Goal: Task Accomplishment & Management: Complete application form

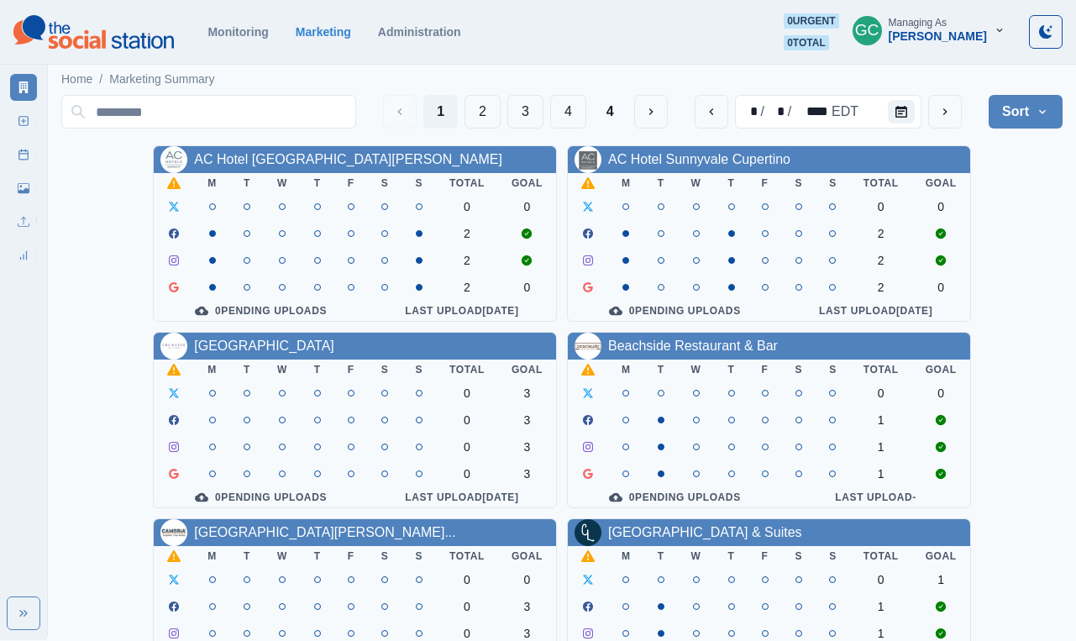
scroll to position [643, 0]
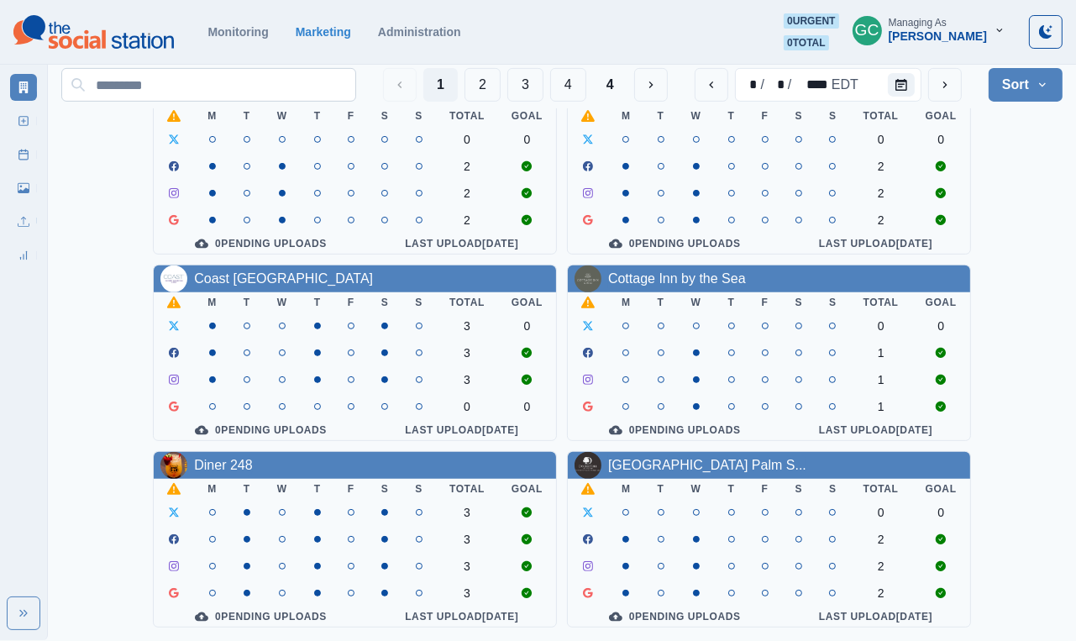
click at [186, 82] on input at bounding box center [208, 85] width 295 height 34
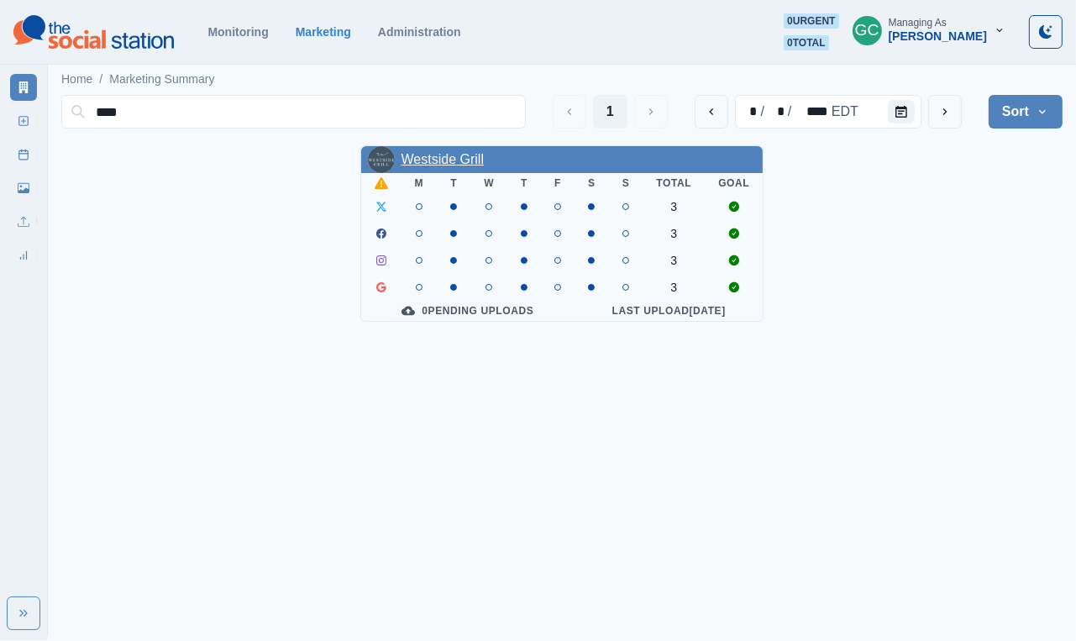
type input "****"
click at [329, 3] on section "Monitoring Marketing Administration 0 urgent 0 total GC Managing As Gizelle Car…" at bounding box center [538, 32] width 1076 height 65
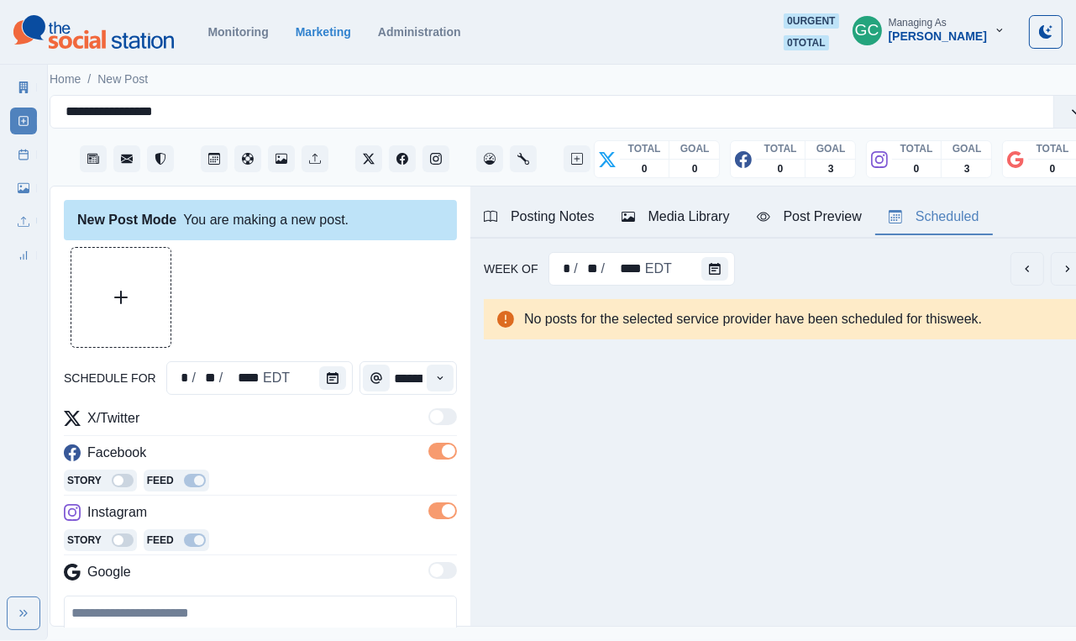
scroll to position [114, 0]
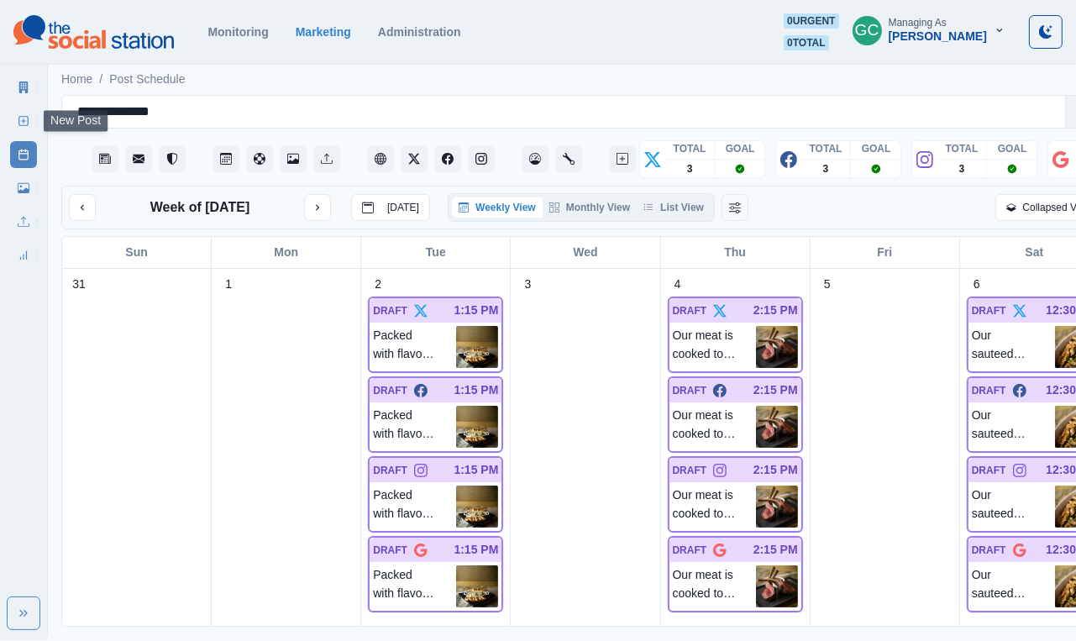
click at [18, 120] on icon at bounding box center [24, 121] width 12 height 12
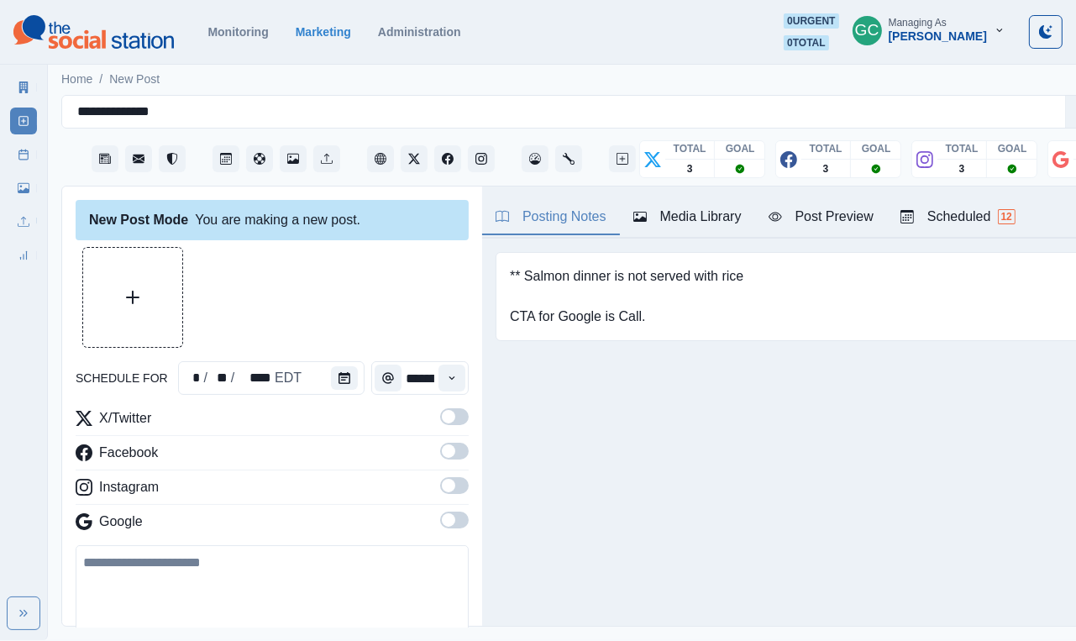
click at [993, 209] on div "Scheduled 12" at bounding box center [958, 217] width 115 height 20
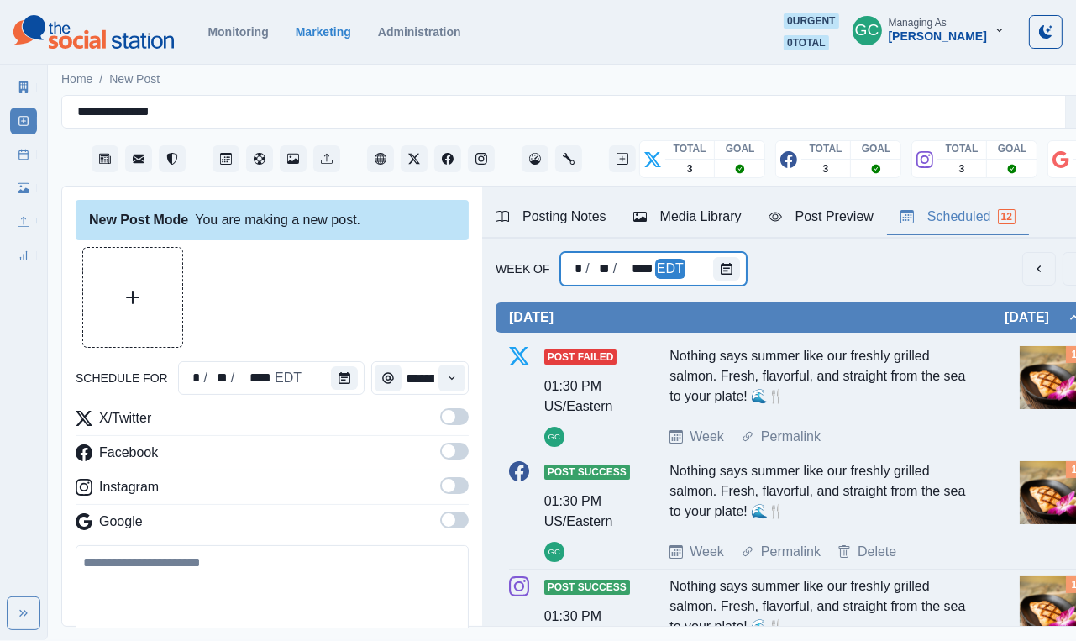
click at [681, 260] on div "EDT" at bounding box center [670, 269] width 30 height 21
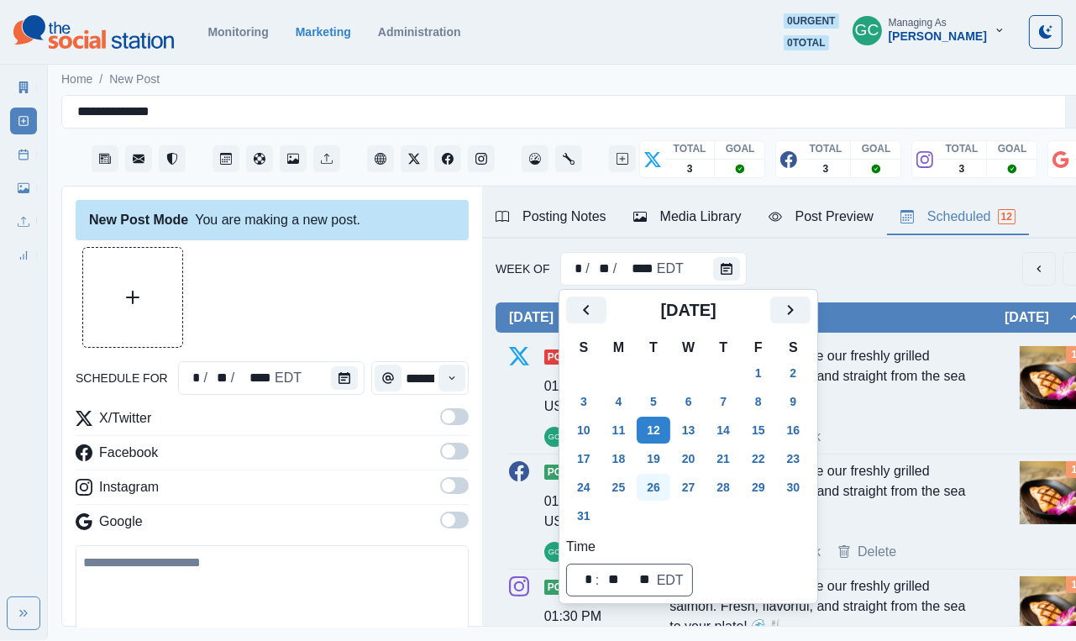
click at [667, 494] on button "26" at bounding box center [654, 487] width 34 height 27
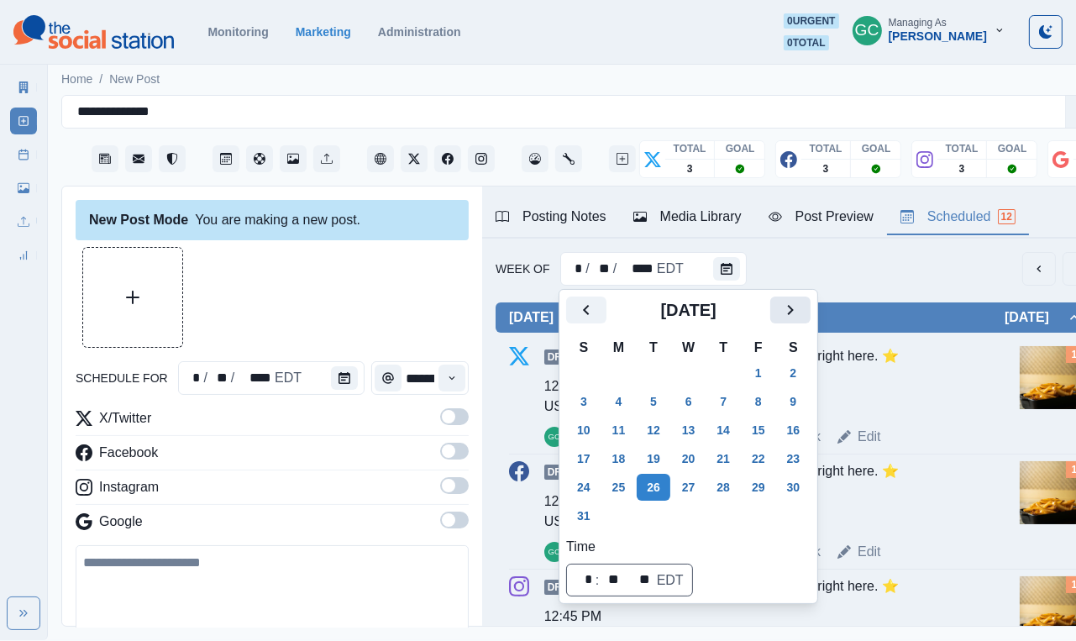
click at [801, 312] on icon "Next" at bounding box center [791, 310] width 20 height 20
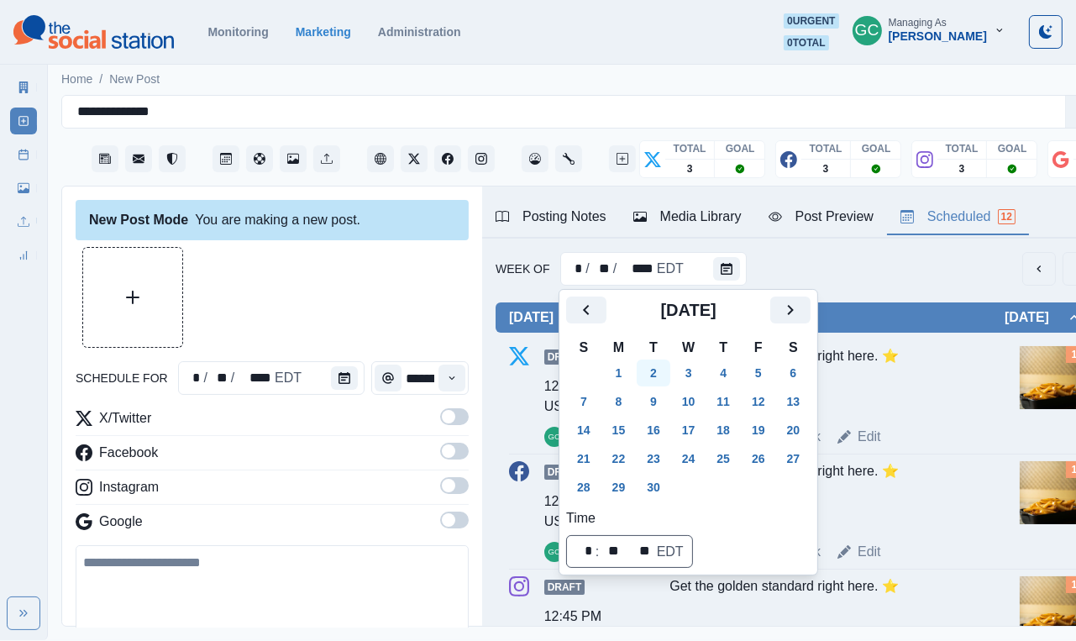
click at [656, 371] on button "2" at bounding box center [654, 373] width 34 height 27
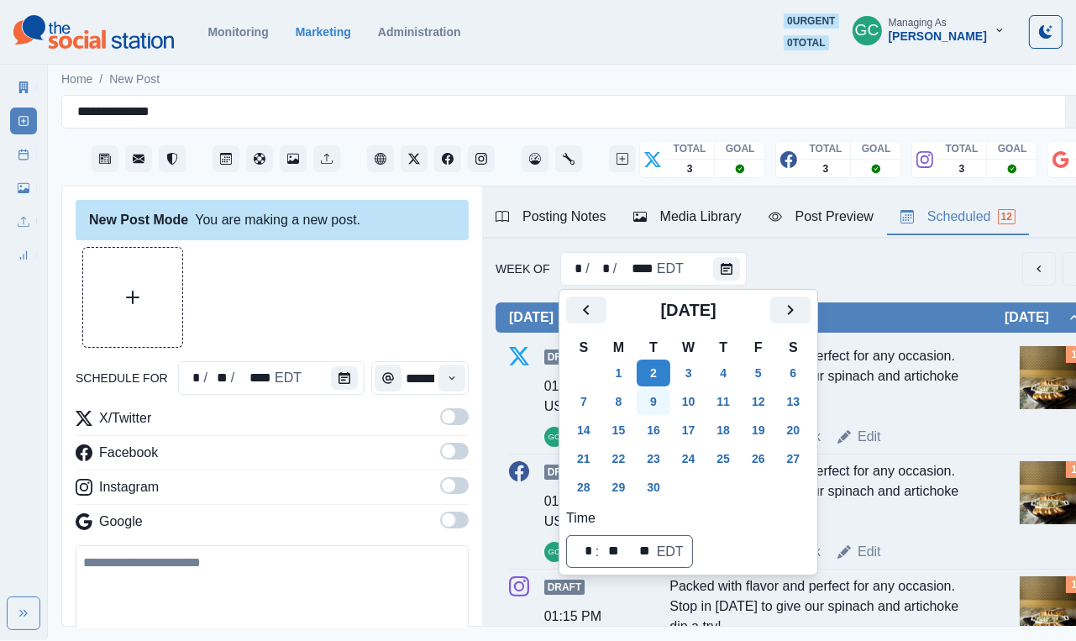
click at [660, 411] on button "9" at bounding box center [654, 401] width 34 height 27
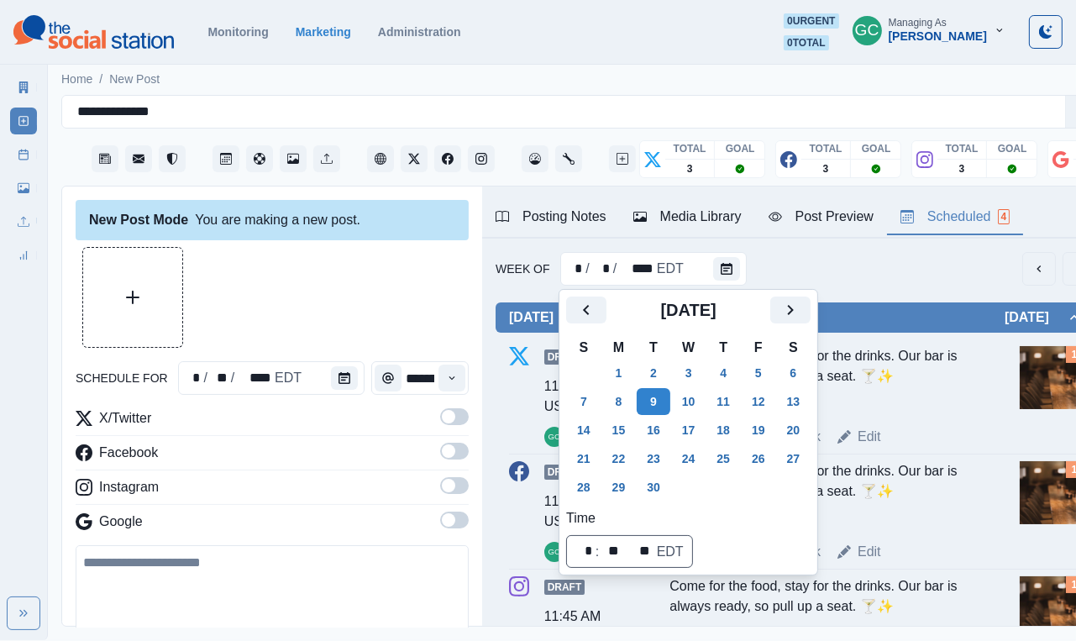
click at [741, 367] on td "4" at bounding box center [723, 373] width 35 height 29
click at [765, 378] on button "5" at bounding box center [759, 373] width 34 height 27
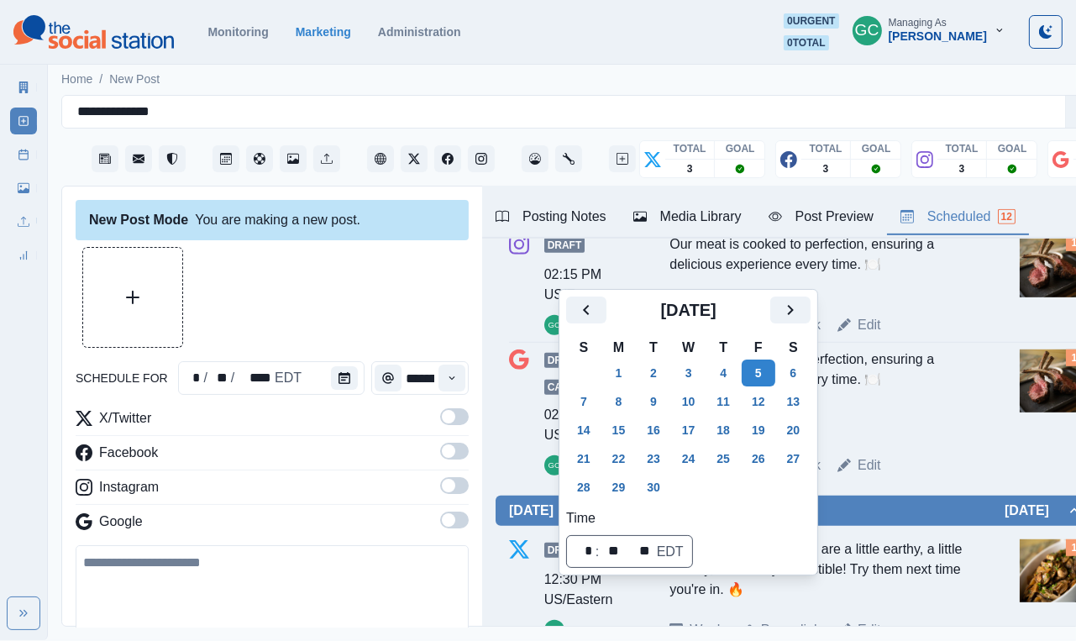
scroll to position [938, 0]
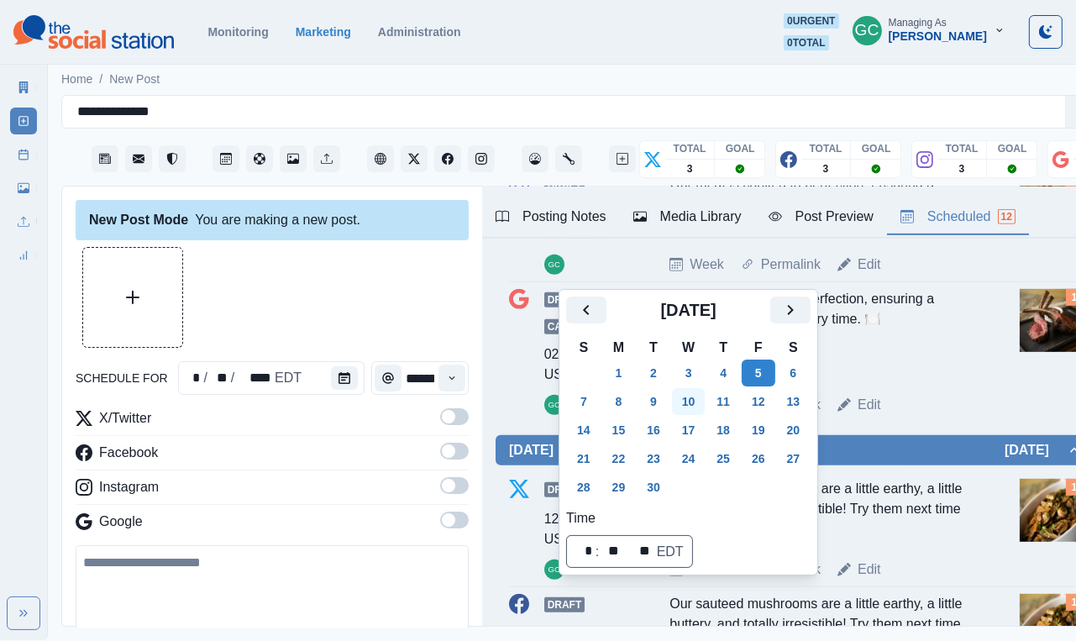
click at [697, 397] on button "10" at bounding box center [689, 401] width 34 height 27
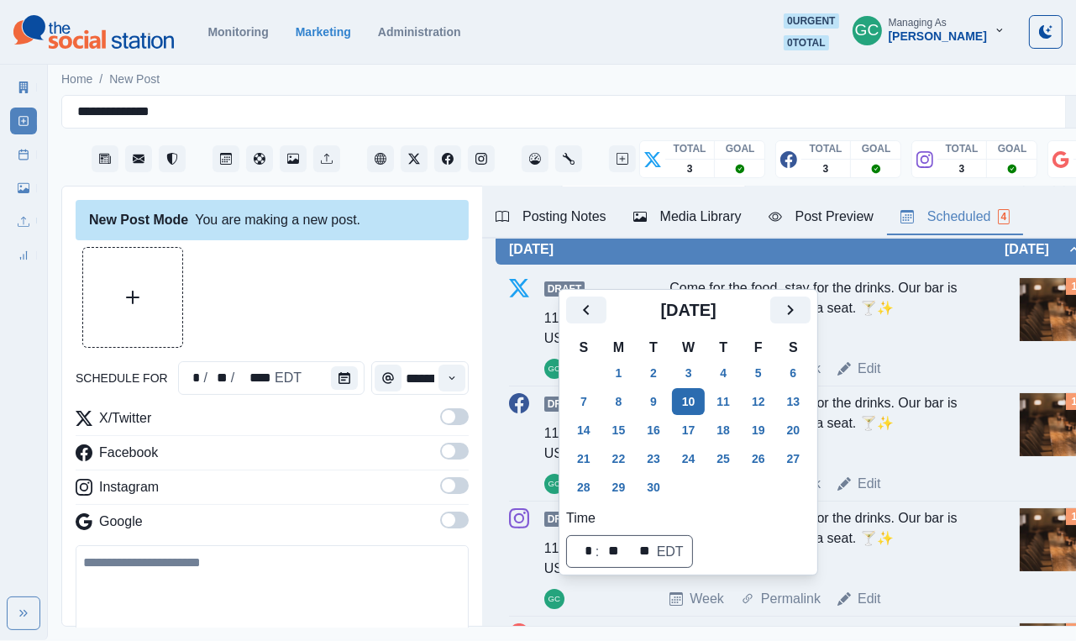
scroll to position [0, 0]
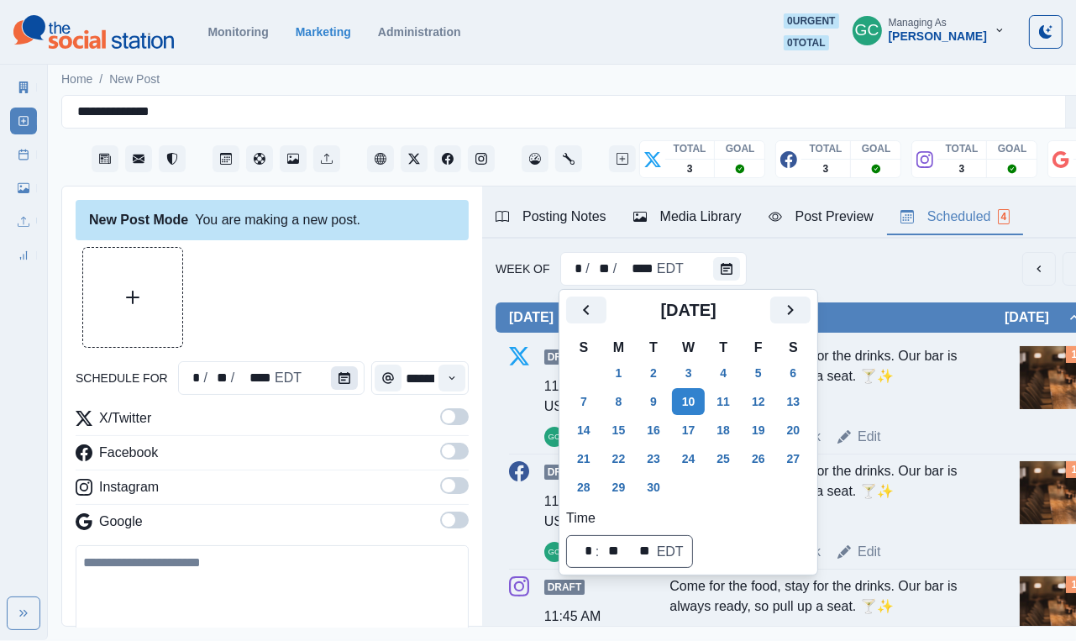
click at [345, 389] on button "Calendar" at bounding box center [344, 378] width 27 height 24
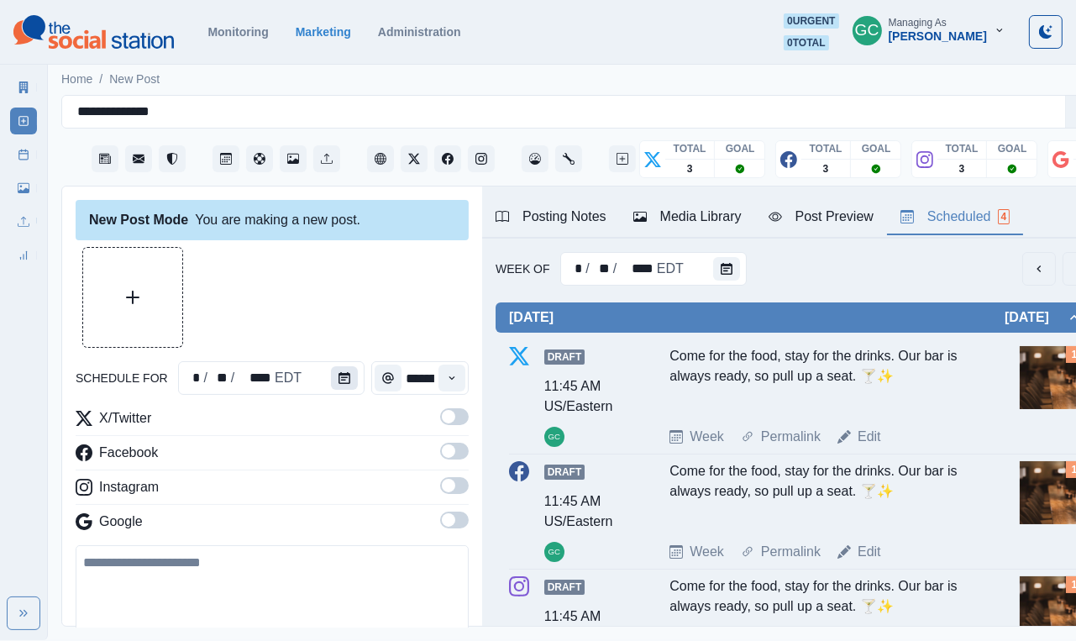
click at [345, 389] on button "Calendar" at bounding box center [344, 378] width 27 height 24
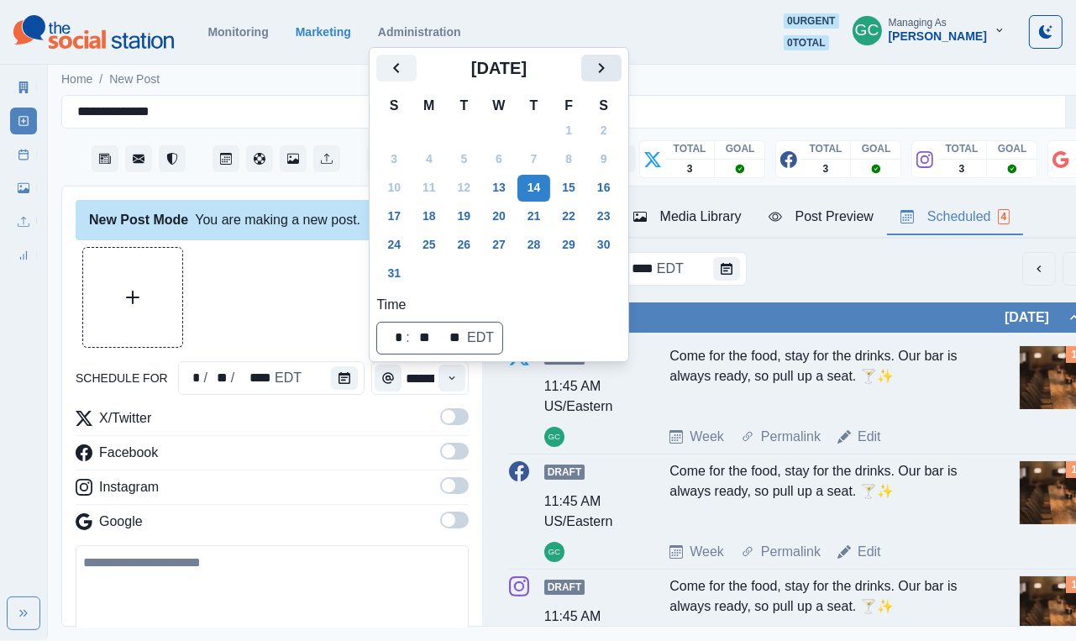
click at [612, 60] on icon "Next" at bounding box center [602, 68] width 20 height 20
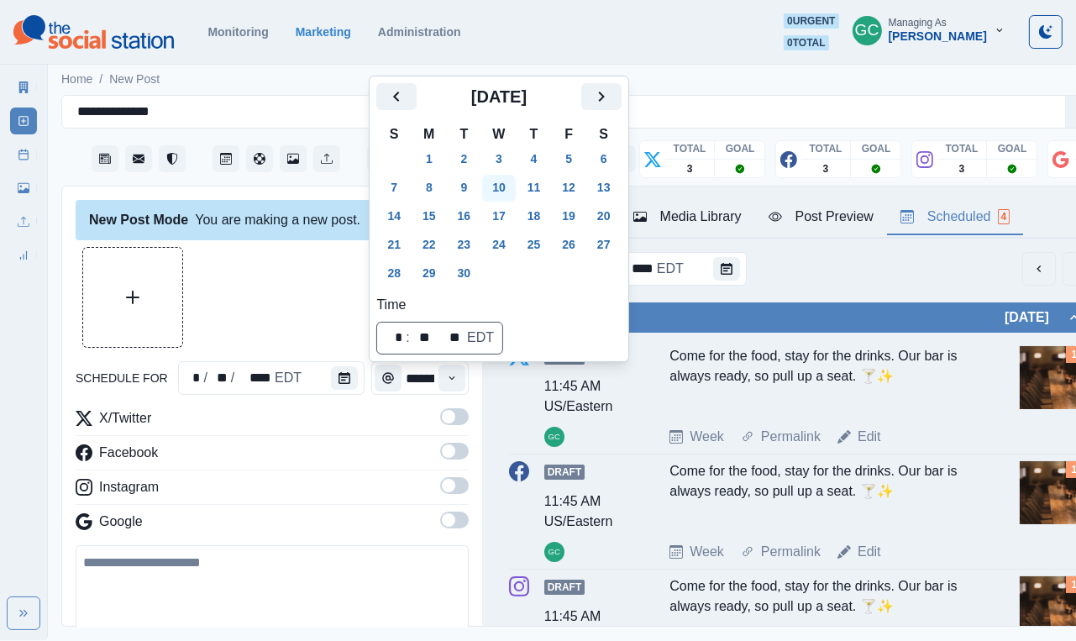
click at [502, 192] on button "10" at bounding box center [499, 188] width 34 height 27
click at [453, 388] on button "Time" at bounding box center [452, 378] width 27 height 27
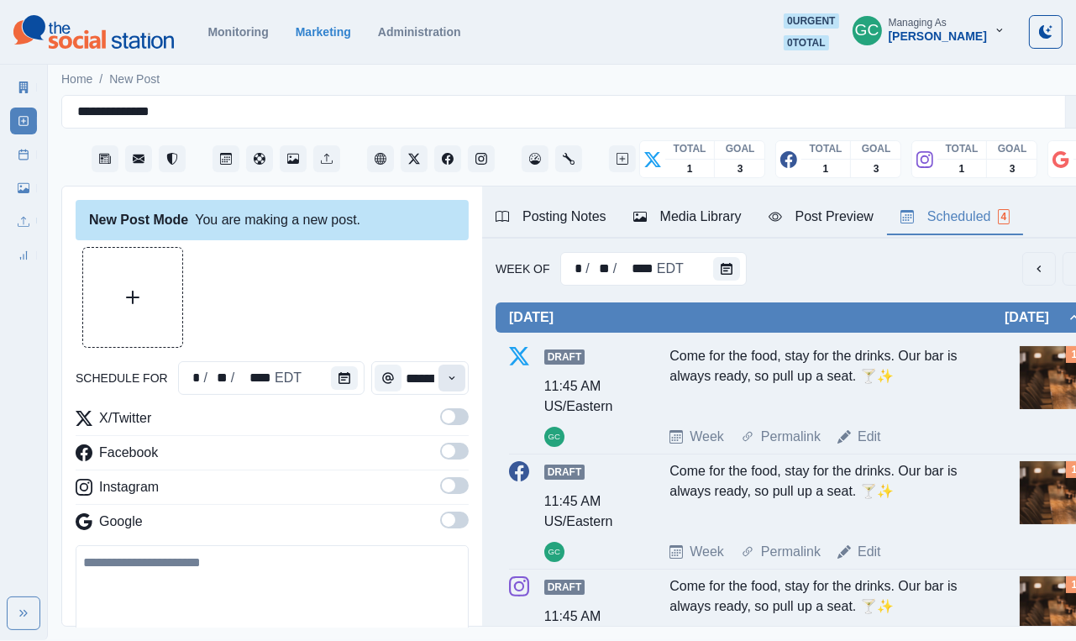
click at [453, 388] on button "Time" at bounding box center [452, 378] width 27 height 27
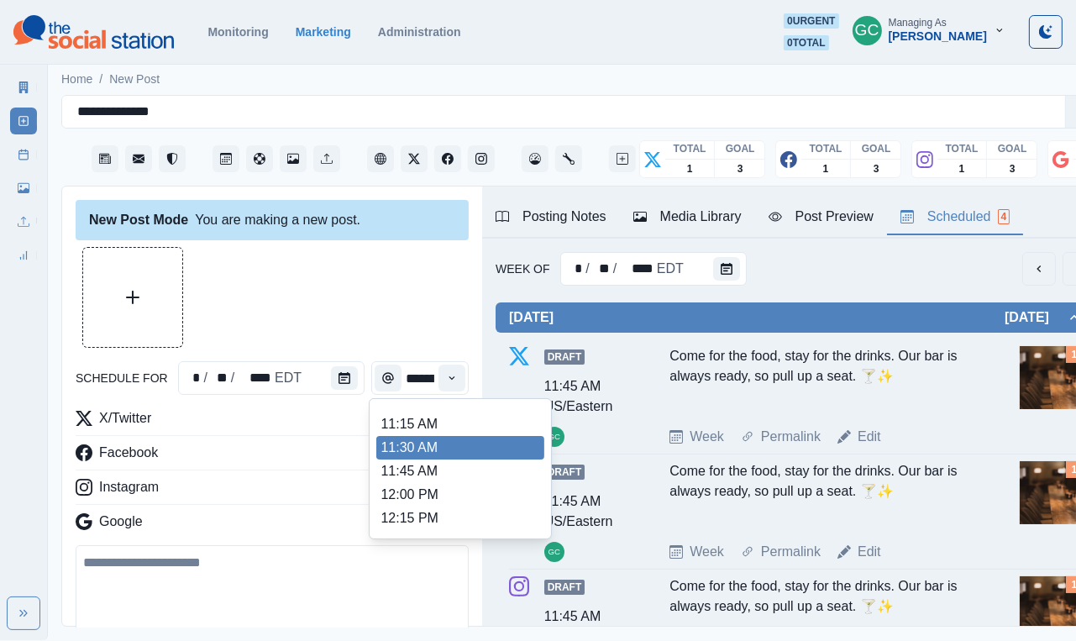
scroll to position [298, 0]
click at [423, 460] on li "11:30 AM" at bounding box center [460, 449] width 168 height 24
type input "********"
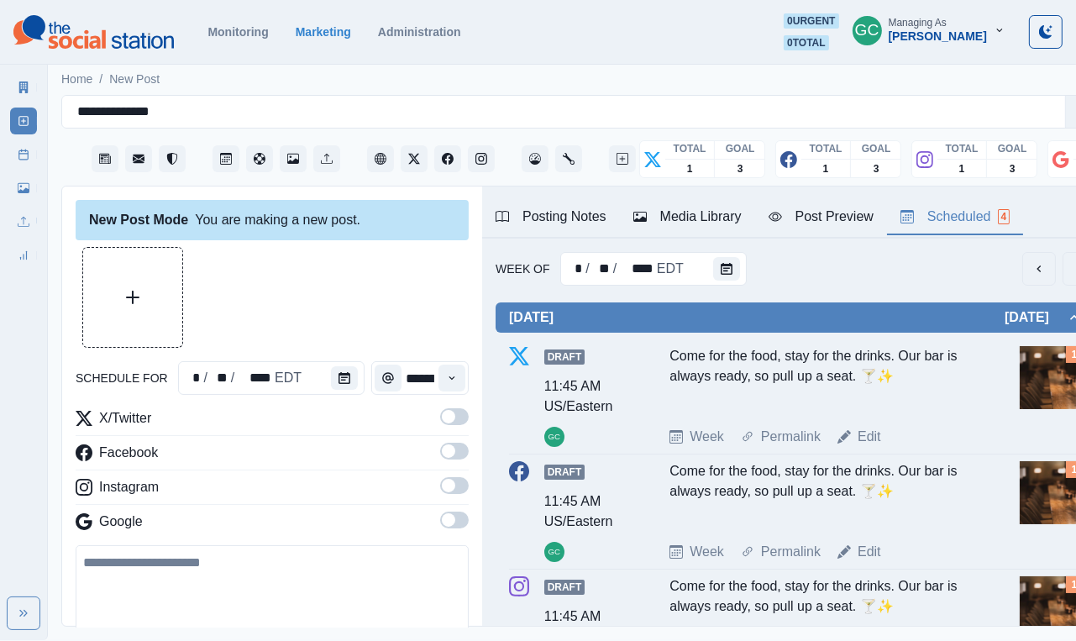
click at [463, 535] on label at bounding box center [454, 525] width 29 height 27
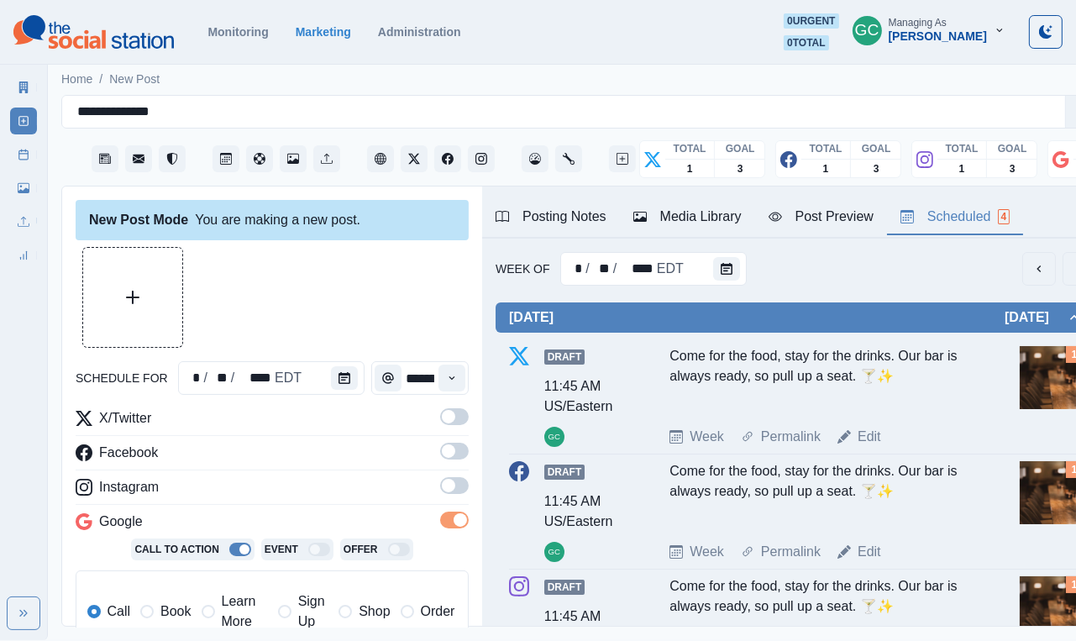
click at [462, 497] on label at bounding box center [454, 490] width 29 height 27
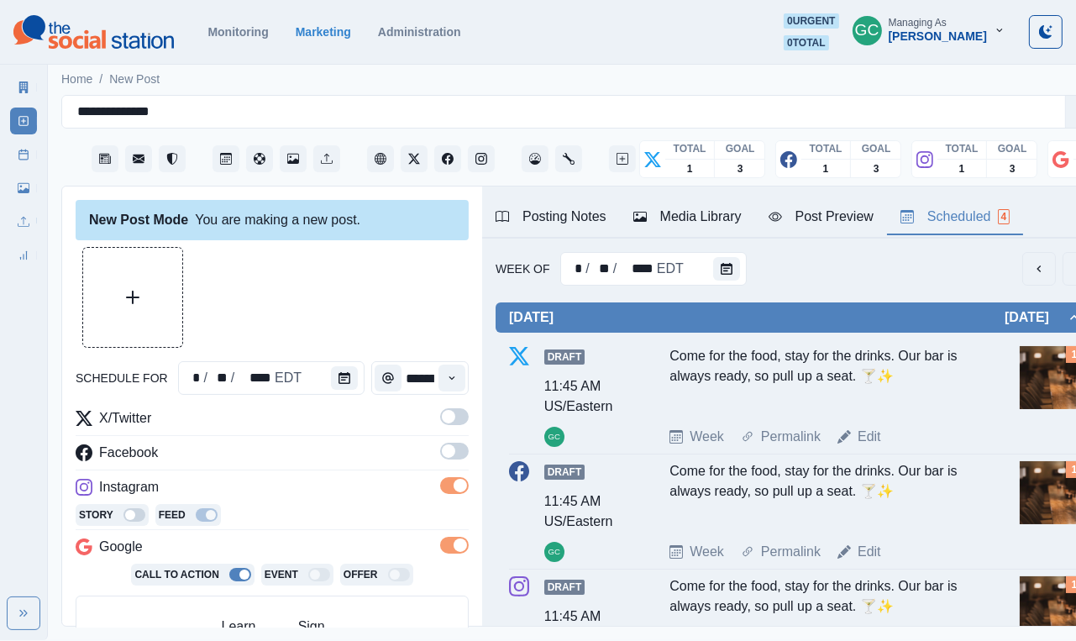
click at [460, 456] on span at bounding box center [454, 451] width 29 height 17
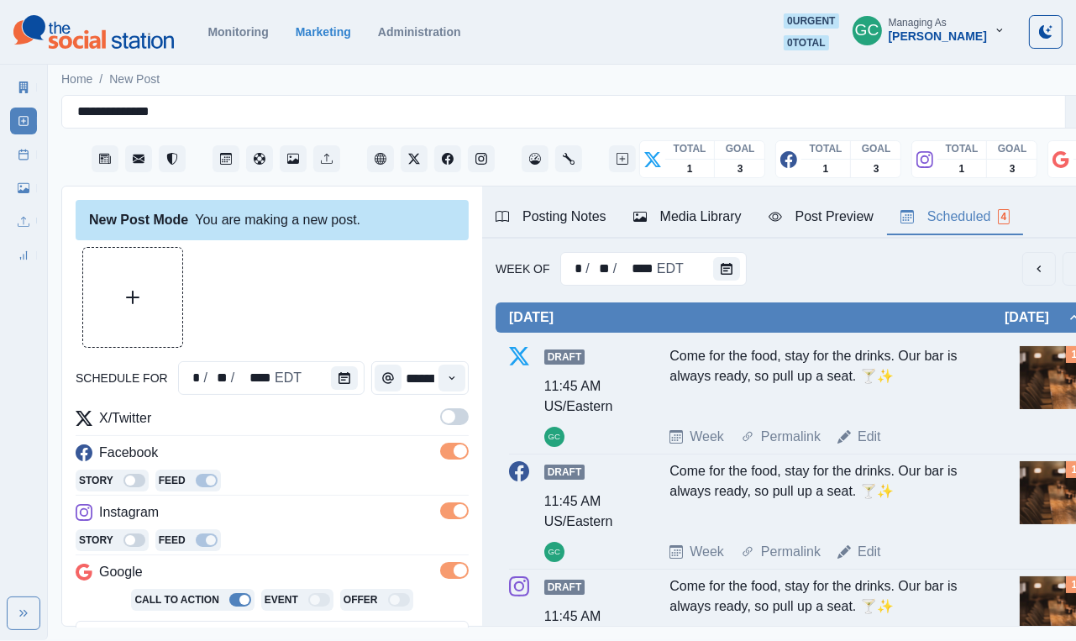
click at [460, 422] on span at bounding box center [454, 416] width 29 height 17
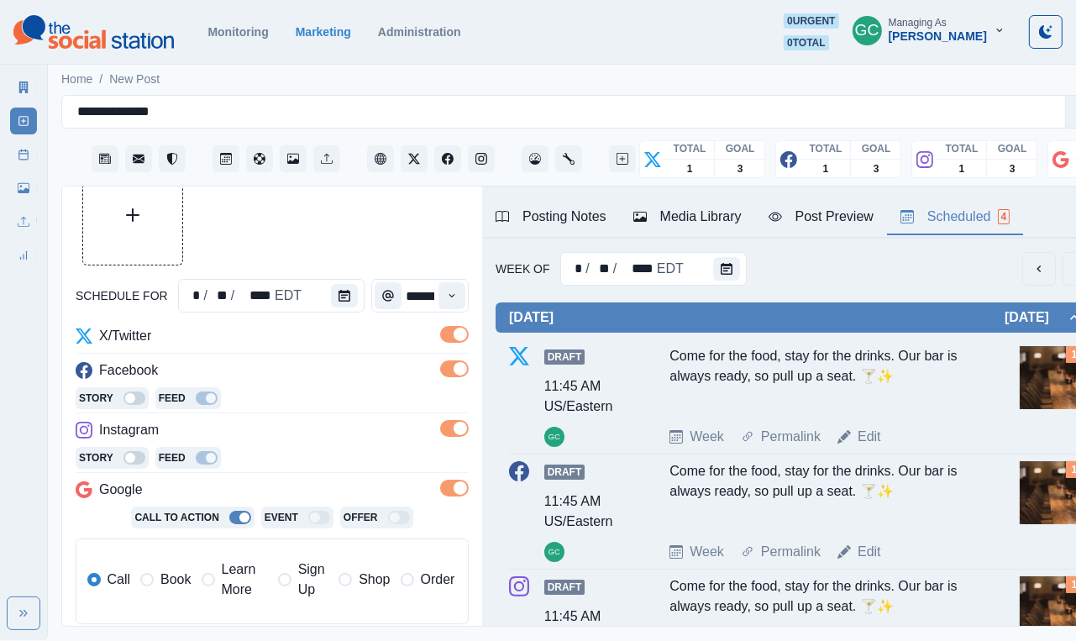
scroll to position [163, 0]
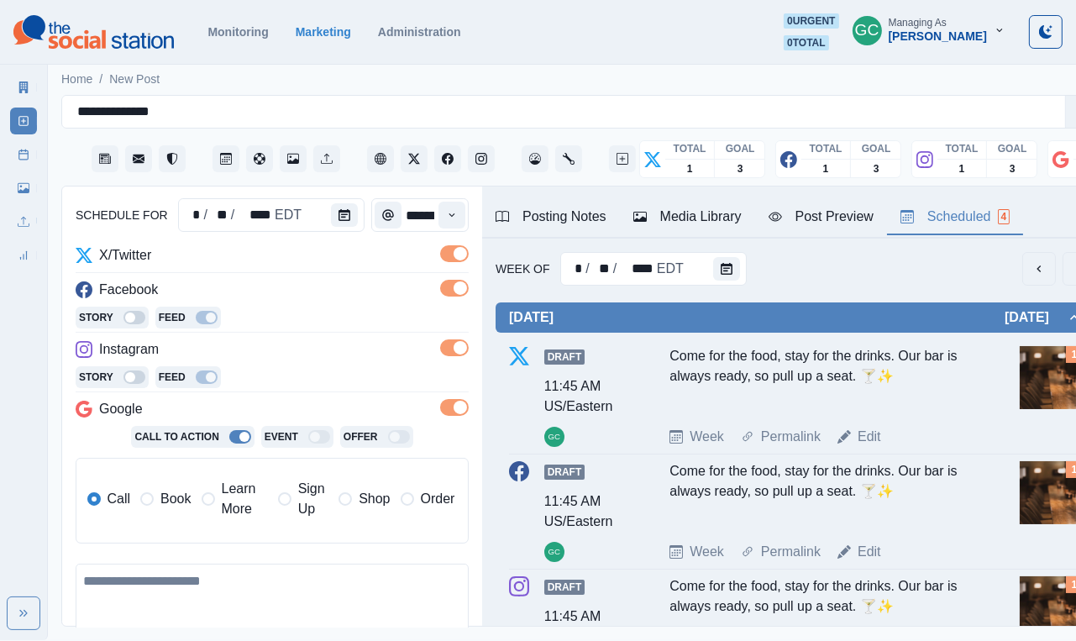
click at [238, 501] on span "Learn More" at bounding box center [245, 499] width 46 height 40
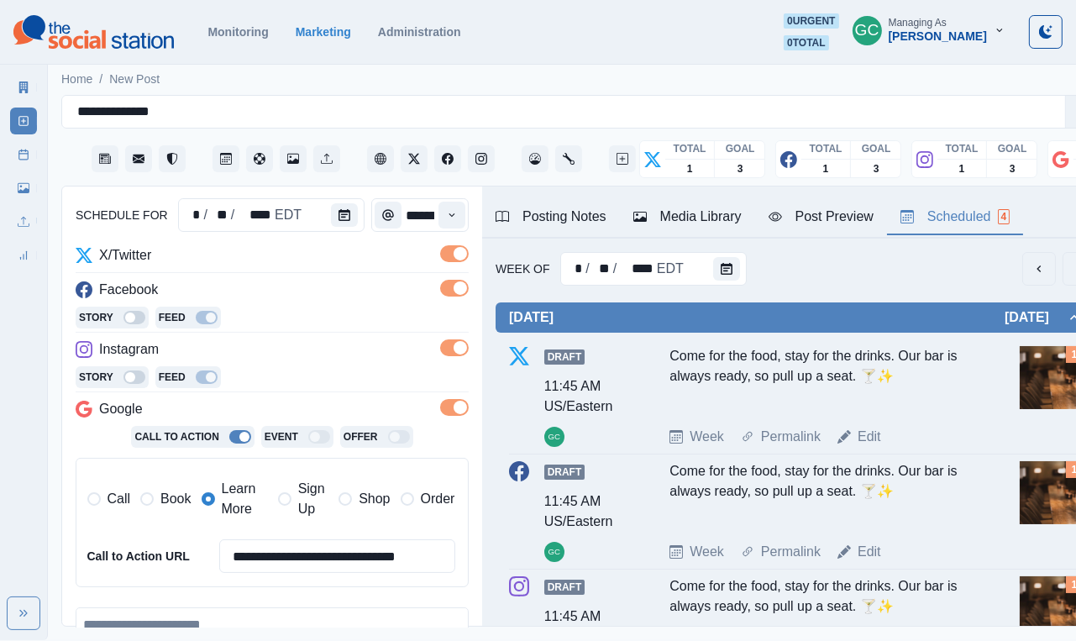
click at [339, 344] on div "Instagram" at bounding box center [272, 352] width 393 height 27
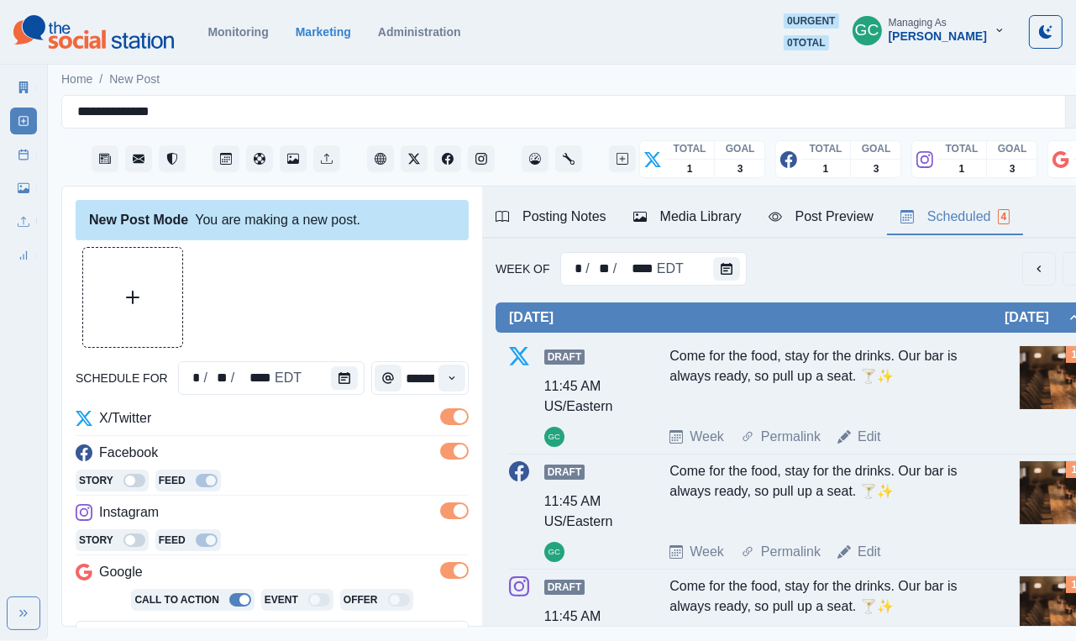
scroll to position [0, 0]
click at [687, 227] on div "Media Library" at bounding box center [688, 217] width 108 height 20
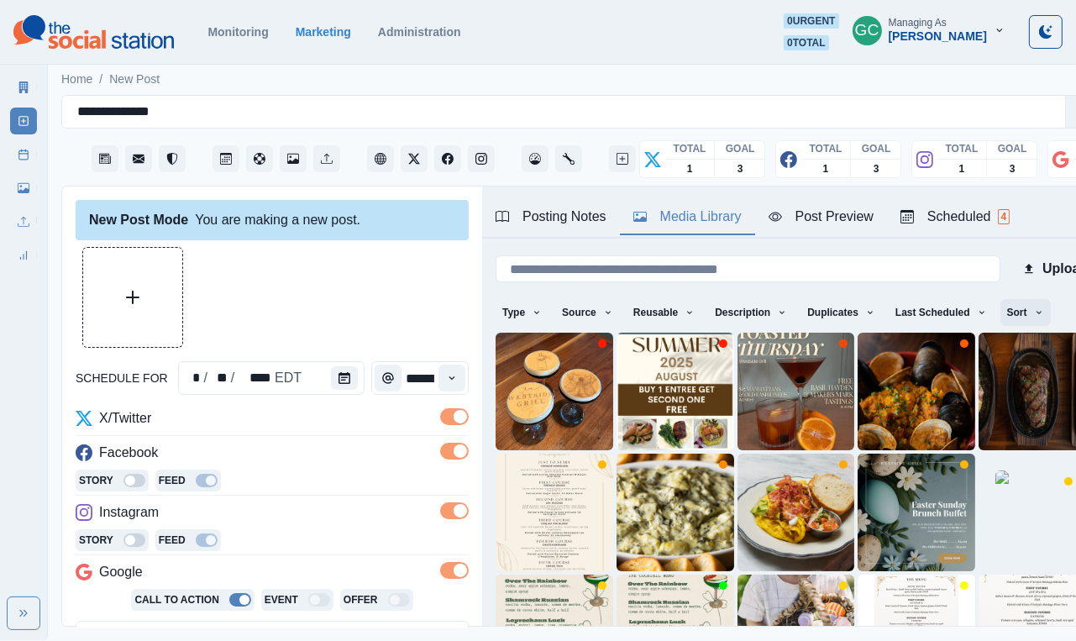
click at [1038, 314] on button "Sort" at bounding box center [1026, 312] width 50 height 27
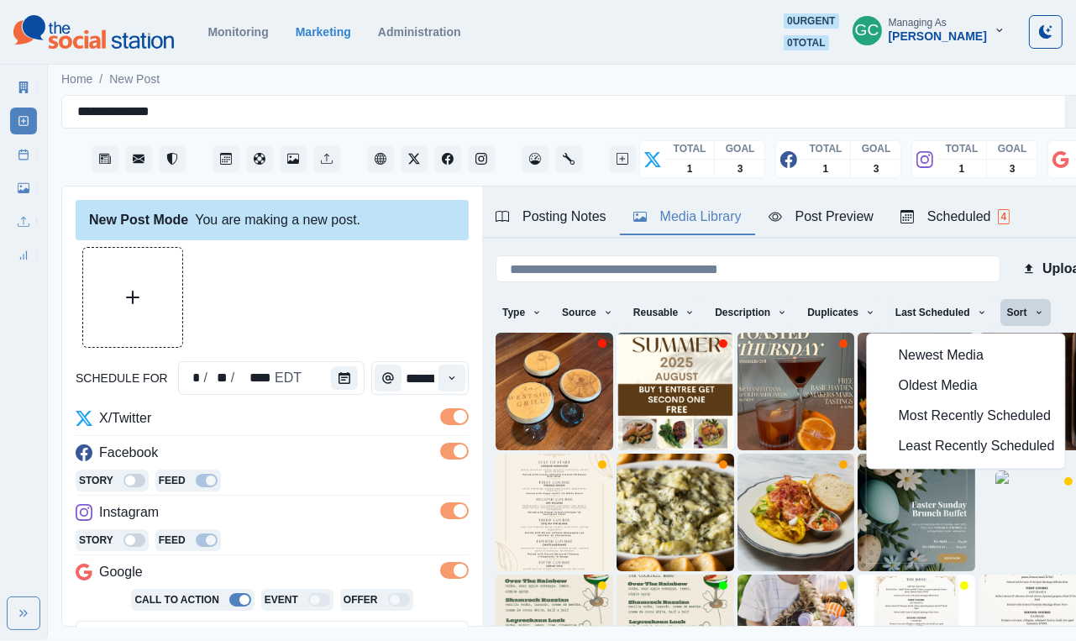
click at [930, 447] on span "Least Recently Scheduled" at bounding box center [977, 447] width 156 height 20
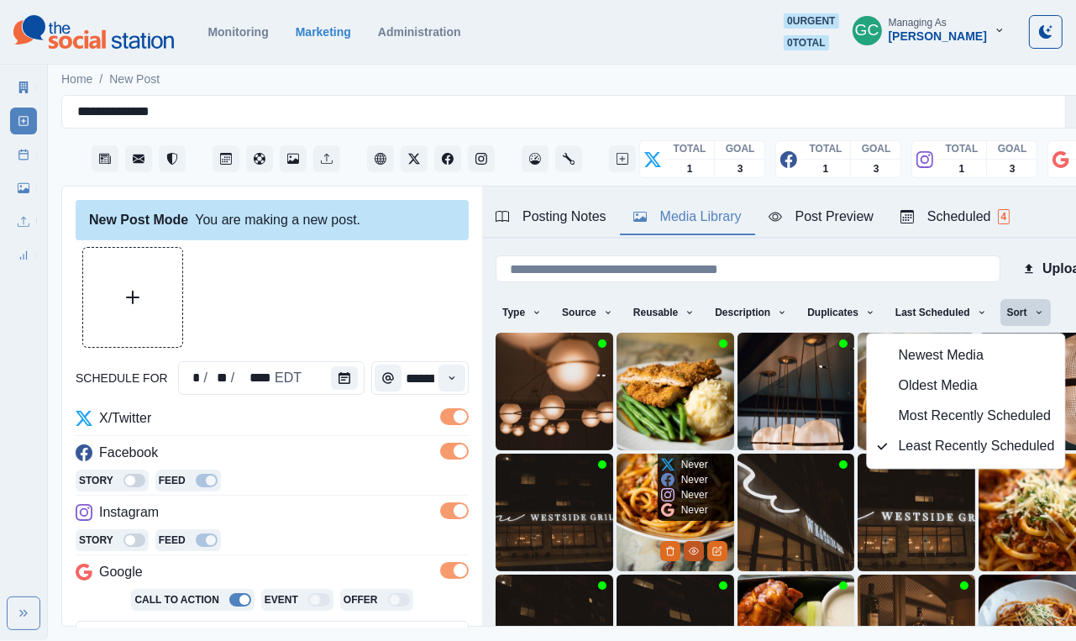
click at [691, 549] on icon "View Media" at bounding box center [694, 551] width 10 height 10
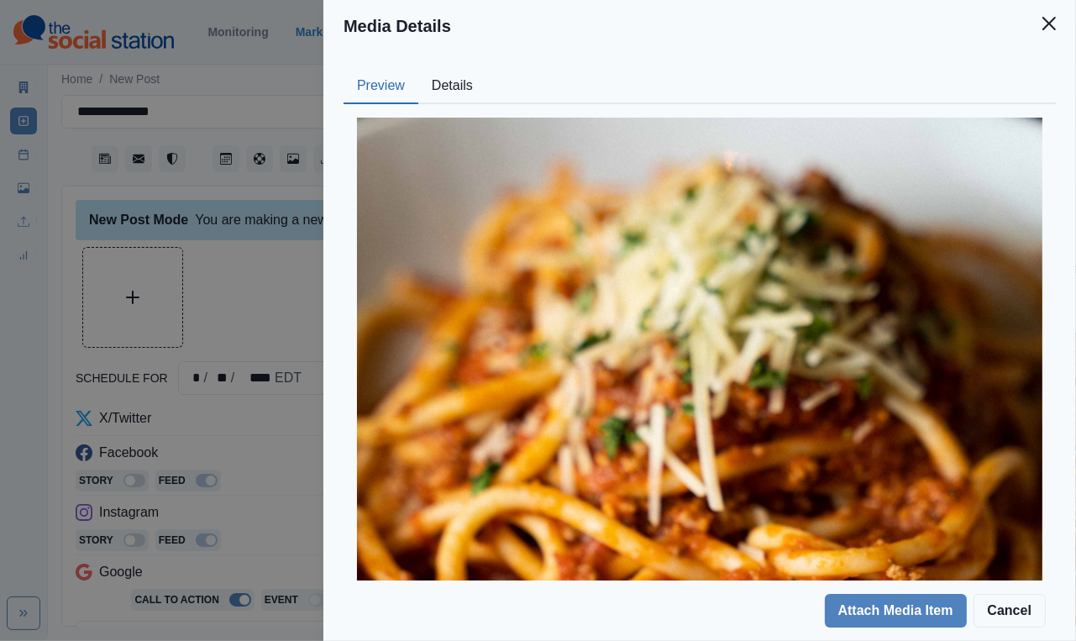
click at [436, 86] on button "Details" at bounding box center [452, 86] width 68 height 35
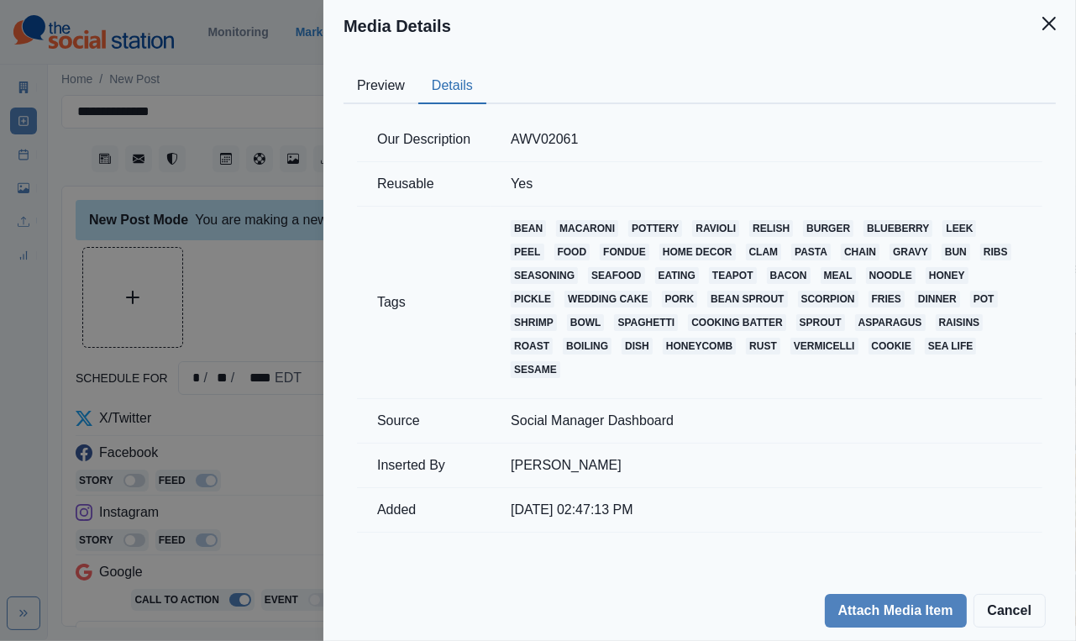
click at [268, 339] on div "Media Details Preview Details Our Description AWV02061 Reusable Yes Tags bean m…" at bounding box center [538, 320] width 1076 height 641
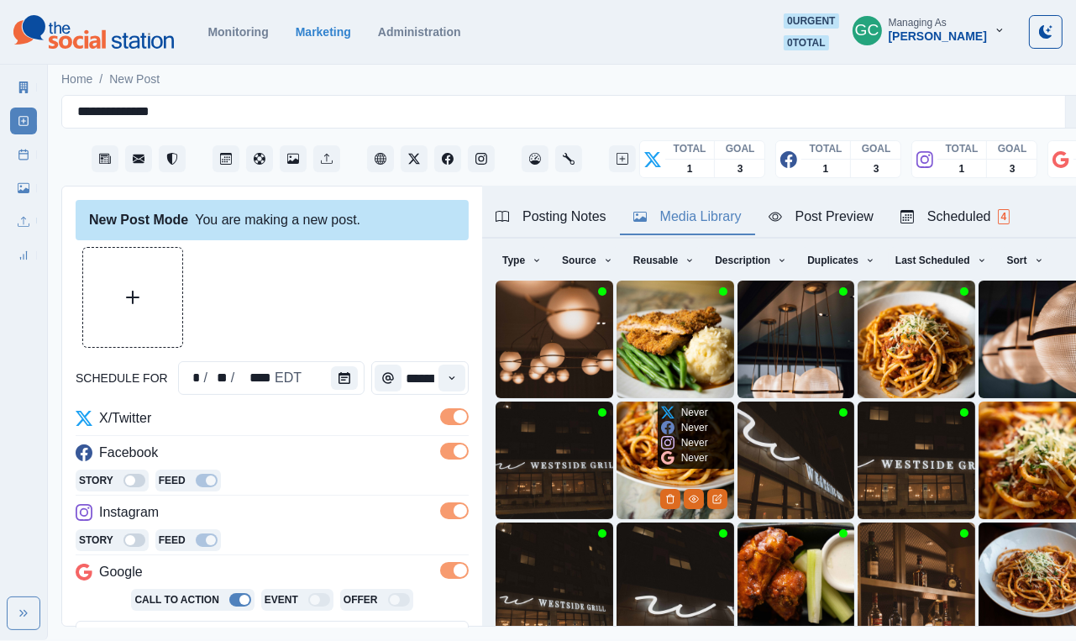
click at [648, 446] on img at bounding box center [676, 461] width 118 height 118
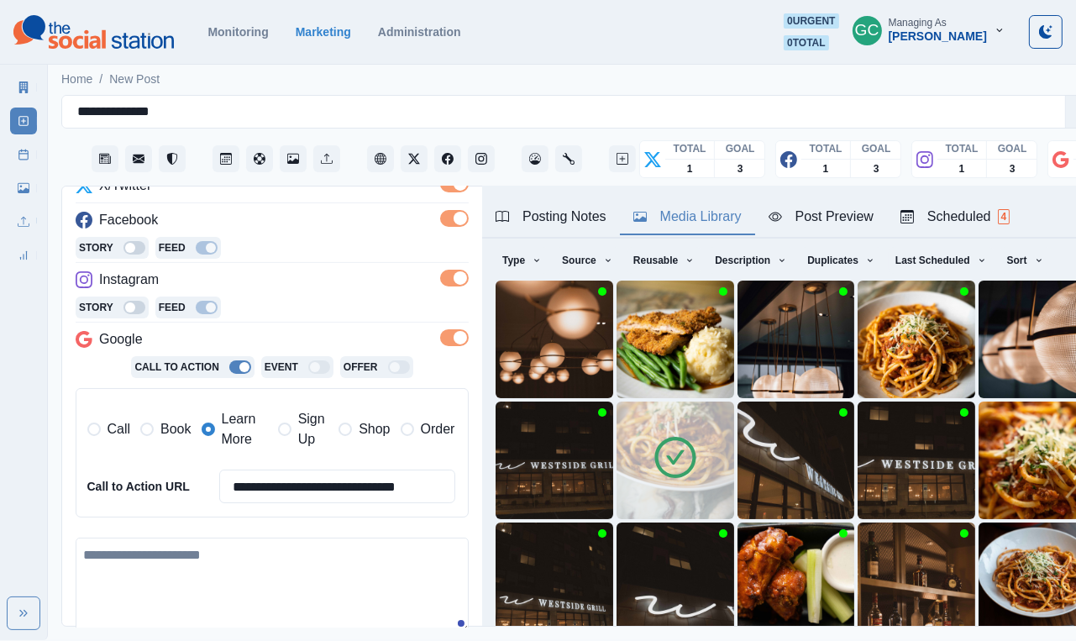
scroll to position [317, 0]
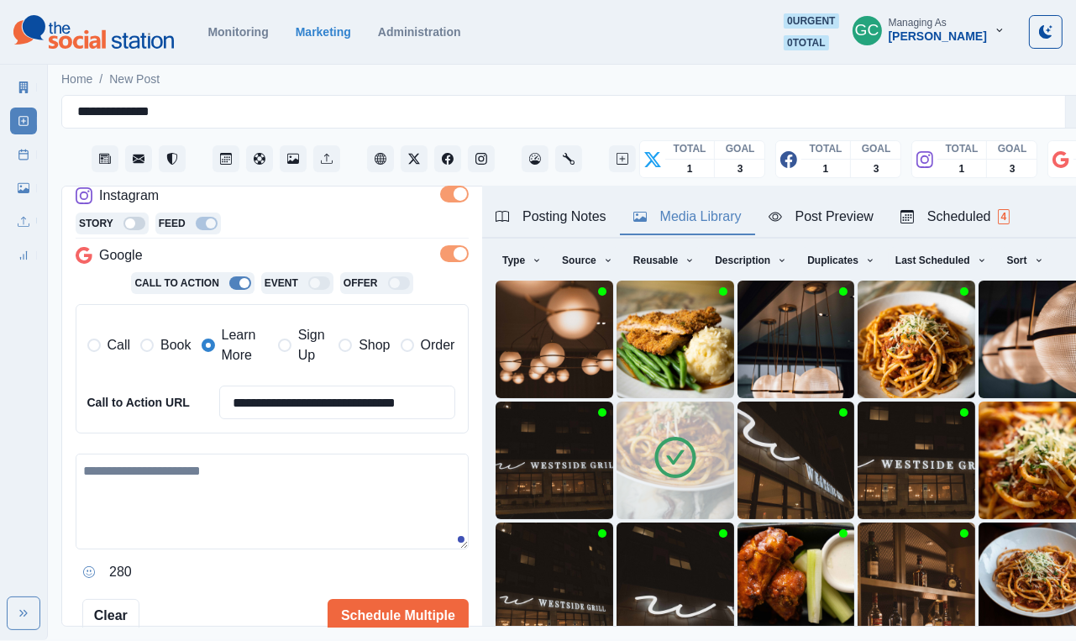
click at [116, 344] on span "Call" at bounding box center [120, 345] width 24 height 20
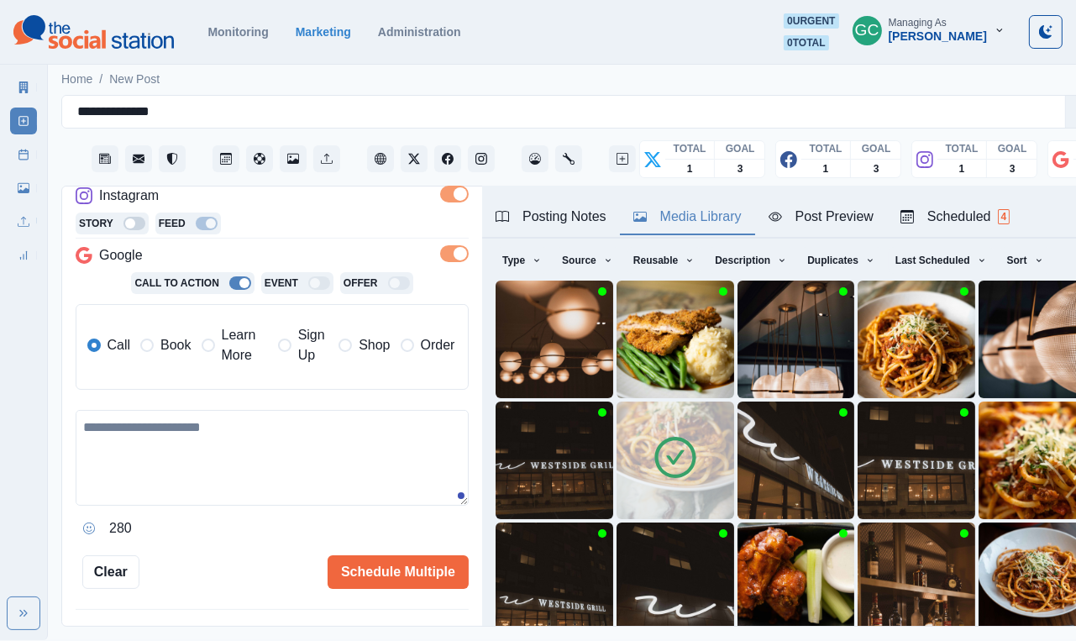
click at [124, 502] on textarea at bounding box center [272, 458] width 393 height 96
paste textarea "**********"
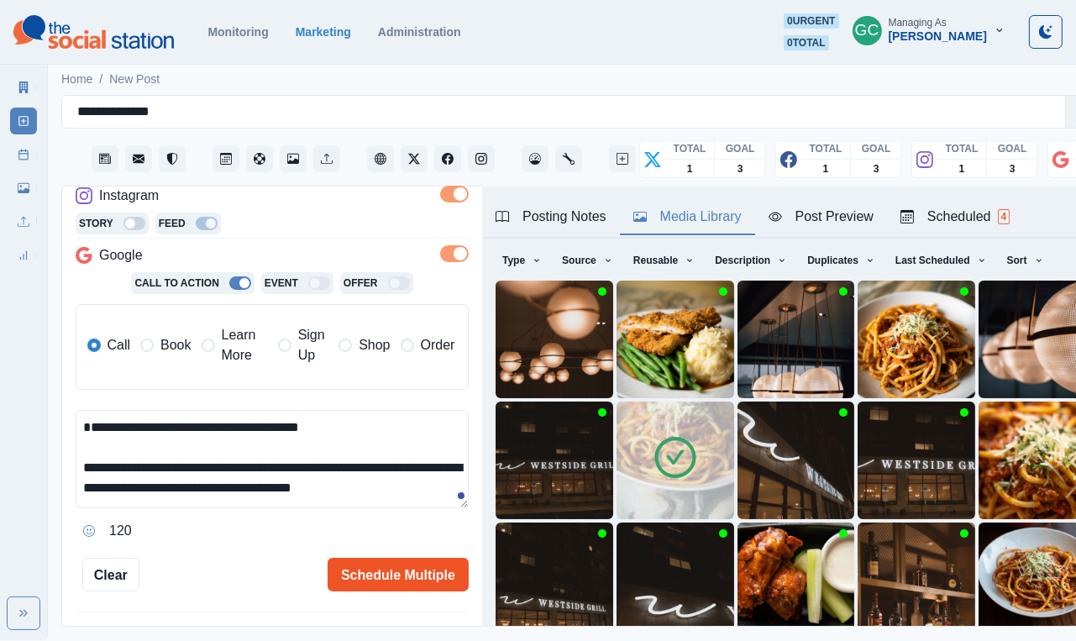
type textarea "**********"
click at [392, 561] on button "Schedule Multiple" at bounding box center [398, 575] width 141 height 34
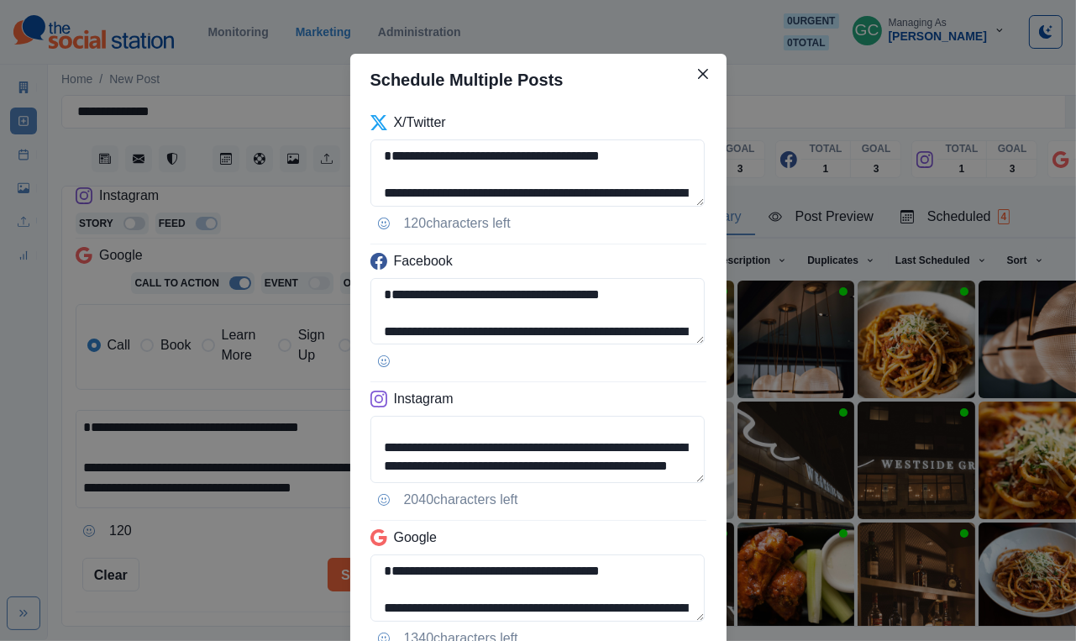
scroll to position [132, 0]
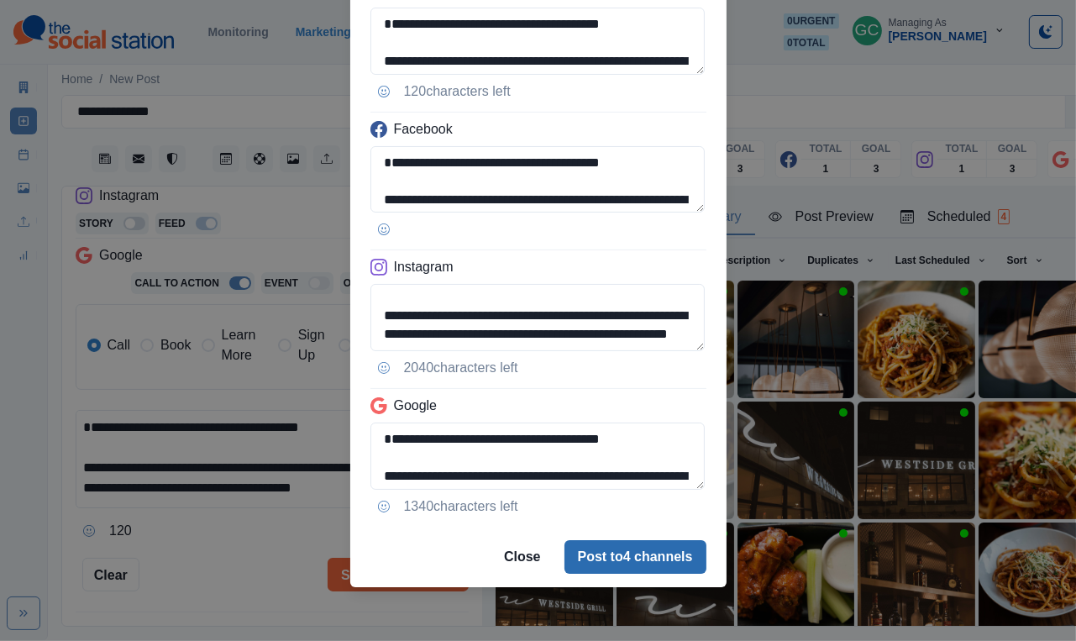
click at [626, 559] on button "Post to 4 channels" at bounding box center [636, 557] width 142 height 34
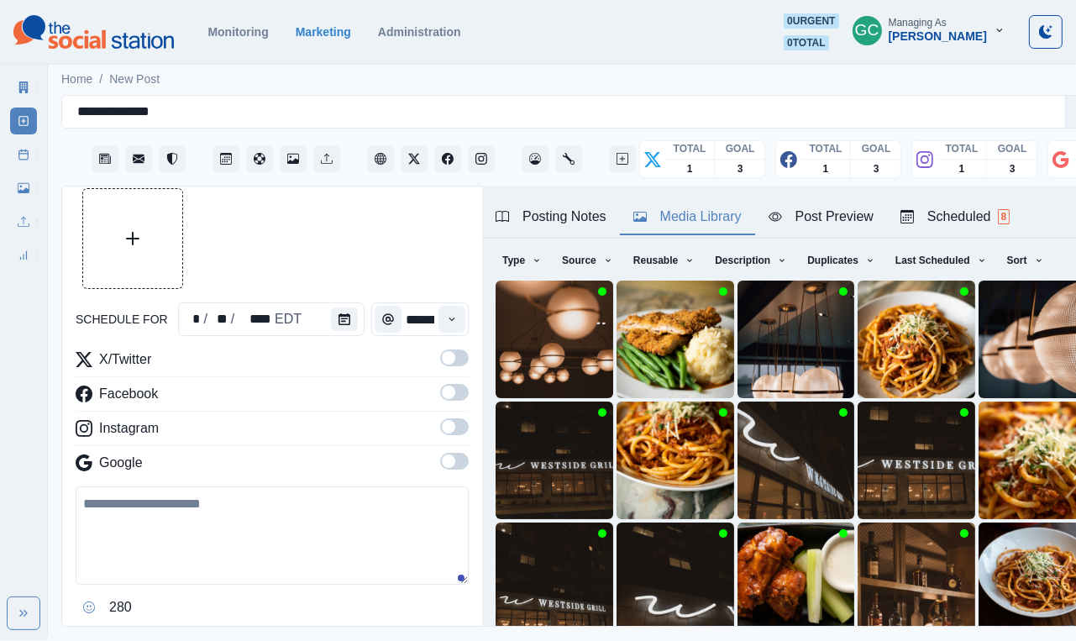
scroll to position [35, 0]
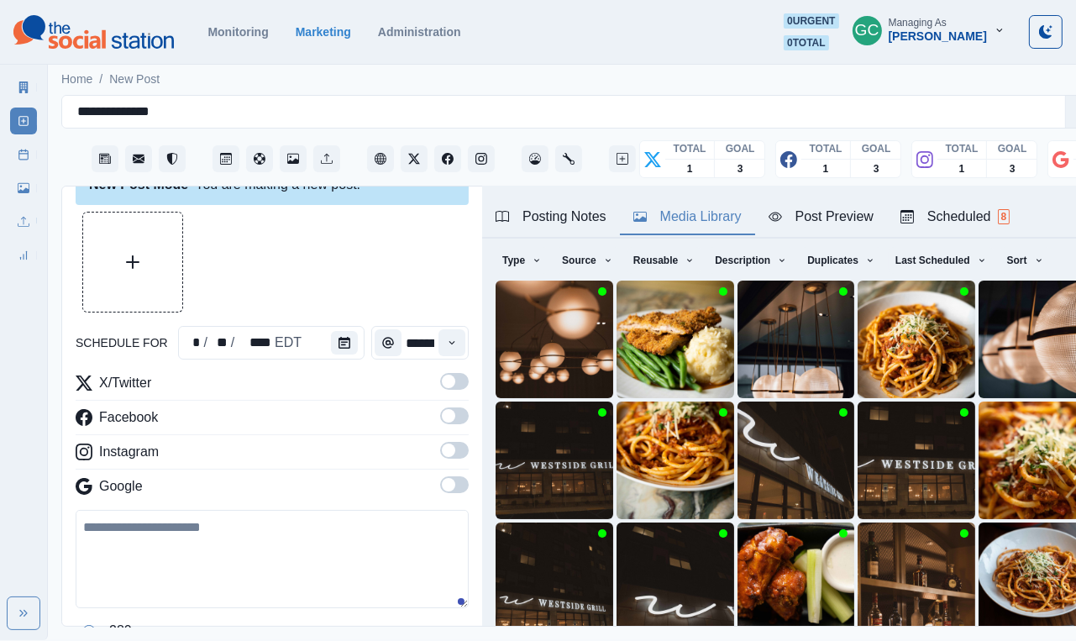
click at [447, 490] on span at bounding box center [448, 484] width 13 height 13
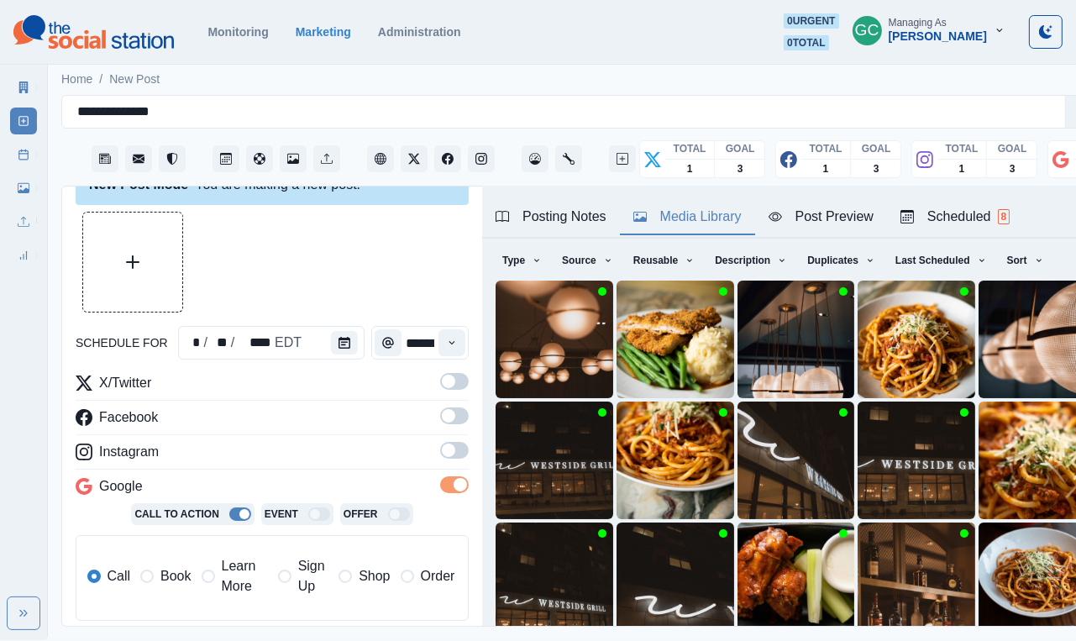
click at [455, 446] on span at bounding box center [454, 450] width 29 height 17
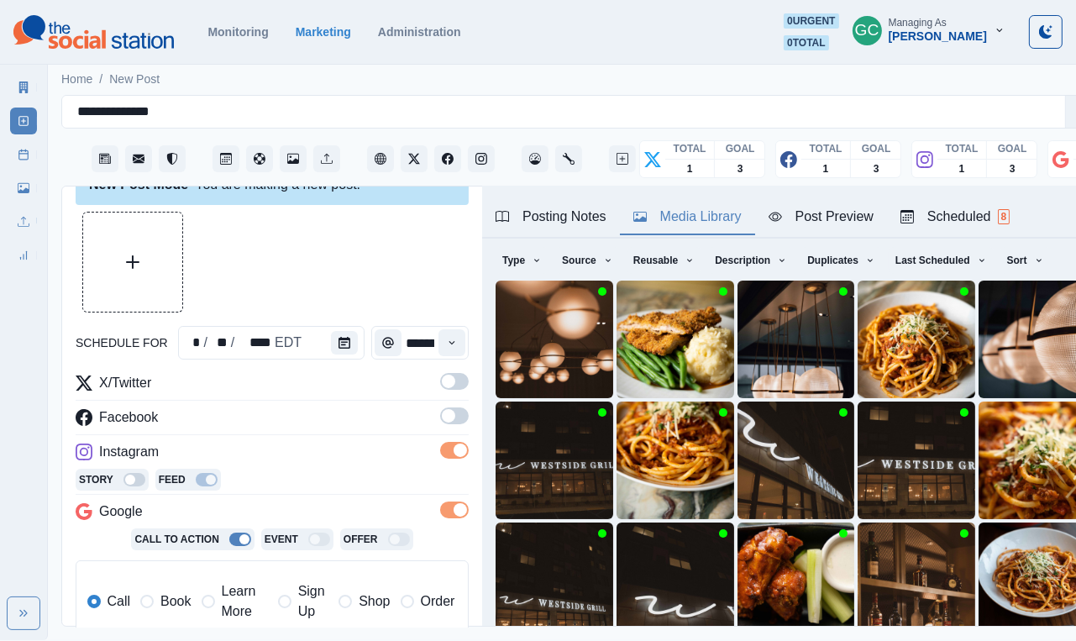
click at [457, 419] on span at bounding box center [454, 416] width 29 height 17
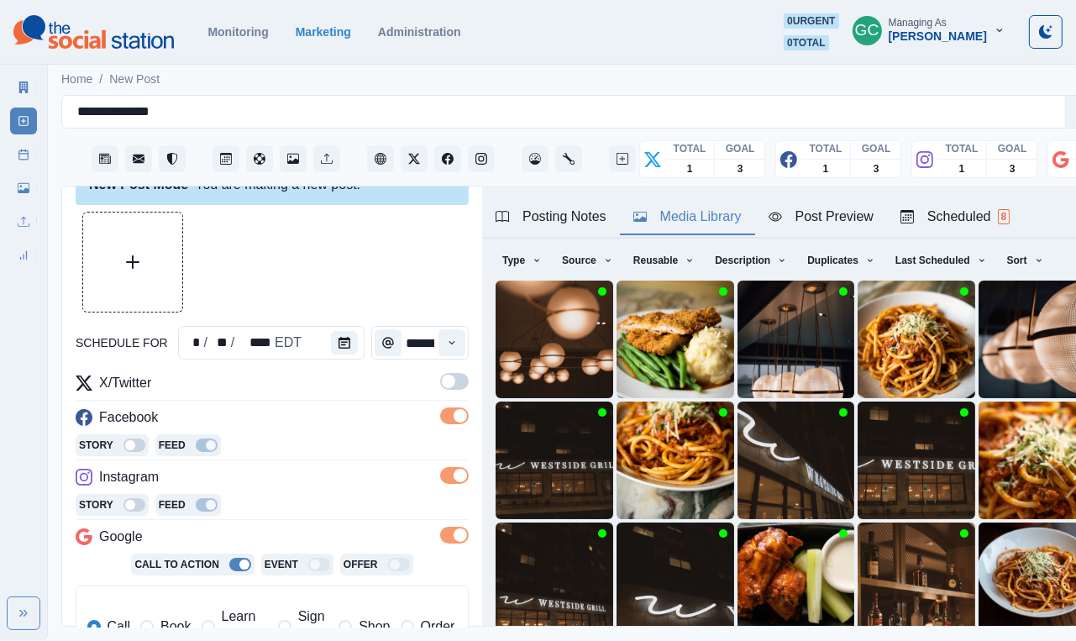
click at [457, 373] on span at bounding box center [454, 381] width 29 height 17
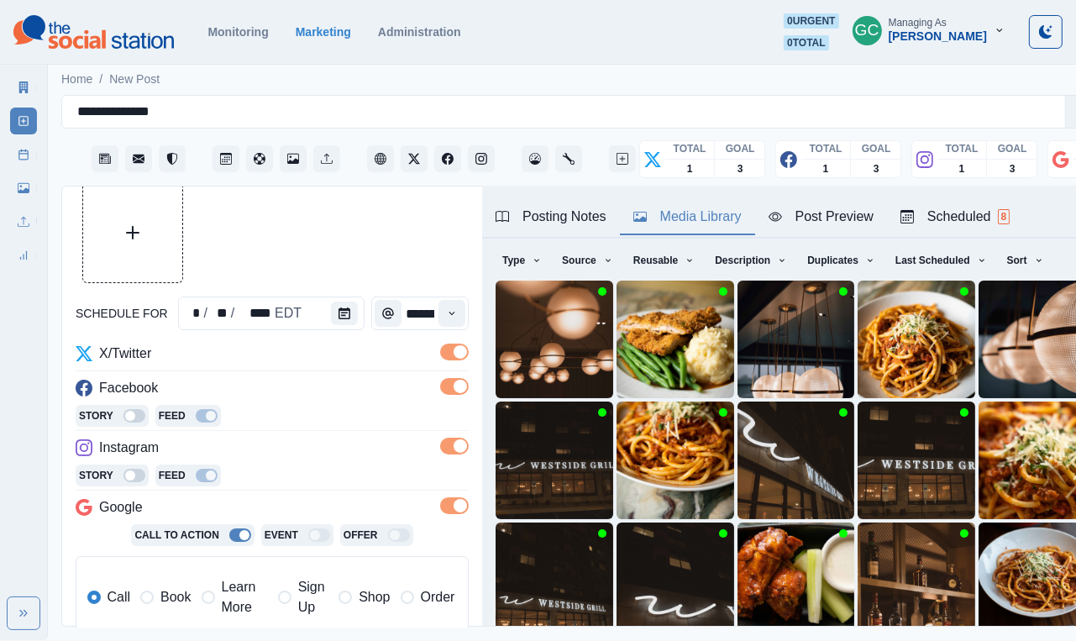
click at [243, 591] on span "Learn More" at bounding box center [245, 597] width 46 height 40
click at [937, 222] on div "Scheduled 8" at bounding box center [955, 217] width 109 height 20
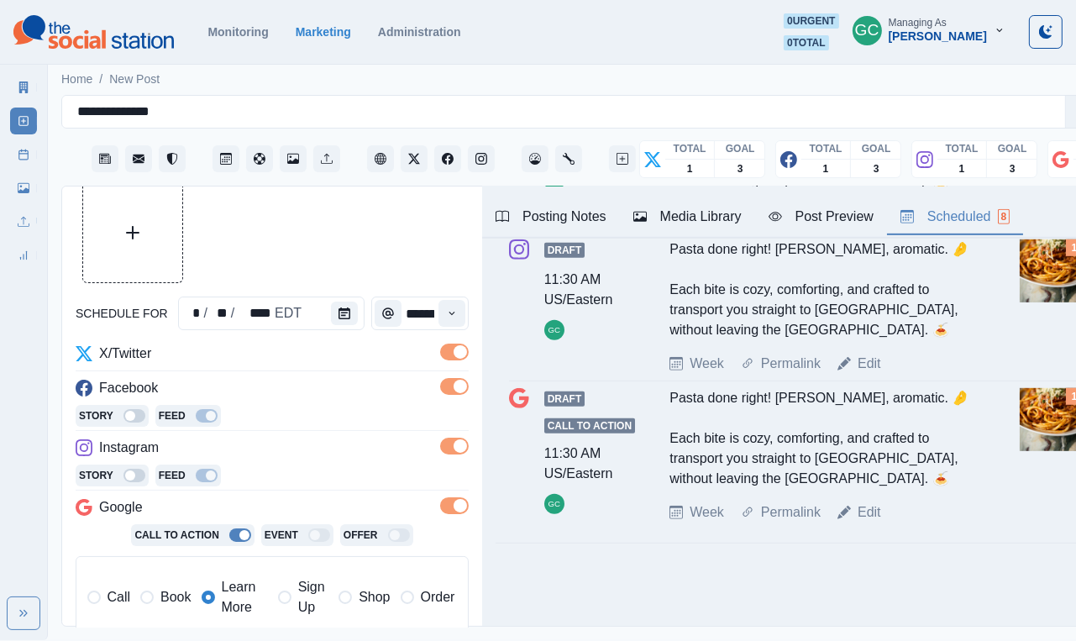
scroll to position [970, 0]
click at [331, 312] on button "Calendar" at bounding box center [344, 314] width 27 height 24
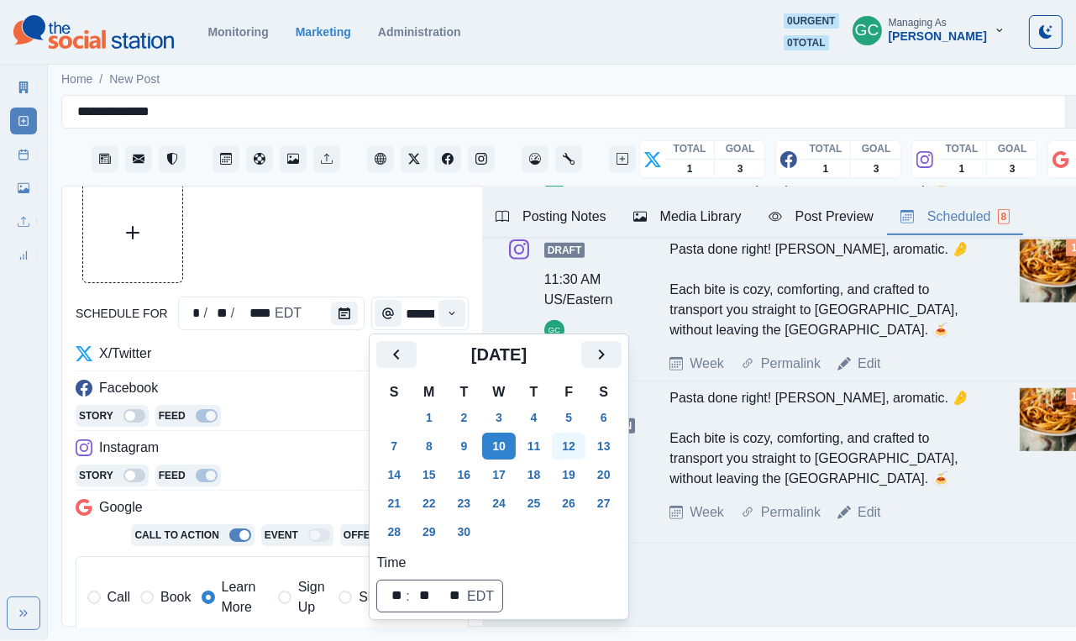
click at [577, 446] on button "12" at bounding box center [569, 446] width 34 height 27
click at [417, 232] on div at bounding box center [272, 232] width 393 height 101
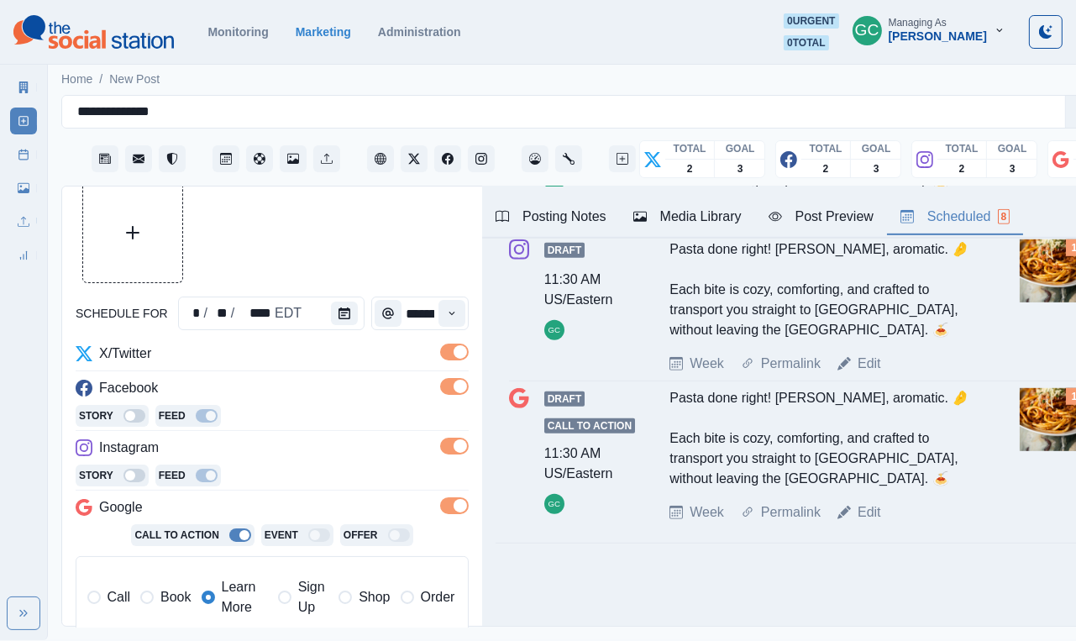
click at [702, 221] on div "Media Library" at bounding box center [688, 217] width 108 height 20
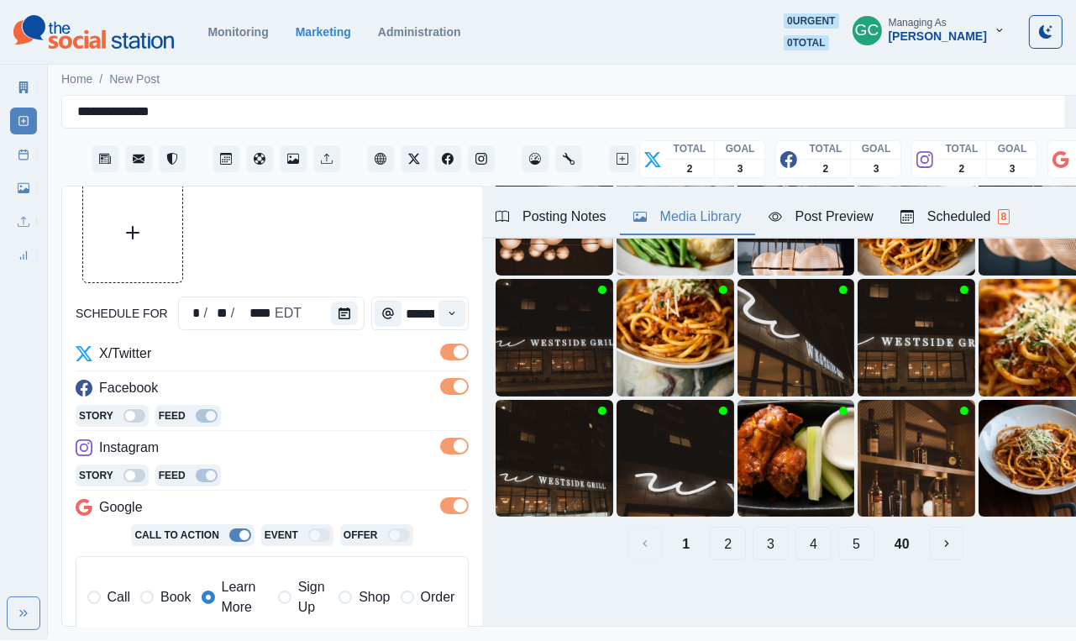
click at [774, 552] on button "3" at bounding box center [771, 544] width 36 height 34
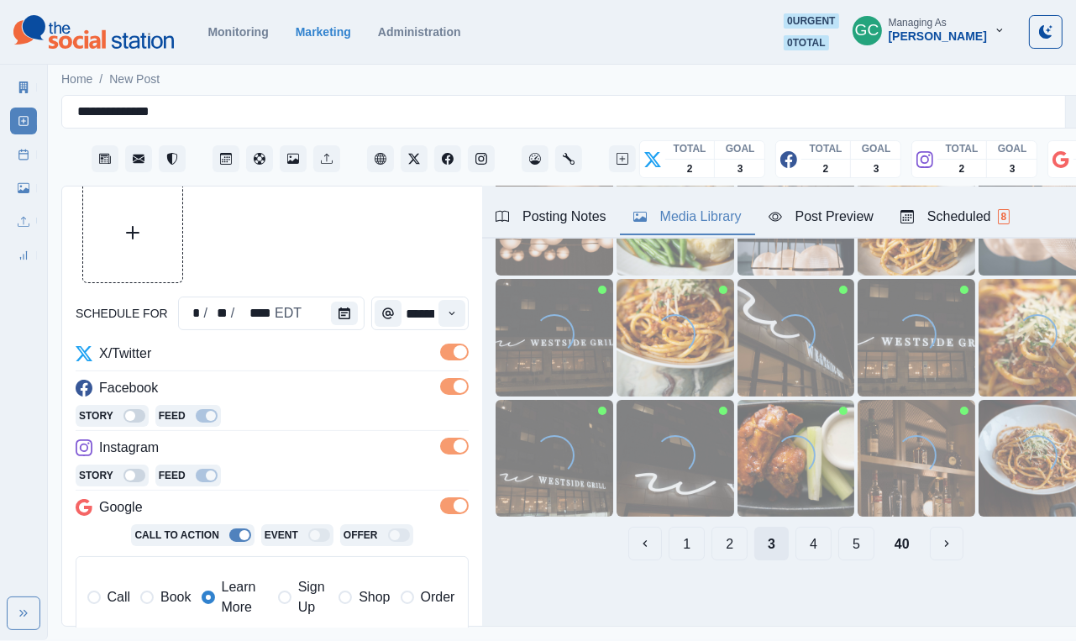
scroll to position [0, 0]
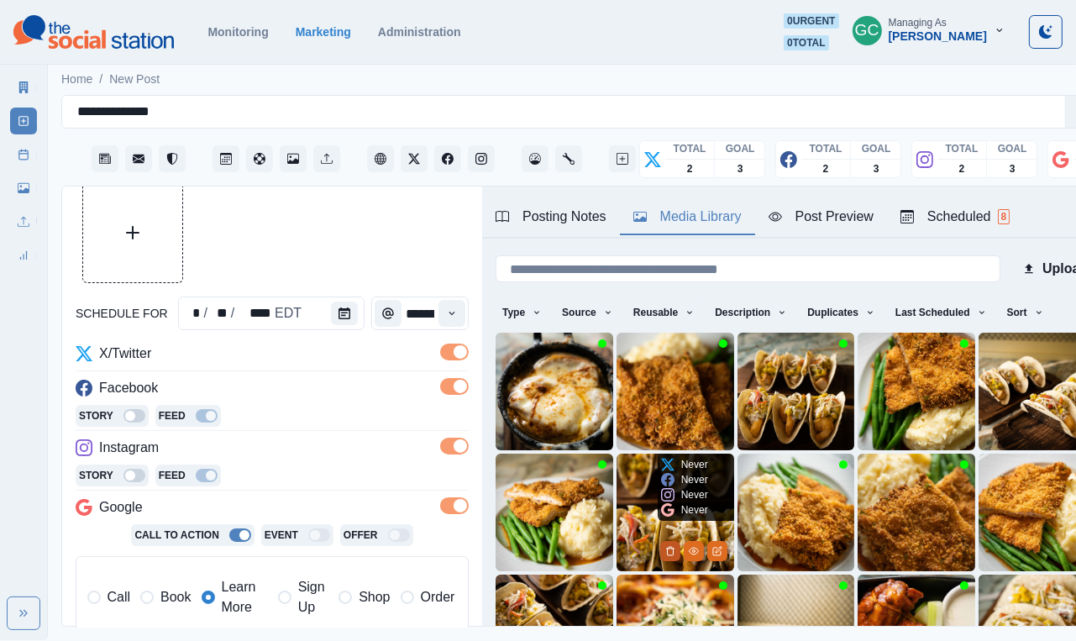
click at [670, 551] on icon "Delete Media" at bounding box center [670, 551] width 10 height 10
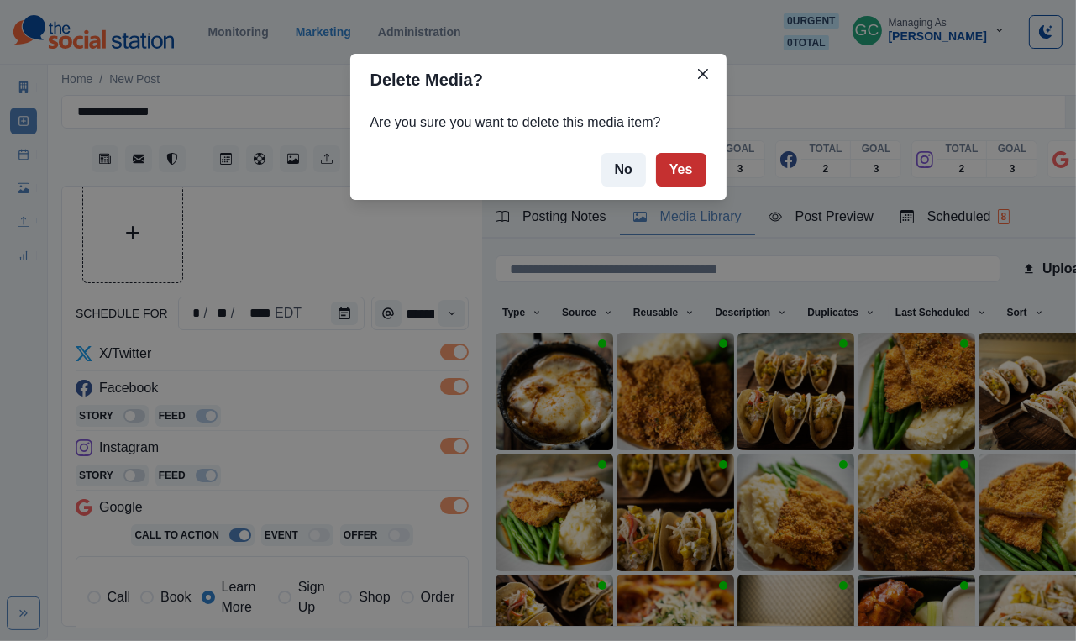
click at [688, 166] on button "Yes" at bounding box center [681, 170] width 50 height 34
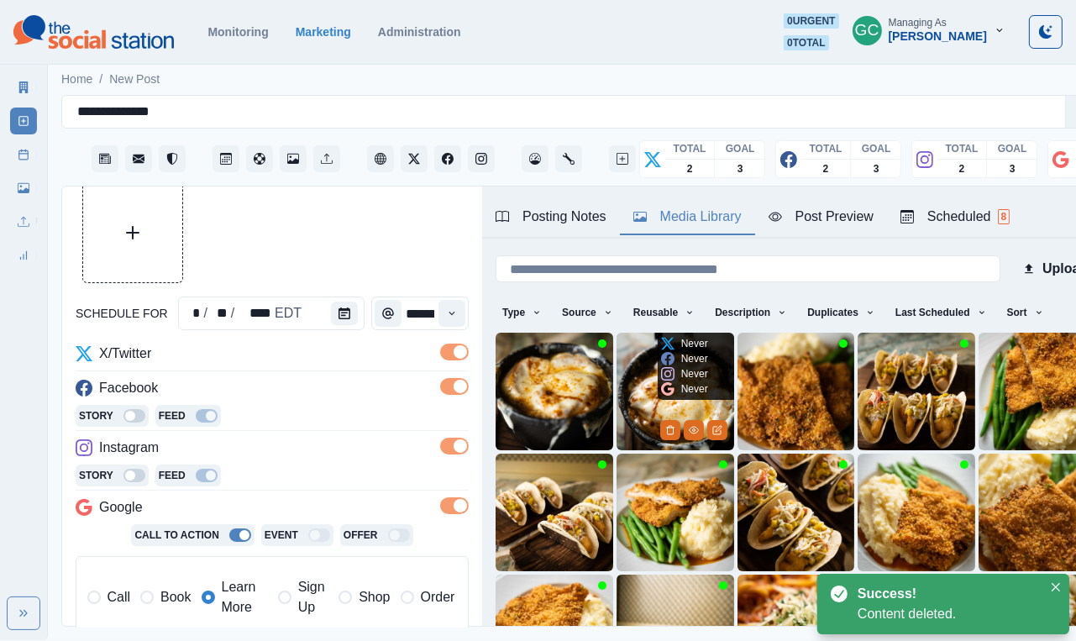
scroll to position [52, 0]
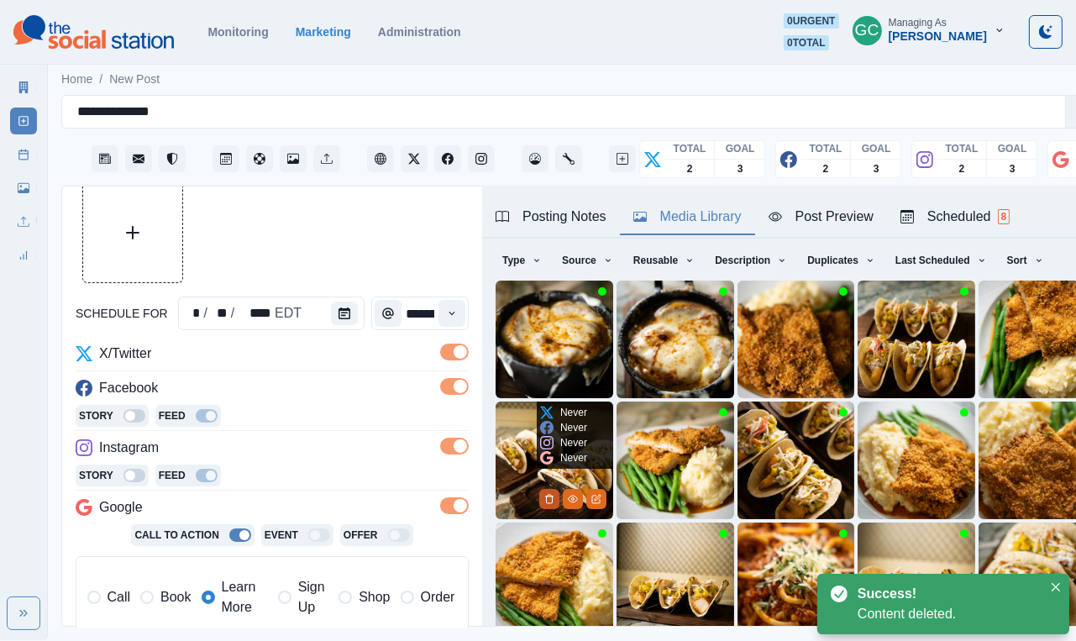
click at [547, 492] on button "Delete Media" at bounding box center [549, 499] width 20 height 20
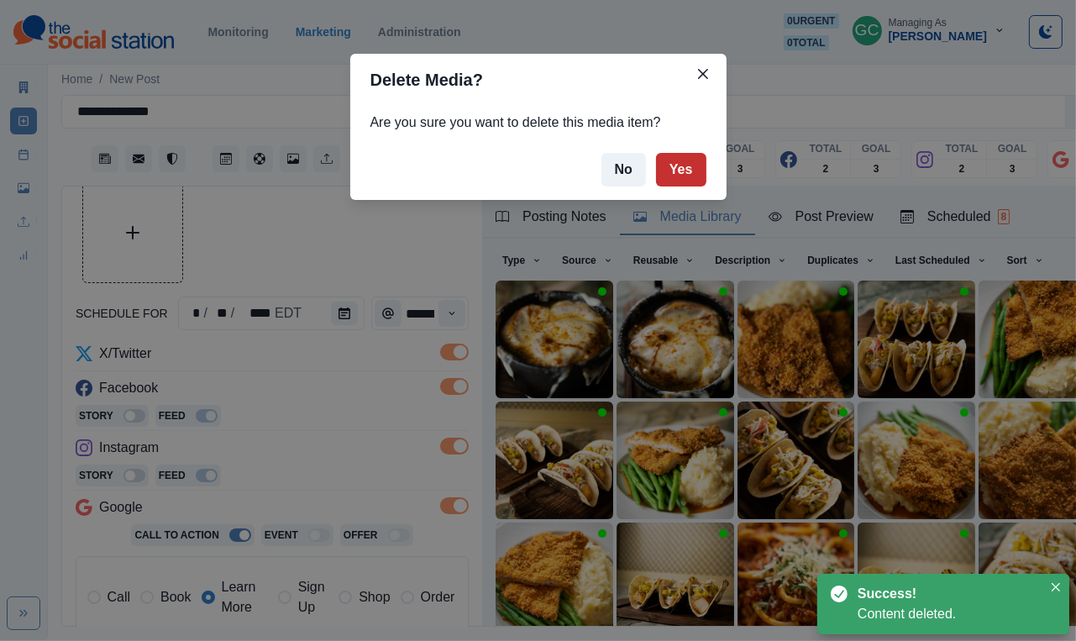
click at [676, 177] on button "Yes" at bounding box center [681, 170] width 50 height 34
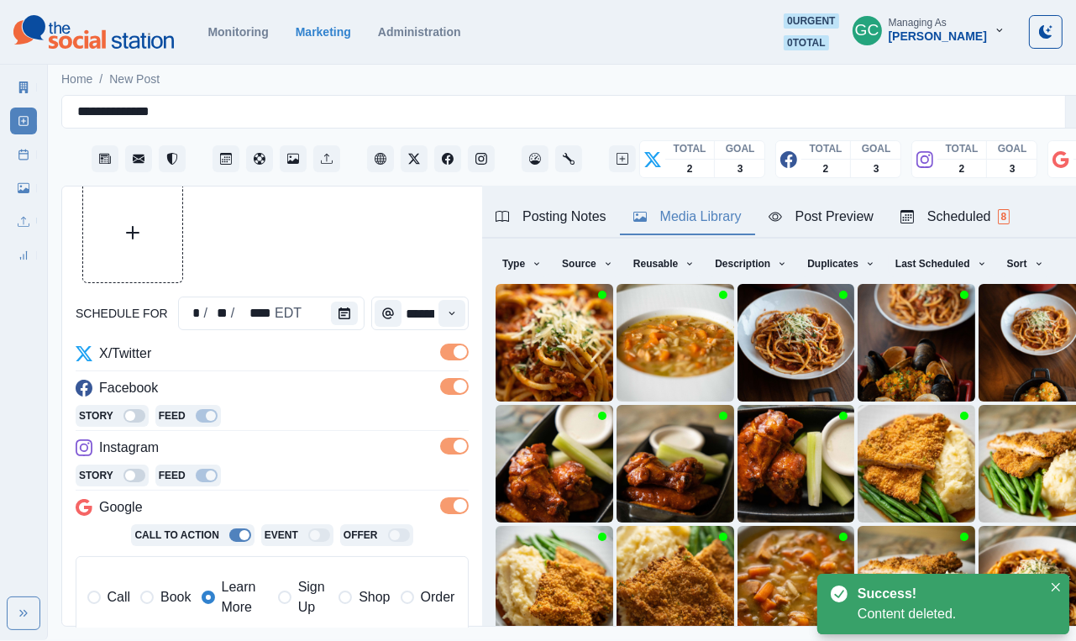
scroll to position [57, 0]
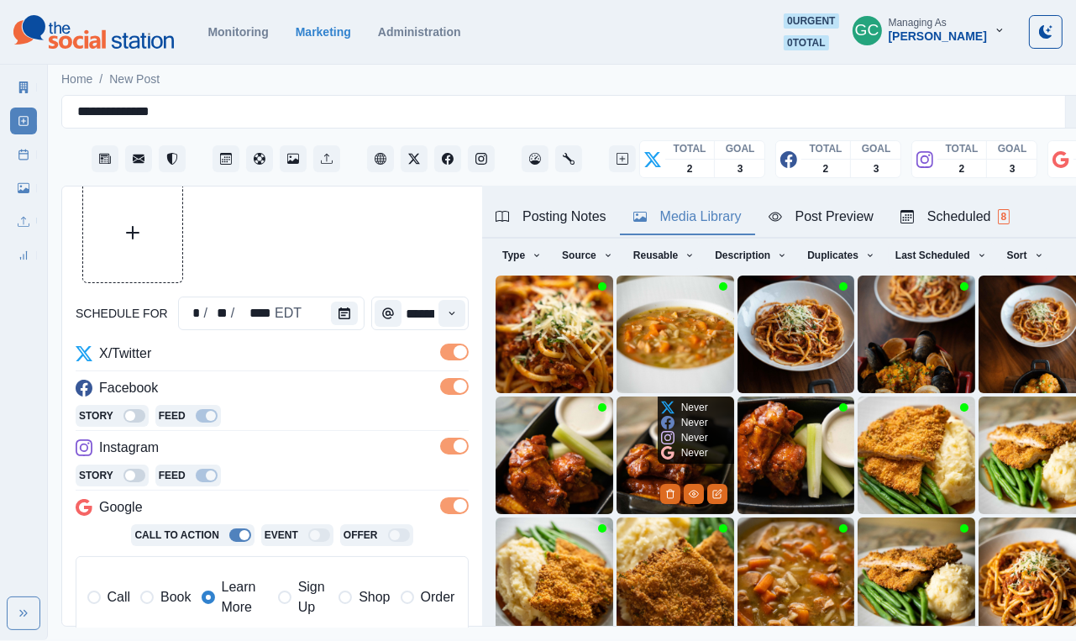
click at [642, 467] on img at bounding box center [676, 456] width 118 height 118
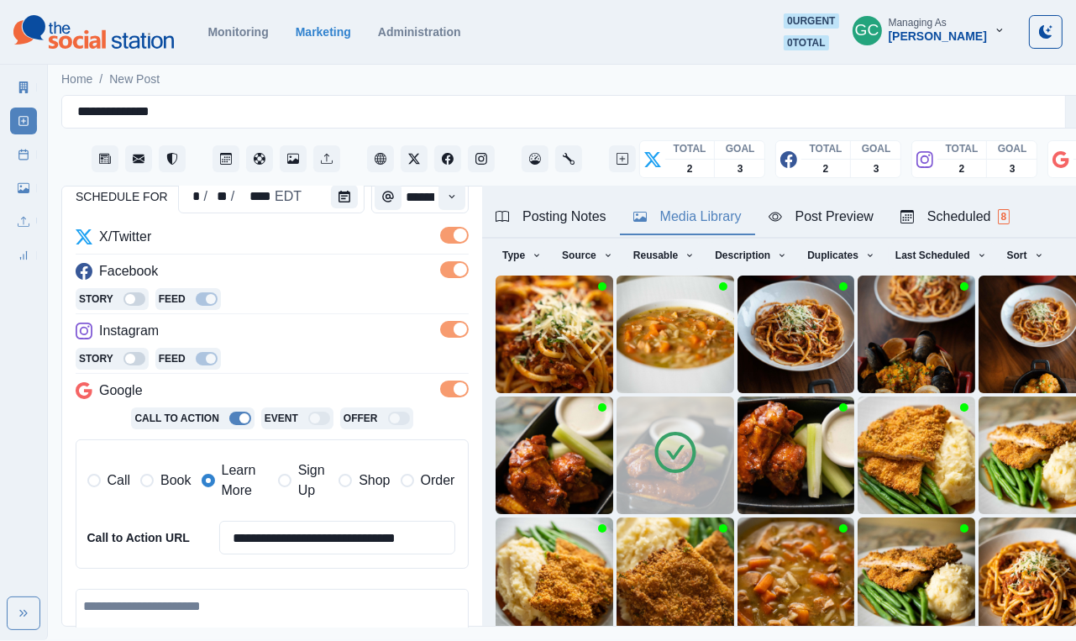
scroll to position [216, 0]
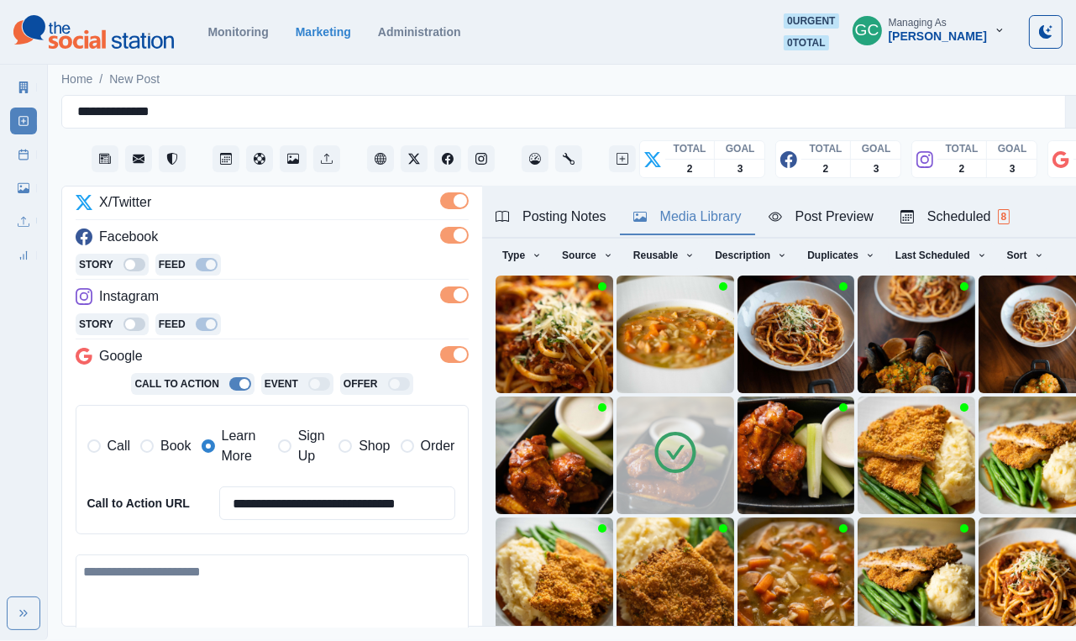
click at [148, 587] on textarea at bounding box center [272, 604] width 393 height 98
paste textarea "**********"
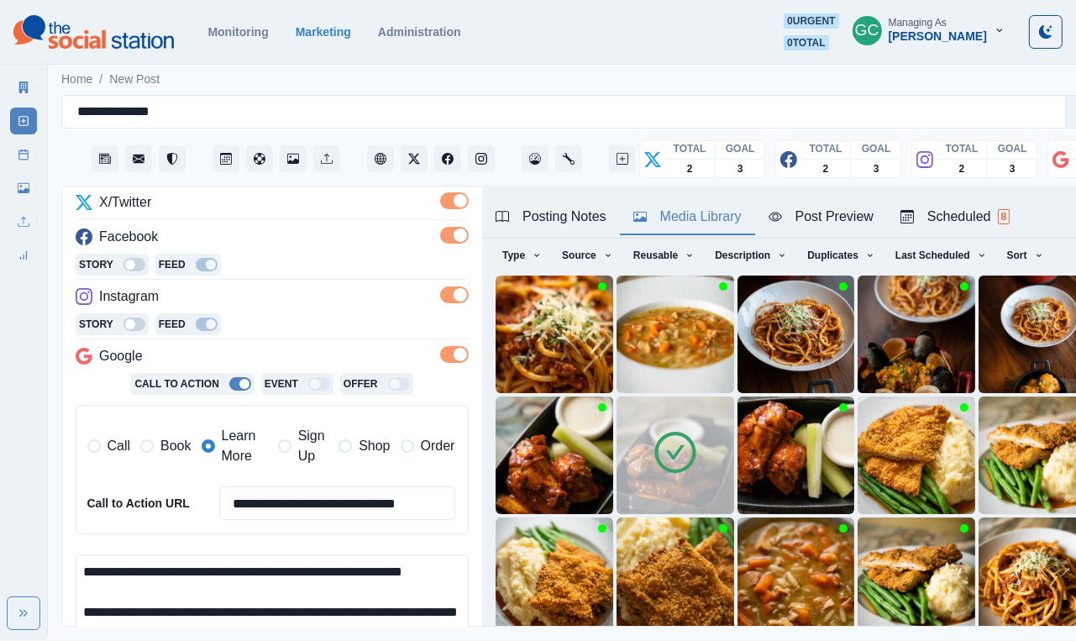
scroll to position [10, 0]
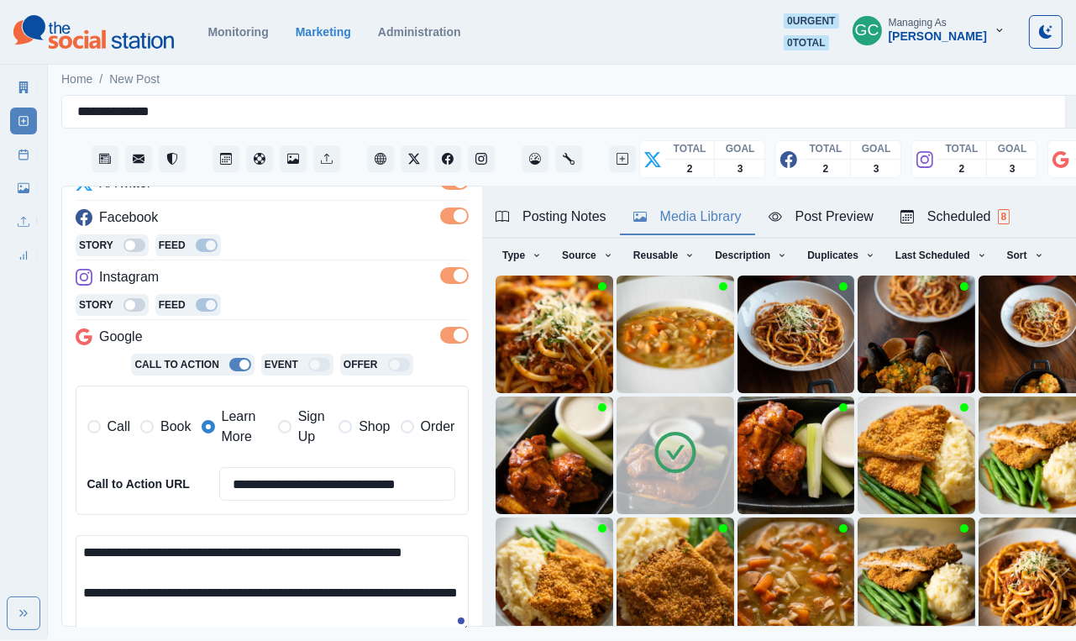
drag, startPoint x: 197, startPoint y: 617, endPoint x: 75, endPoint y: 595, distance: 123.8
click at [76, 596] on textarea "**********" at bounding box center [272, 584] width 393 height 98
click at [87, 556] on textarea "**********" at bounding box center [272, 584] width 393 height 98
click at [83, 618] on textarea "**********" at bounding box center [272, 584] width 393 height 98
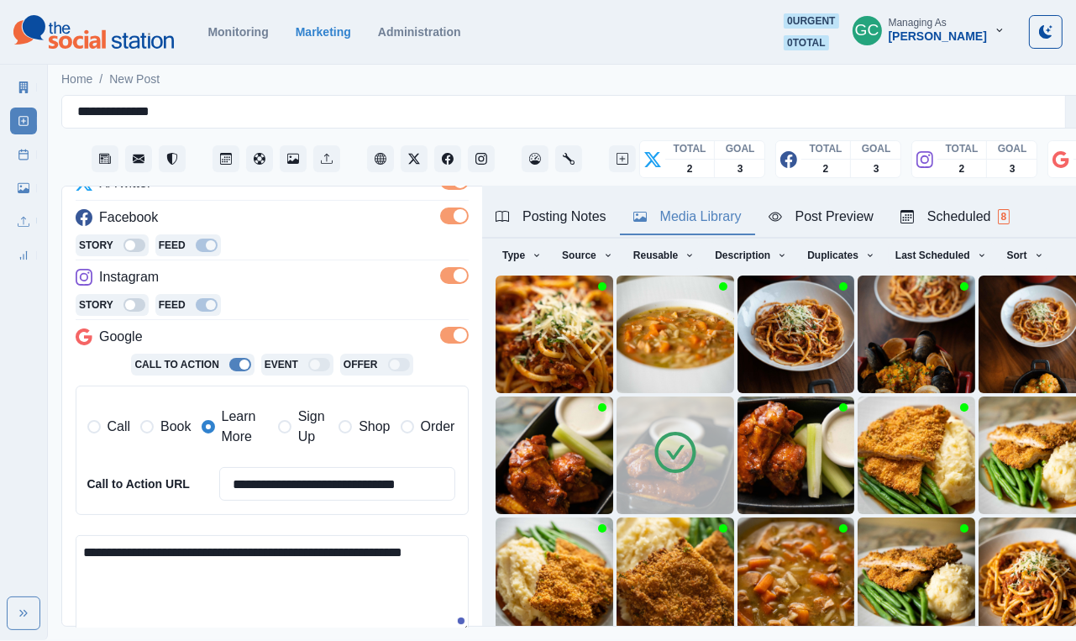
click at [83, 570] on textarea "**********" at bounding box center [272, 584] width 393 height 98
paste textarea "**********"
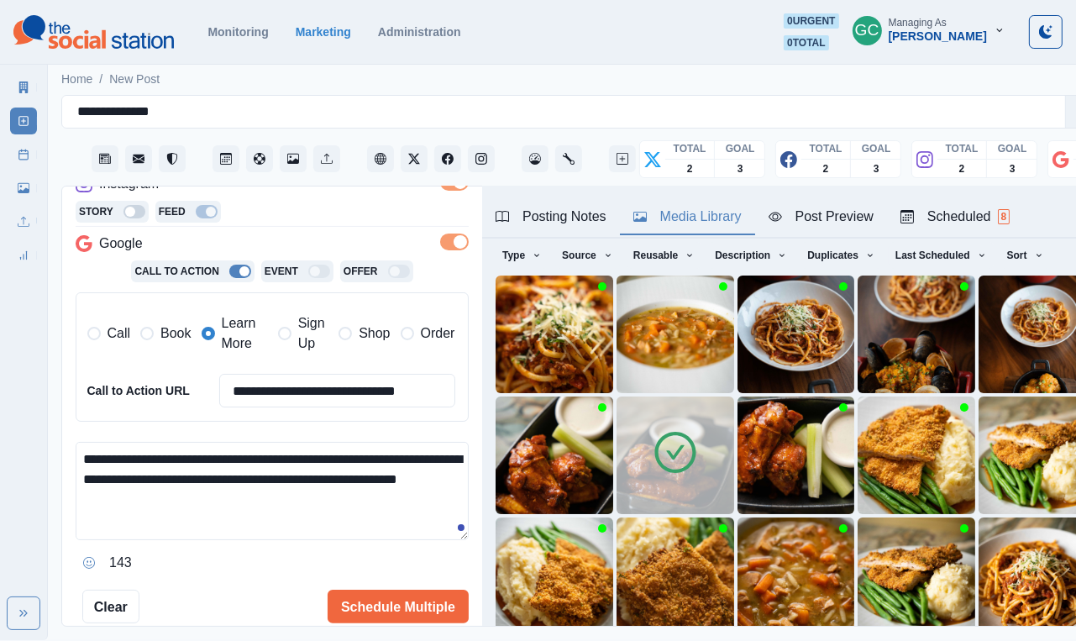
scroll to position [357, 0]
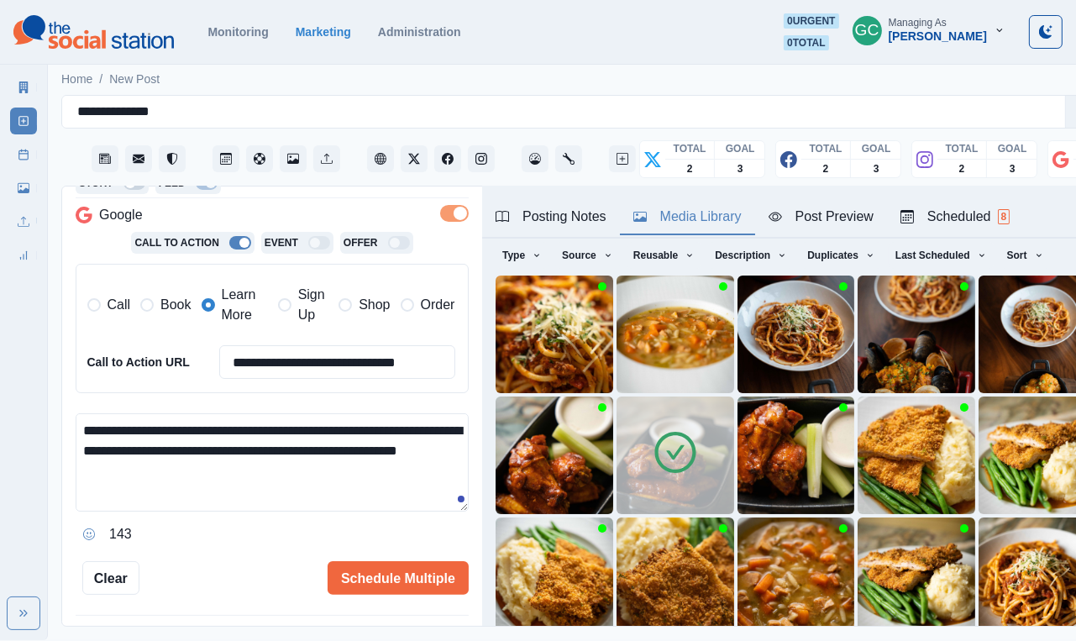
type textarea "**********"
click at [979, 217] on div "Scheduled 8" at bounding box center [955, 217] width 109 height 20
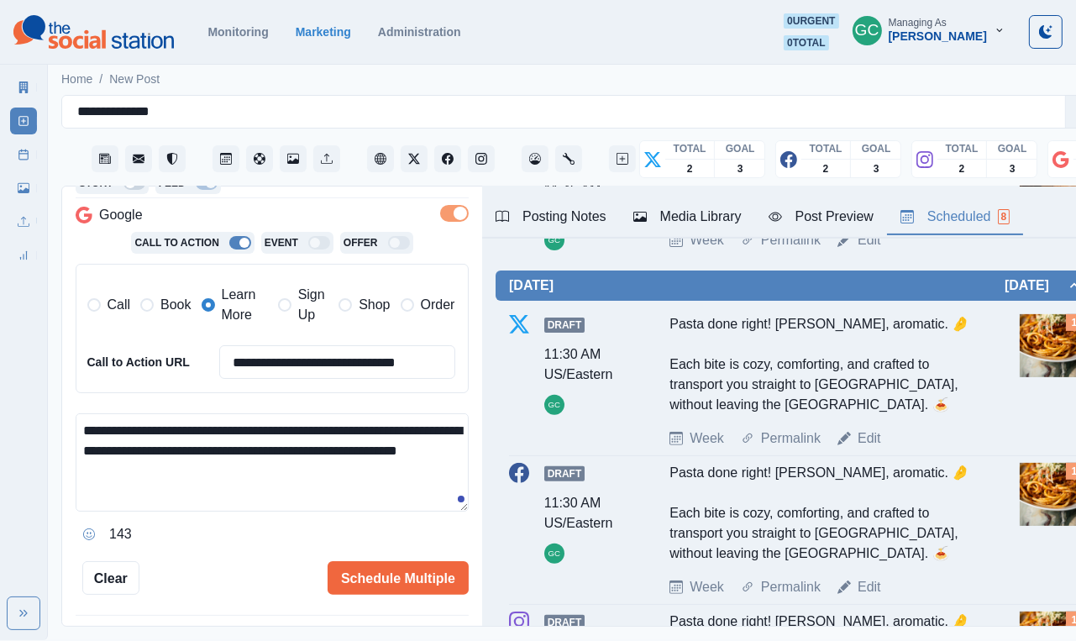
scroll to position [563, 0]
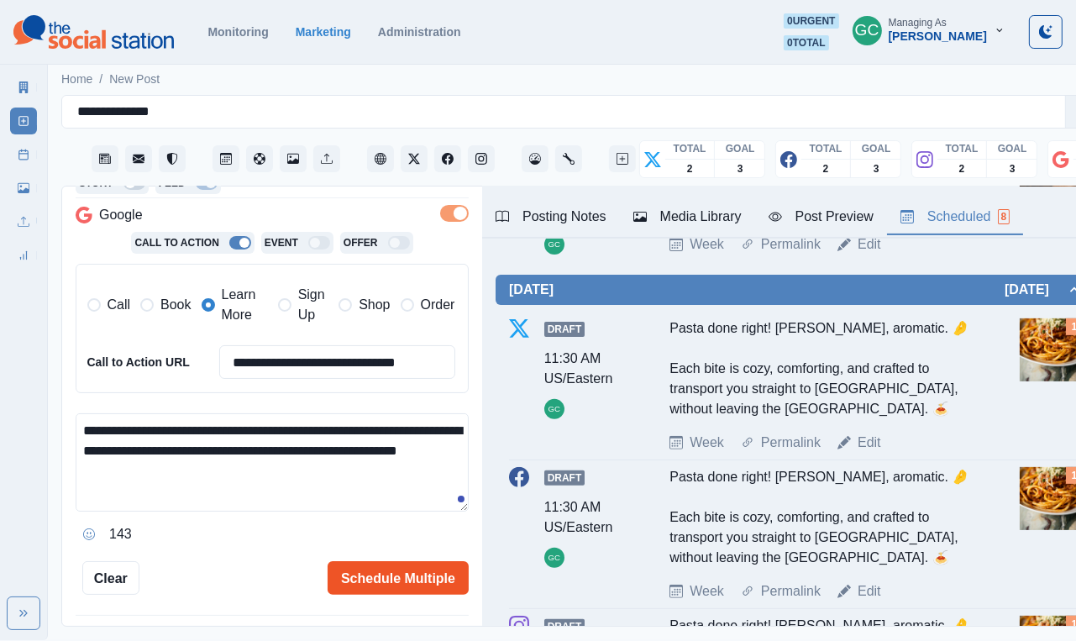
click at [376, 581] on button "Schedule Multiple" at bounding box center [398, 578] width 141 height 34
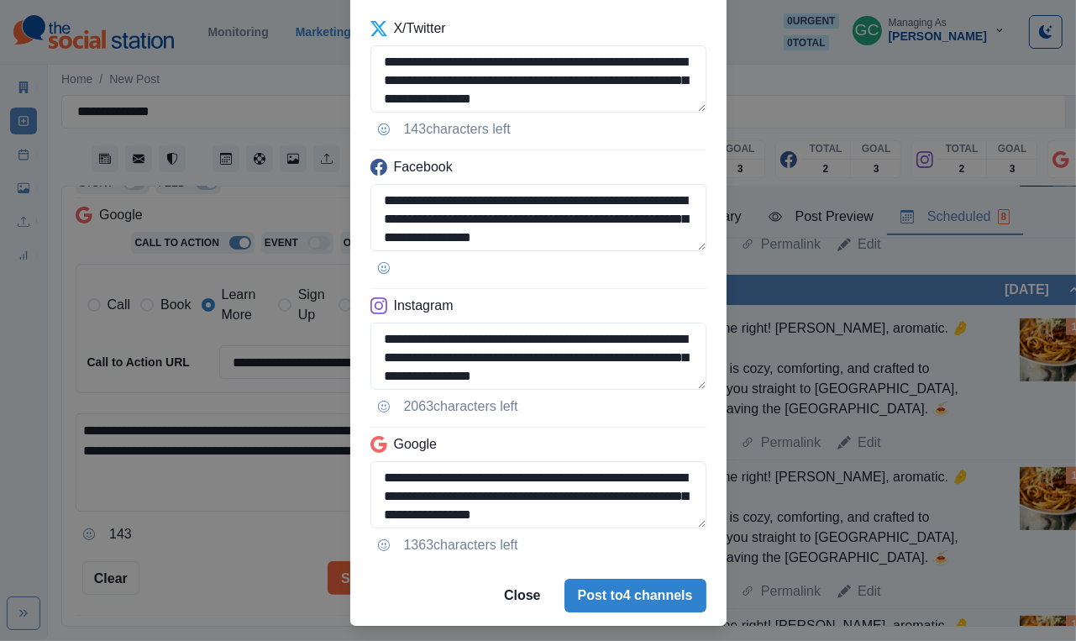
scroll to position [132, 0]
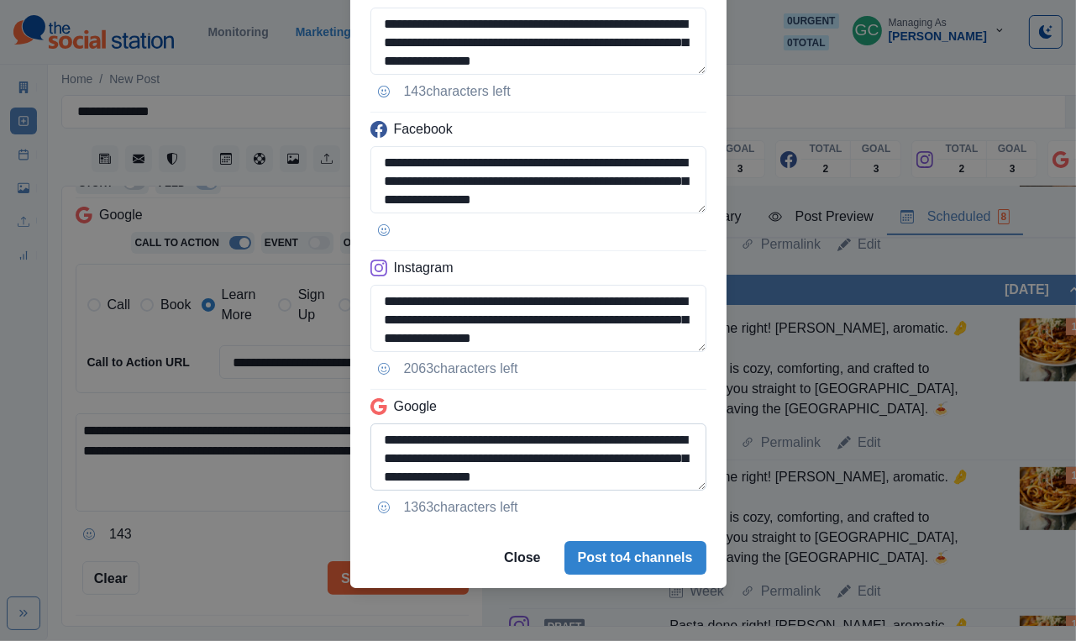
click at [670, 476] on textarea "**********" at bounding box center [539, 456] width 336 height 67
click at [602, 568] on button "Post to 4 channels" at bounding box center [636, 558] width 142 height 34
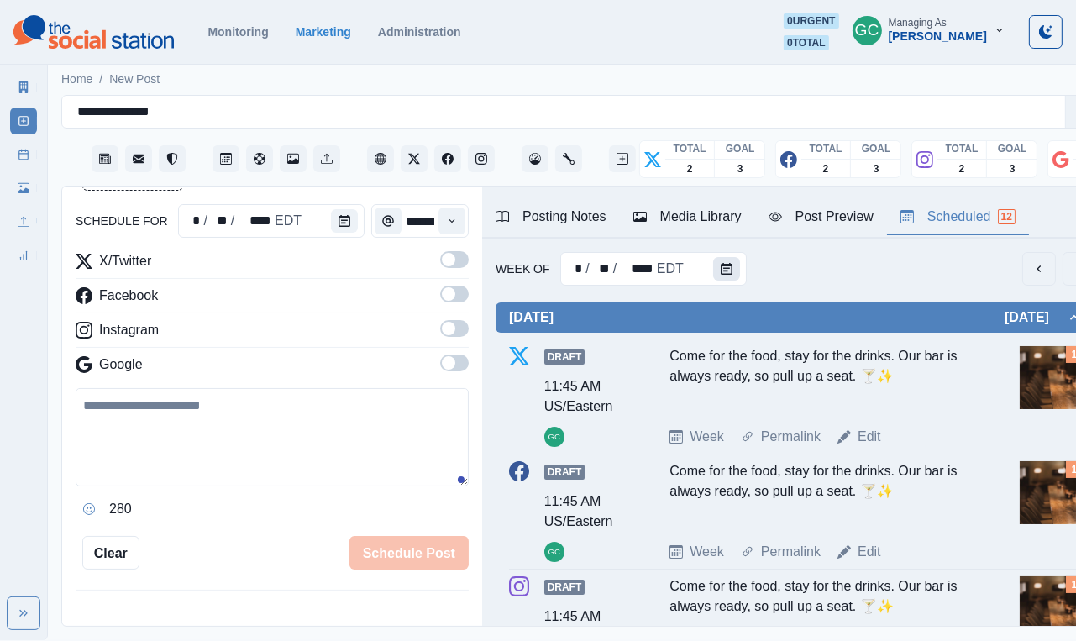
scroll to position [0, 0]
click at [732, 268] on button "Calendar" at bounding box center [726, 269] width 27 height 24
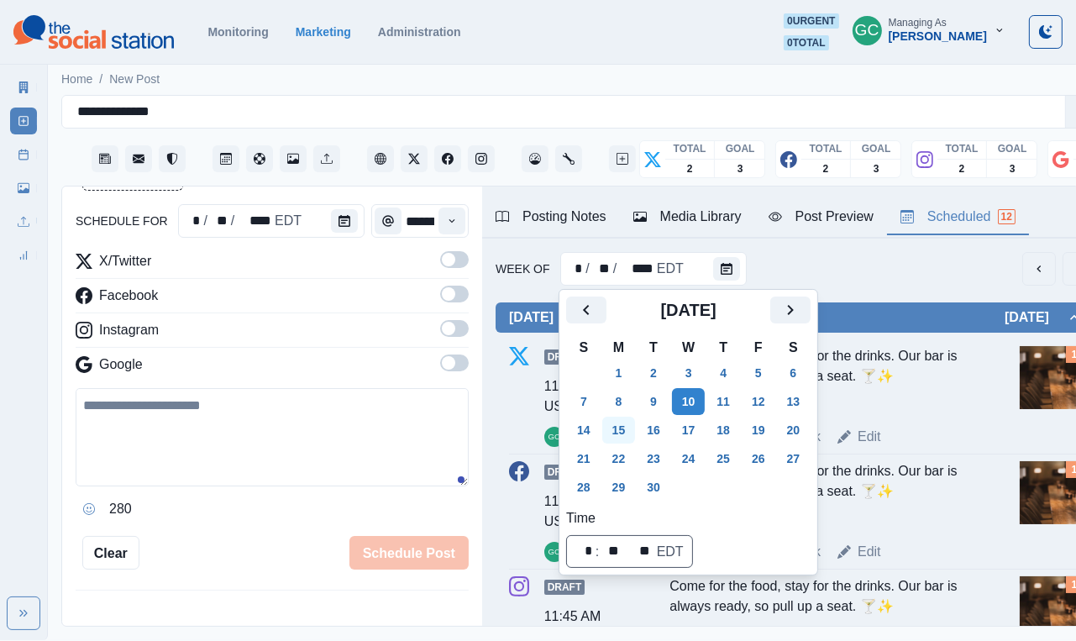
click at [631, 435] on button "15" at bounding box center [619, 430] width 34 height 27
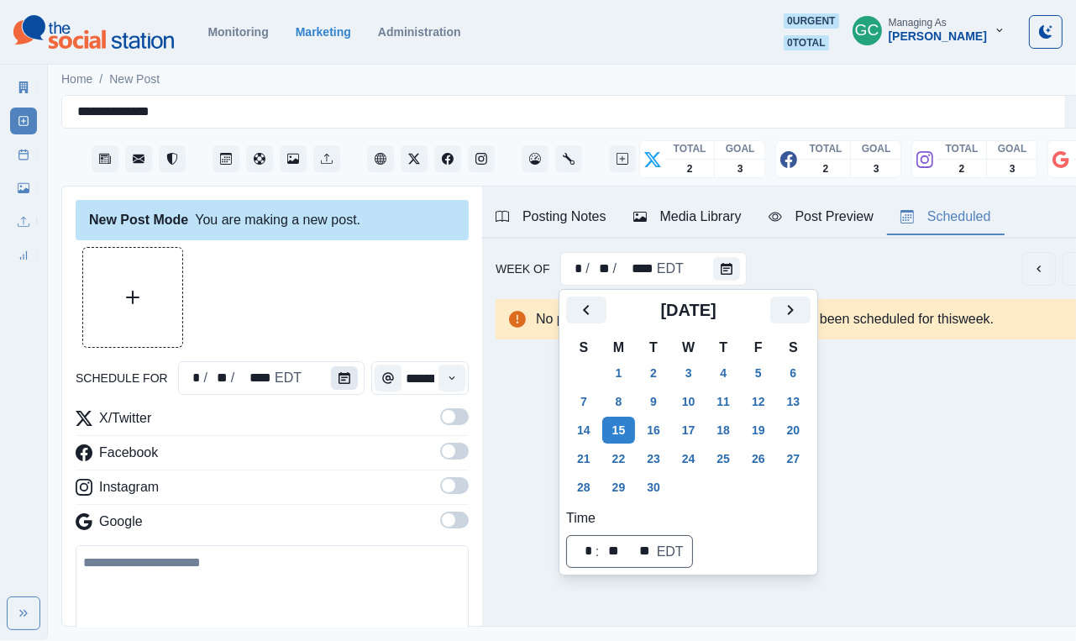
click at [344, 381] on icon "Calendar" at bounding box center [345, 378] width 12 height 12
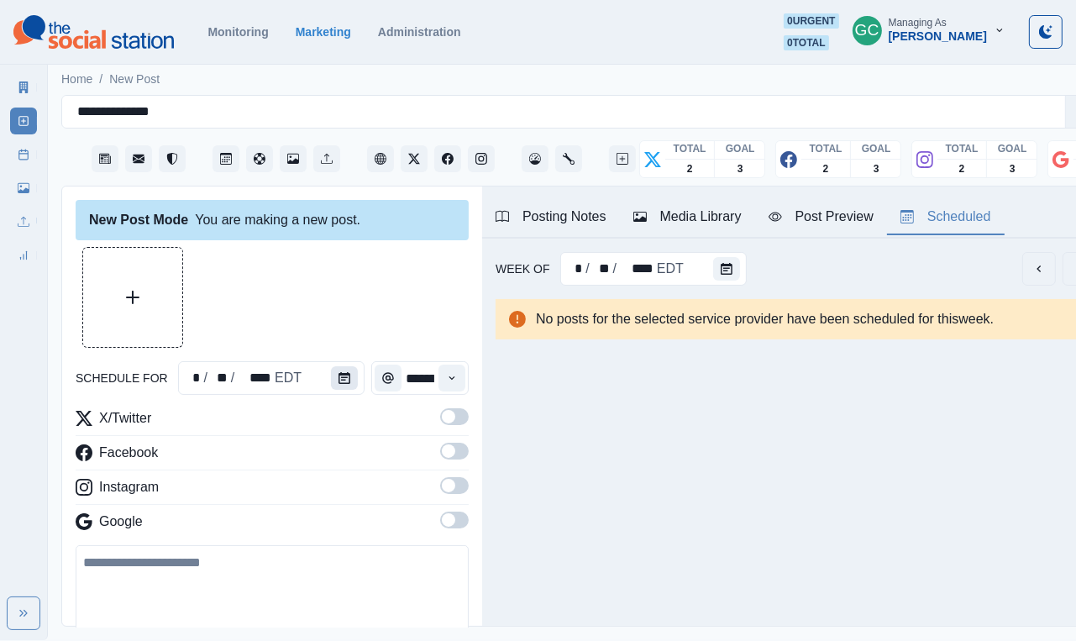
click at [344, 381] on icon "Calendar" at bounding box center [345, 378] width 12 height 12
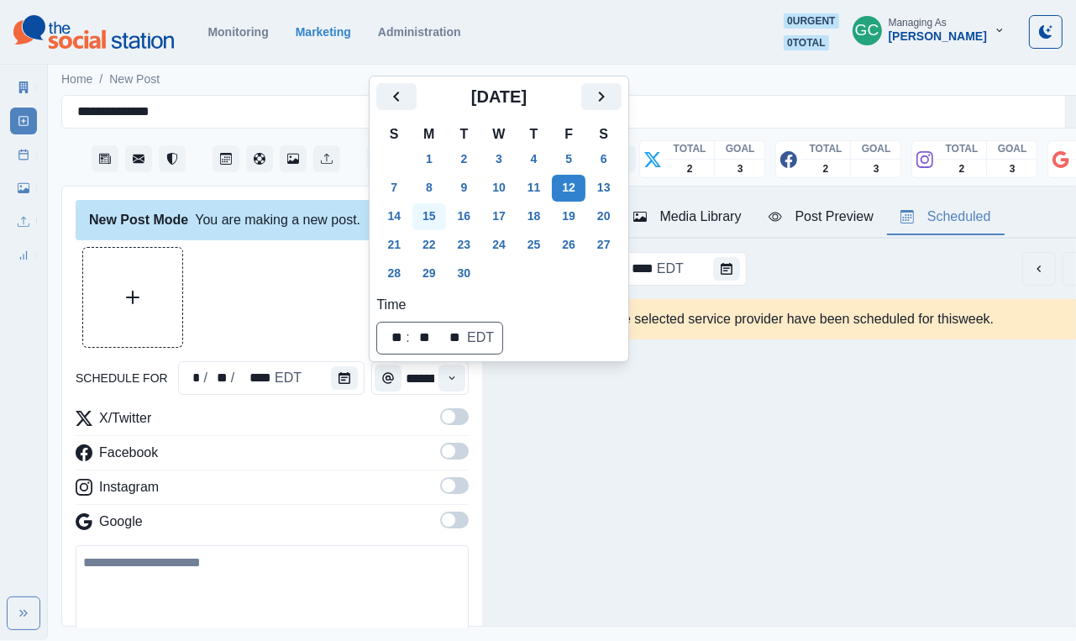
click at [429, 214] on button "15" at bounding box center [430, 216] width 34 height 27
click at [453, 377] on icon "Time" at bounding box center [452, 378] width 12 height 12
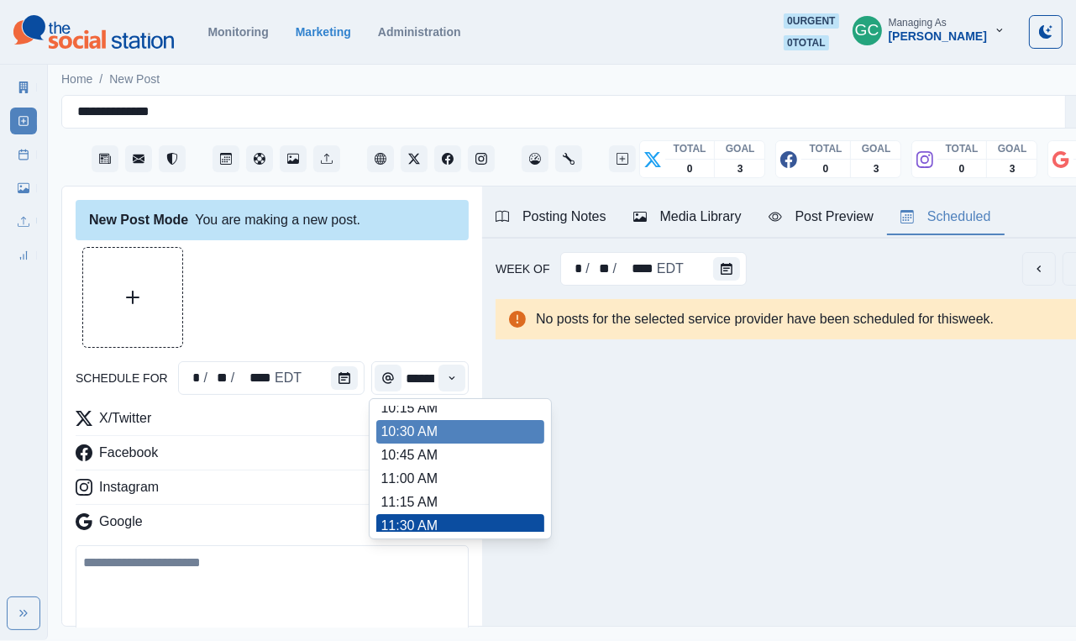
scroll to position [221, 0]
click at [426, 444] on li "10:30 AM" at bounding box center [460, 432] width 168 height 24
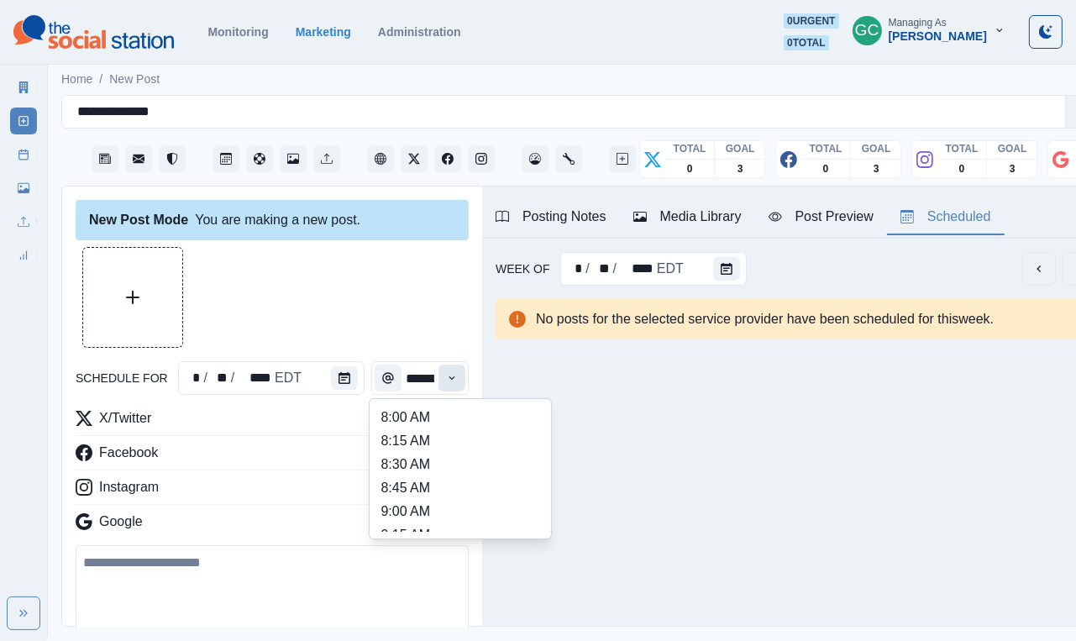
click at [460, 379] on button "Time" at bounding box center [452, 378] width 27 height 27
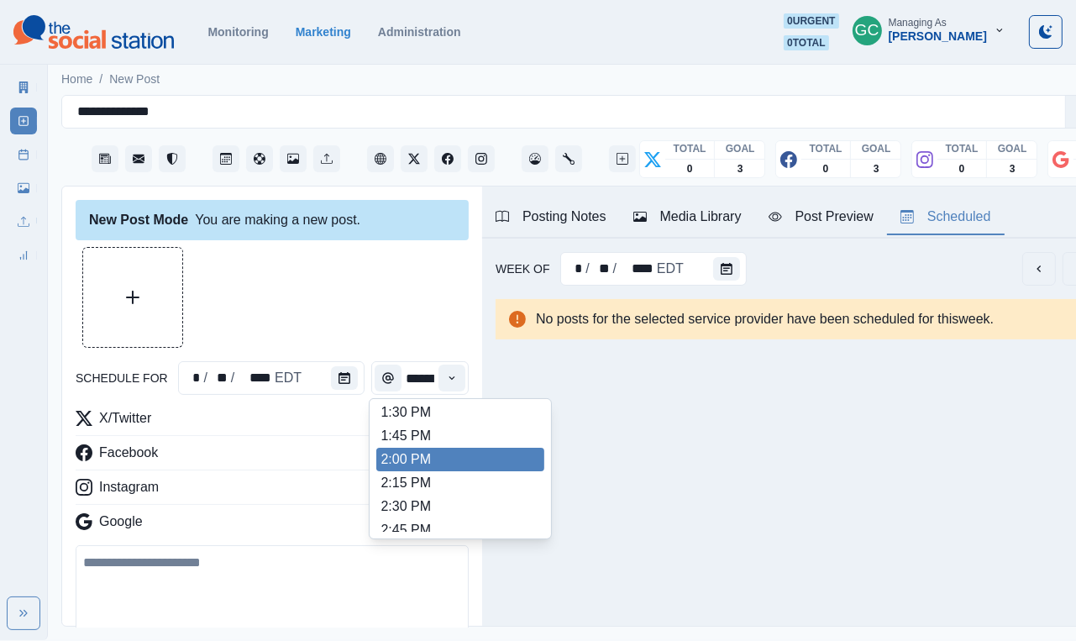
click at [402, 471] on li "2:00 PM" at bounding box center [460, 460] width 168 height 24
type input "*******"
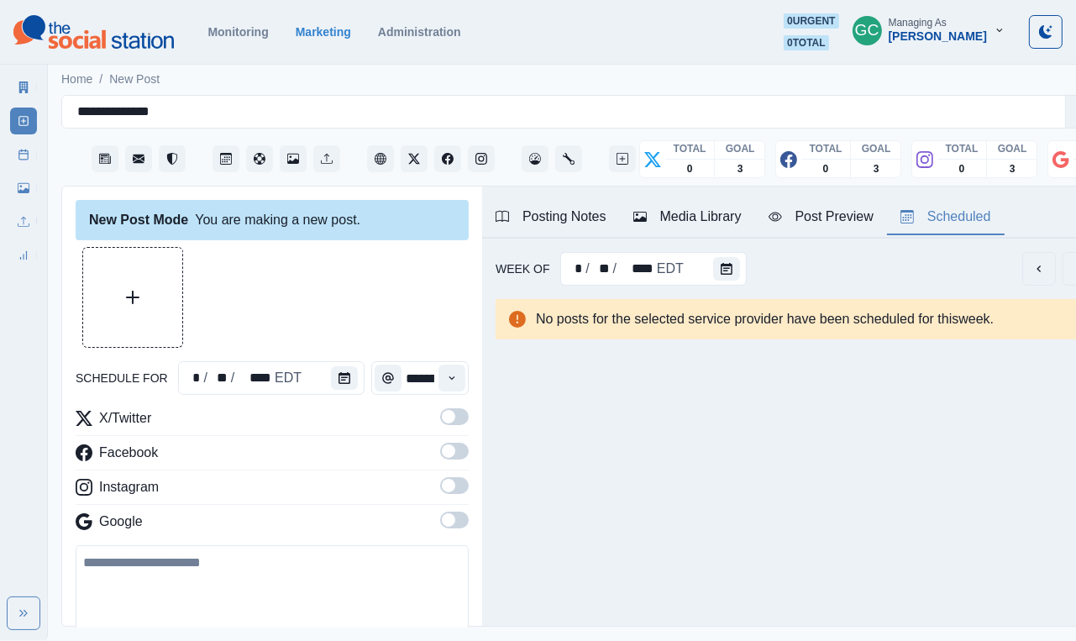
click at [461, 510] on div "X/Twitter Facebook Instagram Google" at bounding box center [272, 473] width 393 height 130
click at [463, 473] on div "X/Twitter Facebook Instagram Google" at bounding box center [272, 473] width 393 height 130
click at [463, 445] on span at bounding box center [454, 451] width 29 height 17
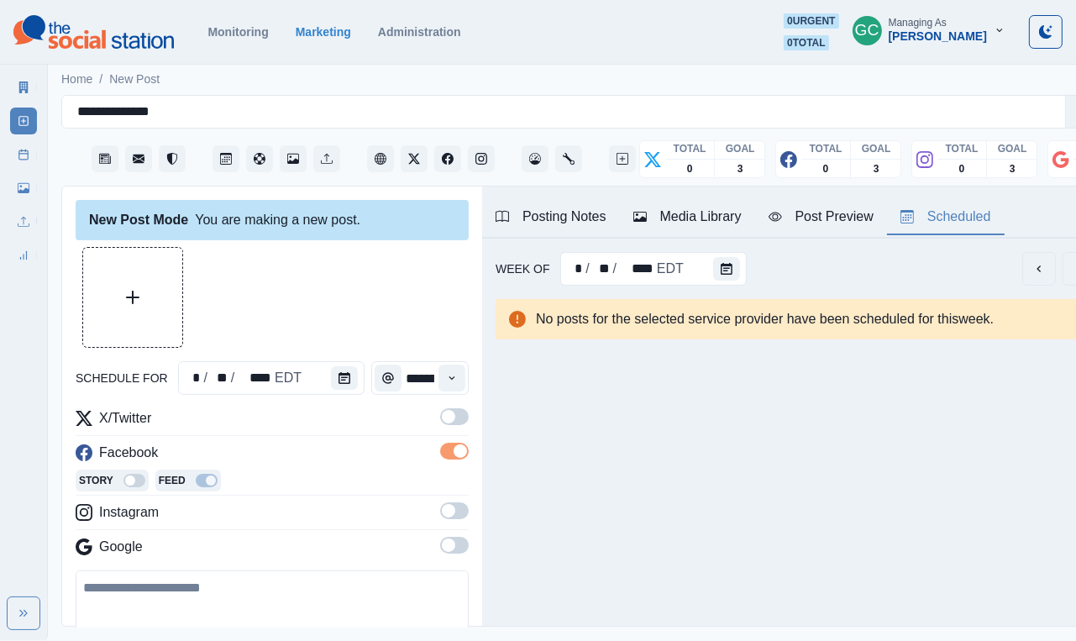
click at [463, 424] on span at bounding box center [454, 416] width 29 height 17
click at [460, 517] on span at bounding box center [454, 510] width 29 height 17
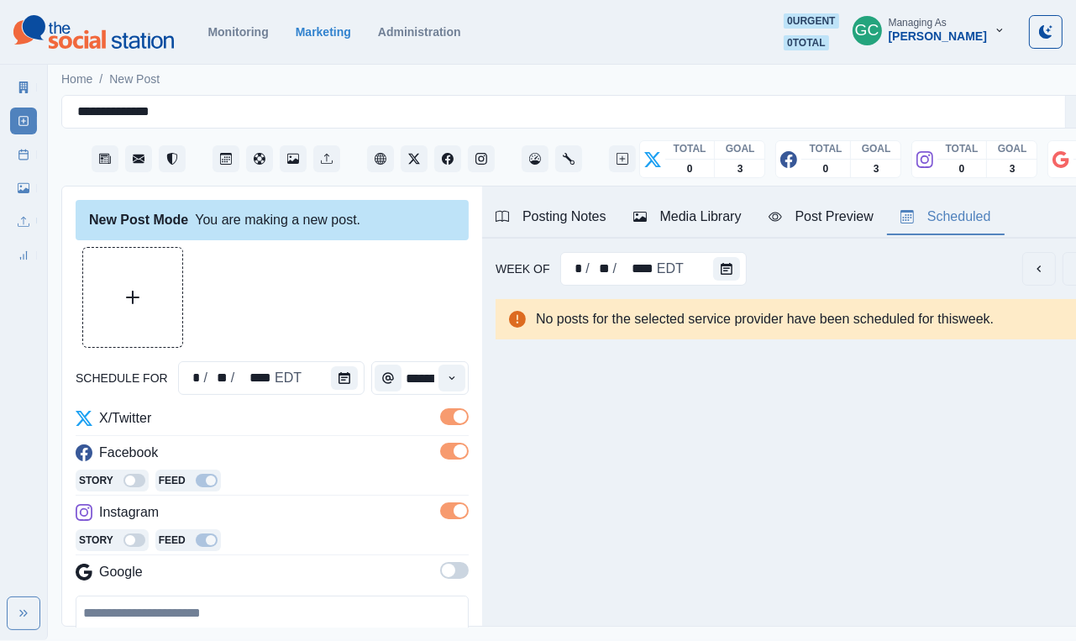
click at [457, 566] on span at bounding box center [454, 570] width 29 height 17
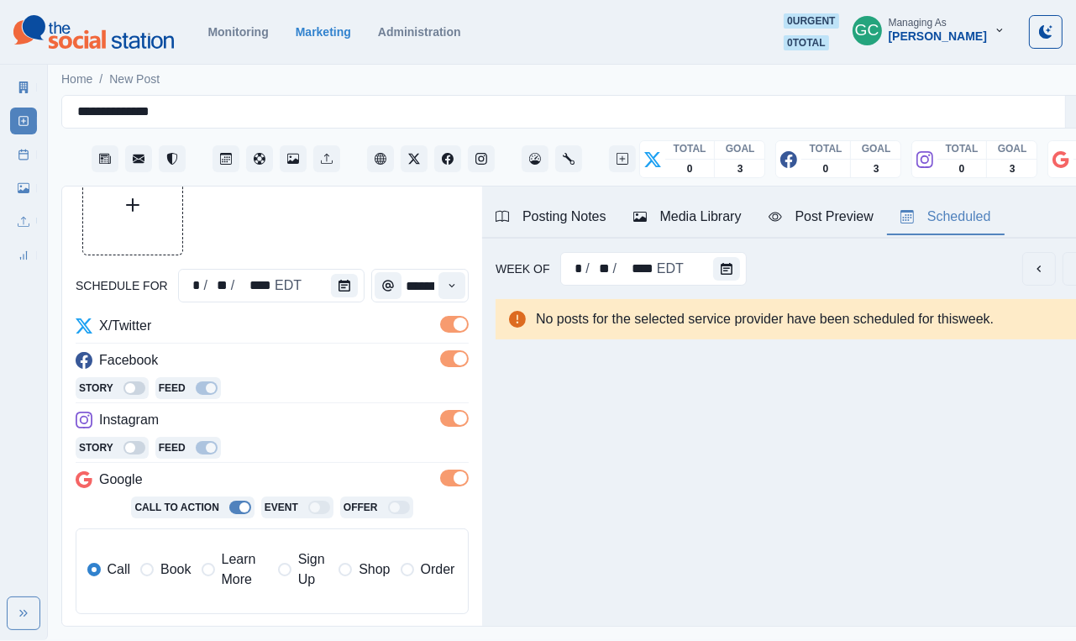
click at [239, 579] on span "Learn More" at bounding box center [245, 569] width 46 height 40
click at [707, 203] on button "Media Library" at bounding box center [687, 217] width 135 height 35
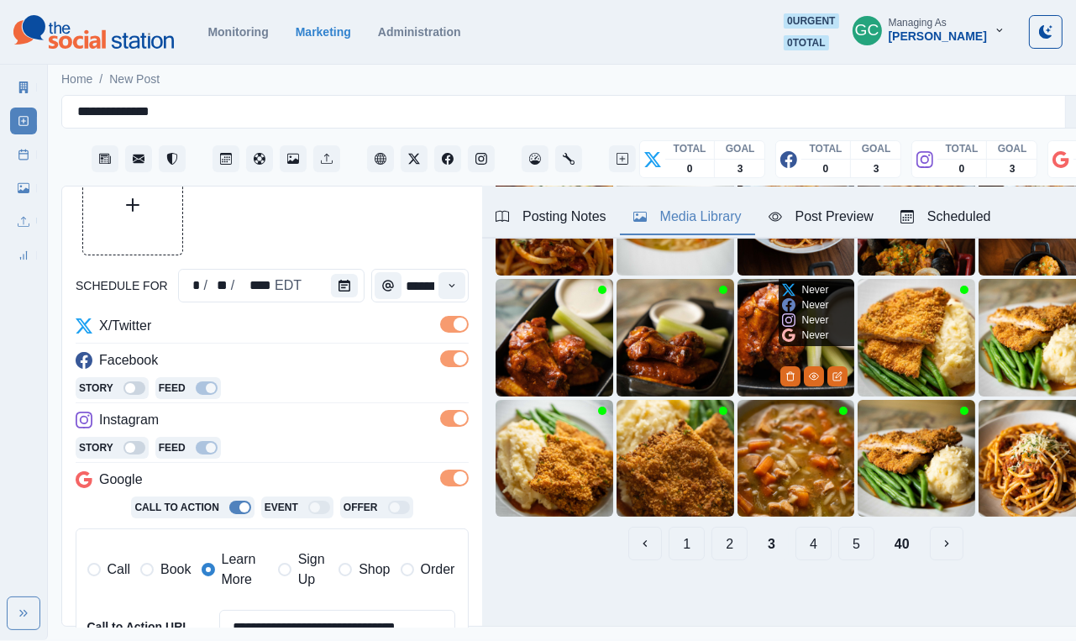
scroll to position [175, 0]
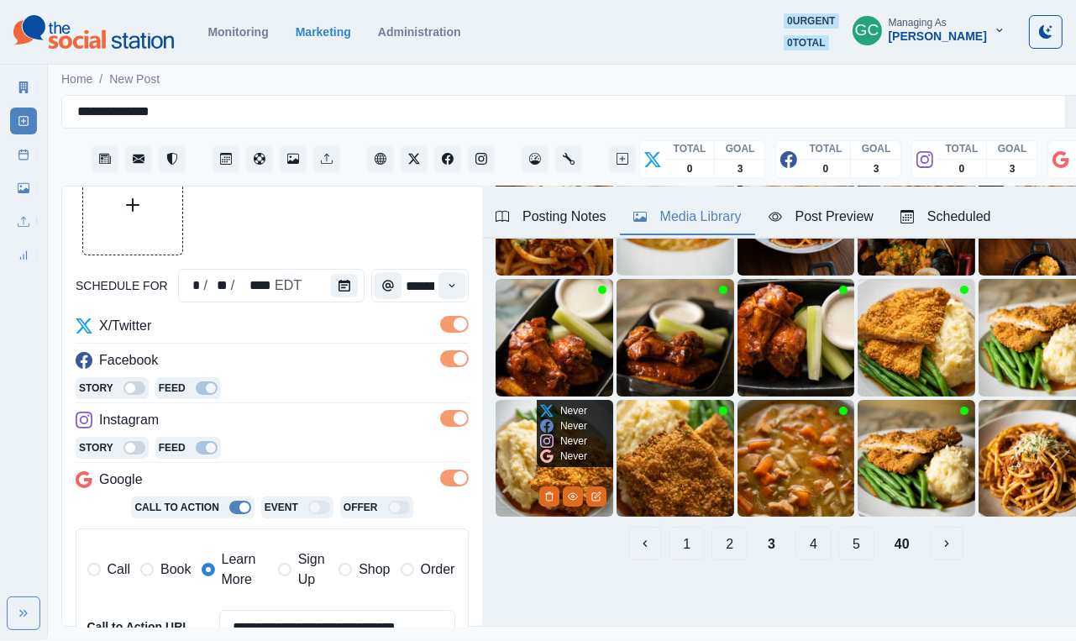
click at [575, 469] on img at bounding box center [555, 459] width 118 height 118
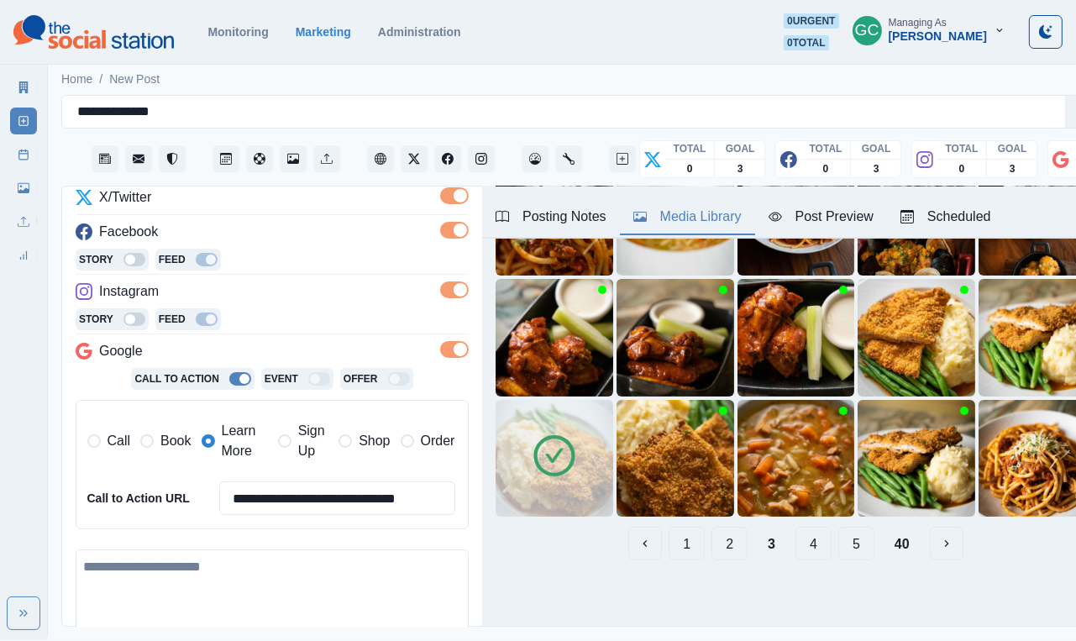
scroll to position [339, 0]
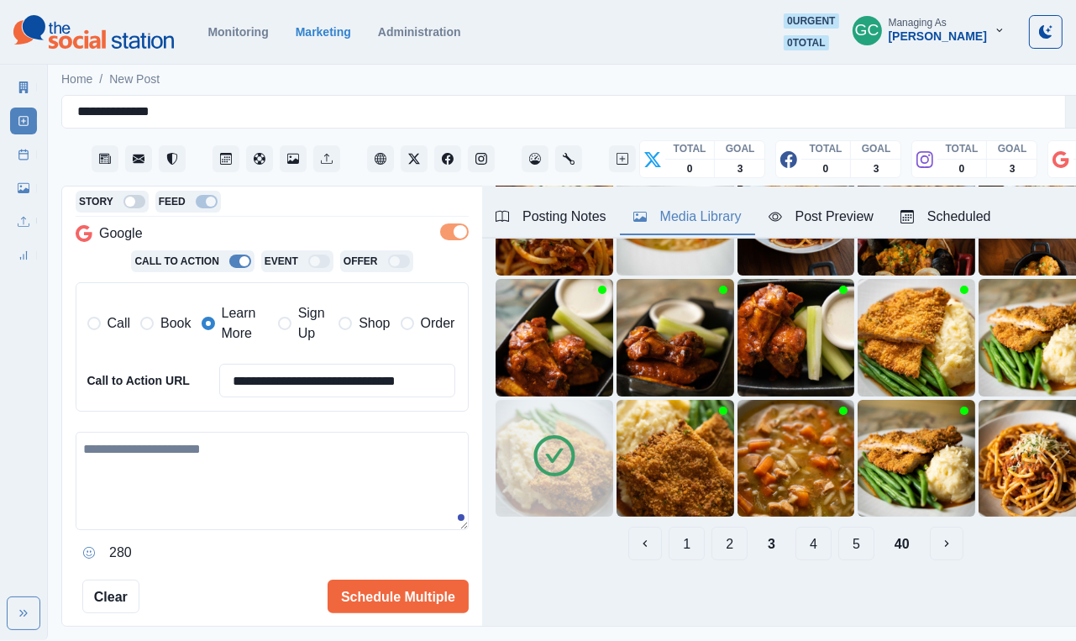
click at [267, 491] on textarea at bounding box center [272, 481] width 393 height 98
paste textarea "**********"
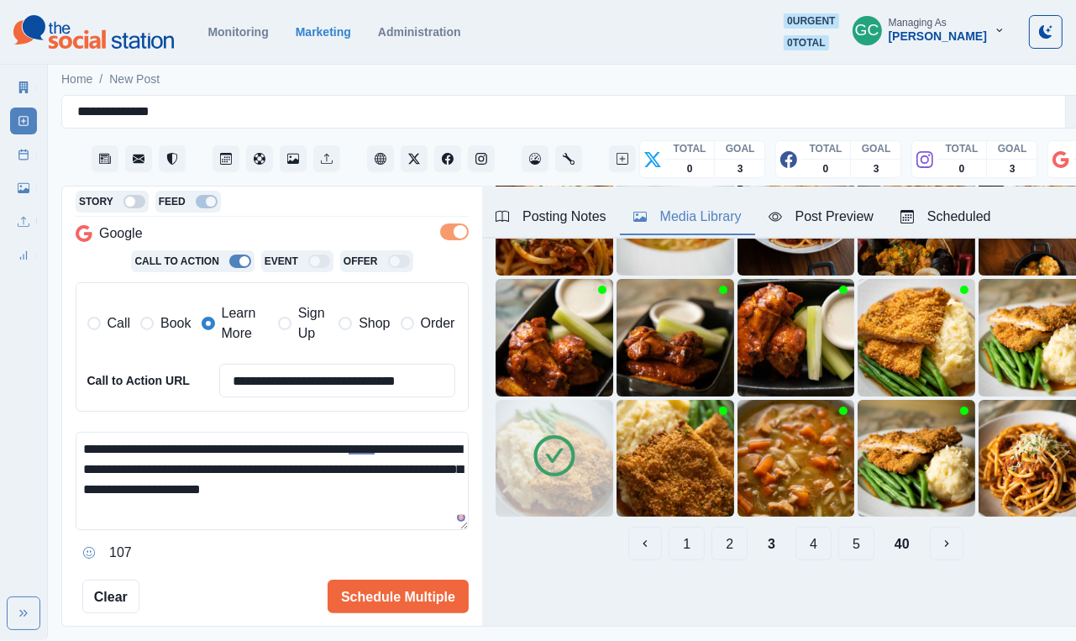
click at [92, 328] on span at bounding box center [93, 323] width 13 height 13
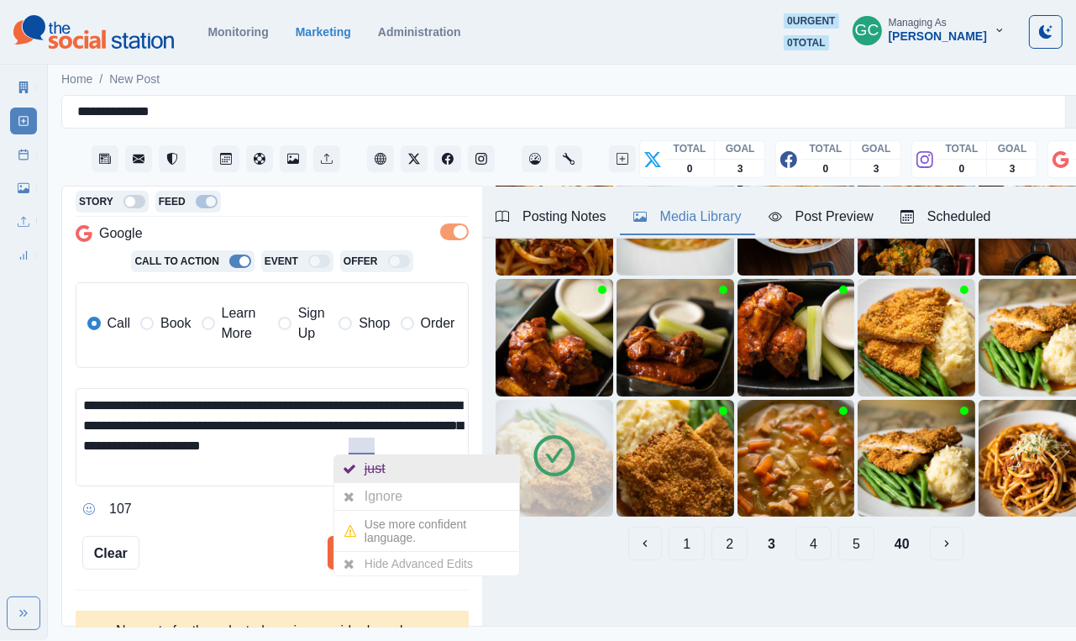
click at [398, 460] on div "just" at bounding box center [426, 468] width 185 height 27
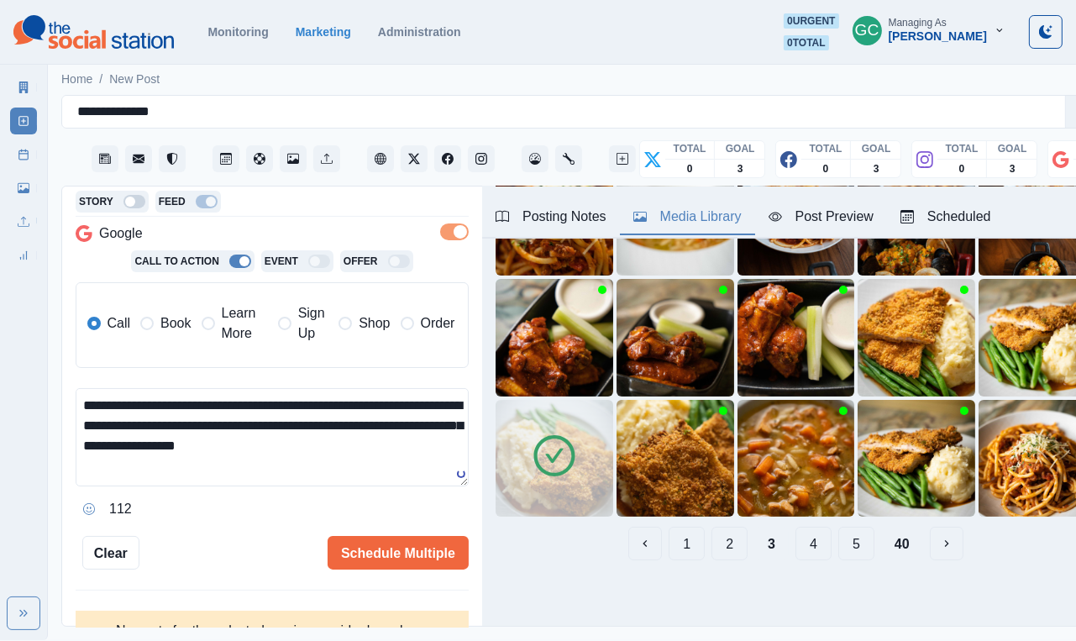
click at [402, 450] on textarea "**********" at bounding box center [272, 437] width 393 height 98
click at [346, 402] on textarea "**********" at bounding box center [272, 437] width 393 height 98
click at [427, 404] on textarea "**********" at bounding box center [272, 437] width 393 height 98
type textarea "**********"
click at [352, 549] on button "Schedule Multiple" at bounding box center [398, 553] width 141 height 34
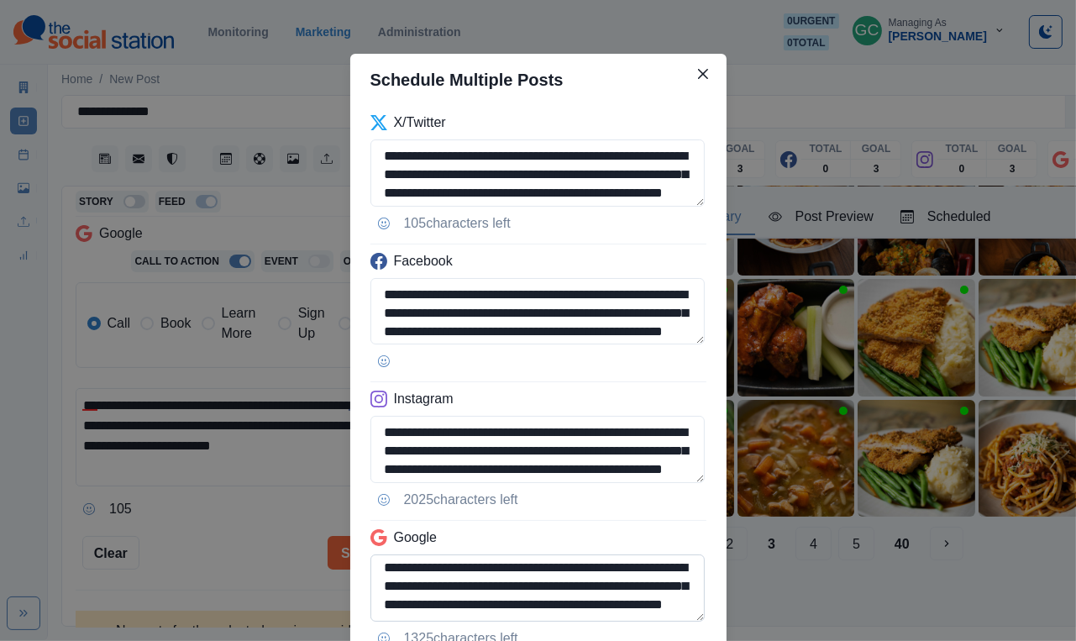
scroll to position [132, 0]
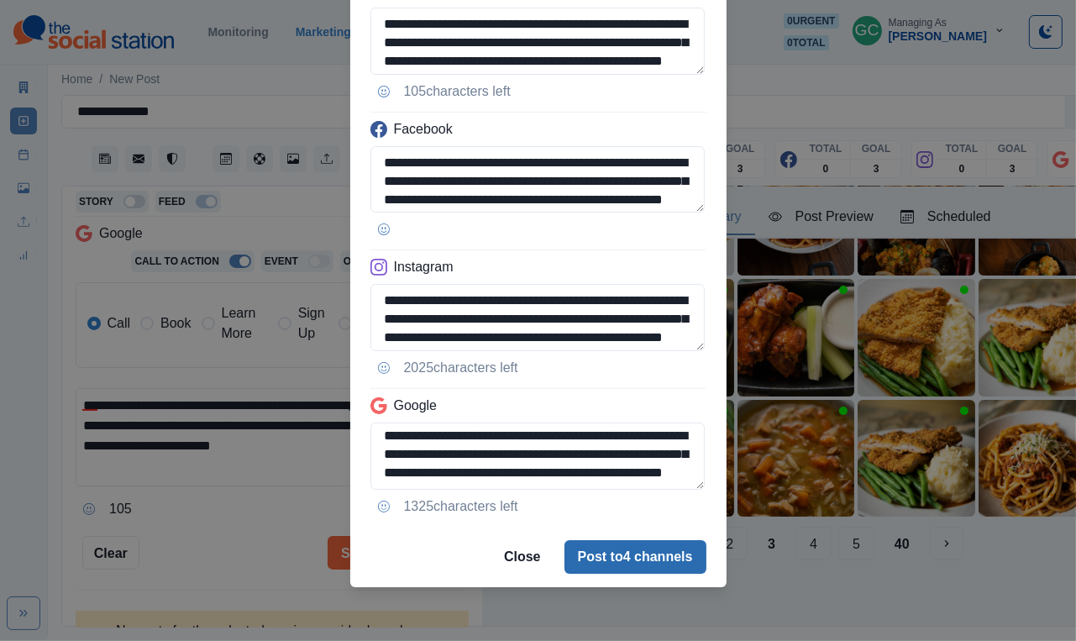
click at [604, 565] on button "Post to 4 channels" at bounding box center [636, 557] width 142 height 34
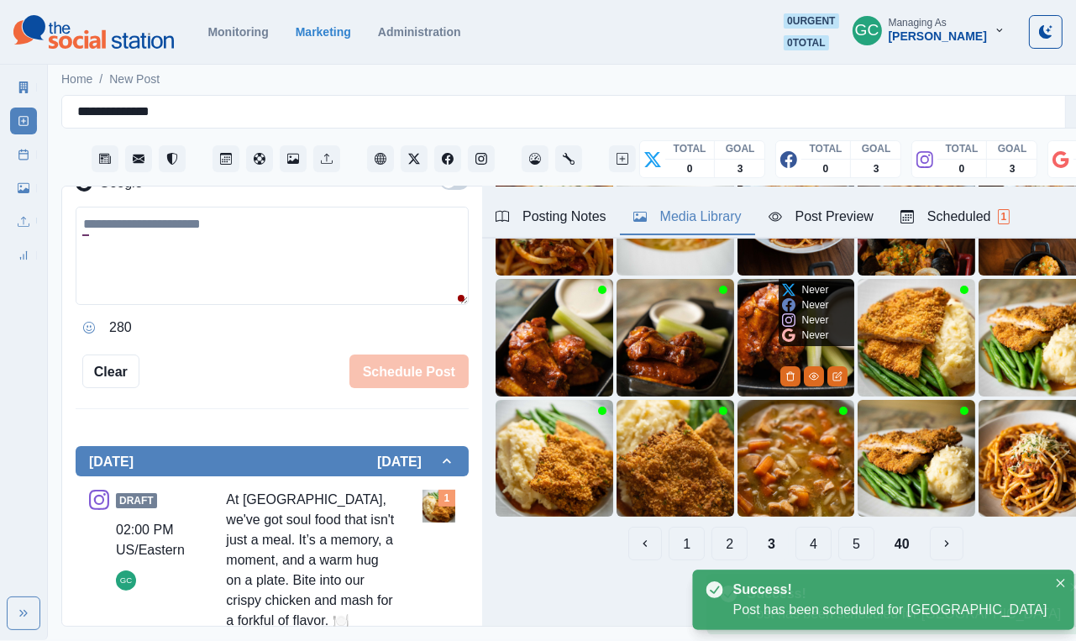
scroll to position [157, 0]
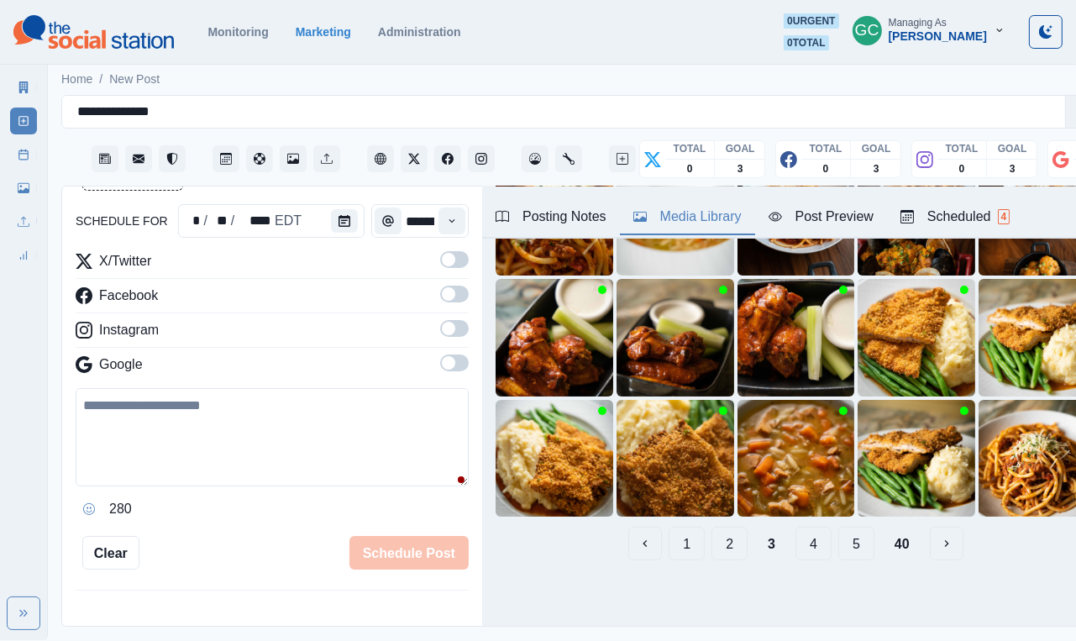
click at [819, 547] on button "4" at bounding box center [814, 544] width 36 height 34
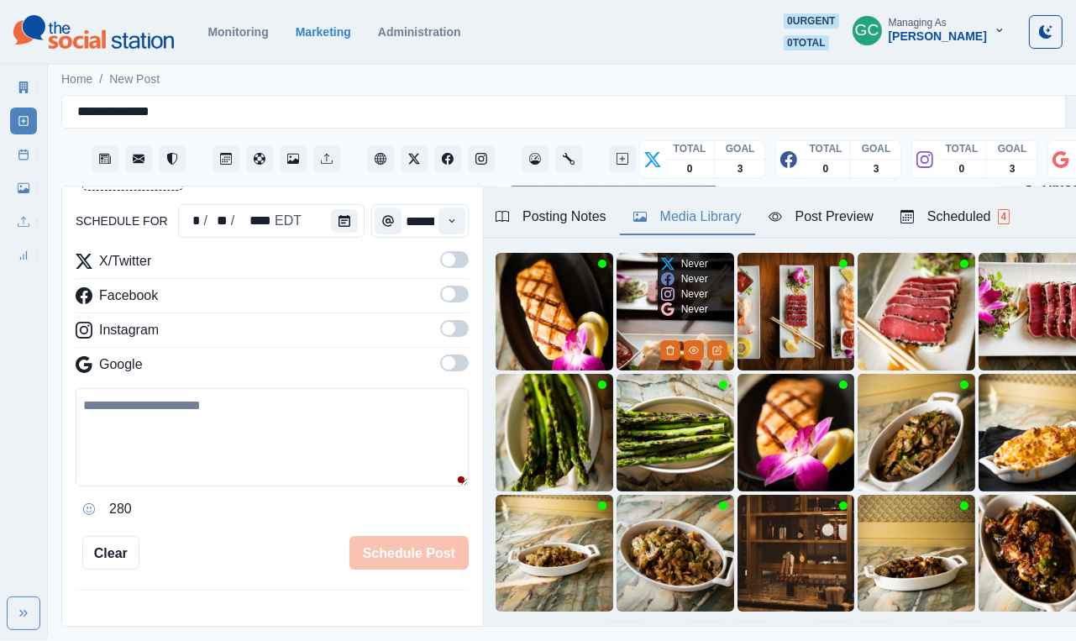
scroll to position [82, 0]
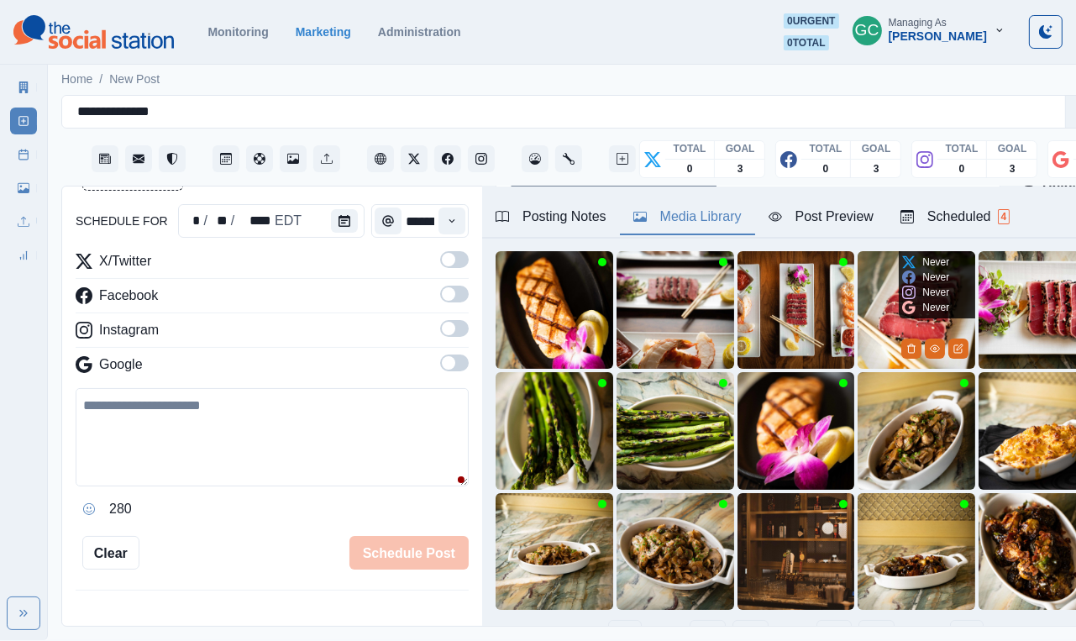
click at [891, 327] on img at bounding box center [917, 310] width 118 height 118
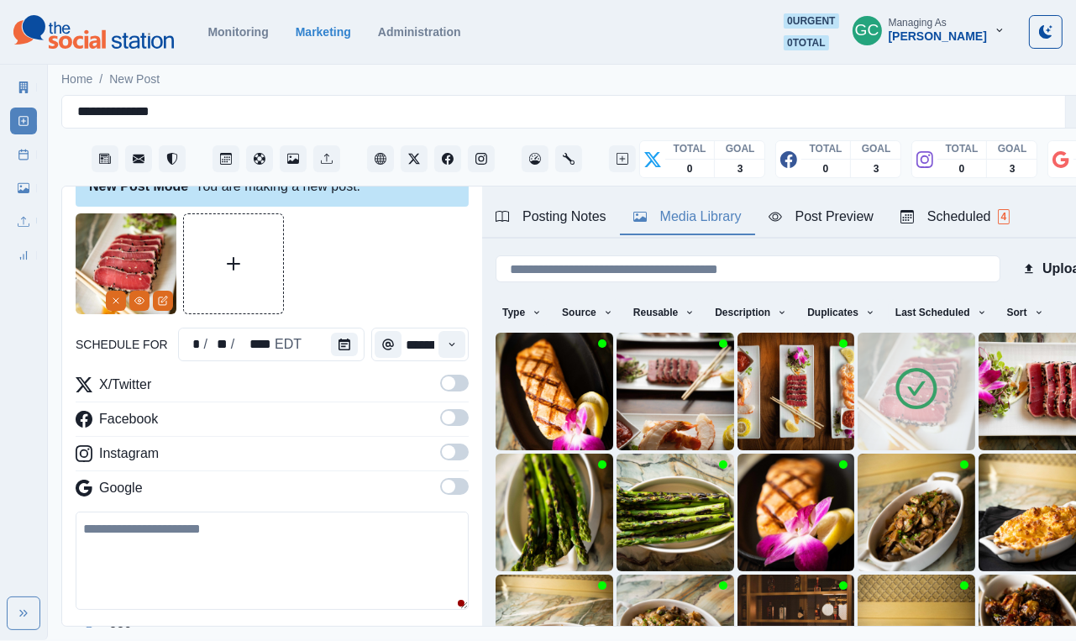
scroll to position [29, 0]
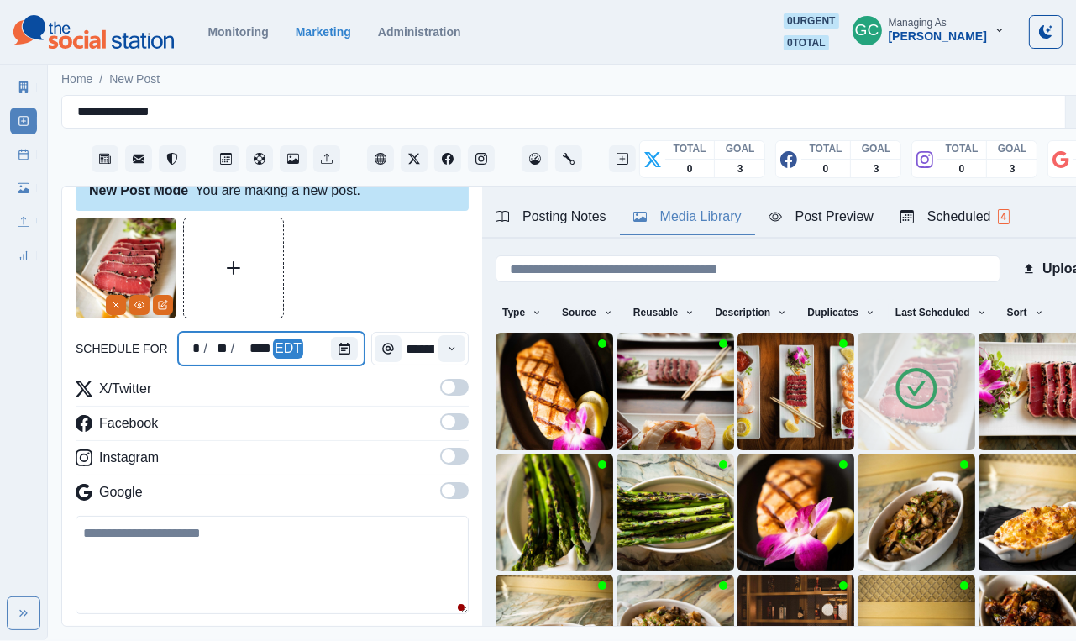
click at [357, 344] on div at bounding box center [348, 349] width 34 height 34
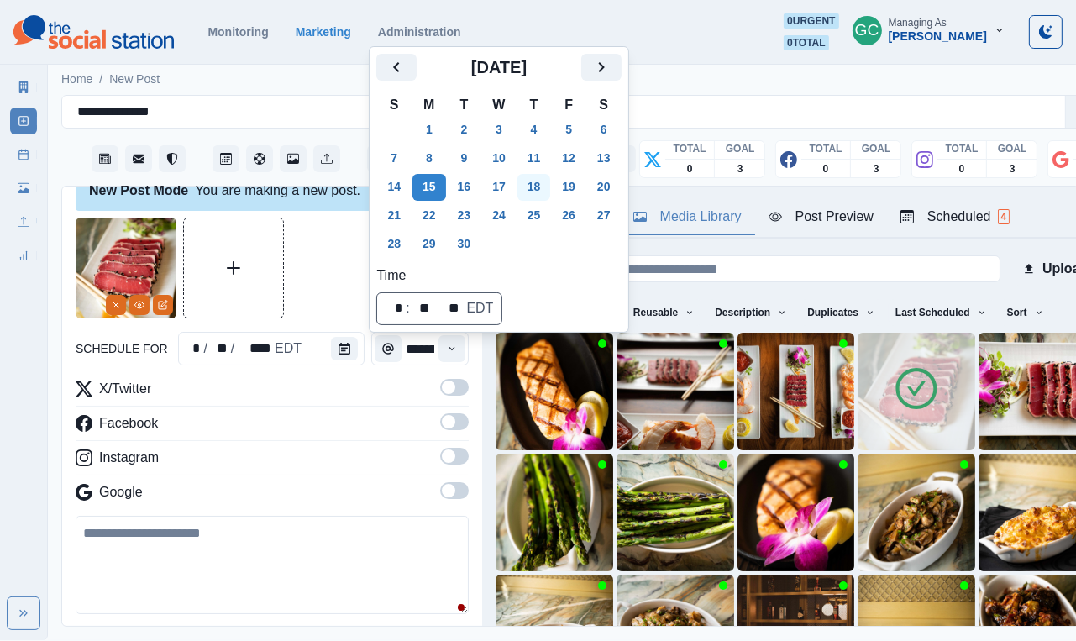
click at [544, 197] on button "18" at bounding box center [535, 187] width 34 height 27
click at [452, 340] on button "Time" at bounding box center [452, 348] width 27 height 27
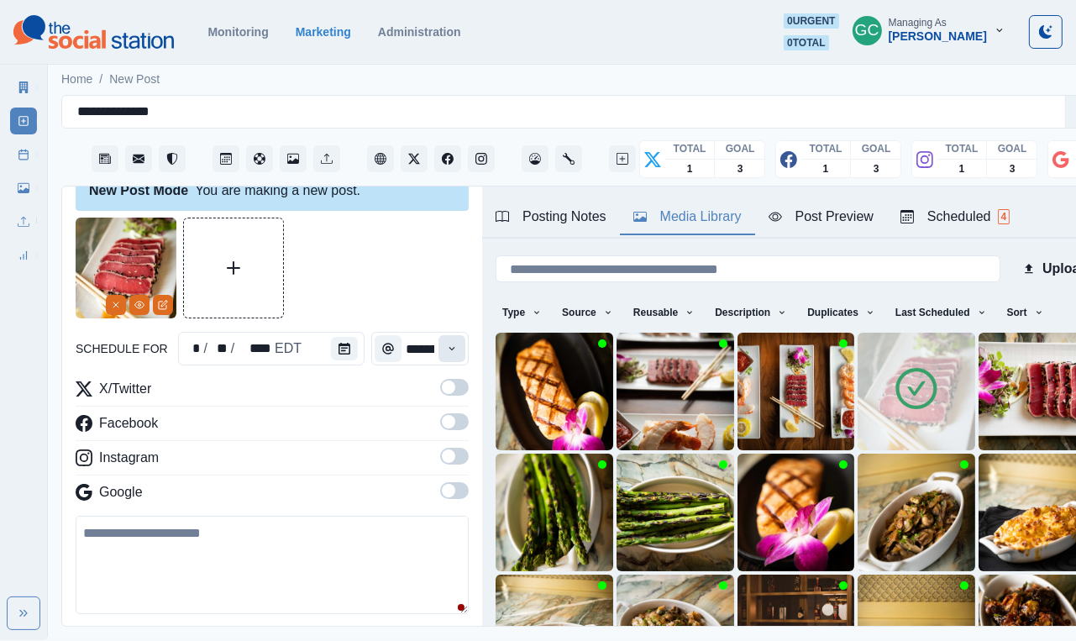
click at [452, 340] on button "Time" at bounding box center [452, 348] width 27 height 27
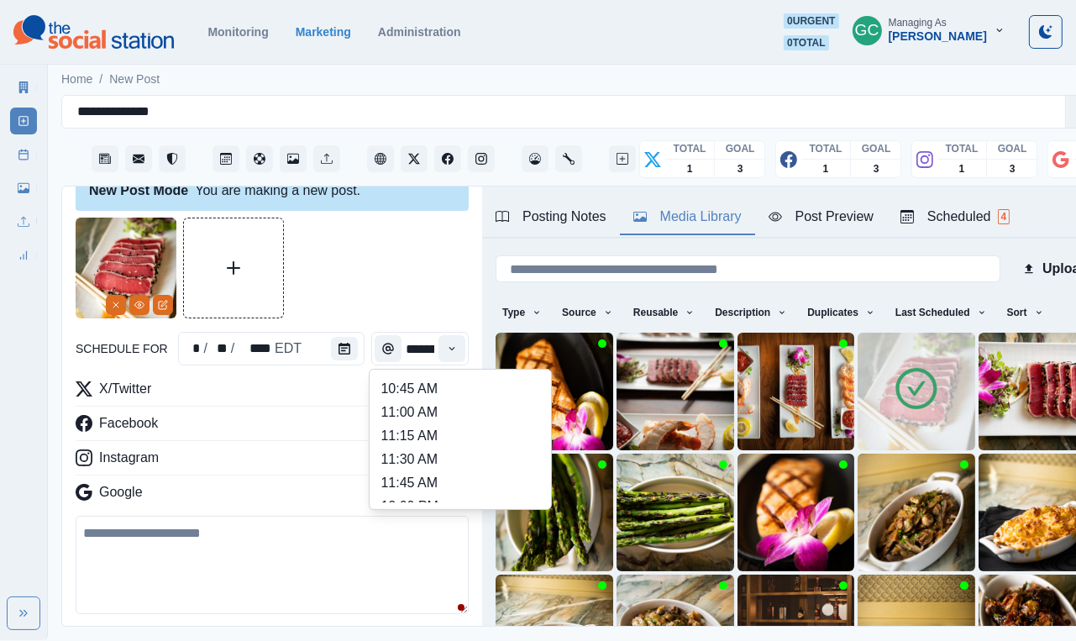
scroll to position [256, 0]
click at [438, 423] on li "11:00 AM" at bounding box center [460, 414] width 168 height 24
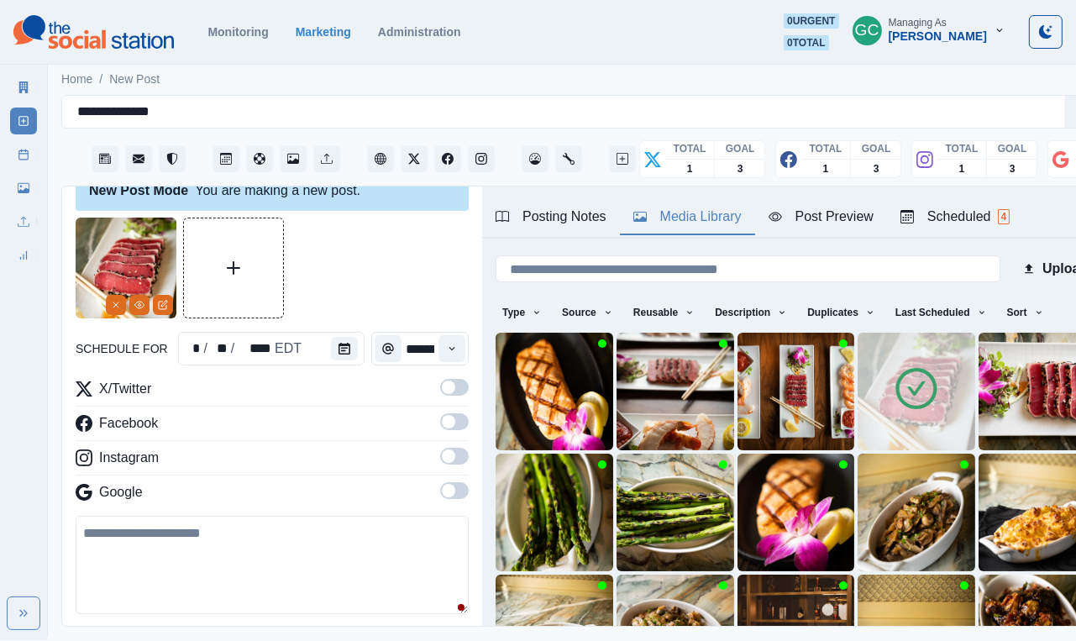
type input "********"
click at [449, 493] on span at bounding box center [448, 490] width 13 height 13
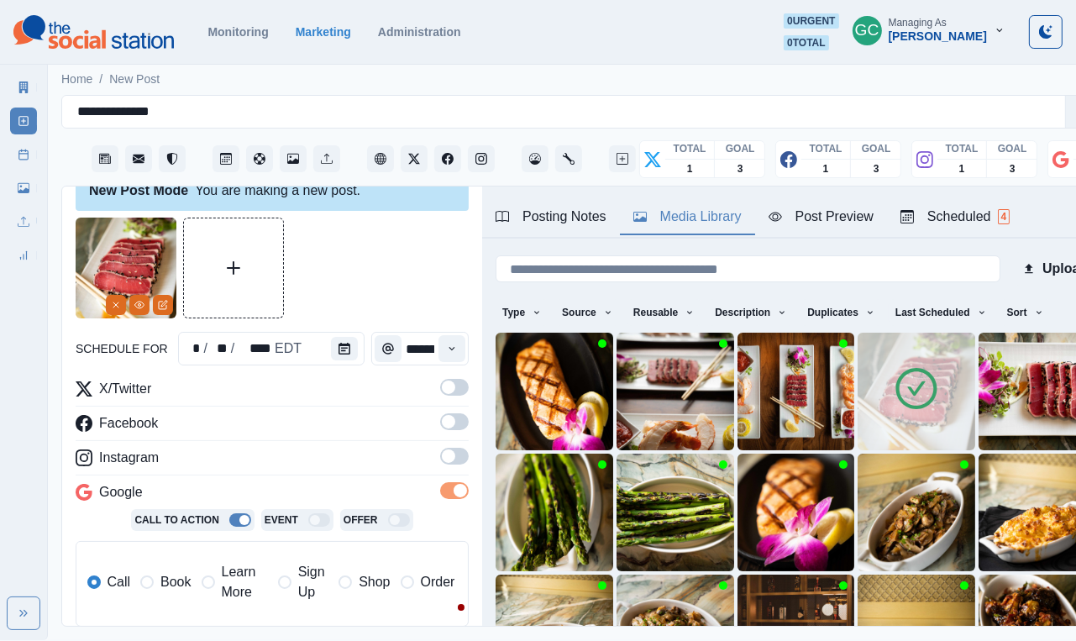
click at [457, 452] on span at bounding box center [454, 456] width 29 height 17
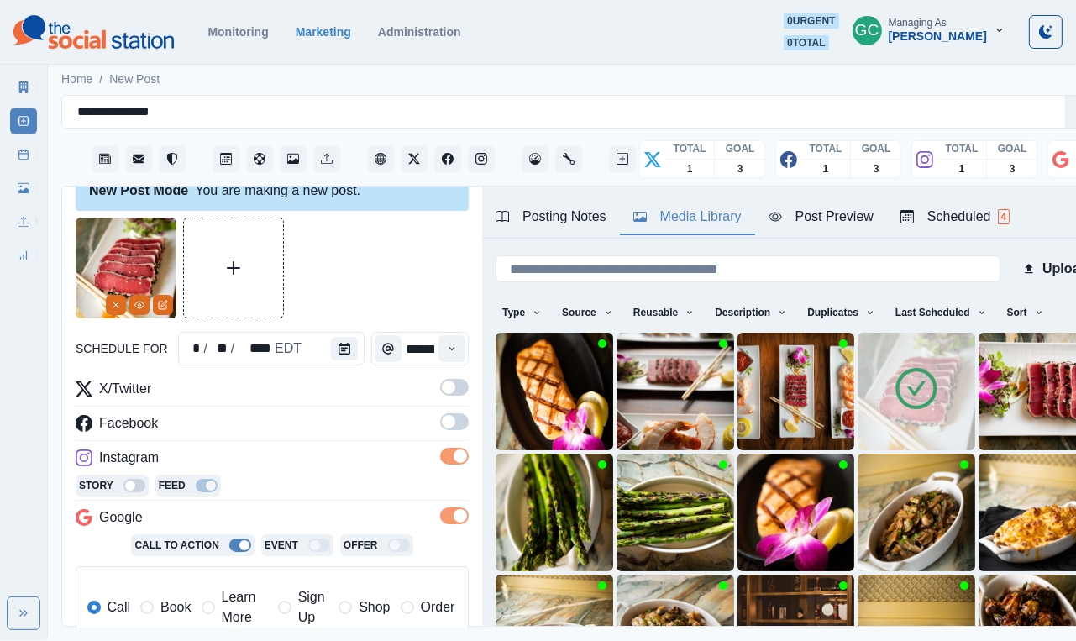
click at [461, 428] on span at bounding box center [454, 421] width 29 height 17
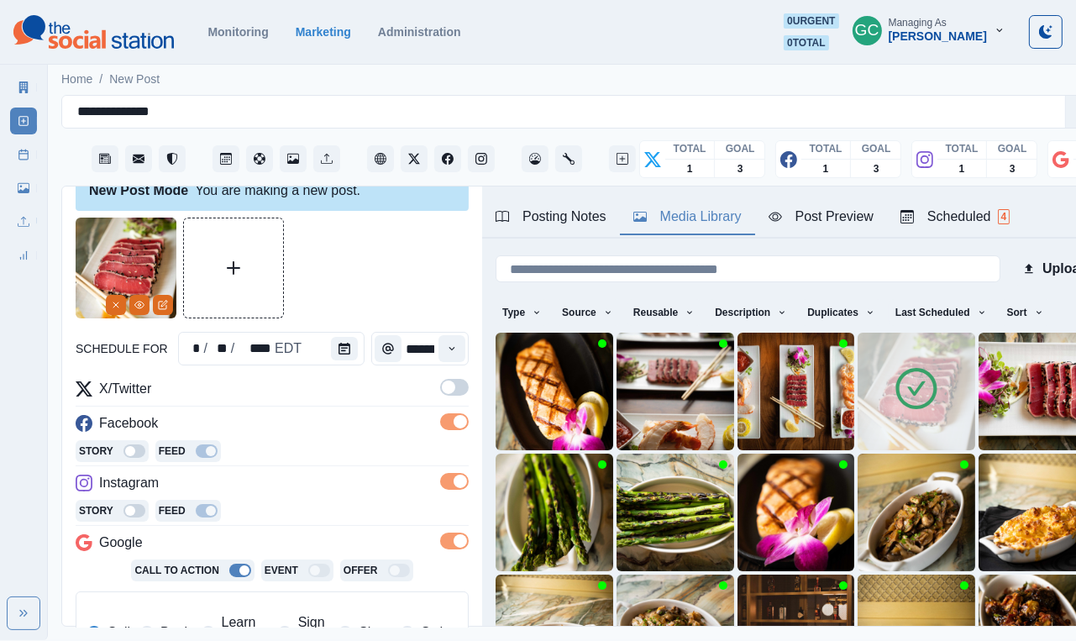
click at [462, 393] on span at bounding box center [454, 387] width 29 height 17
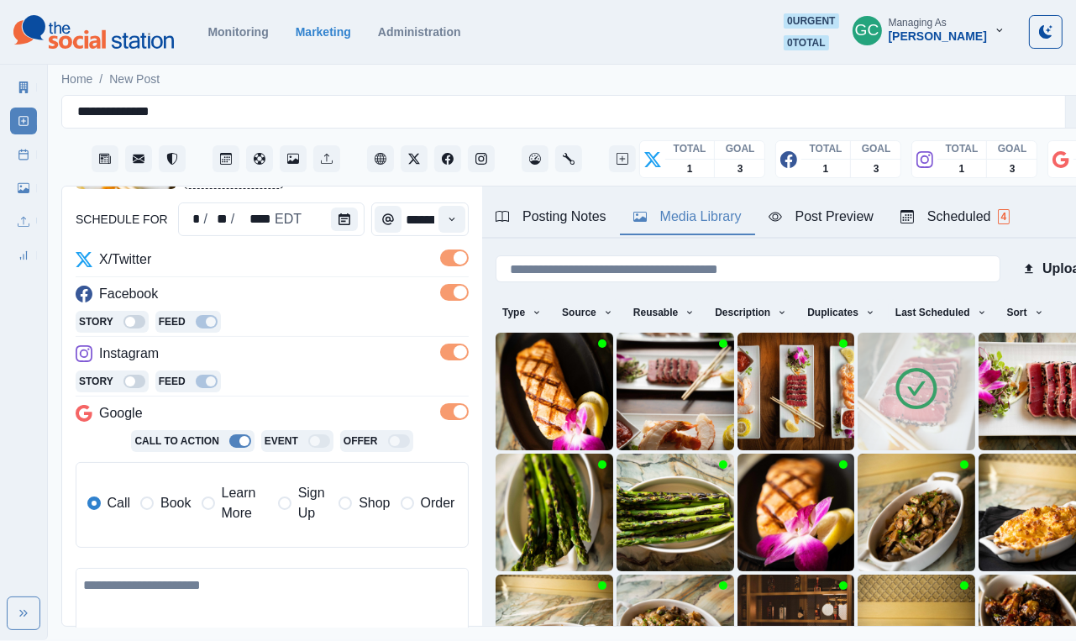
scroll to position [176, 0]
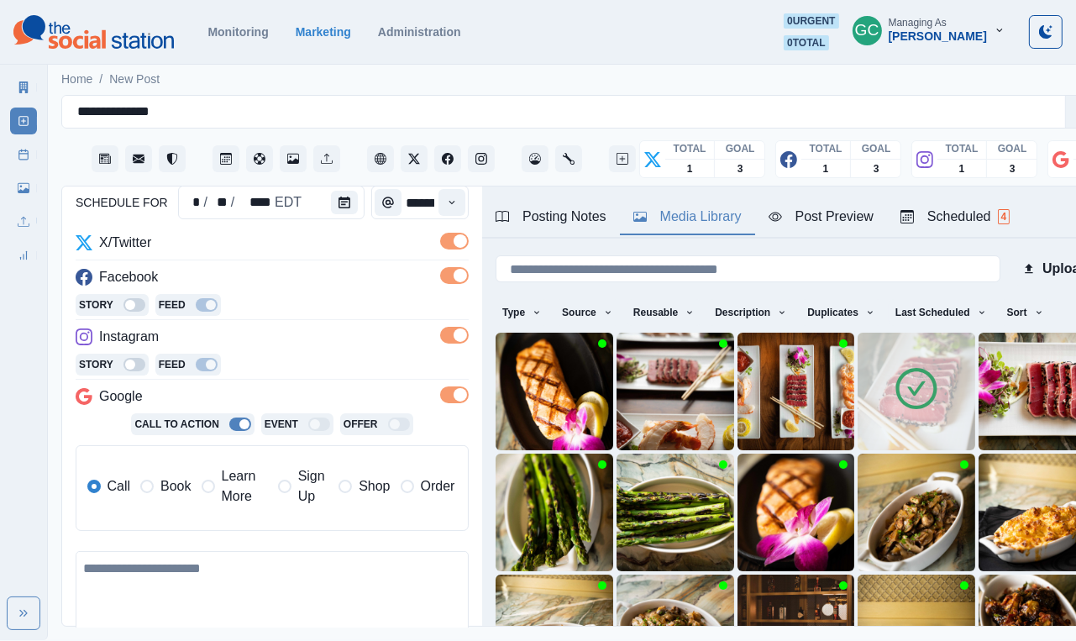
click at [981, 217] on div "Scheduled 4" at bounding box center [955, 217] width 109 height 20
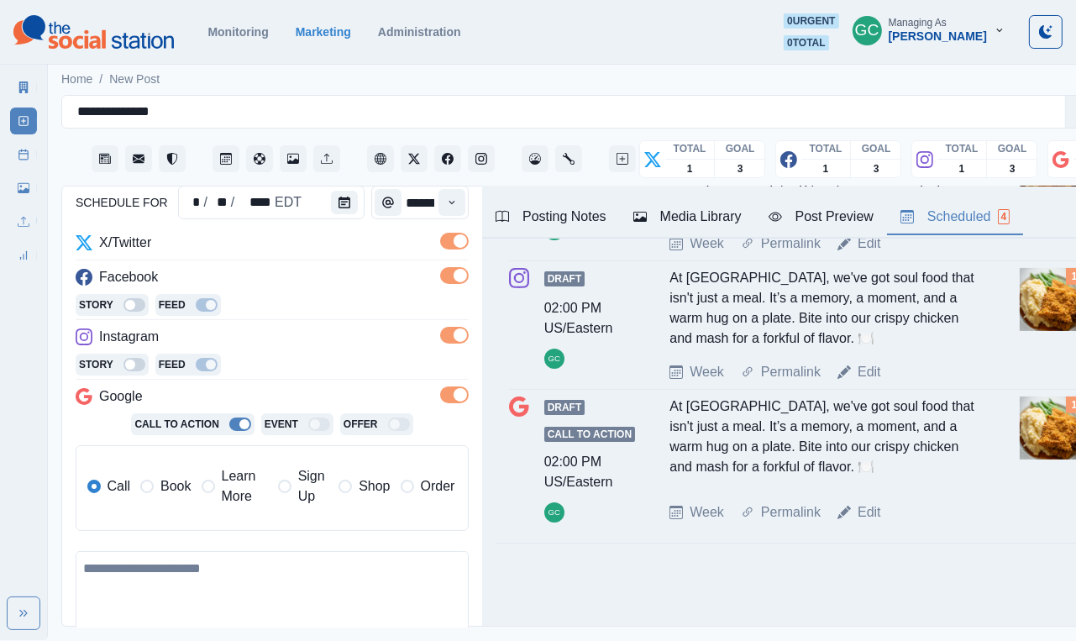
scroll to position [350, 0]
click at [214, 581] on textarea at bounding box center [272, 600] width 393 height 98
paste textarea "**********"
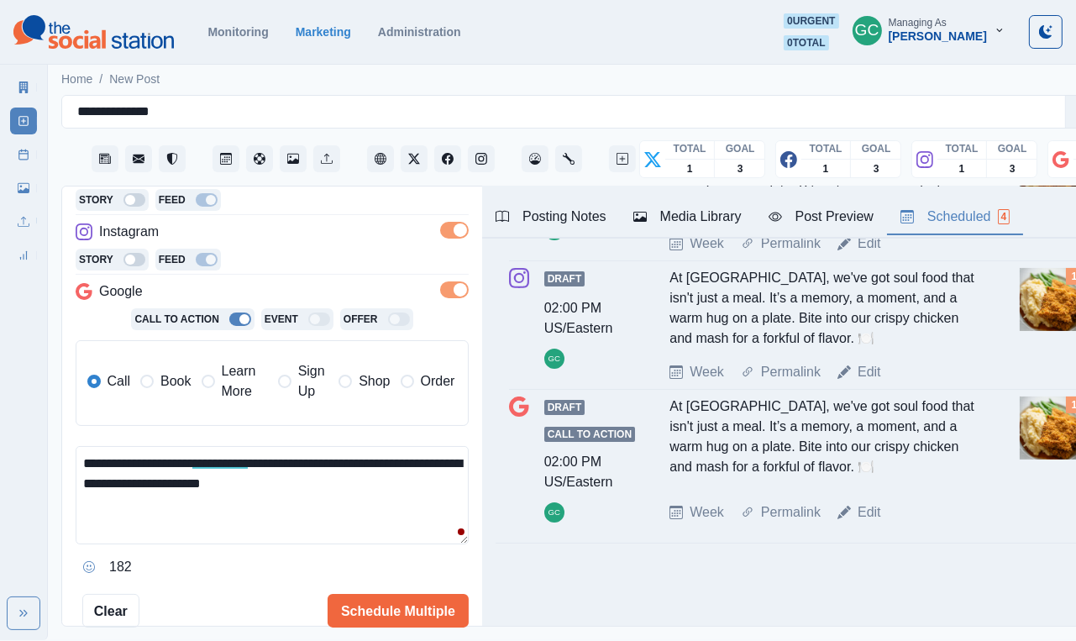
scroll to position [319, 0]
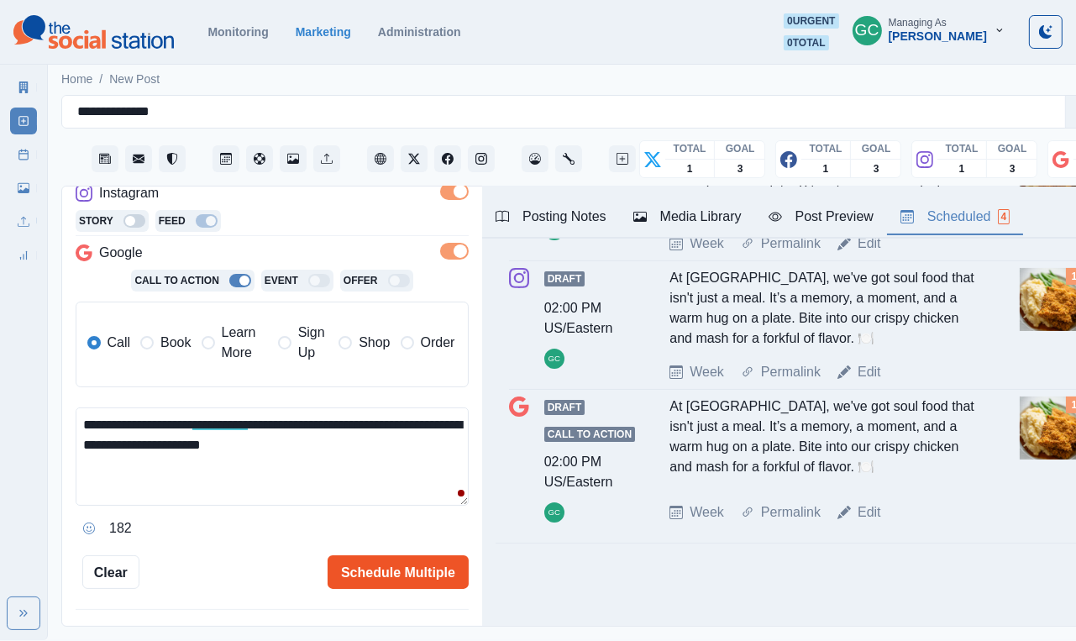
type textarea "**********"
click at [368, 560] on button "Schedule Multiple" at bounding box center [398, 572] width 141 height 34
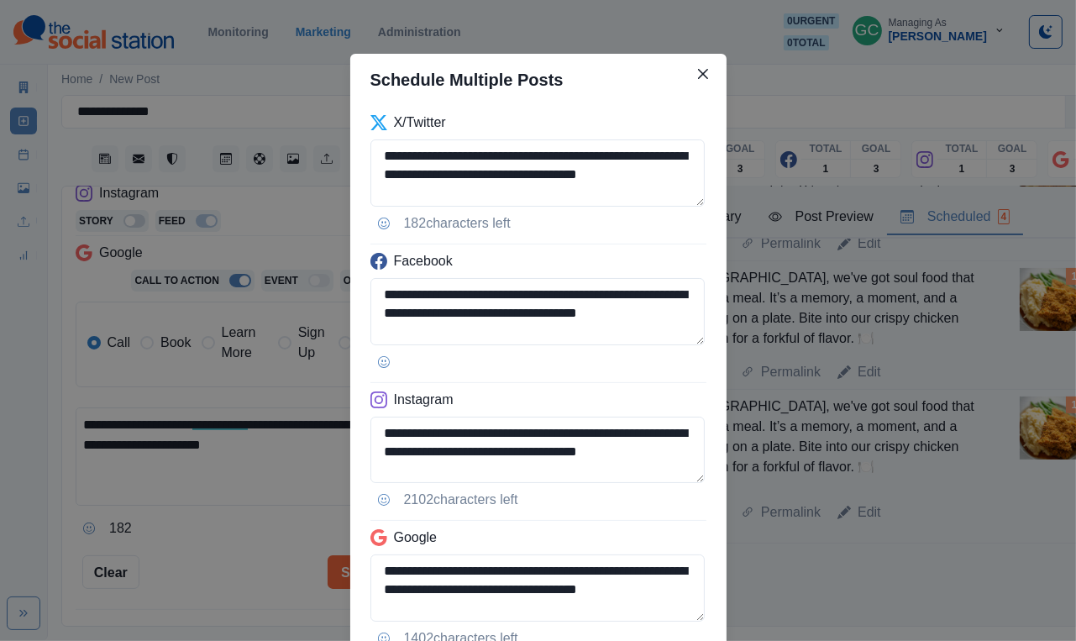
scroll to position [132, 0]
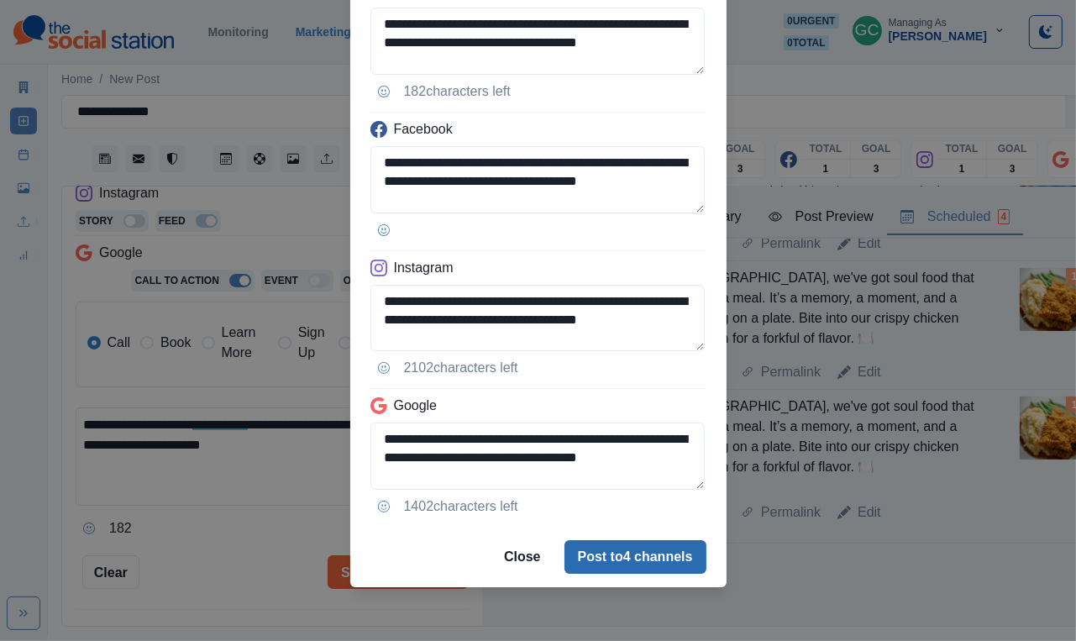
click at [600, 553] on button "Post to 4 channels" at bounding box center [636, 557] width 142 height 34
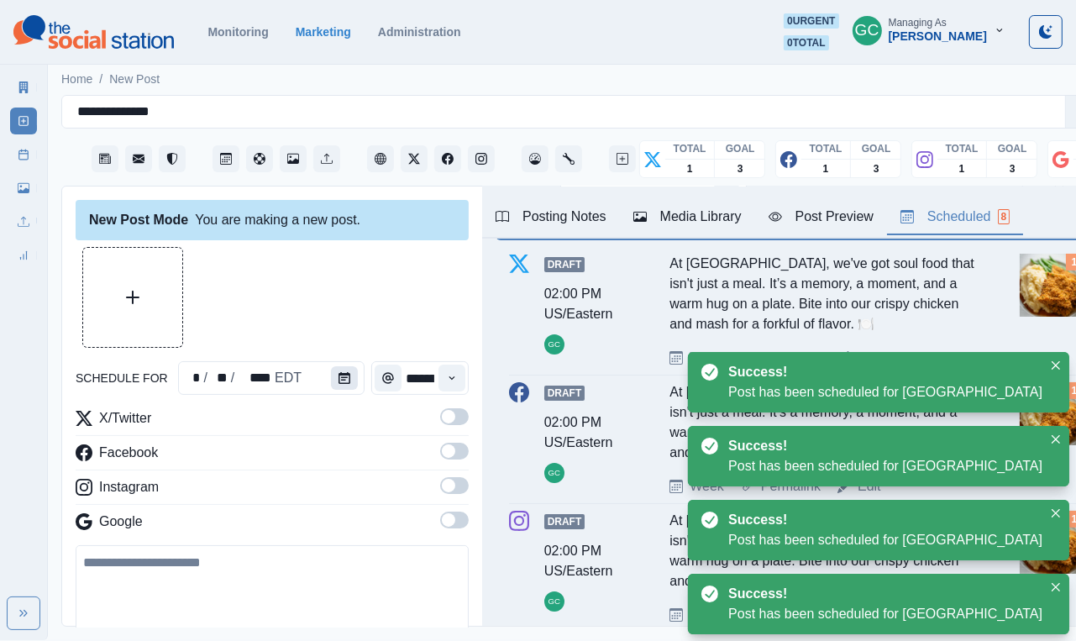
scroll to position [0, 0]
click at [339, 376] on icon "Calendar" at bounding box center [345, 378] width 12 height 12
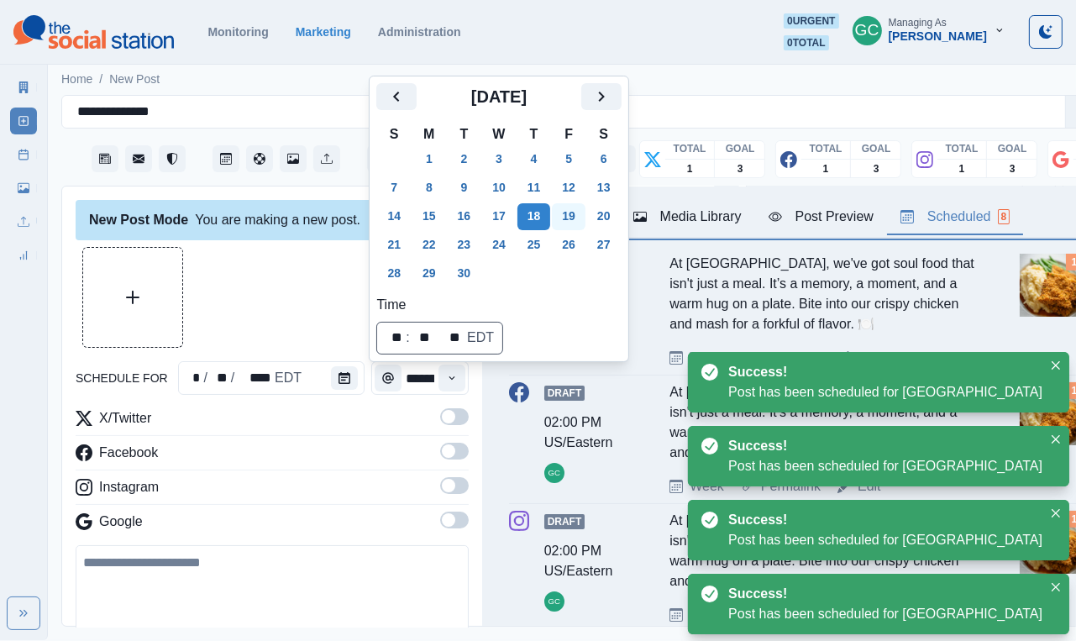
click at [586, 216] on button "19" at bounding box center [569, 216] width 34 height 27
click at [457, 394] on div "Time" at bounding box center [452, 378] width 34 height 34
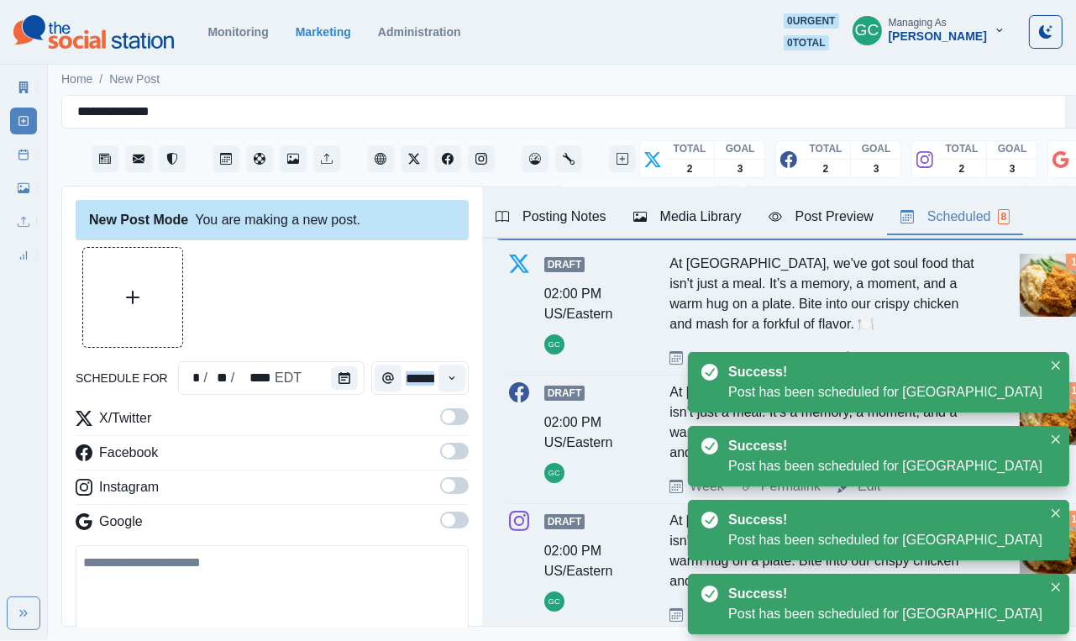
click at [457, 394] on div "Time" at bounding box center [452, 378] width 34 height 34
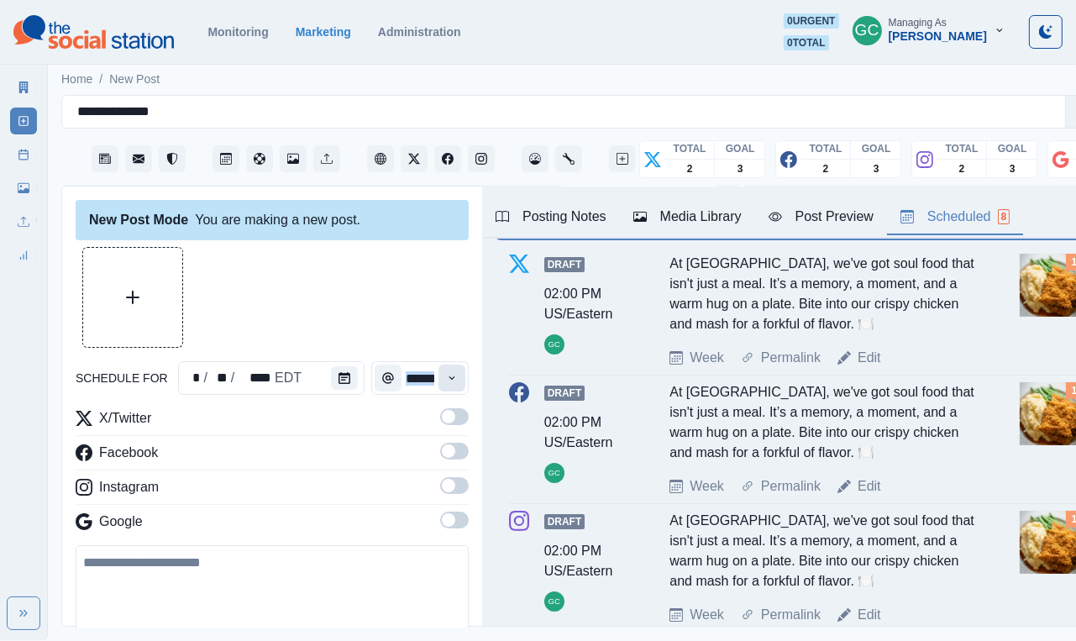
click at [445, 386] on button "Time" at bounding box center [452, 378] width 27 height 27
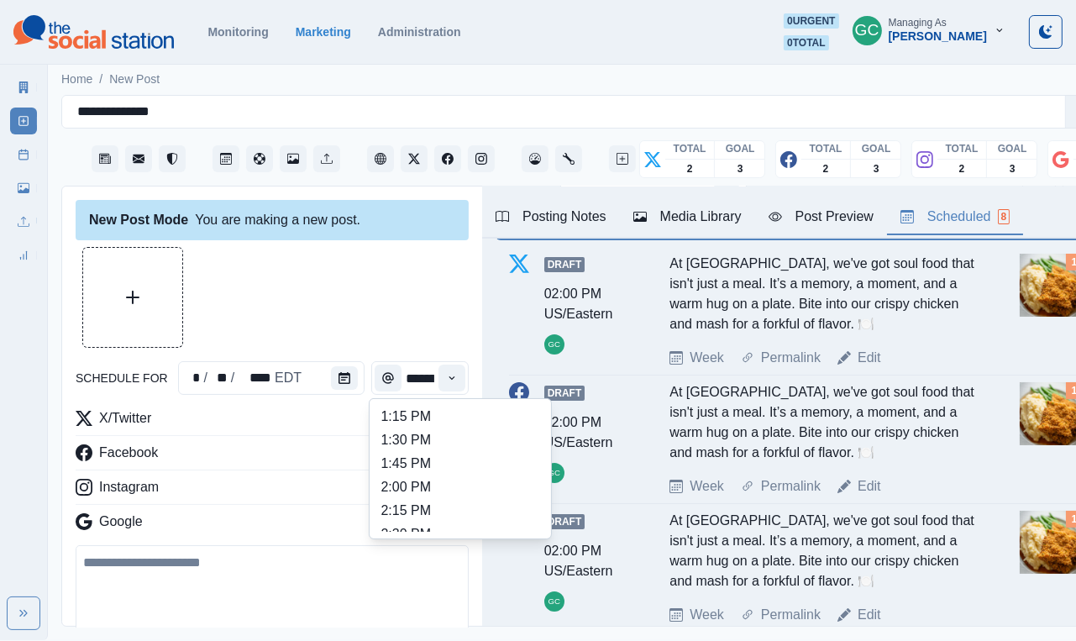
scroll to position [494, 0]
click at [416, 469] on li "1:45 PM" at bounding box center [460, 465] width 168 height 24
type input "*******"
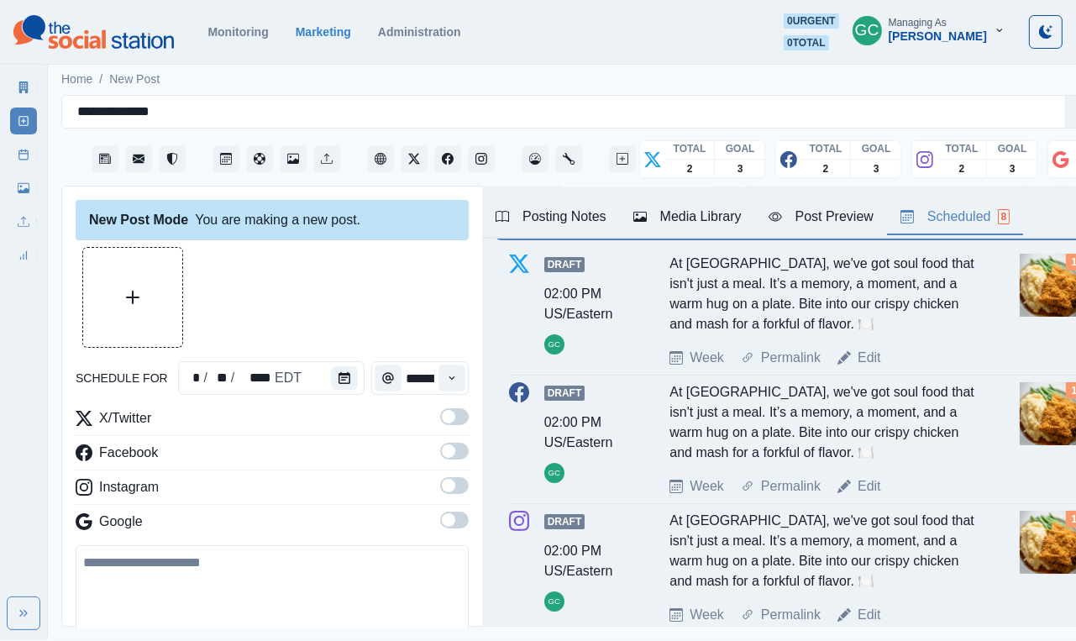
click at [451, 523] on span at bounding box center [448, 519] width 13 height 13
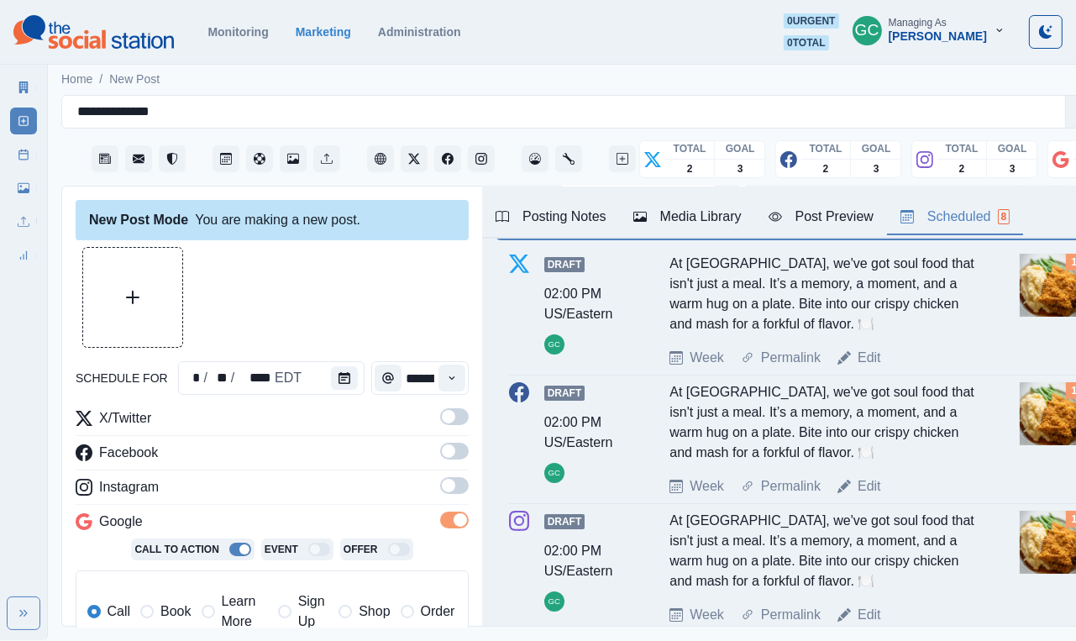
click at [452, 489] on span at bounding box center [448, 485] width 13 height 13
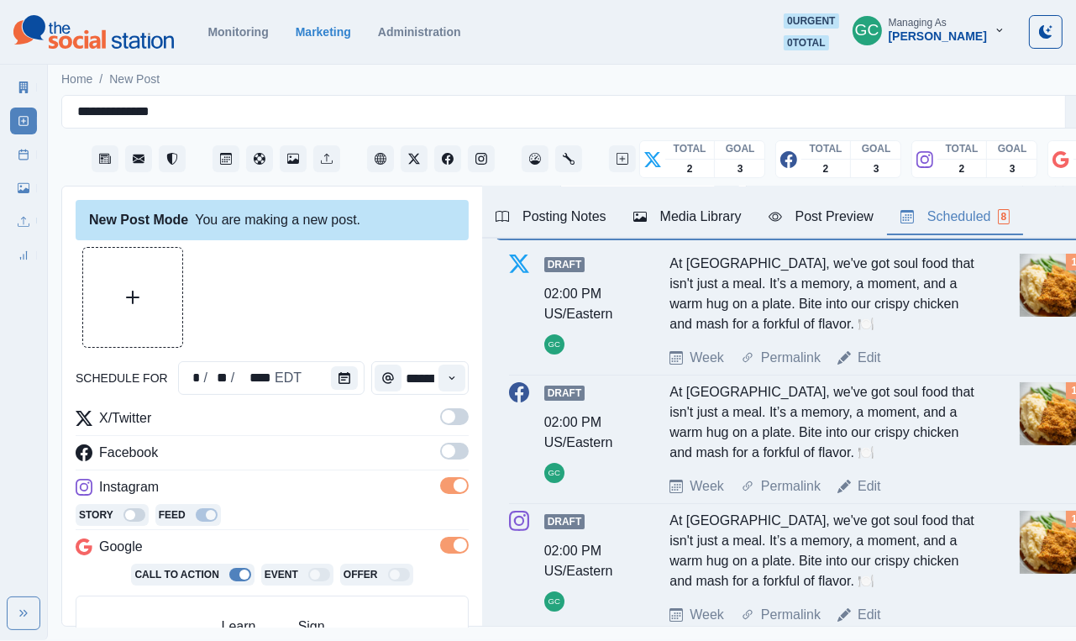
click at [460, 434] on label at bounding box center [454, 421] width 29 height 27
click at [456, 410] on span at bounding box center [454, 416] width 29 height 17
click at [456, 441] on div "X/Twitter Facebook Instagram Story Feed Google Call To Action Event Offer Call …" at bounding box center [272, 551] width 393 height 287
click at [458, 451] on span at bounding box center [454, 451] width 29 height 17
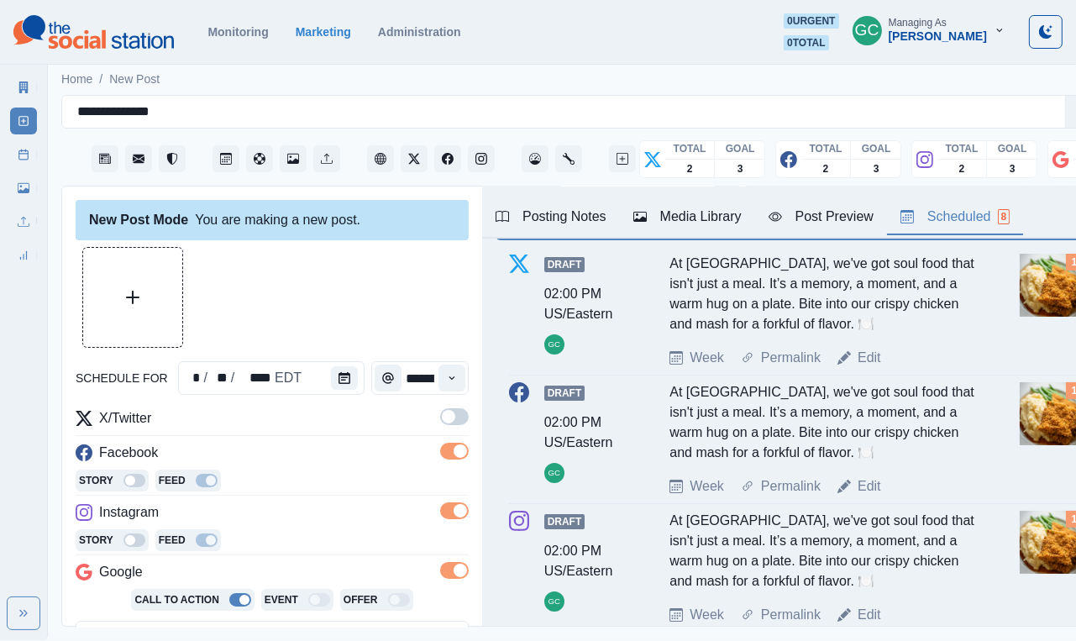
click at [458, 412] on span at bounding box center [454, 416] width 29 height 17
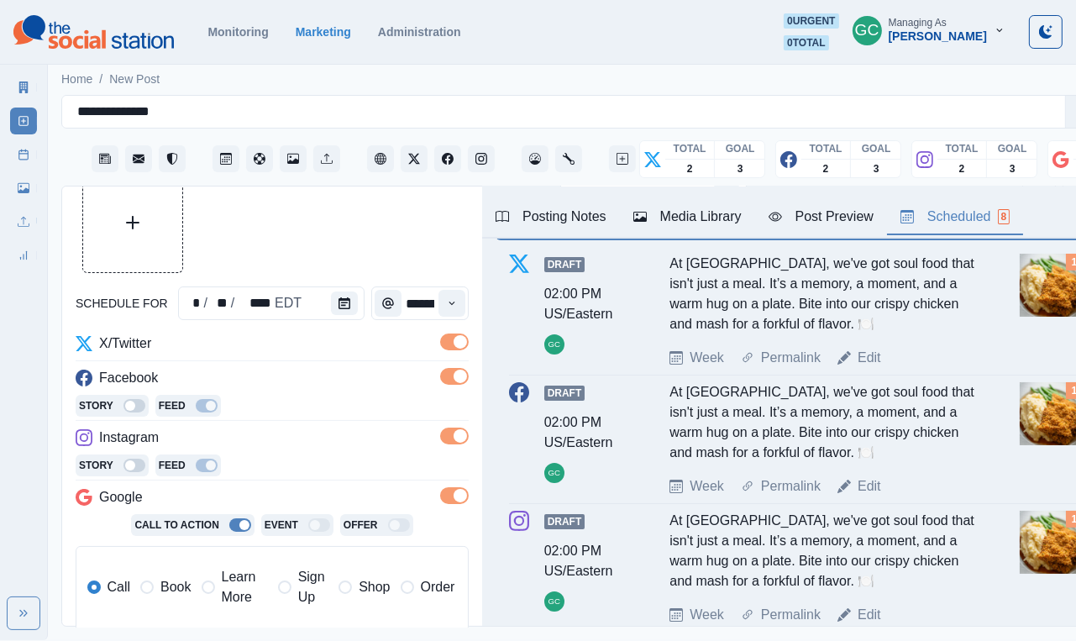
scroll to position [150, 0]
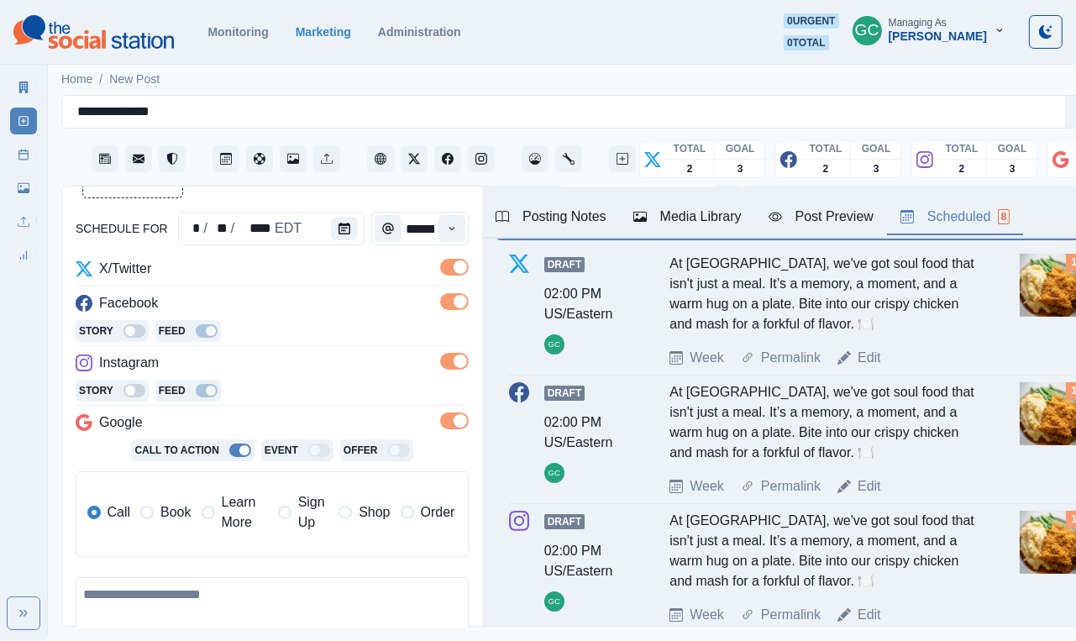
click at [655, 229] on button "Media Library" at bounding box center [687, 217] width 135 height 35
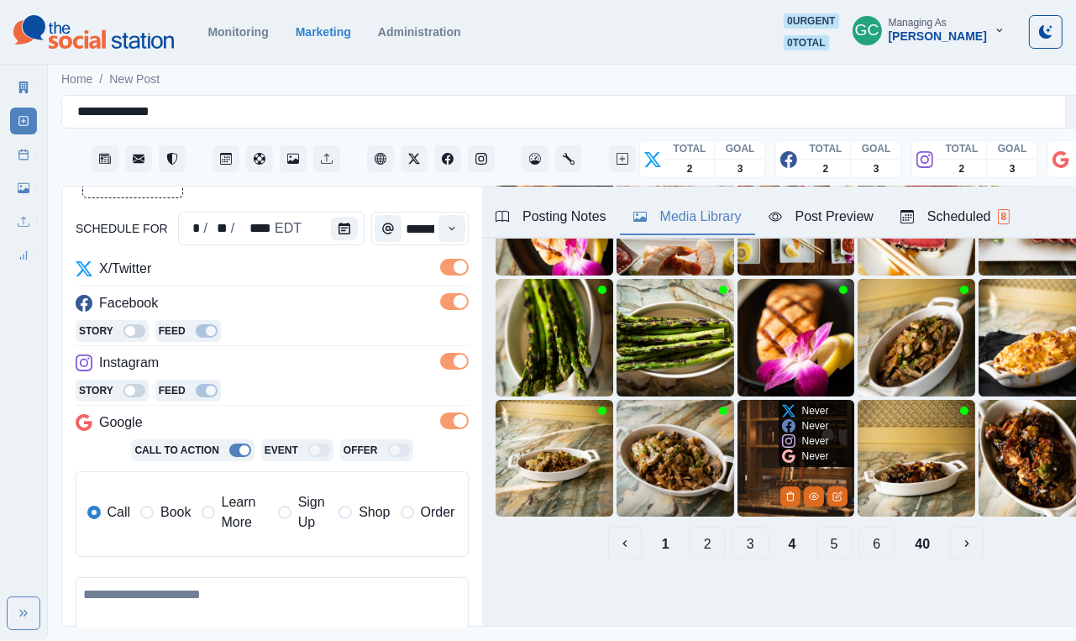
scroll to position [175, 0]
click at [835, 545] on button "5" at bounding box center [835, 544] width 36 height 34
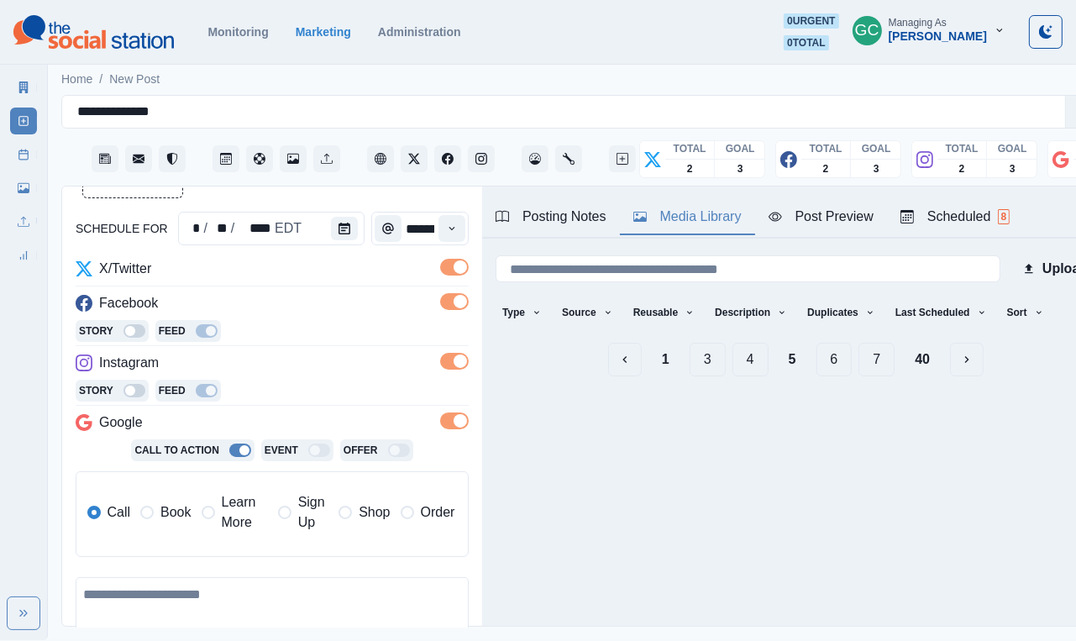
scroll to position [0, 0]
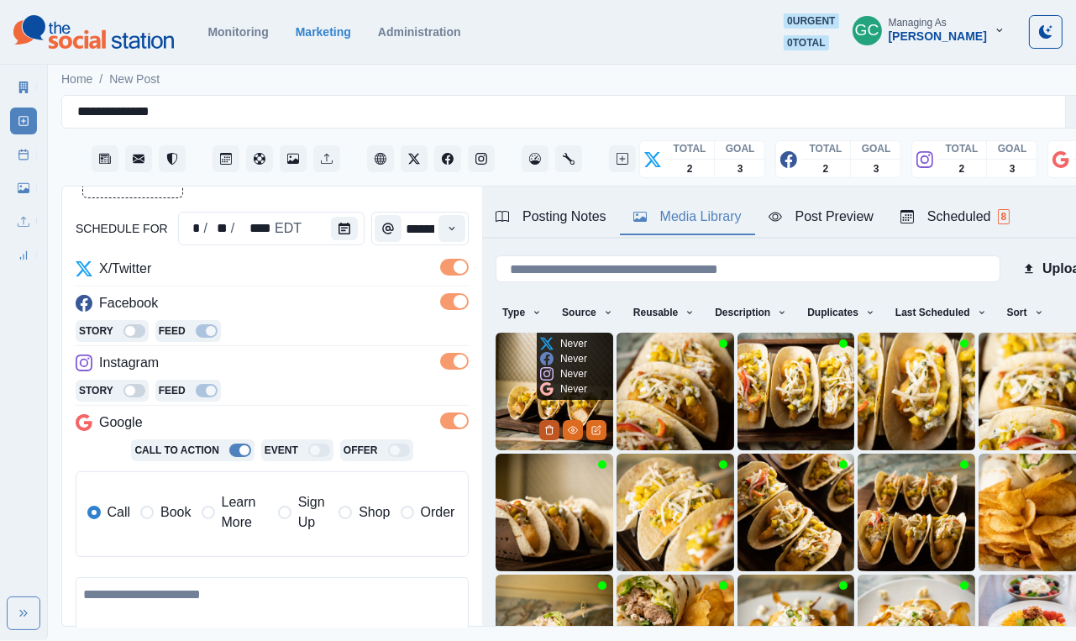
click at [548, 428] on polyline "Delete Media" at bounding box center [549, 428] width 8 height 0
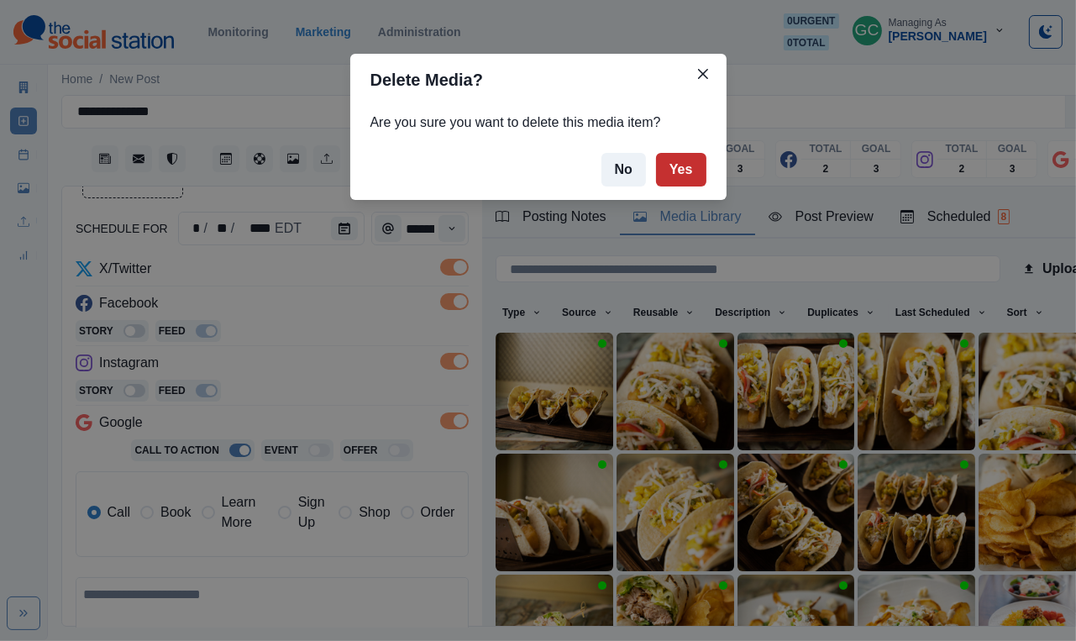
click at [684, 166] on button "Yes" at bounding box center [681, 170] width 50 height 34
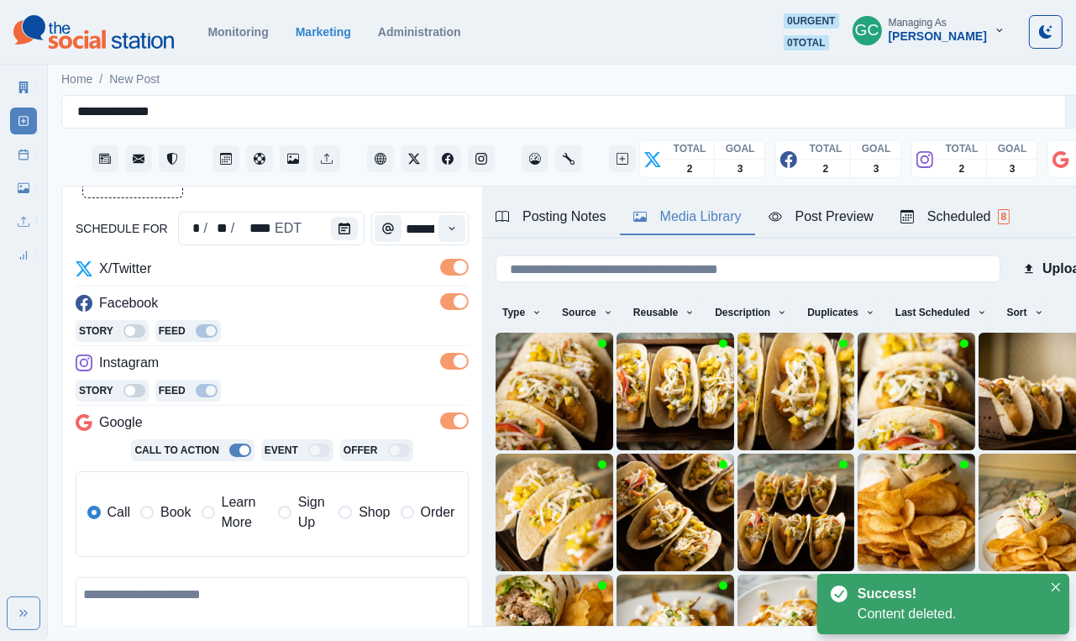
scroll to position [52, 0]
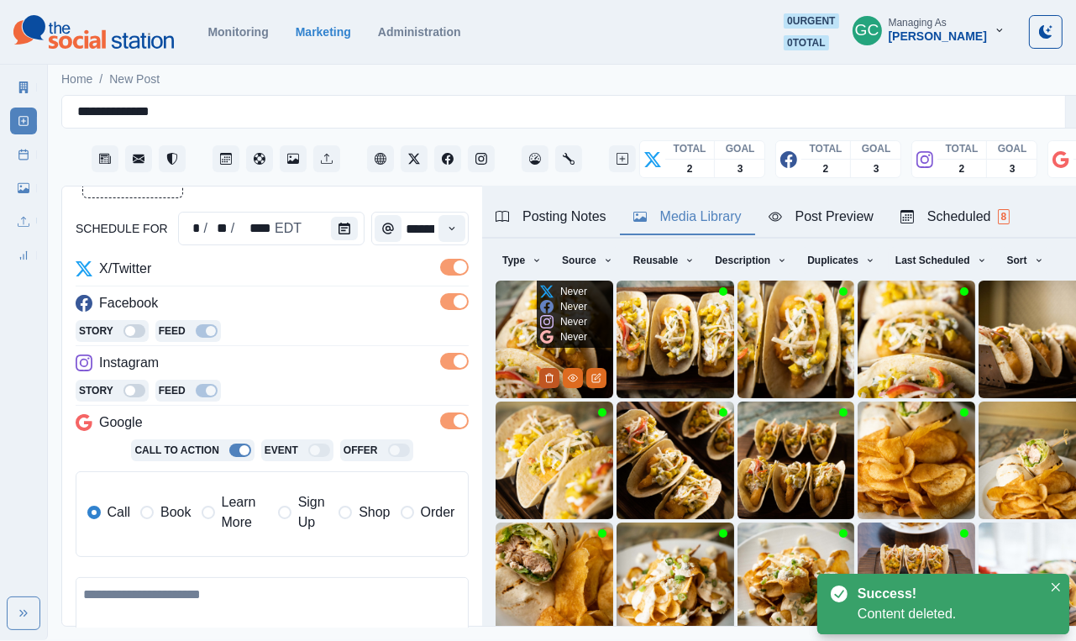
click at [547, 381] on icon "Delete Media" at bounding box center [549, 378] width 10 height 10
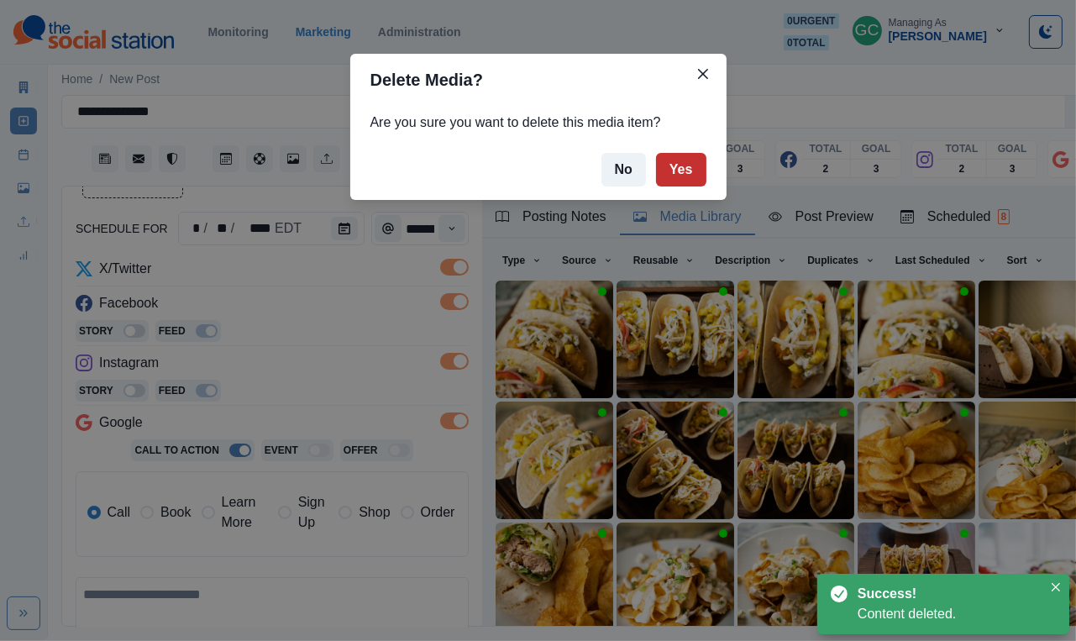
click at [690, 169] on button "Yes" at bounding box center [681, 170] width 50 height 34
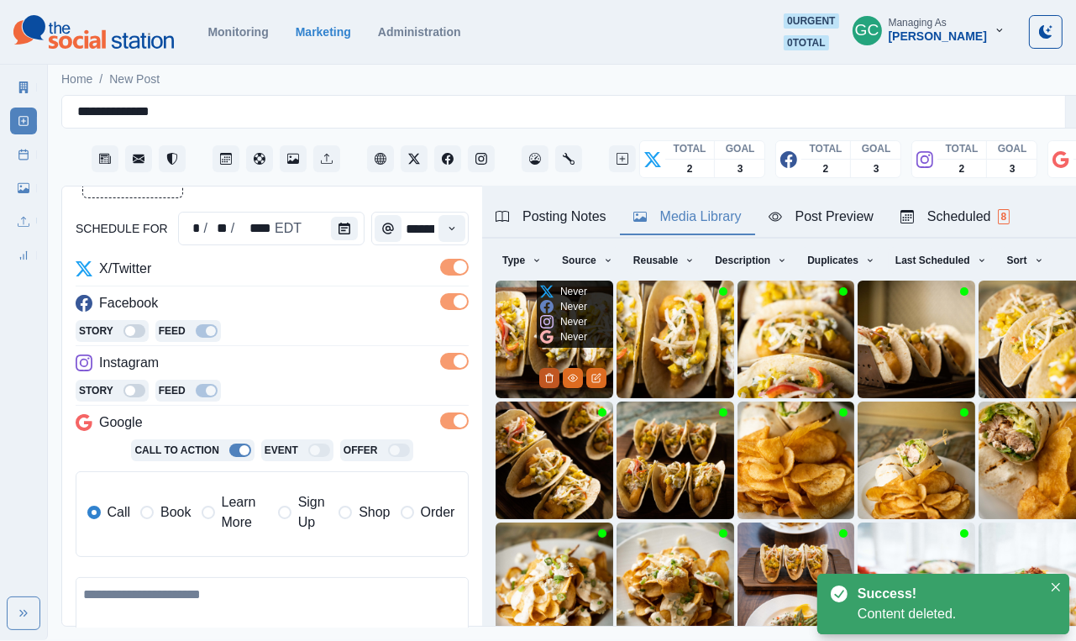
click at [551, 376] on polyline "Delete Media" at bounding box center [549, 376] width 8 height 0
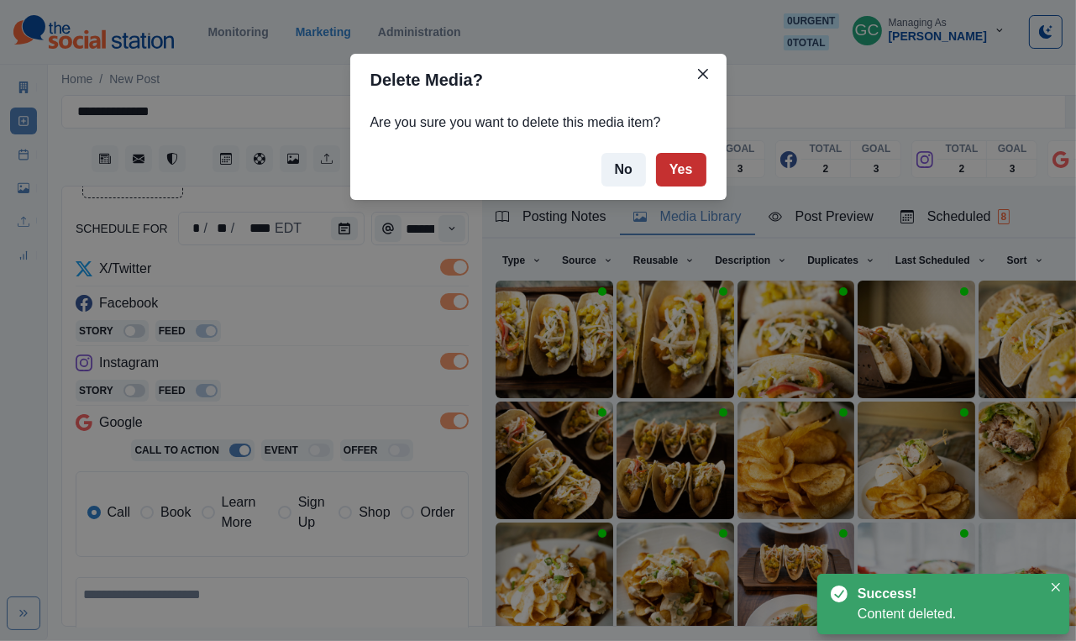
click at [686, 171] on button "Yes" at bounding box center [681, 170] width 50 height 34
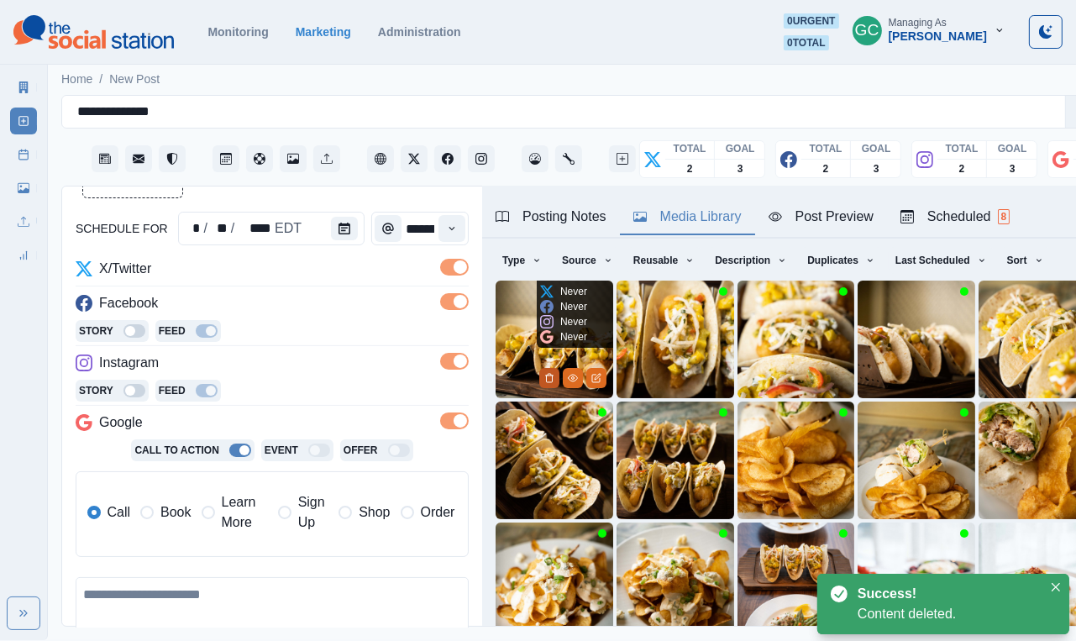
click at [556, 376] on button "Delete Media" at bounding box center [549, 378] width 20 height 20
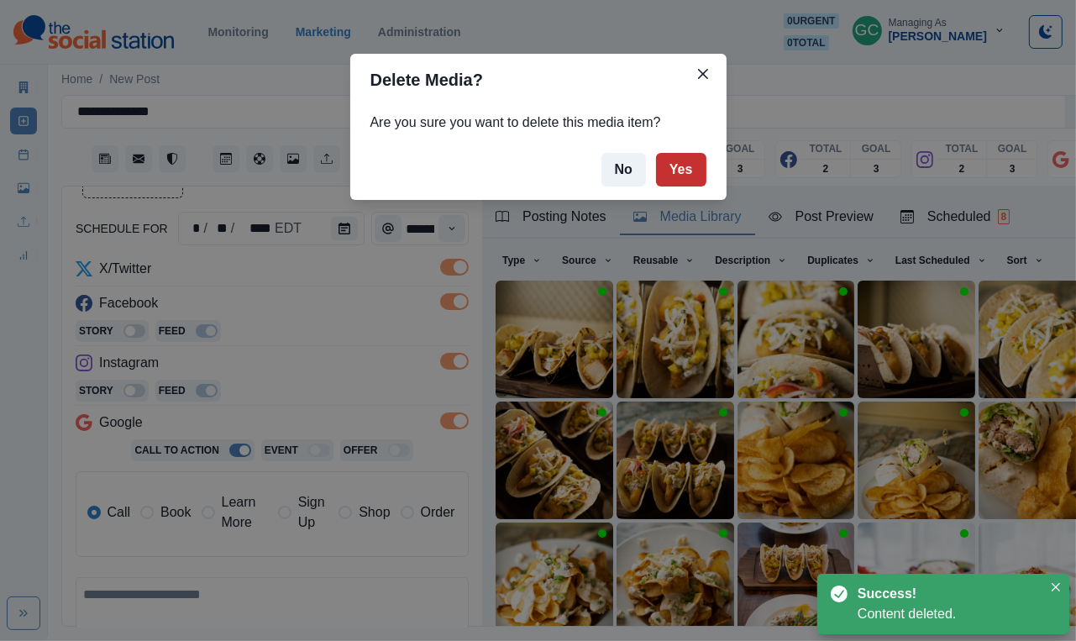
click at [678, 178] on button "Yes" at bounding box center [681, 170] width 50 height 34
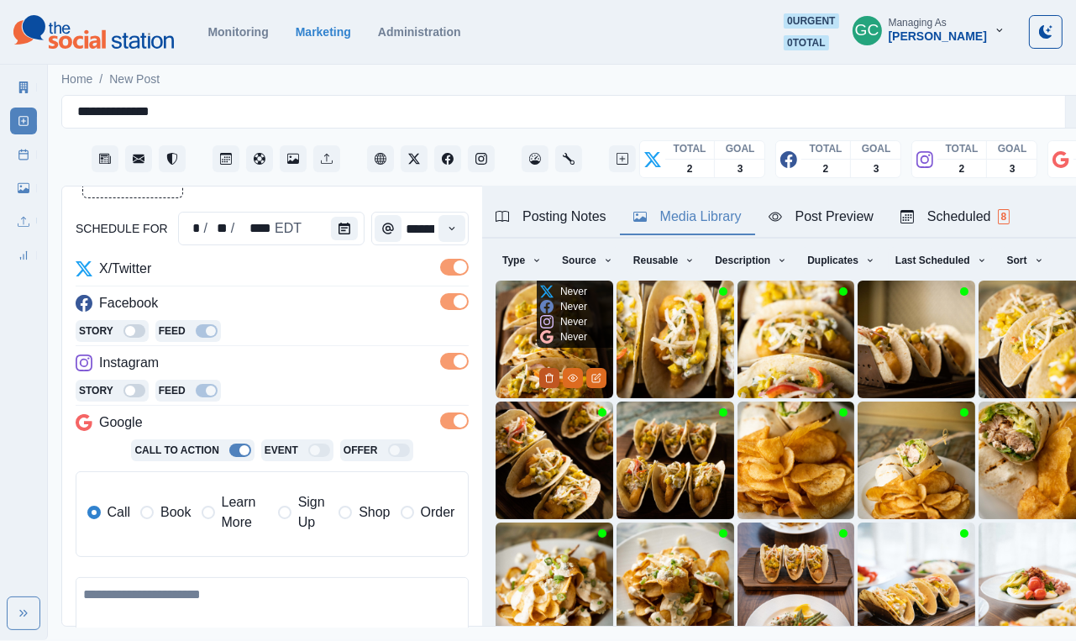
click at [544, 379] on icon "Delete Media" at bounding box center [549, 378] width 10 height 10
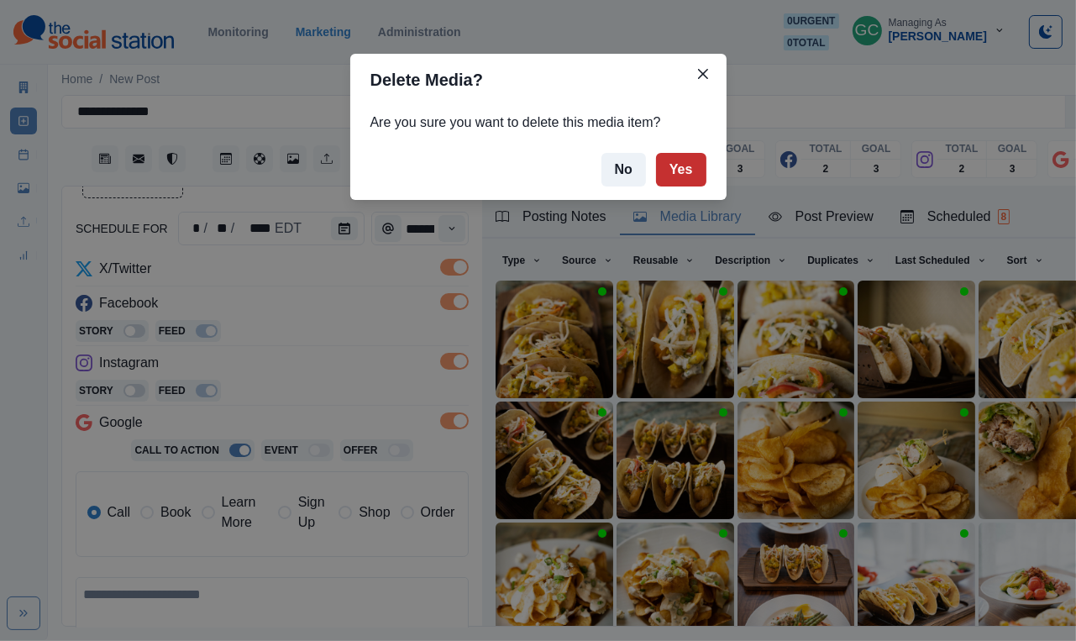
click at [686, 174] on button "Yes" at bounding box center [681, 170] width 50 height 34
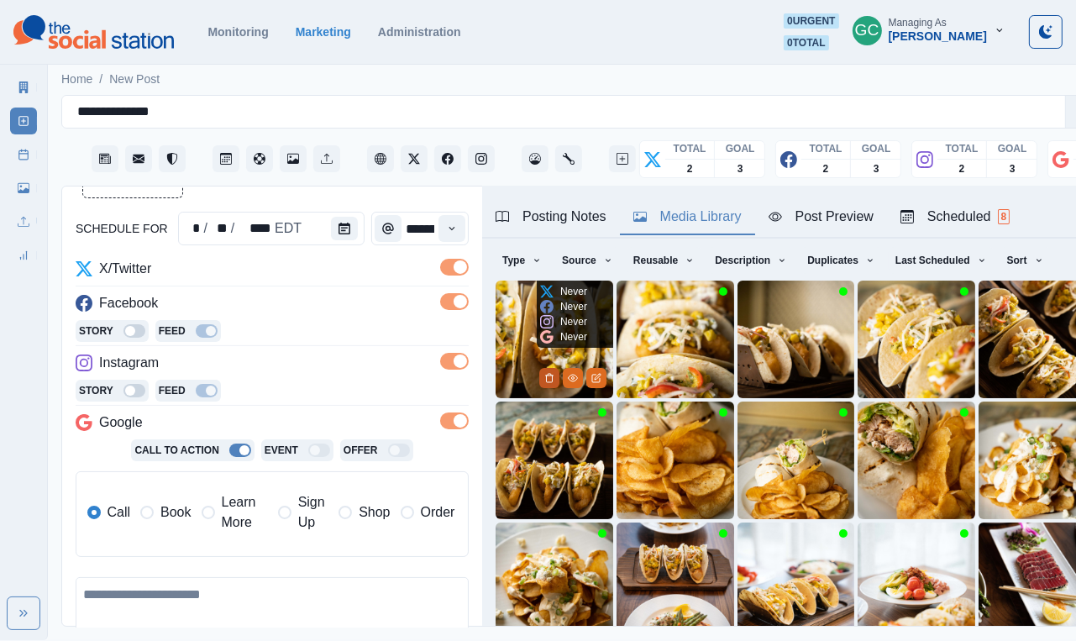
click at [544, 376] on icon "Delete Media" at bounding box center [549, 378] width 10 height 10
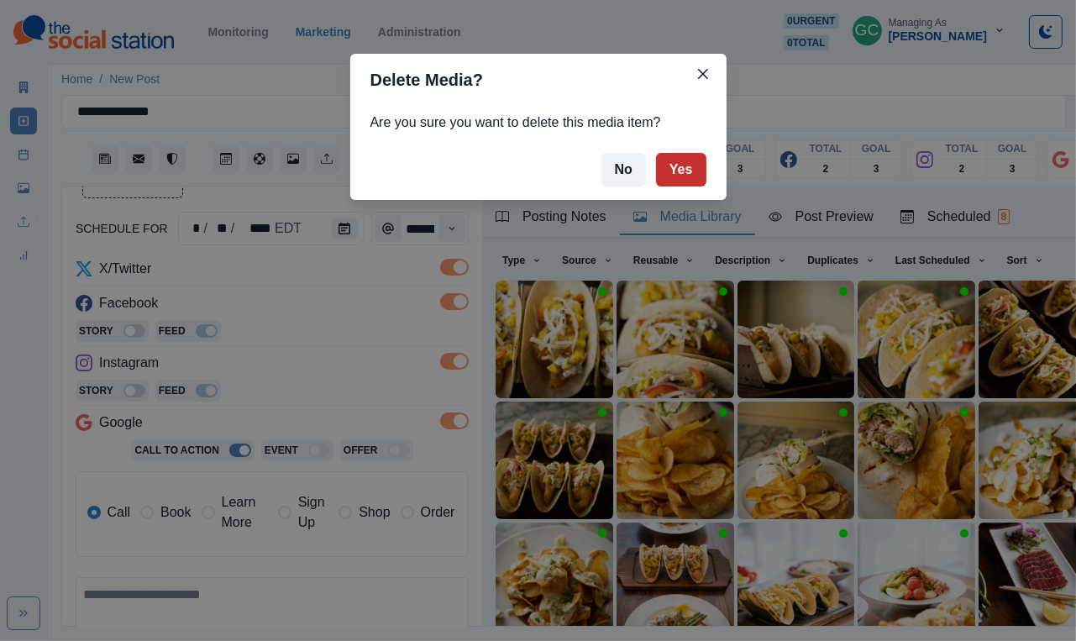
click at [676, 159] on button "Yes" at bounding box center [681, 170] width 50 height 34
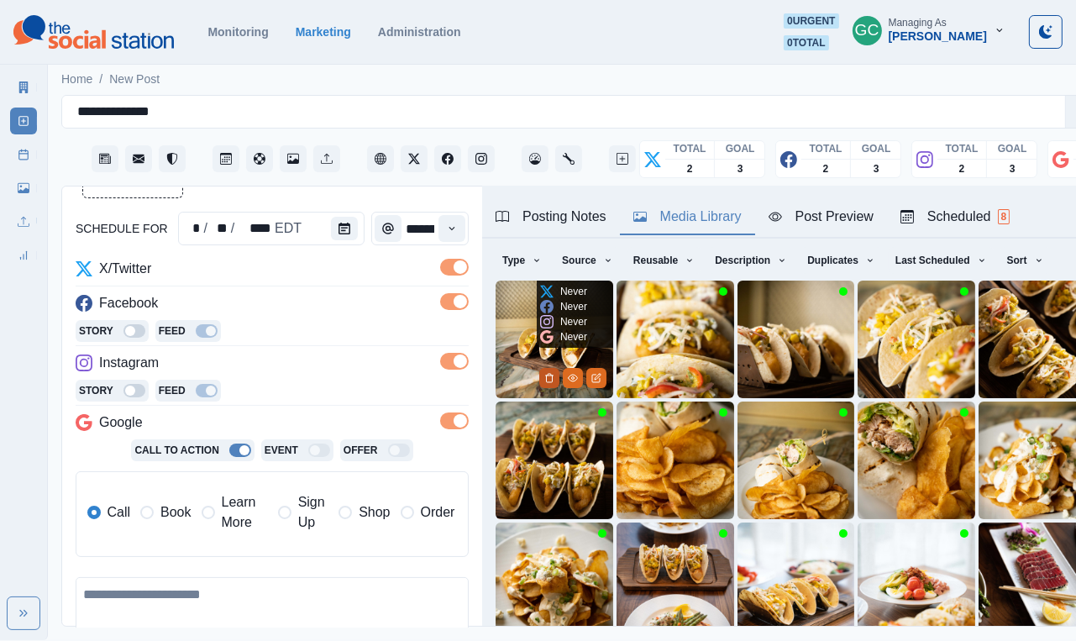
click at [557, 371] on button "Delete Media" at bounding box center [549, 378] width 20 height 20
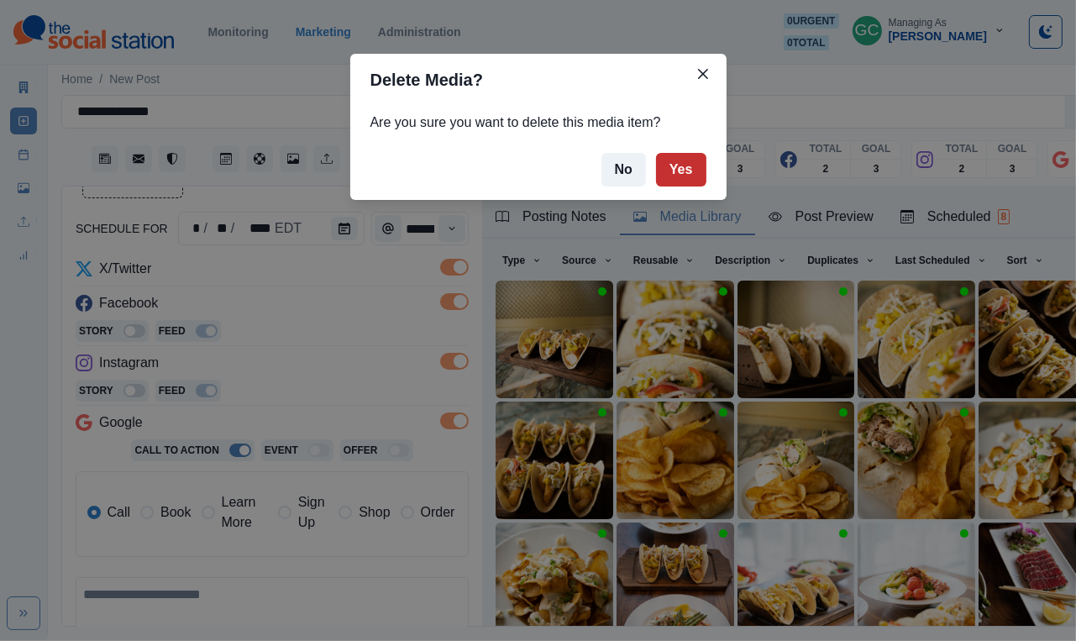
click at [678, 181] on button "Yes" at bounding box center [681, 170] width 50 height 34
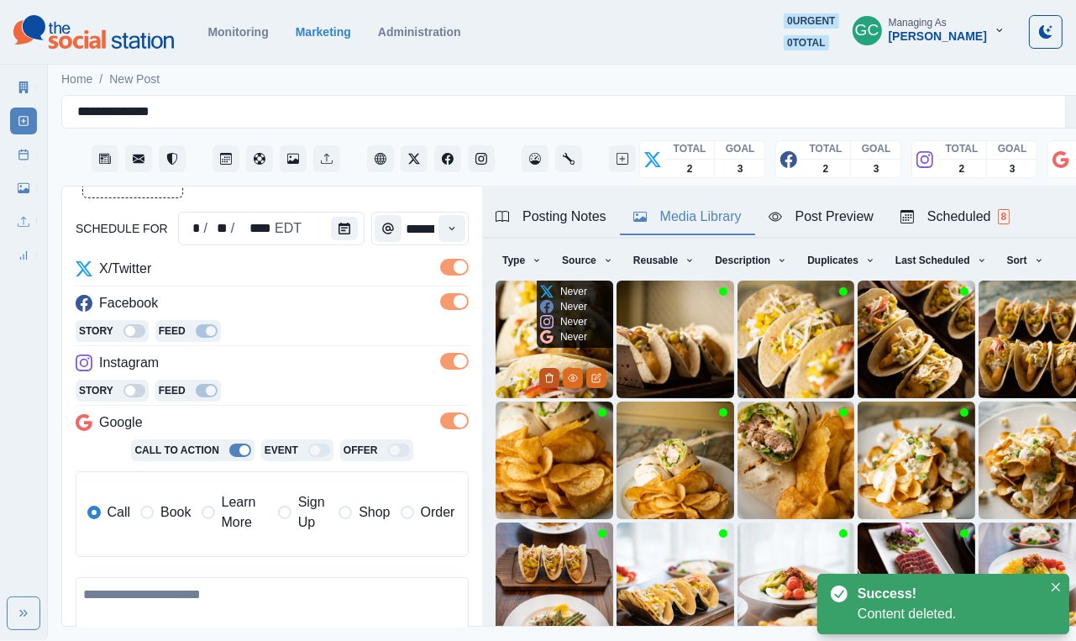
click at [547, 371] on button "Delete Media" at bounding box center [549, 378] width 20 height 20
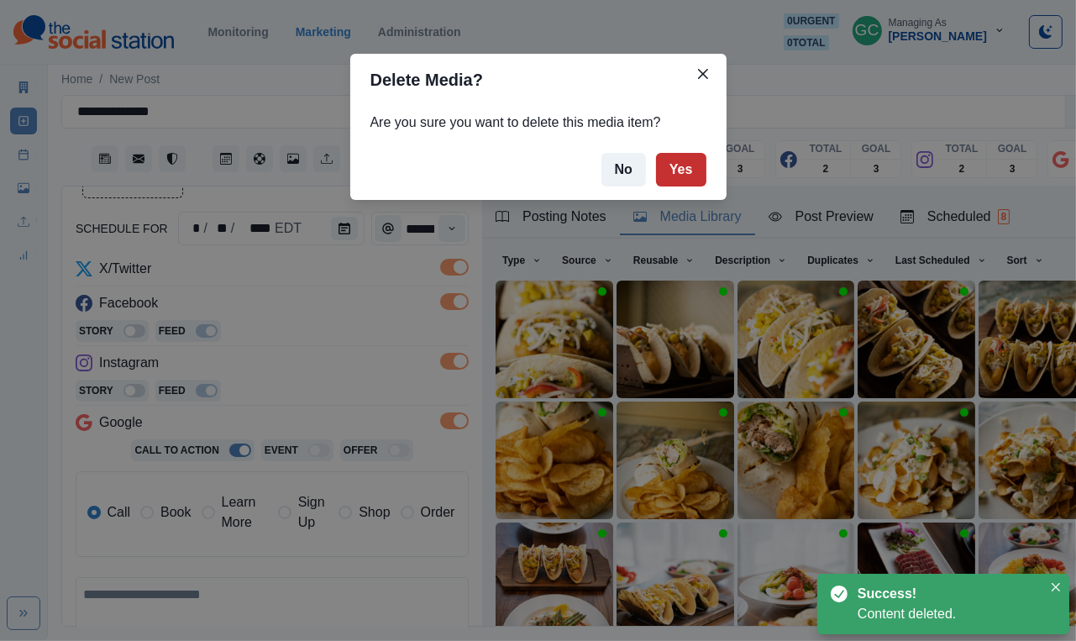
click at [702, 171] on button "Yes" at bounding box center [681, 170] width 50 height 34
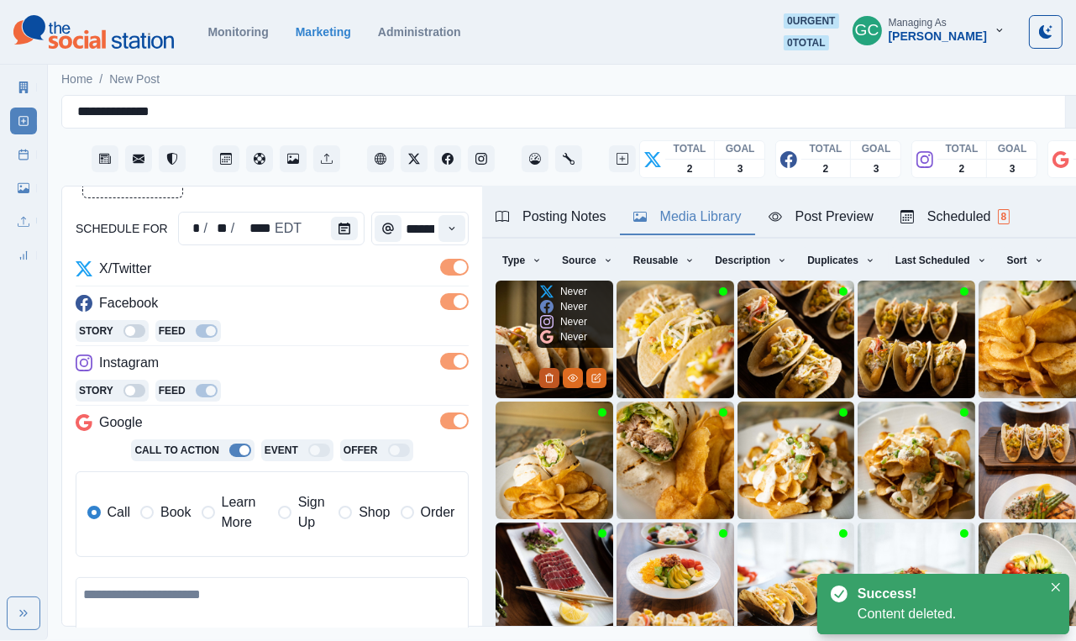
click at [548, 380] on icon "Delete Media" at bounding box center [549, 378] width 10 height 10
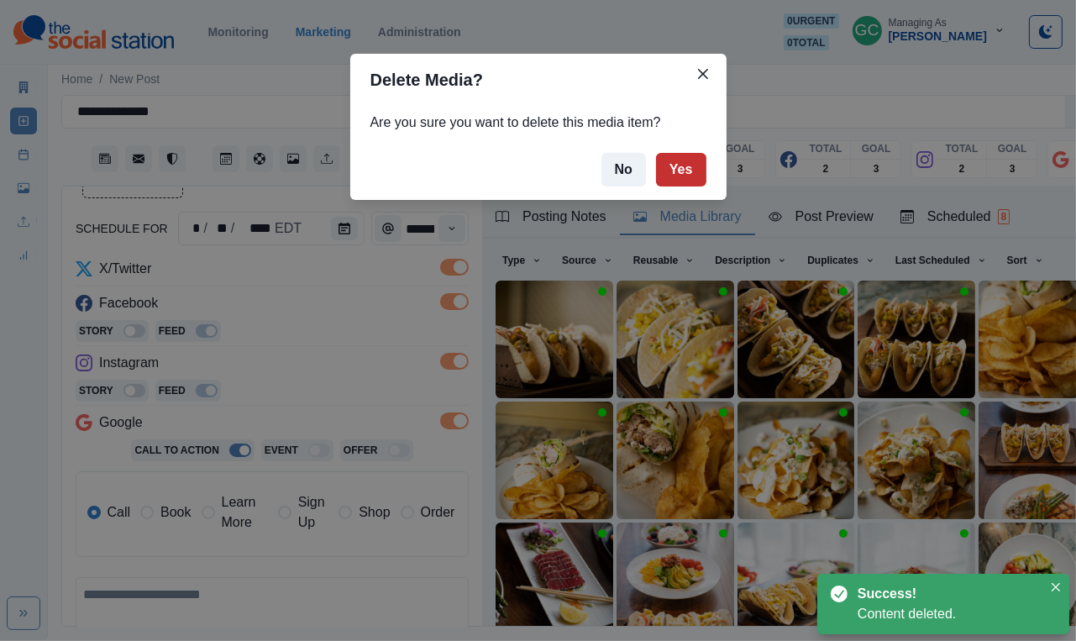
click at [693, 172] on button "Yes" at bounding box center [681, 170] width 50 height 34
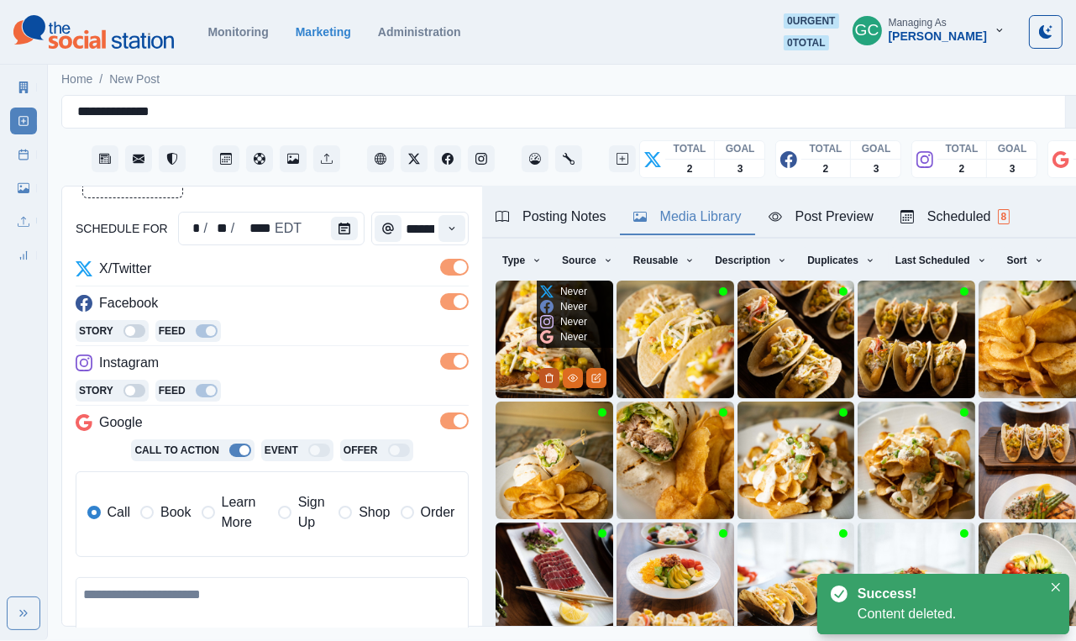
click at [552, 386] on button "Delete Media" at bounding box center [549, 378] width 20 height 20
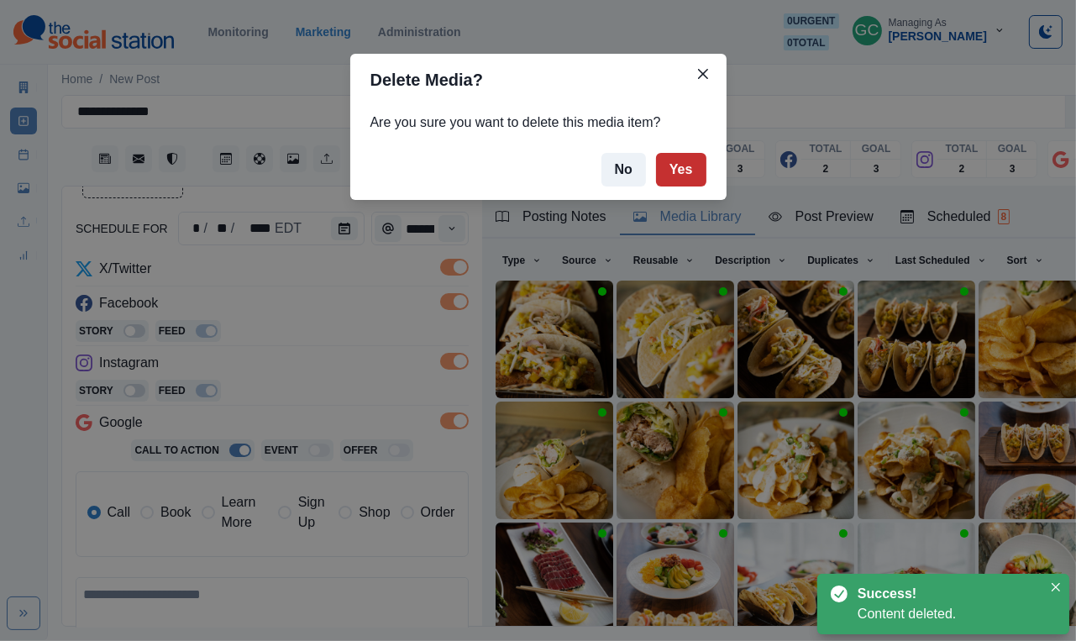
click at [687, 174] on button "Yes" at bounding box center [681, 170] width 50 height 34
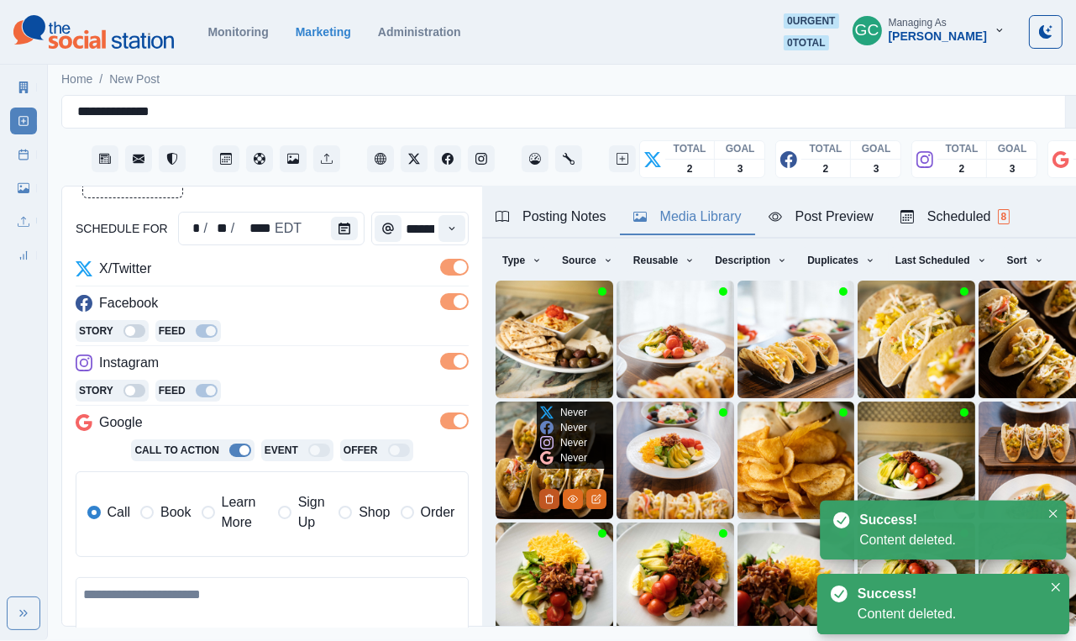
click at [553, 495] on icon "Delete Media" at bounding box center [549, 499] width 10 height 10
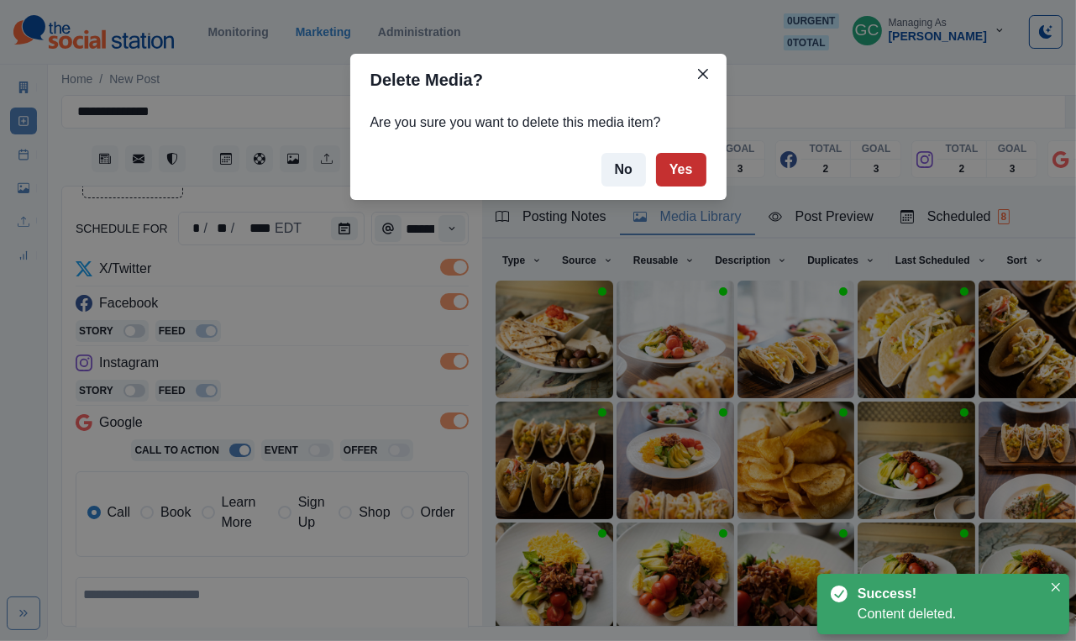
click at [688, 170] on button "Yes" at bounding box center [681, 170] width 50 height 34
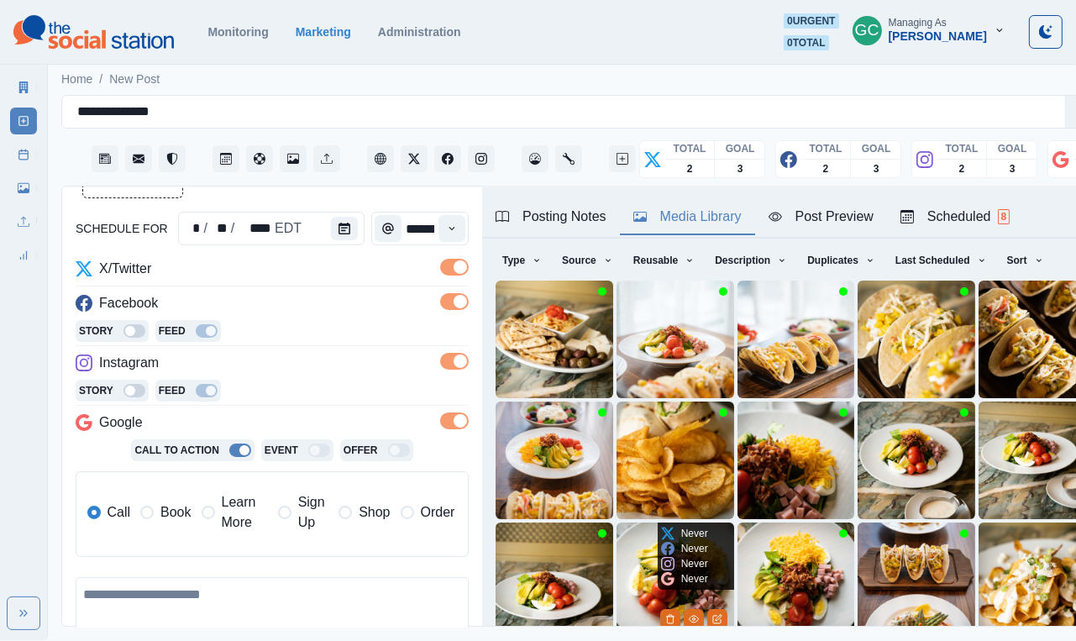
click at [634, 589] on img at bounding box center [676, 582] width 118 height 118
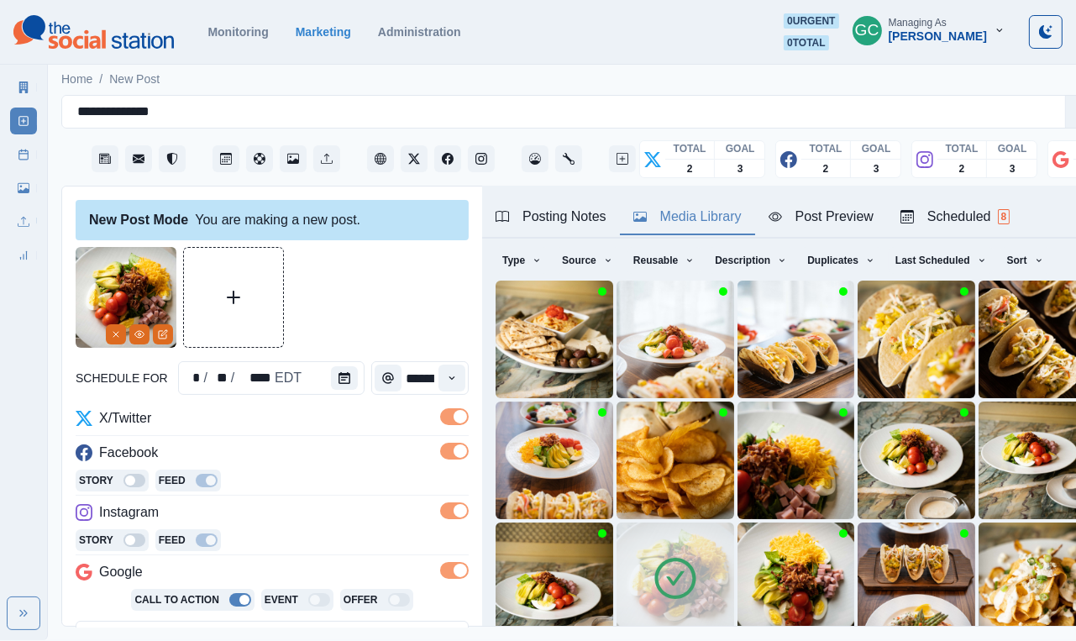
scroll to position [0, 0]
click at [144, 333] on icon "View Media" at bounding box center [139, 334] width 10 height 10
click at [139, 339] on icon "View Media" at bounding box center [139, 334] width 10 height 10
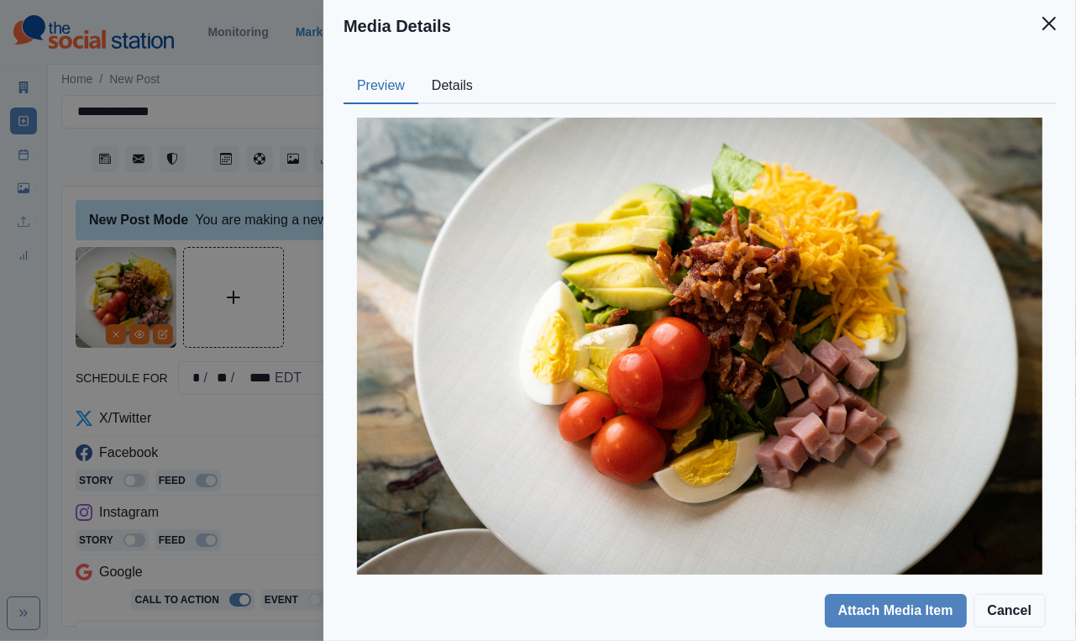
drag, startPoint x: 539, startPoint y: 632, endPoint x: 297, endPoint y: 292, distance: 416.9
click at [297, 292] on div "Media Details Preview Details Our Description AWV07825 Reusable Yes Tags platte…" at bounding box center [538, 320] width 1076 height 641
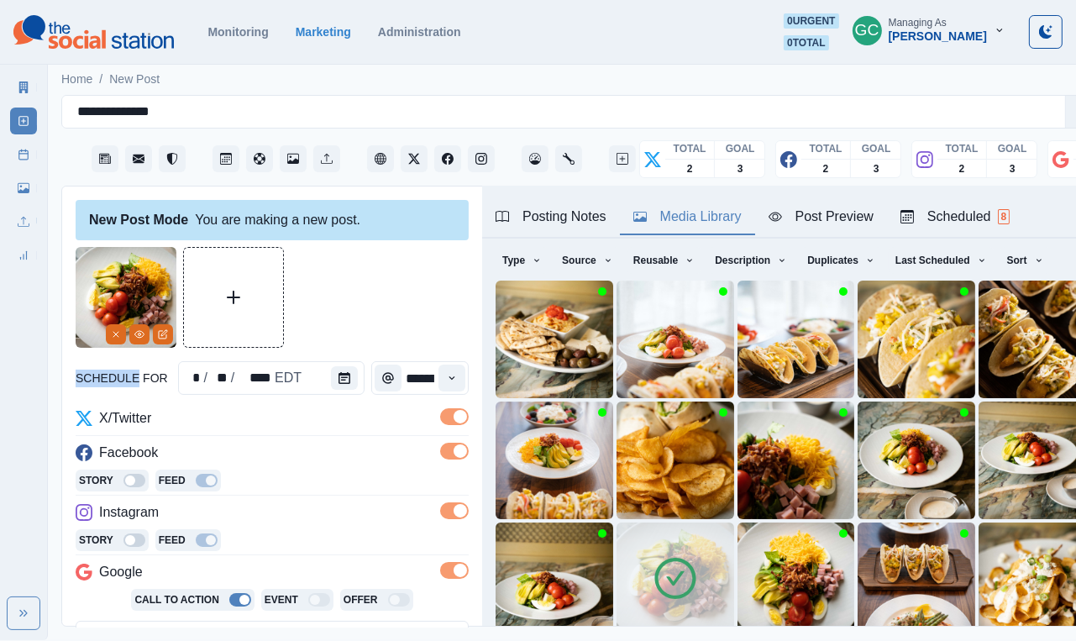
click at [297, 292] on div at bounding box center [272, 297] width 393 height 101
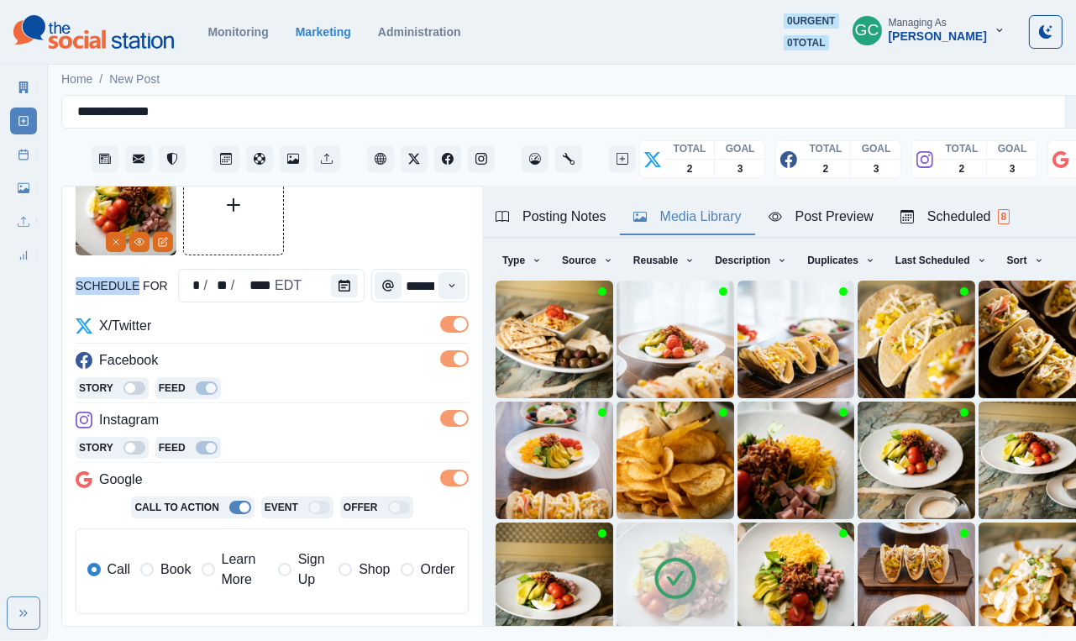
scroll to position [135, 0]
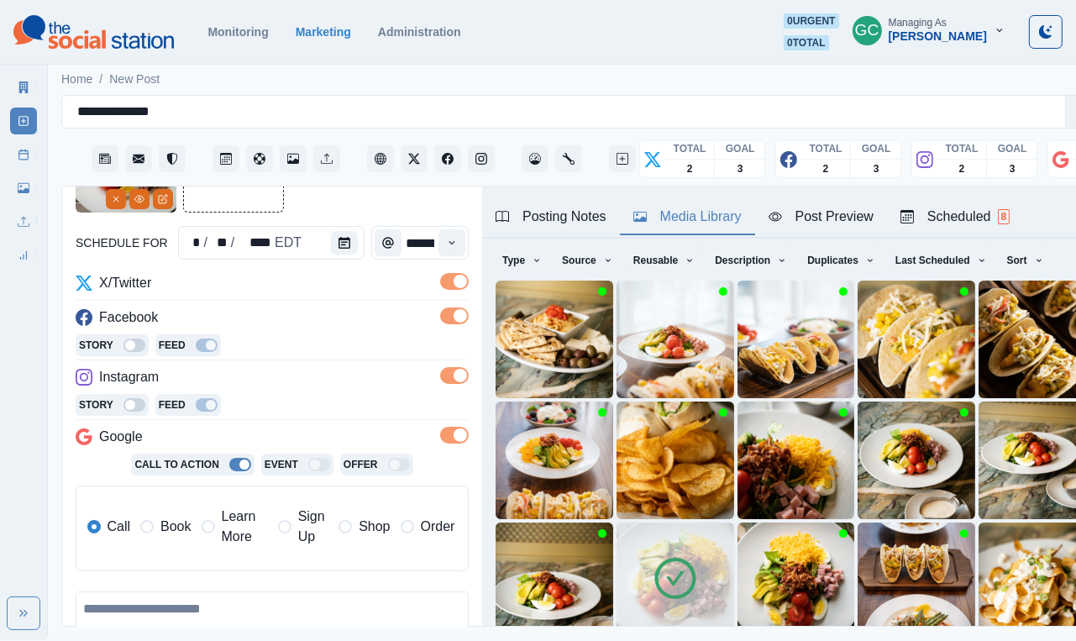
click at [160, 625] on textarea at bounding box center [272, 641] width 393 height 98
paste textarea "**********"
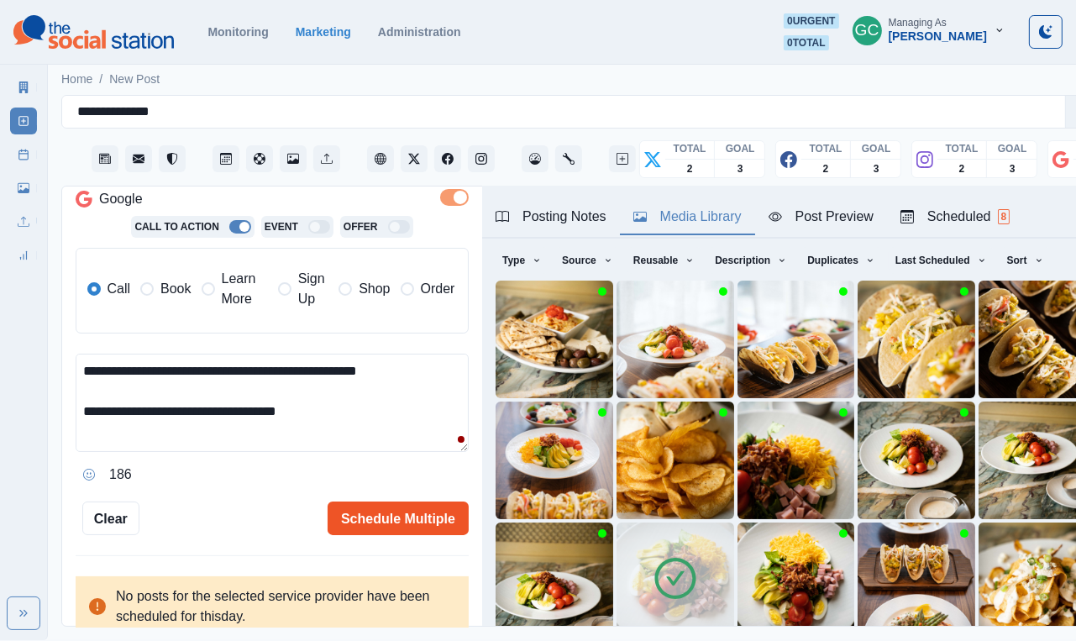
type textarea "**********"
click at [360, 516] on button "Schedule Multiple" at bounding box center [398, 519] width 141 height 34
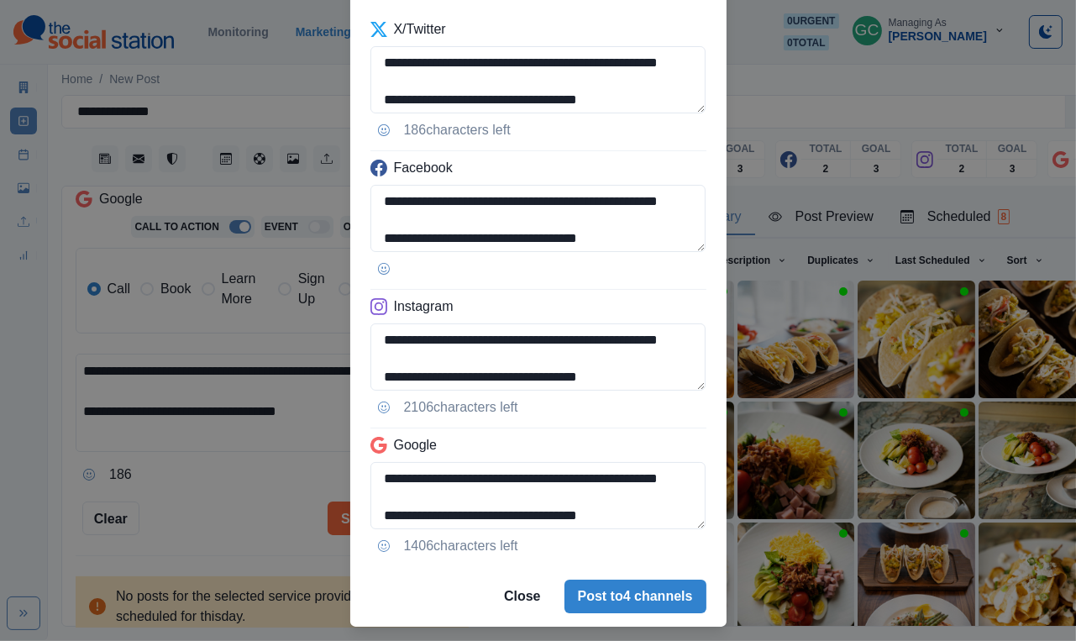
scroll to position [132, 0]
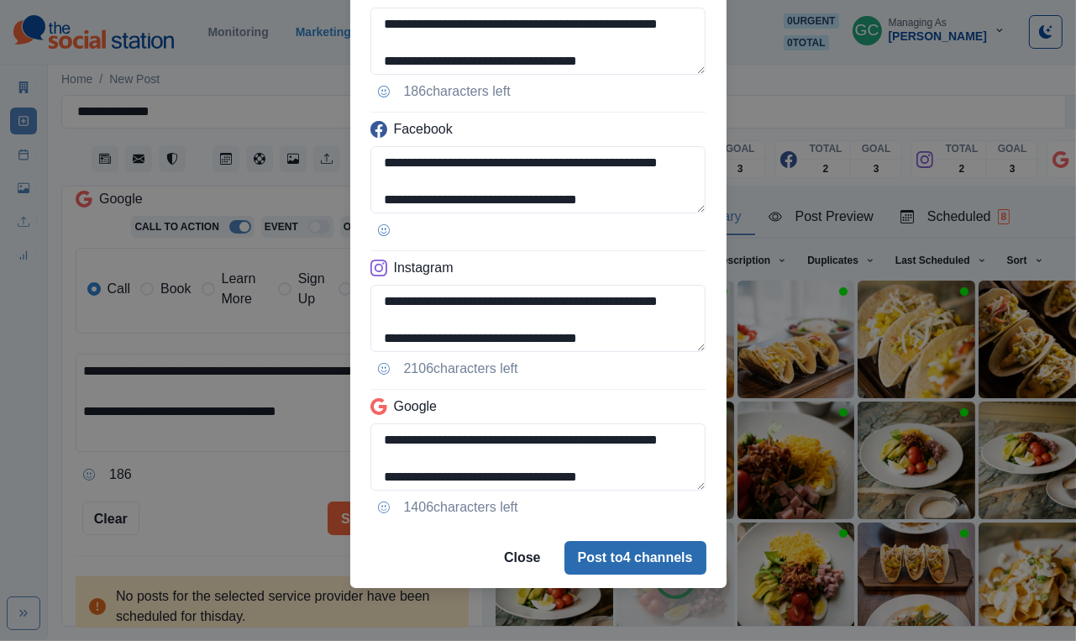
click at [613, 553] on button "Post to 4 channels" at bounding box center [636, 558] width 142 height 34
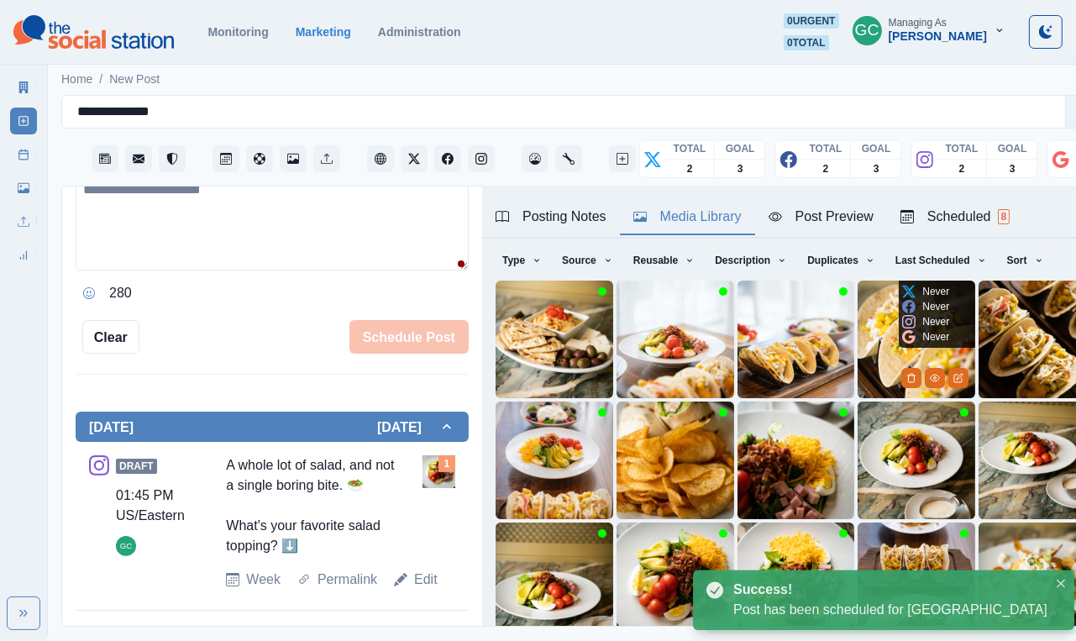
scroll to position [157, 0]
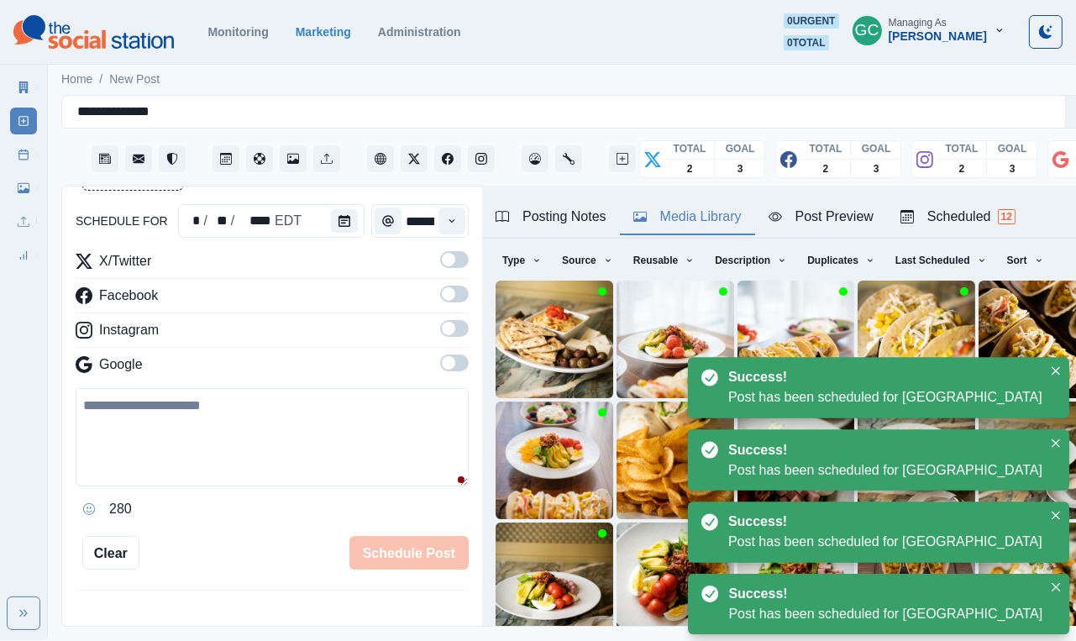
click at [987, 219] on div "Scheduled 12" at bounding box center [958, 217] width 115 height 20
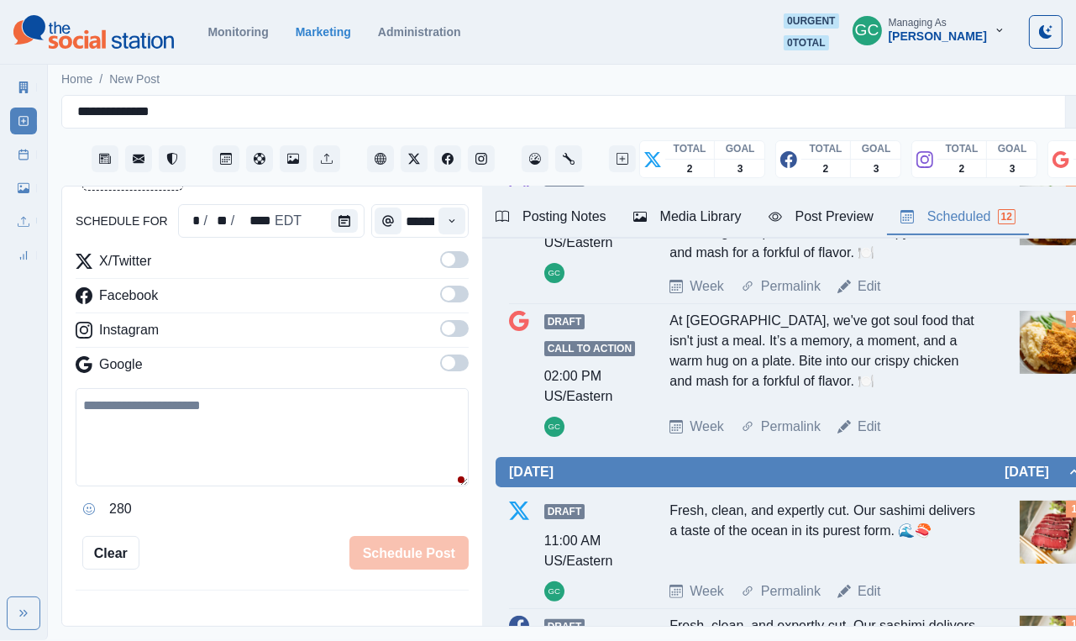
scroll to position [420, 0]
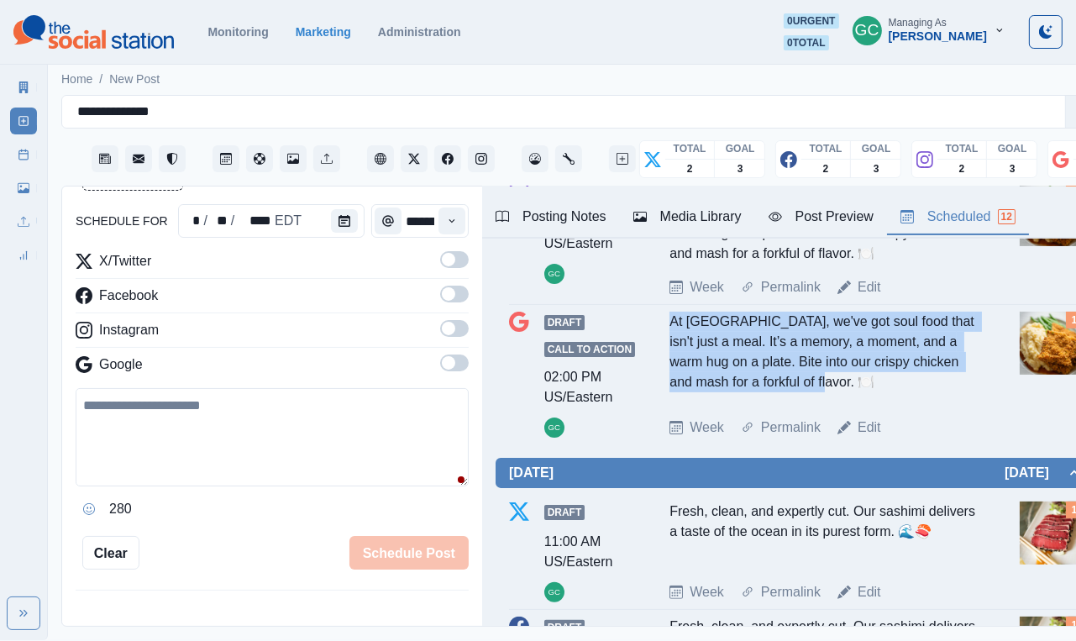
drag, startPoint x: 824, startPoint y: 399, endPoint x: 670, endPoint y: 337, distance: 166.6
click at [670, 337] on div "At Westside, we've got soul food that isn't just a meal. It’s a memory, a momen…" at bounding box center [824, 358] width 308 height 92
copy div "At Westside, we've got soul food that isn't just a meal. It’s a memory, a momen…"
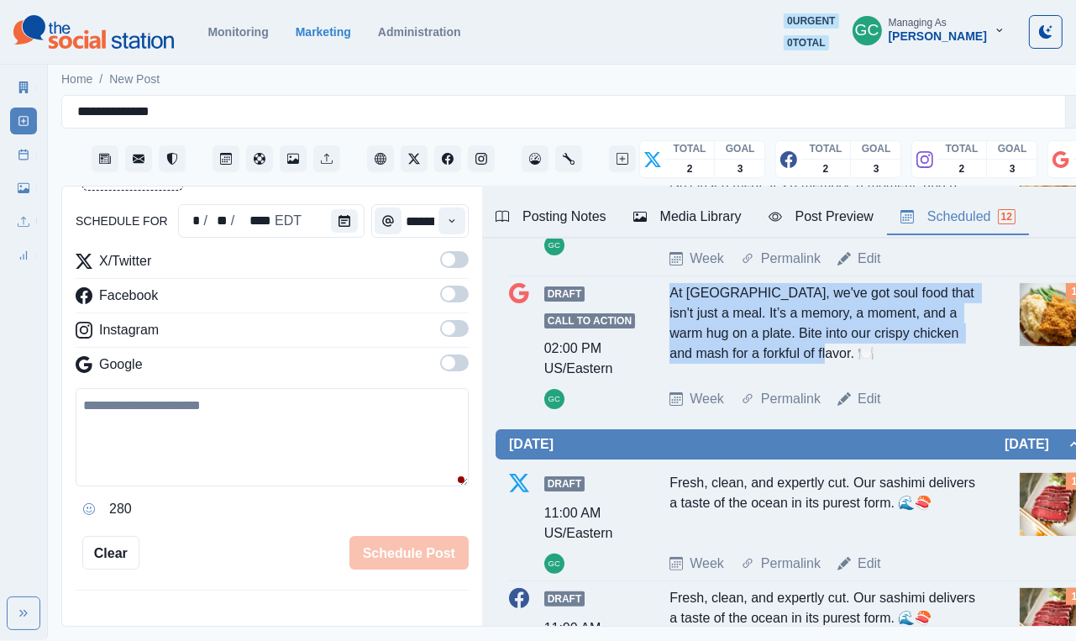
scroll to position [455, 0]
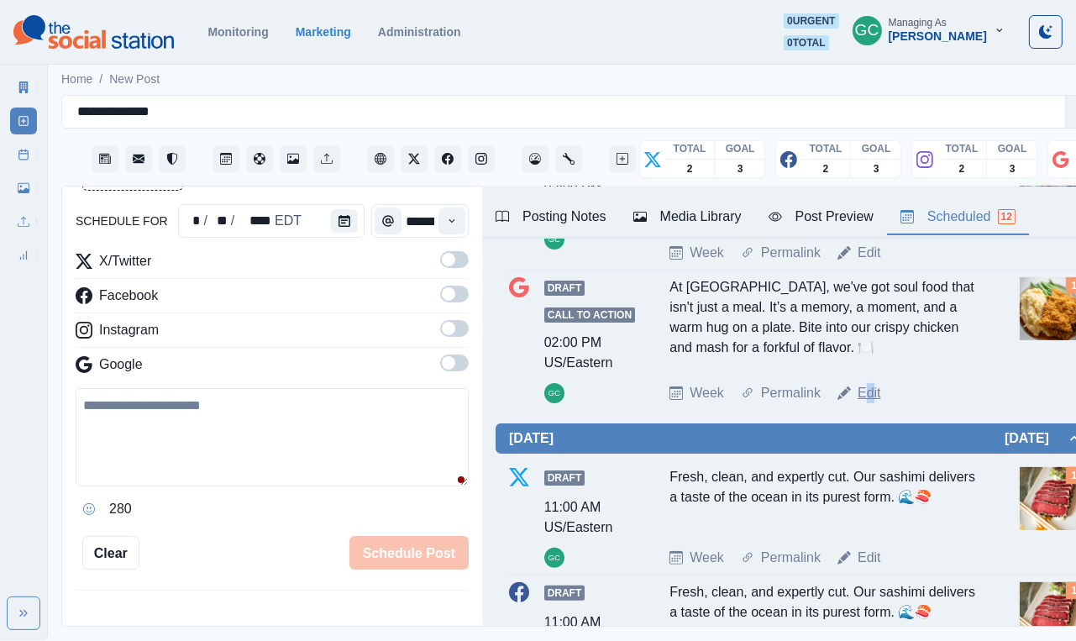
click at [871, 403] on link "Edit" at bounding box center [870, 393] width 24 height 20
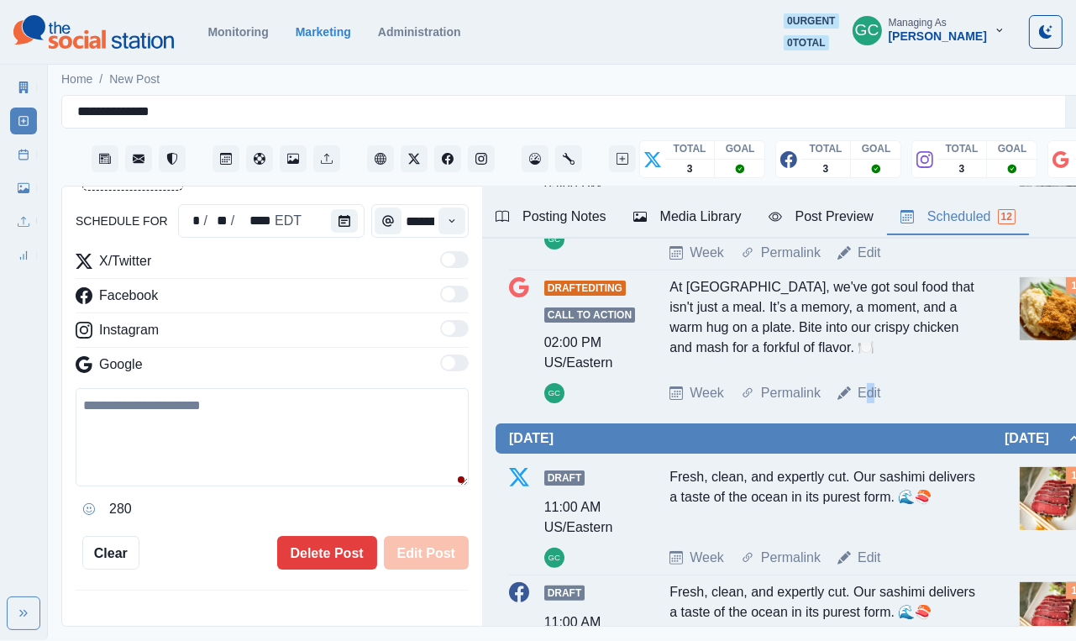
type input "*******"
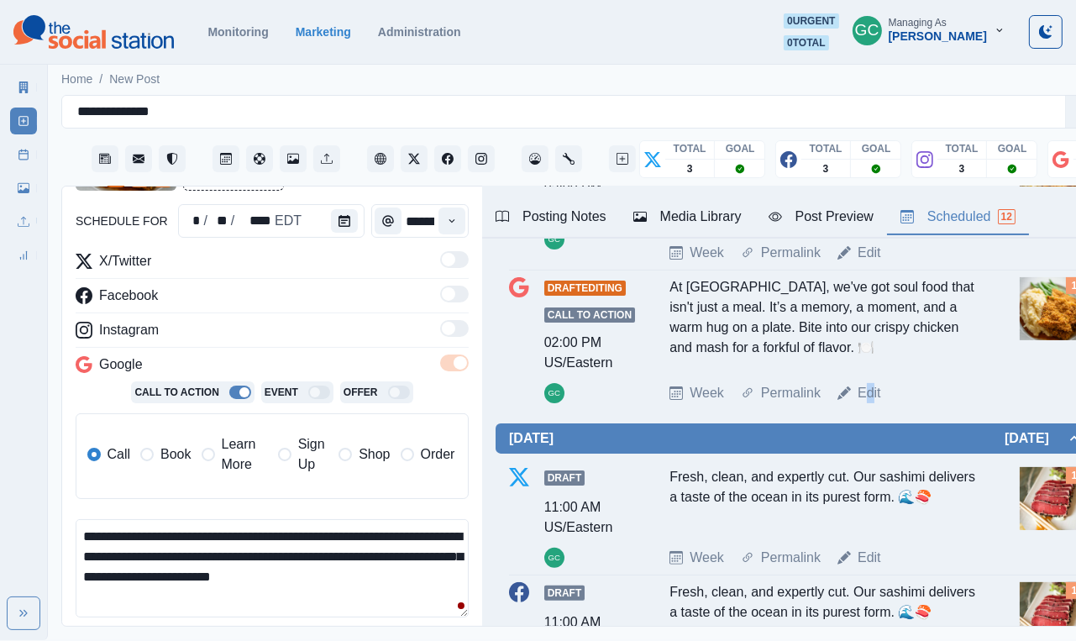
click at [400, 556] on textarea "**********" at bounding box center [272, 568] width 393 height 98
drag, startPoint x: 436, startPoint y: 579, endPoint x: 0, endPoint y: 443, distance: 456.8
click at [0, 443] on div "**********" at bounding box center [538, 320] width 1076 height 640
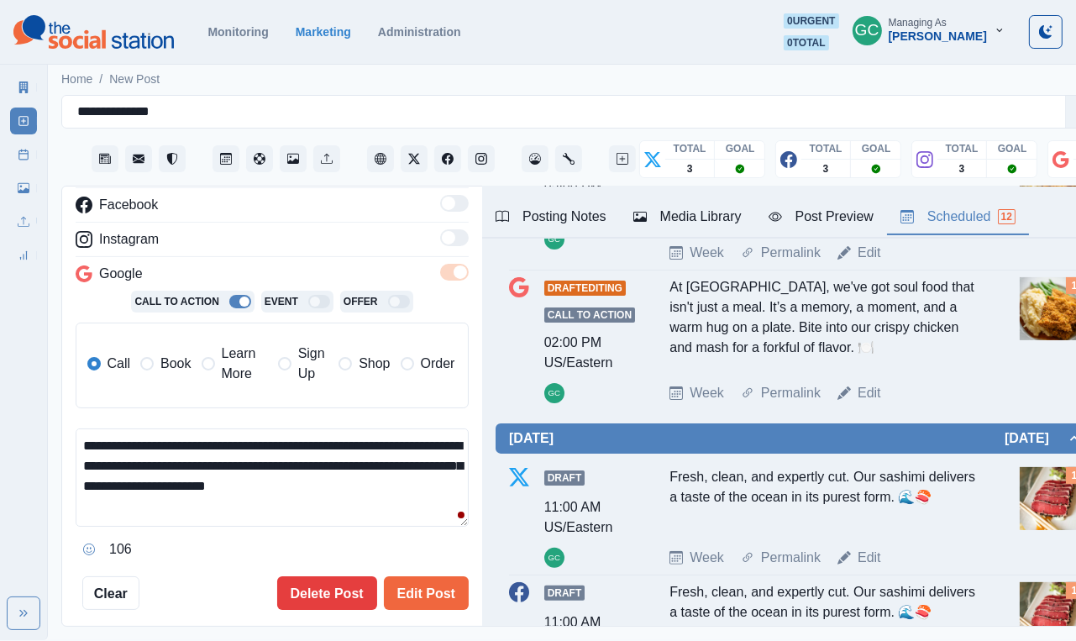
scroll to position [253, 0]
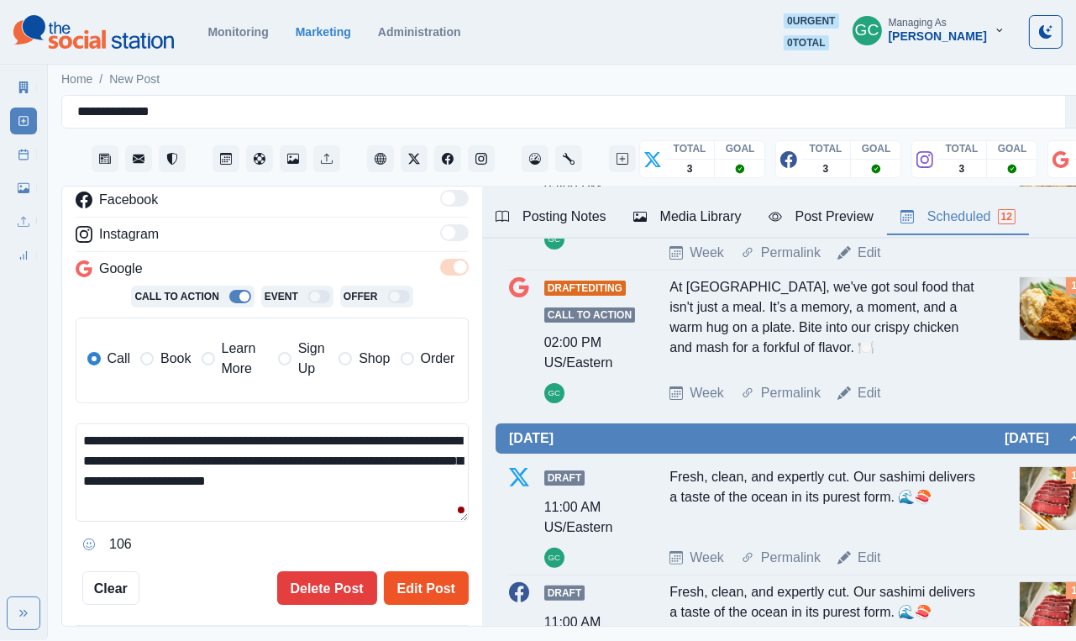
type textarea "**********"
click at [436, 583] on button "Edit Post" at bounding box center [426, 588] width 85 height 34
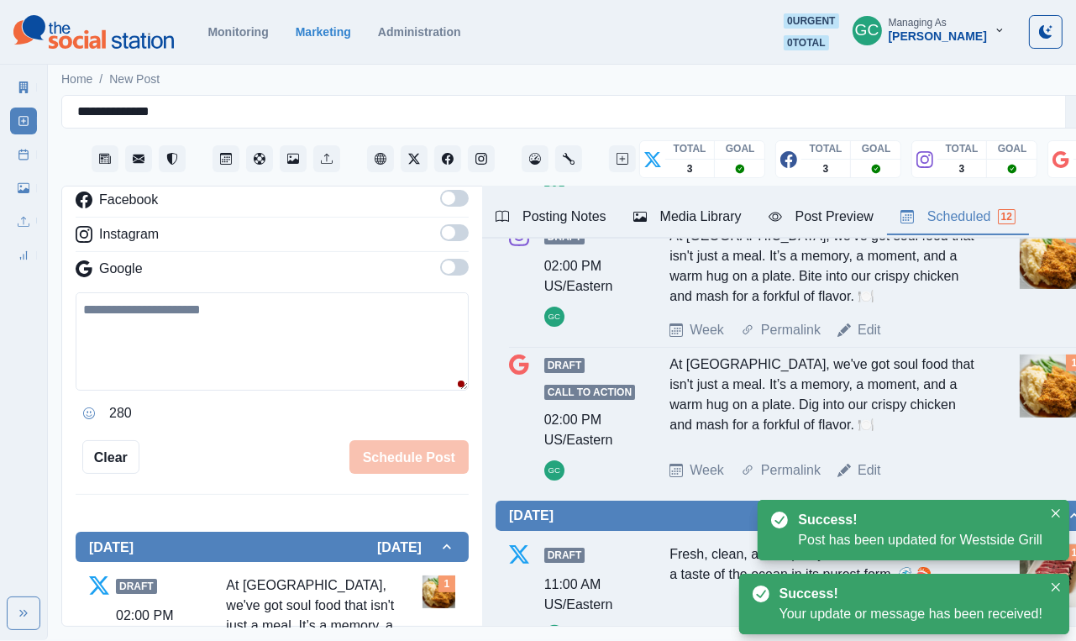
scroll to position [372, 0]
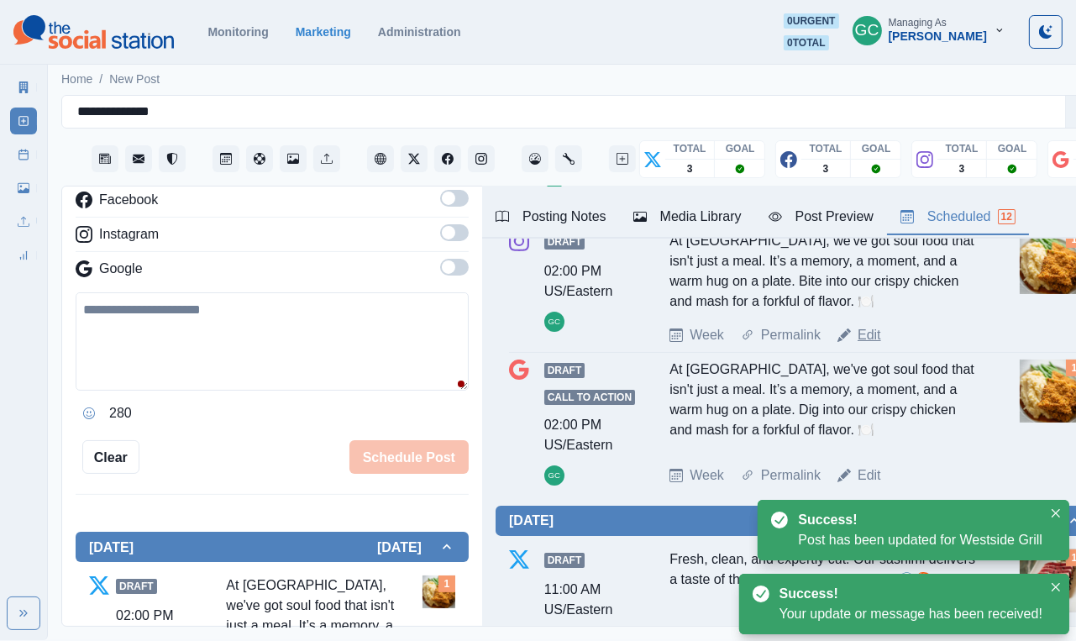
click at [873, 345] on link "Edit" at bounding box center [870, 335] width 24 height 20
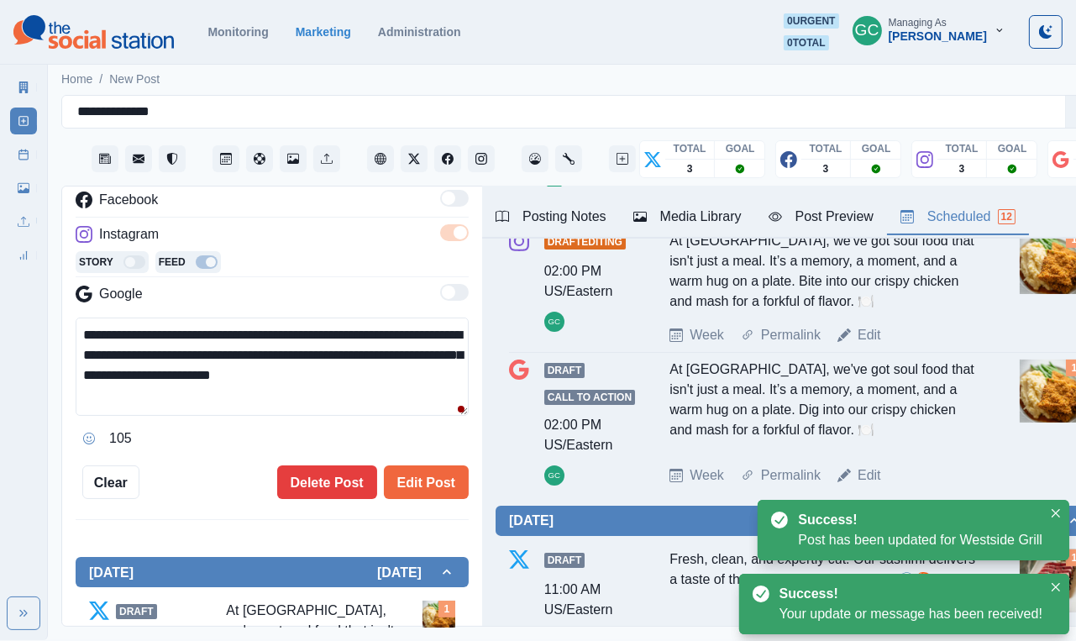
drag, startPoint x: 206, startPoint y: 417, endPoint x: 26, endPoint y: 271, distance: 231.2
click at [29, 277] on div "**********" at bounding box center [538, 320] width 1076 height 640
paste textarea
type textarea "**********"
click at [435, 490] on button "Edit Post" at bounding box center [426, 482] width 85 height 34
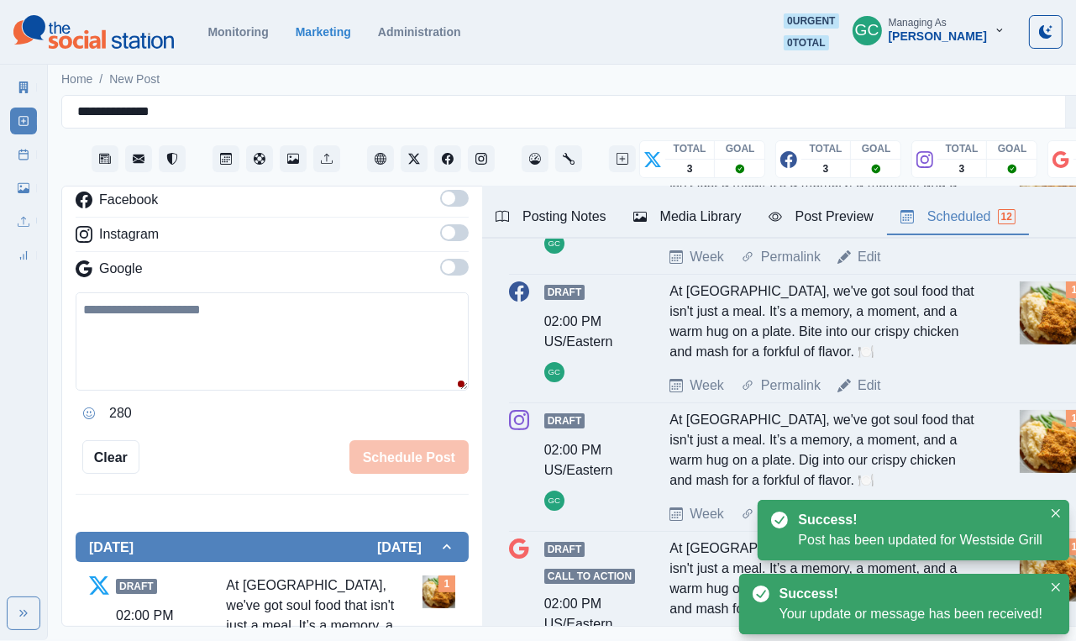
scroll to position [175, 0]
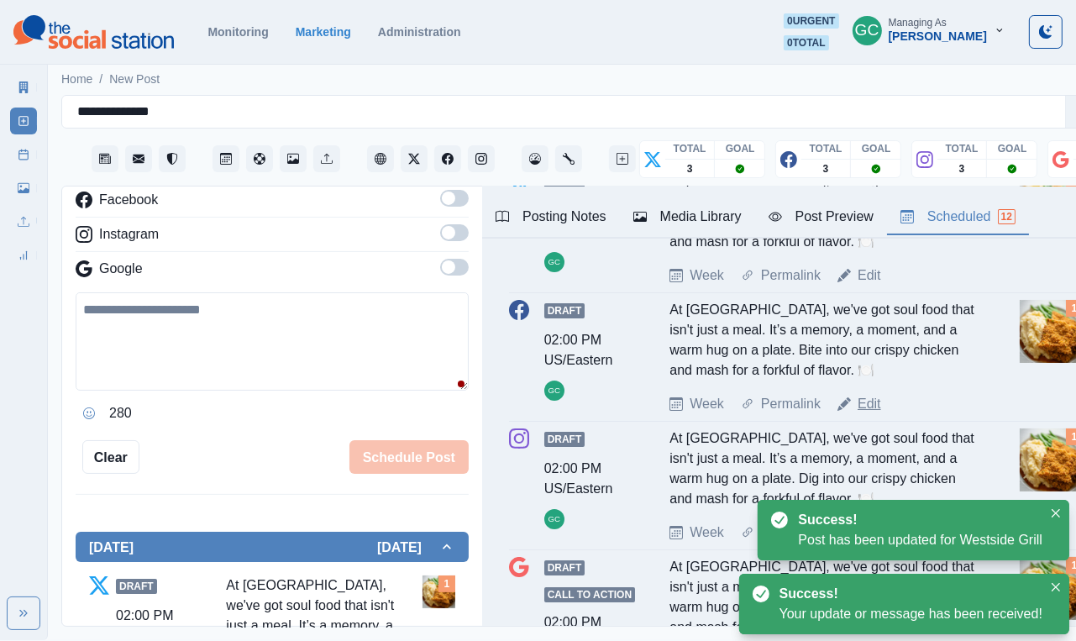
click at [876, 414] on link "Edit" at bounding box center [870, 404] width 24 height 20
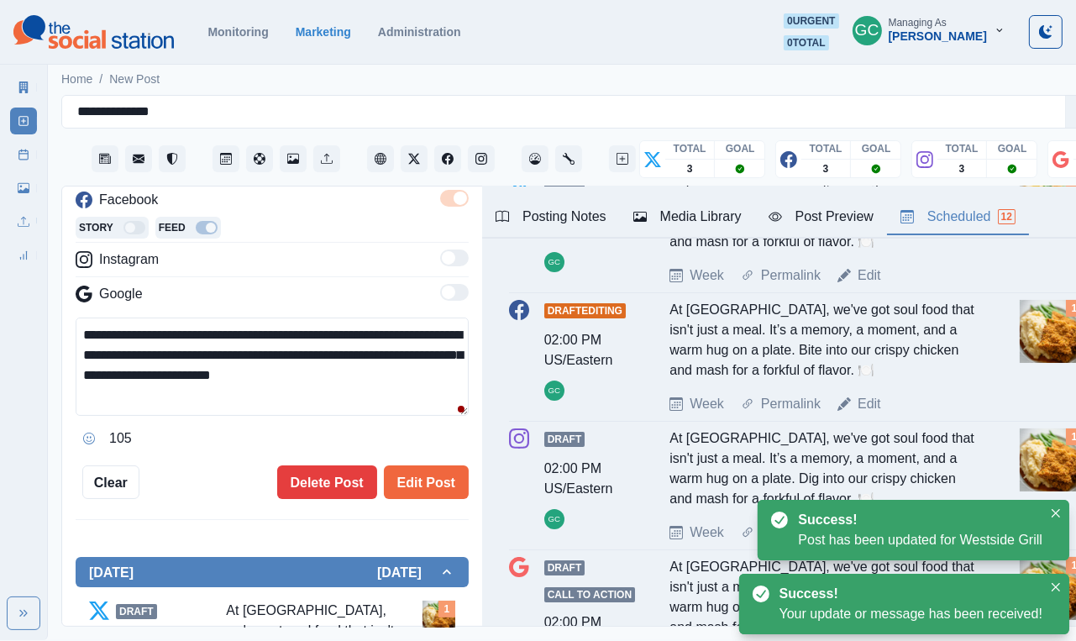
drag, startPoint x: 344, startPoint y: 406, endPoint x: 8, endPoint y: 299, distance: 351.8
click at [8, 299] on div "**********" at bounding box center [538, 320] width 1076 height 640
paste textarea
type textarea "**********"
click at [429, 484] on button "Edit Post" at bounding box center [426, 482] width 85 height 34
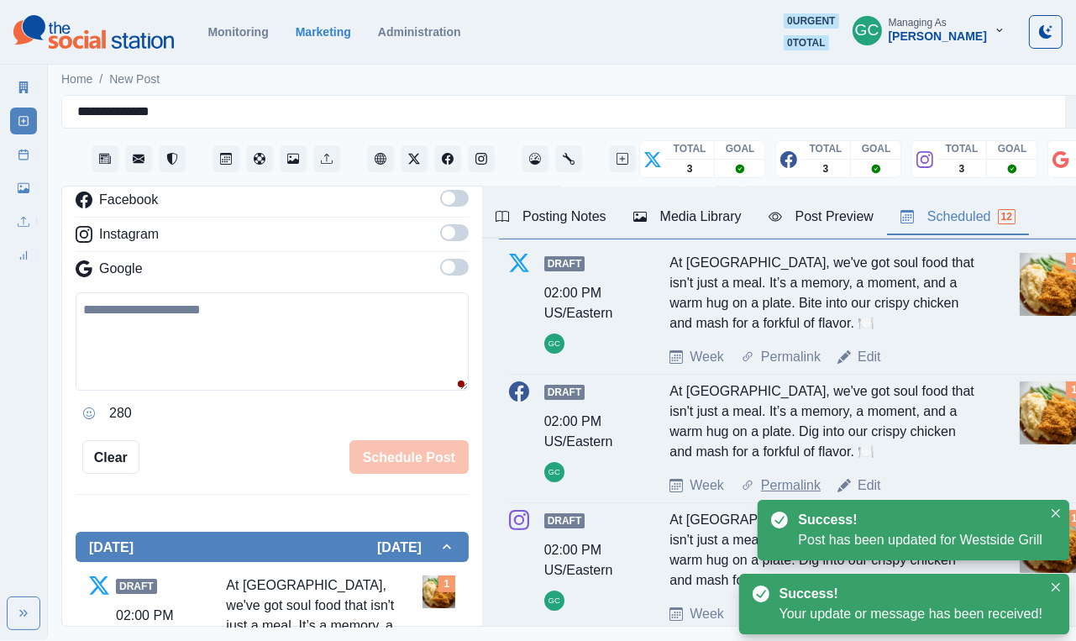
scroll to position [87, 0]
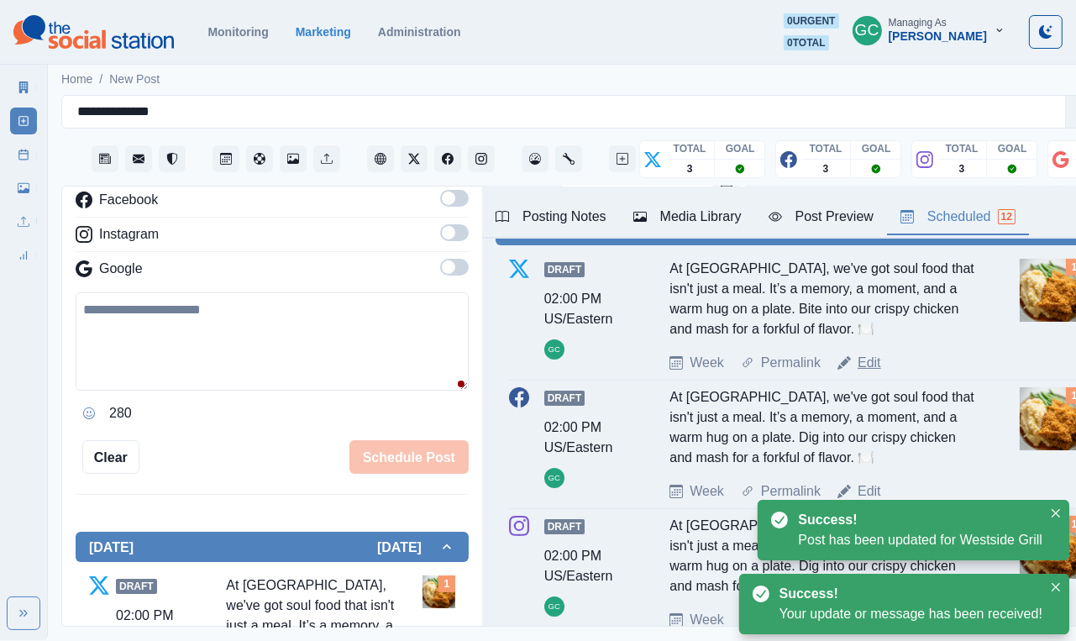
click at [863, 373] on link "Edit" at bounding box center [870, 363] width 24 height 20
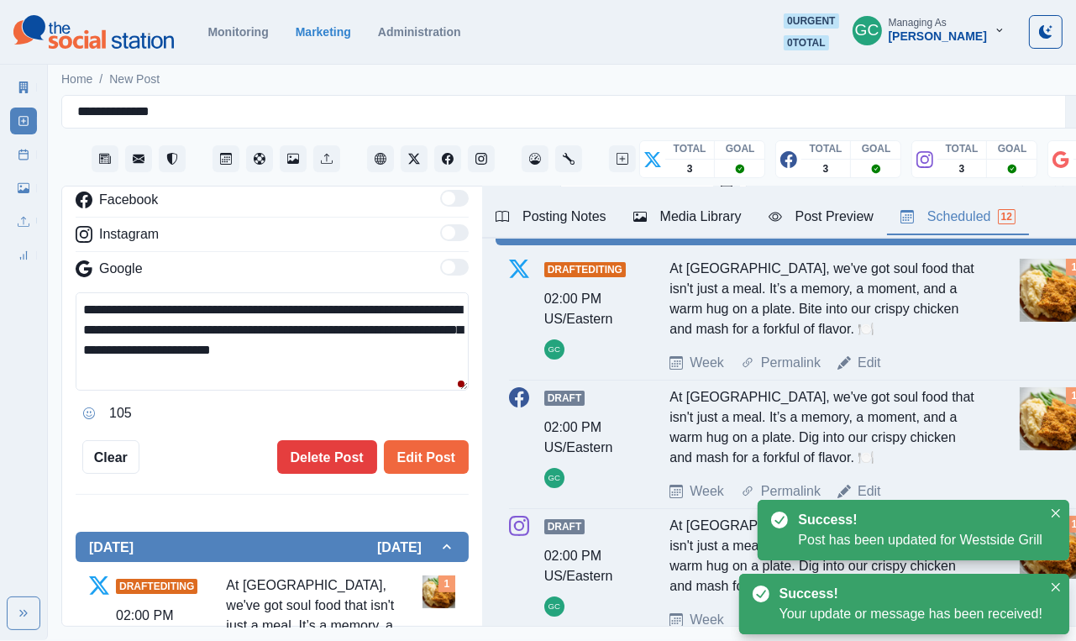
drag, startPoint x: 409, startPoint y: 355, endPoint x: 91, endPoint y: 335, distance: 319.1
click at [91, 335] on textarea "**********" at bounding box center [272, 341] width 393 height 98
paste textarea "**********"
click at [260, 365] on textarea "**********" at bounding box center [272, 341] width 393 height 98
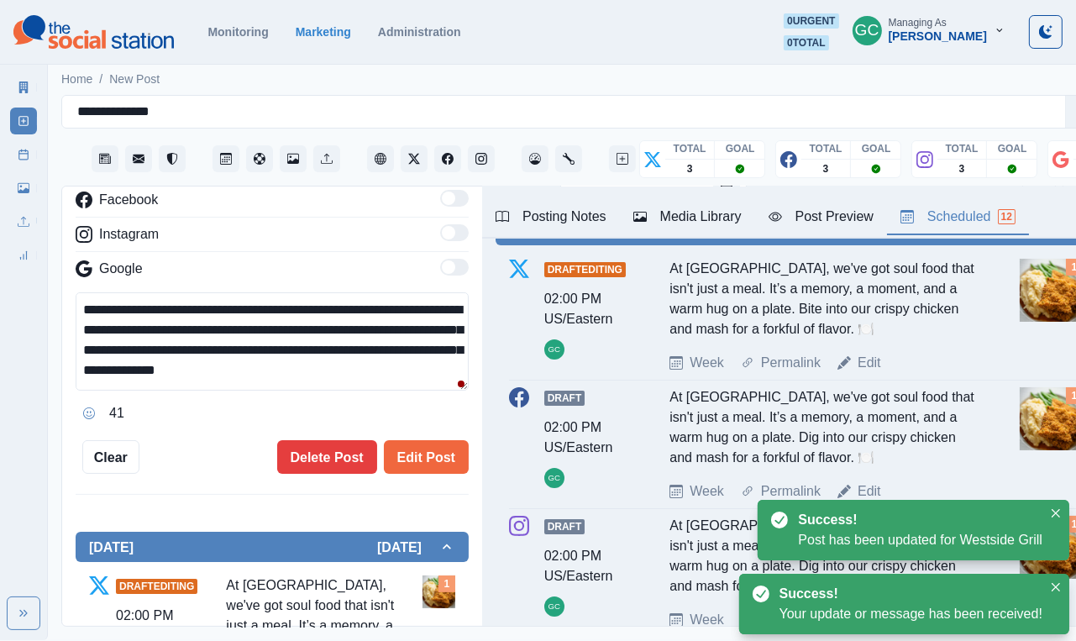
click at [260, 365] on textarea "**********" at bounding box center [272, 341] width 393 height 98
paste textarea
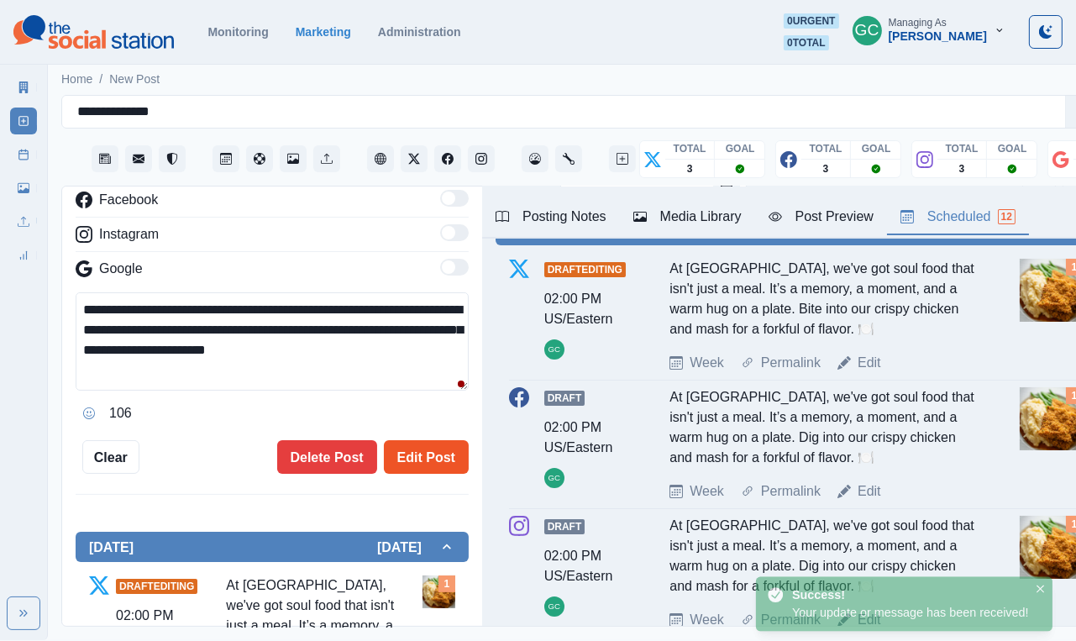
type textarea "**********"
click at [451, 464] on button "Edit Post" at bounding box center [426, 457] width 85 height 34
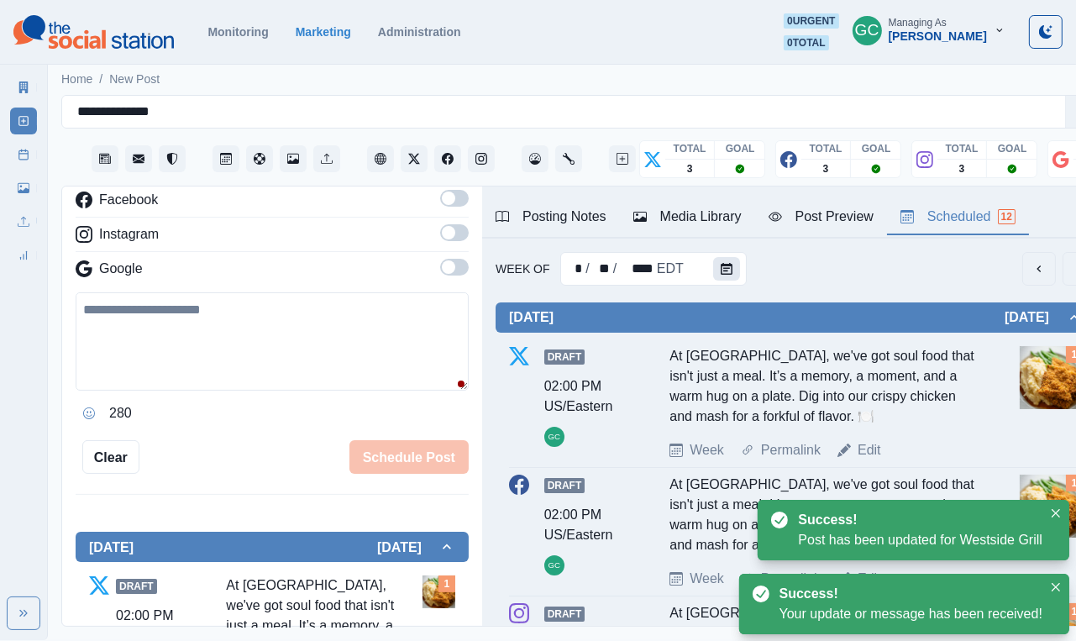
click at [730, 272] on icon "Calendar" at bounding box center [727, 269] width 12 height 12
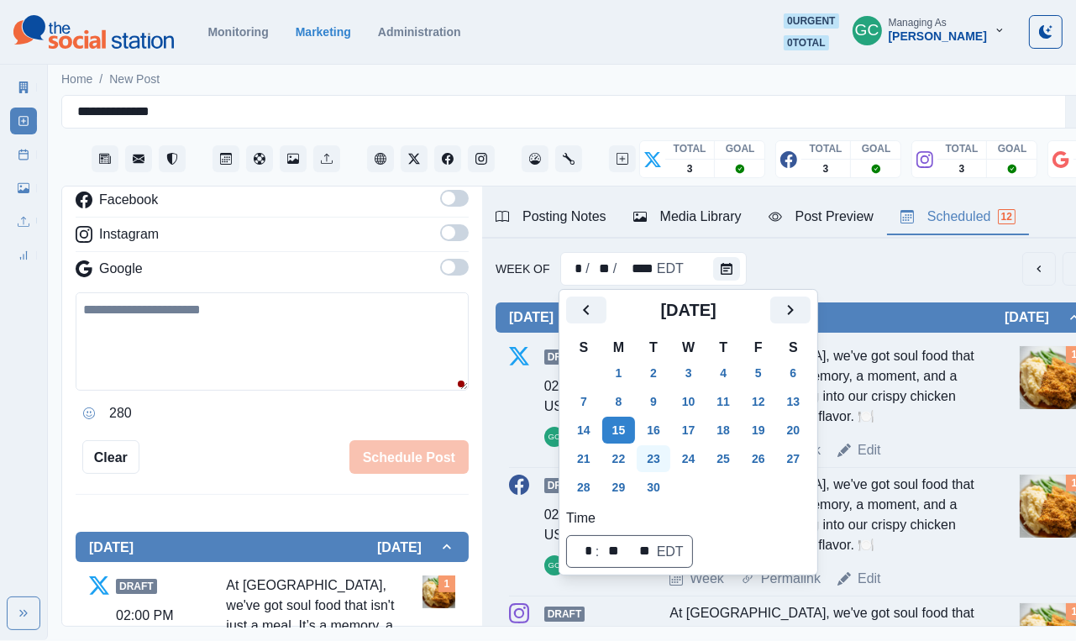
click at [662, 460] on button "23" at bounding box center [654, 458] width 34 height 27
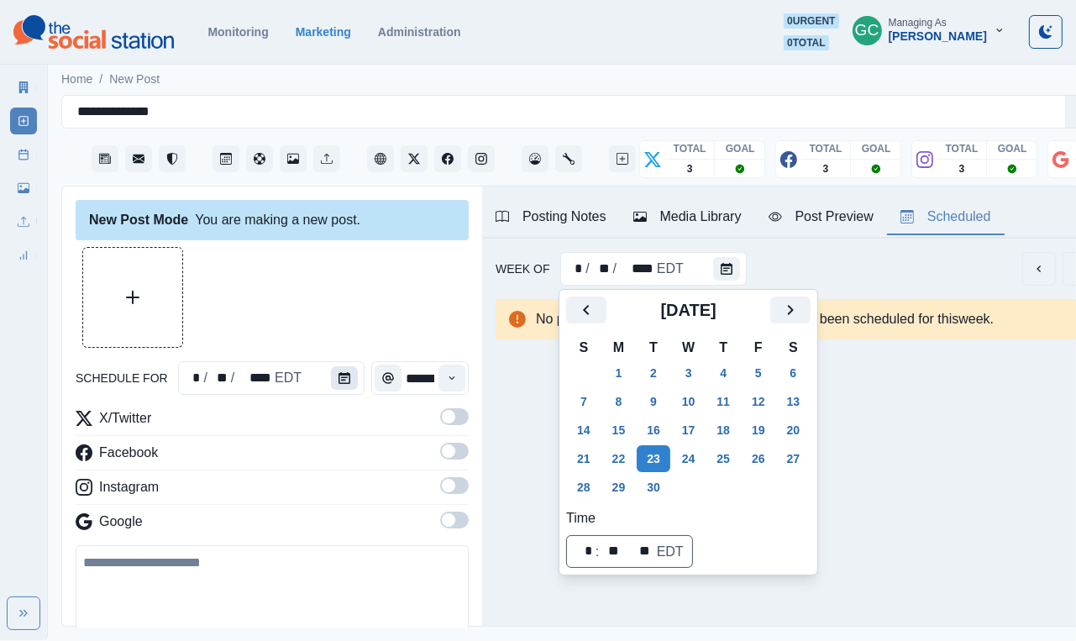
click at [337, 369] on button "Calendar" at bounding box center [344, 378] width 27 height 24
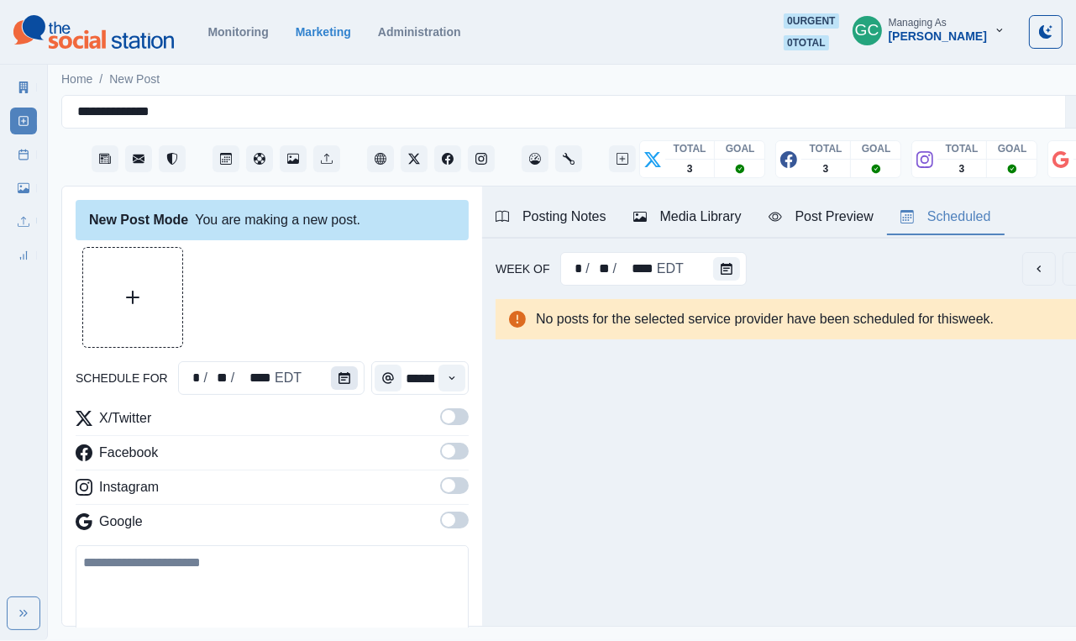
click at [337, 369] on button "Calendar" at bounding box center [344, 378] width 27 height 24
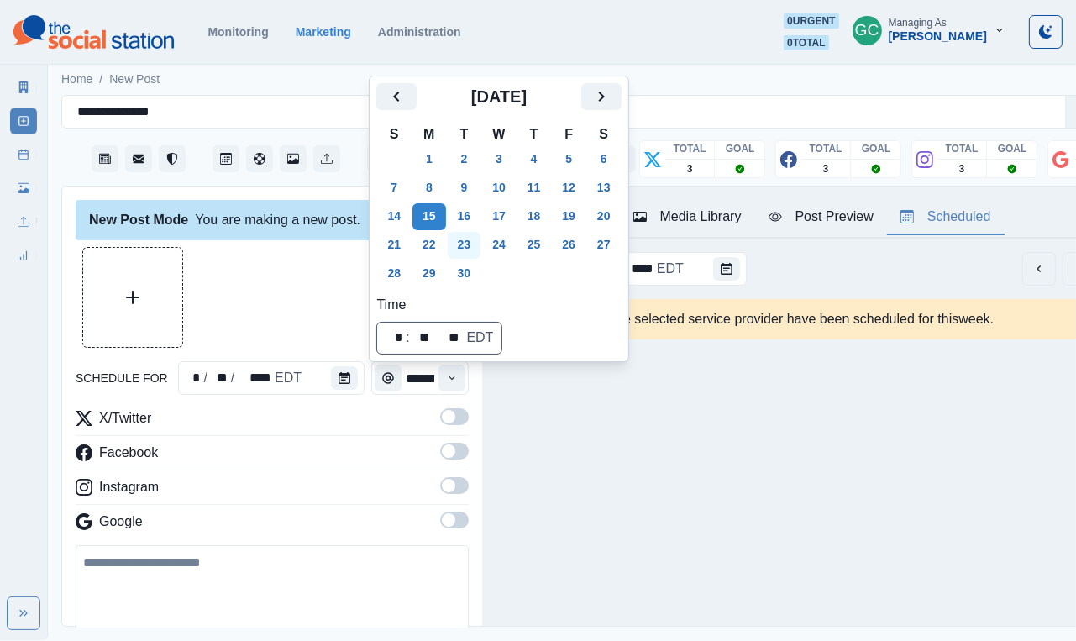
click at [464, 245] on button "23" at bounding box center [465, 245] width 34 height 27
click at [452, 376] on icon "Time" at bounding box center [452, 378] width 12 height 12
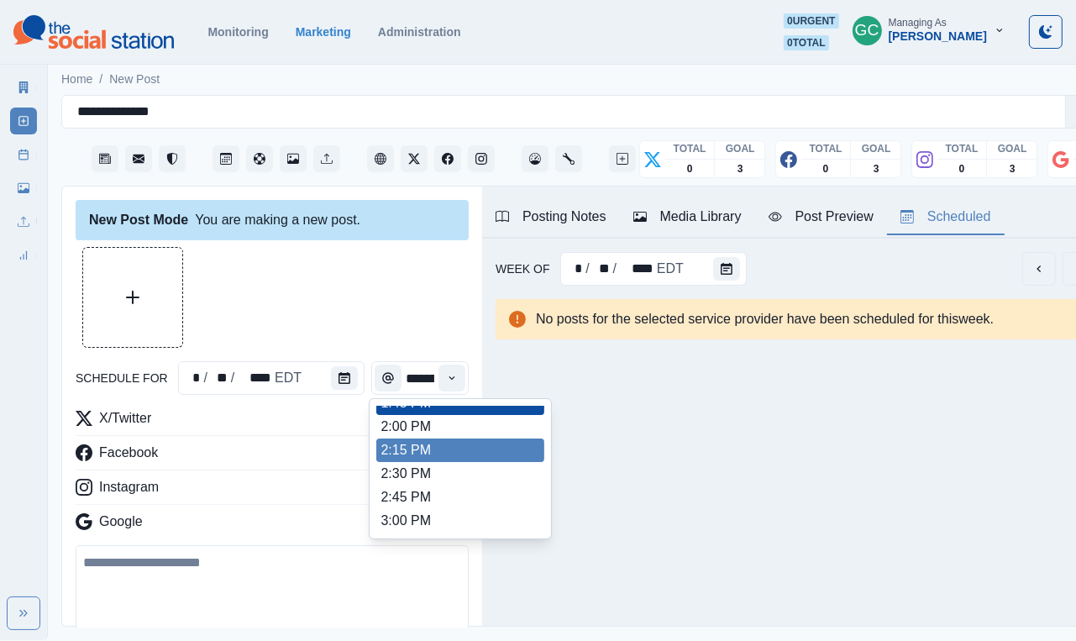
scroll to position [555, 0]
click at [439, 456] on li "2:15 PM" at bounding box center [460, 451] width 168 height 24
type input "*******"
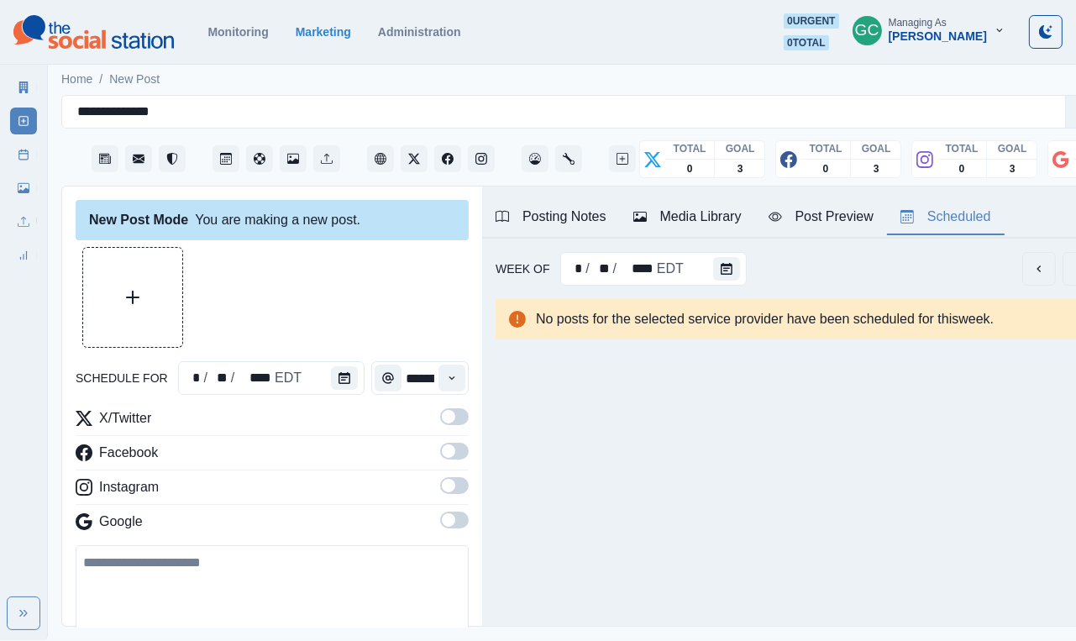
click at [451, 531] on label at bounding box center [454, 525] width 29 height 27
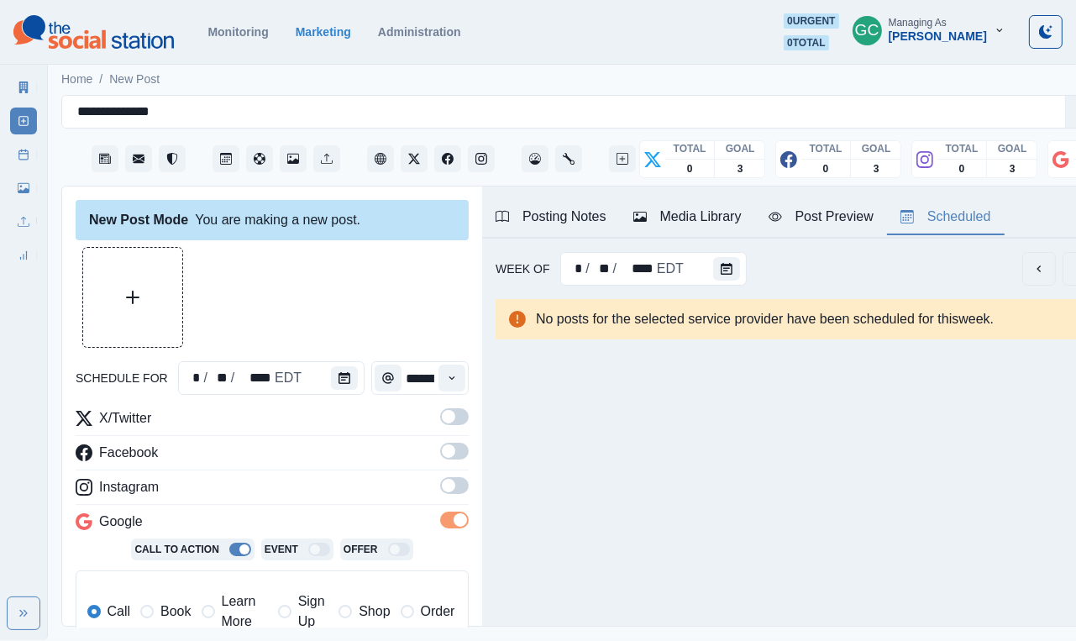
click at [453, 492] on span at bounding box center [448, 485] width 13 height 13
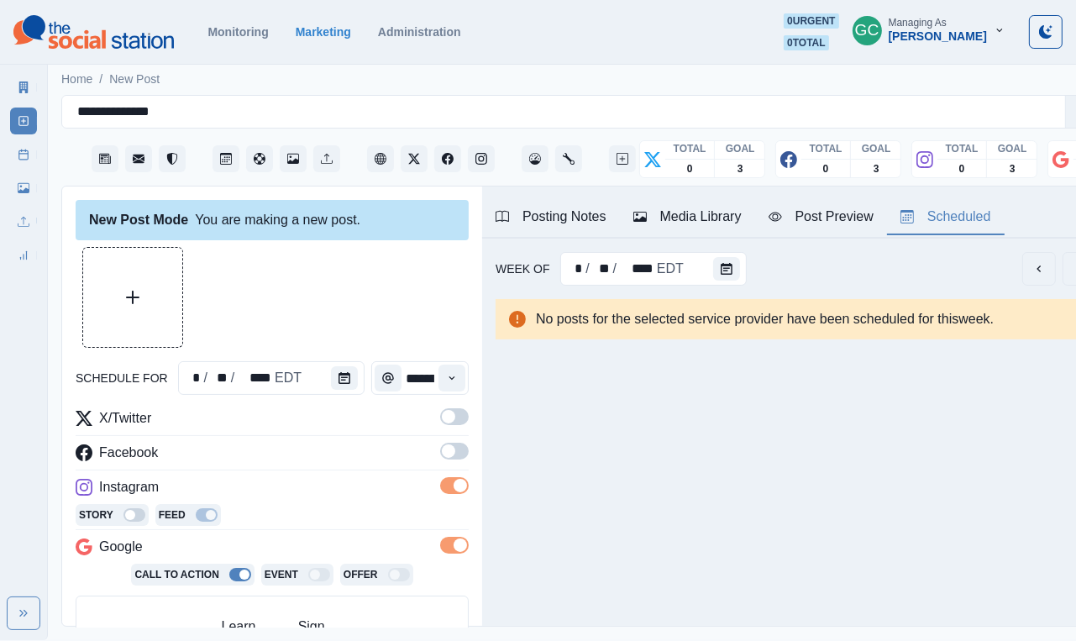
click at [457, 444] on span at bounding box center [454, 451] width 29 height 17
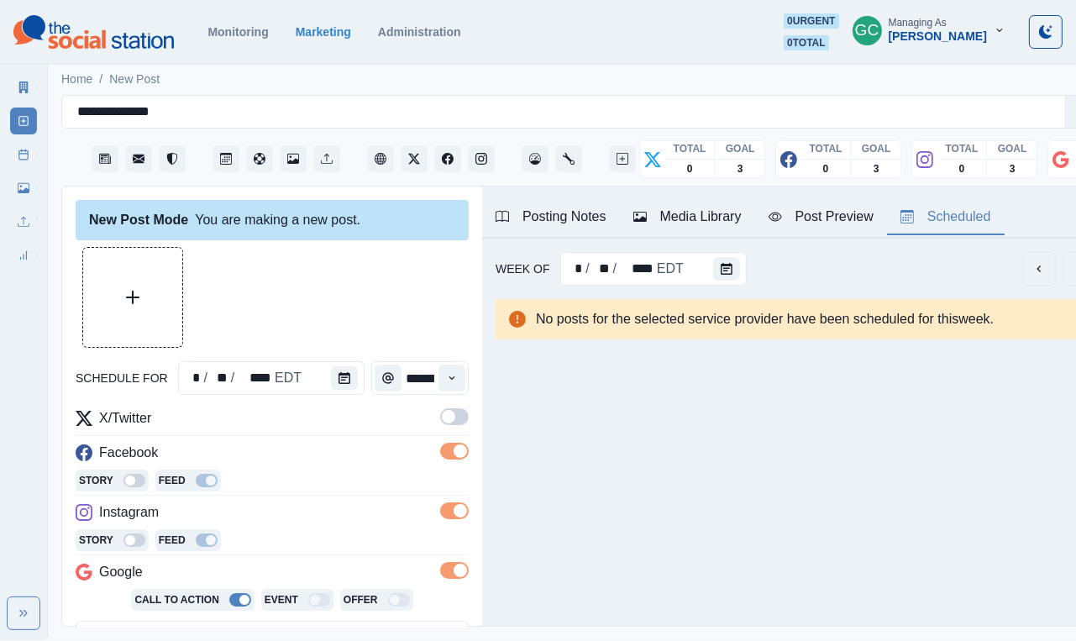
click at [457, 416] on span at bounding box center [454, 416] width 29 height 17
click at [725, 231] on button "Media Library" at bounding box center [687, 217] width 135 height 35
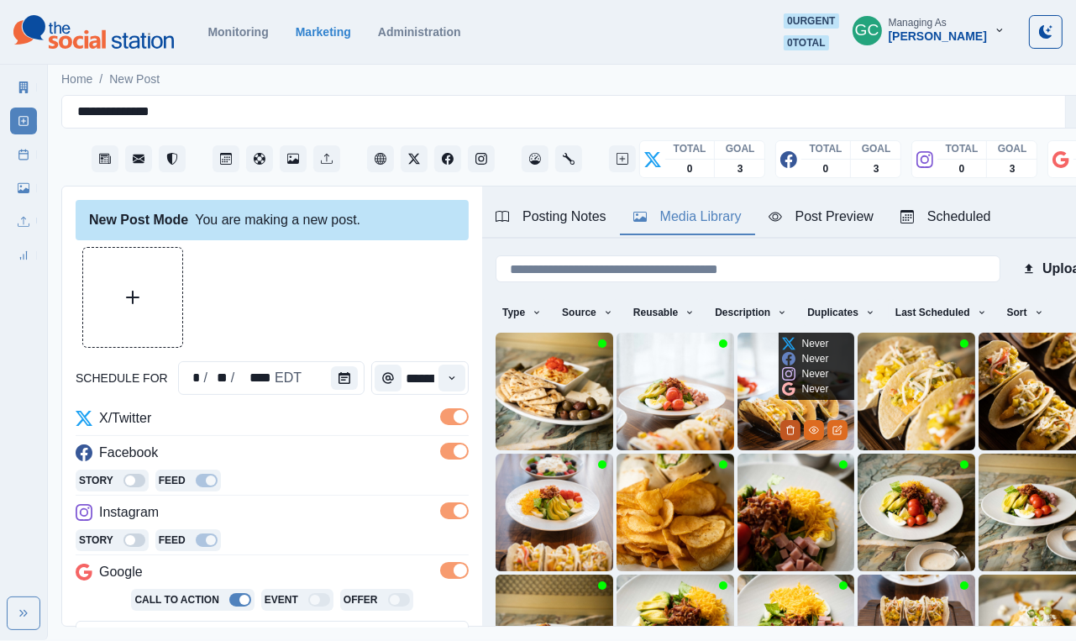
click at [789, 429] on icon "Delete Media" at bounding box center [791, 430] width 10 height 10
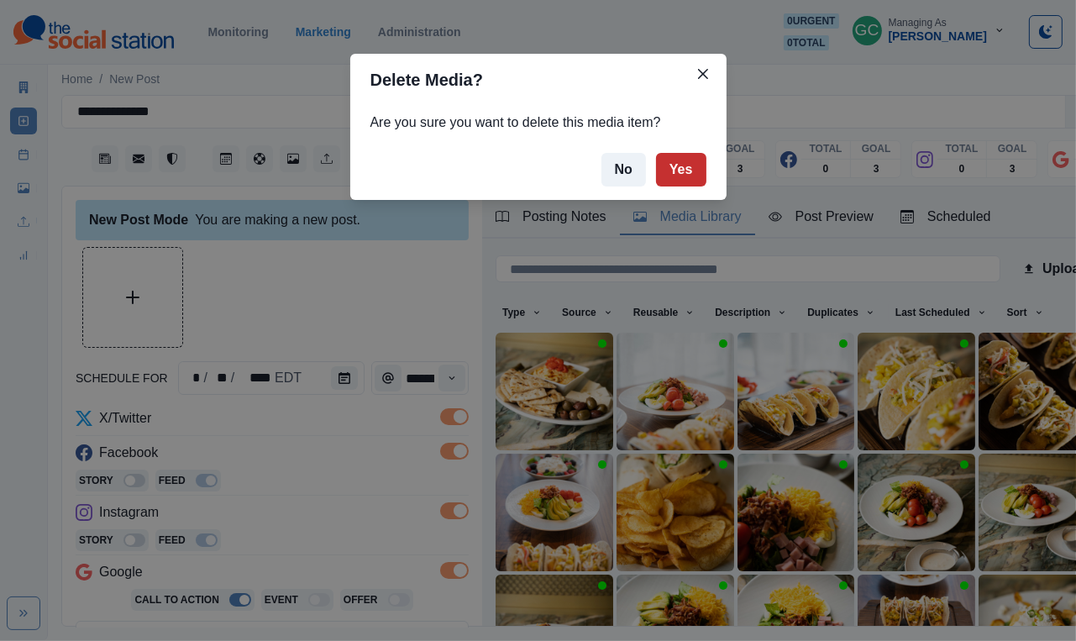
click at [690, 166] on button "Yes" at bounding box center [681, 170] width 50 height 34
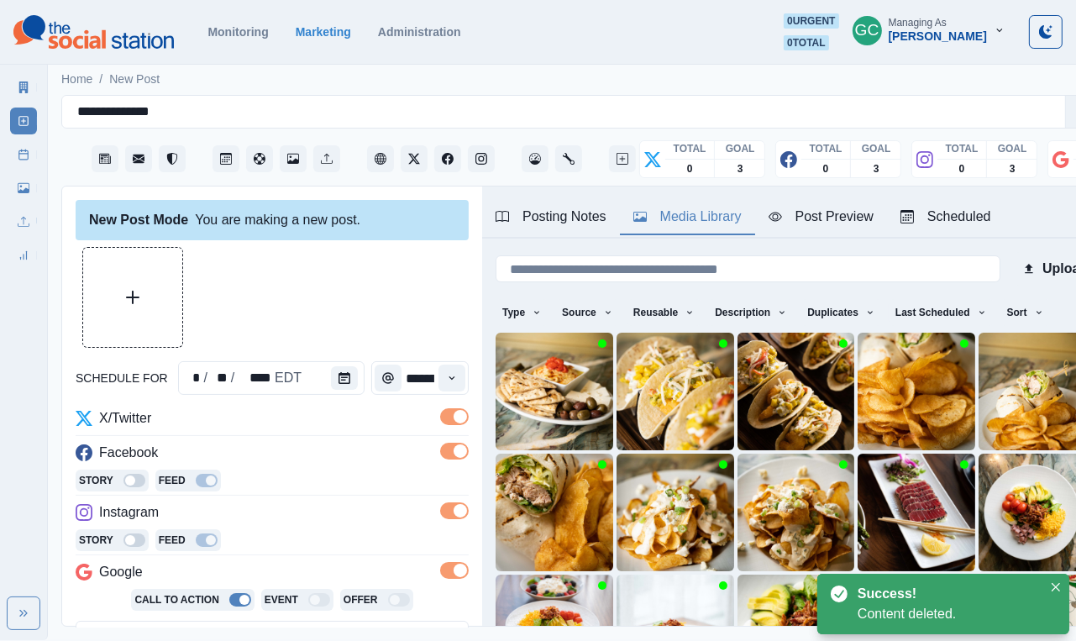
scroll to position [2, 0]
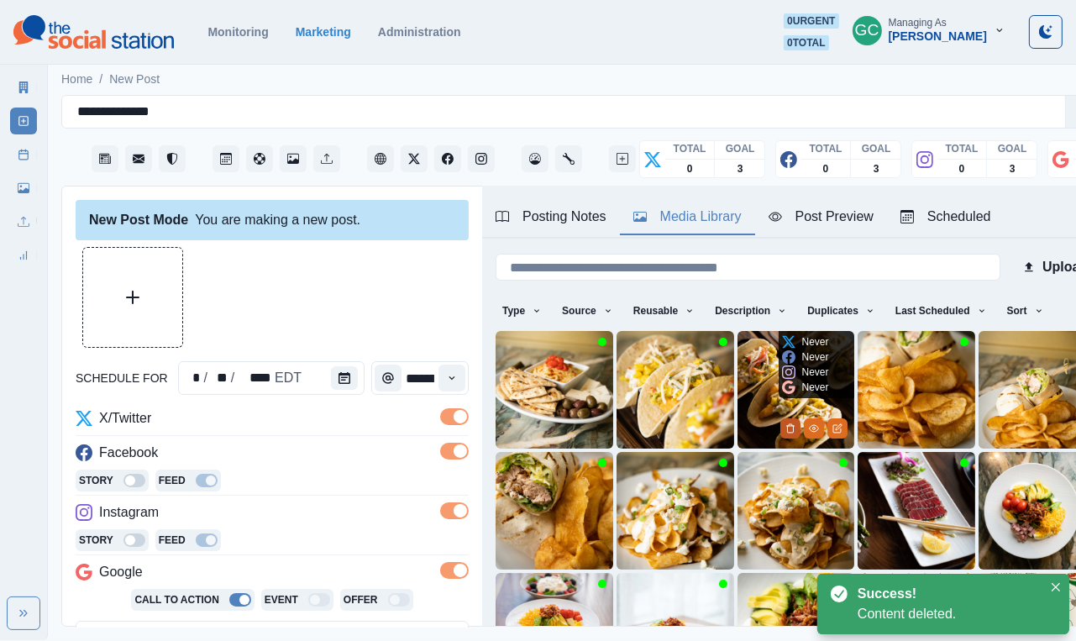
click at [791, 433] on icon "Delete Media" at bounding box center [791, 428] width 10 height 10
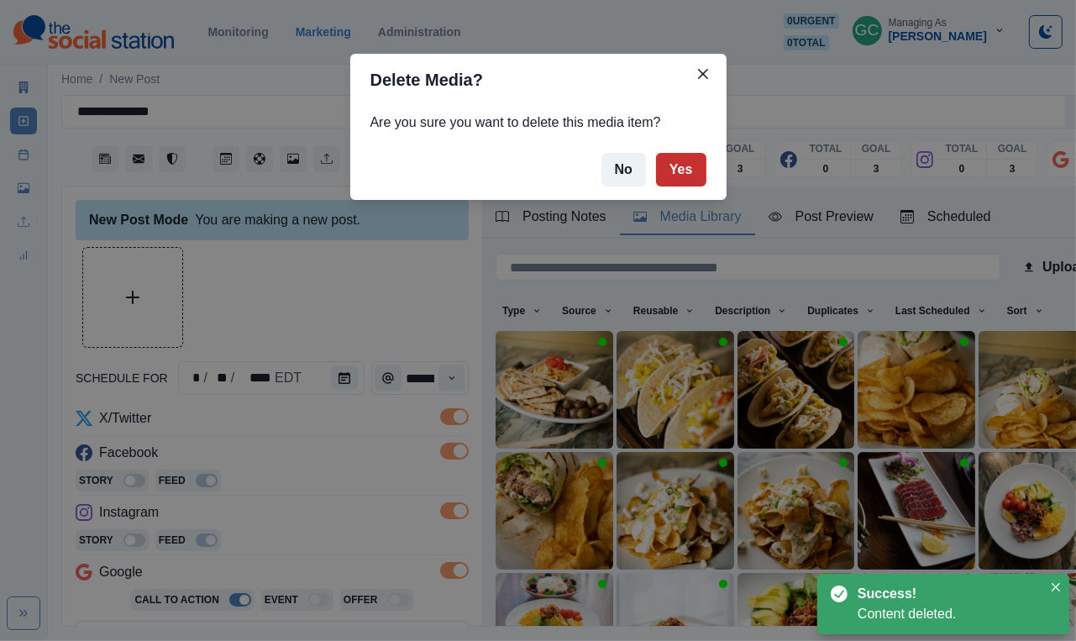
click at [696, 153] on button "Yes" at bounding box center [681, 170] width 50 height 34
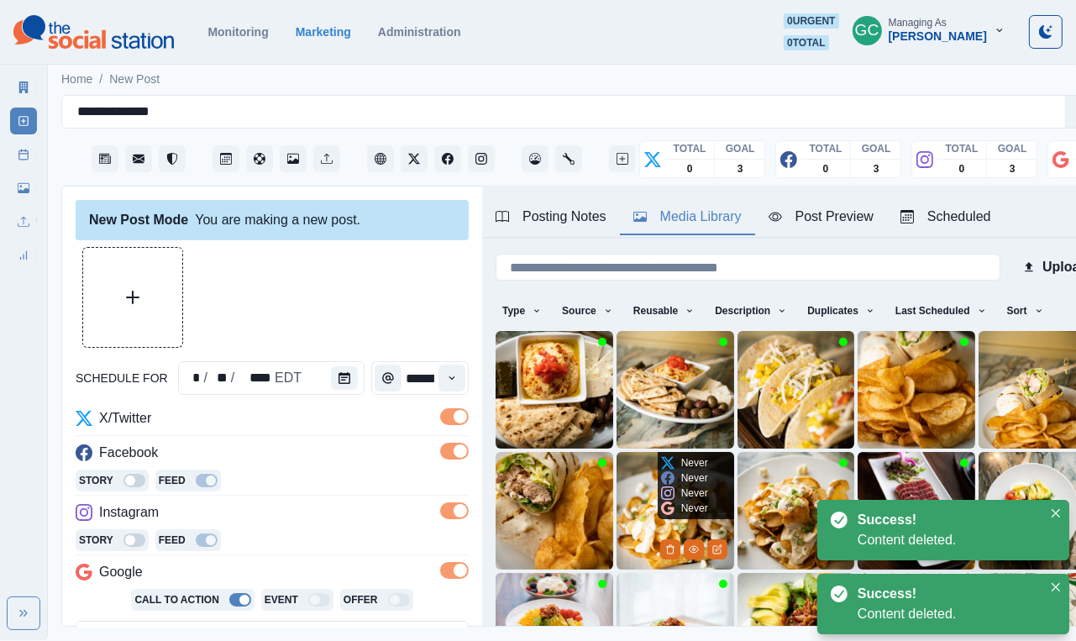
scroll to position [52, 0]
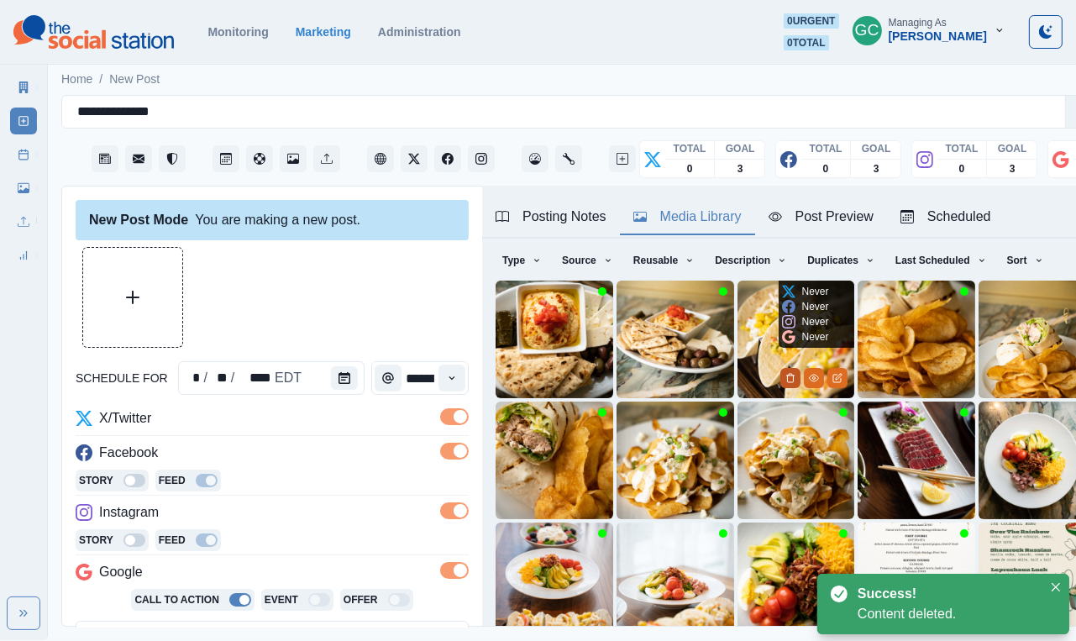
click at [791, 382] on icon "Delete Media" at bounding box center [791, 378] width 10 height 10
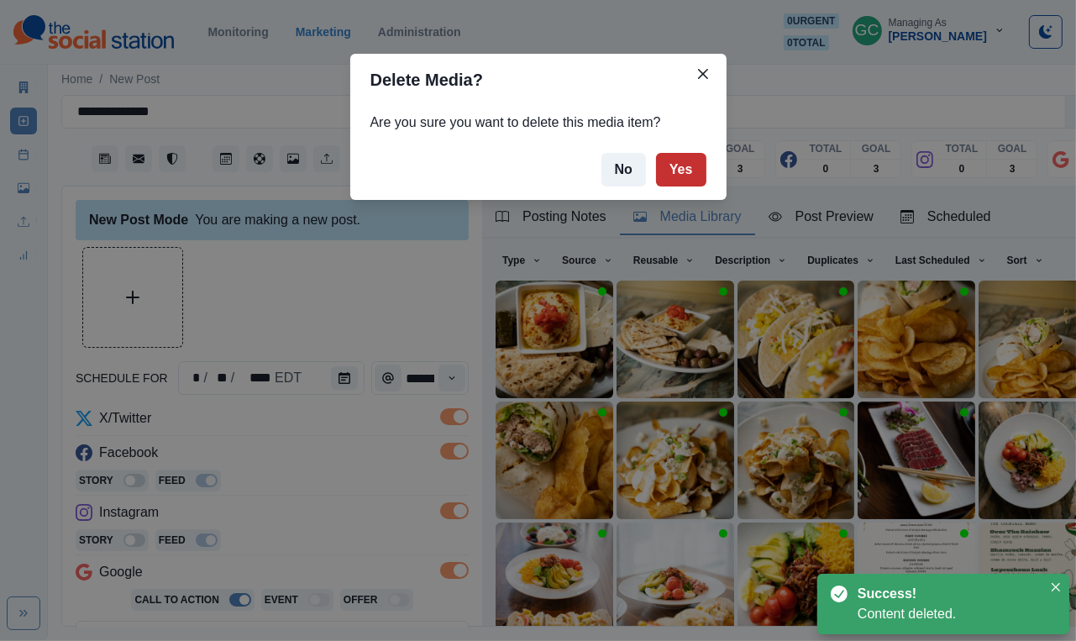
click at [696, 153] on button "Yes" at bounding box center [681, 170] width 50 height 34
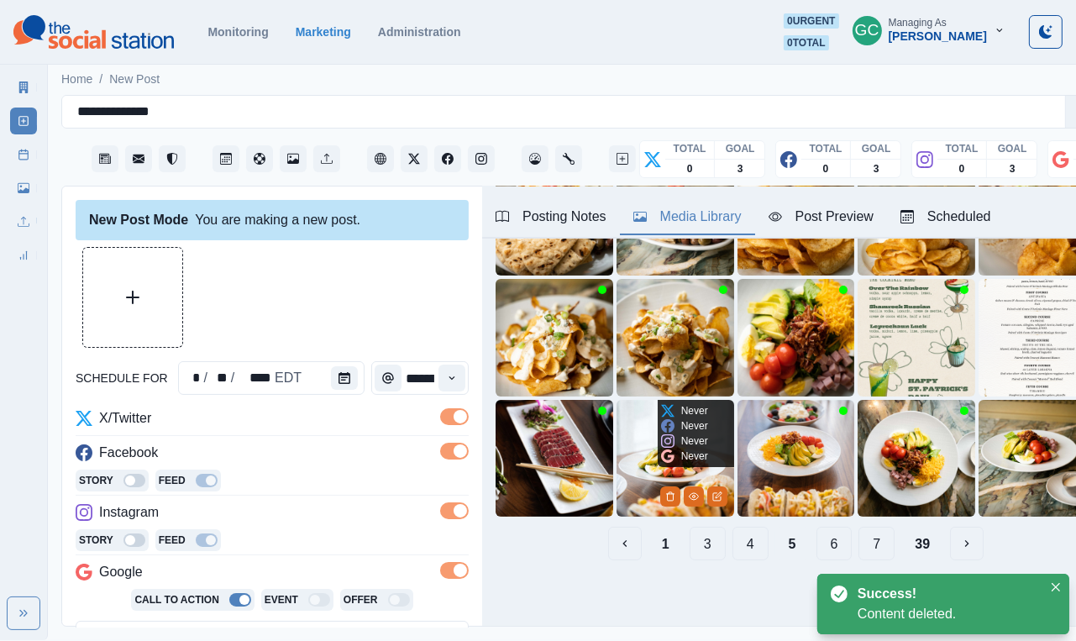
scroll to position [175, 0]
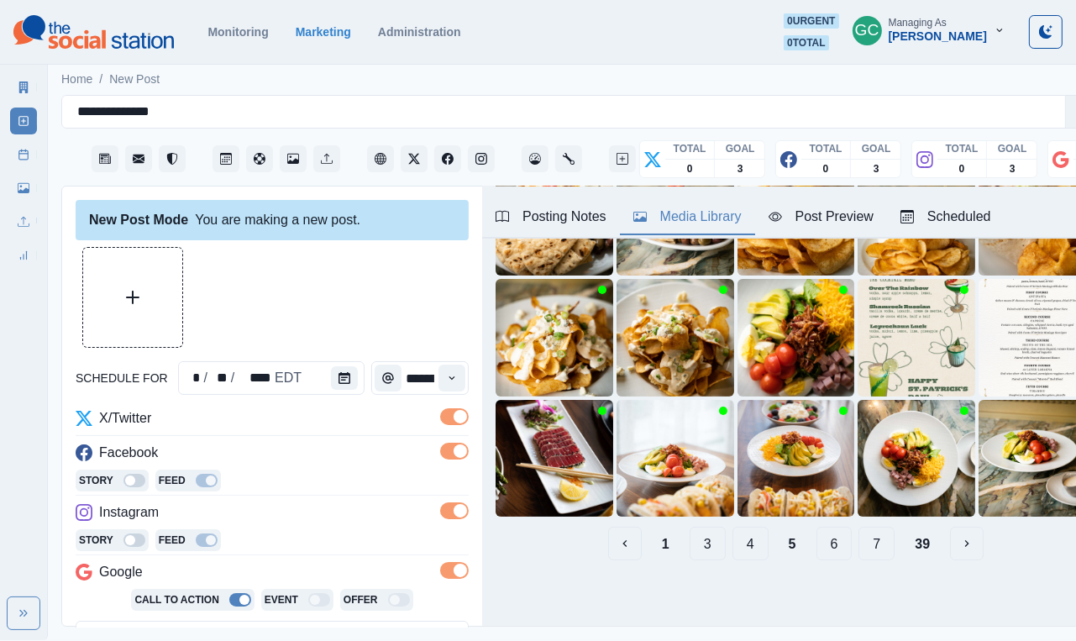
click at [852, 548] on button "6" at bounding box center [835, 544] width 36 height 34
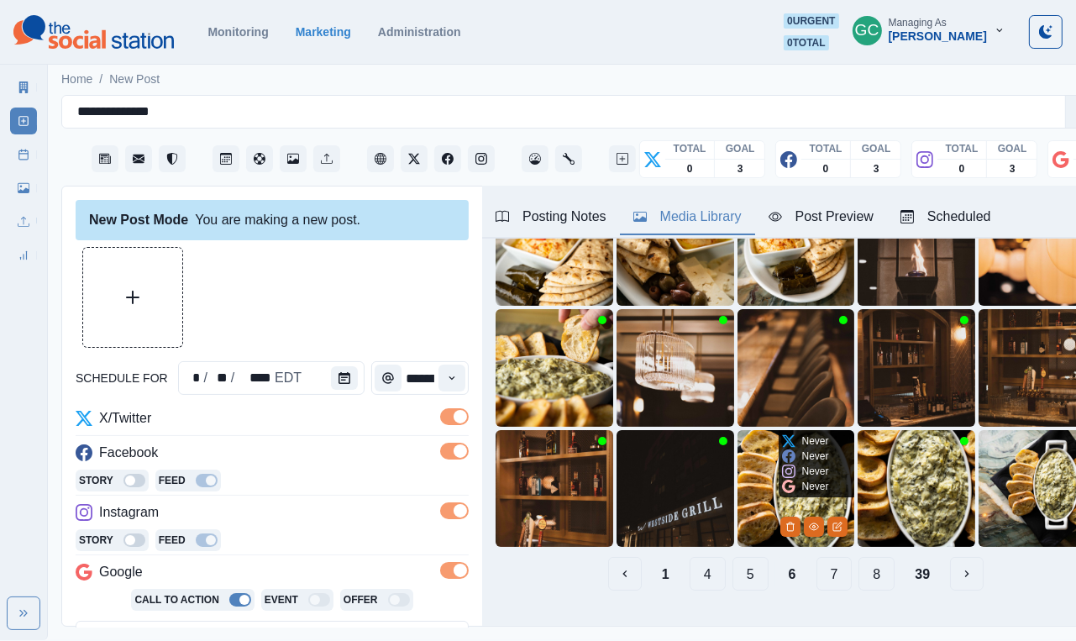
scroll to position [160, 0]
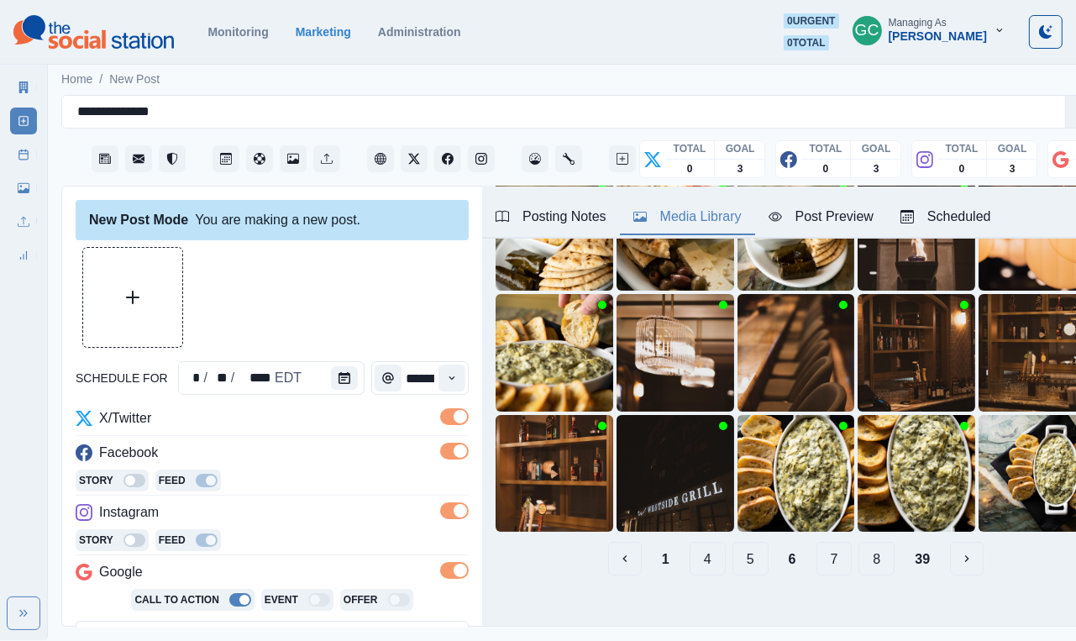
click at [835, 565] on button "7" at bounding box center [835, 559] width 36 height 34
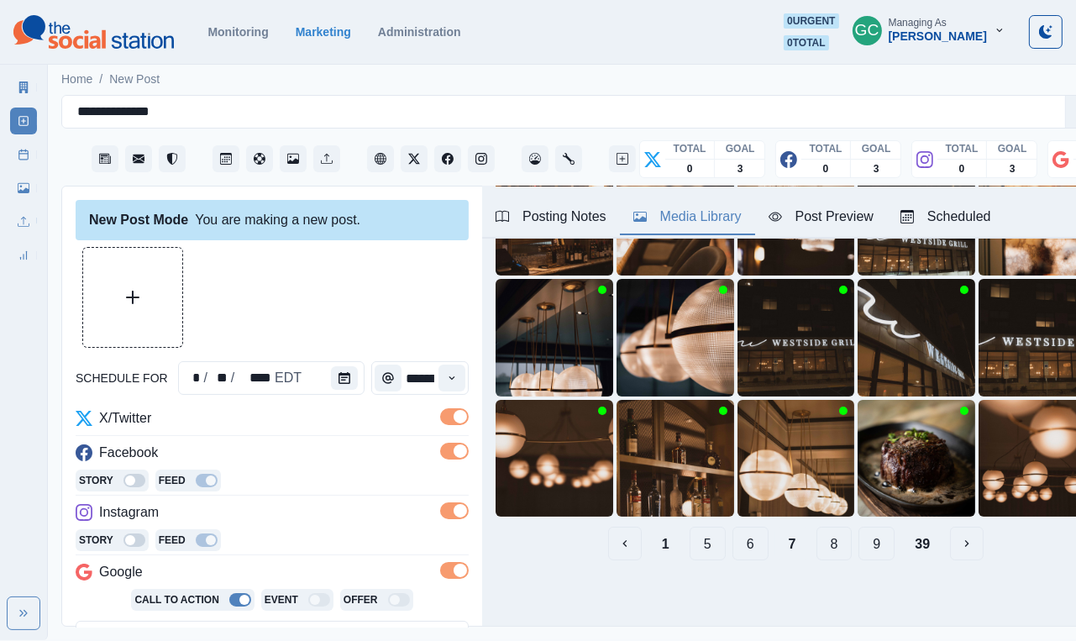
scroll to position [175, 0]
click at [938, 497] on icon "View Media" at bounding box center [935, 497] width 10 height 10
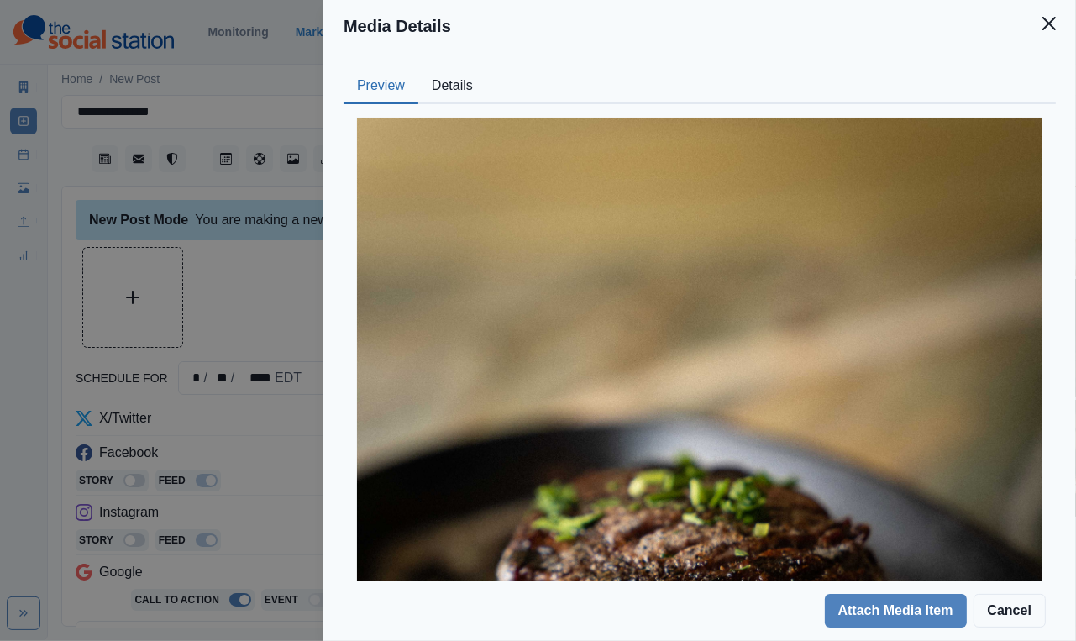
click at [441, 94] on button "Details" at bounding box center [452, 86] width 68 height 35
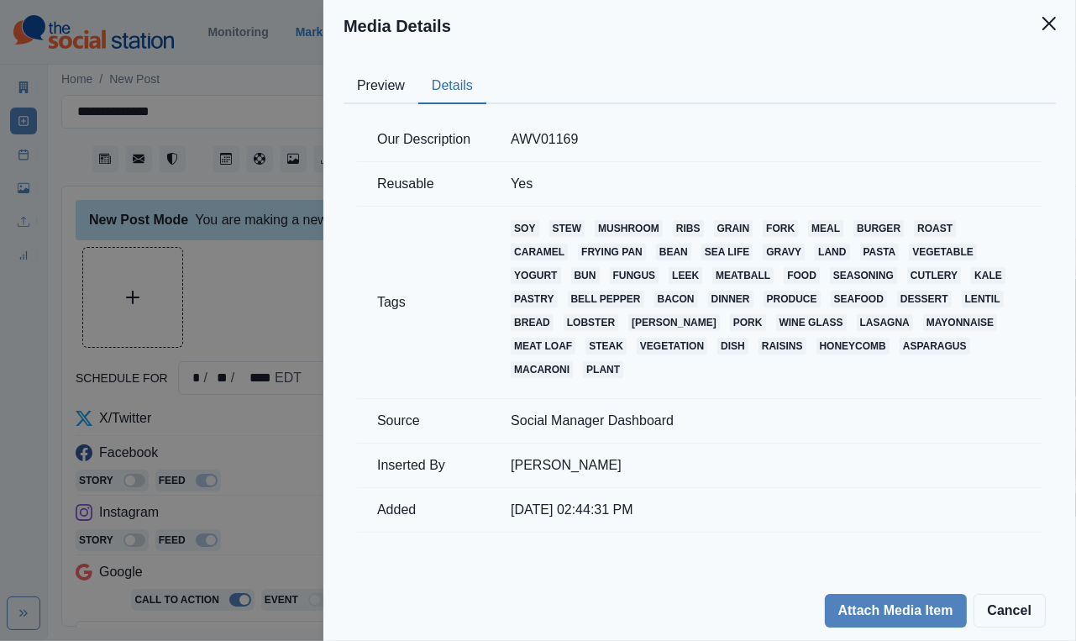
click at [398, 94] on button "Preview" at bounding box center [381, 86] width 75 height 35
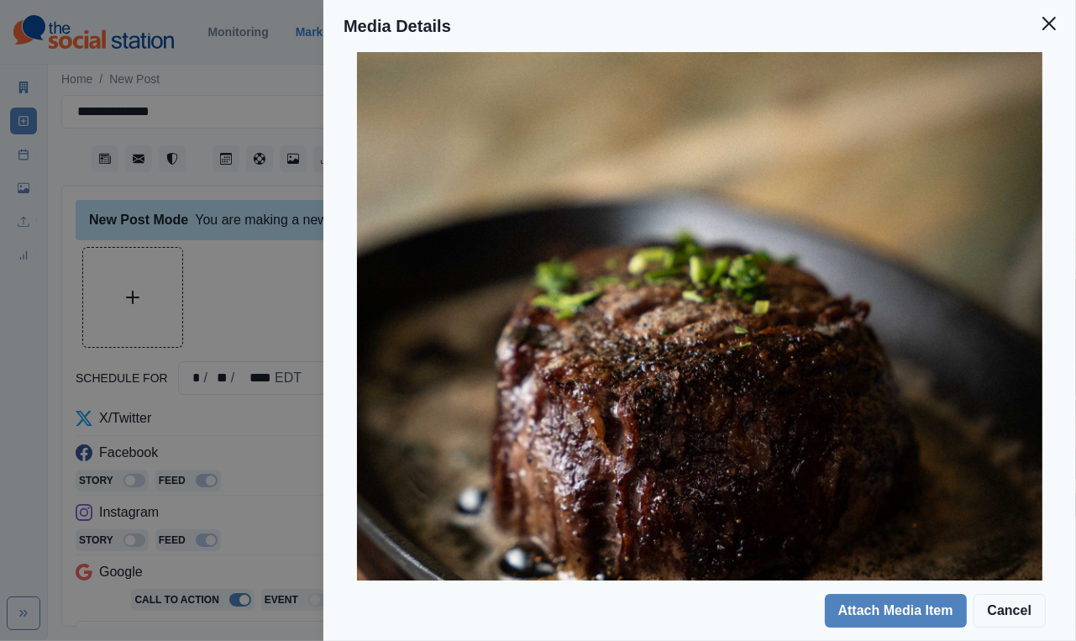
scroll to position [315, 0]
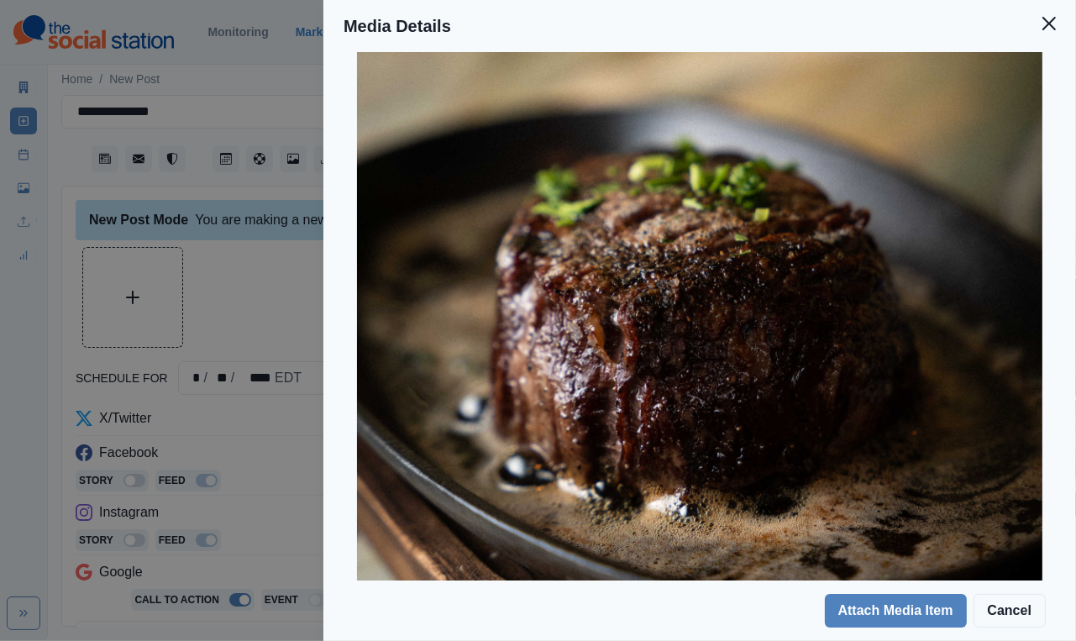
click at [187, 460] on div "Media Details Preview Details Our Description AWV01169 Reusable Yes Tags soy st…" at bounding box center [538, 320] width 1076 height 641
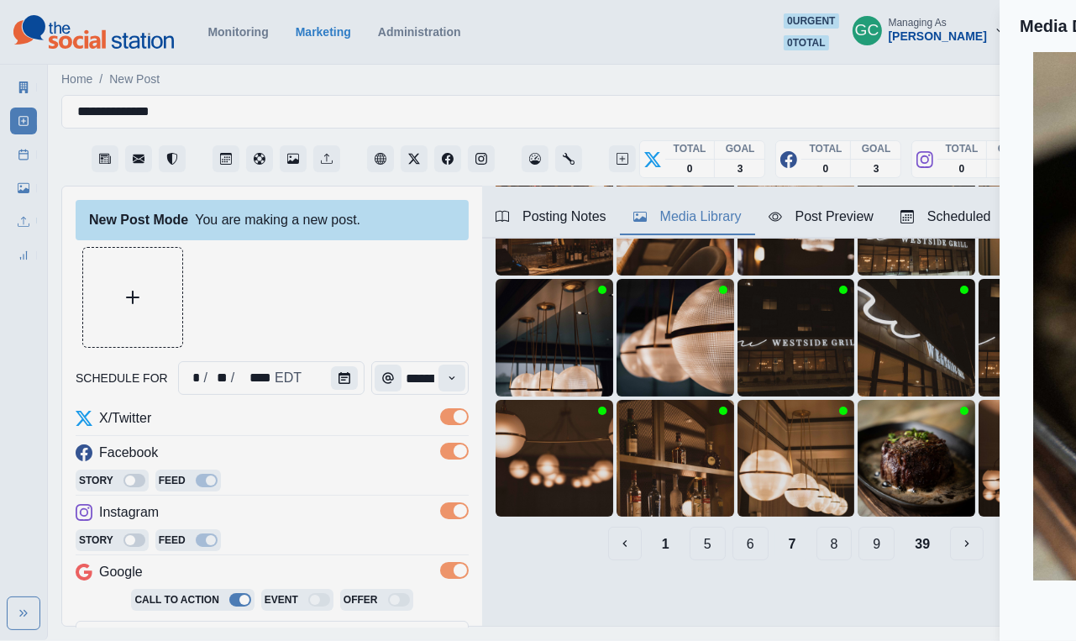
scroll to position [52, 0]
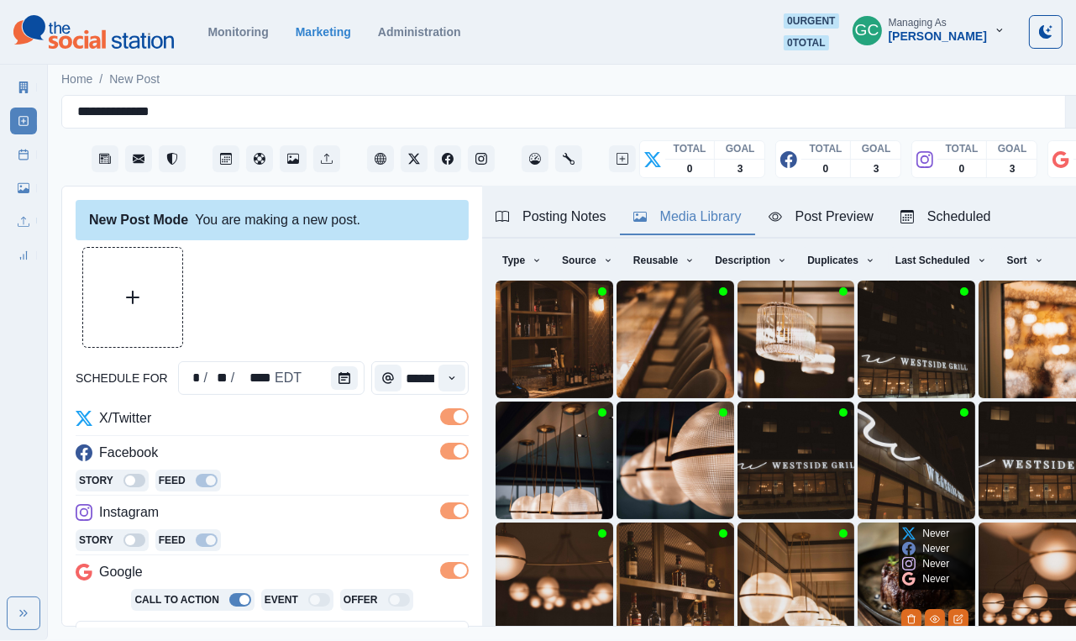
click at [886, 572] on img at bounding box center [917, 582] width 118 height 118
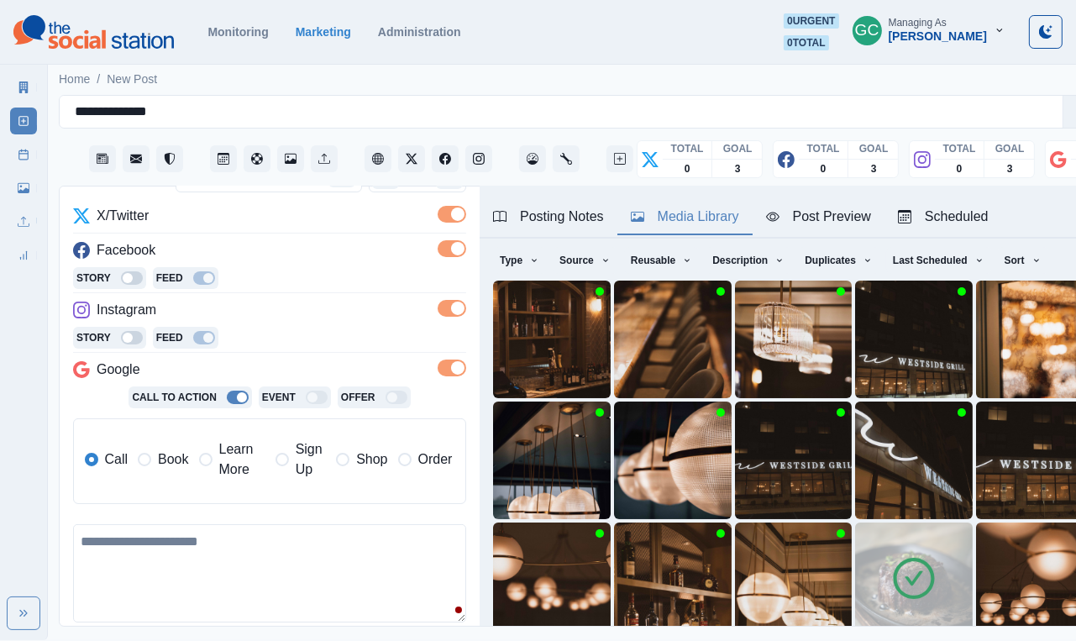
scroll to position [254, 0]
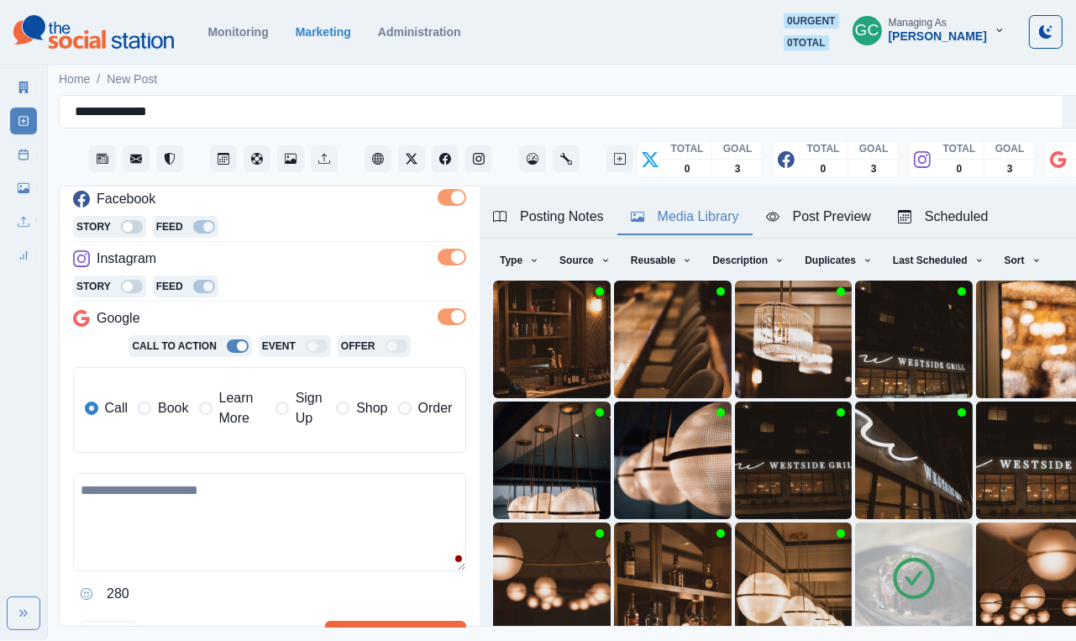
click at [197, 518] on textarea at bounding box center [269, 522] width 393 height 98
paste textarea "**********"
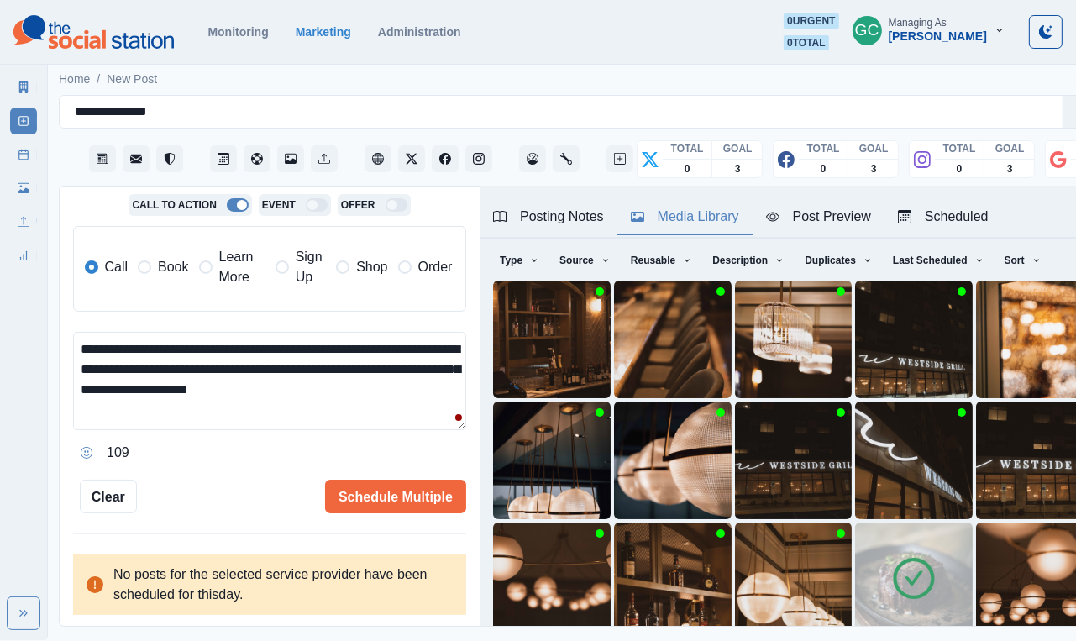
scroll to position [394, 0]
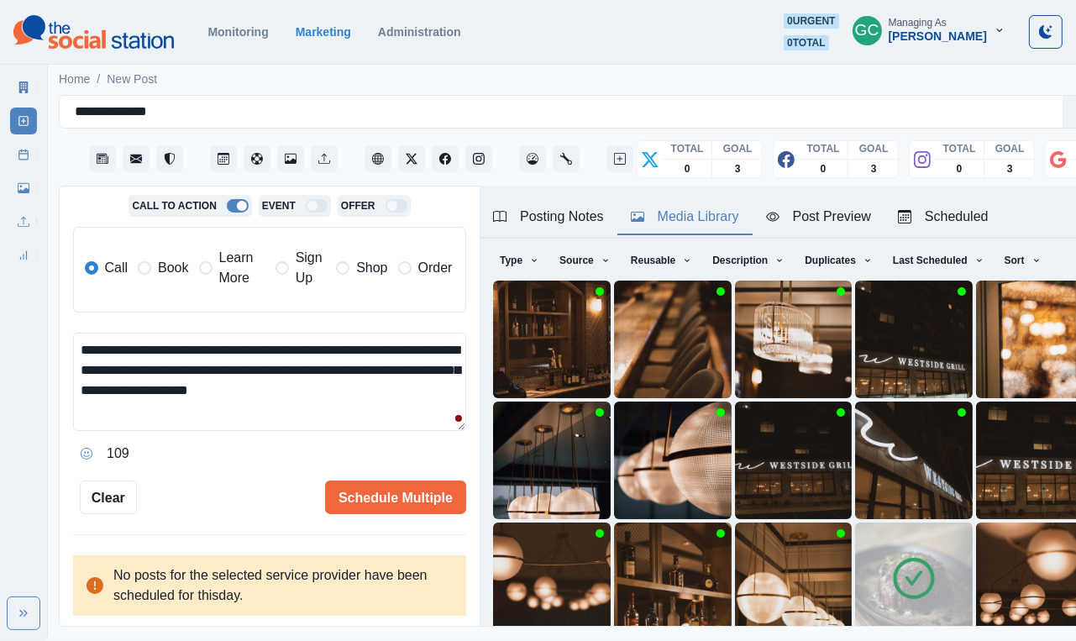
drag, startPoint x: 385, startPoint y: 391, endPoint x: 301, endPoint y: 390, distance: 84.0
click at [301, 390] on textarea "**********" at bounding box center [269, 382] width 393 height 98
type textarea "**********"
click at [413, 499] on button "Schedule Multiple" at bounding box center [395, 498] width 141 height 34
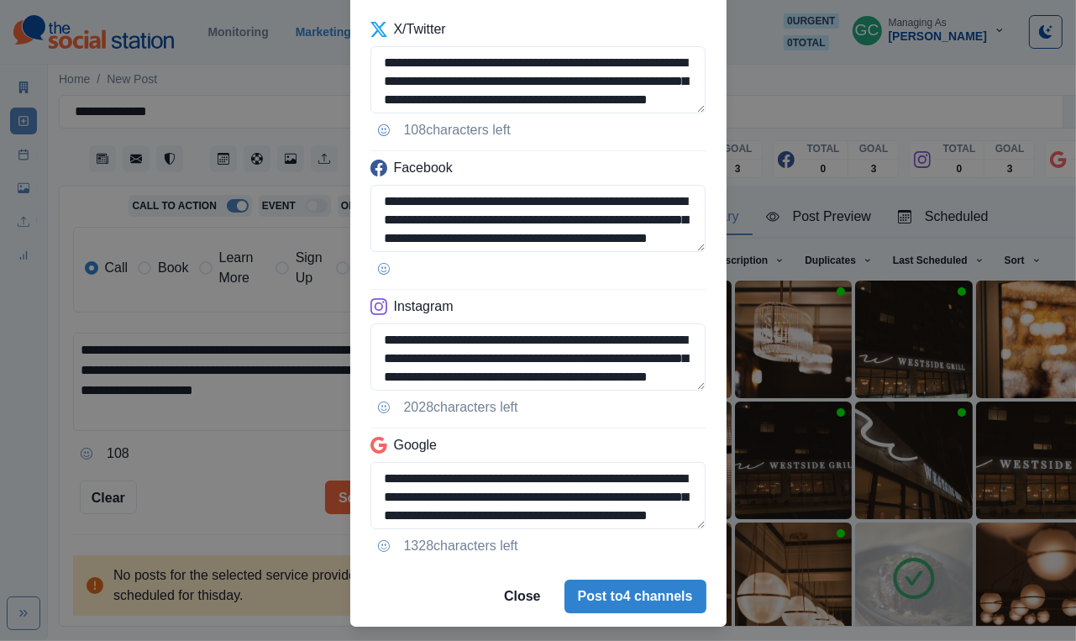
scroll to position [132, 0]
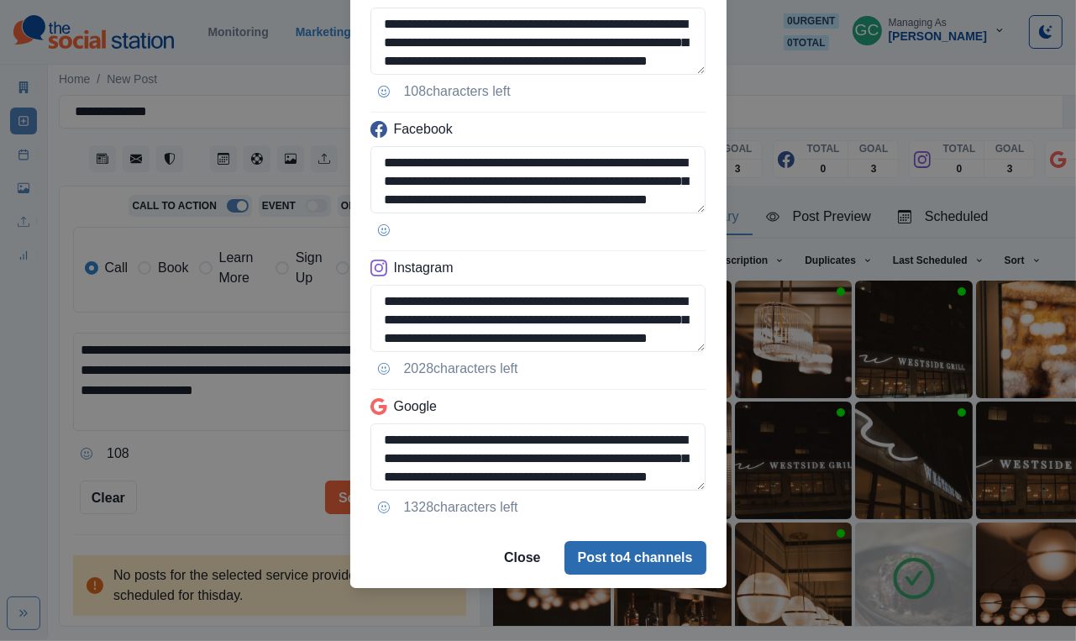
click at [615, 555] on button "Post to 4 channels" at bounding box center [636, 558] width 142 height 34
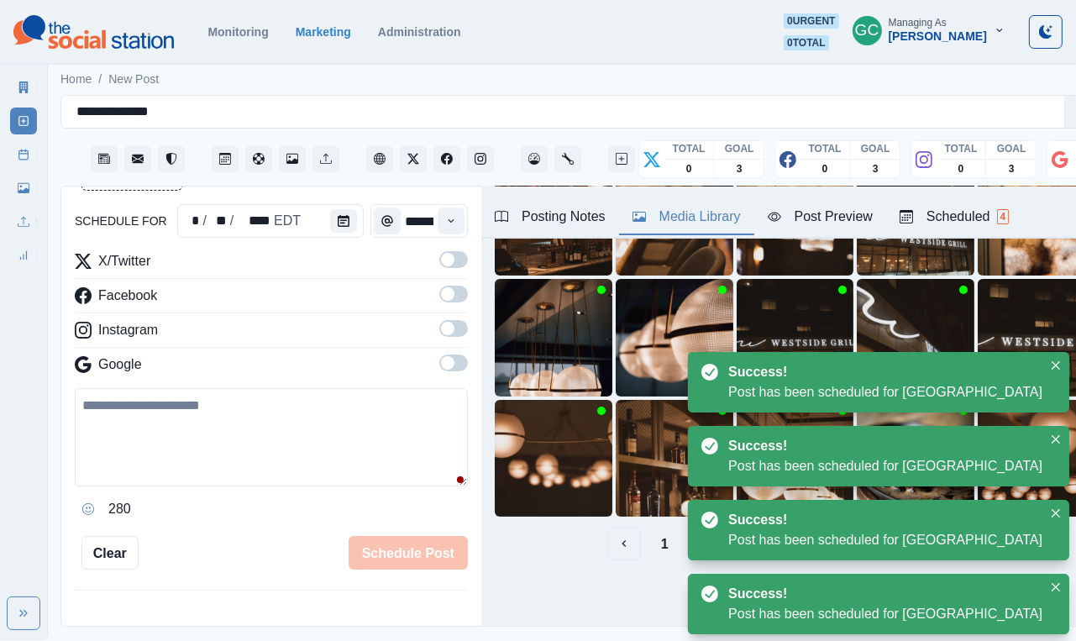
scroll to position [175, 0]
click at [376, 360] on div "Google" at bounding box center [271, 368] width 393 height 27
click at [970, 216] on div "Scheduled 4" at bounding box center [954, 217] width 109 height 20
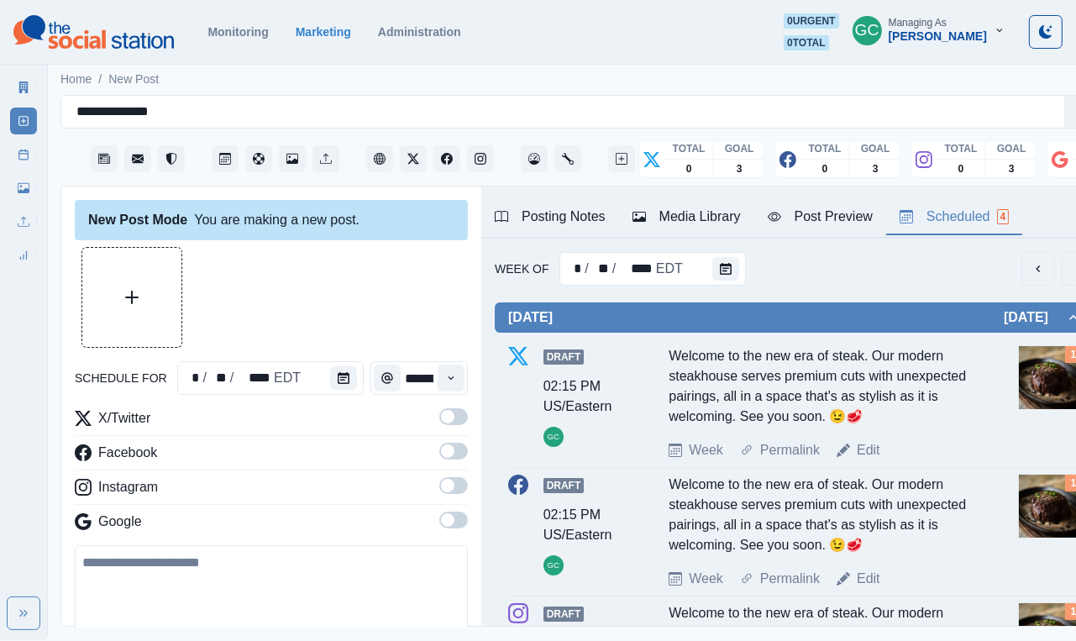
scroll to position [0, 0]
click at [349, 373] on button "Calendar" at bounding box center [343, 378] width 27 height 24
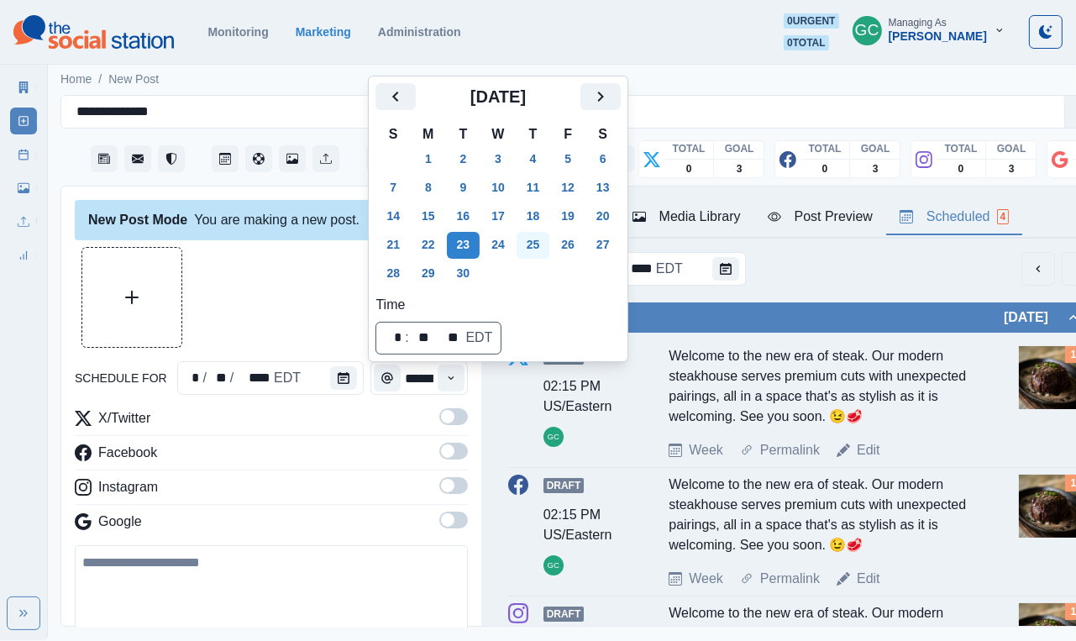
click at [534, 245] on button "25" at bounding box center [534, 245] width 34 height 27
click at [458, 380] on button "Time" at bounding box center [451, 378] width 27 height 27
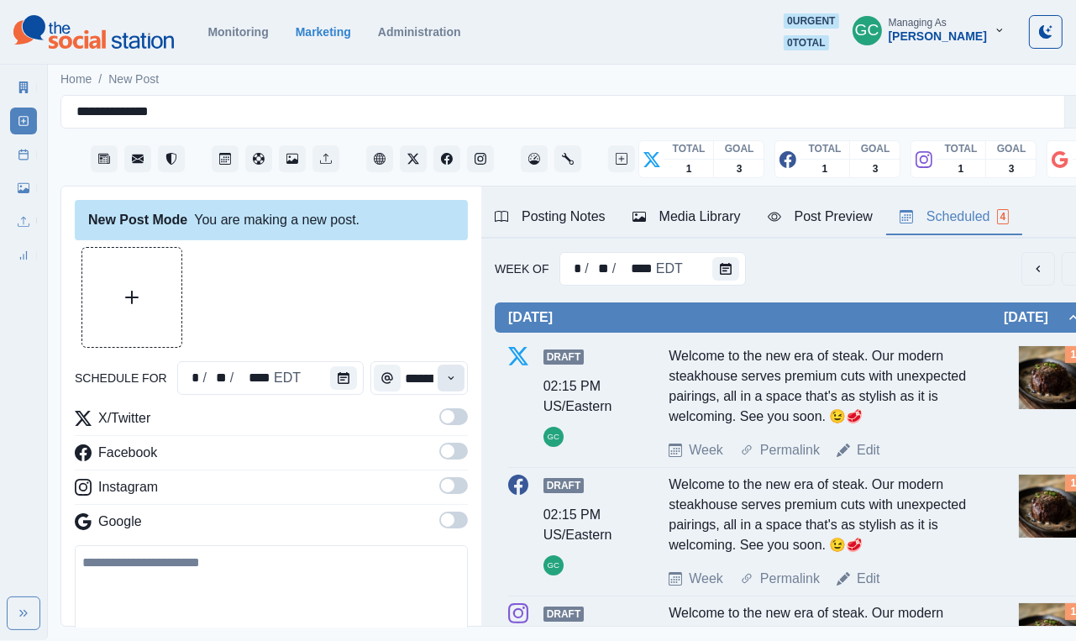
click at [458, 380] on button "Time" at bounding box center [451, 378] width 27 height 27
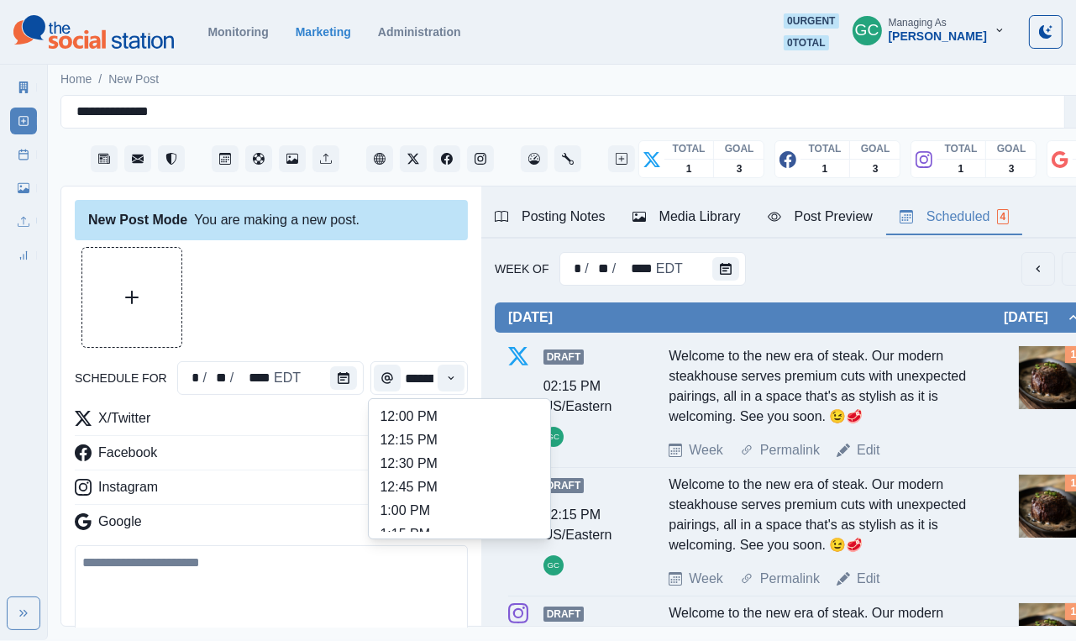
scroll to position [391, 0]
click at [430, 476] on li "12:45 PM" at bounding box center [460, 474] width 168 height 24
type input "********"
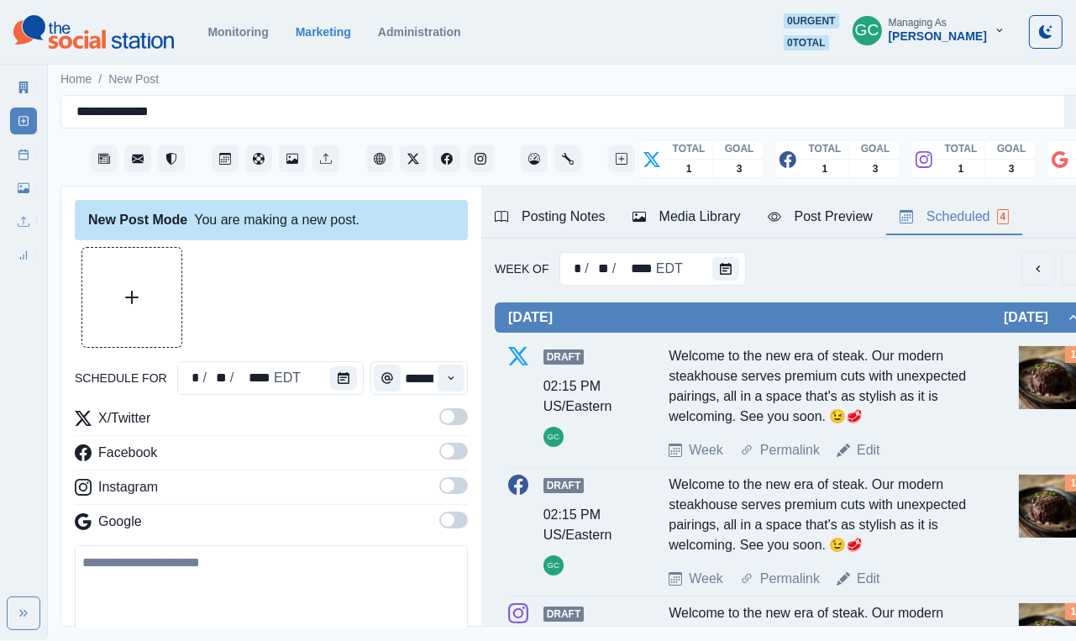
click at [444, 518] on span at bounding box center [447, 519] width 13 height 13
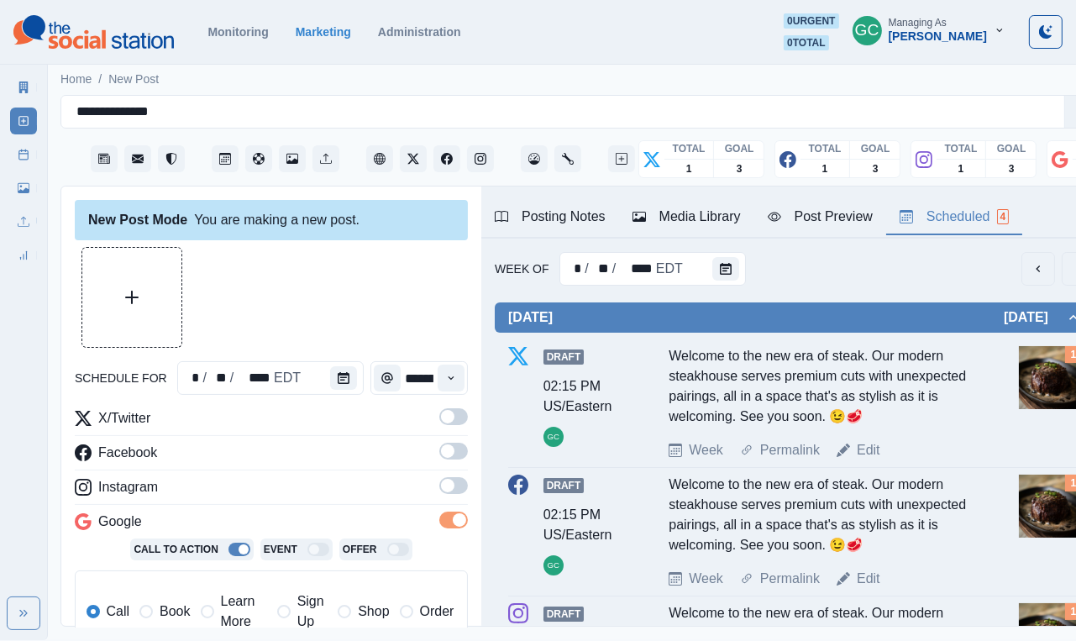
click at [446, 497] on label at bounding box center [453, 490] width 29 height 27
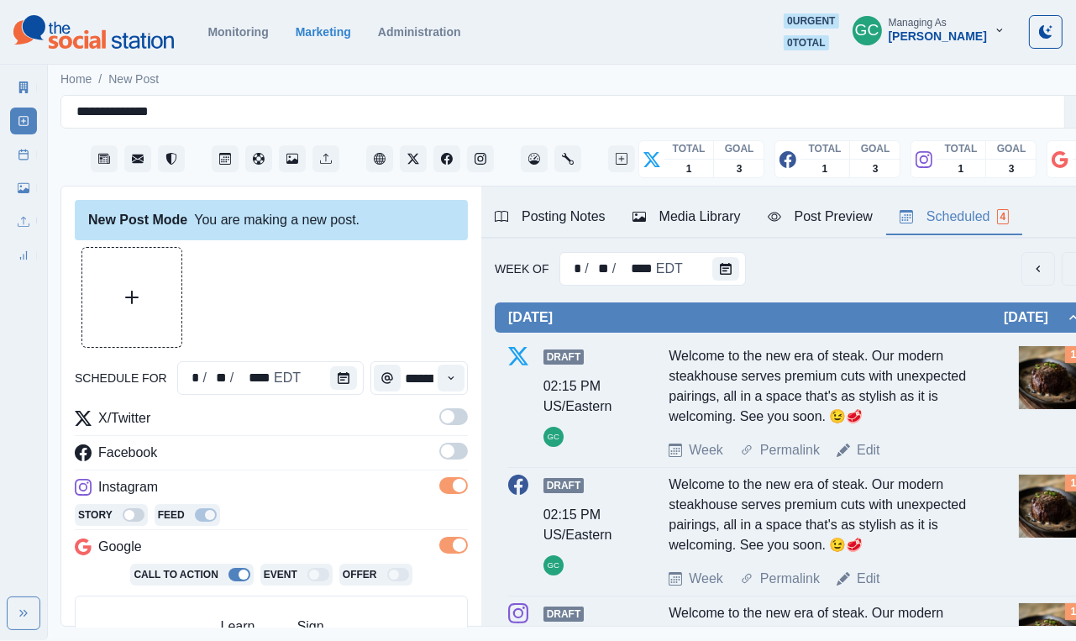
click at [447, 463] on label at bounding box center [453, 456] width 29 height 27
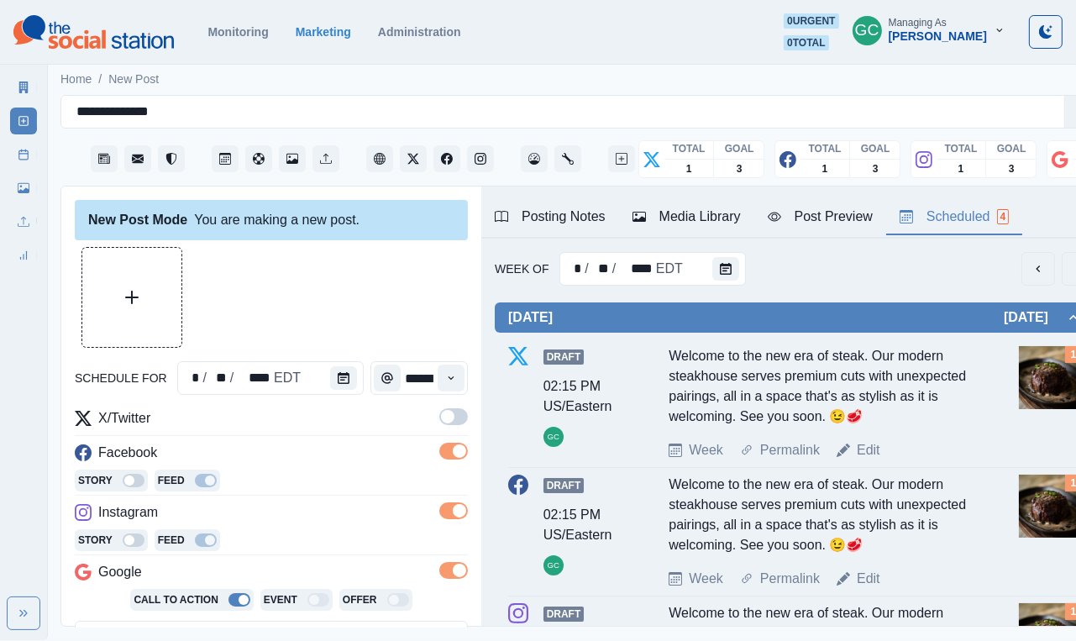
click at [450, 427] on label at bounding box center [453, 421] width 29 height 27
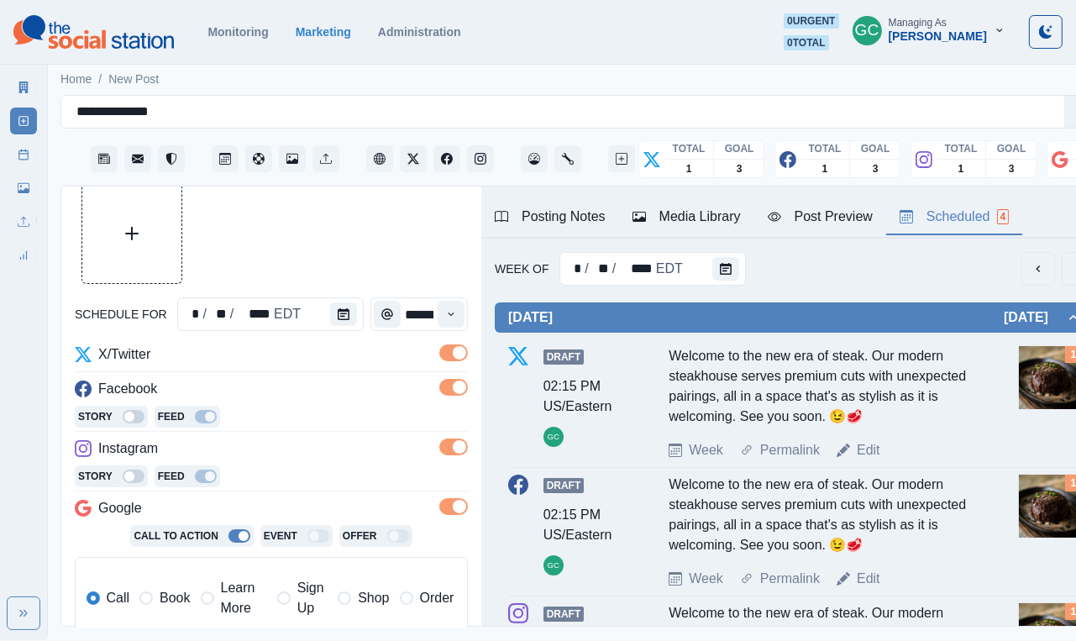
scroll to position [65, 0]
click at [232, 611] on span "Learn More" at bounding box center [244, 597] width 46 height 40
click at [332, 409] on div "Story Feed" at bounding box center [271, 417] width 393 height 25
click at [732, 209] on div "Media Library" at bounding box center [687, 217] width 108 height 20
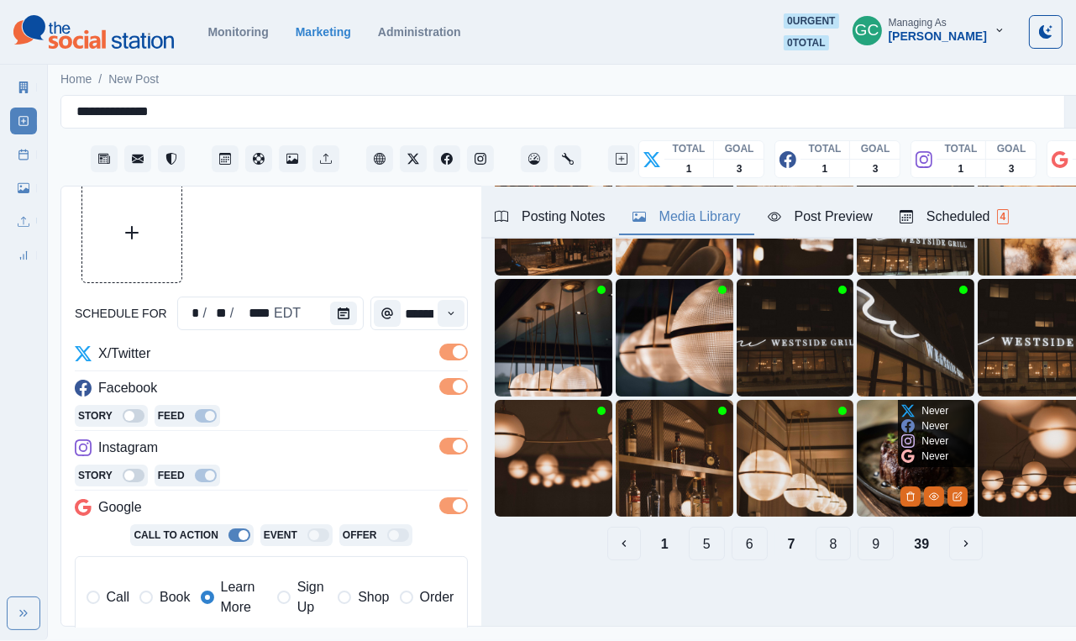
scroll to position [175, 0]
click at [881, 536] on button "9" at bounding box center [876, 544] width 36 height 34
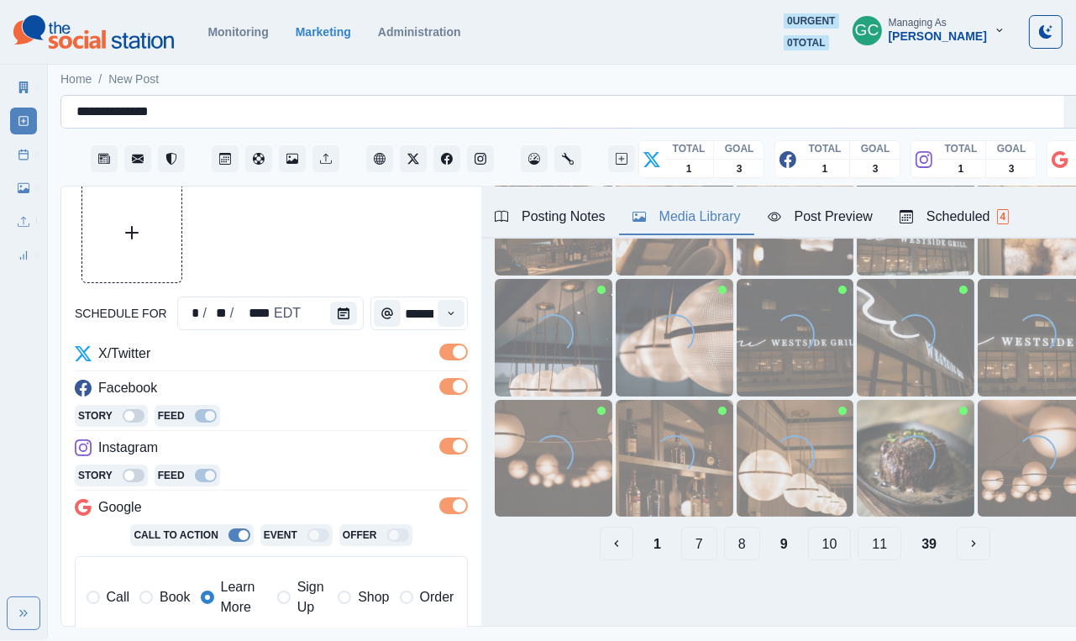
scroll to position [0, 0]
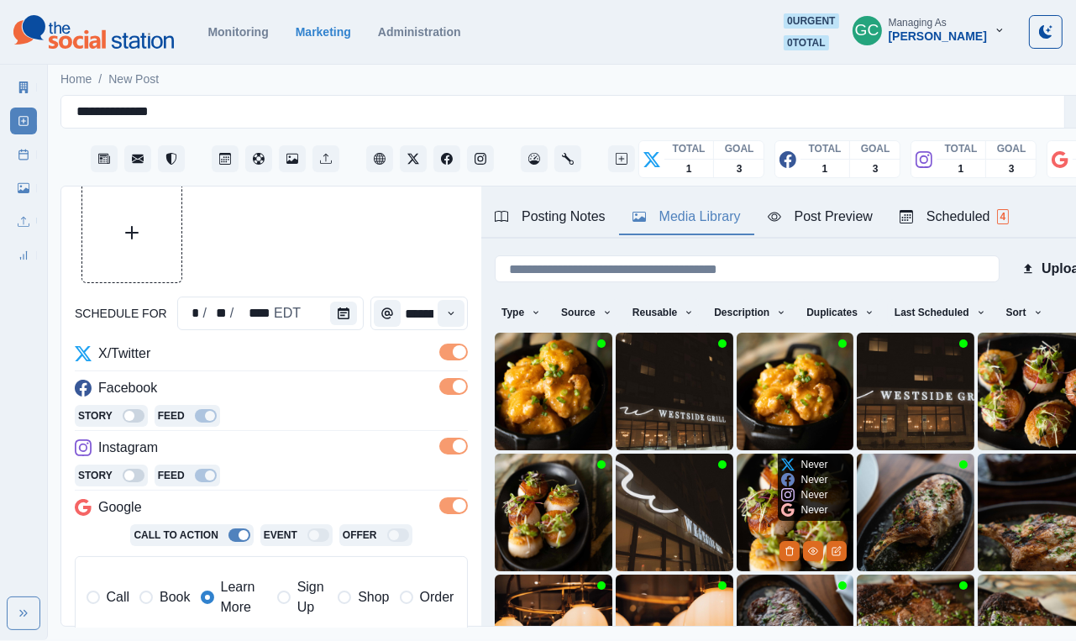
click at [754, 531] on img at bounding box center [796, 513] width 118 height 118
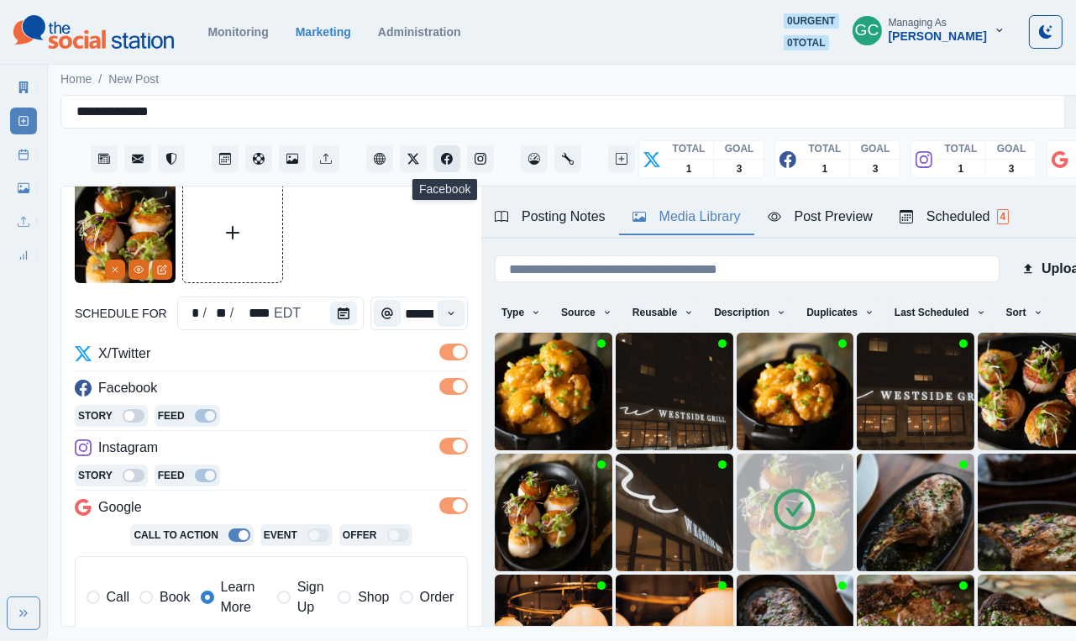
click at [447, 163] on icon "Facebook" at bounding box center [447, 159] width 12 height 12
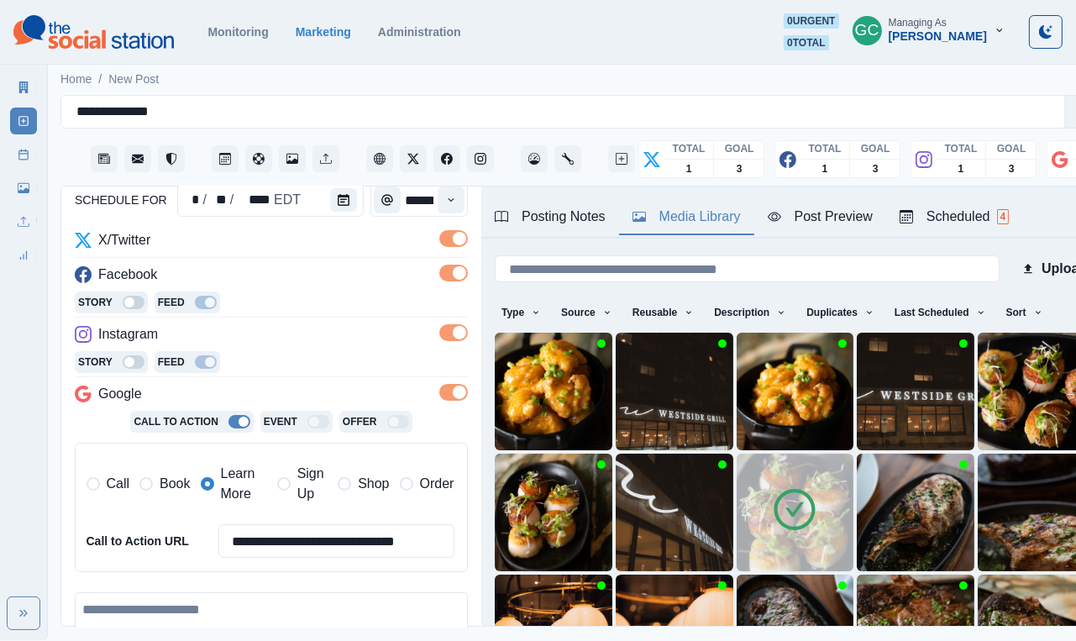
scroll to position [332, 0]
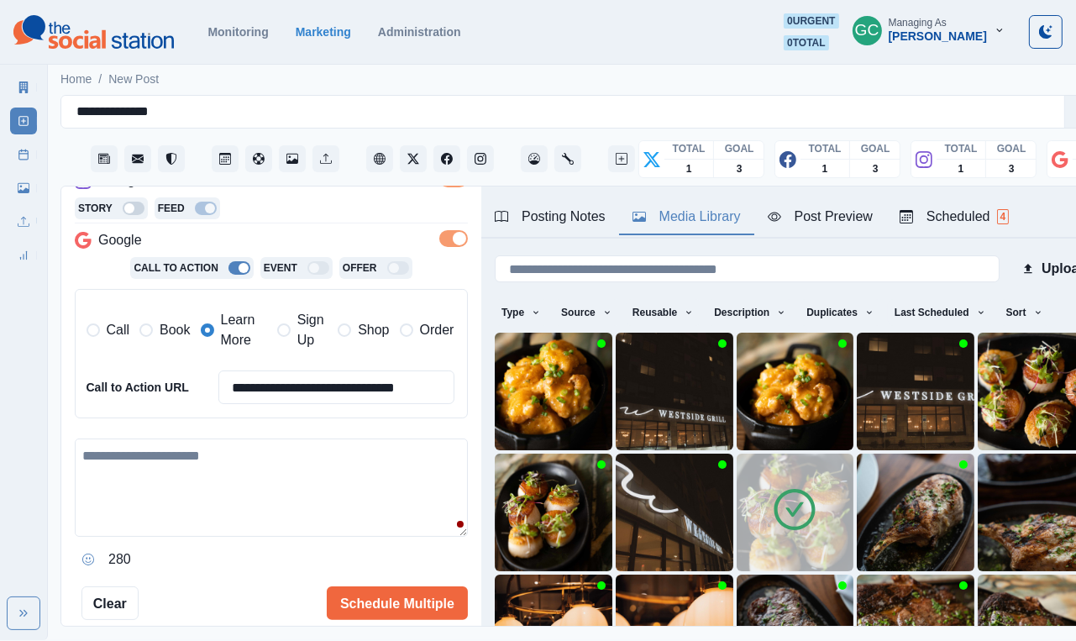
click at [94, 327] on span at bounding box center [93, 329] width 13 height 13
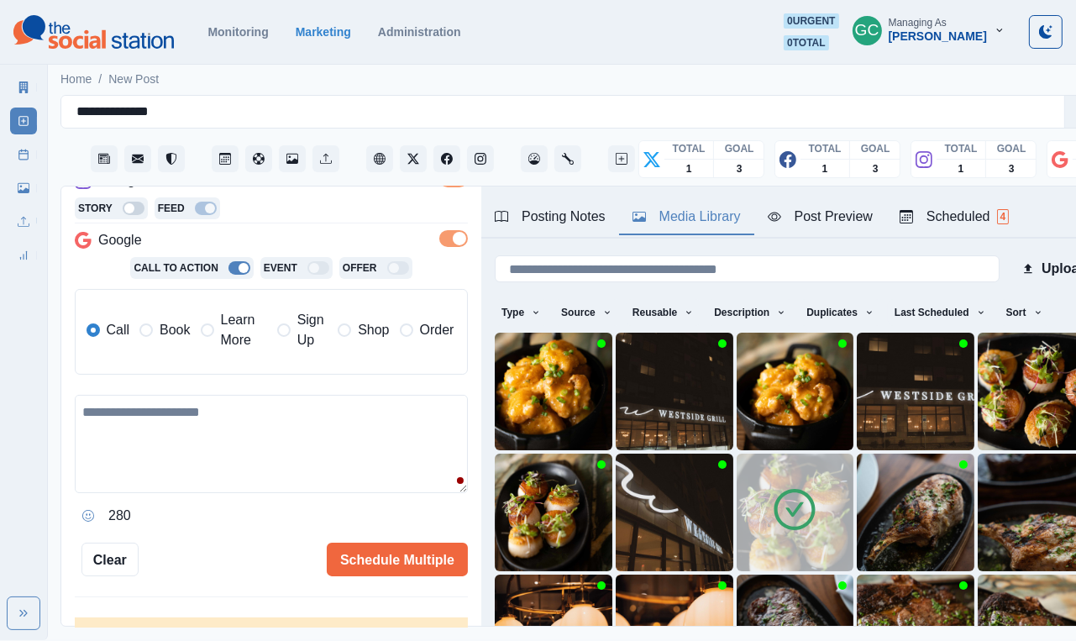
click at [166, 484] on textarea at bounding box center [271, 444] width 393 height 98
paste textarea "**********"
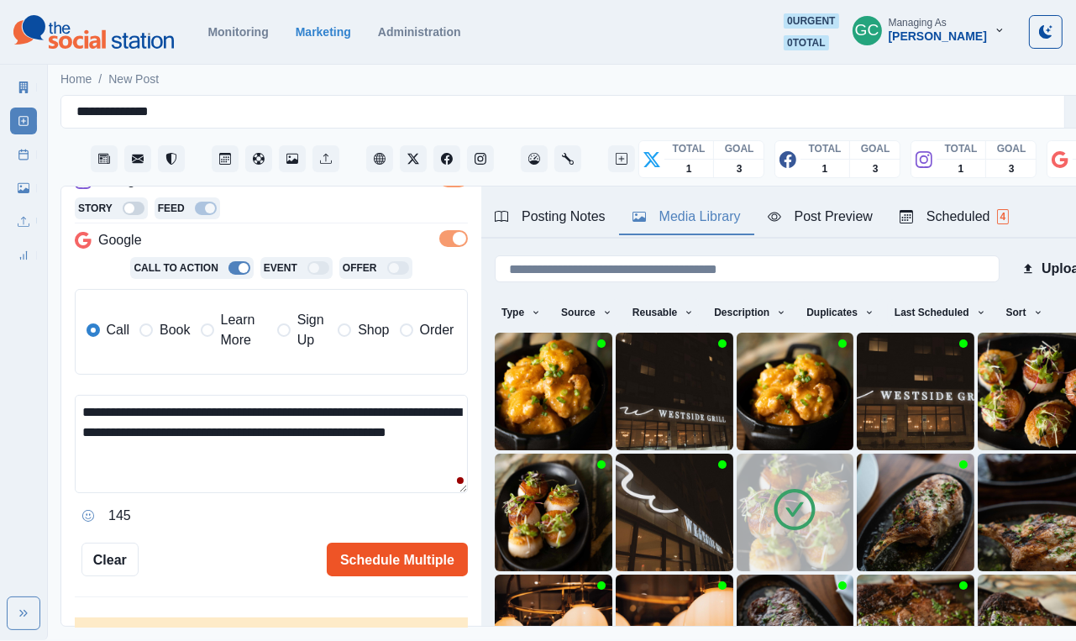
type textarea "**********"
click at [395, 561] on button "Schedule Multiple" at bounding box center [397, 560] width 141 height 34
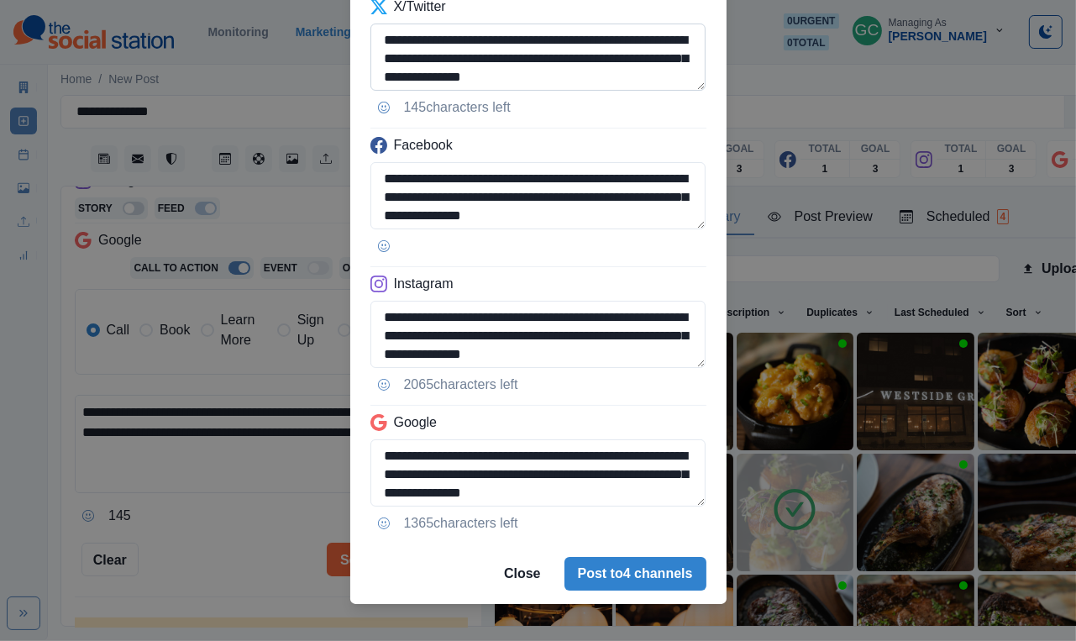
scroll to position [118, 0]
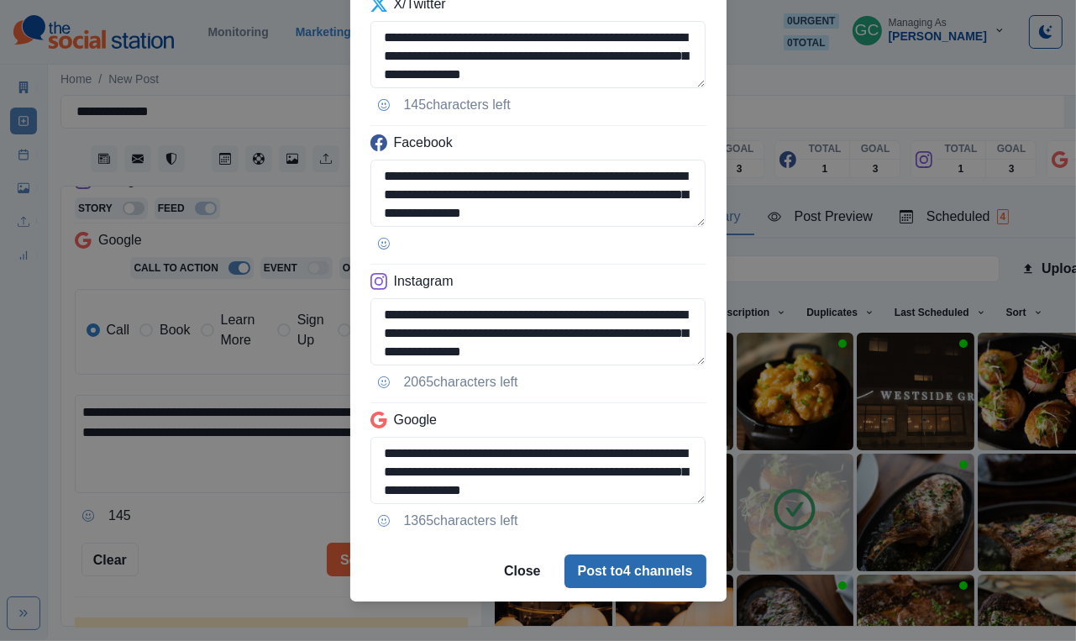
click at [635, 568] on button "Post to 4 channels" at bounding box center [636, 572] width 142 height 34
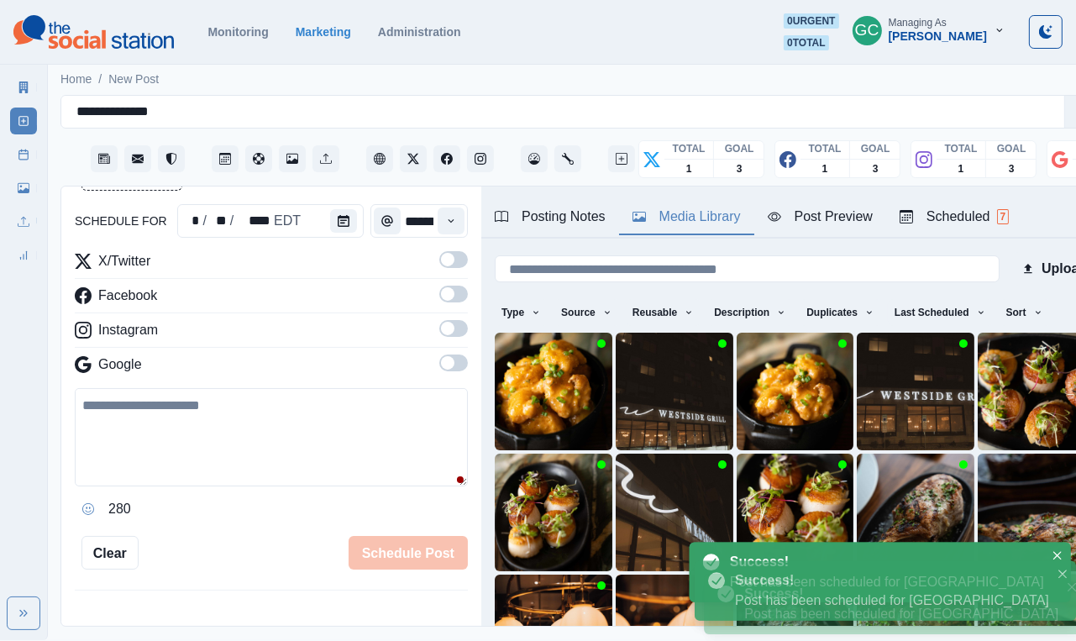
scroll to position [0, 0]
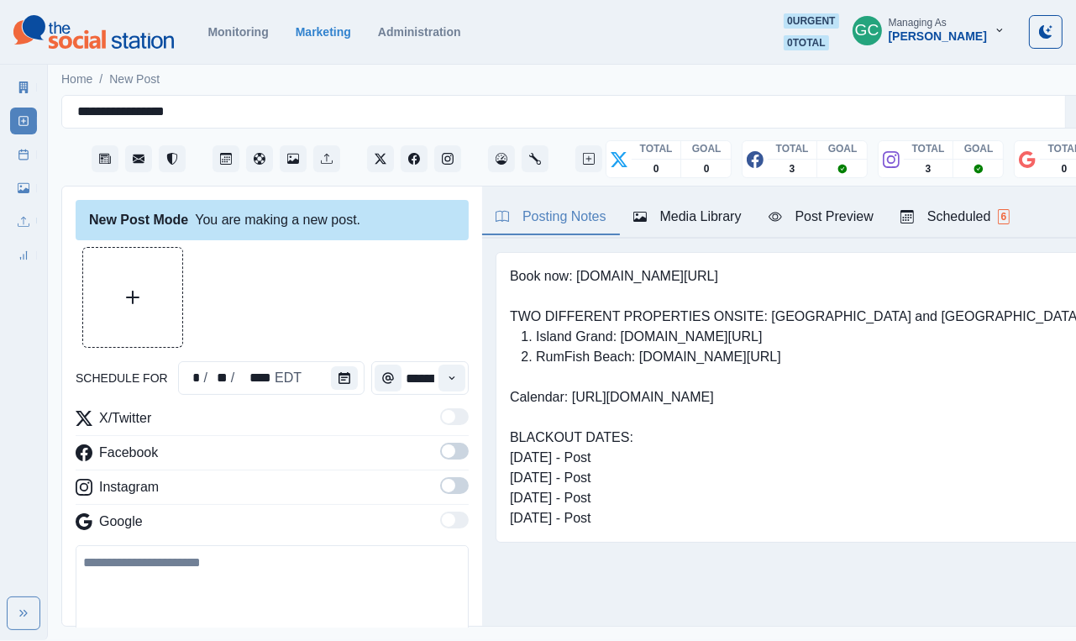
click at [429, 308] on div at bounding box center [272, 297] width 393 height 101
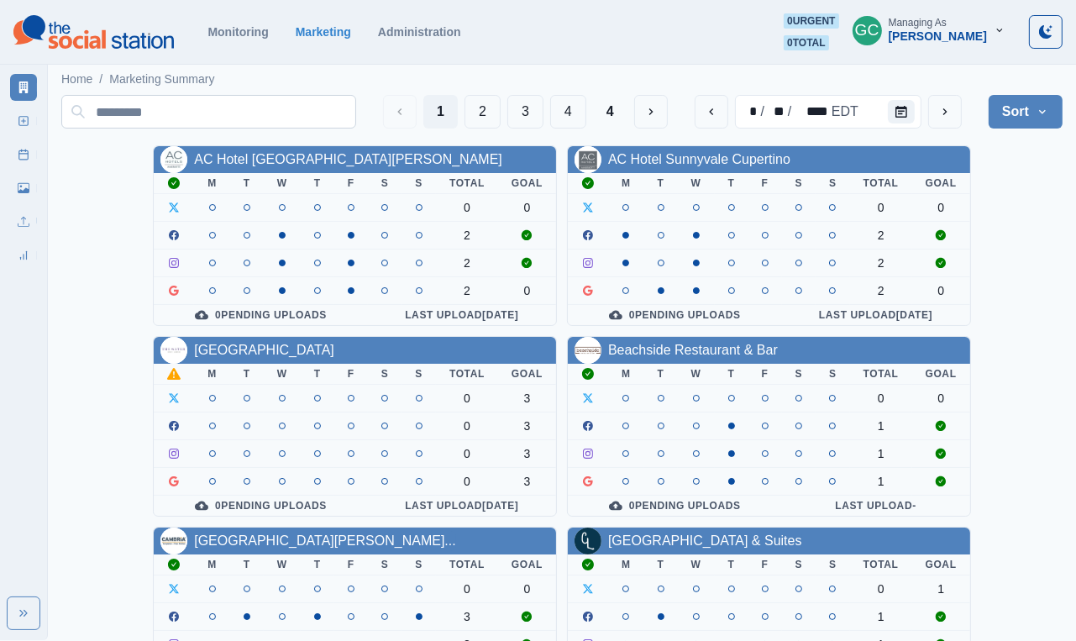
click at [218, 126] on input at bounding box center [208, 112] width 295 height 34
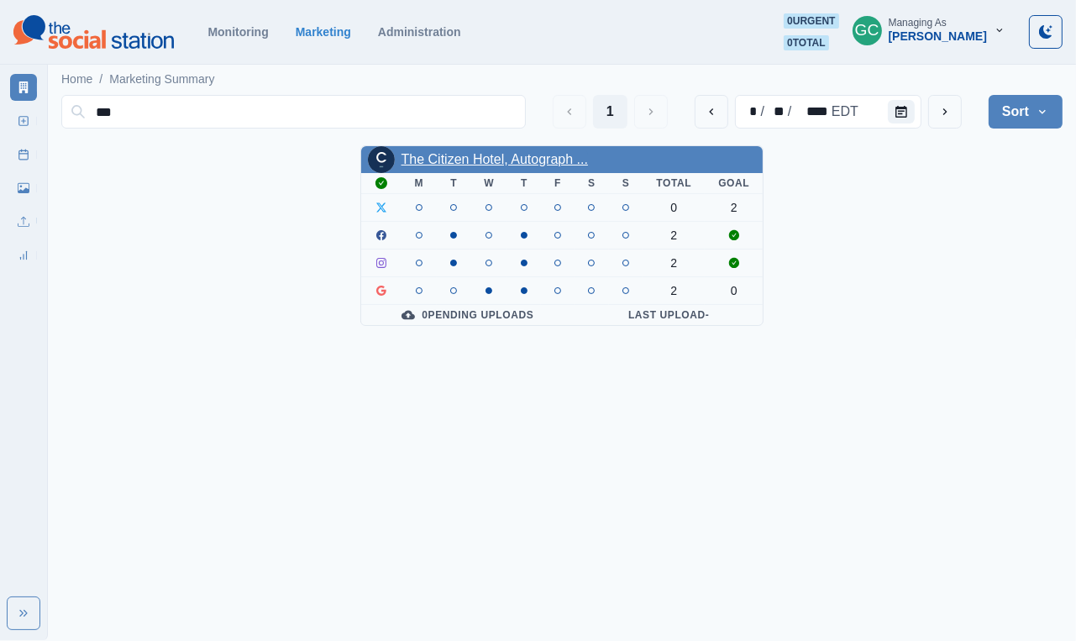
type input "***"
click at [544, 155] on link "The Citizen Hotel, Autograph ..." at bounding box center [495, 159] width 187 height 14
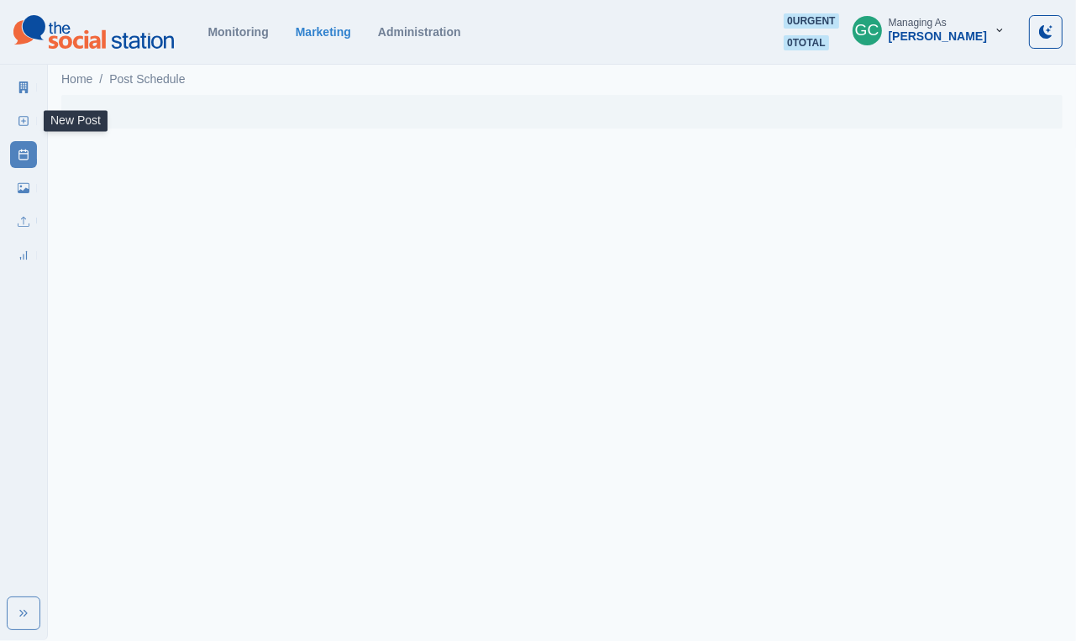
click at [21, 124] on icon at bounding box center [24, 121] width 12 height 12
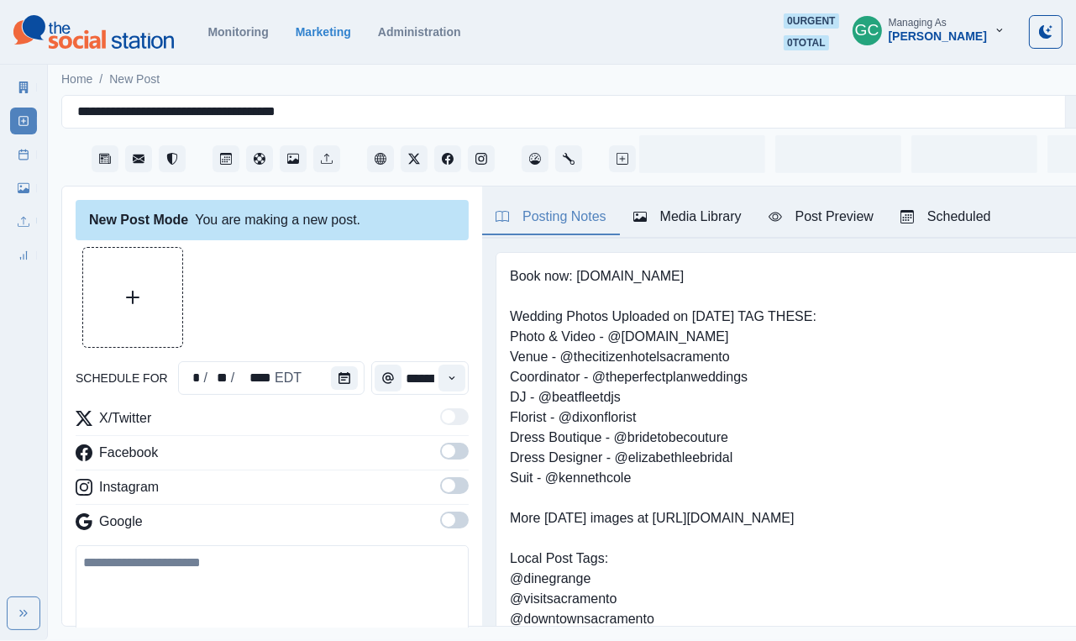
type input "*******"
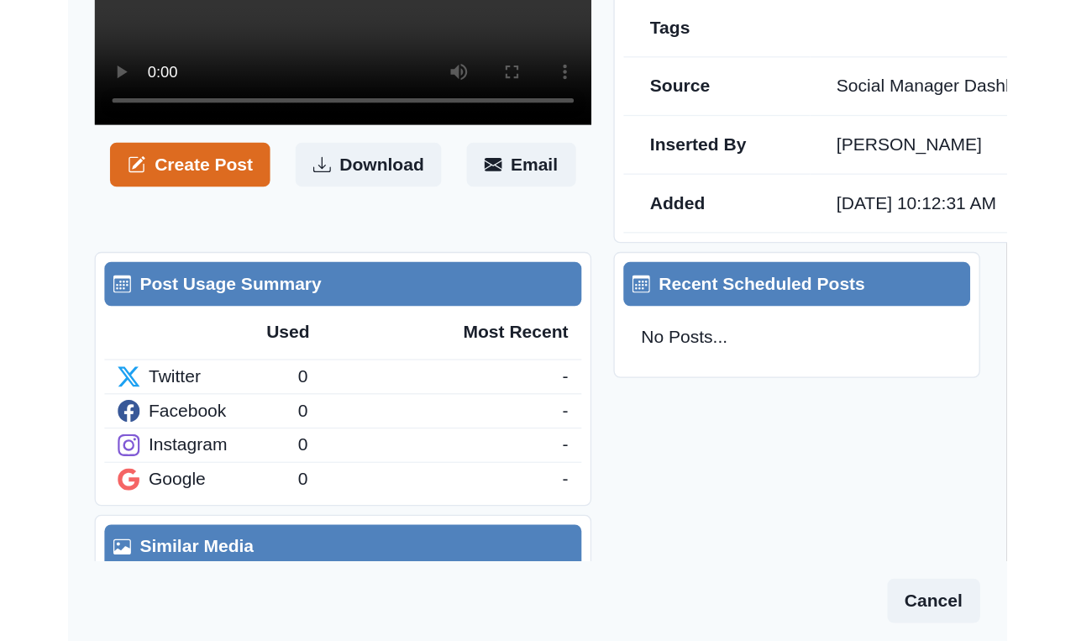
scroll to position [490, 0]
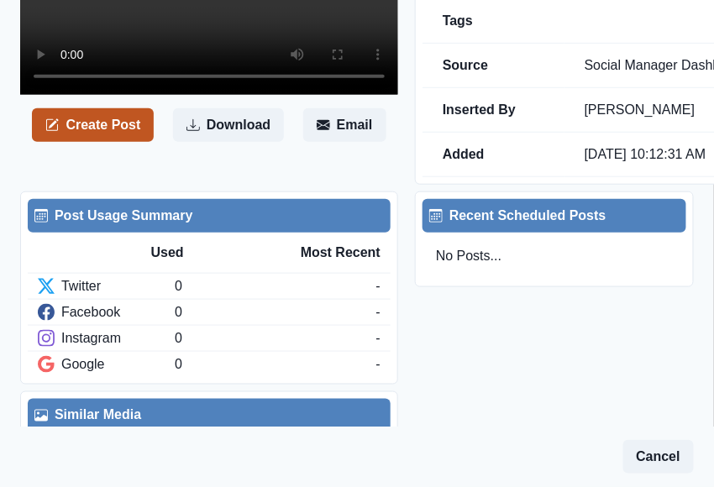
click at [132, 142] on button "Create Post" at bounding box center [93, 125] width 122 height 34
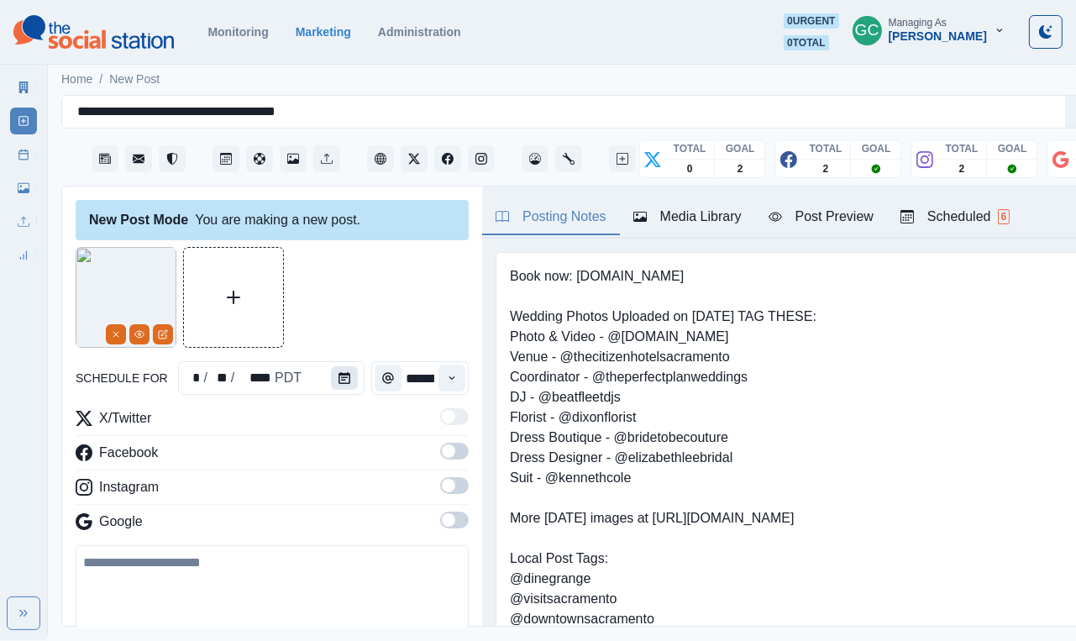
click at [340, 378] on icon "Calendar" at bounding box center [345, 378] width 12 height 12
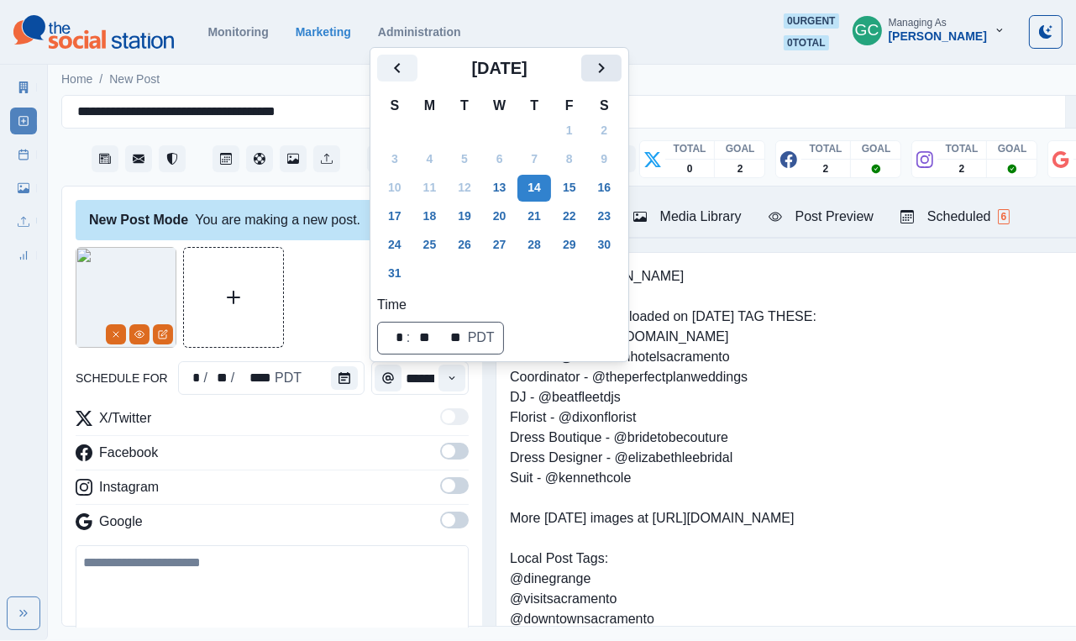
click at [613, 79] on button "Next" at bounding box center [601, 68] width 40 height 27
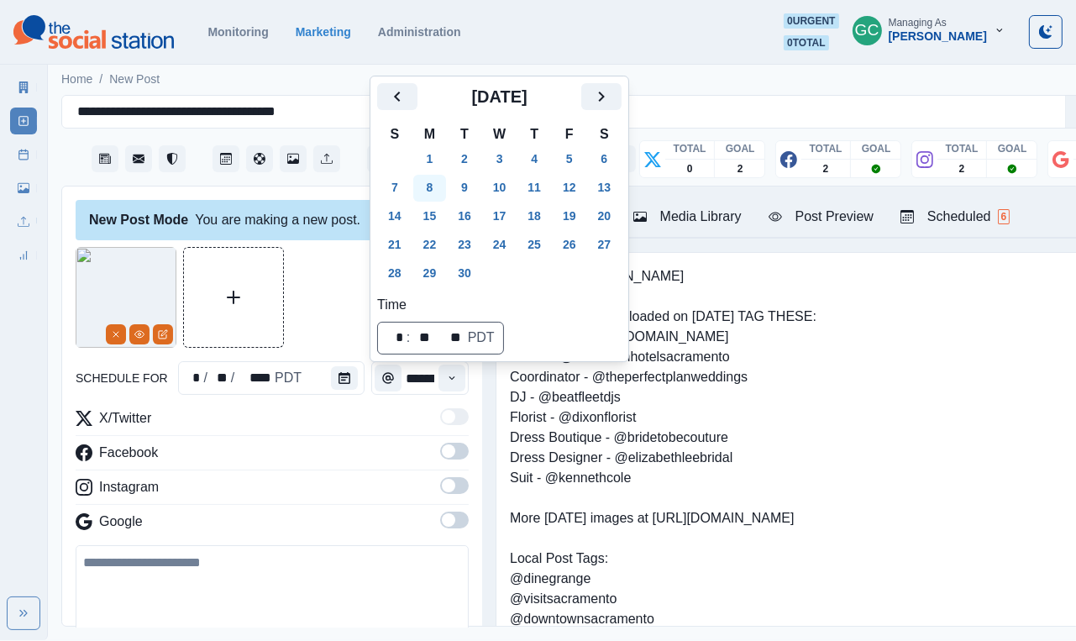
click at [447, 187] on button "8" at bounding box center [430, 188] width 34 height 27
click at [713, 222] on div "Scheduled 6" at bounding box center [955, 217] width 109 height 20
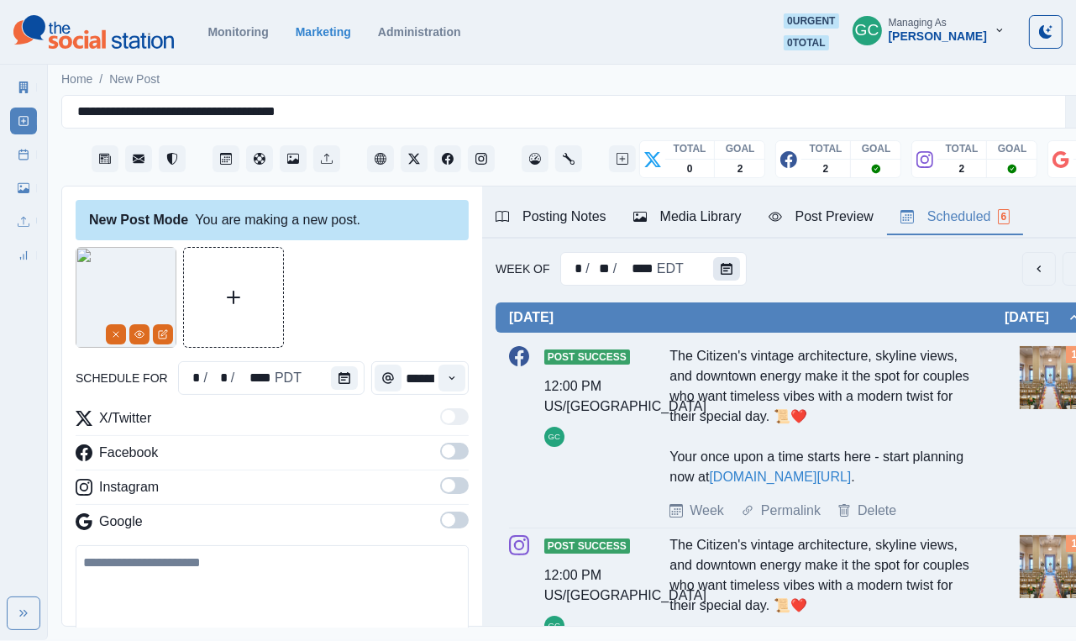
click at [713, 271] on button "Calendar" at bounding box center [726, 269] width 27 height 24
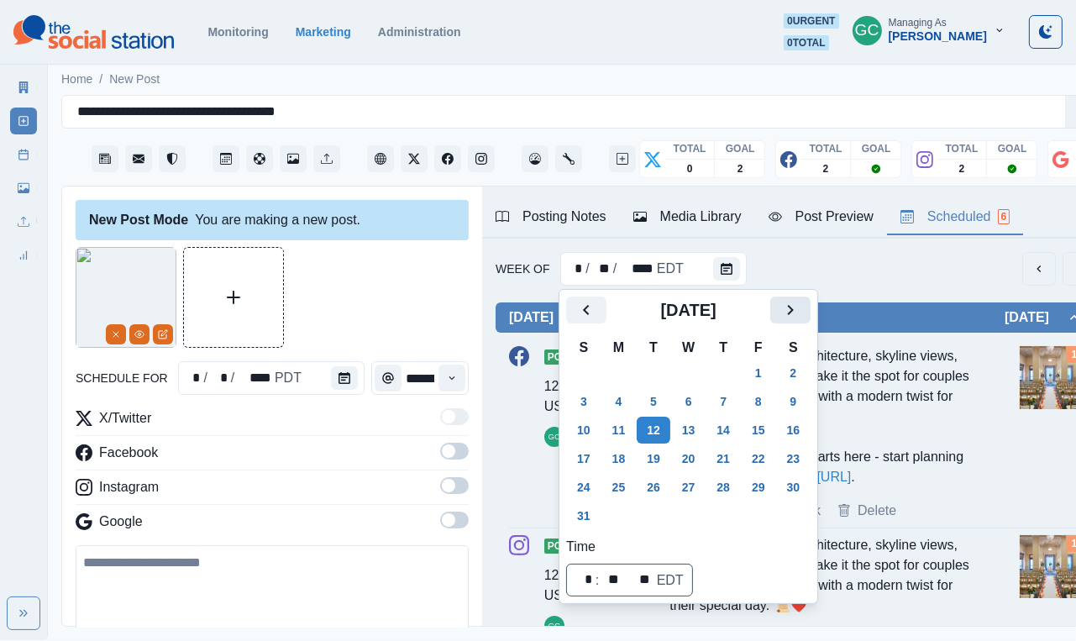
click at [713, 318] on icon "Next" at bounding box center [791, 310] width 20 height 20
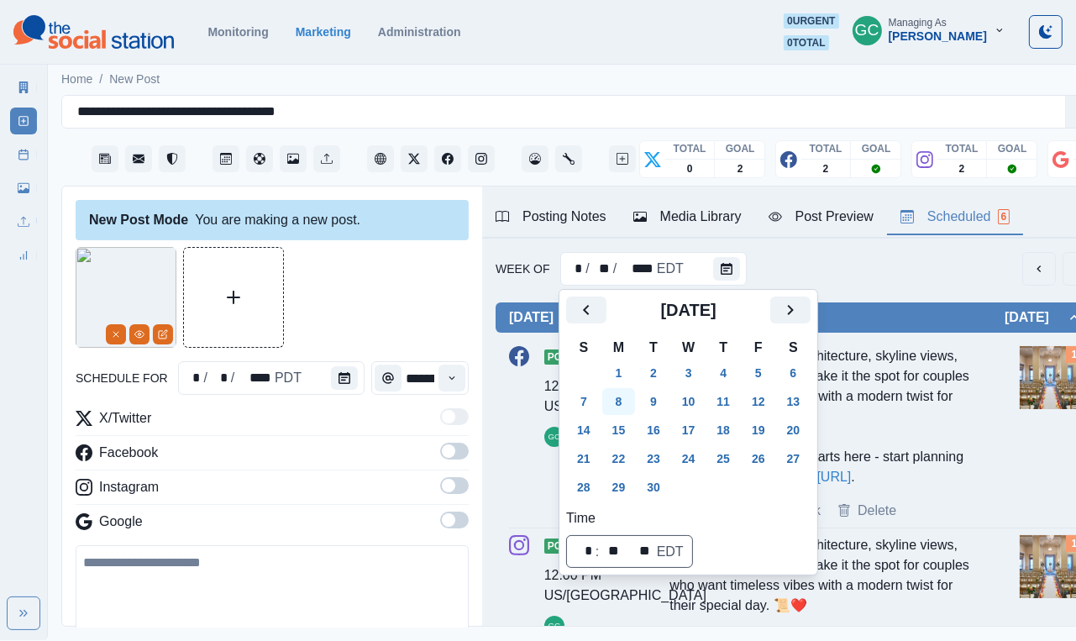
click at [628, 409] on button "8" at bounding box center [619, 401] width 34 height 27
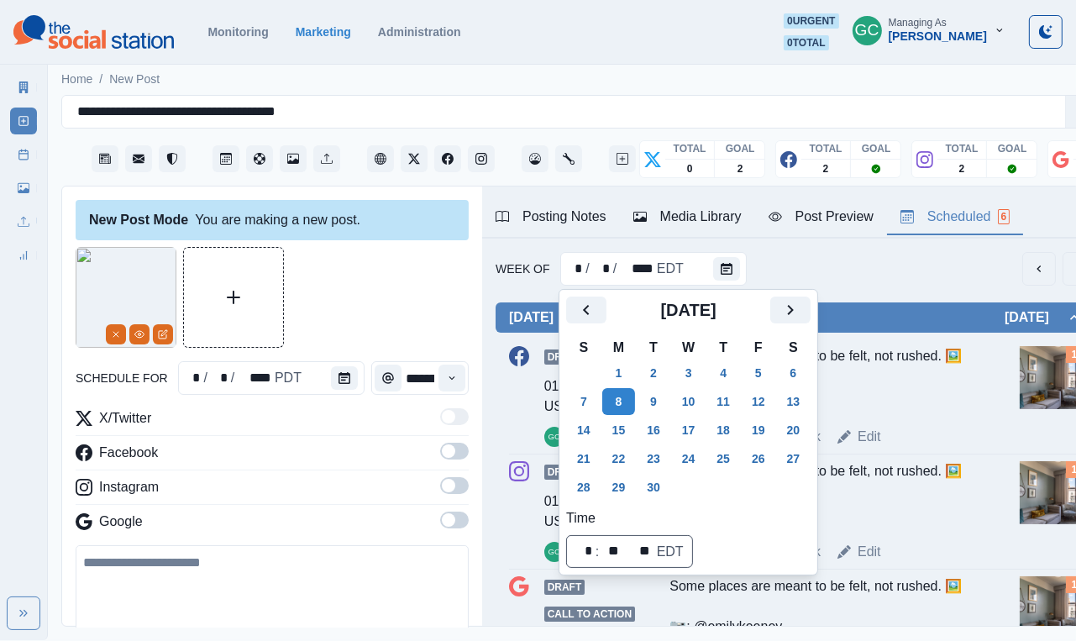
click at [417, 312] on div at bounding box center [272, 297] width 393 height 101
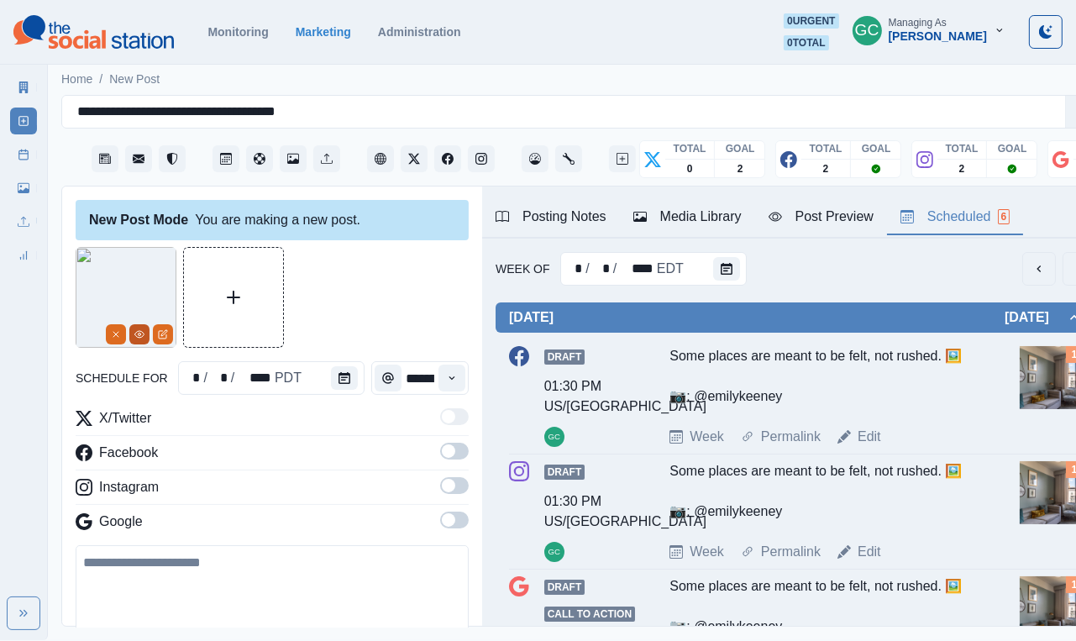
click at [137, 338] on icon "View Media" at bounding box center [139, 334] width 9 height 7
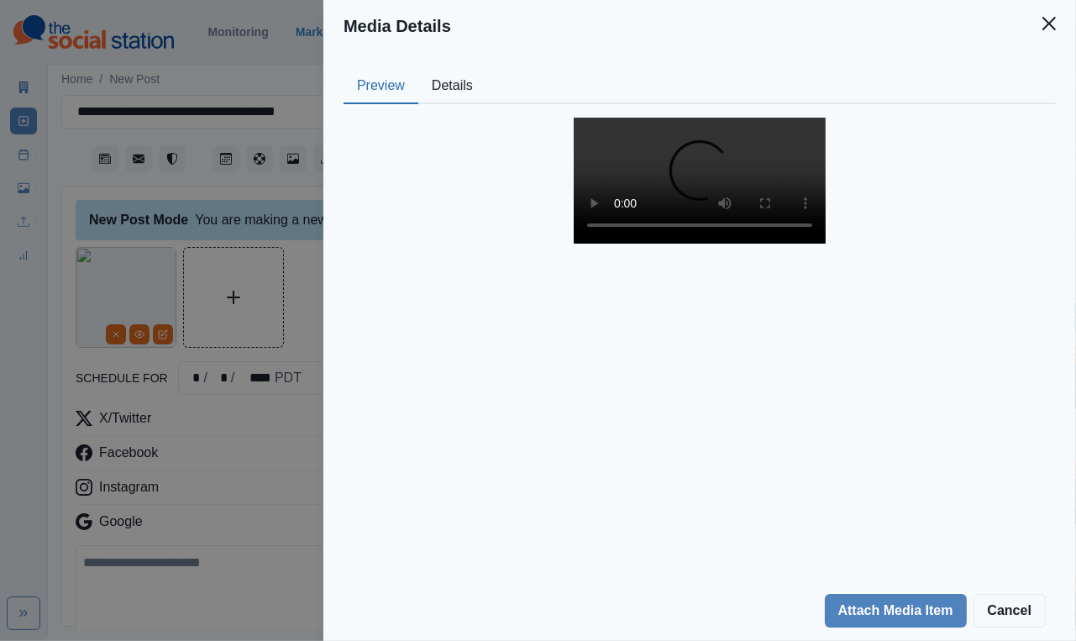
scroll to position [160, 0]
click at [696, 244] on video at bounding box center [700, 181] width 252 height 126
click at [160, 337] on div "Media Details Preview Details Our Description Citizen-1 Reusable Yes Tags Sourc…" at bounding box center [538, 320] width 1076 height 641
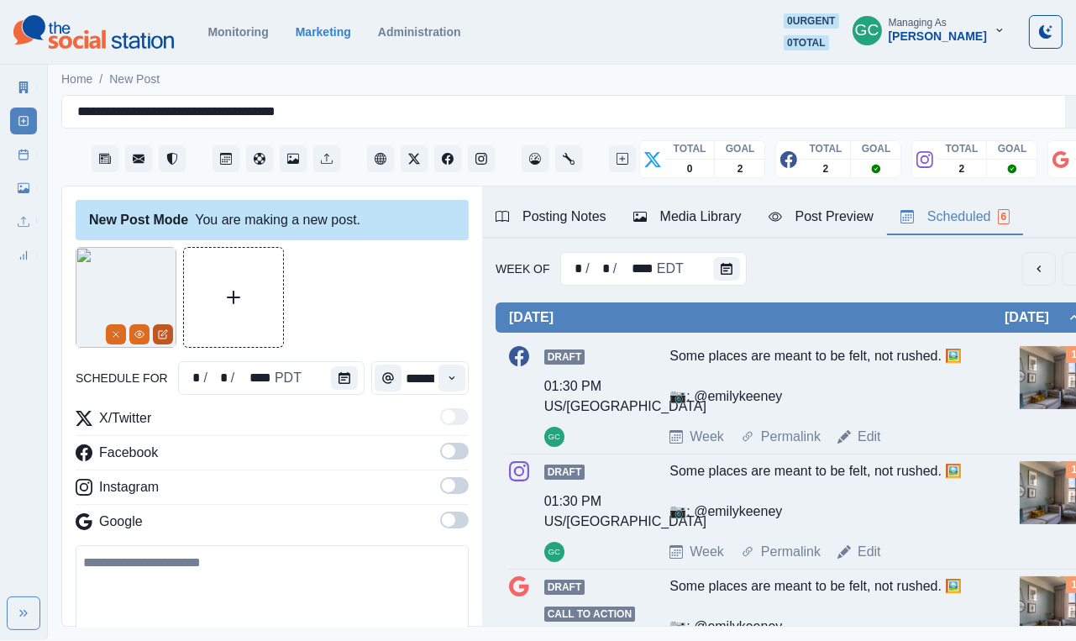
click at [161, 338] on icon "Edit Media" at bounding box center [163, 334] width 10 height 10
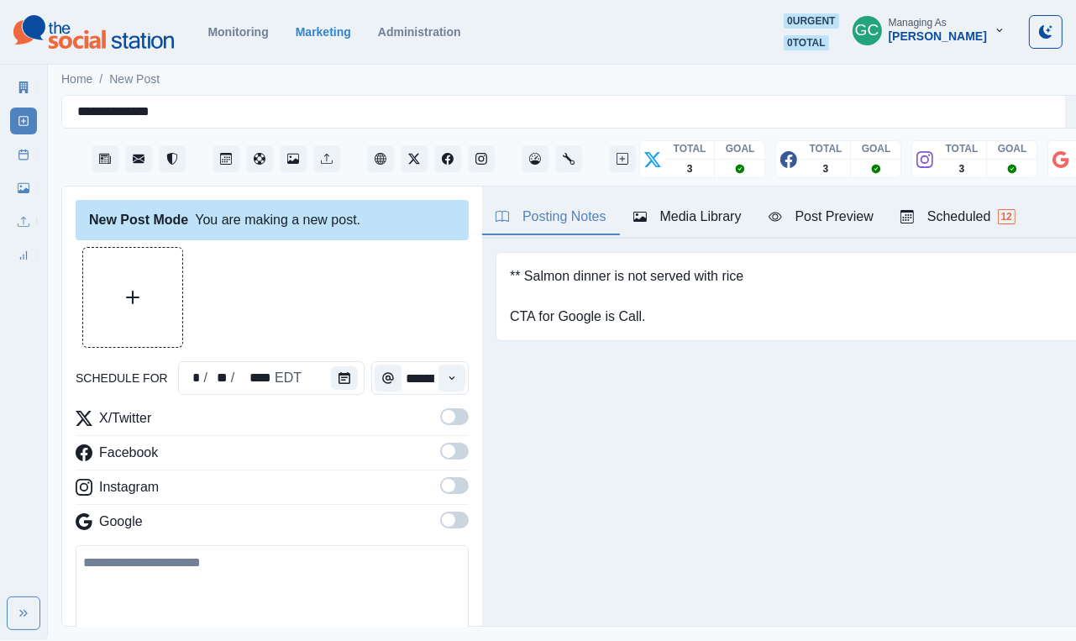
click at [992, 201] on button "Scheduled 12" at bounding box center [958, 217] width 142 height 35
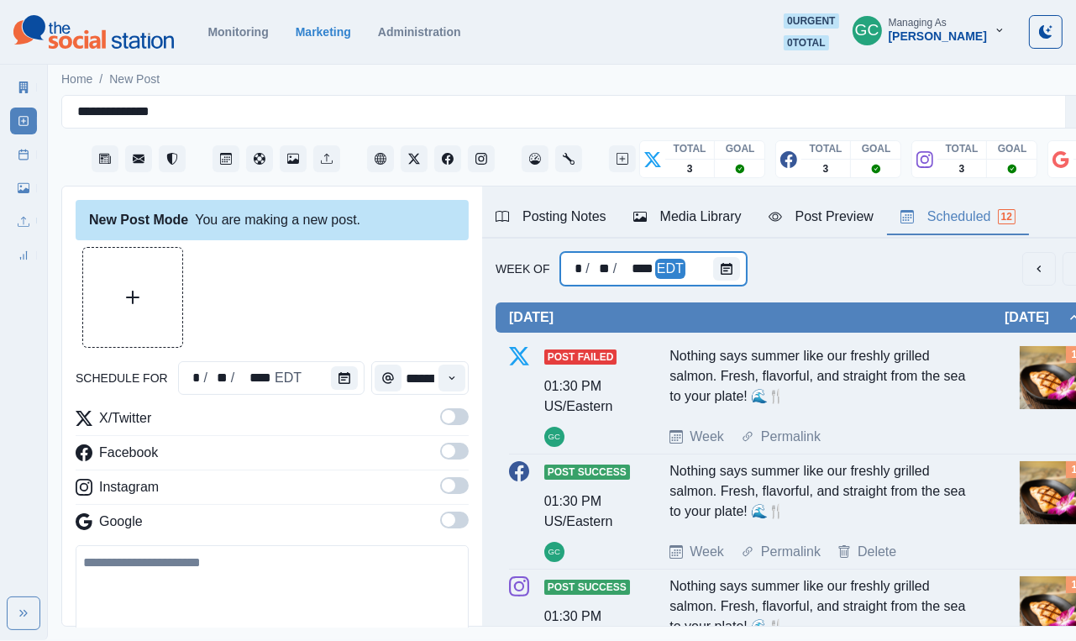
click at [707, 266] on div "* / ** / **** EDT" at bounding box center [653, 269] width 187 height 34
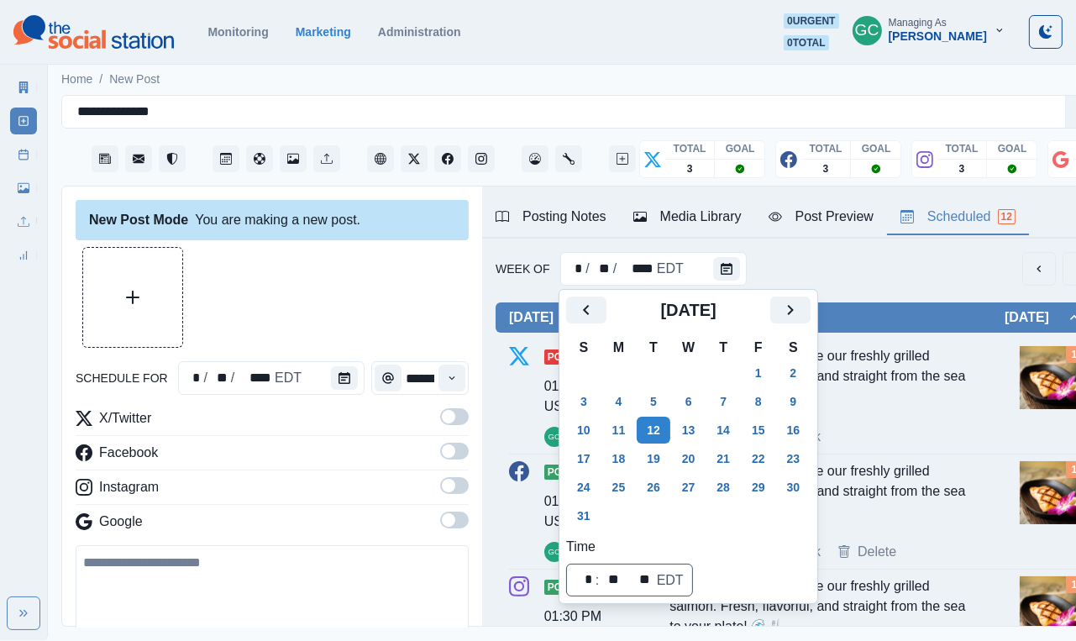
click at [427, 284] on div at bounding box center [272, 297] width 393 height 101
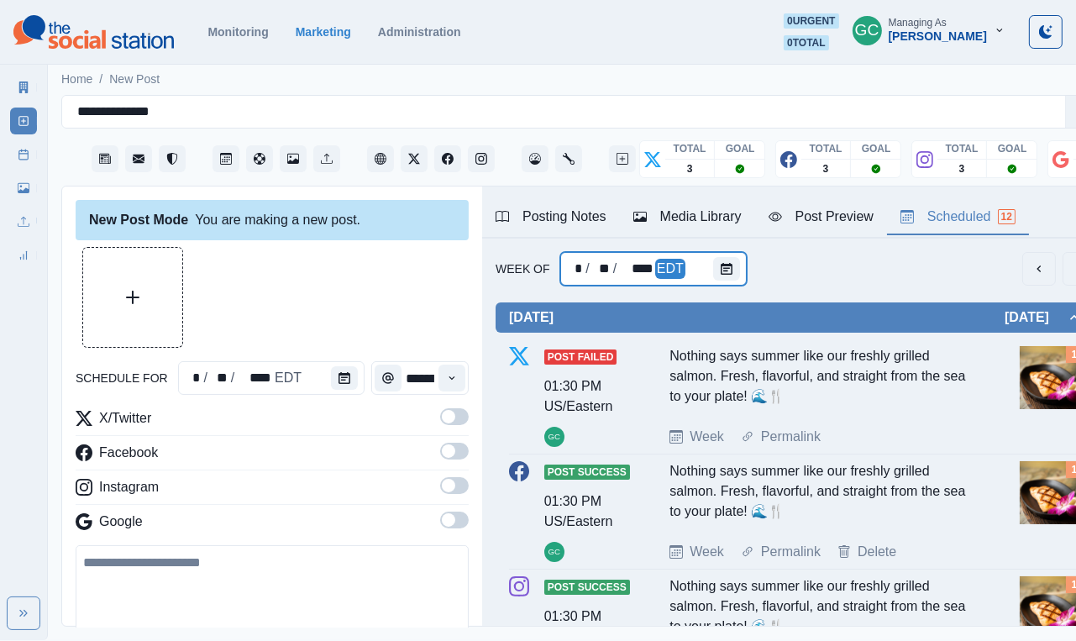
click at [744, 281] on div at bounding box center [730, 269] width 34 height 34
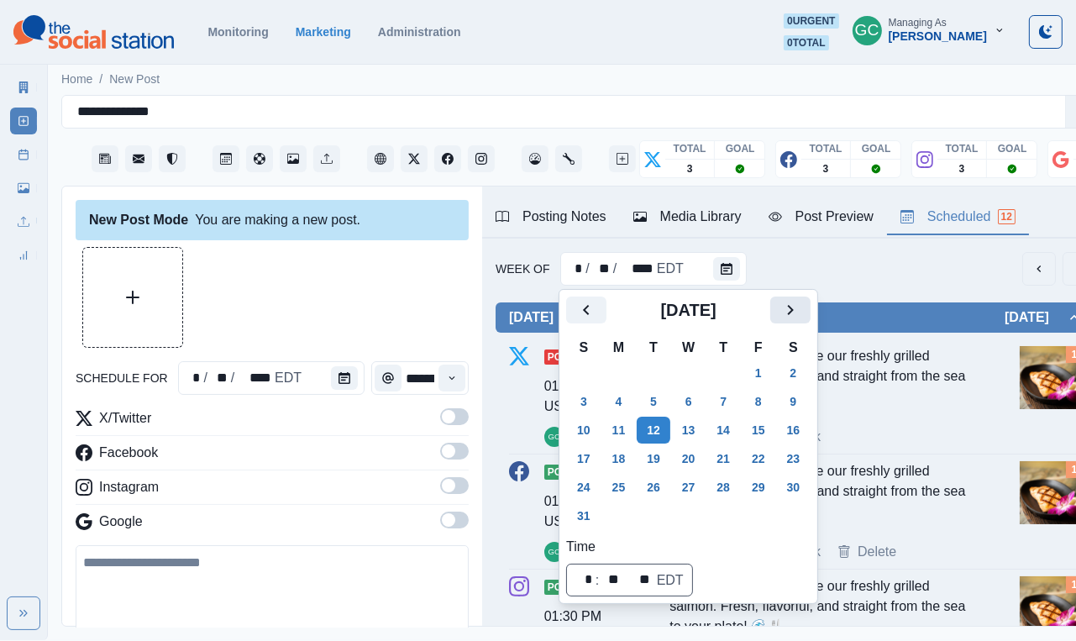
click at [794, 313] on icon "Next" at bounding box center [791, 310] width 6 height 10
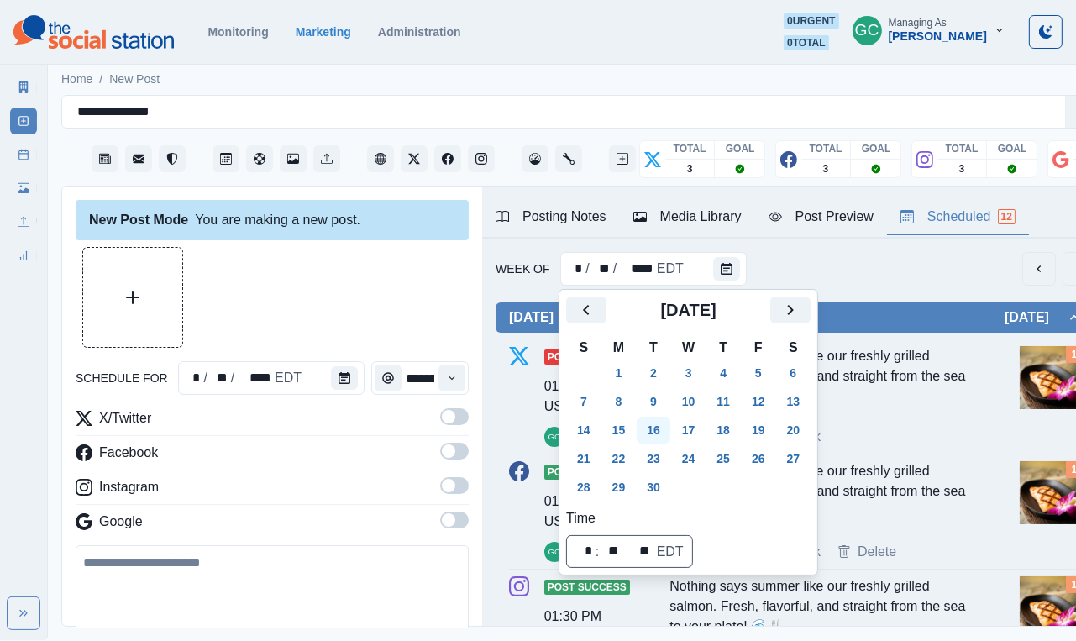
click at [659, 430] on button "16" at bounding box center [654, 430] width 34 height 27
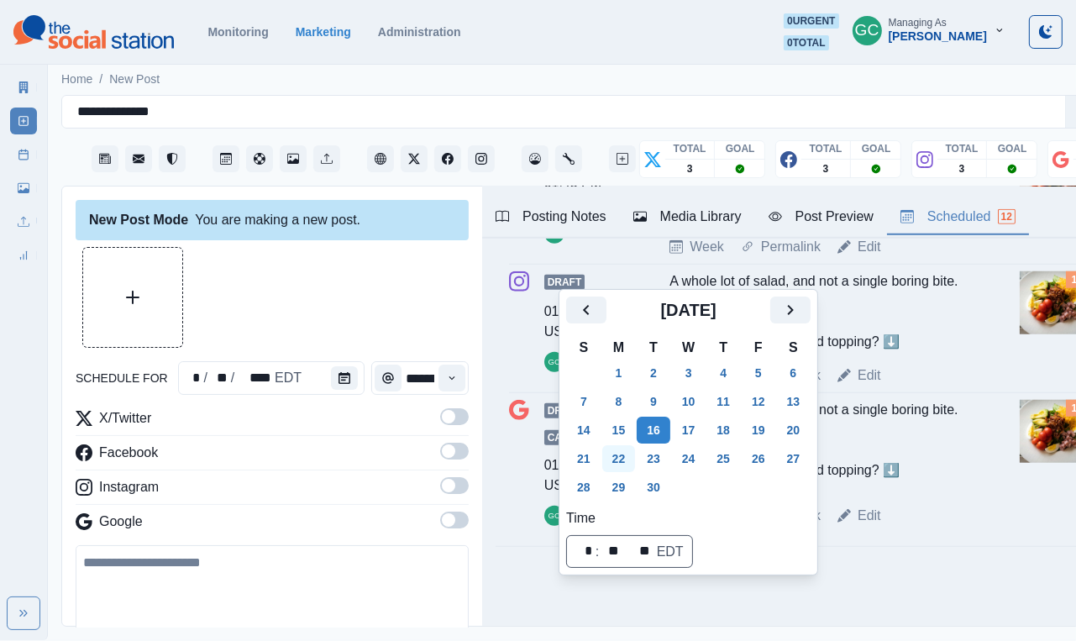
click at [624, 460] on button "22" at bounding box center [619, 458] width 34 height 27
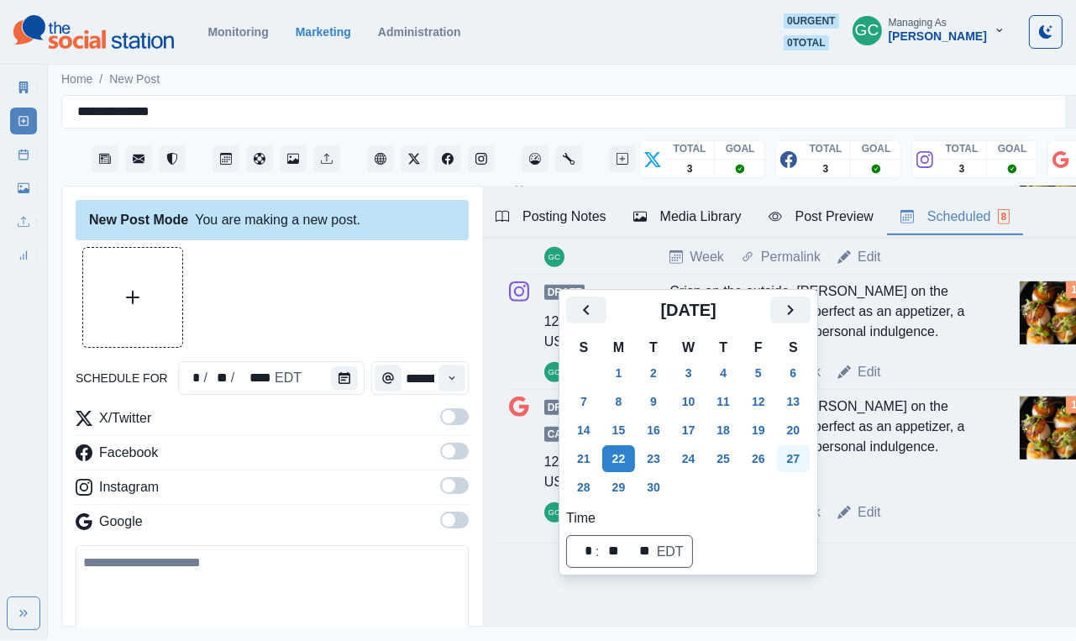
click at [810, 463] on button "27" at bounding box center [794, 458] width 34 height 27
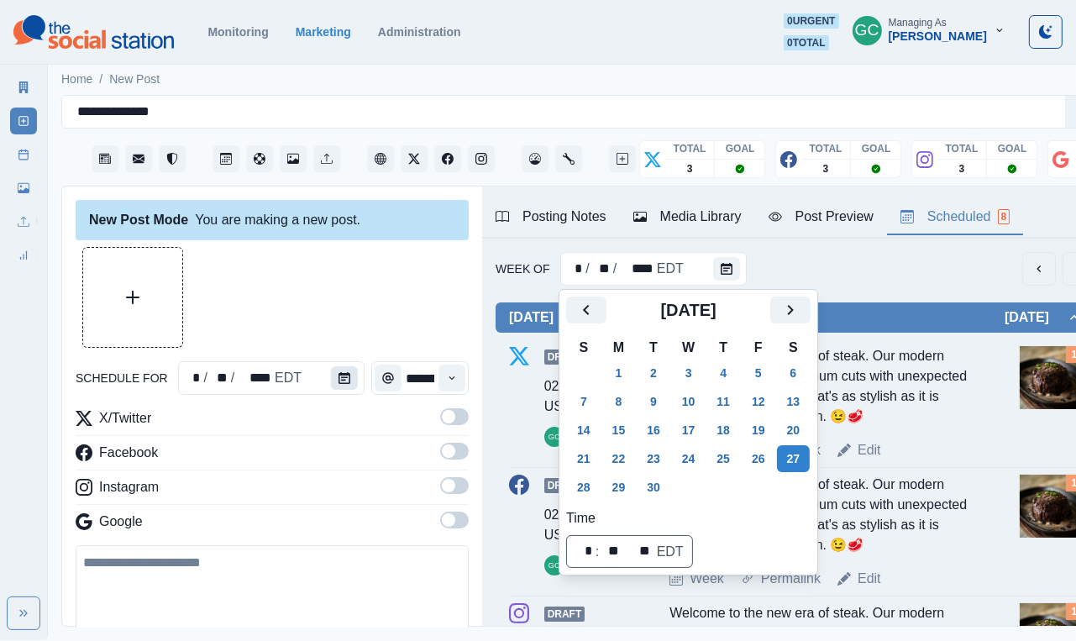
click at [344, 389] on button "Calendar" at bounding box center [344, 378] width 27 height 24
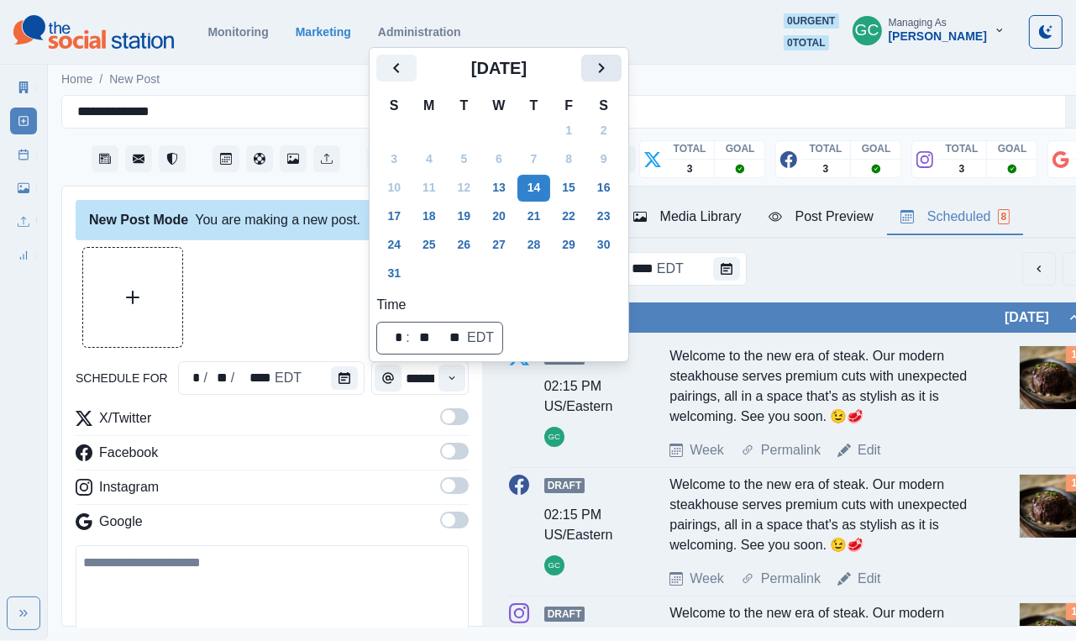
click at [612, 68] on icon "Next" at bounding box center [602, 68] width 20 height 20
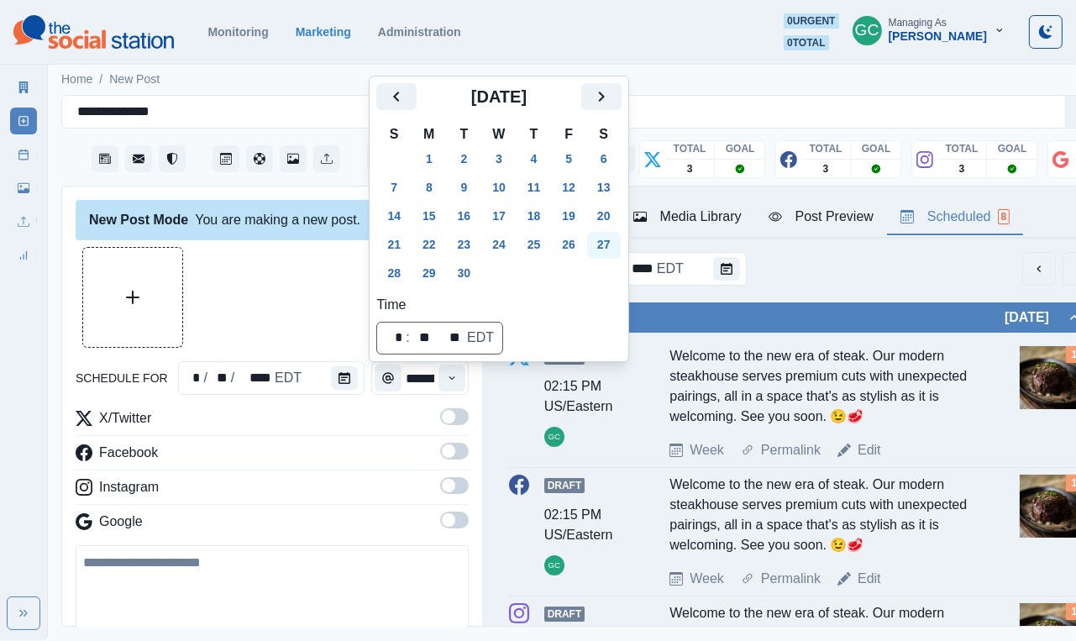
click at [621, 245] on button "27" at bounding box center [604, 245] width 34 height 27
click at [452, 382] on icon "Time" at bounding box center [452, 378] width 12 height 12
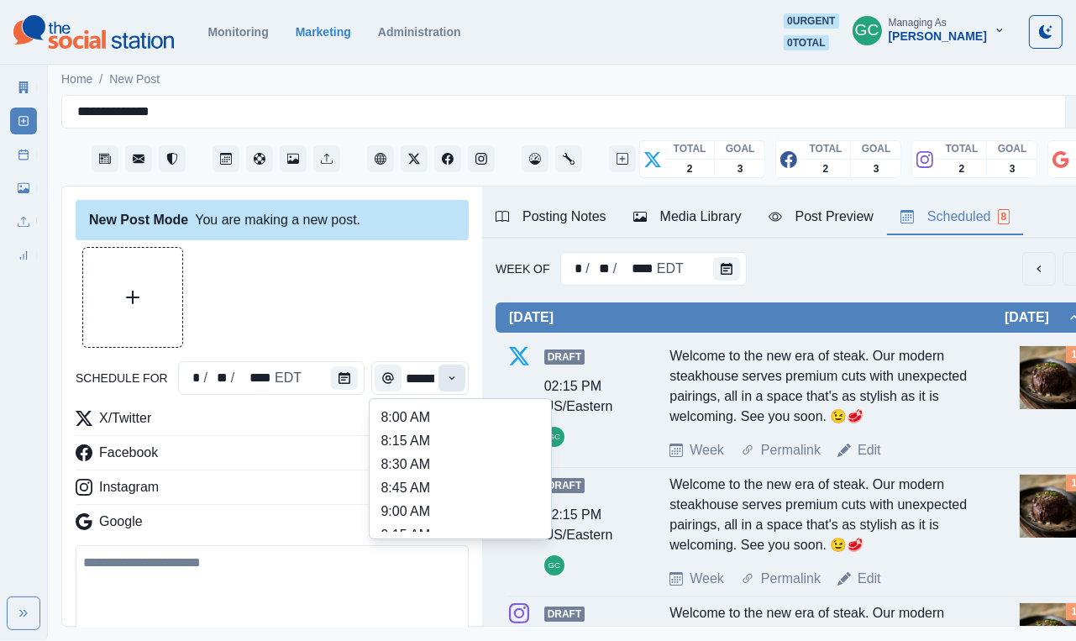
click at [452, 382] on icon "Time" at bounding box center [452, 378] width 12 height 12
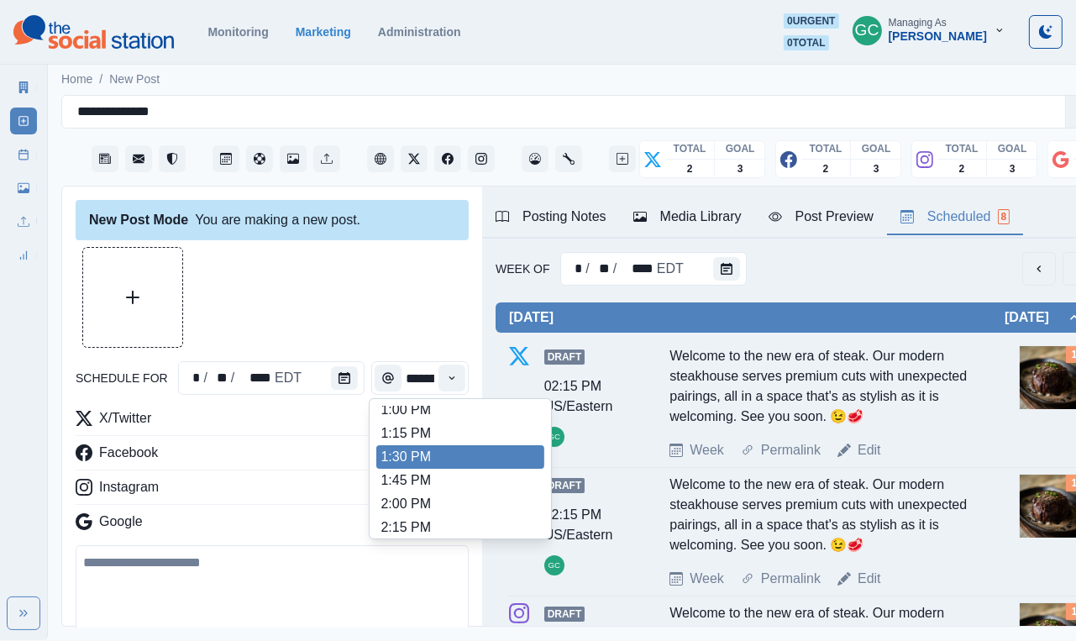
scroll to position [477, 0]
click at [447, 470] on li "1:30 PM" at bounding box center [460, 458] width 168 height 24
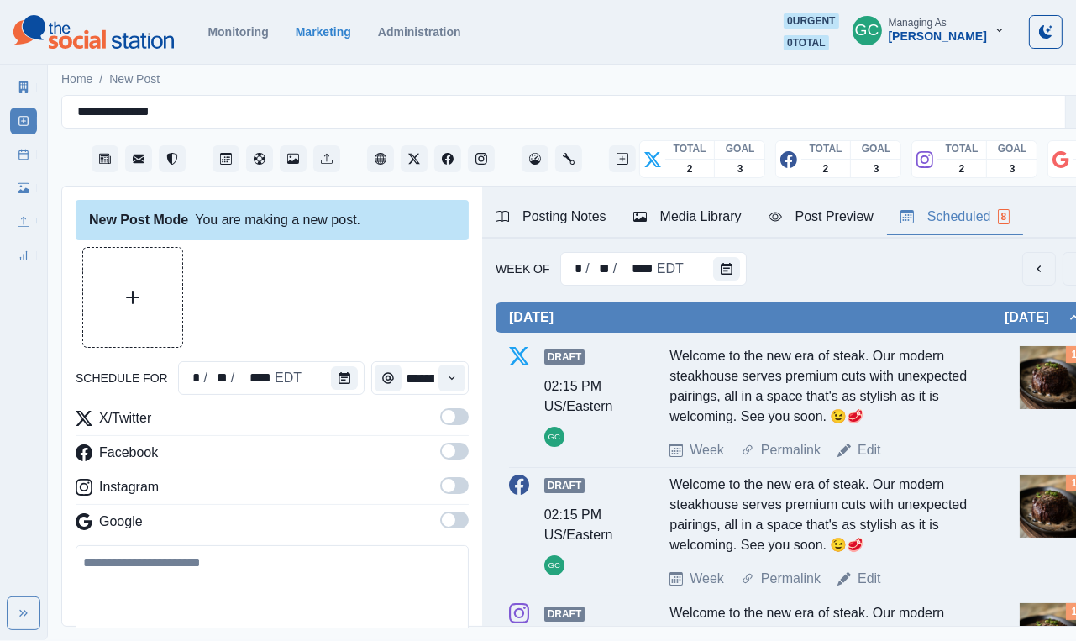
type input "*******"
click at [457, 527] on span at bounding box center [454, 520] width 29 height 17
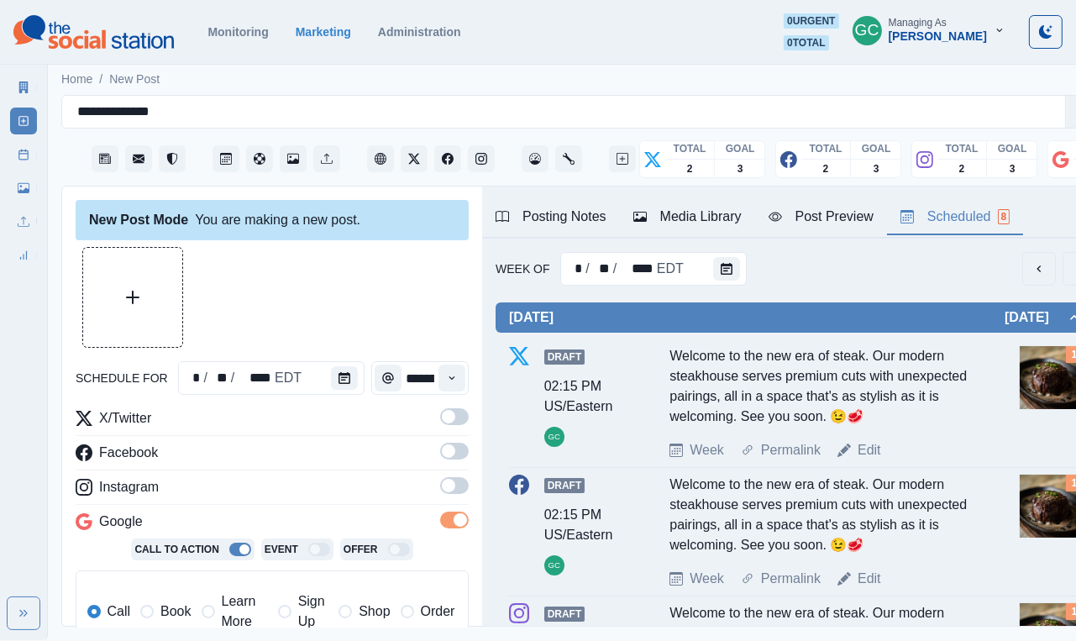
click at [460, 480] on span at bounding box center [454, 485] width 29 height 17
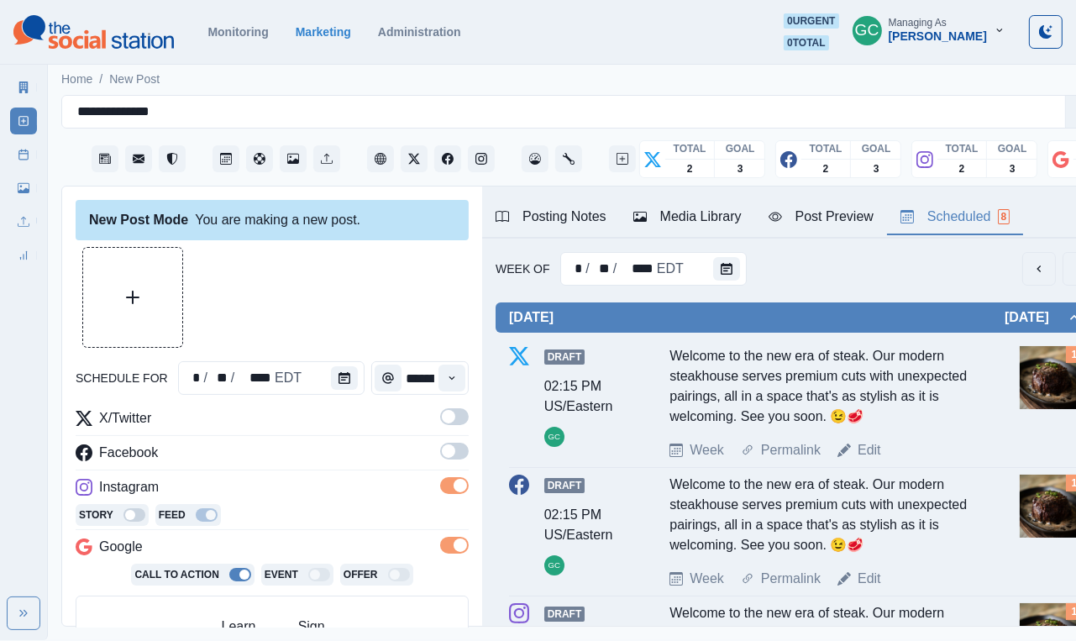
click at [455, 436] on hr at bounding box center [272, 435] width 393 height 1
click at [455, 422] on span at bounding box center [454, 416] width 29 height 17
click at [460, 460] on span at bounding box center [454, 451] width 29 height 17
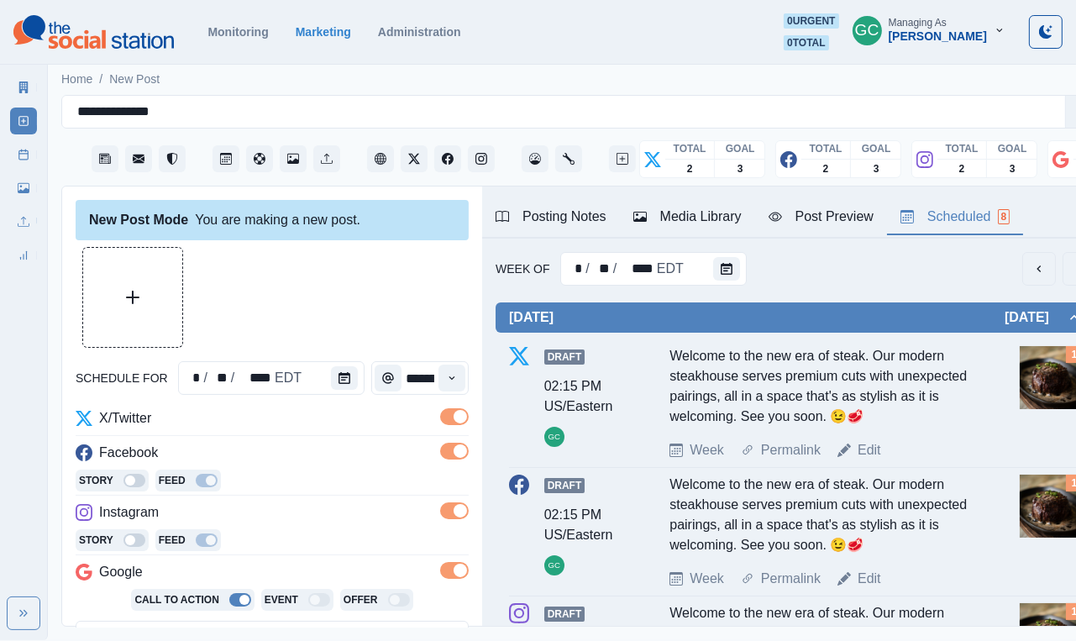
click at [726, 217] on div "Media Library" at bounding box center [688, 217] width 108 height 20
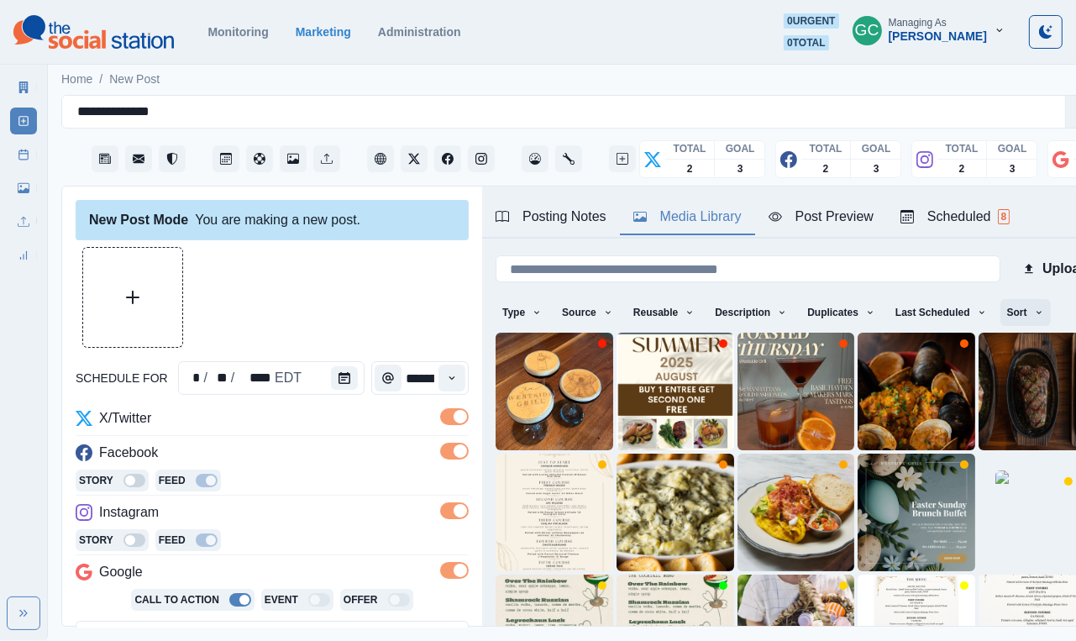
click at [1044, 311] on icon "button" at bounding box center [1039, 313] width 10 height 10
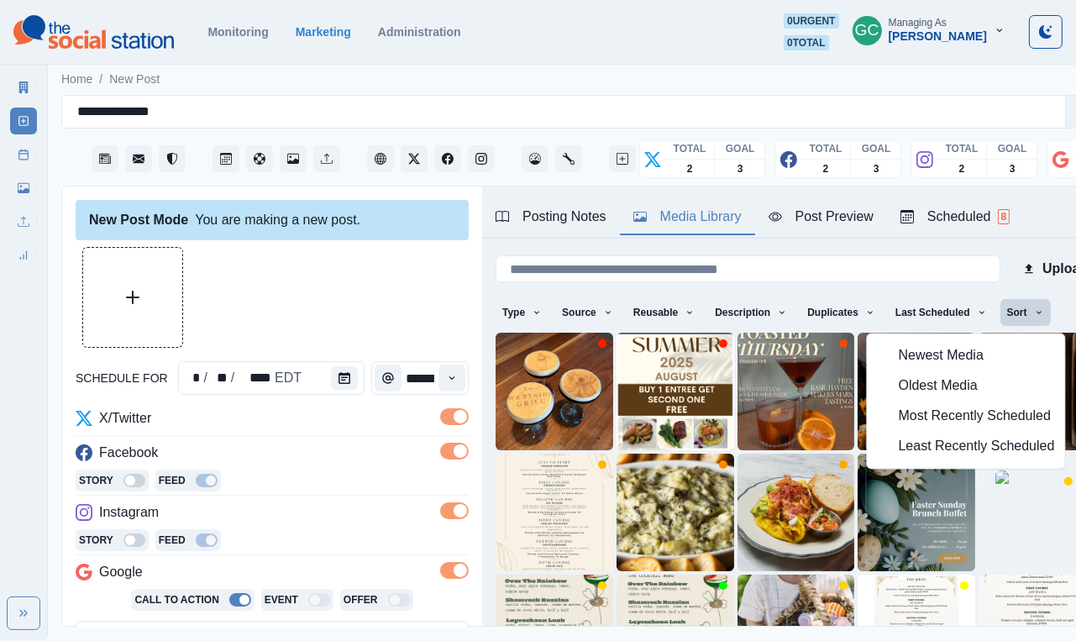
click at [960, 453] on span "Least Recently Scheduled" at bounding box center [977, 447] width 156 height 20
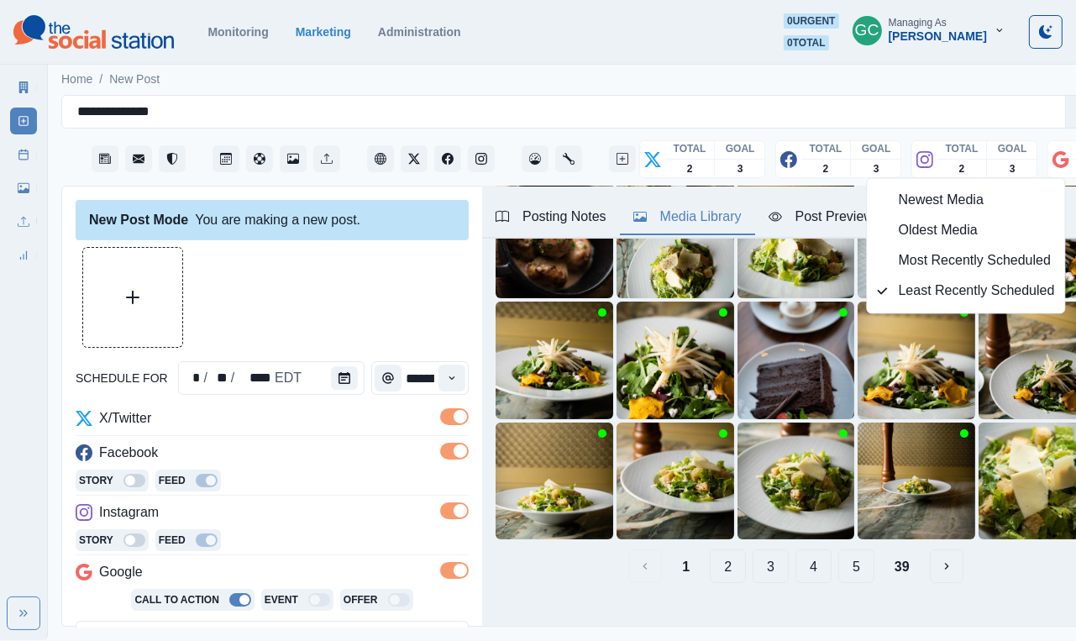
scroll to position [161, 0]
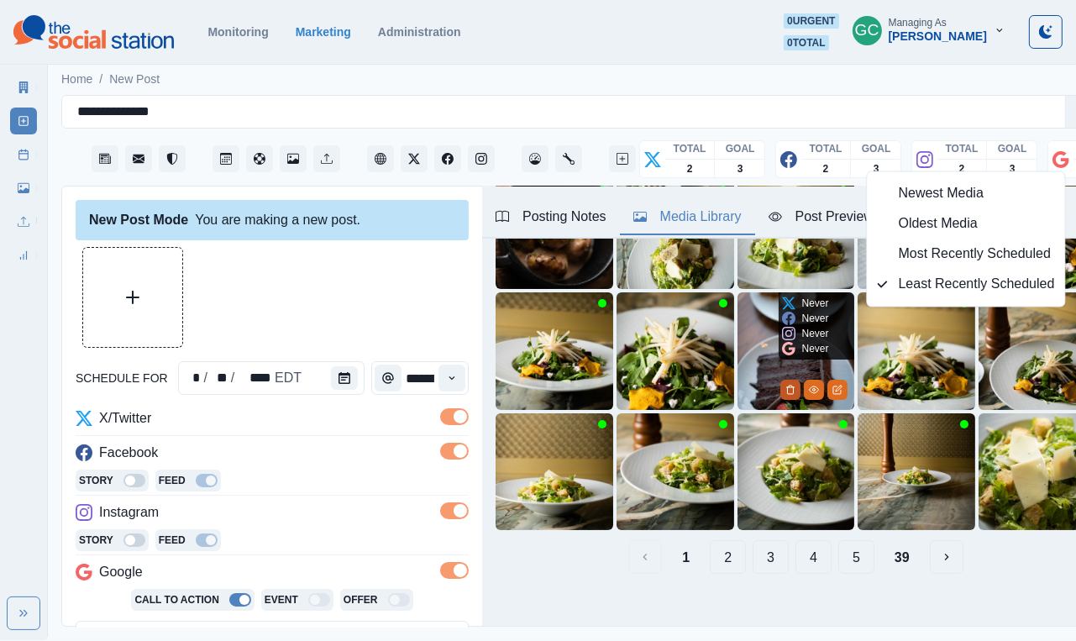
click at [786, 388] on icon "Delete Media" at bounding box center [791, 390] width 10 height 10
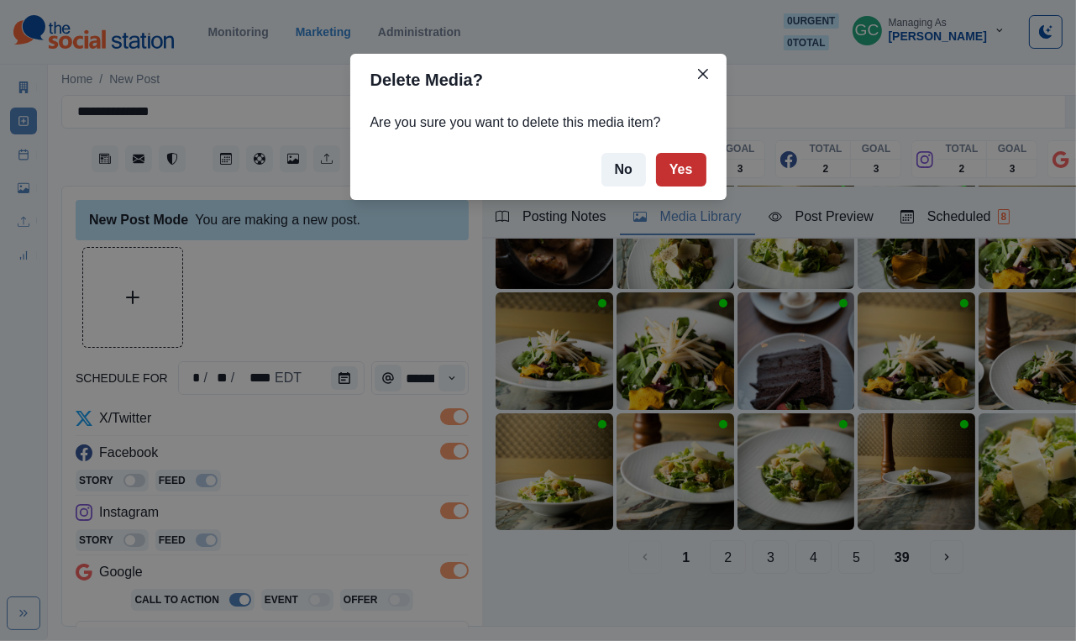
click at [691, 167] on button "Yes" at bounding box center [681, 170] width 50 height 34
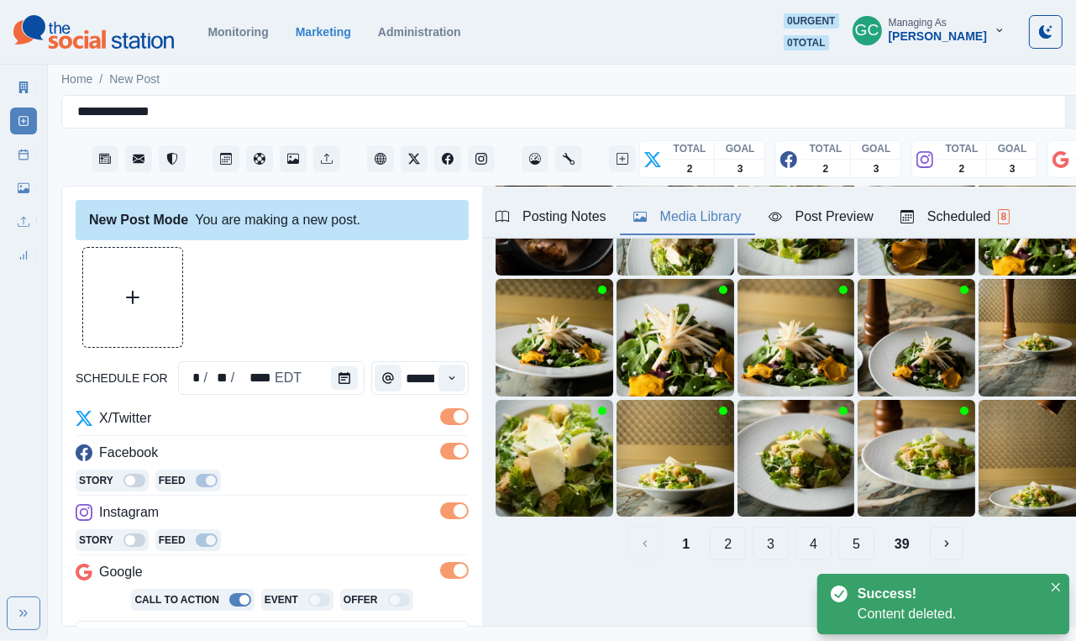
scroll to position [175, 0]
click at [861, 546] on button "5" at bounding box center [857, 544] width 36 height 34
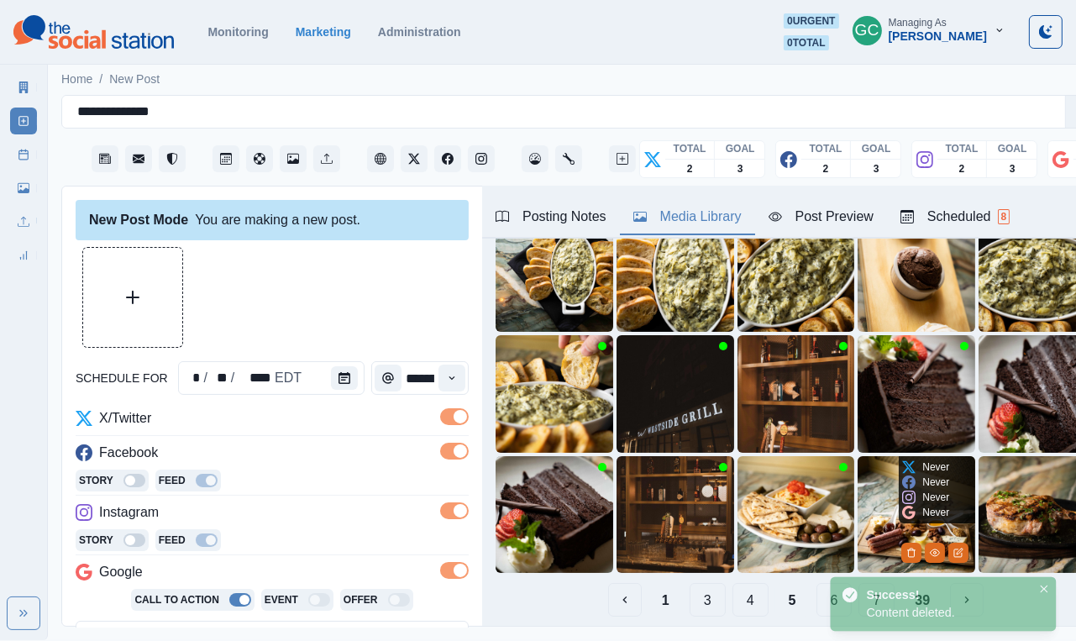
scroll to position [150, 0]
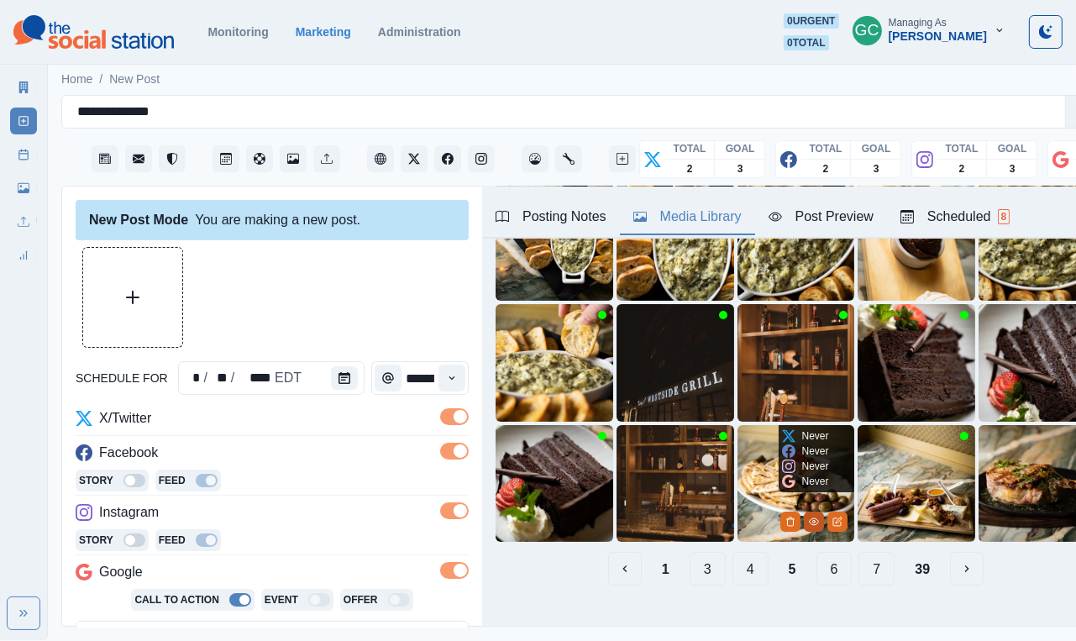
click at [810, 522] on icon "View Media" at bounding box center [814, 522] width 10 height 10
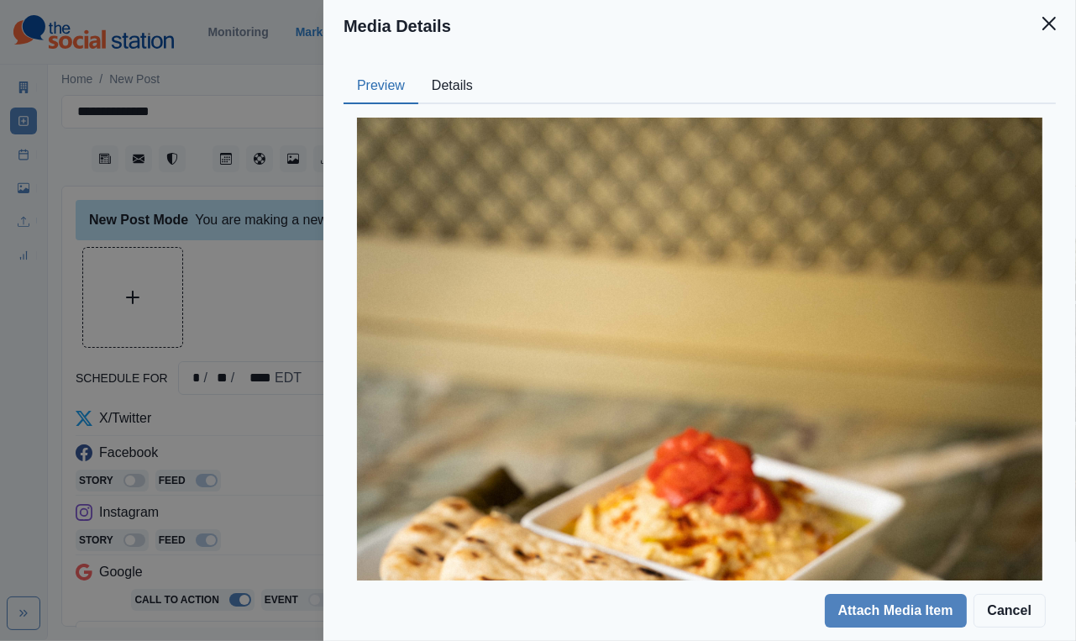
click at [452, 71] on button "Details" at bounding box center [452, 86] width 68 height 35
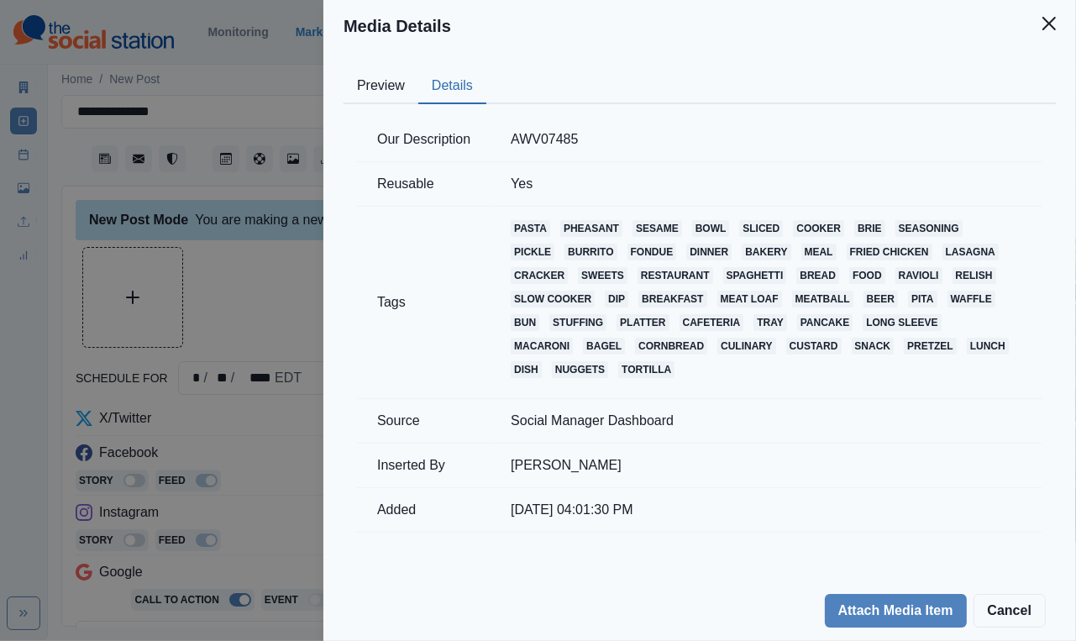
click at [365, 91] on button "Preview" at bounding box center [381, 86] width 75 height 35
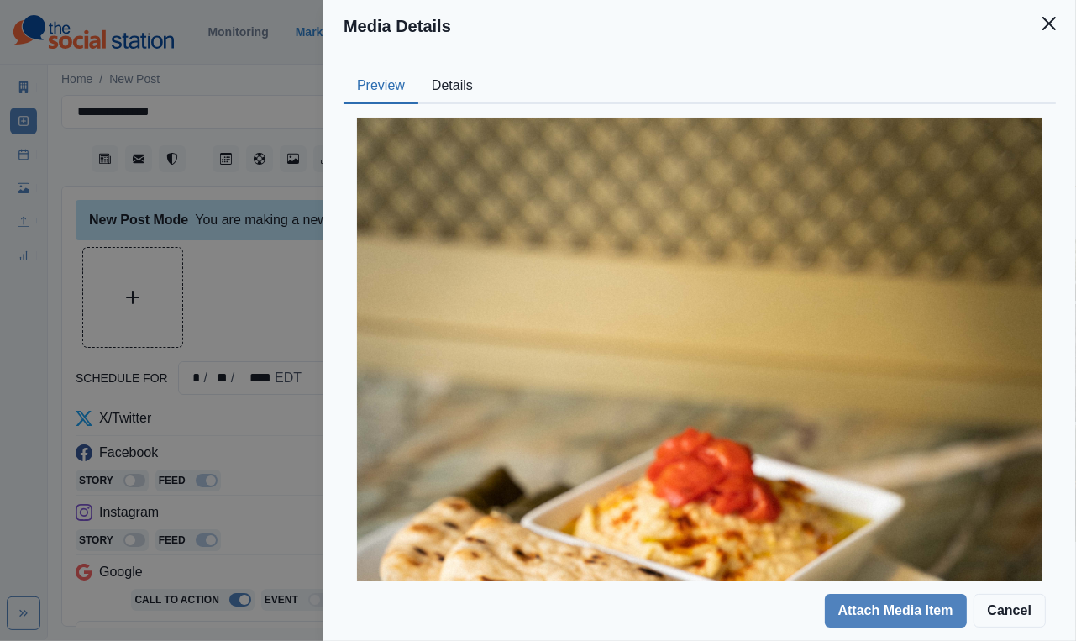
click at [261, 247] on div "Media Details Preview Details Our Description AWV07485 Reusable Yes Tags pasta …" at bounding box center [538, 320] width 1076 height 641
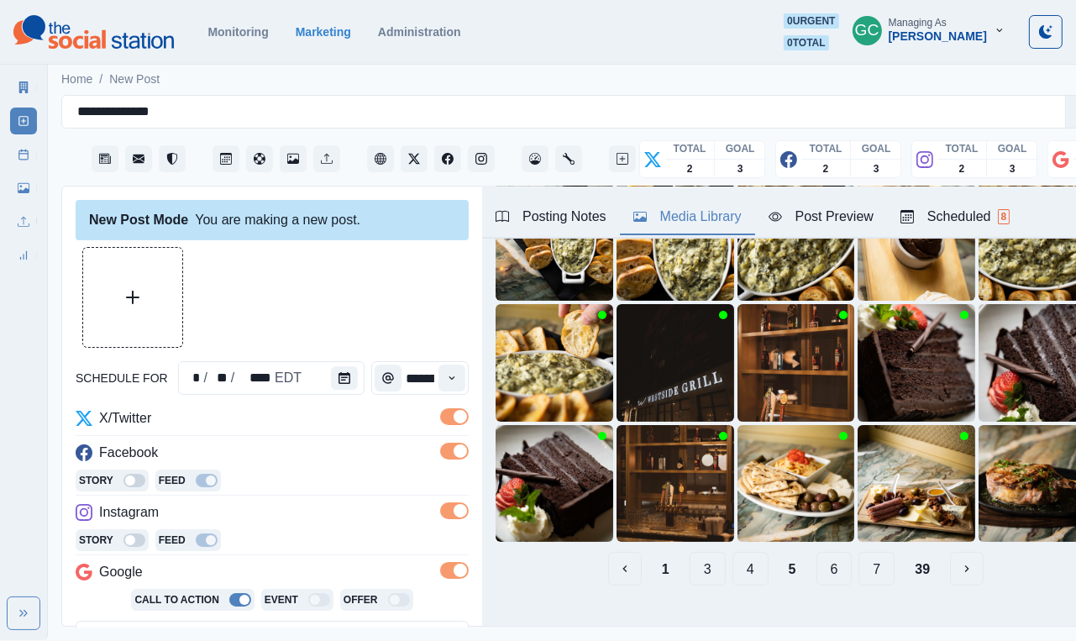
scroll to position [52, 0]
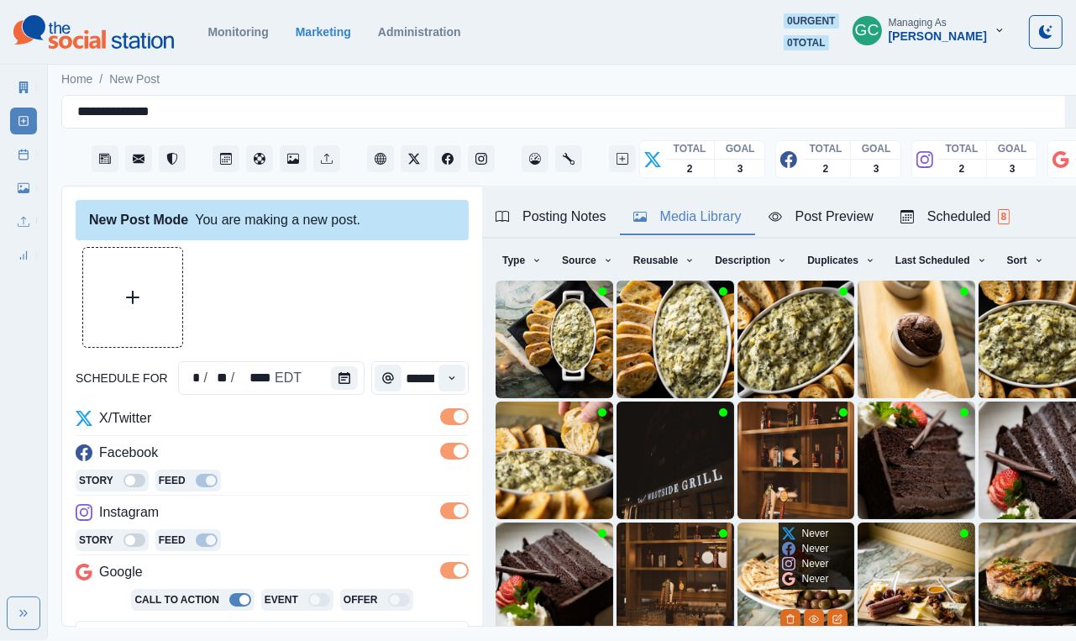
click at [786, 575] on icon at bounding box center [788, 578] width 13 height 13
click at [771, 587] on img at bounding box center [797, 582] width 118 height 118
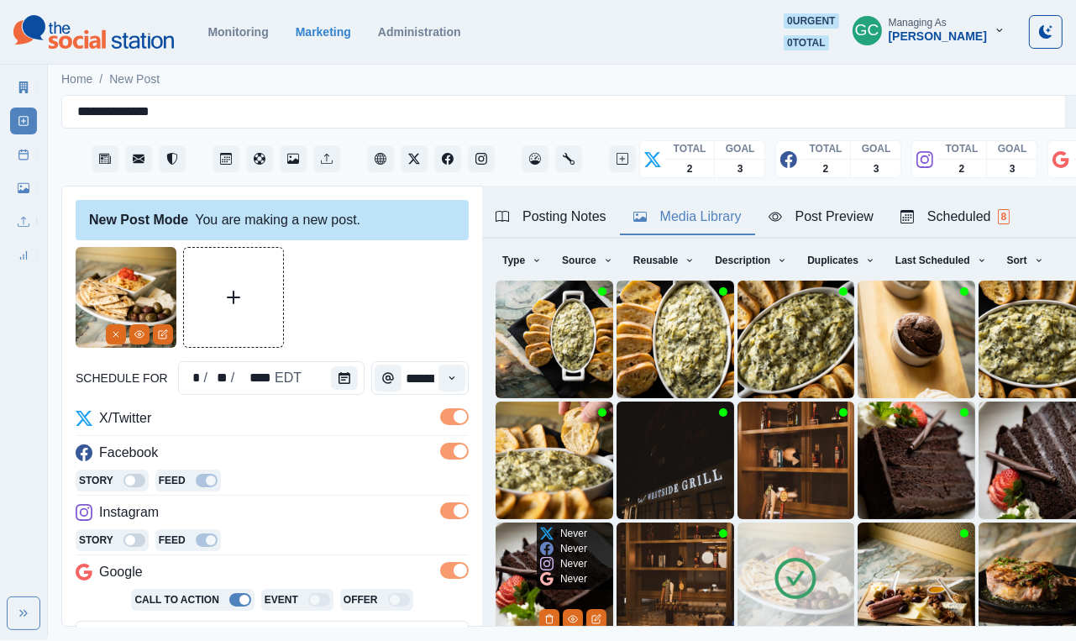
scroll to position [104, 0]
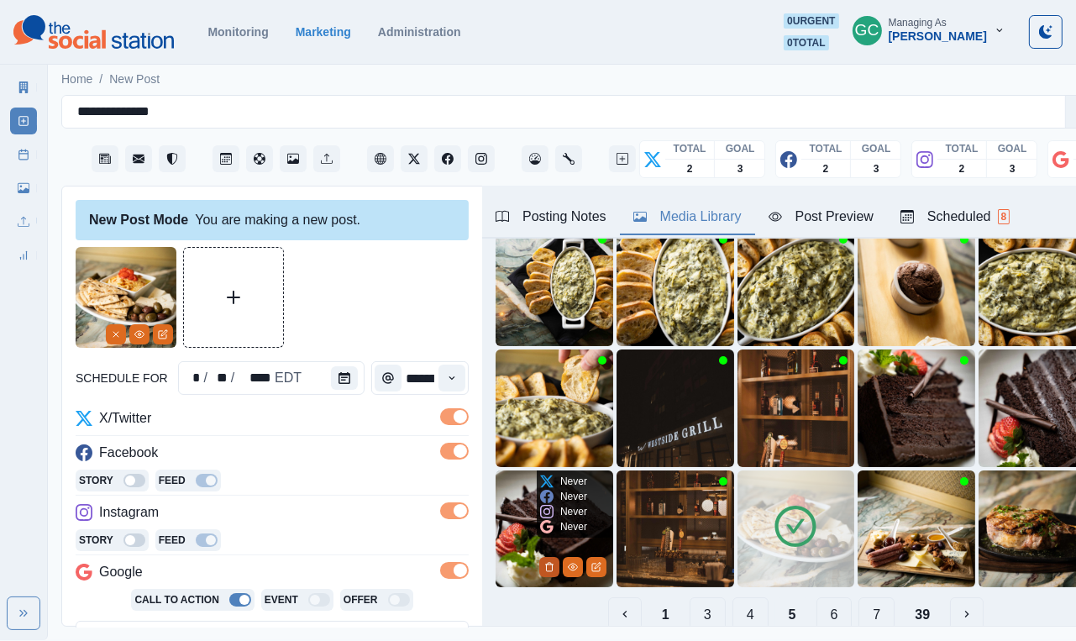
click at [544, 571] on icon "Delete Media" at bounding box center [549, 567] width 10 height 10
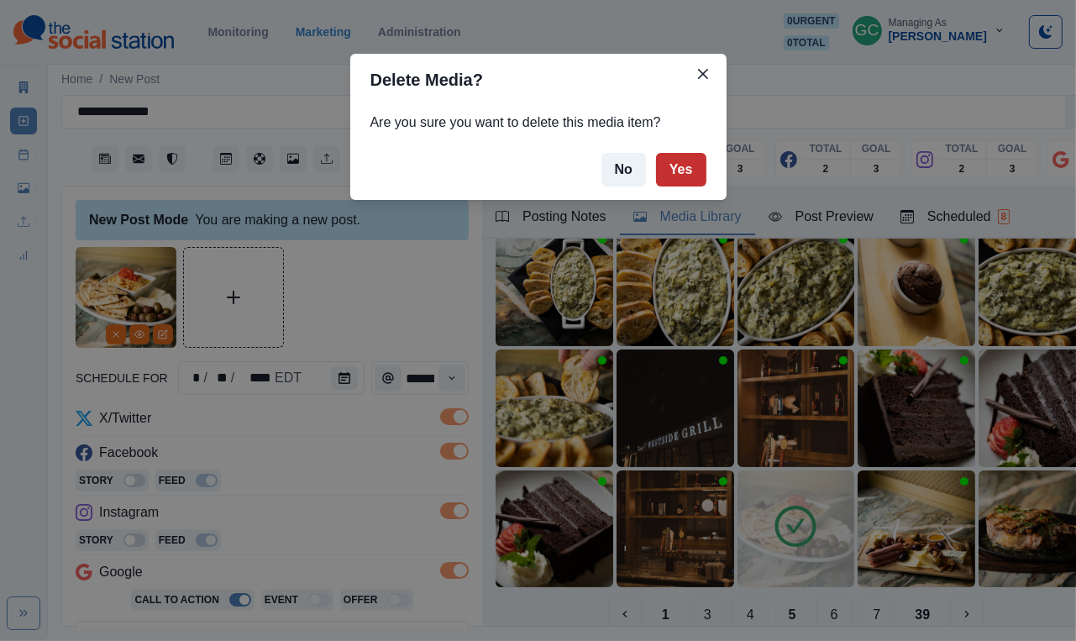
click at [686, 171] on button "Yes" at bounding box center [681, 170] width 50 height 34
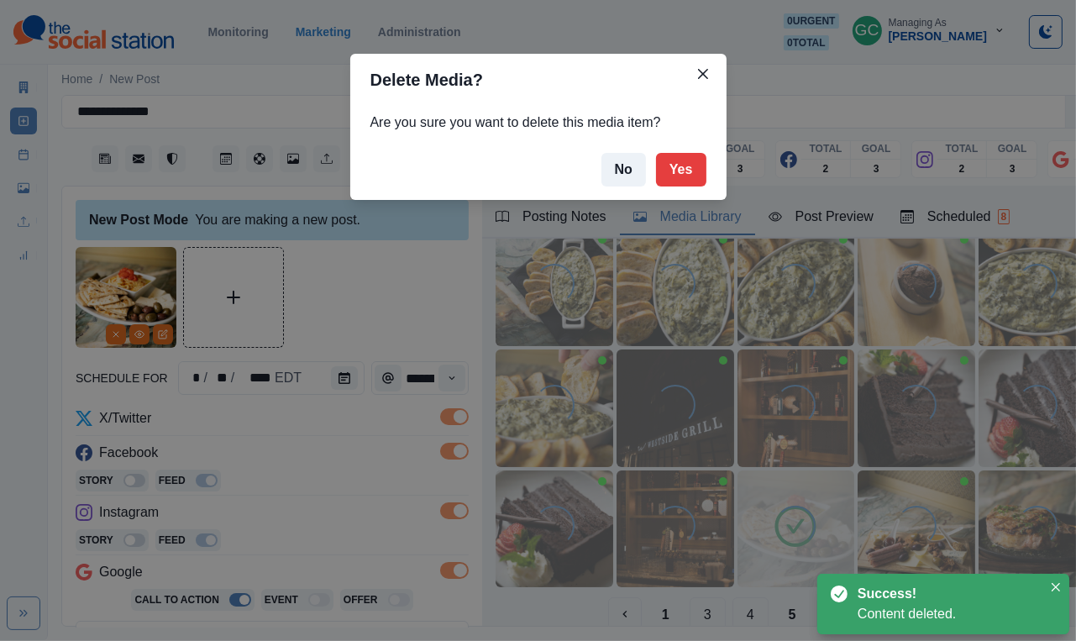
scroll to position [0, 0]
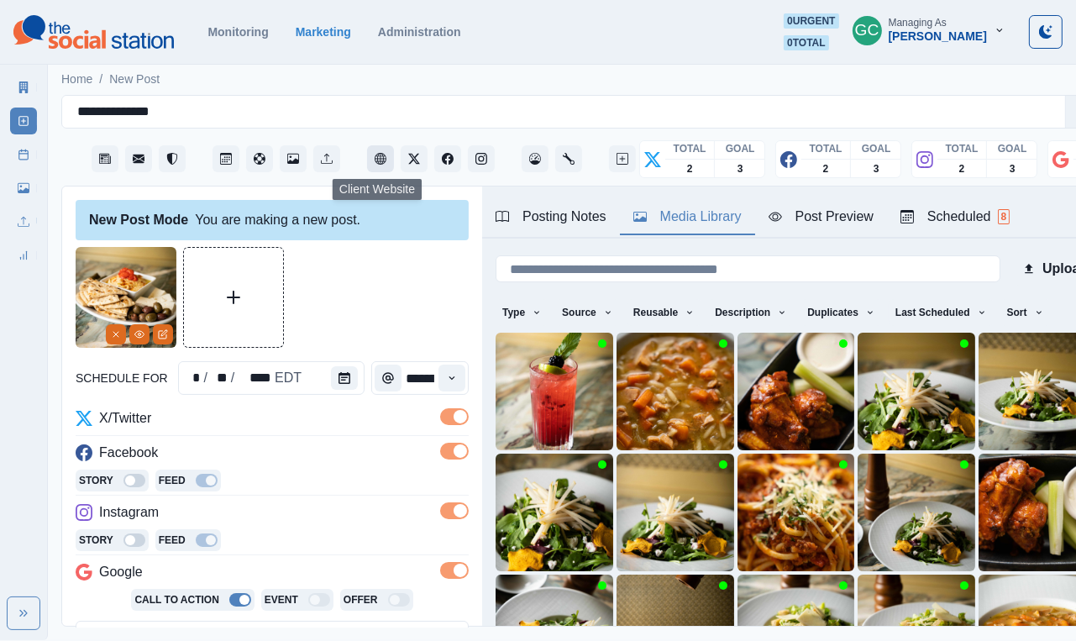
click at [371, 161] on button "Client Website" at bounding box center [380, 158] width 27 height 27
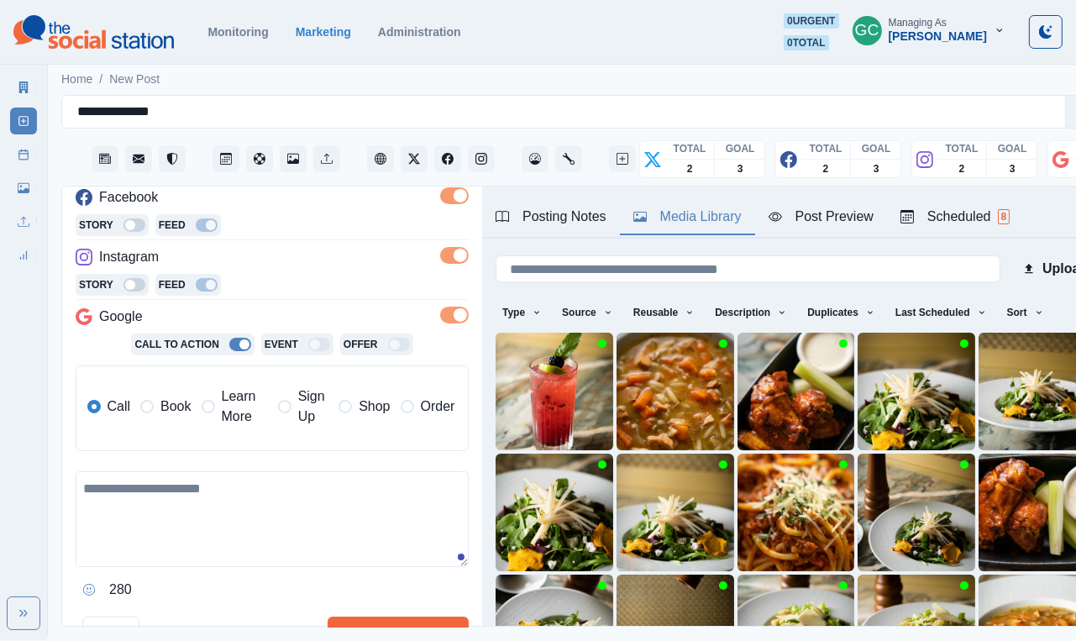
scroll to position [287, 0]
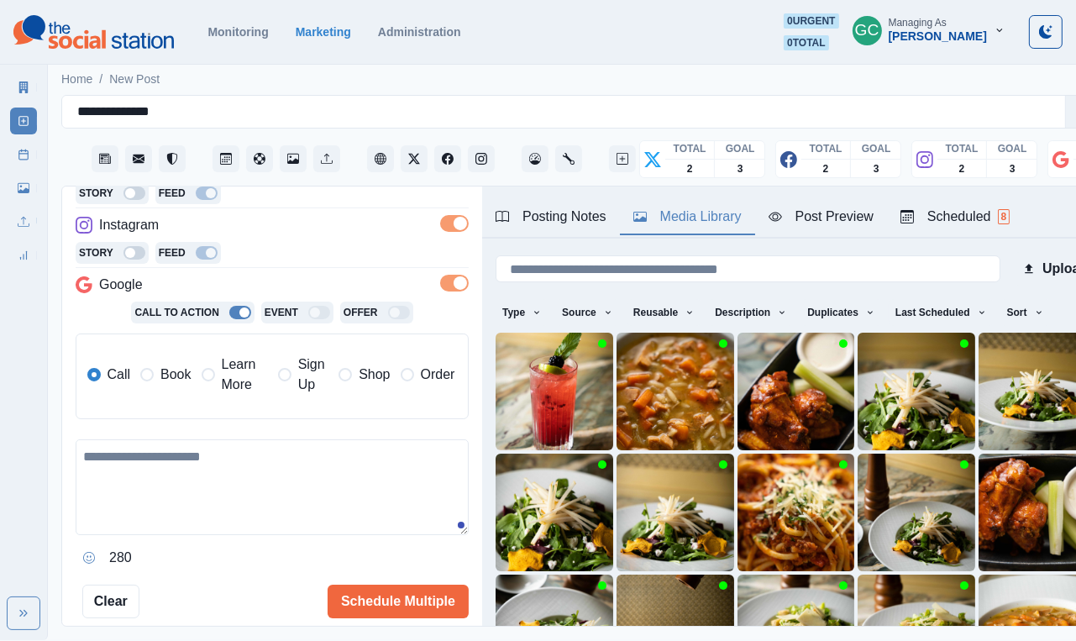
click at [171, 540] on div "280" at bounding box center [272, 505] width 393 height 132
click at [232, 477] on textarea at bounding box center [272, 487] width 393 height 96
paste textarea "**********"
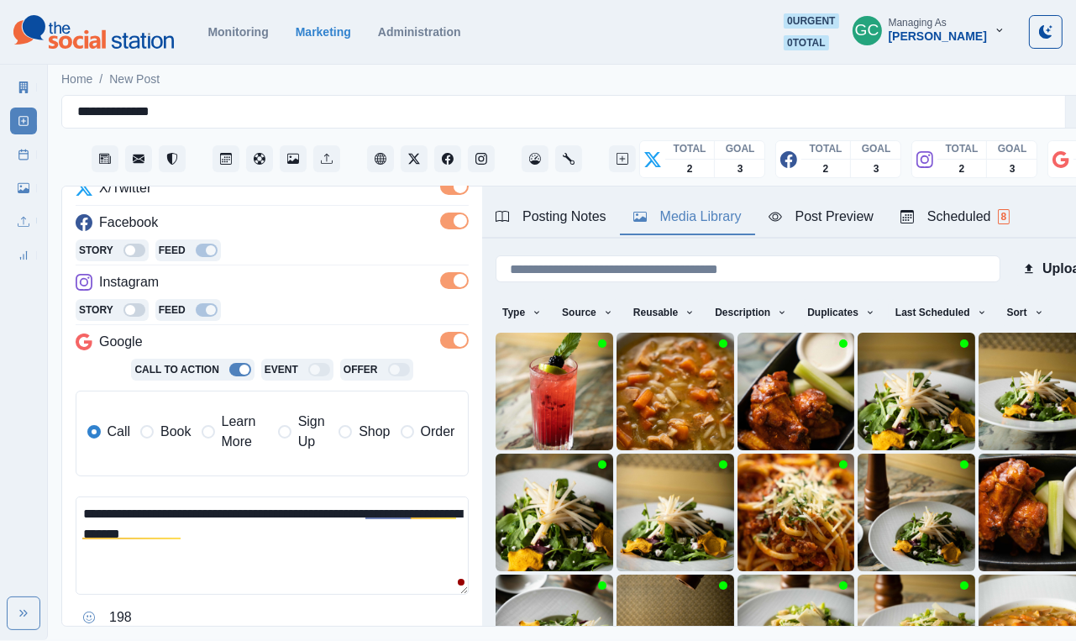
scroll to position [264, 0]
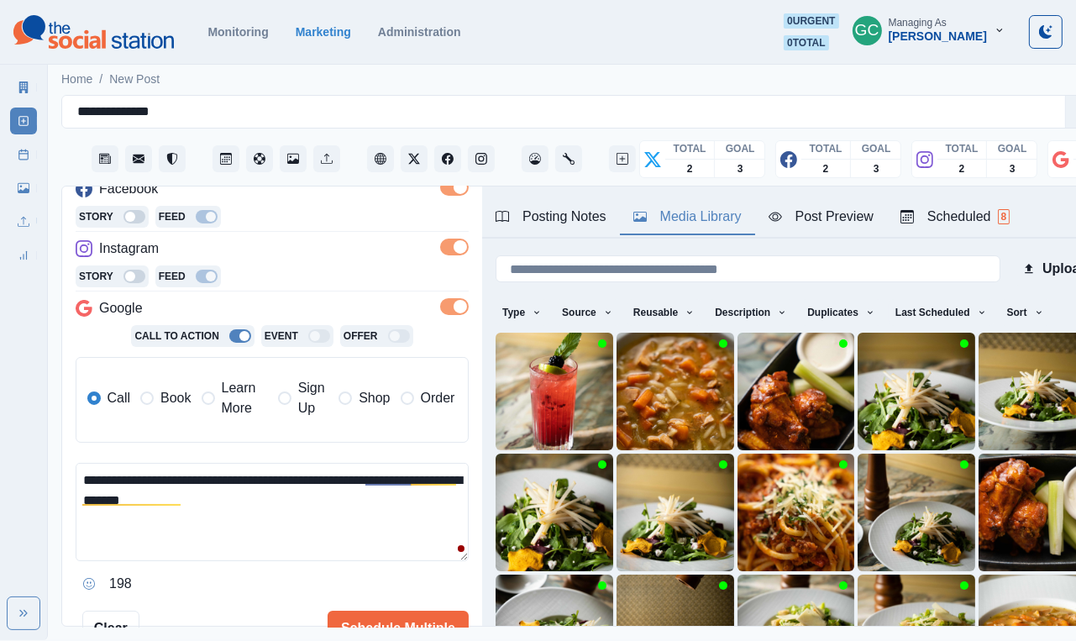
click at [222, 503] on textarea "**********" at bounding box center [272, 512] width 393 height 98
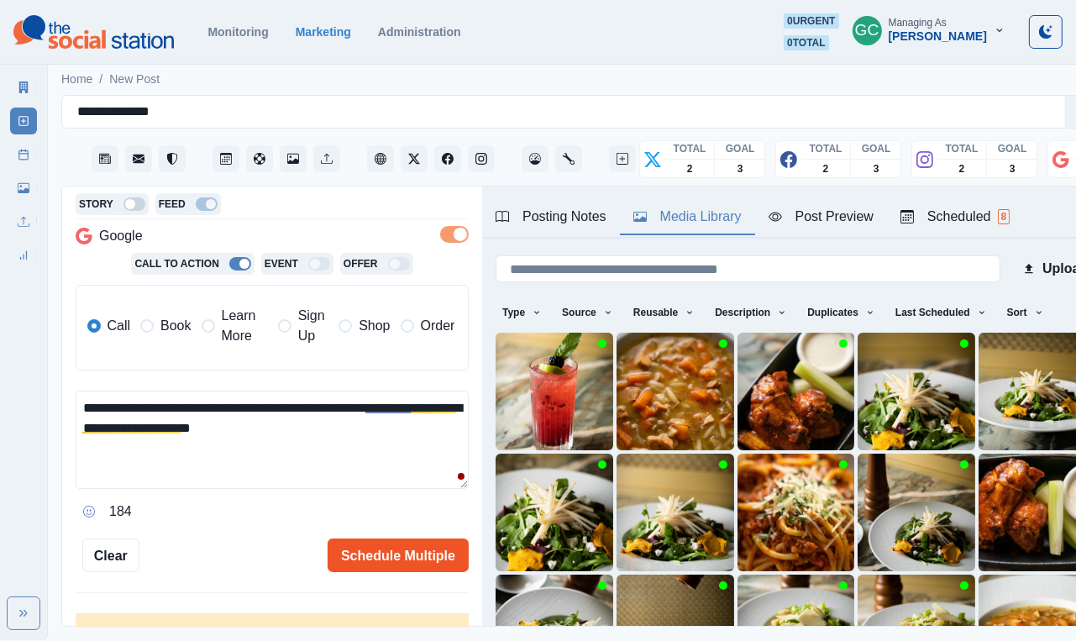
scroll to position [344, 0]
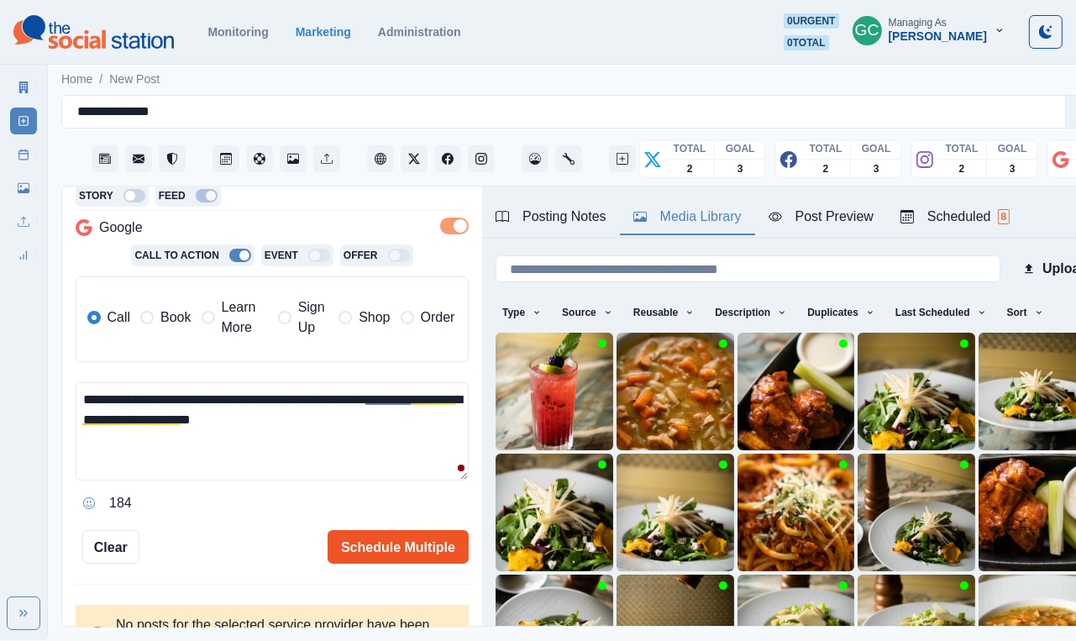
type textarea "**********"
click at [402, 550] on button "Schedule Multiple" at bounding box center [398, 547] width 141 height 34
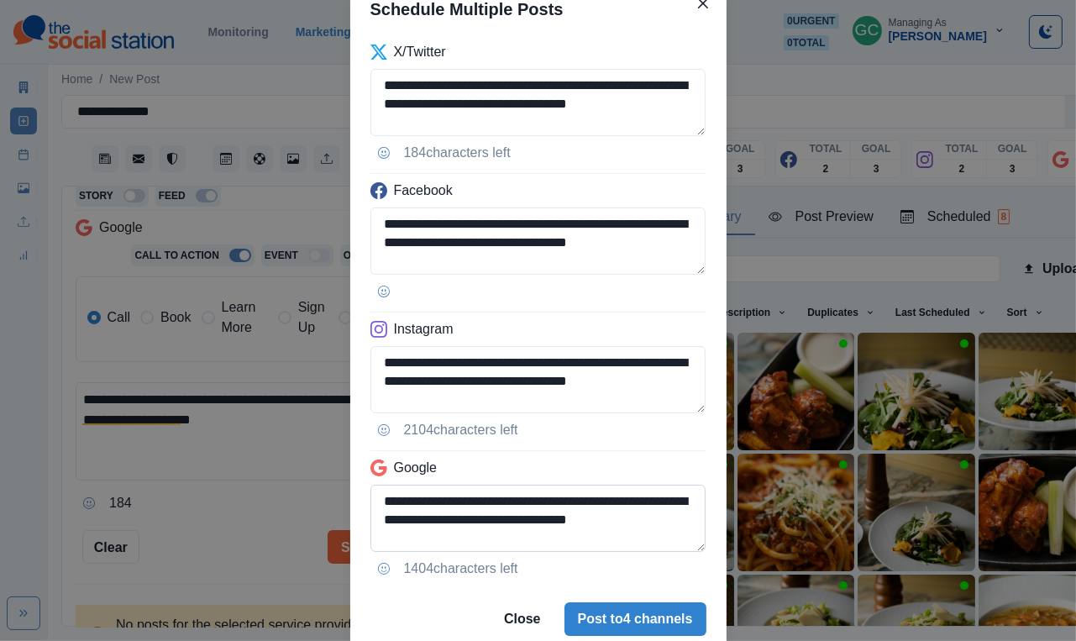
scroll to position [111, 0]
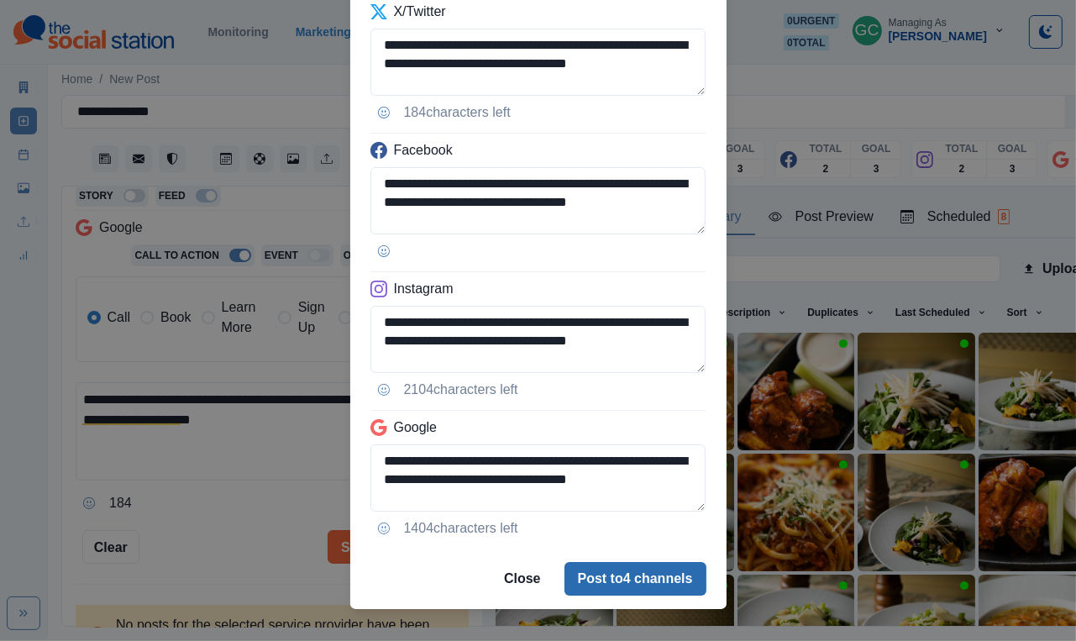
click at [671, 566] on button "Post to 4 channels" at bounding box center [636, 579] width 142 height 34
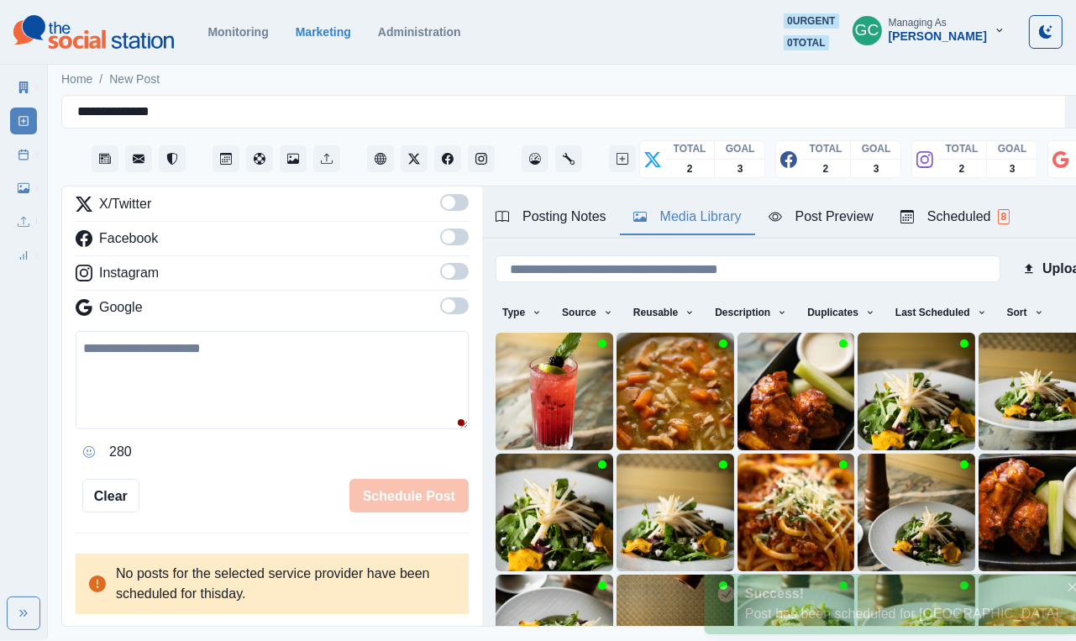
scroll to position [157, 0]
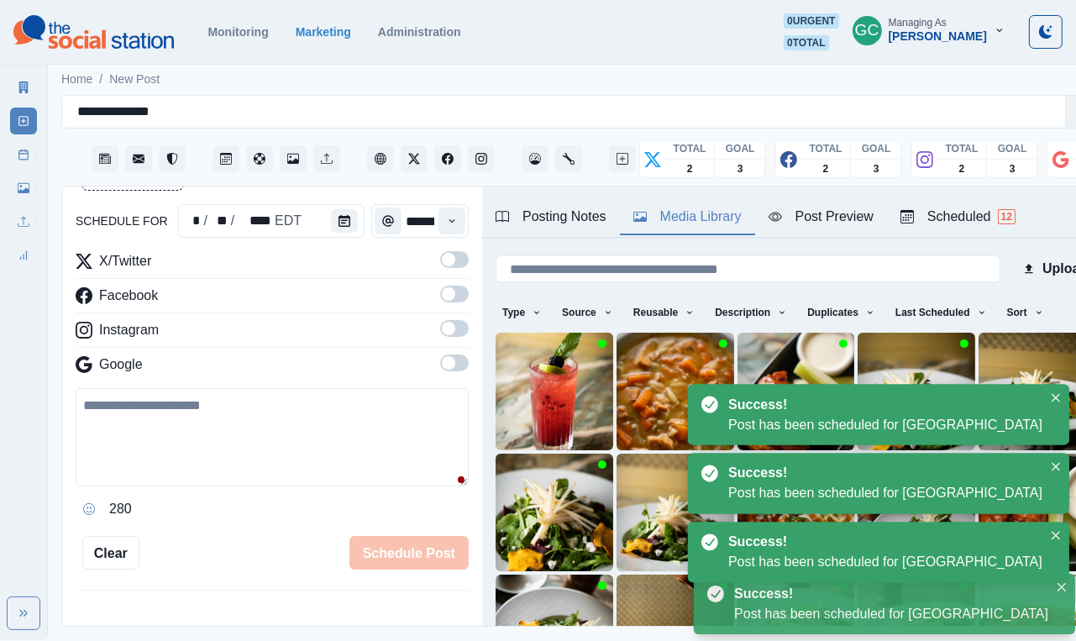
click at [1002, 193] on div "Posting Notes Media Library Post Preview Scheduled 12" at bounding box center [796, 213] width 628 height 52
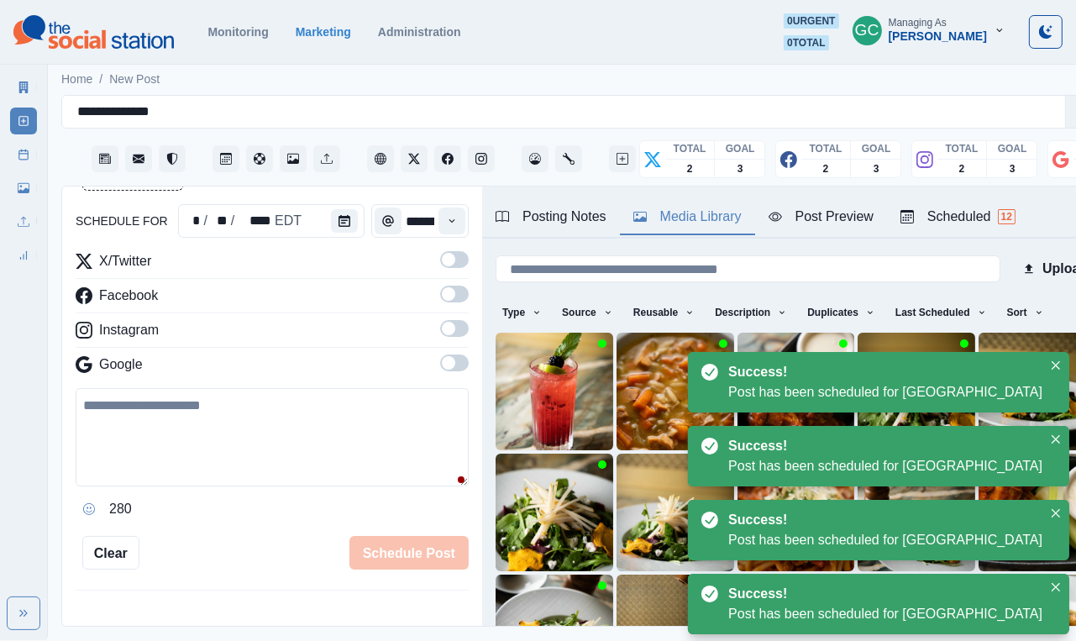
click at [975, 217] on div "Scheduled 12" at bounding box center [958, 217] width 115 height 20
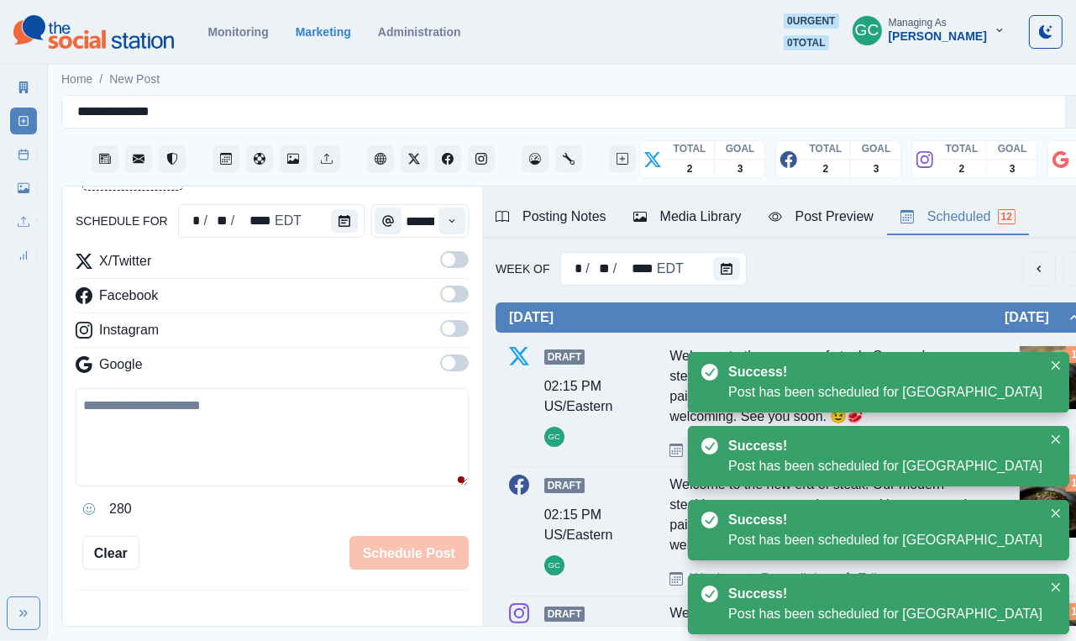
scroll to position [0, 0]
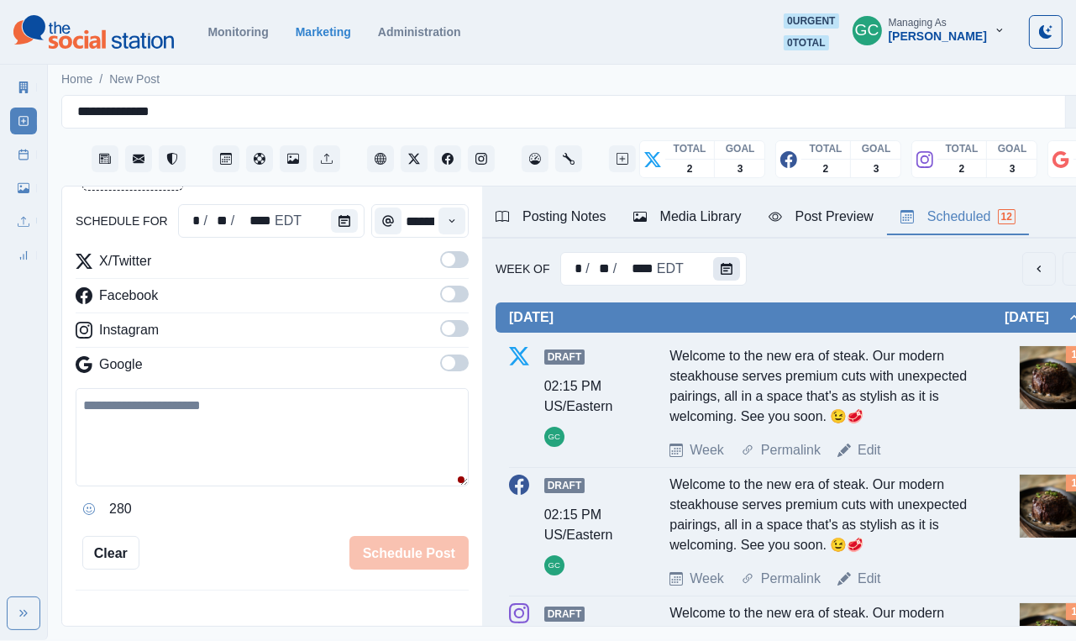
click at [724, 273] on icon "Calendar" at bounding box center [727, 269] width 12 height 12
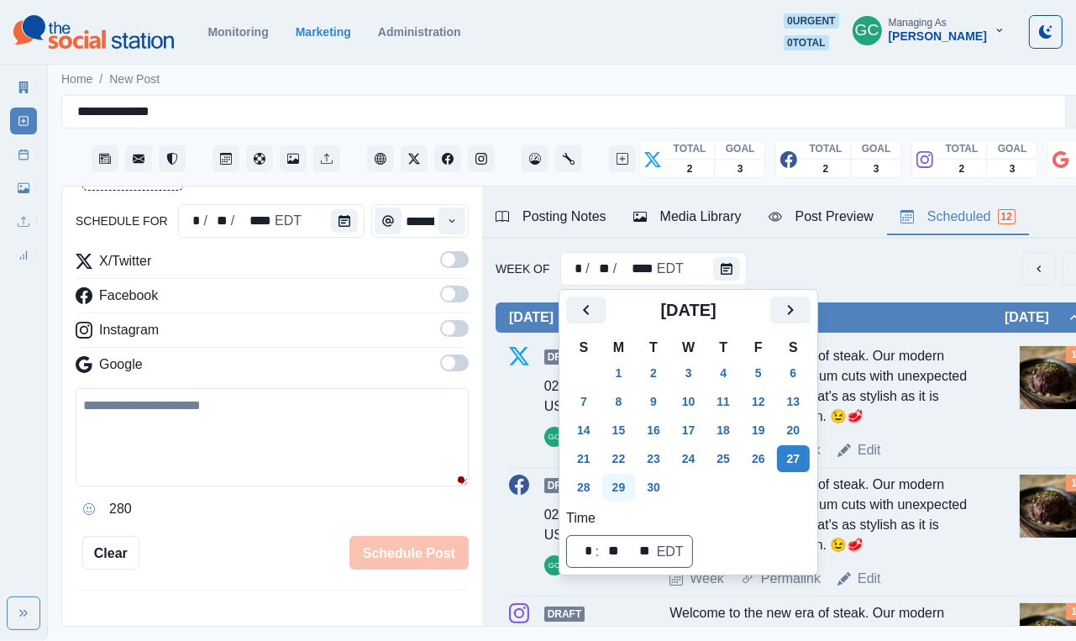
click at [621, 484] on button "29" at bounding box center [619, 487] width 34 height 27
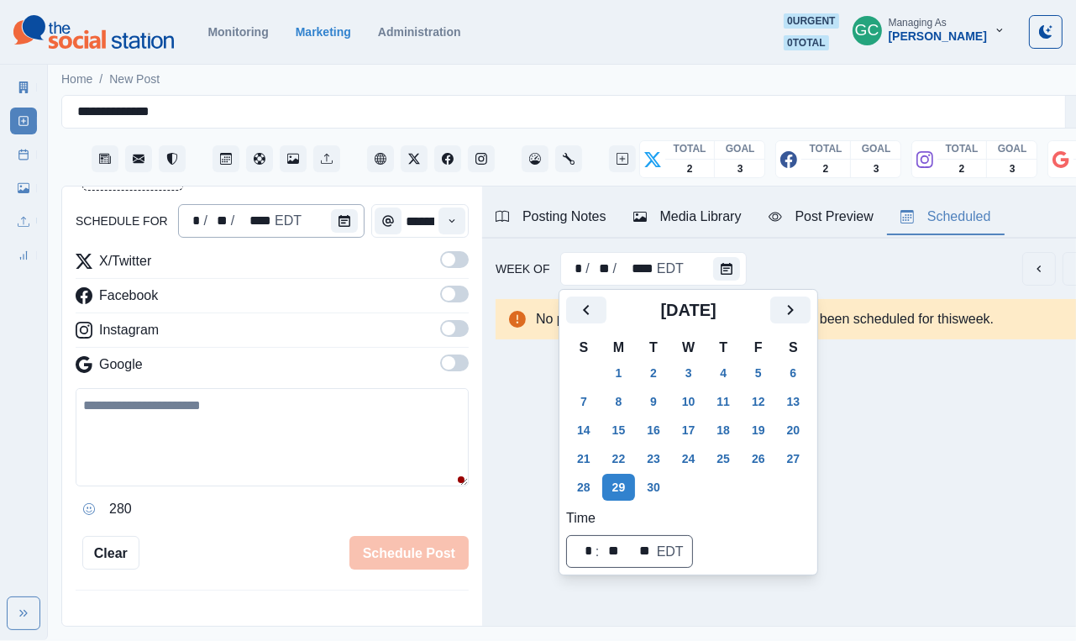
click at [327, 237] on div "* / ** / **** EDT" at bounding box center [271, 221] width 187 height 34
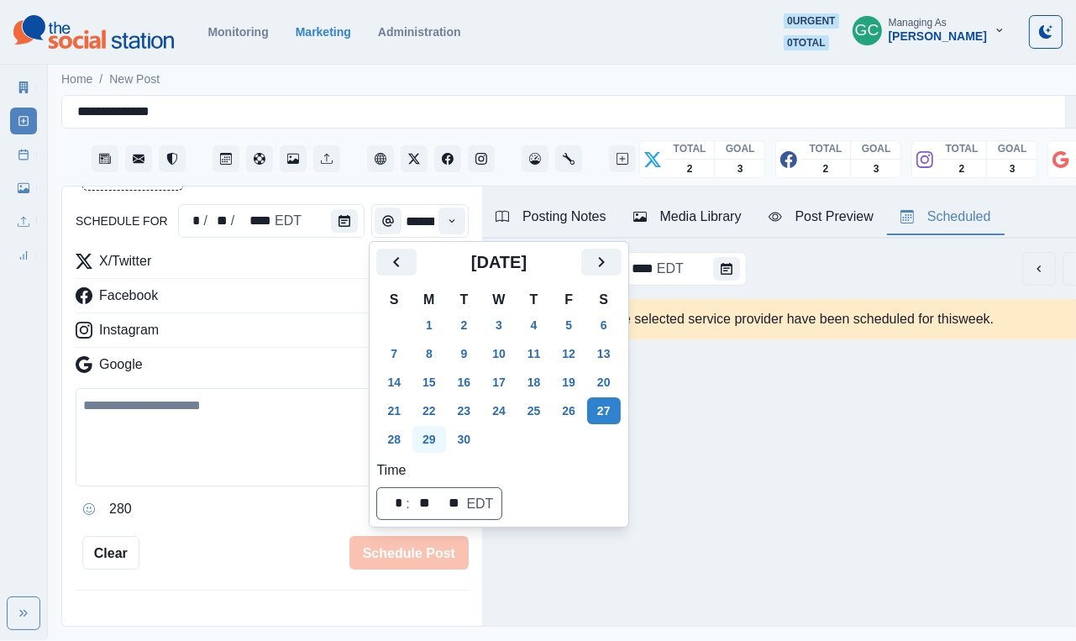
click at [429, 444] on button "29" at bounding box center [430, 439] width 34 height 27
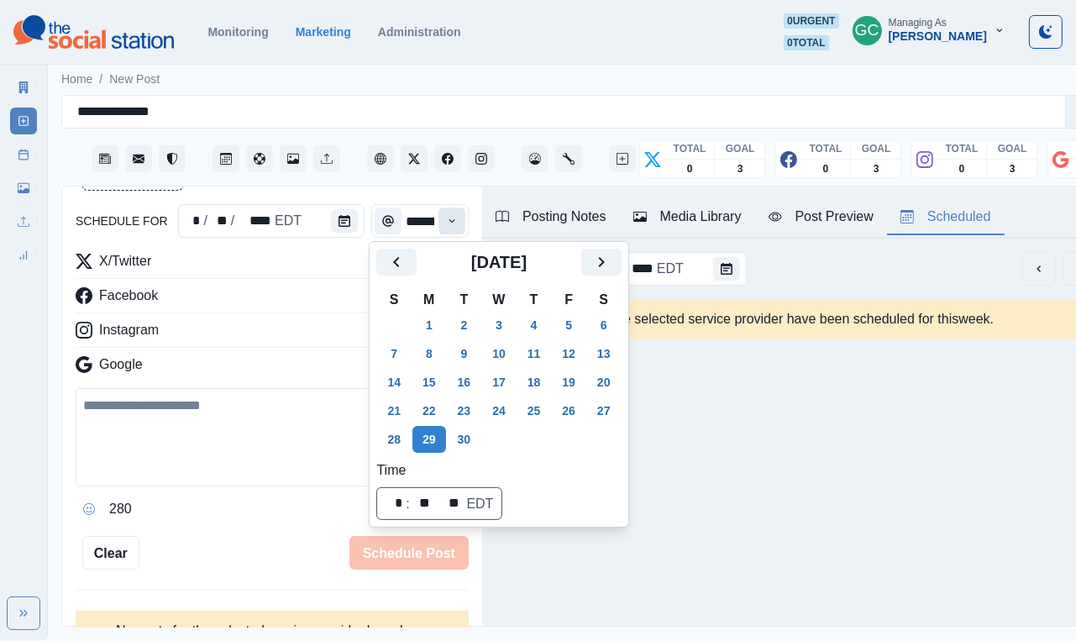
click at [446, 210] on button "Time" at bounding box center [452, 221] width 27 height 27
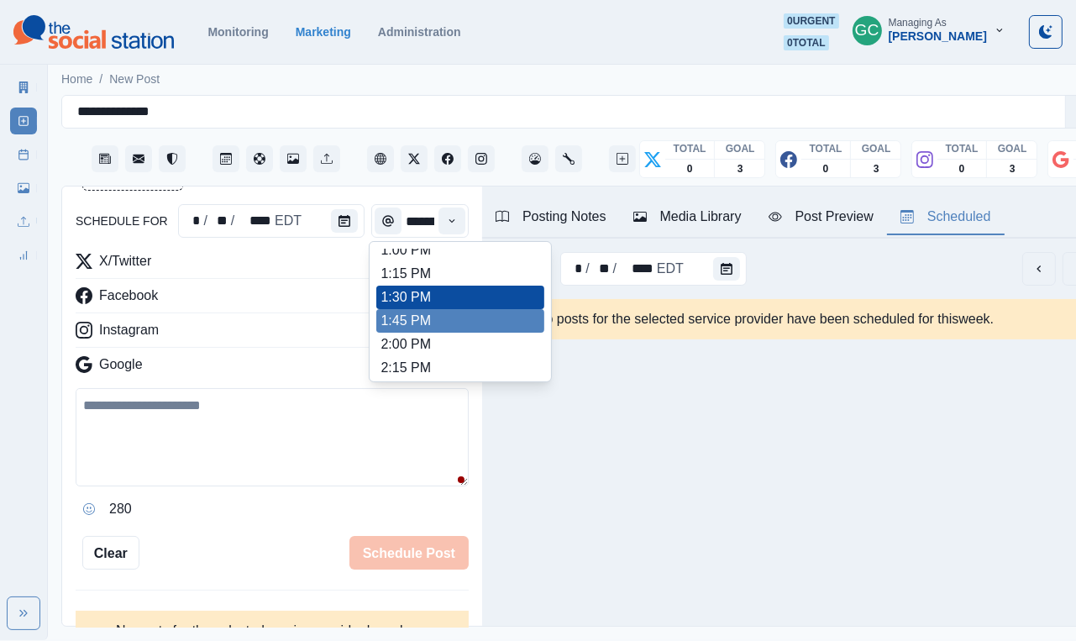
scroll to position [479, 0]
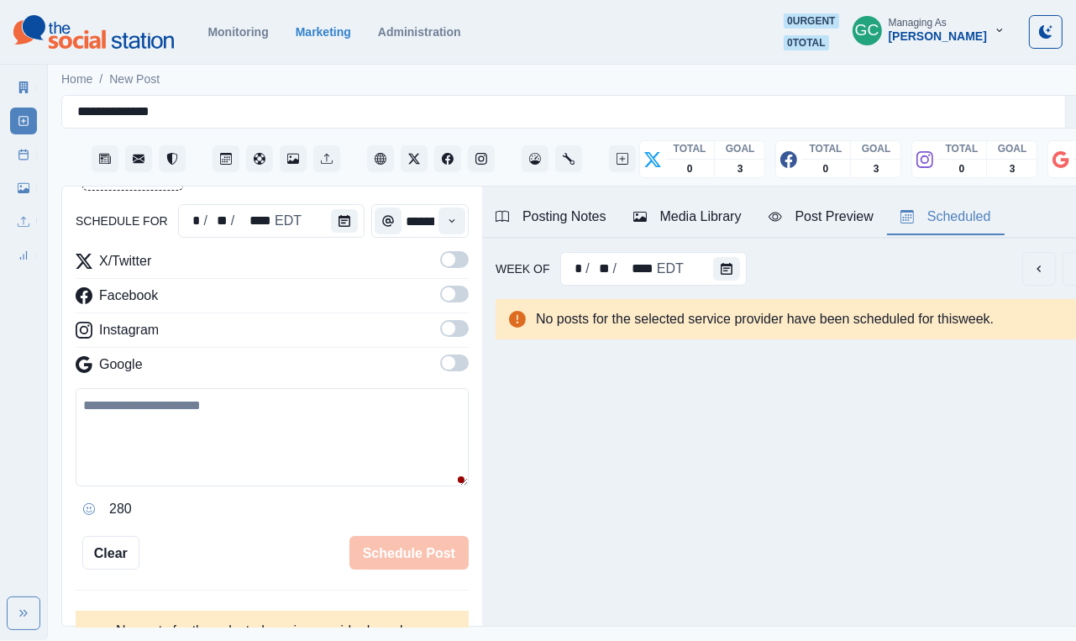
click at [456, 371] on span at bounding box center [454, 363] width 29 height 17
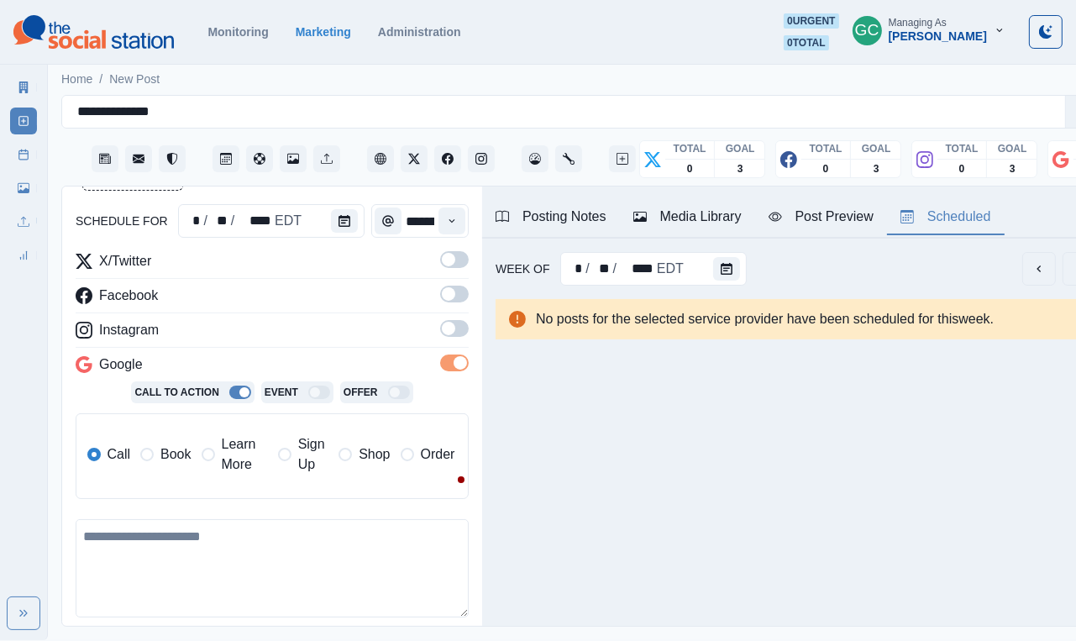
click at [456, 334] on span at bounding box center [454, 328] width 29 height 17
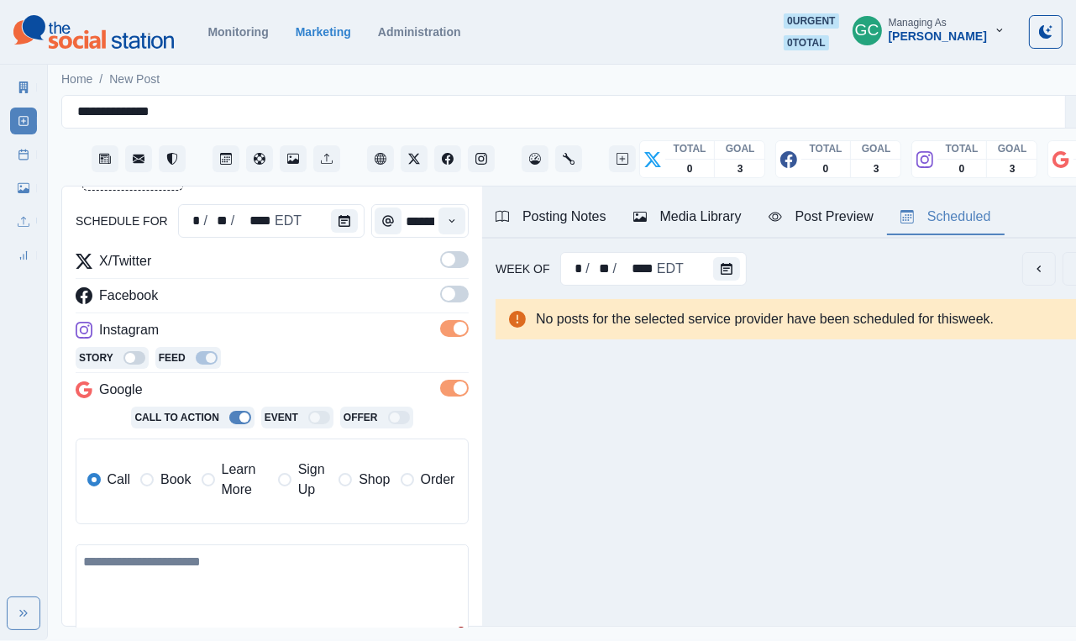
click at [456, 295] on span at bounding box center [454, 294] width 29 height 17
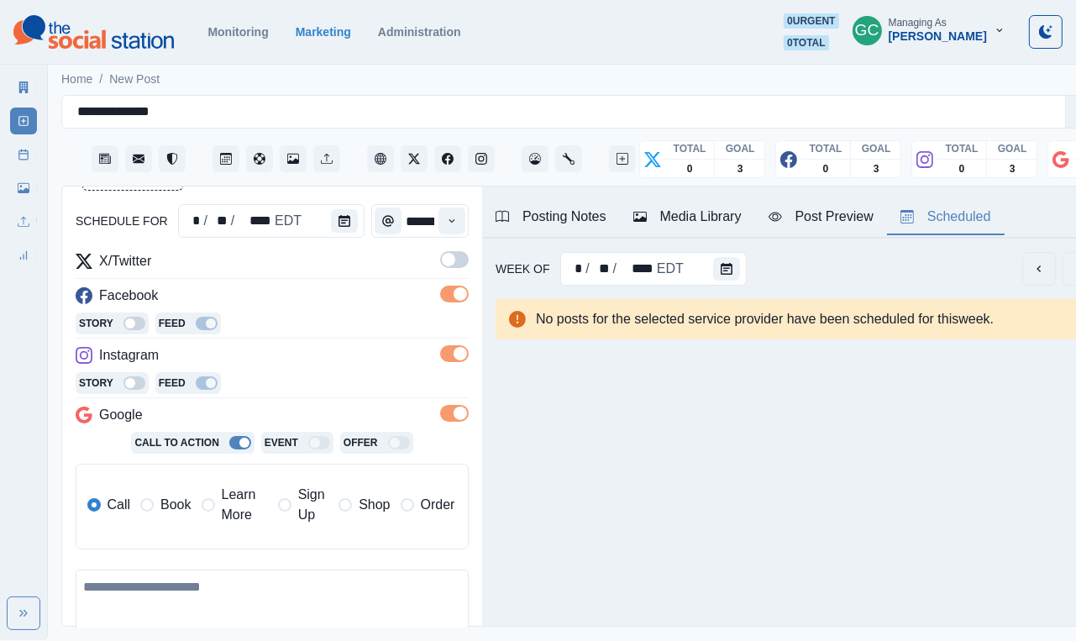
click at [456, 258] on span at bounding box center [454, 259] width 29 height 17
click at [234, 510] on span "Learn More" at bounding box center [245, 505] width 46 height 40
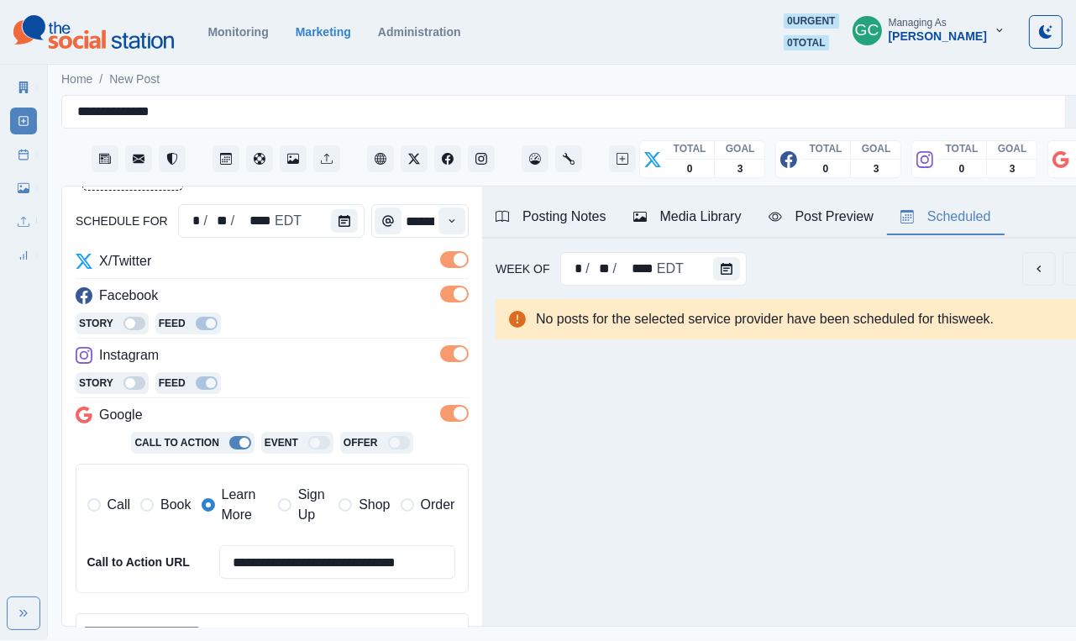
click at [697, 227] on div "Media Library" at bounding box center [688, 217] width 108 height 20
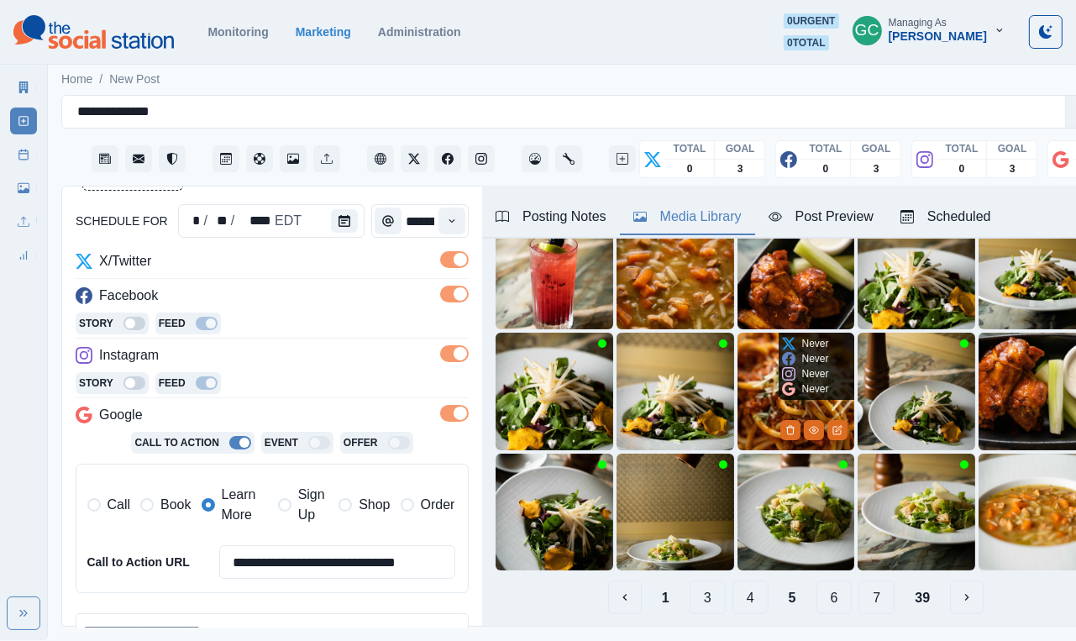
scroll to position [122, 0]
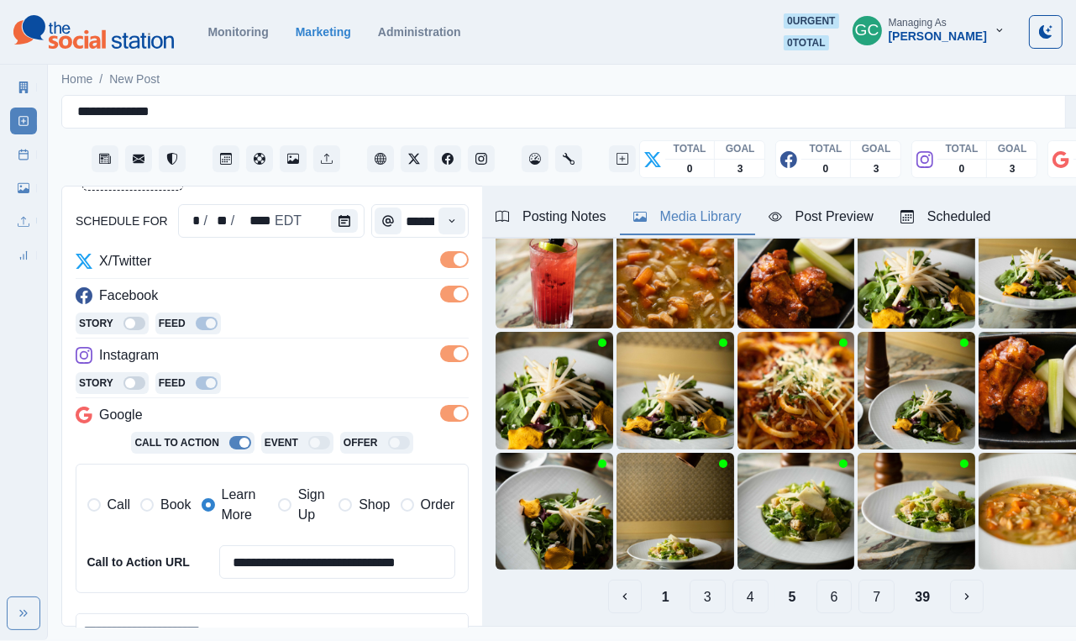
click at [849, 596] on button "6" at bounding box center [835, 597] width 36 height 34
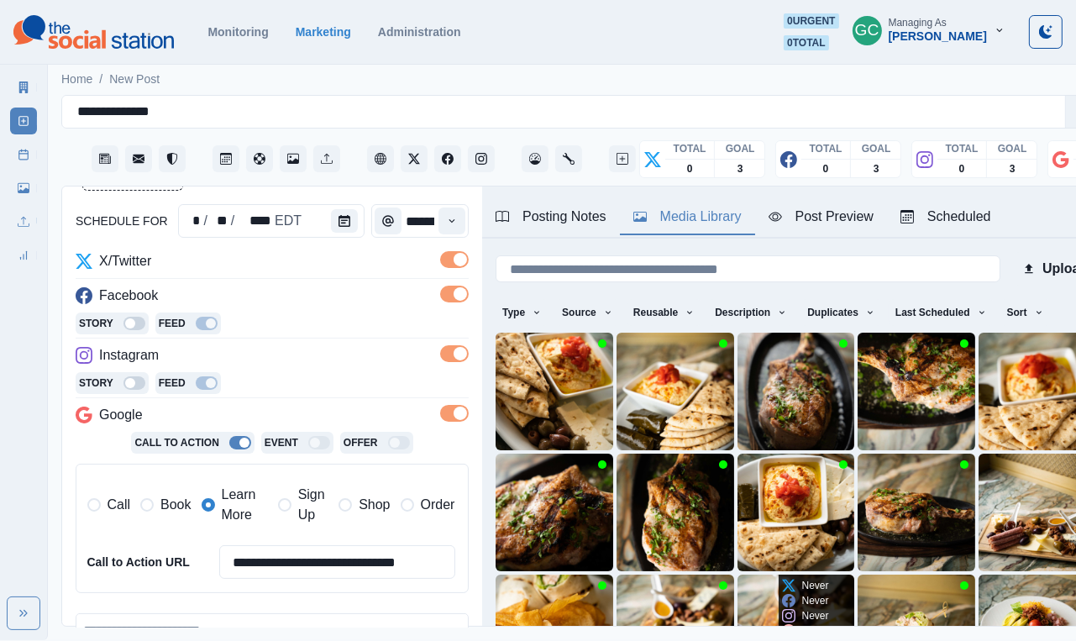
scroll to position [31, 0]
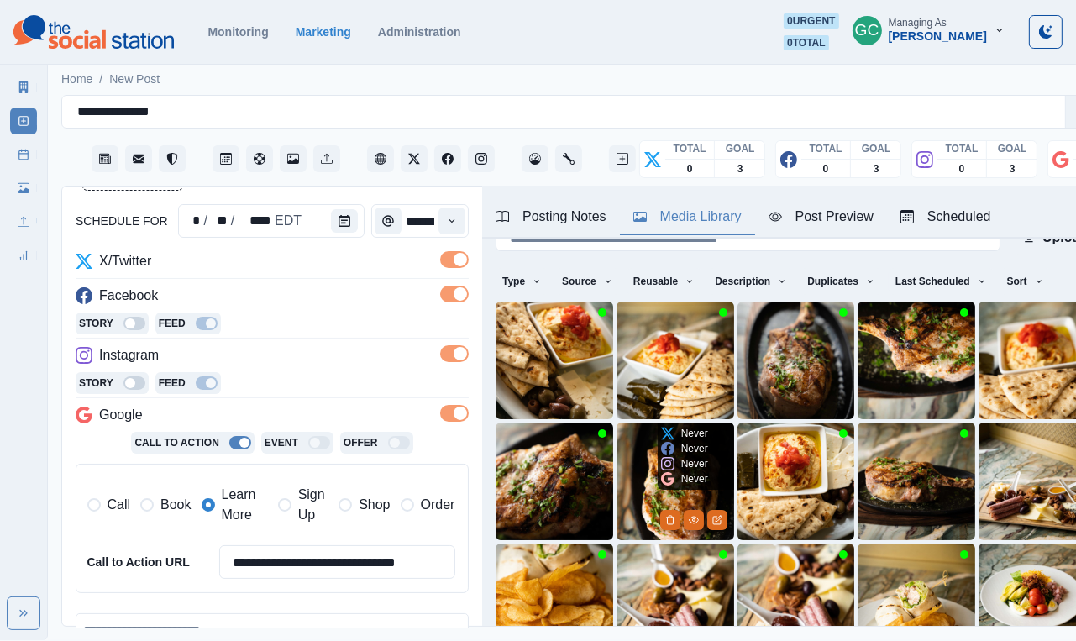
click at [631, 496] on img at bounding box center [676, 482] width 118 height 118
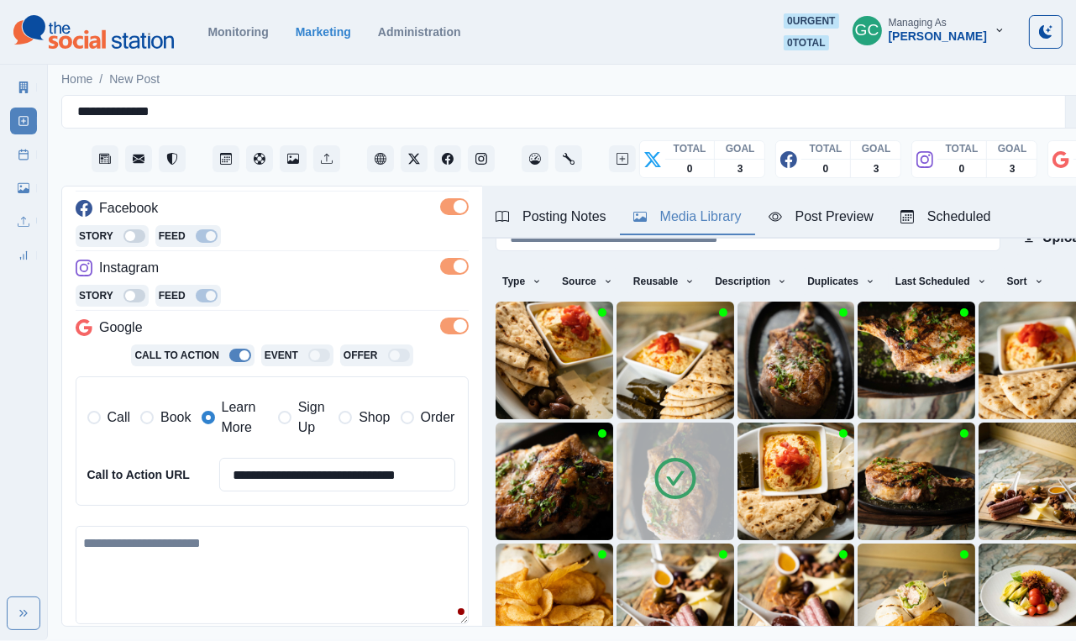
scroll to position [245, 0]
click at [213, 570] on textarea at bounding box center [272, 574] width 393 height 98
paste textarea "**********"
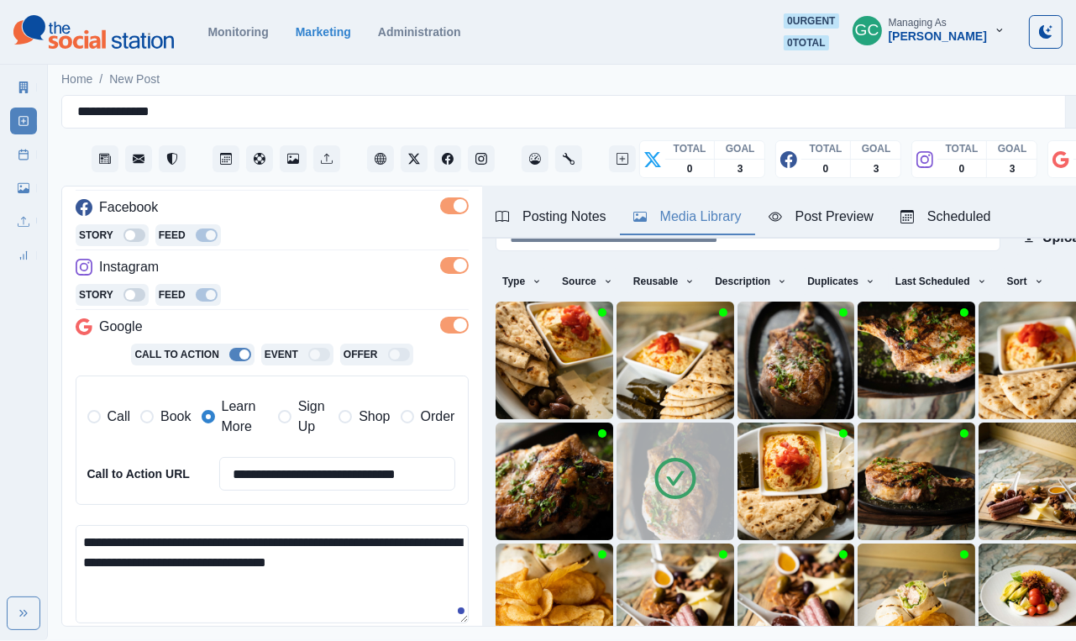
click at [161, 602] on textarea "**********" at bounding box center [272, 574] width 393 height 98
click at [124, 539] on textarea "**********" at bounding box center [272, 574] width 393 height 98
click at [134, 585] on textarea "**********" at bounding box center [272, 574] width 393 height 98
drag, startPoint x: 134, startPoint y: 585, endPoint x: 48, endPoint y: 505, distance: 117.1
click at [48, 505] on main "**********" at bounding box center [586, 350] width 1076 height 580
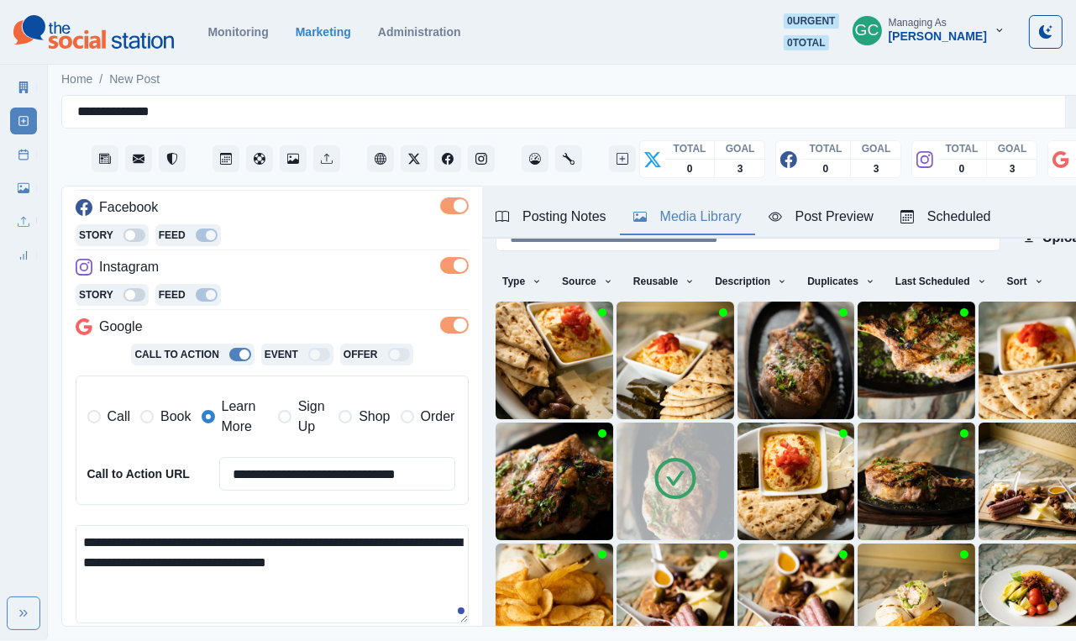
click at [135, 597] on textarea "**********" at bounding box center [272, 574] width 393 height 98
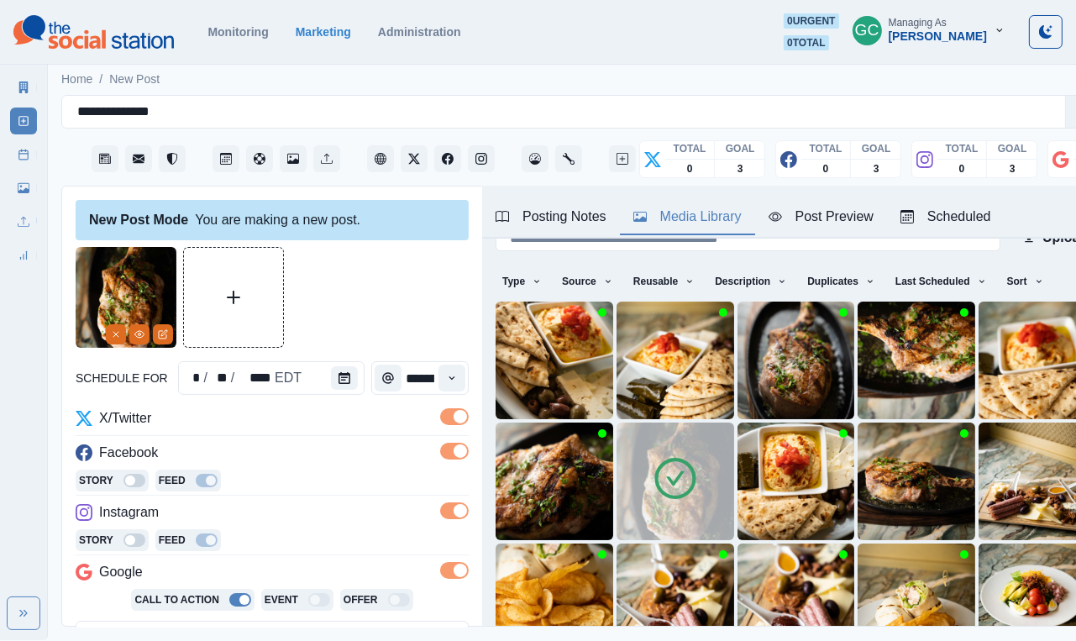
scroll to position [0, 0]
type textarea "**********"
click at [983, 214] on div "Scheduled" at bounding box center [946, 217] width 91 height 20
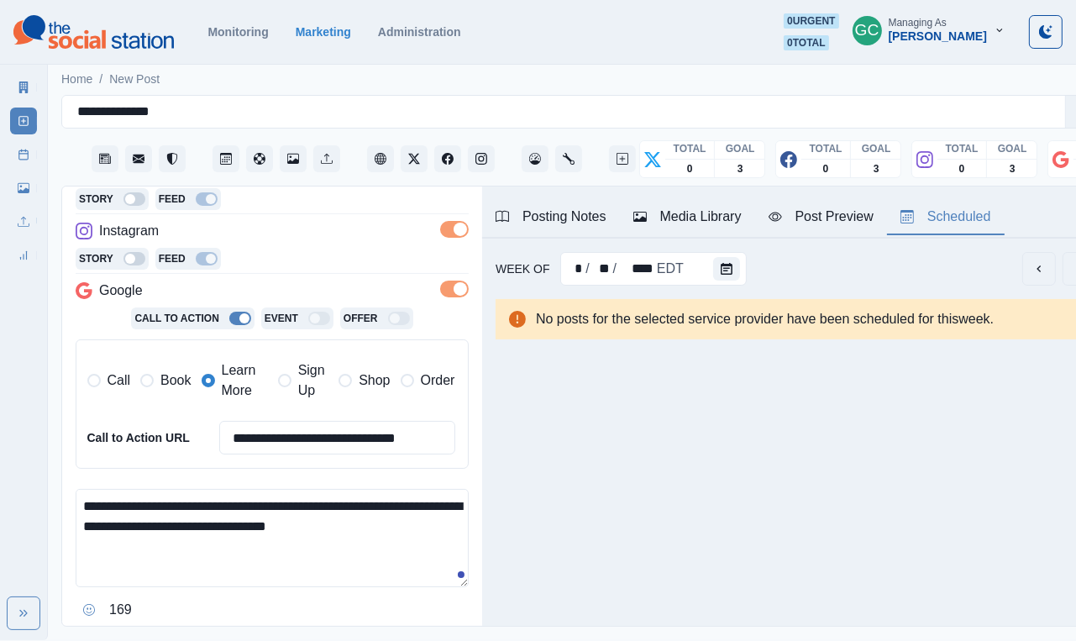
scroll to position [323, 0]
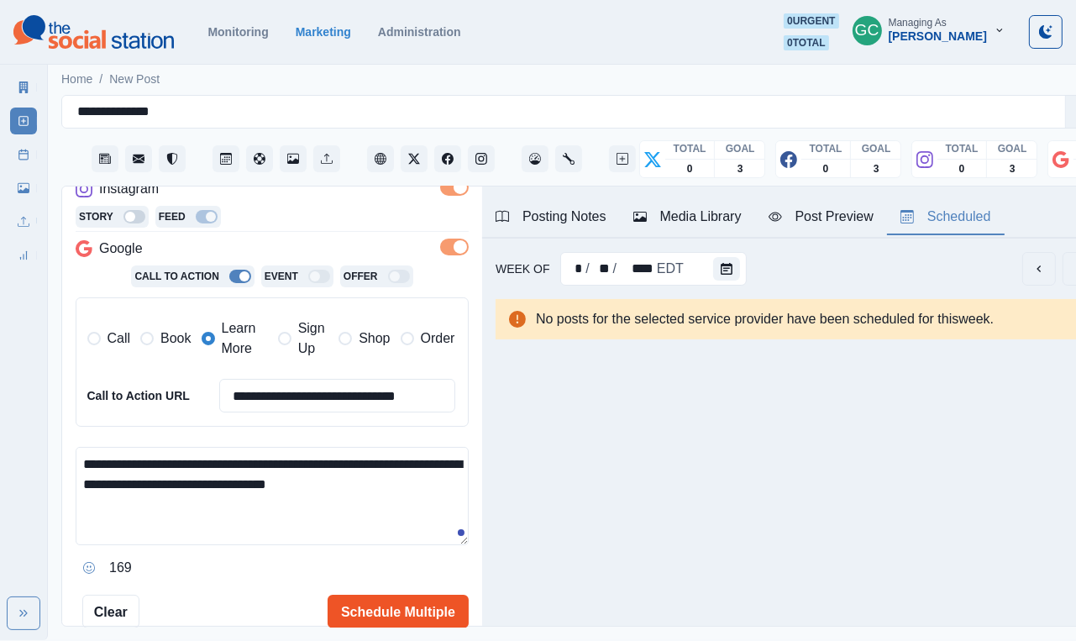
click at [424, 597] on button "Schedule Multiple" at bounding box center [398, 612] width 141 height 34
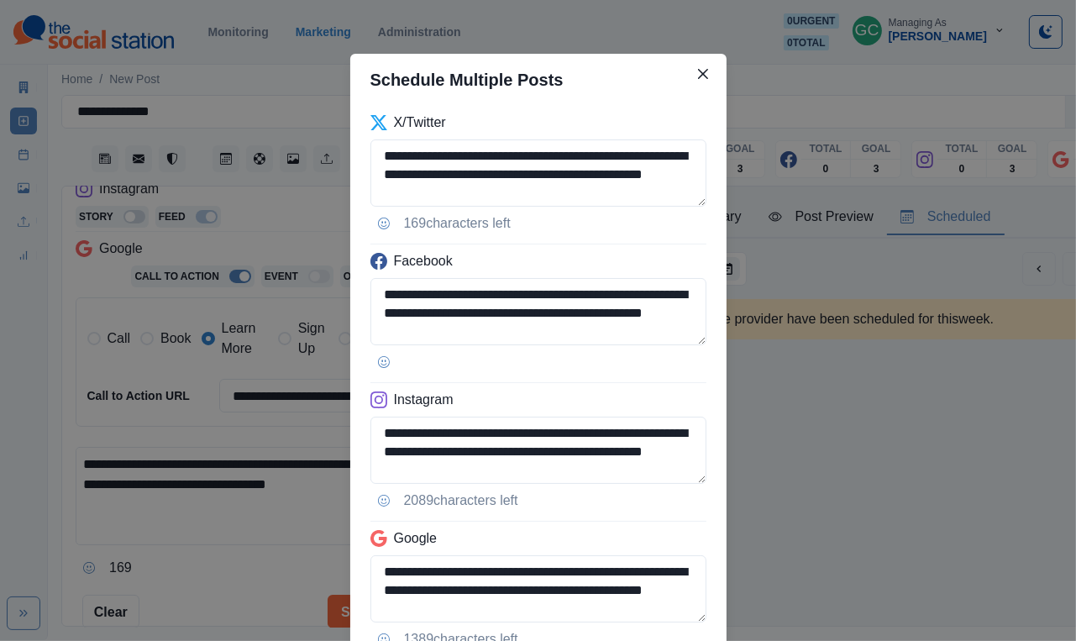
scroll to position [92, 0]
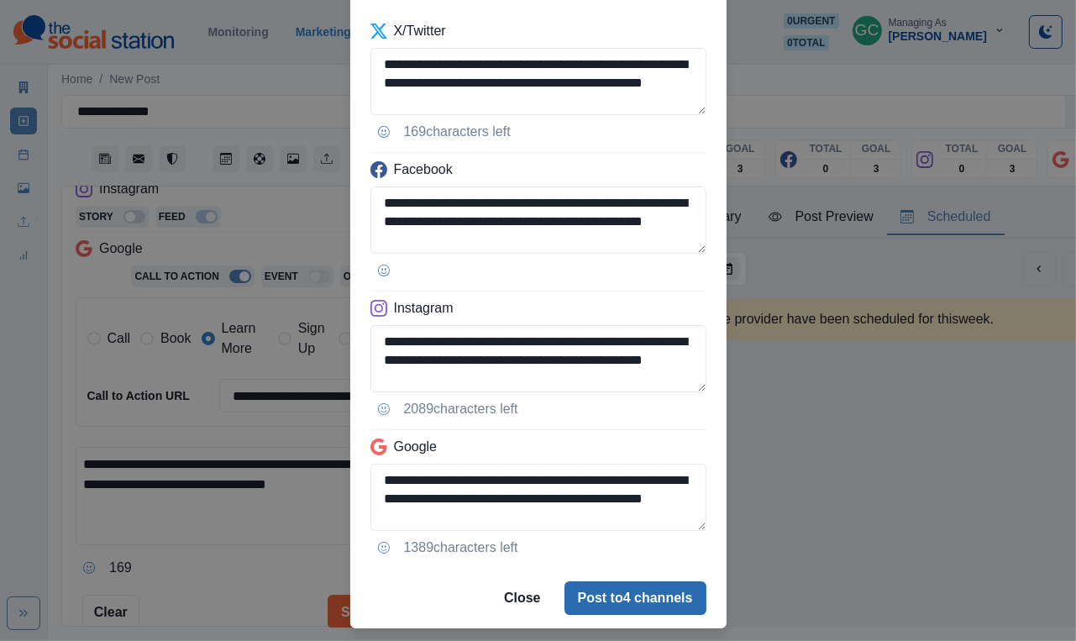
click at [634, 594] on button "Post to 4 channels" at bounding box center [636, 598] width 142 height 34
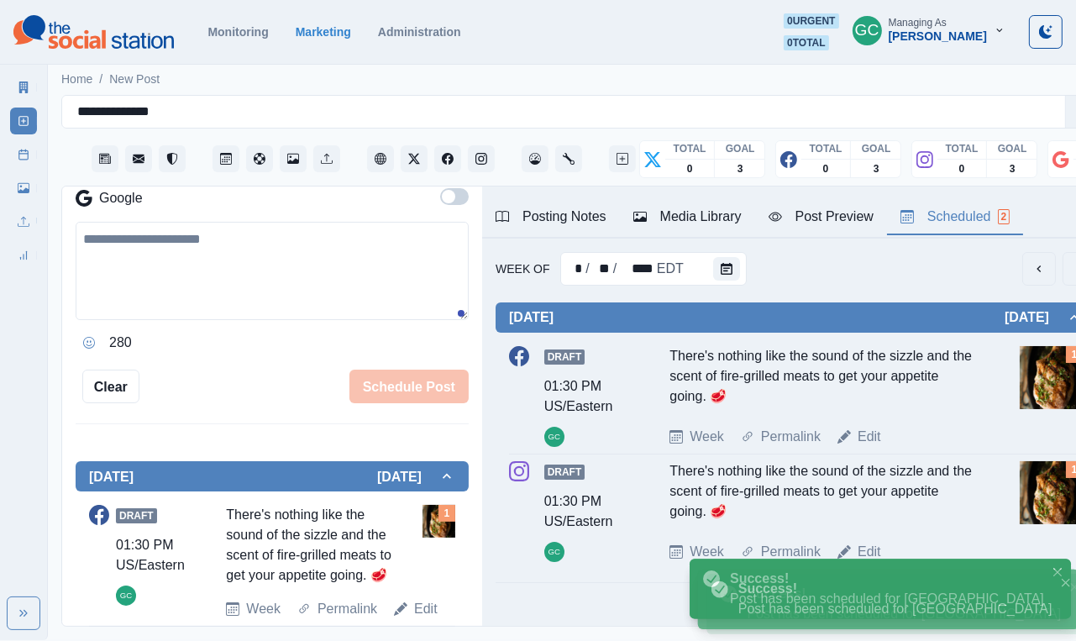
scroll to position [157, 0]
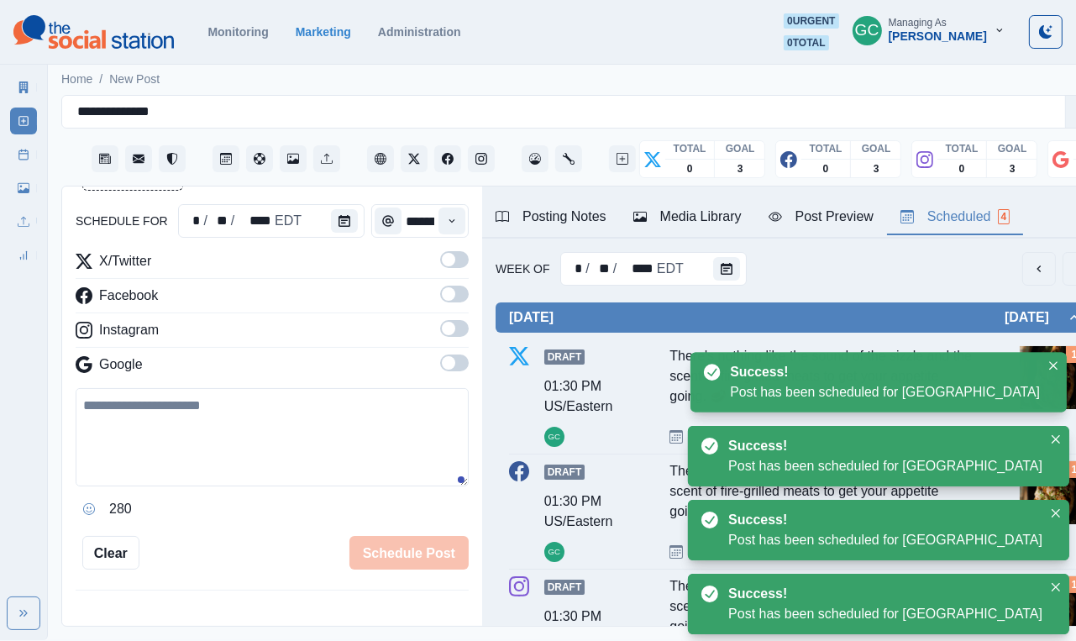
drag, startPoint x: 899, startPoint y: 12, endPoint x: 146, endPoint y: 574, distance: 939.5
click at [146, 574] on div "New Post Mode You are making a new post. schedule for * / ** / **** EDT *******…" at bounding box center [272, 407] width 420 height 441
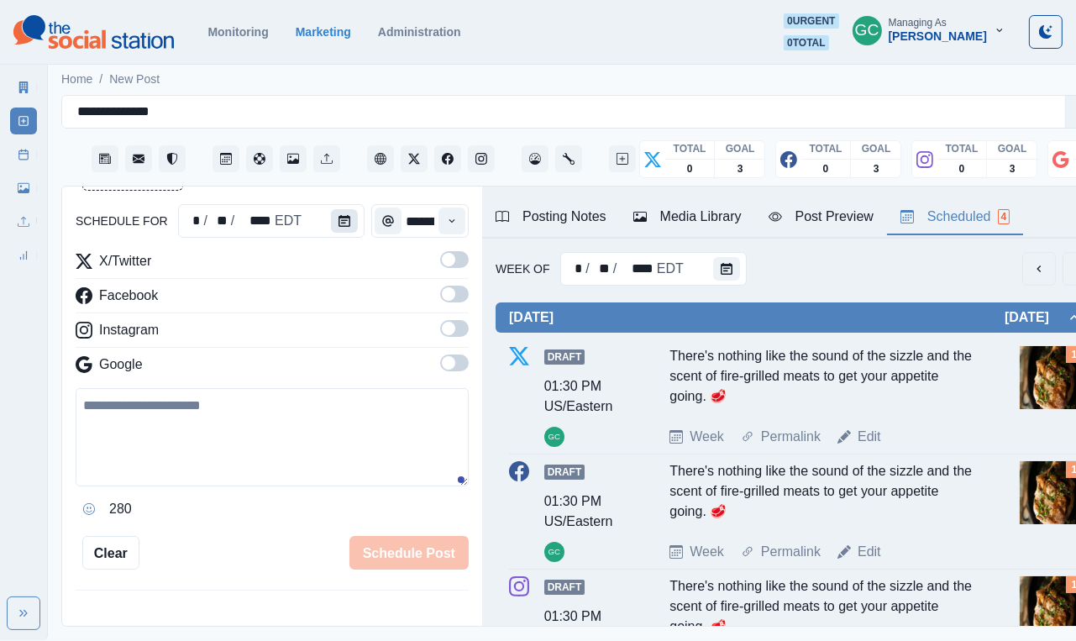
scroll to position [0, 0]
click at [332, 222] on button "Calendar" at bounding box center [344, 221] width 27 height 24
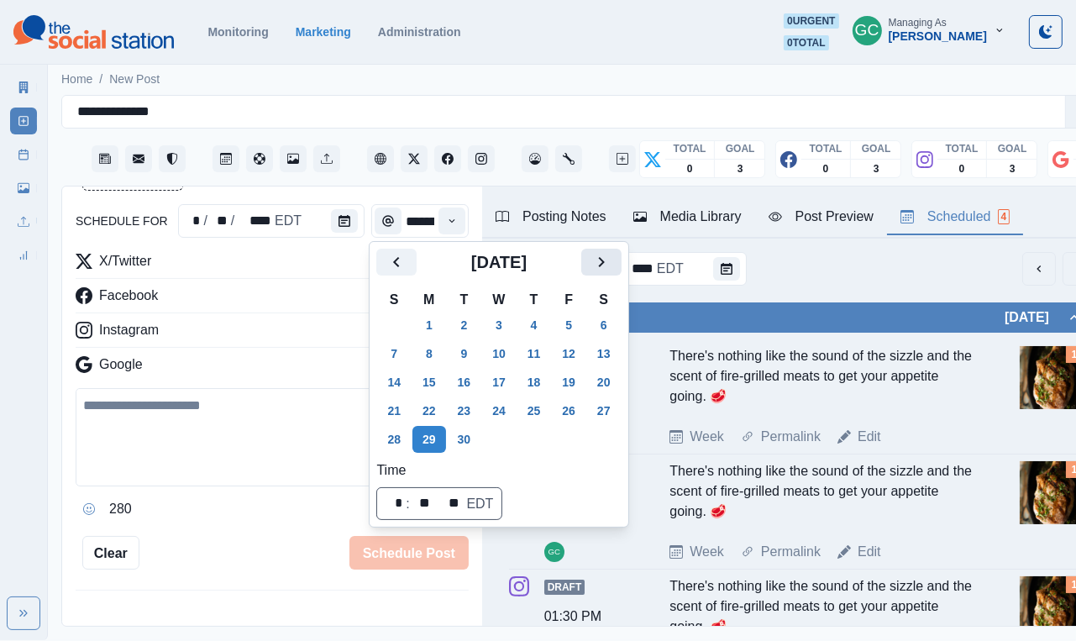
click at [622, 250] on button "Next" at bounding box center [601, 262] width 40 height 27
click at [542, 322] on button "2" at bounding box center [535, 325] width 34 height 27
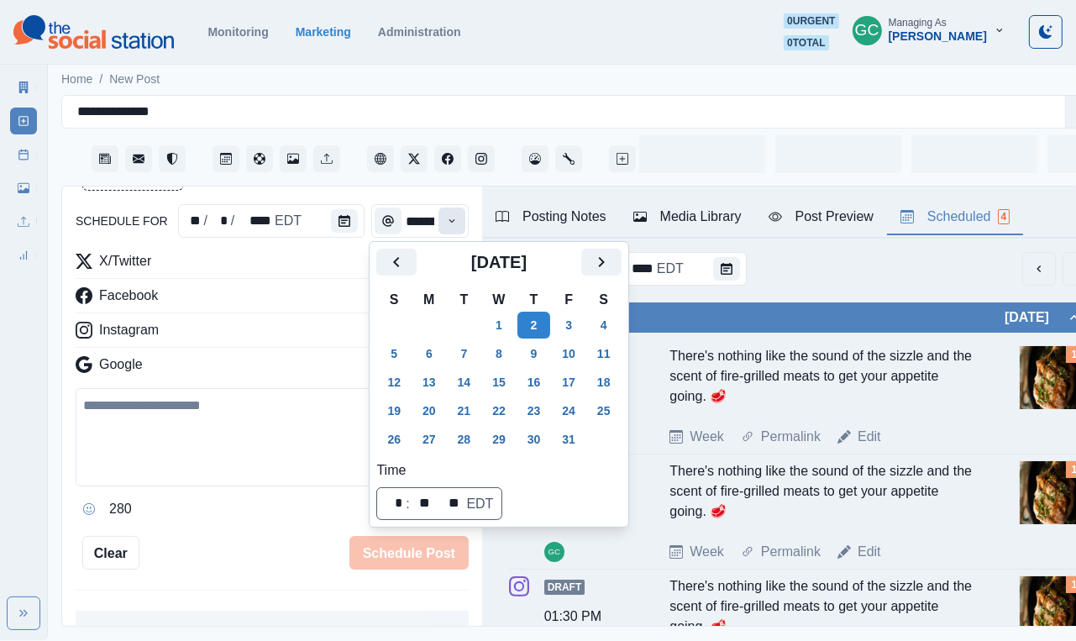
click at [444, 212] on button "Time" at bounding box center [452, 221] width 27 height 27
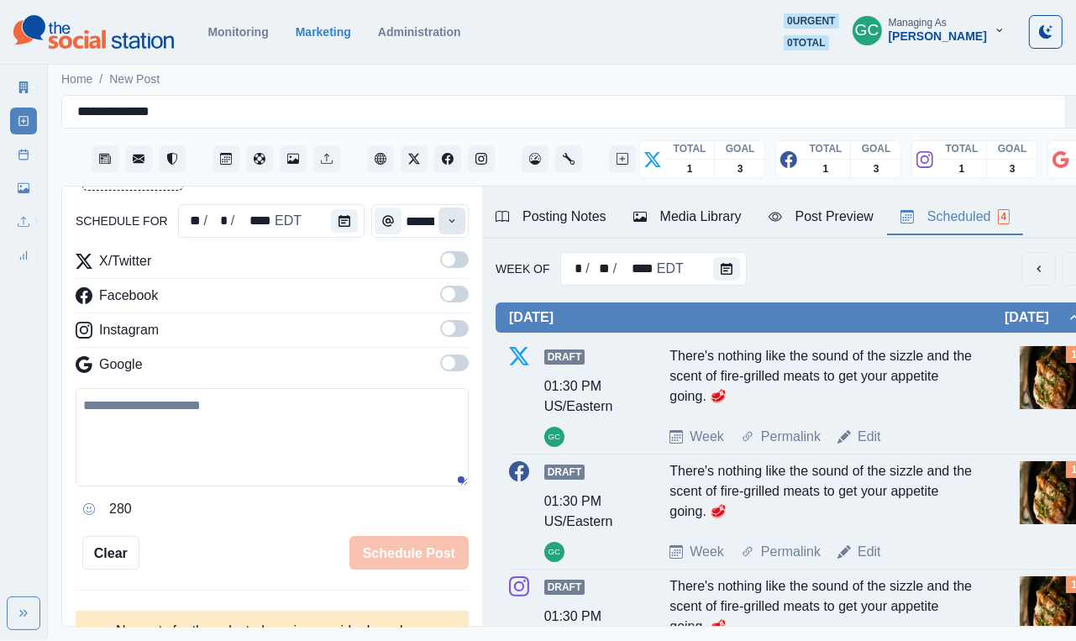
click at [444, 212] on button "Time" at bounding box center [452, 221] width 27 height 27
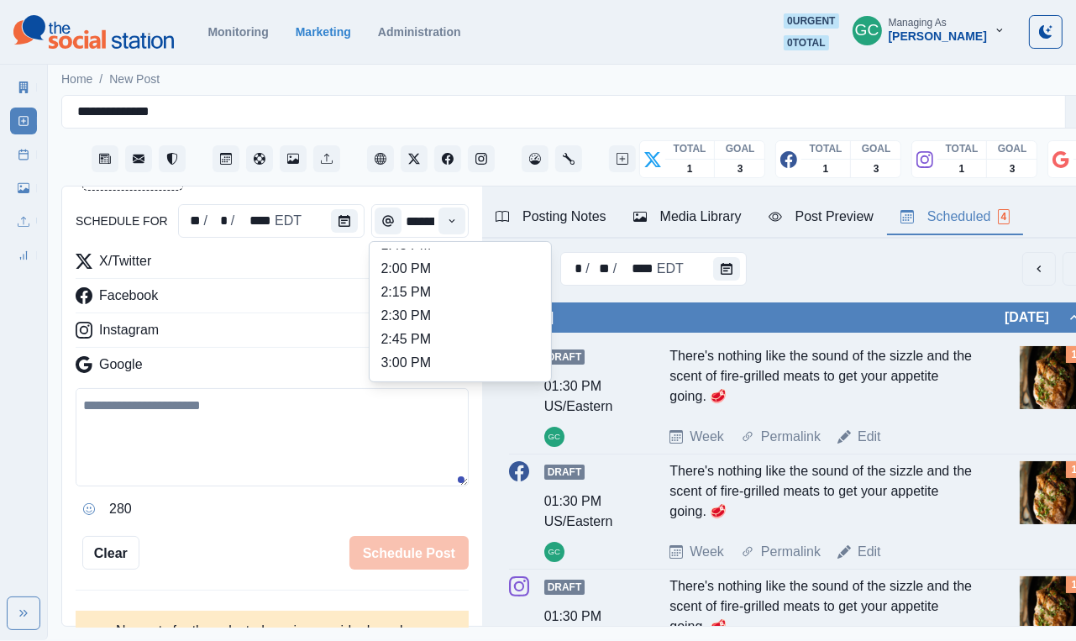
scroll to position [555, 0]
click at [423, 352] on li "2:45 PM" at bounding box center [460, 341] width 168 height 24
type input "*******"
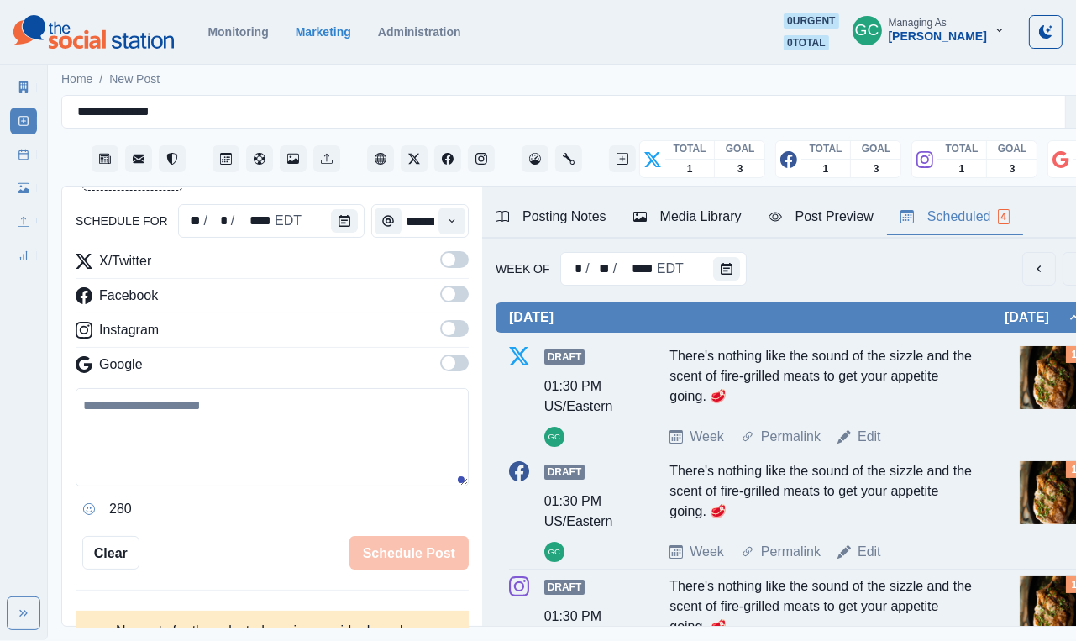
click at [462, 371] on span at bounding box center [454, 363] width 29 height 17
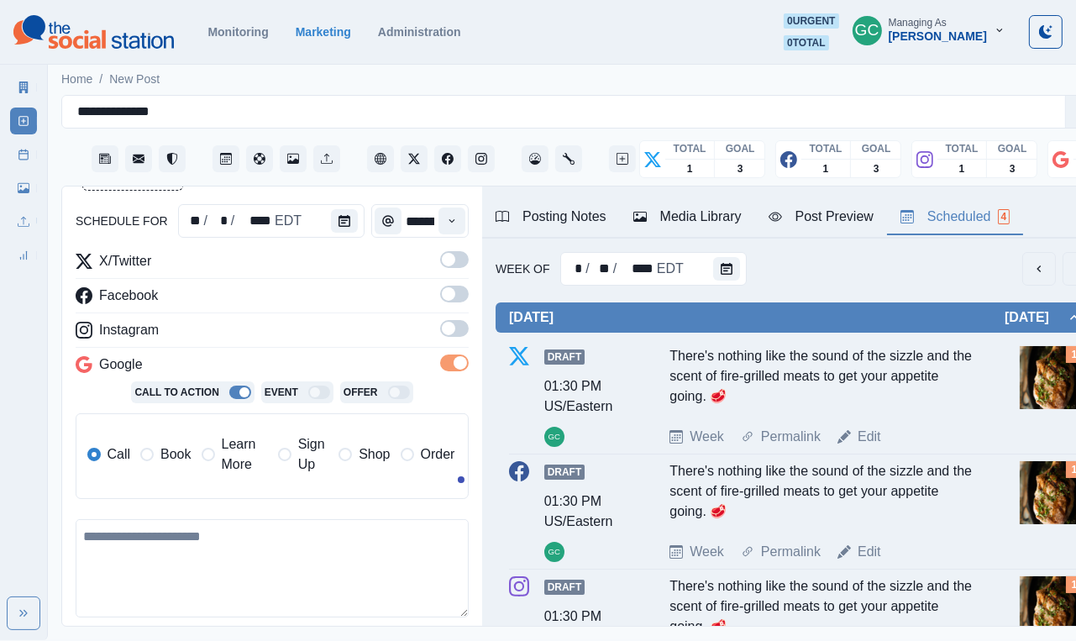
click at [461, 334] on span at bounding box center [454, 328] width 29 height 17
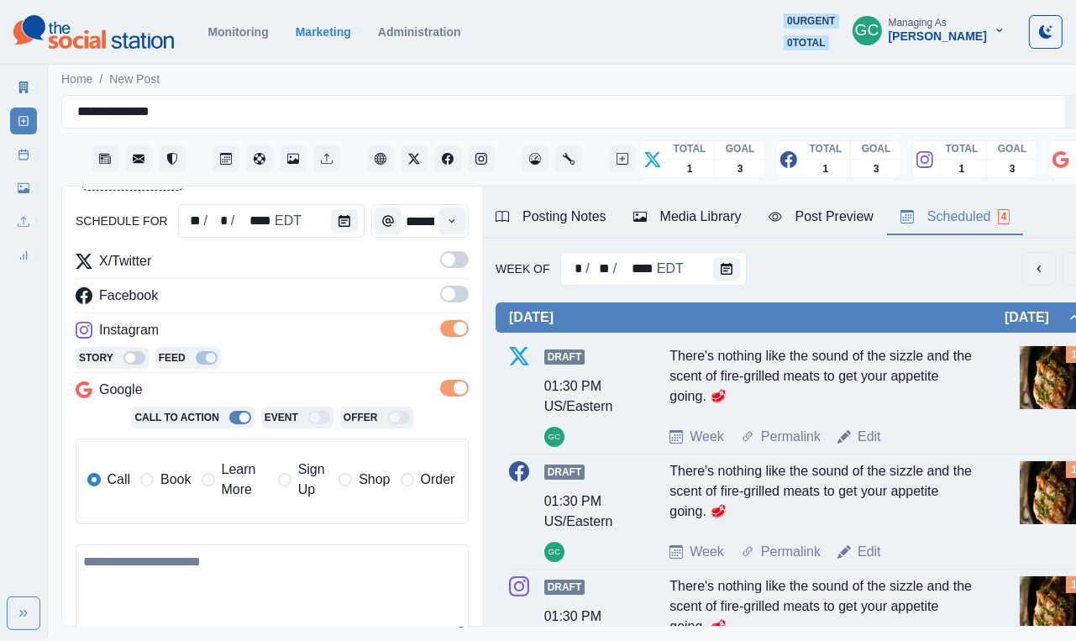
click at [460, 302] on span at bounding box center [454, 294] width 29 height 17
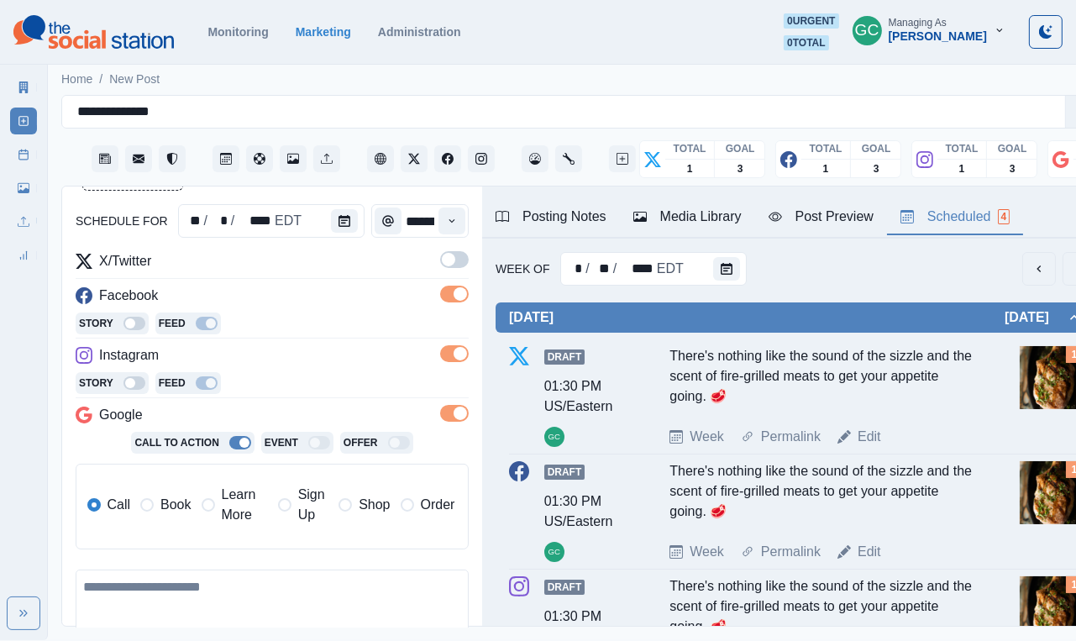
click at [460, 266] on span at bounding box center [454, 259] width 29 height 17
click at [712, 213] on div "Media Library" at bounding box center [688, 217] width 108 height 20
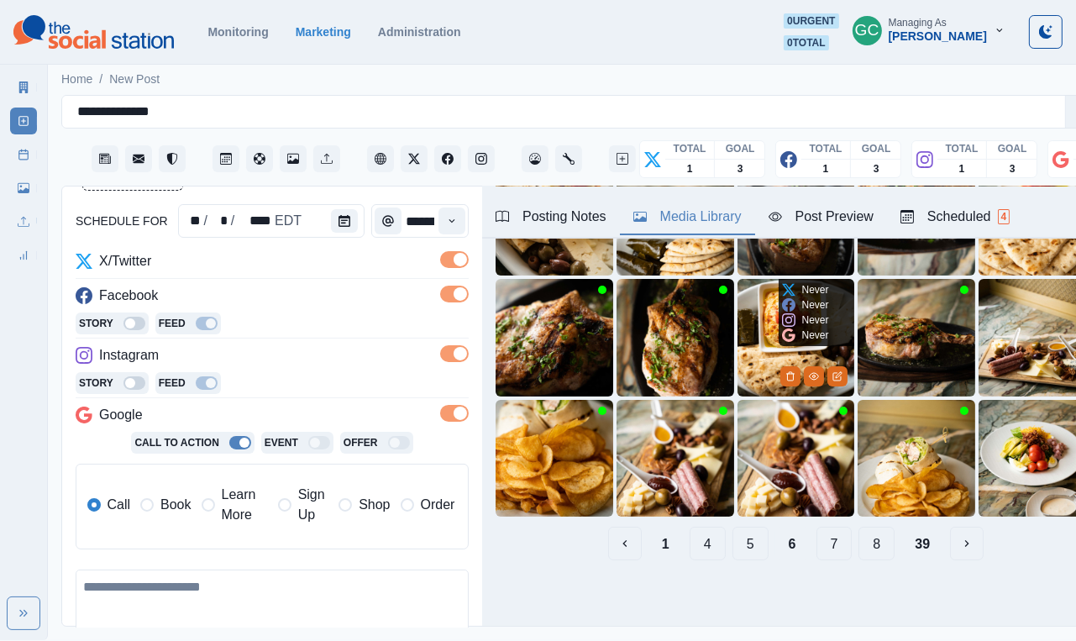
scroll to position [175, 0]
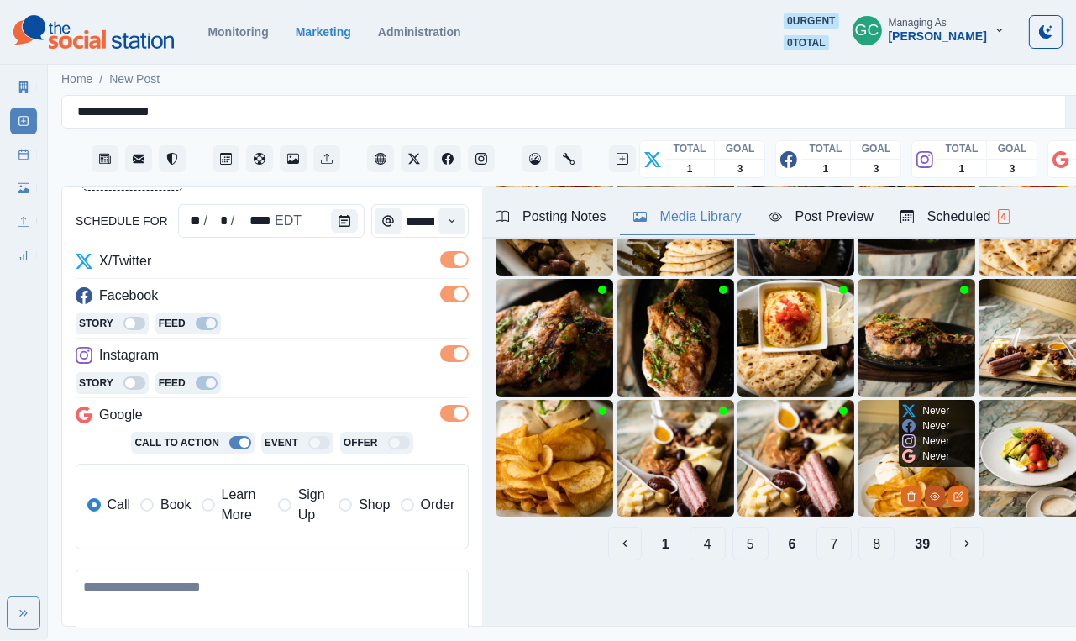
click at [932, 499] on icon "View Media" at bounding box center [935, 496] width 9 height 7
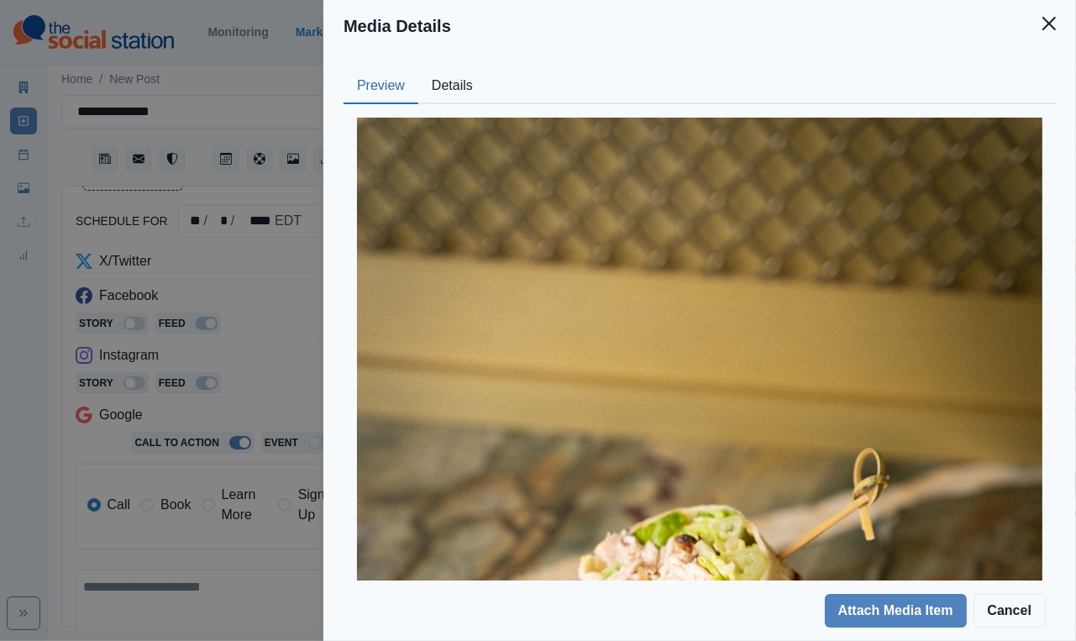
click at [451, 88] on button "Details" at bounding box center [452, 86] width 68 height 35
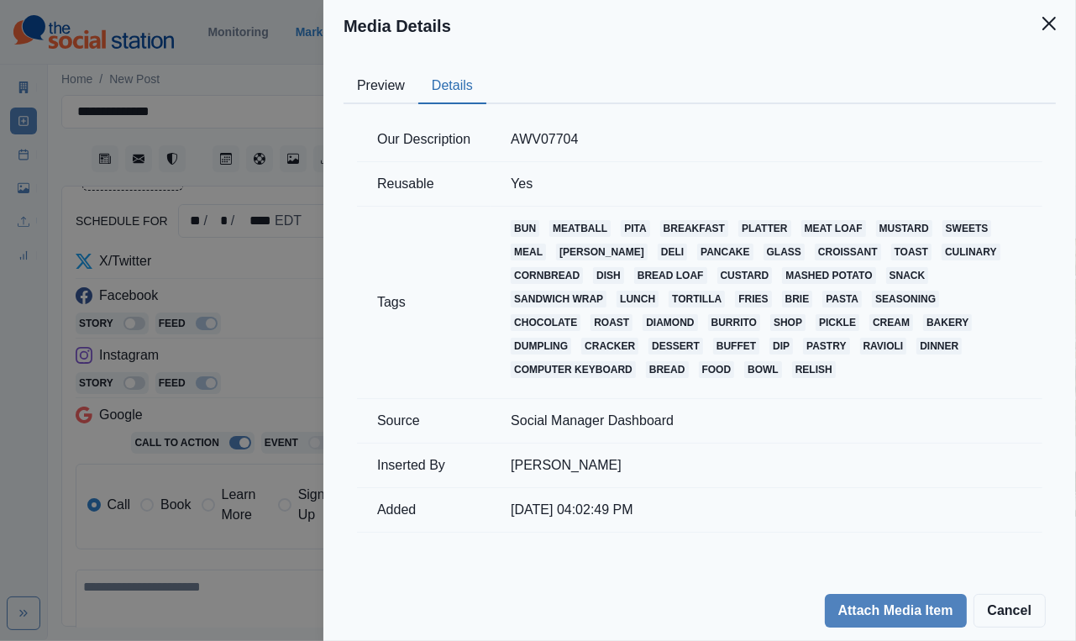
click at [209, 340] on div "Media Details Preview Details Our Description AWV07704 Reusable Yes Tags bun me…" at bounding box center [538, 320] width 1076 height 641
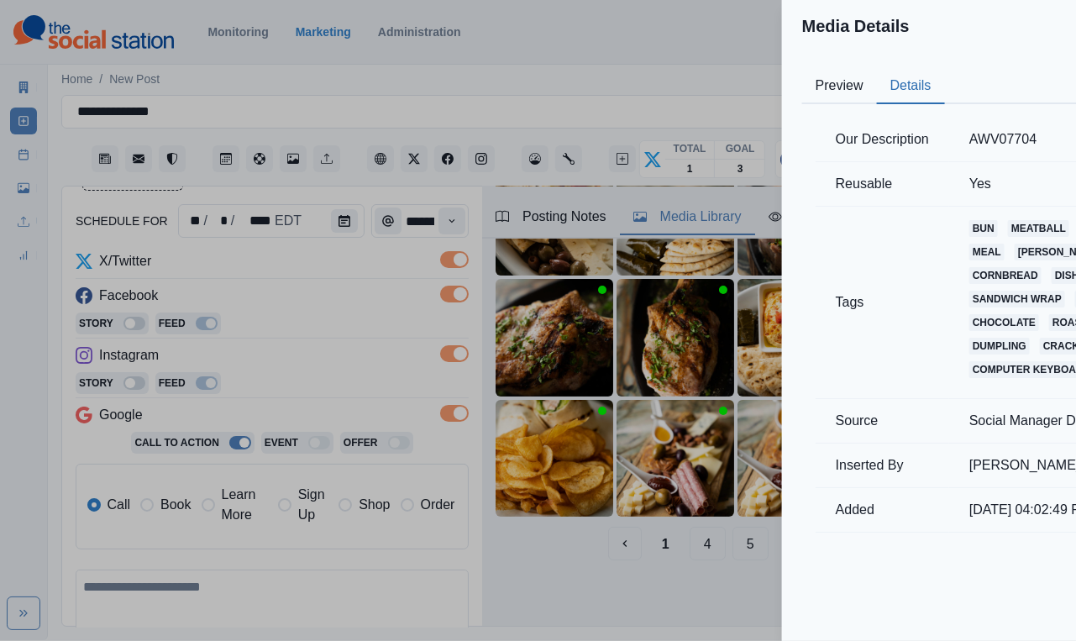
scroll to position [52, 0]
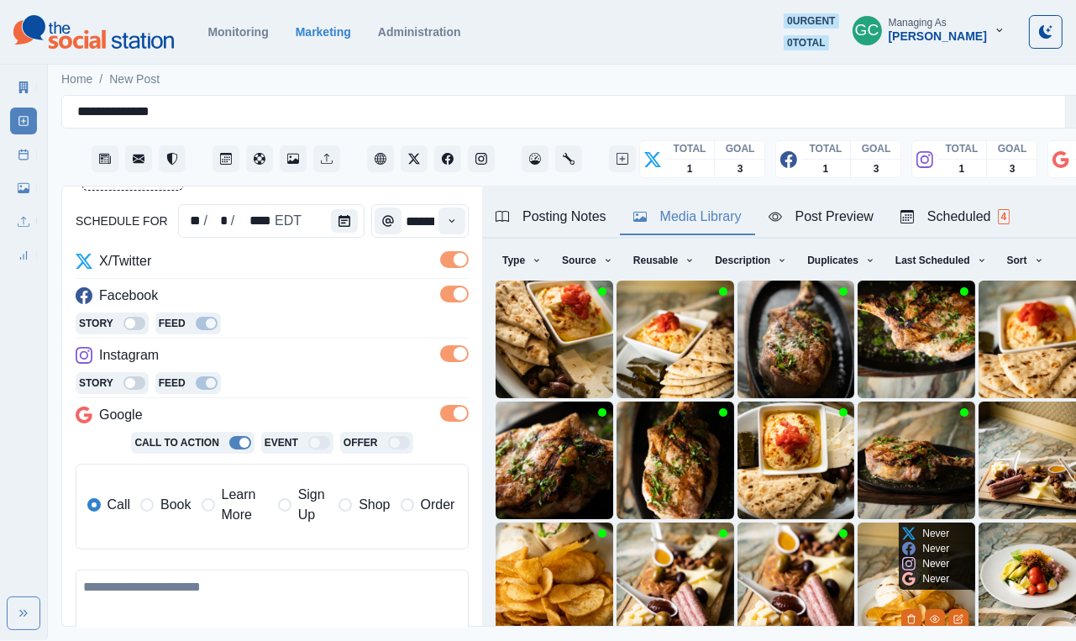
click at [872, 569] on img at bounding box center [917, 582] width 118 height 118
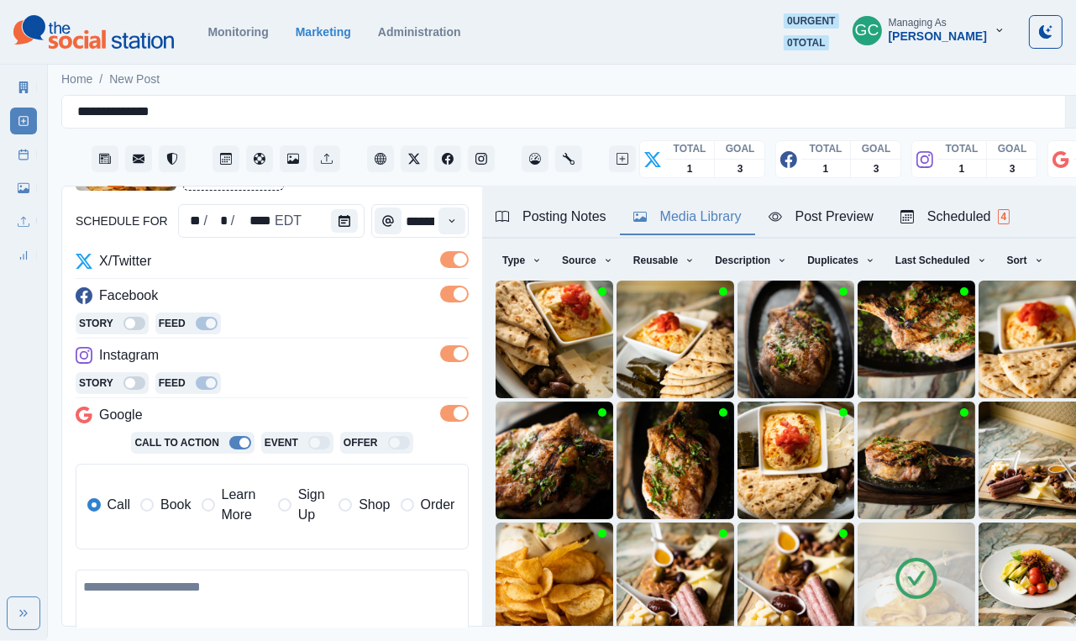
click at [200, 577] on textarea at bounding box center [272, 619] width 393 height 98
paste textarea "**********"
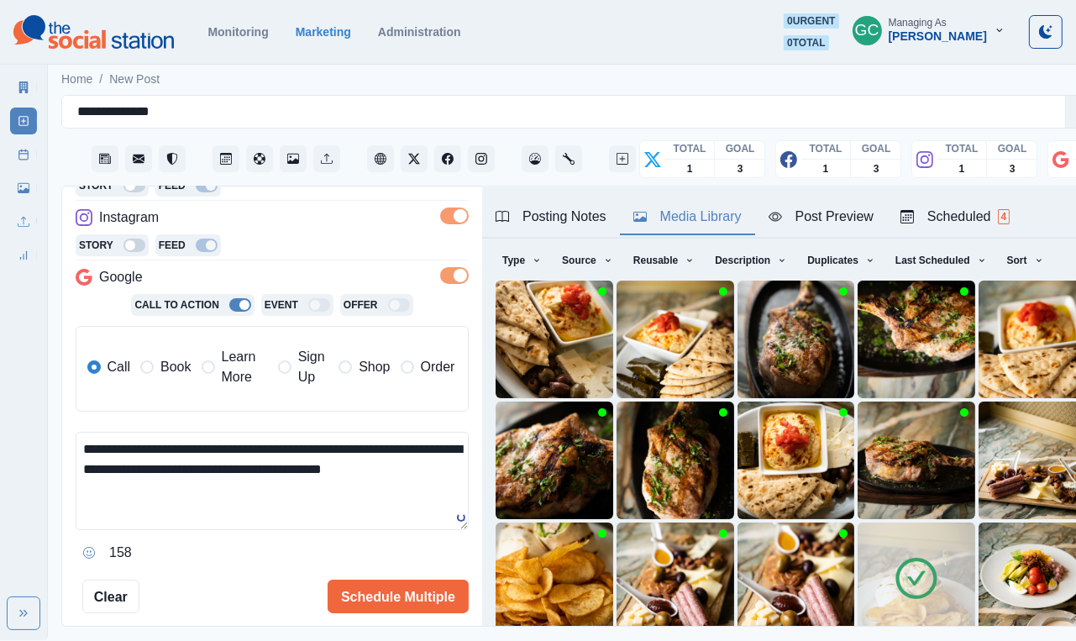
scroll to position [381, 0]
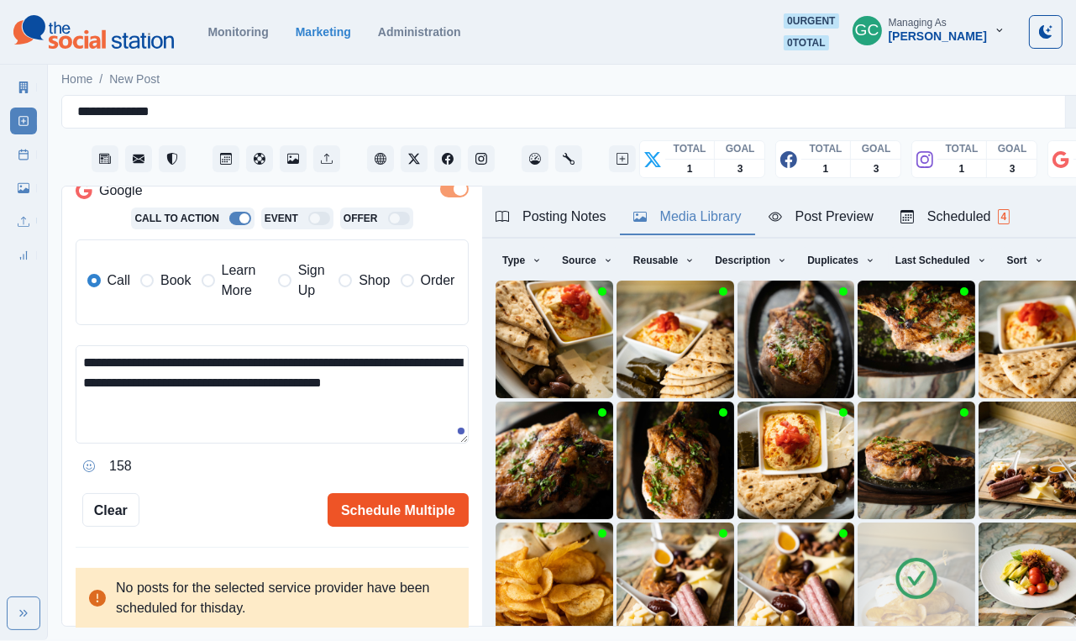
type textarea "**********"
click at [383, 507] on button "Schedule Multiple" at bounding box center [398, 510] width 141 height 34
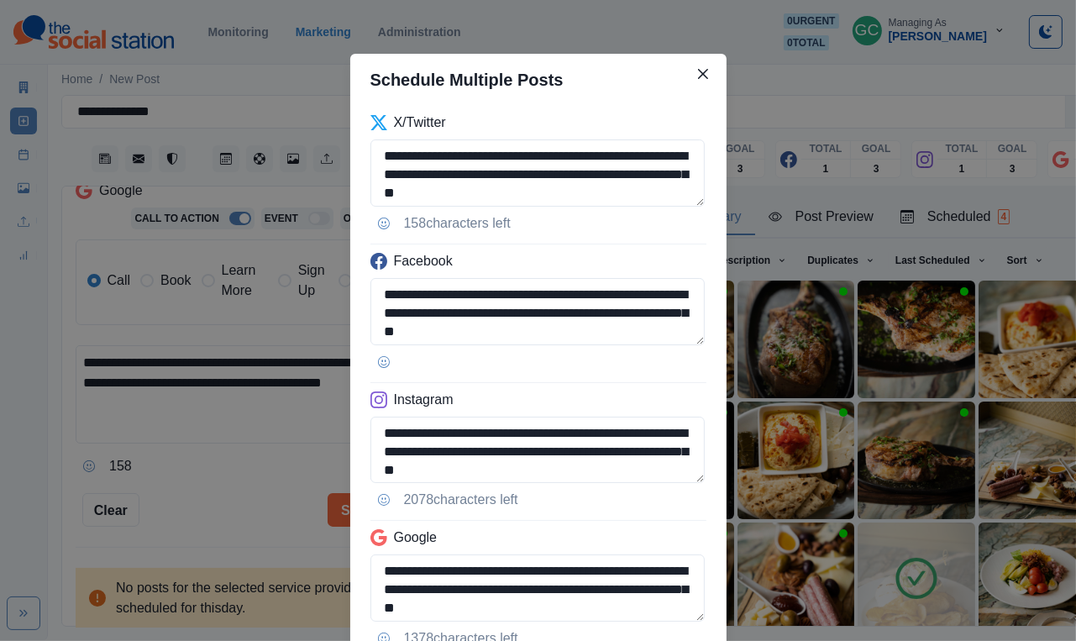
scroll to position [132, 0]
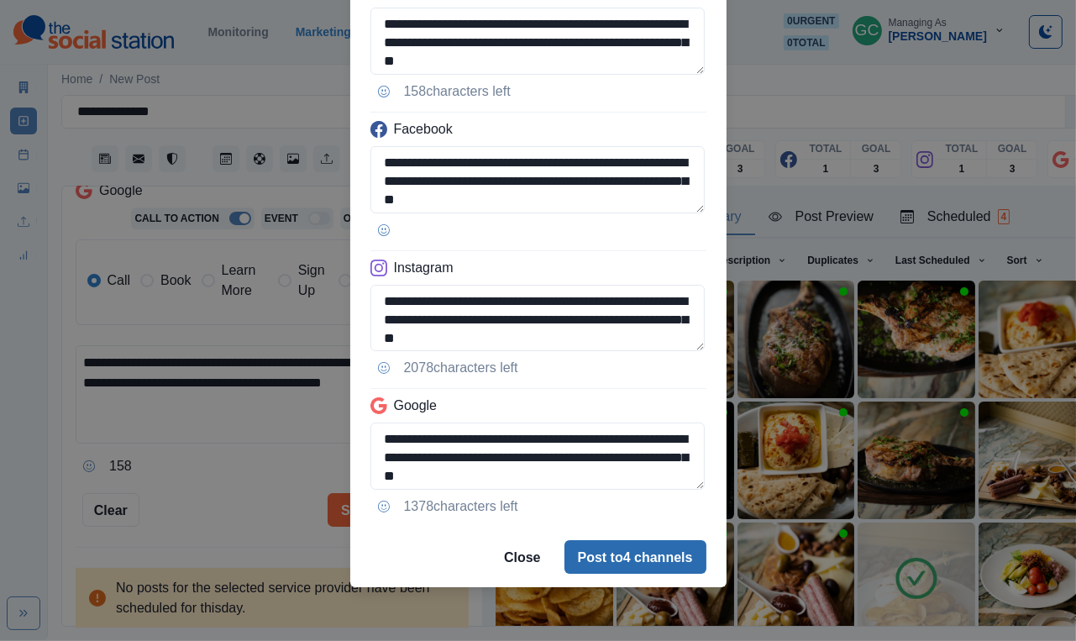
click at [623, 549] on button "Post to 4 channels" at bounding box center [636, 557] width 142 height 34
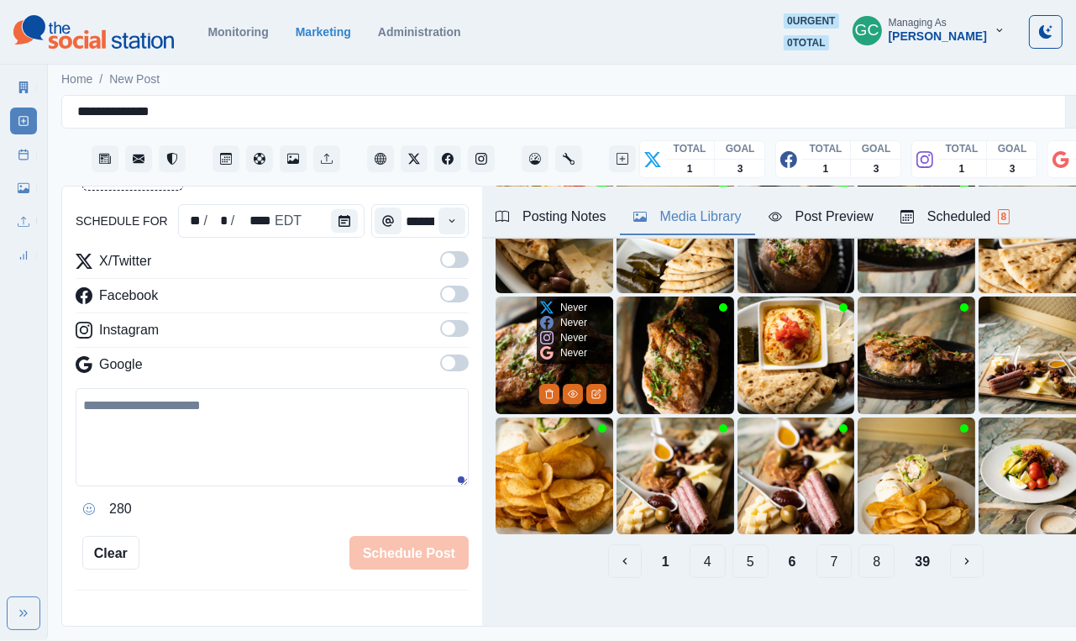
scroll to position [169, 0]
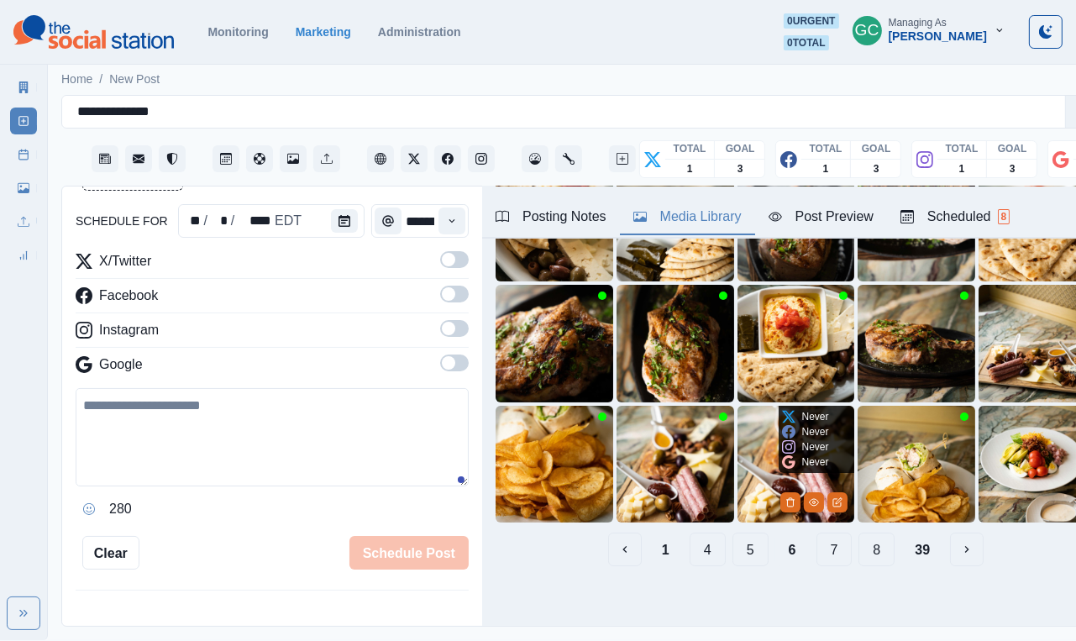
click at [742, 483] on img at bounding box center [797, 465] width 118 height 118
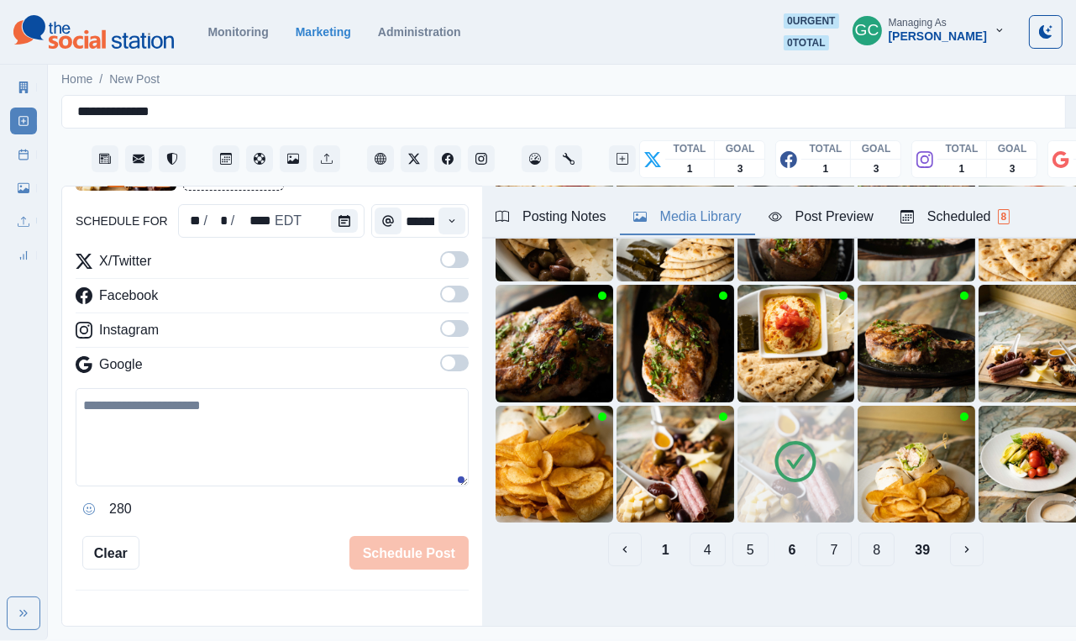
click at [441, 381] on label at bounding box center [454, 368] width 29 height 27
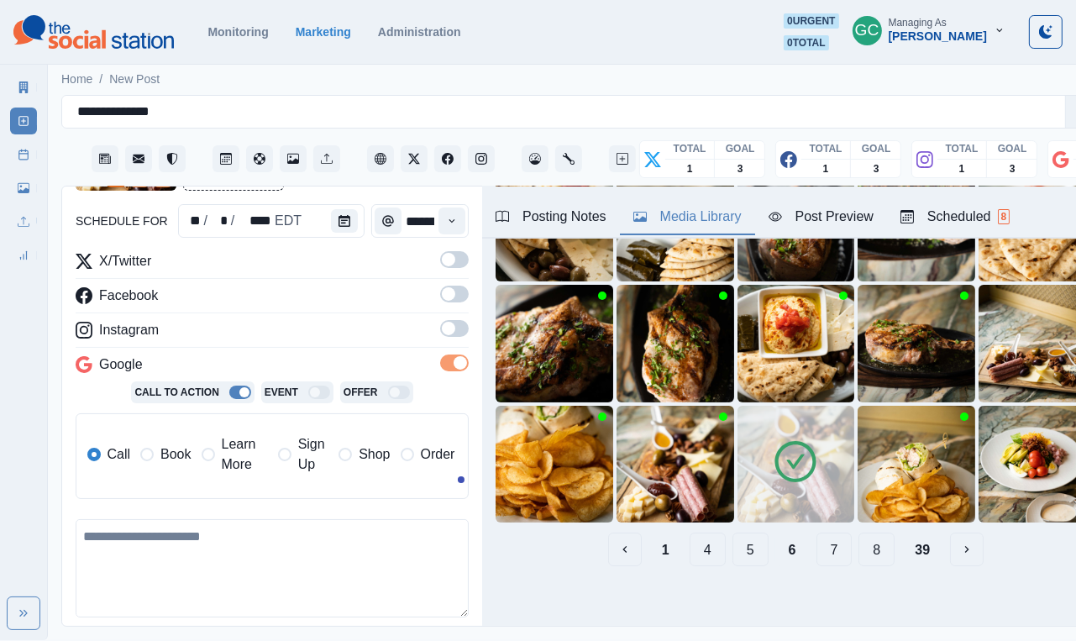
click at [444, 320] on div "X/Twitter Facebook Instagram Google Call To Action Event Offer Call Book Learn …" at bounding box center [272, 381] width 393 height 261
click at [445, 298] on span at bounding box center [448, 293] width 13 height 13
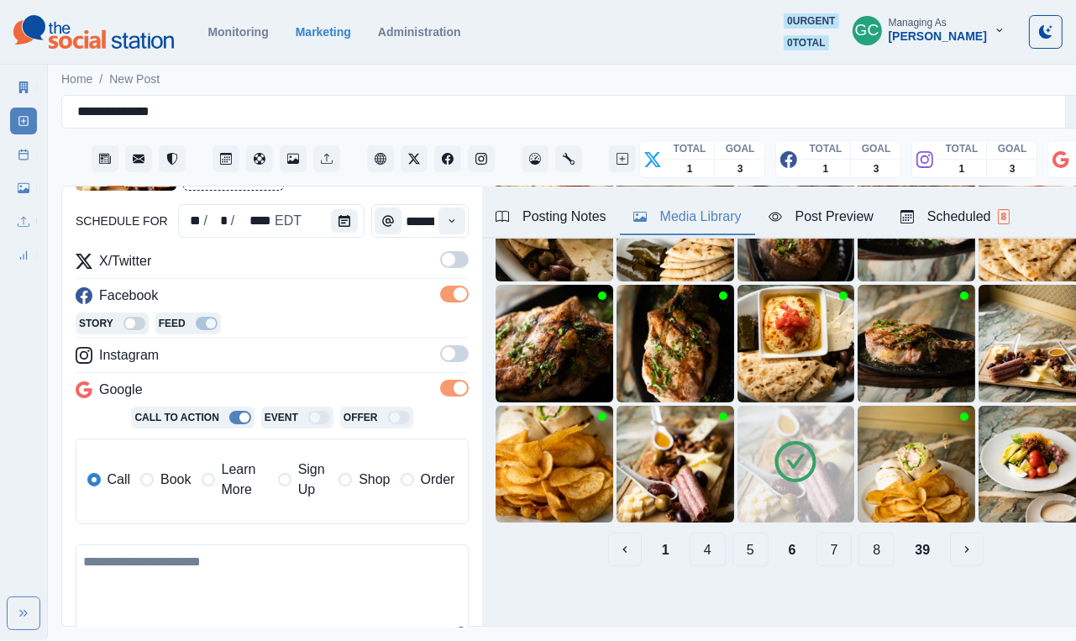
click at [451, 261] on span at bounding box center [448, 259] width 13 height 13
click at [446, 367] on label at bounding box center [454, 358] width 29 height 27
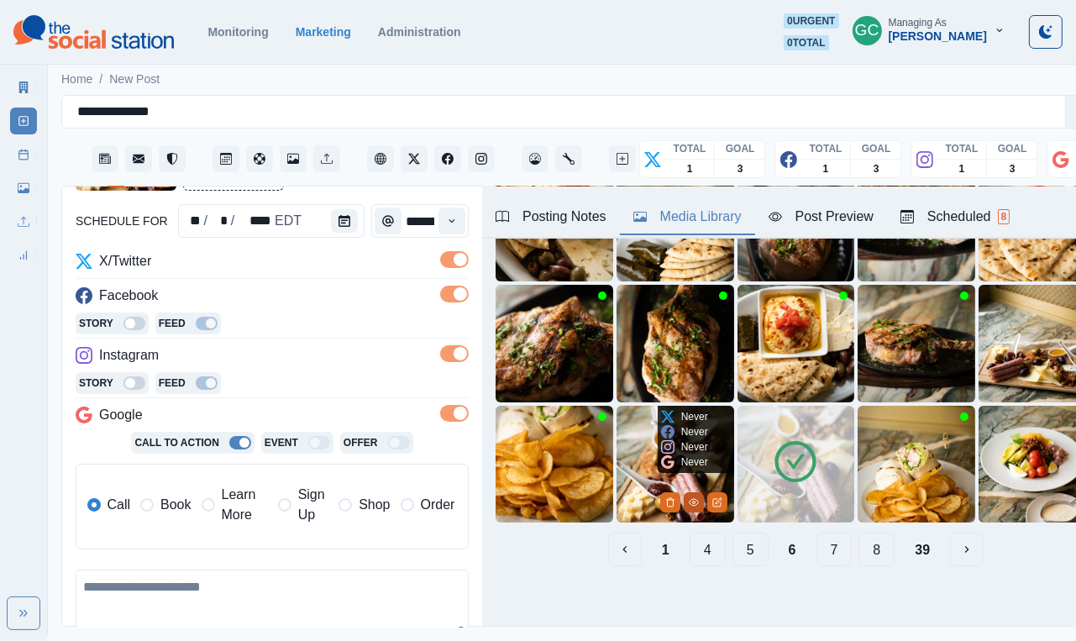
click at [689, 500] on icon "View Media" at bounding box center [694, 502] width 10 height 10
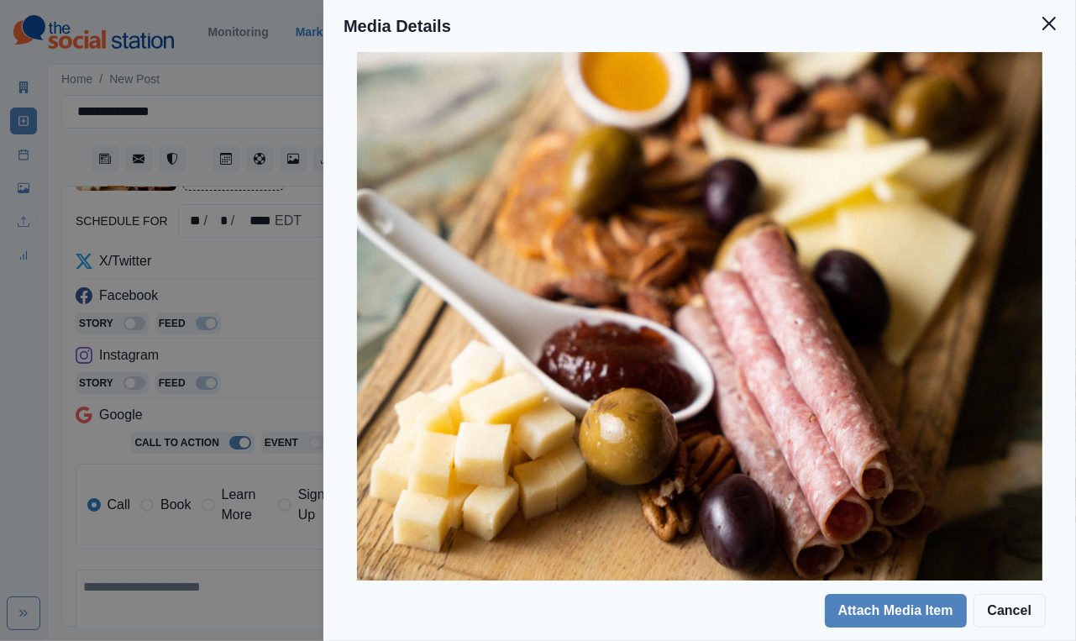
scroll to position [418, 0]
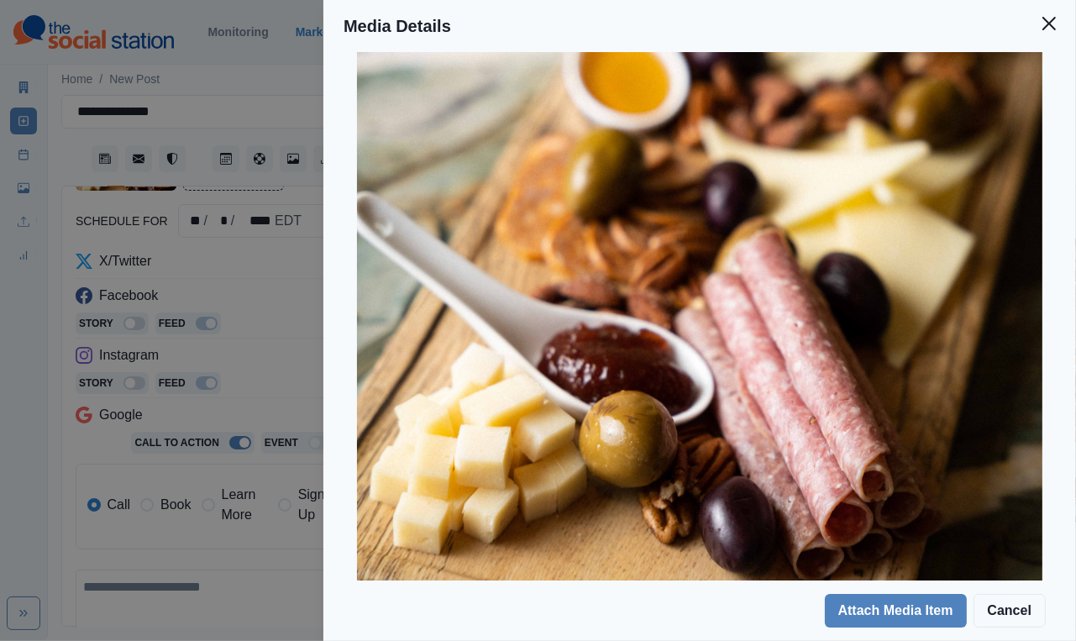
click at [152, 560] on div "Media Details Preview Details Our Description AWV01318 Reusable Yes Tags shallo…" at bounding box center [538, 320] width 1076 height 641
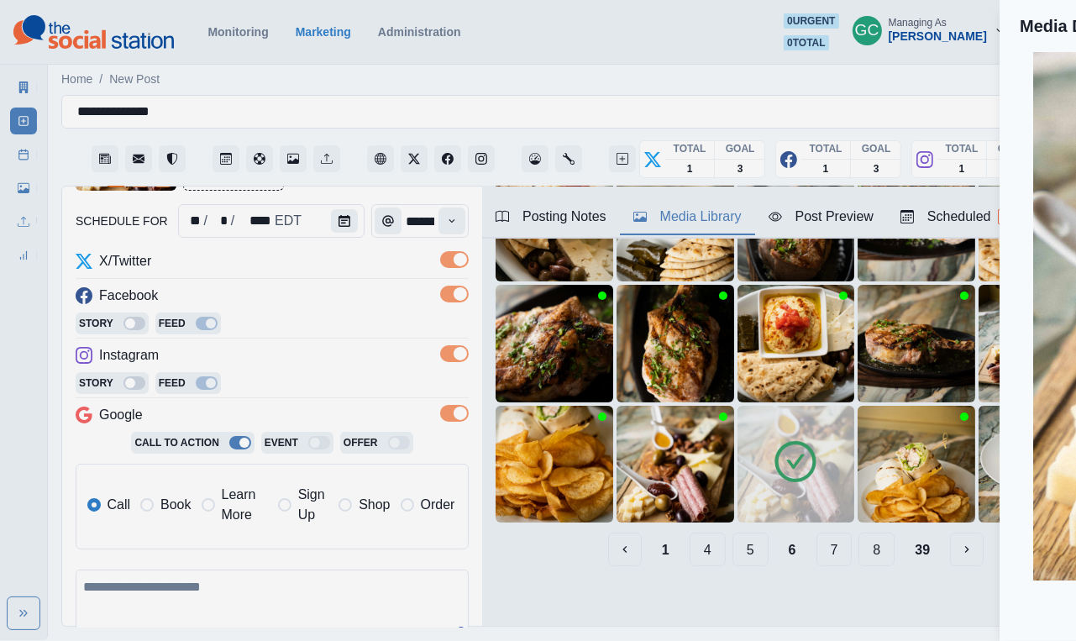
scroll to position [52, 0]
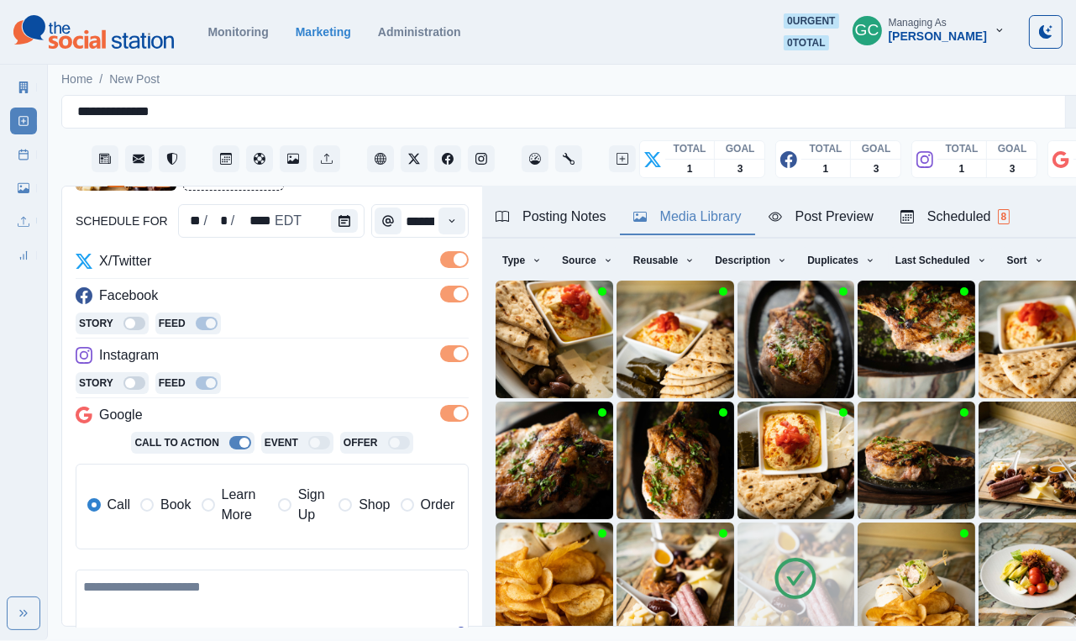
paste textarea "**********"
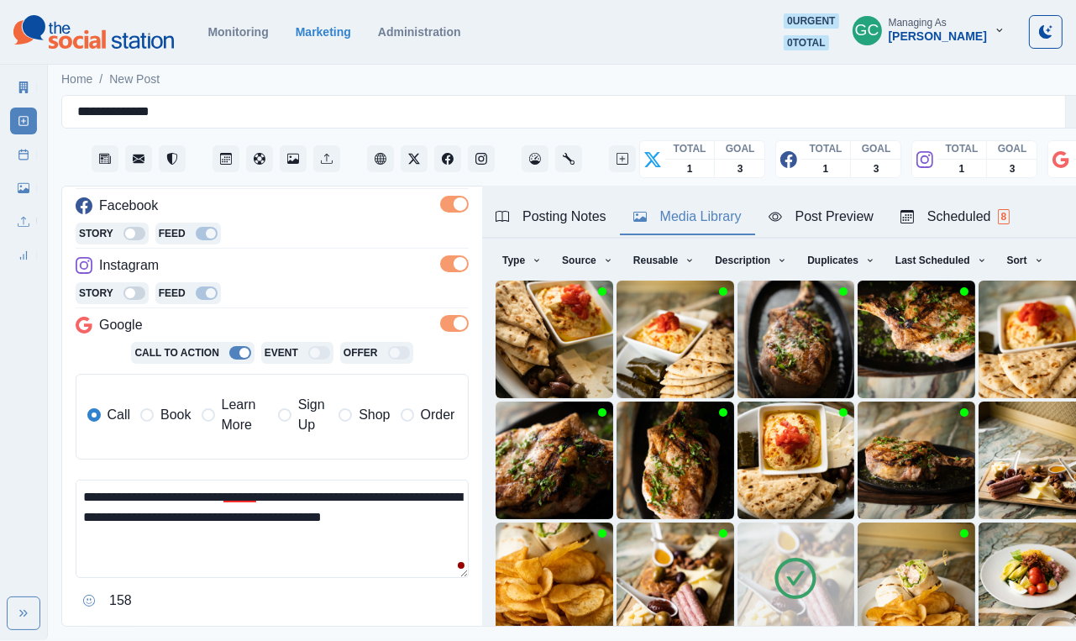
scroll to position [333, 0]
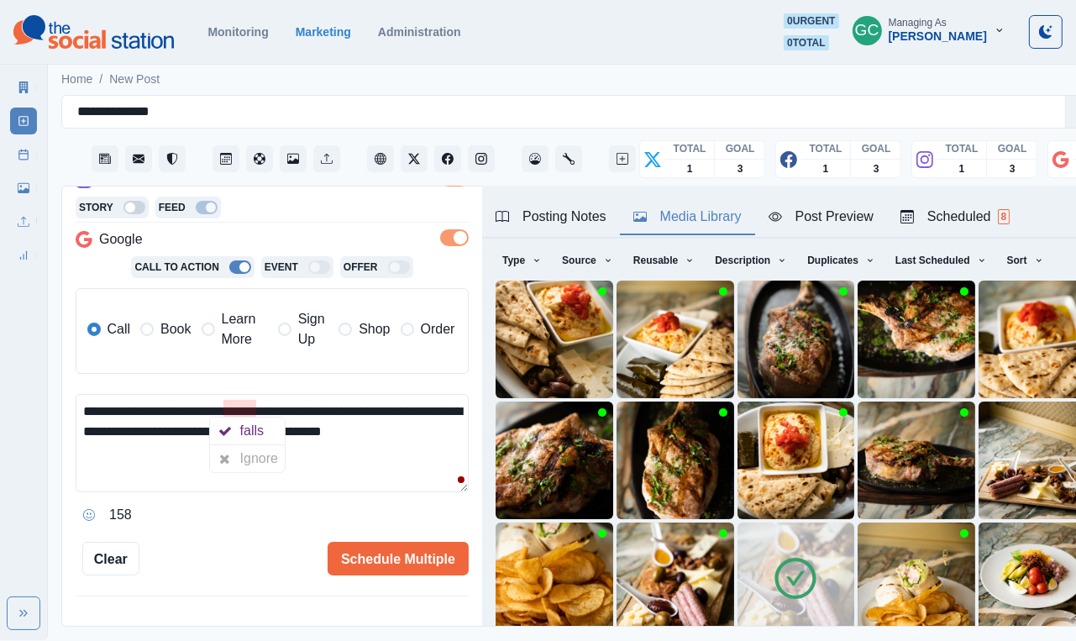
type textarea "**********"
click at [248, 525] on div "158" at bounding box center [272, 515] width 393 height 27
click at [396, 542] on button "Schedule Multiple" at bounding box center [398, 559] width 141 height 34
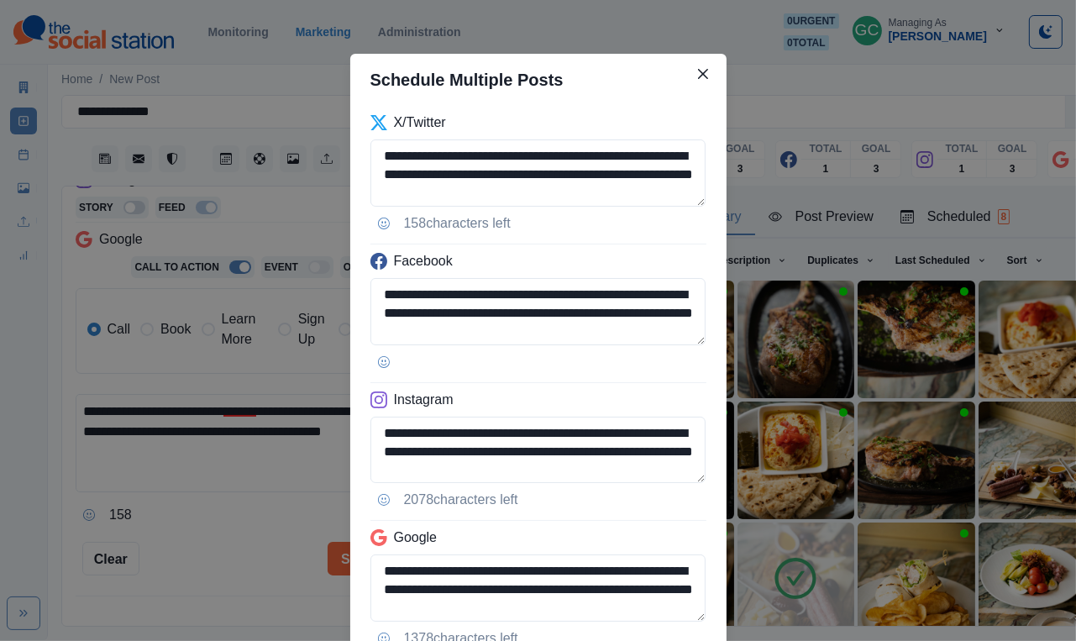
scroll to position [132, 0]
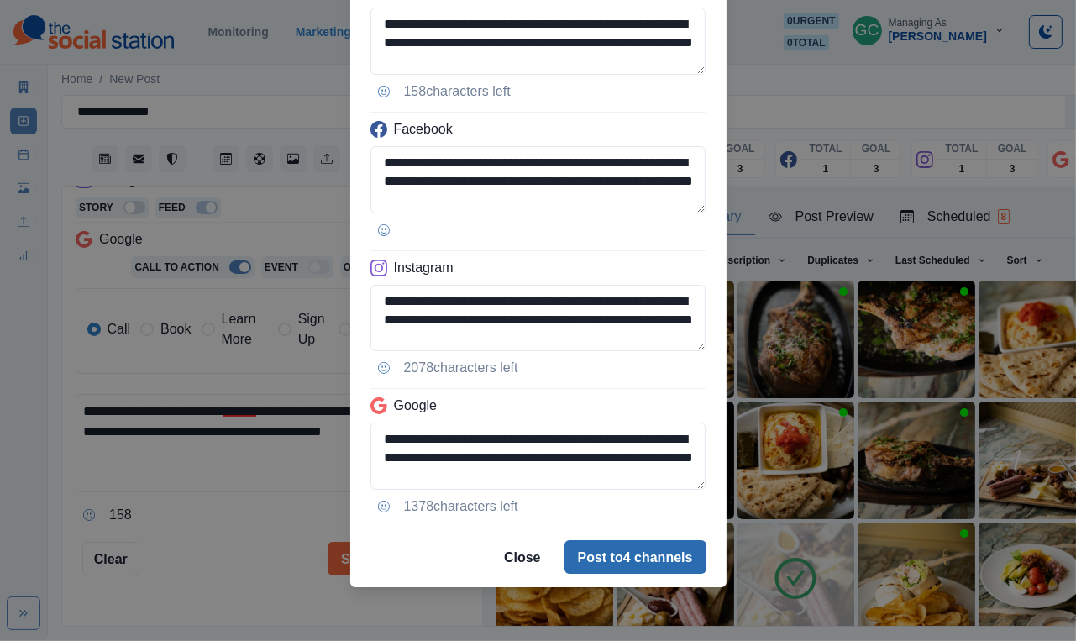
click at [613, 563] on button "Post to 4 channels" at bounding box center [636, 557] width 142 height 34
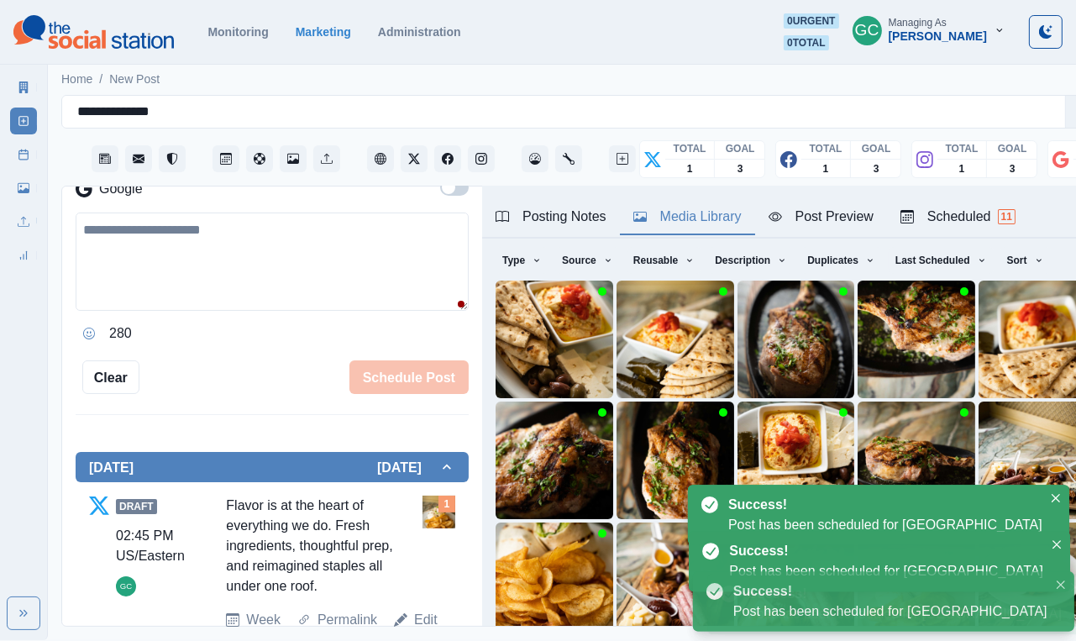
click at [1012, 209] on span "11" at bounding box center [1007, 216] width 18 height 15
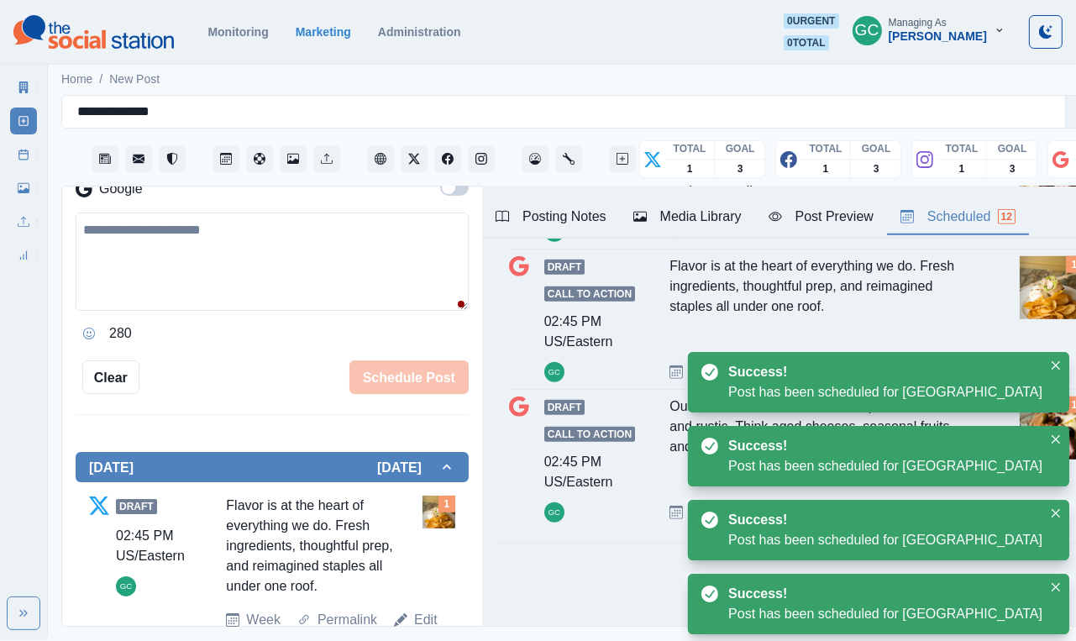
scroll to position [0, 0]
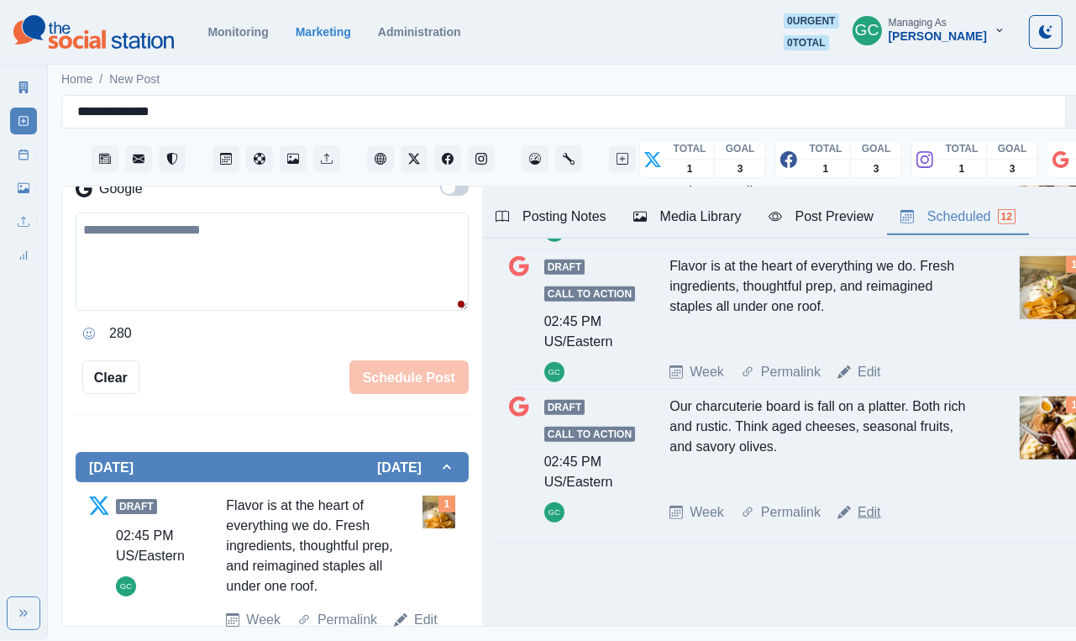
click at [859, 513] on link "Edit" at bounding box center [870, 512] width 24 height 20
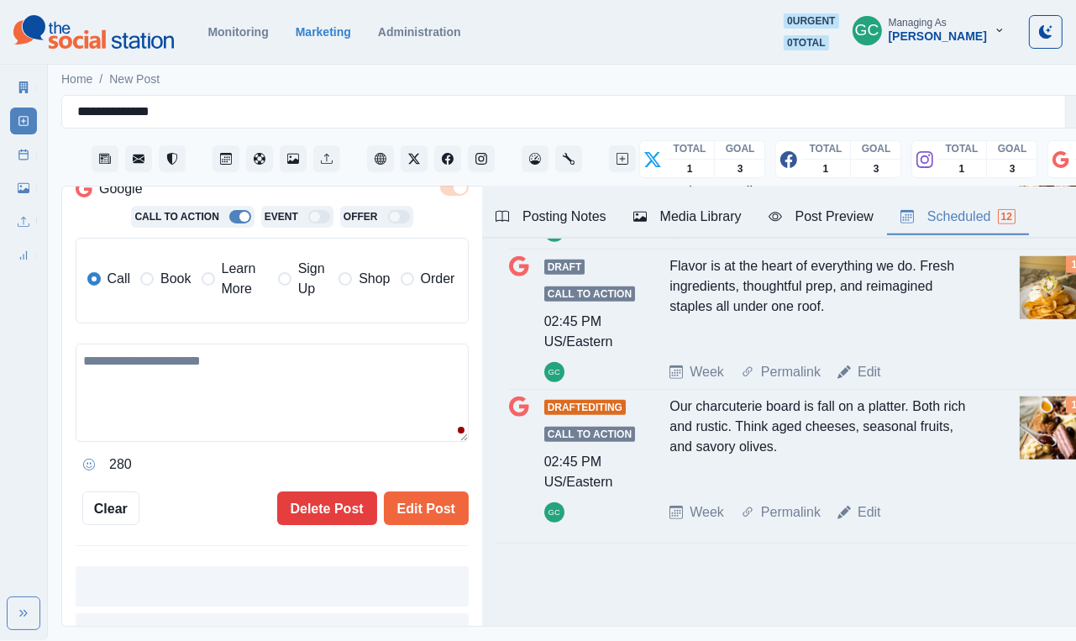
type textarea "**********"
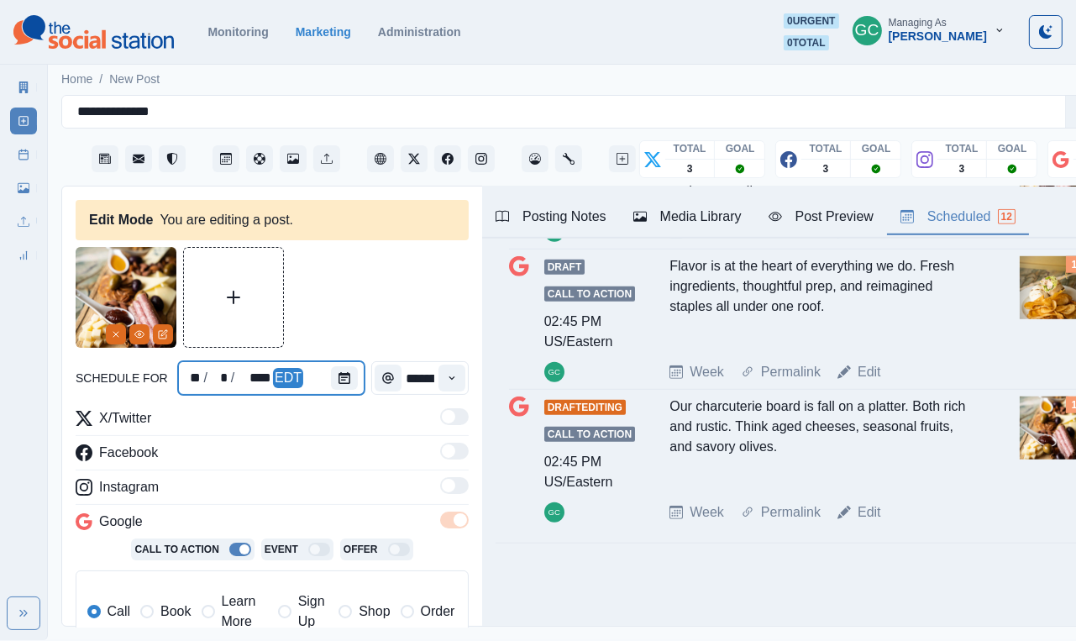
click at [349, 392] on div at bounding box center [348, 378] width 34 height 34
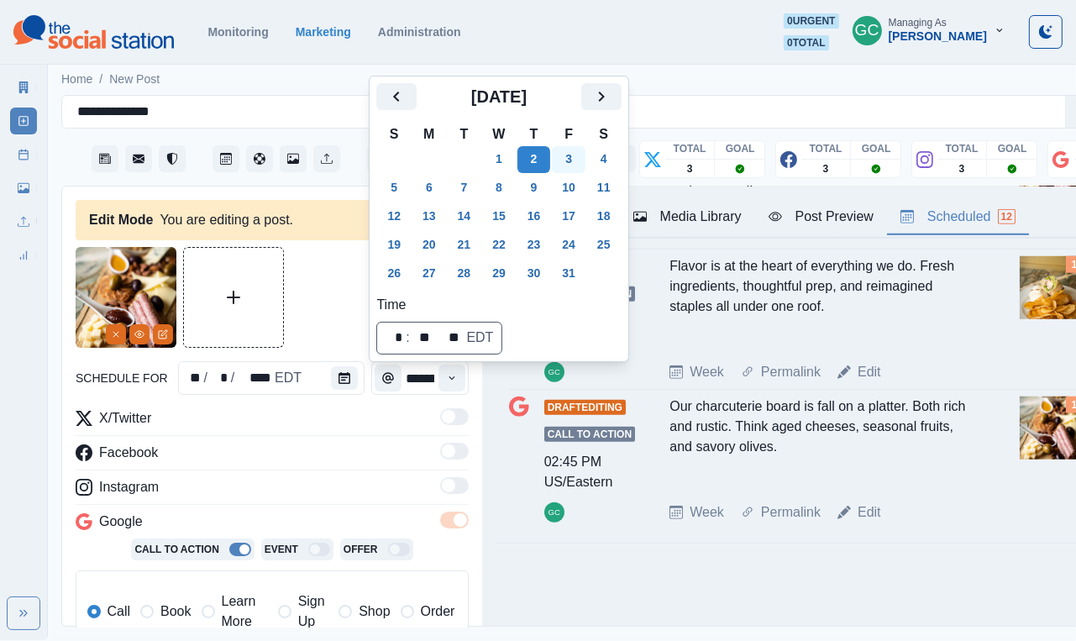
click at [586, 167] on button "3" at bounding box center [569, 159] width 34 height 27
click at [618, 157] on button "4" at bounding box center [604, 159] width 34 height 27
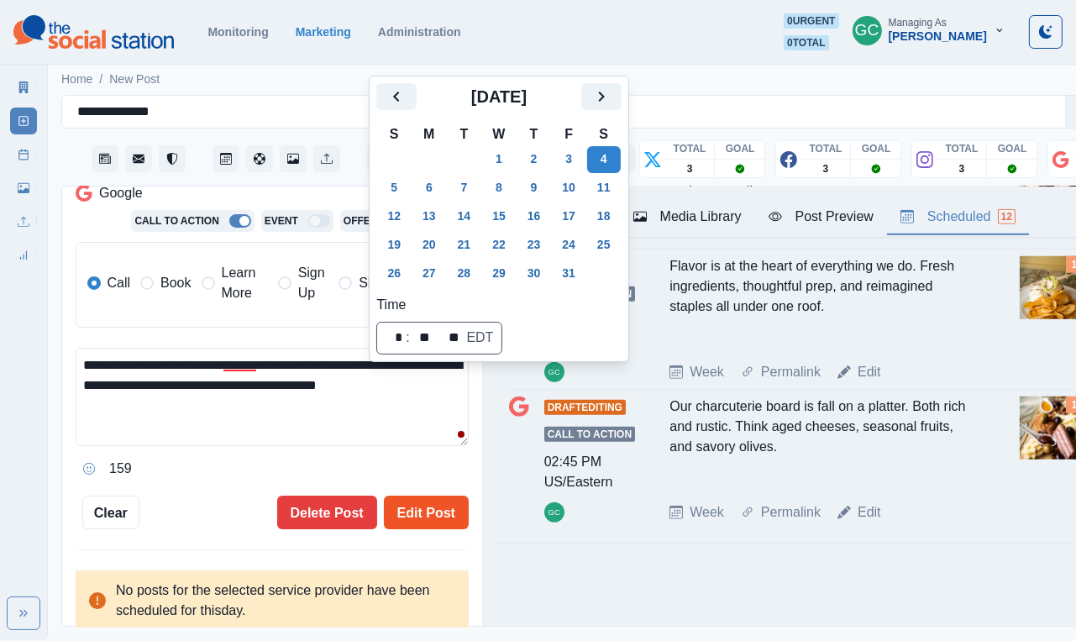
click at [427, 496] on button "Edit Post" at bounding box center [426, 513] width 85 height 34
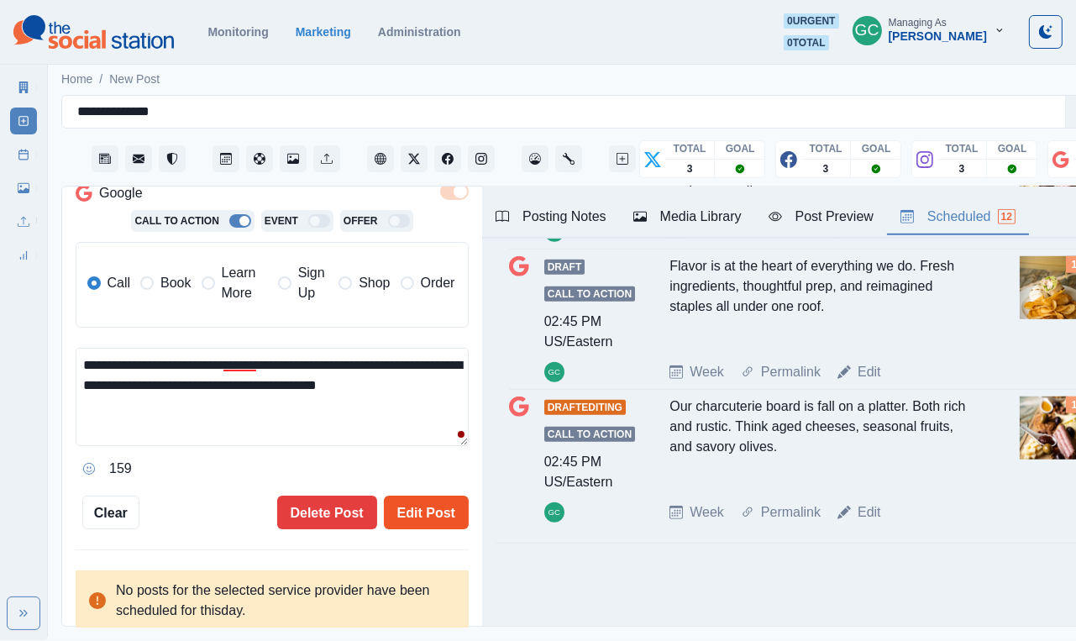
scroll to position [181, 0]
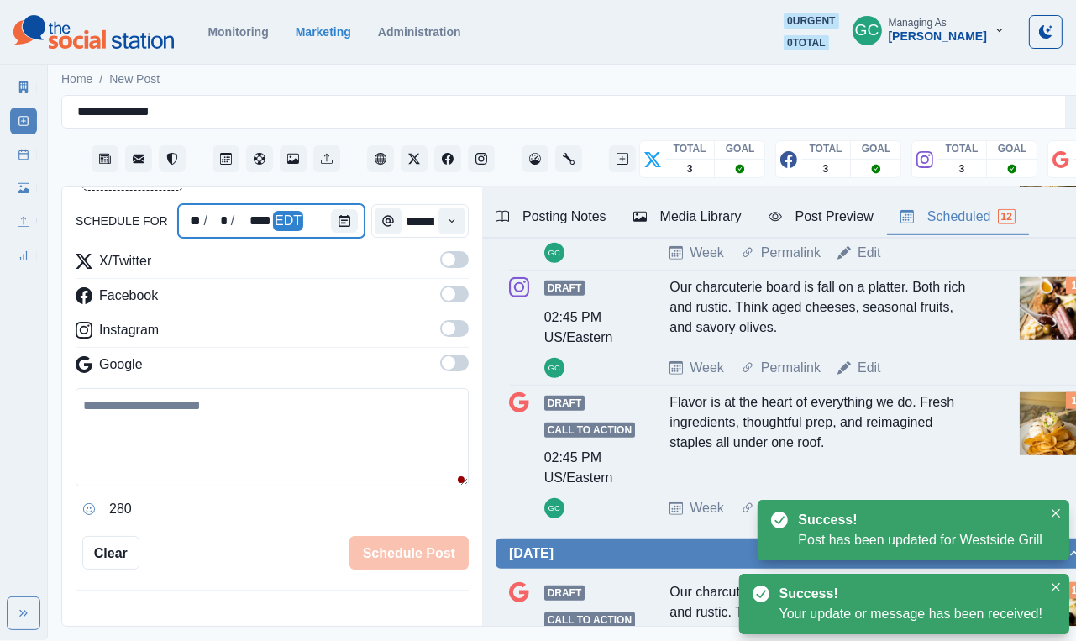
scroll to position [1168, 0]
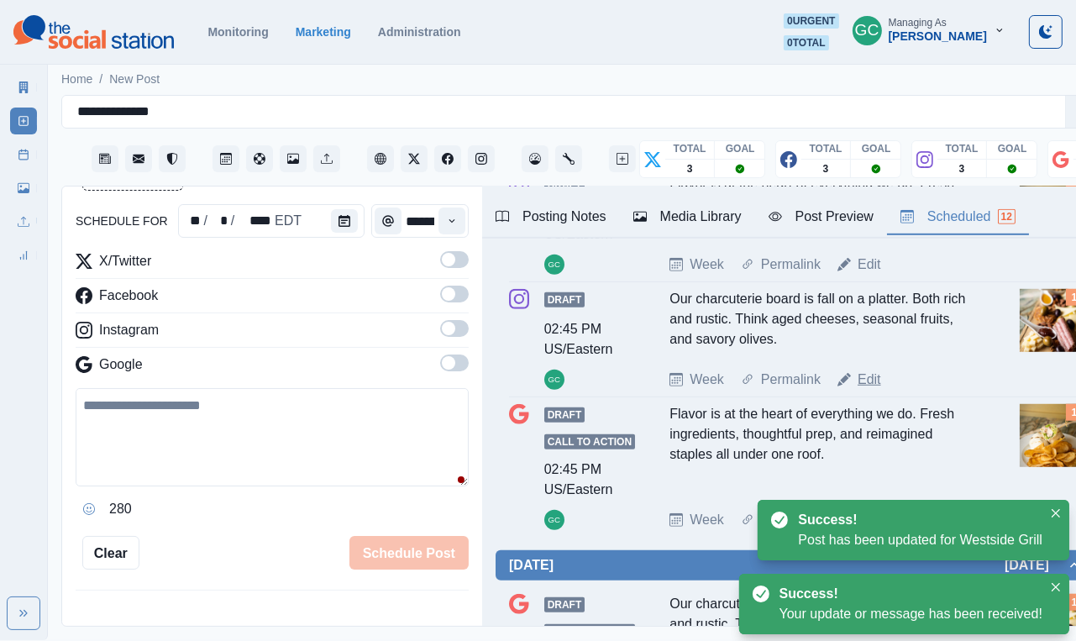
click at [873, 390] on link "Edit" at bounding box center [870, 380] width 24 height 20
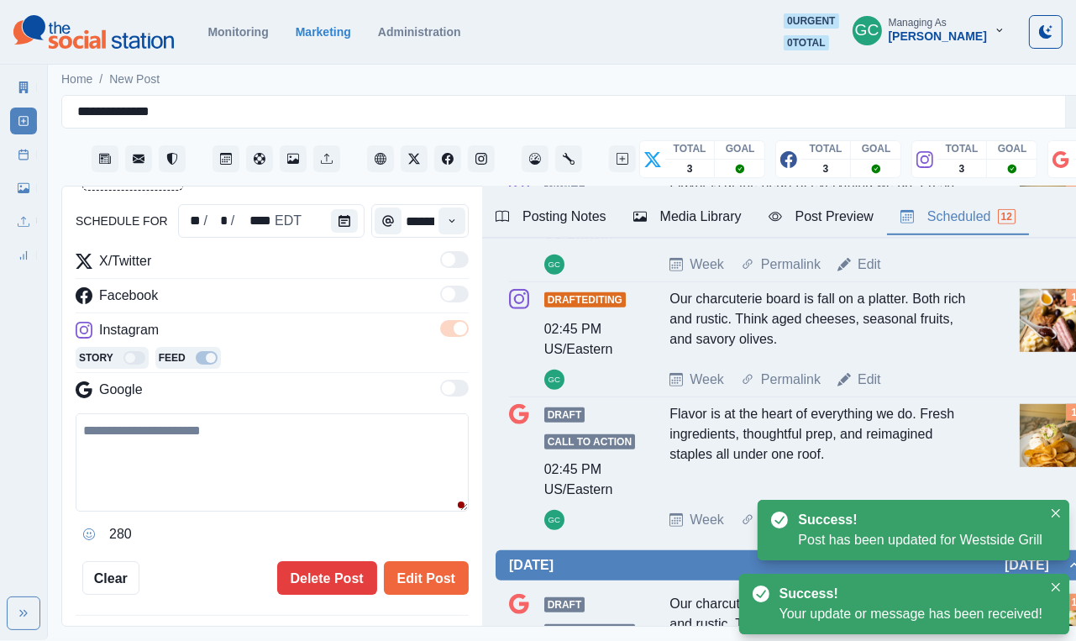
type textarea "**********"
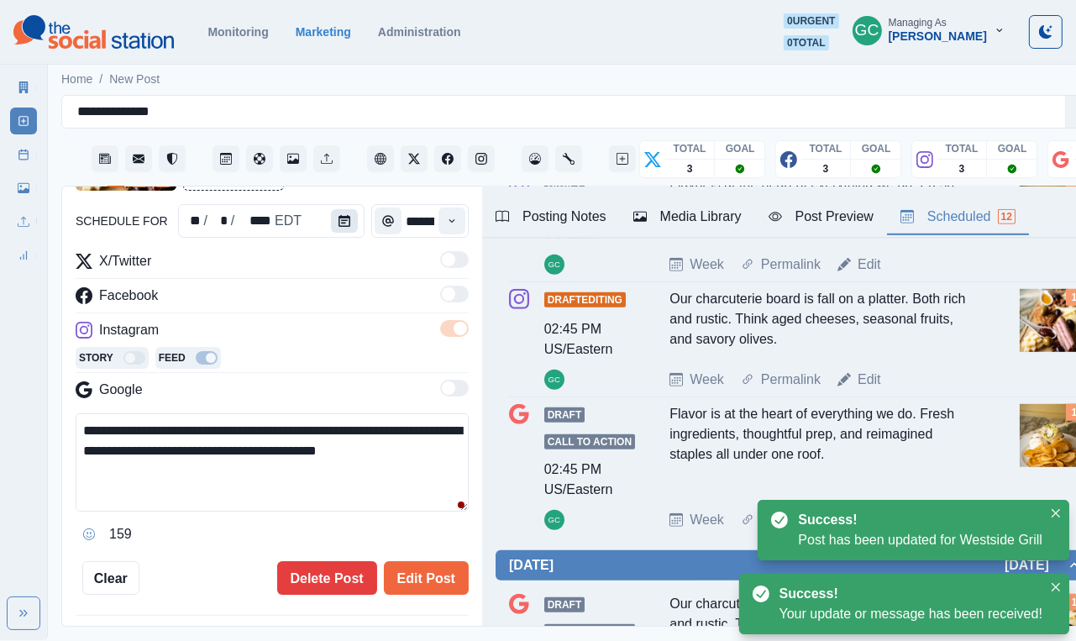
click at [344, 233] on button "Calendar" at bounding box center [344, 221] width 27 height 24
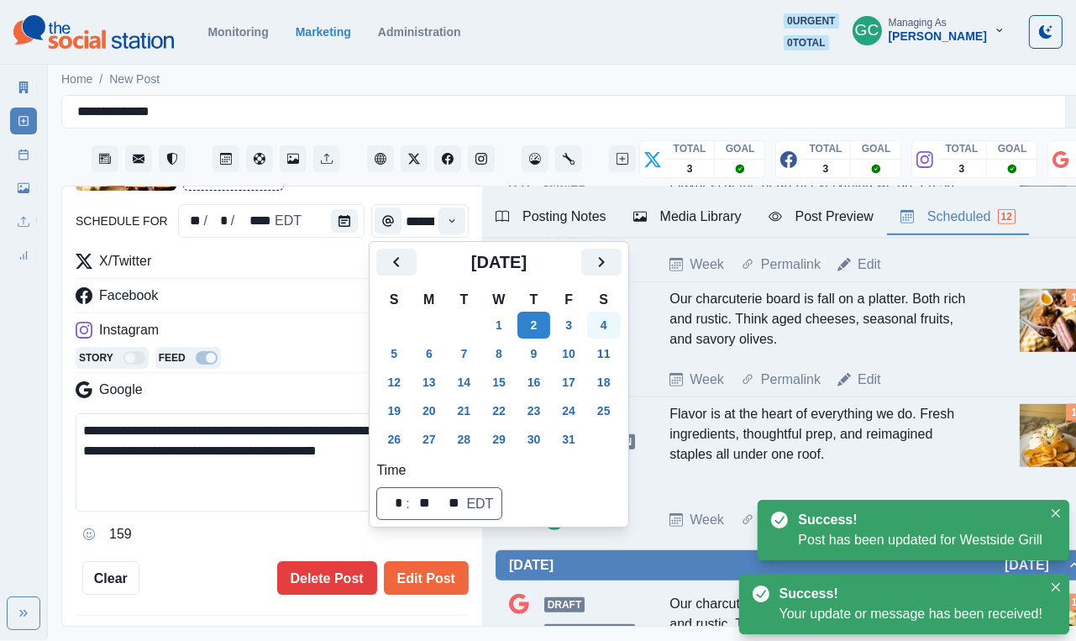
click at [617, 322] on button "4" at bounding box center [604, 325] width 34 height 27
click at [440, 584] on button "Edit Post" at bounding box center [426, 578] width 85 height 34
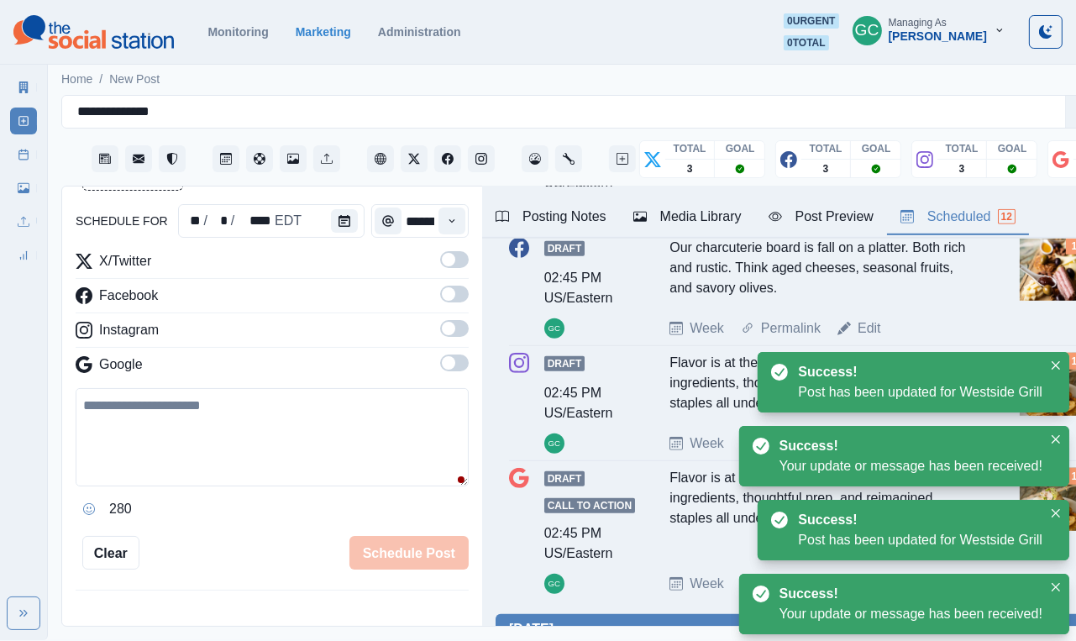
scroll to position [978, 0]
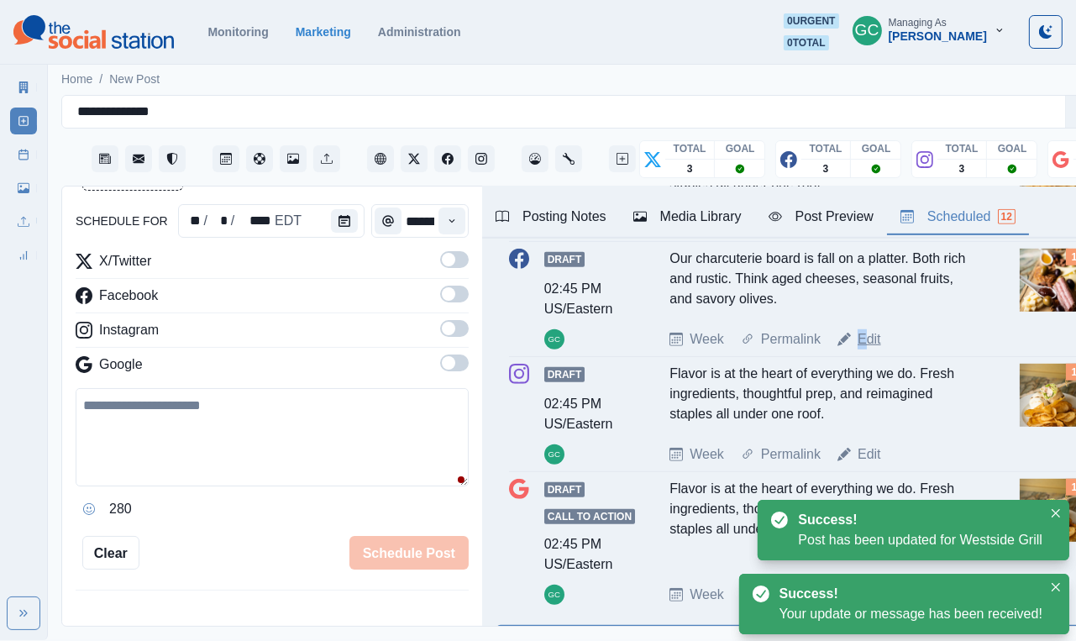
click at [864, 350] on link "Edit" at bounding box center [870, 339] width 24 height 20
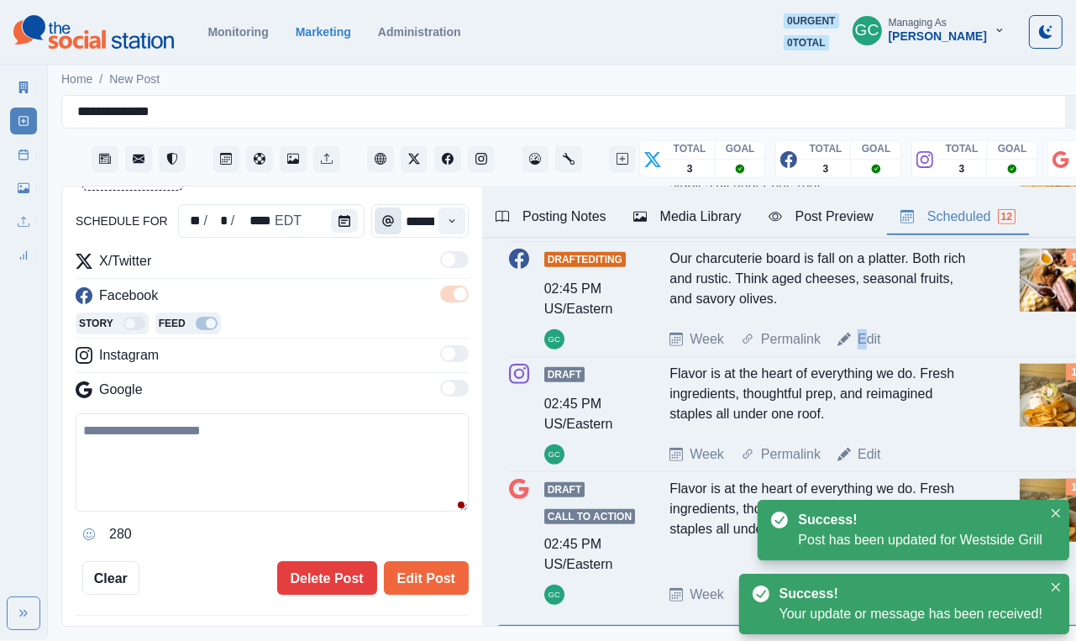
type textarea "**********"
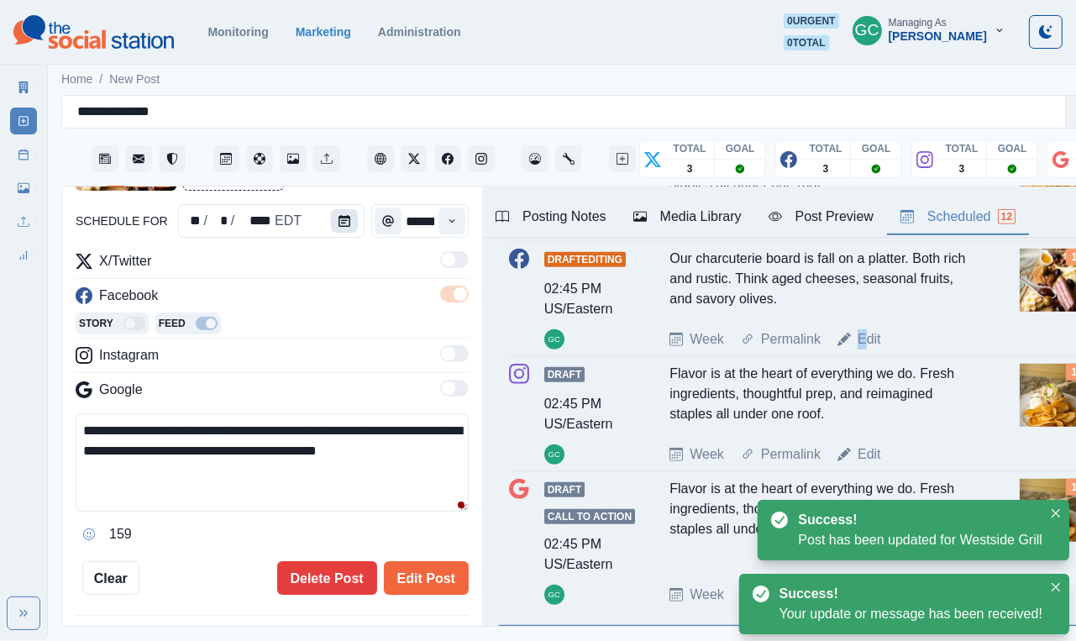
click at [348, 213] on button "Calendar" at bounding box center [344, 221] width 27 height 24
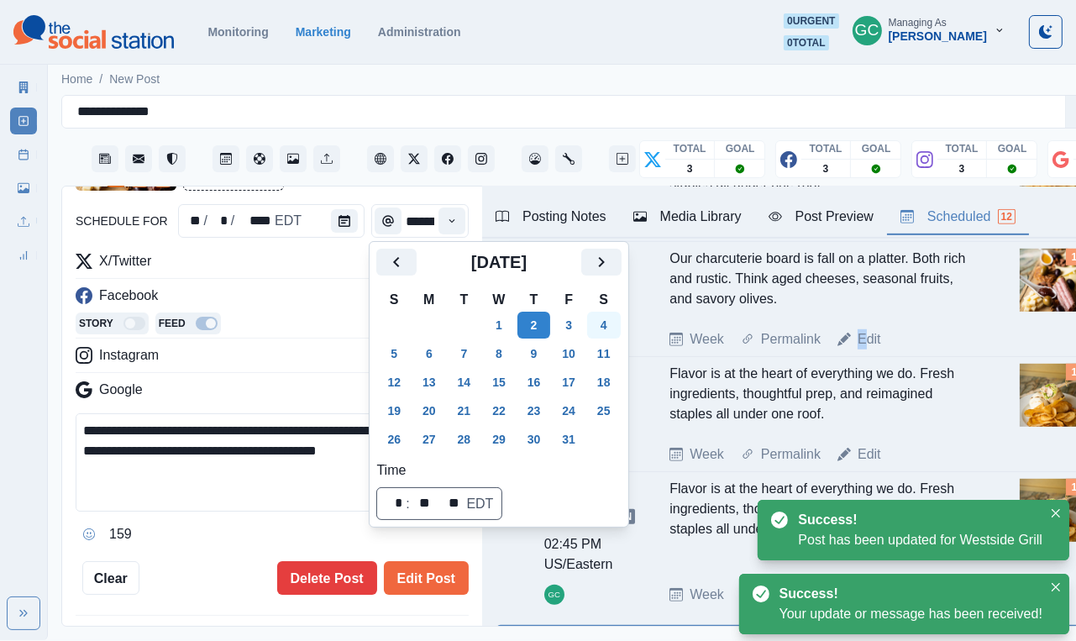
click at [618, 323] on button "4" at bounding box center [604, 325] width 34 height 27
click at [441, 579] on button "Edit Post" at bounding box center [426, 578] width 85 height 34
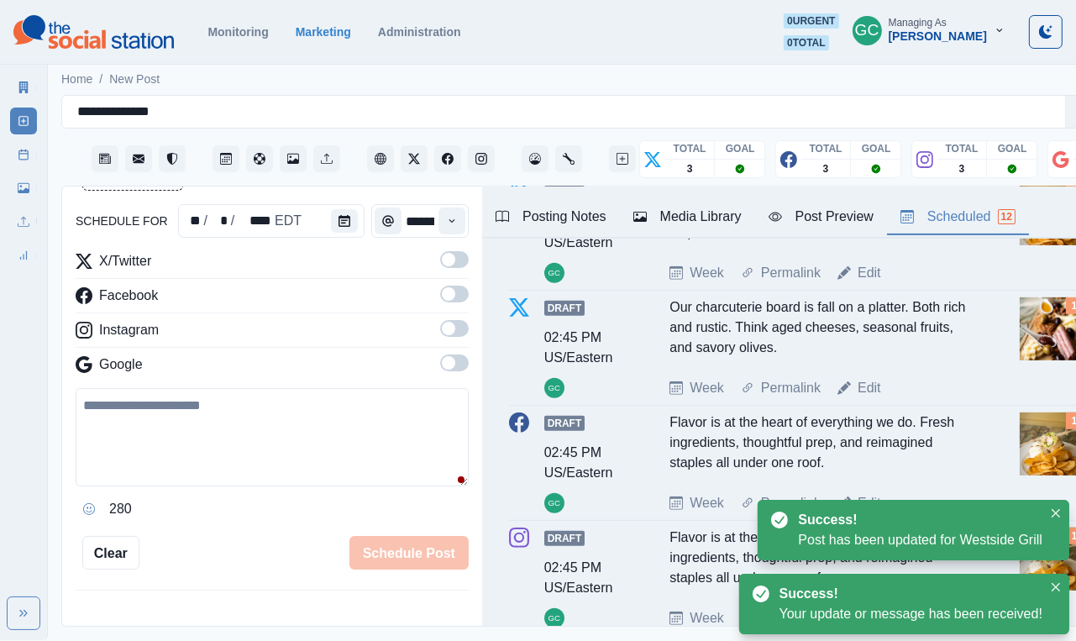
scroll to position [670, 0]
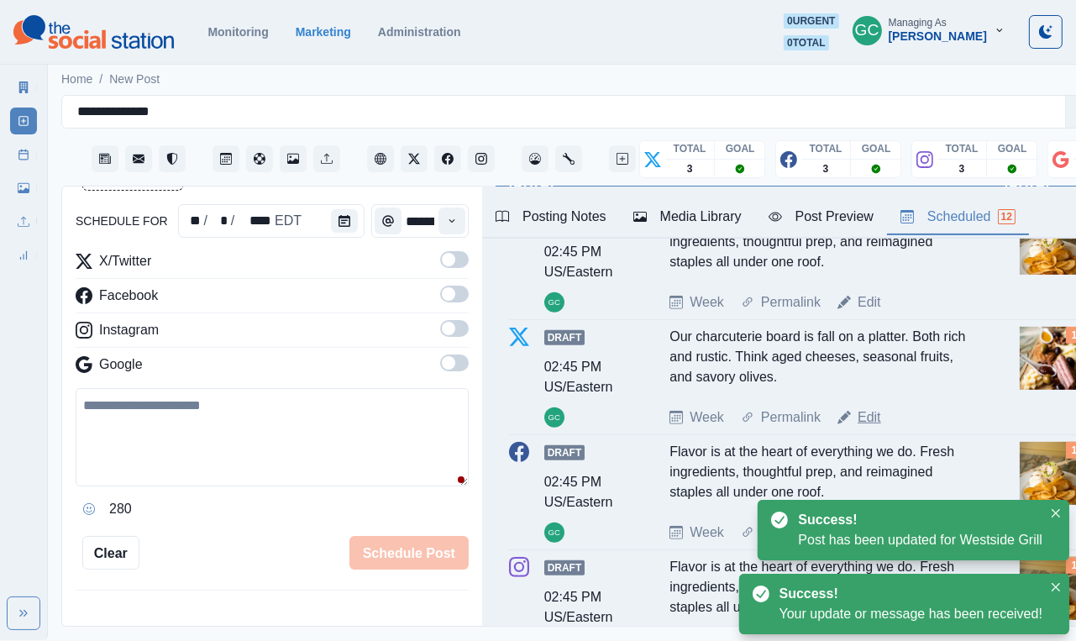
click at [865, 428] on link "Edit" at bounding box center [870, 418] width 24 height 20
type textarea "**********"
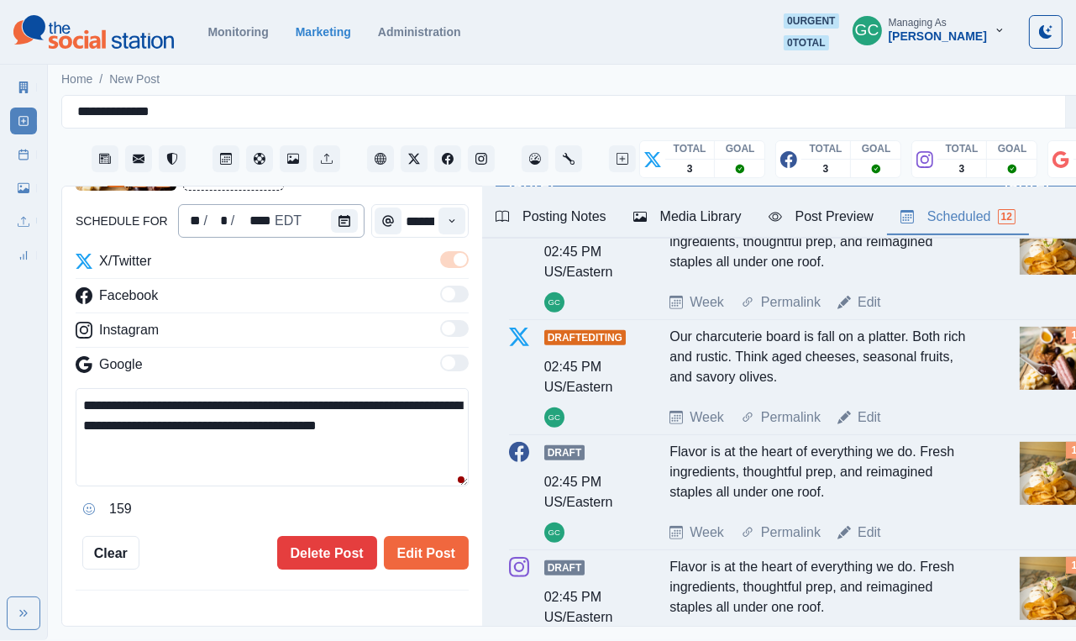
click at [318, 219] on div "**********" at bounding box center [272, 330] width 393 height 480
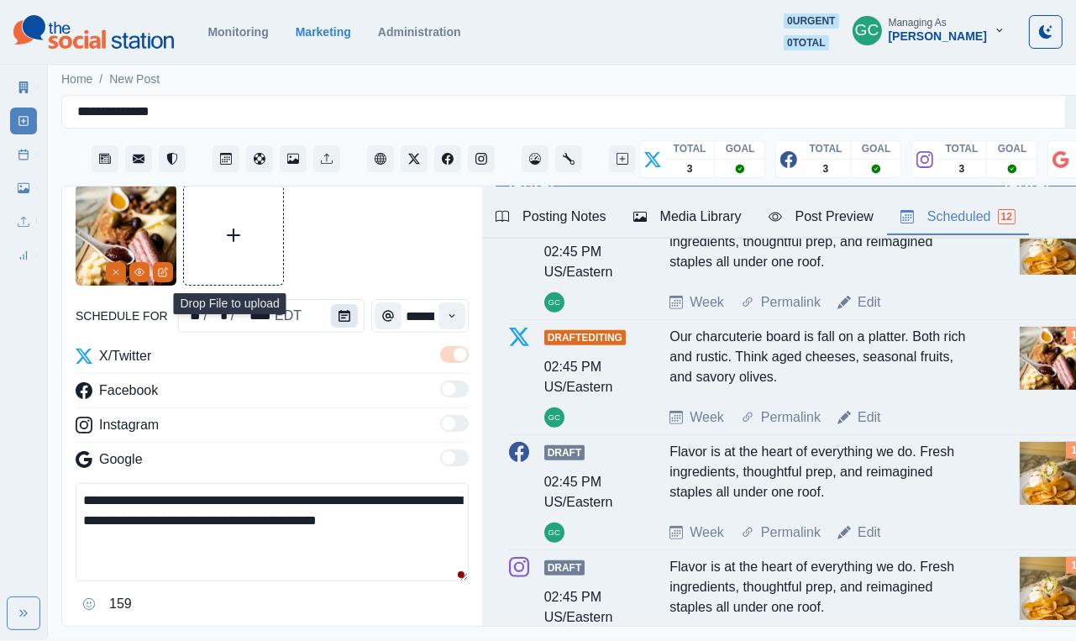
click at [331, 320] on button "Calendar" at bounding box center [344, 316] width 27 height 24
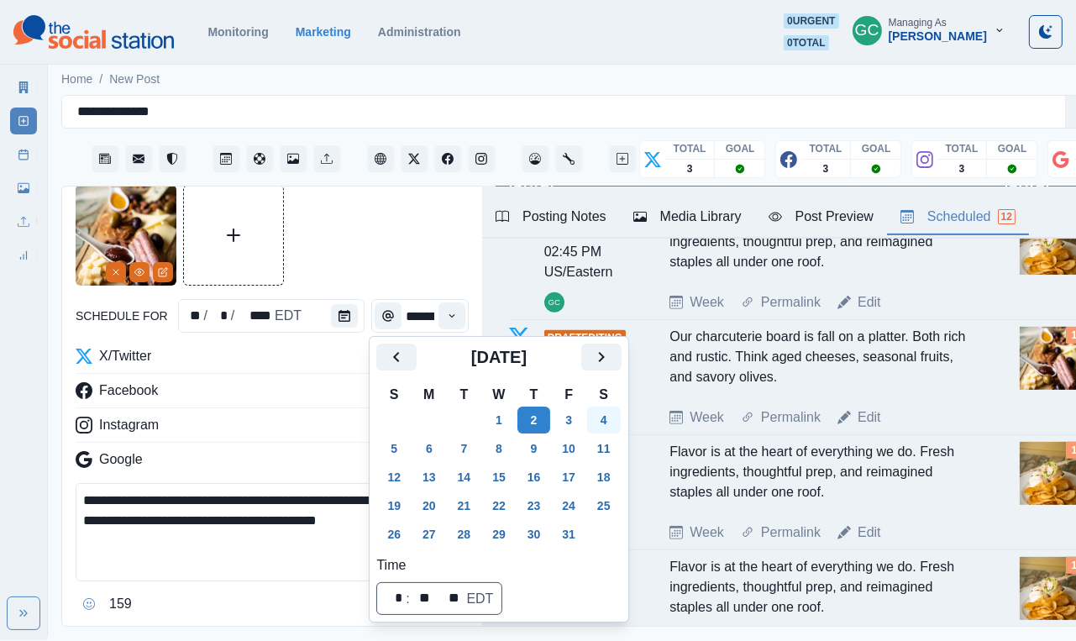
click at [621, 413] on button "4" at bounding box center [604, 420] width 34 height 27
click at [244, 467] on div "Google" at bounding box center [272, 463] width 393 height 27
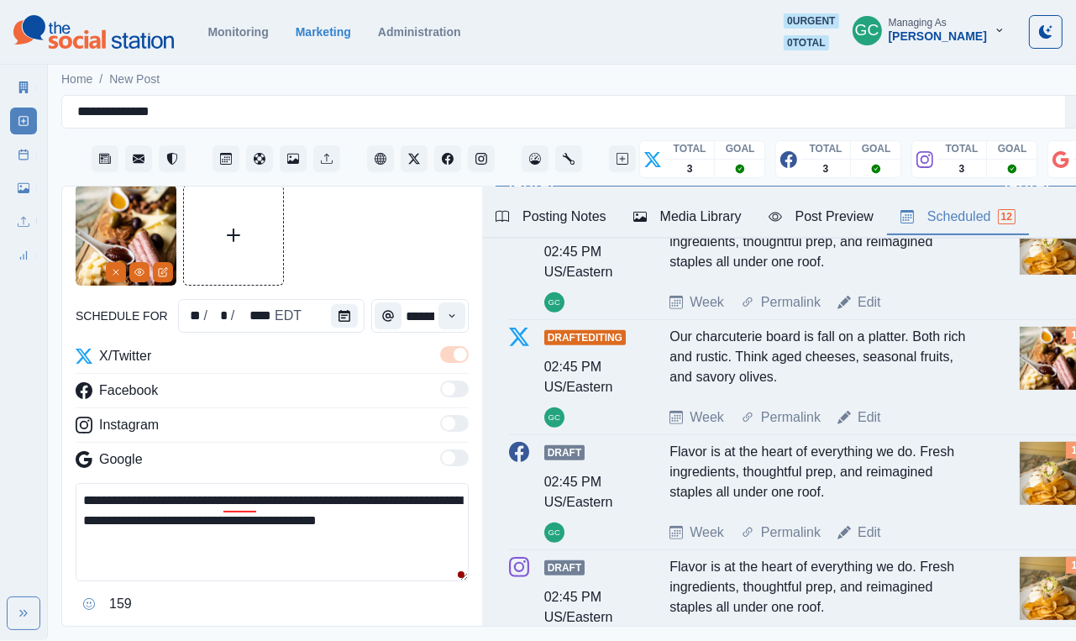
scroll to position [202, 0]
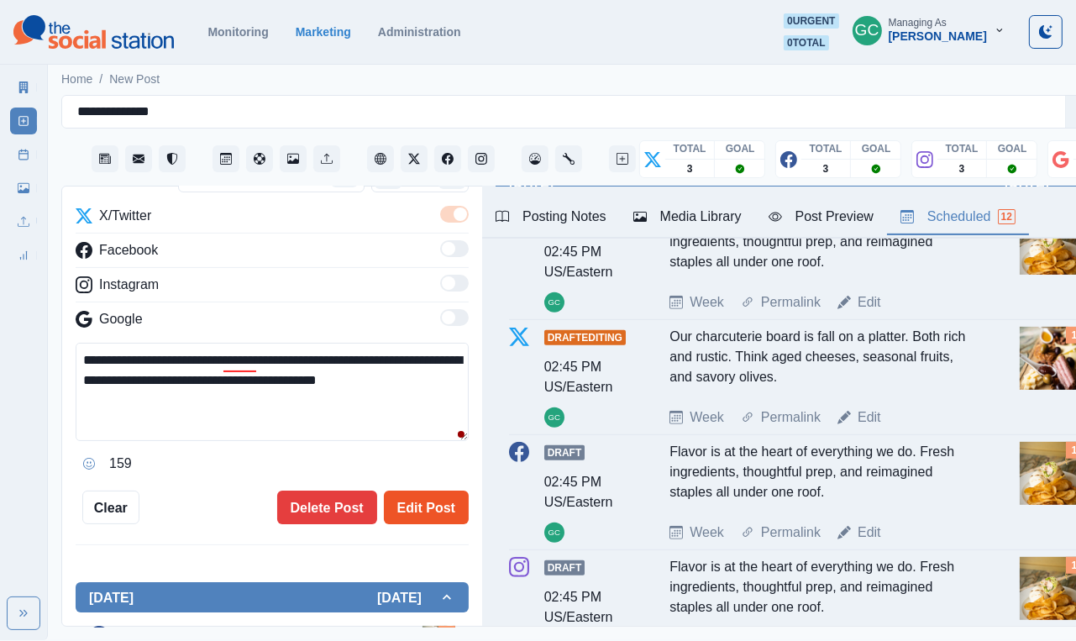
click at [410, 513] on button "Edit Post" at bounding box center [426, 508] width 85 height 34
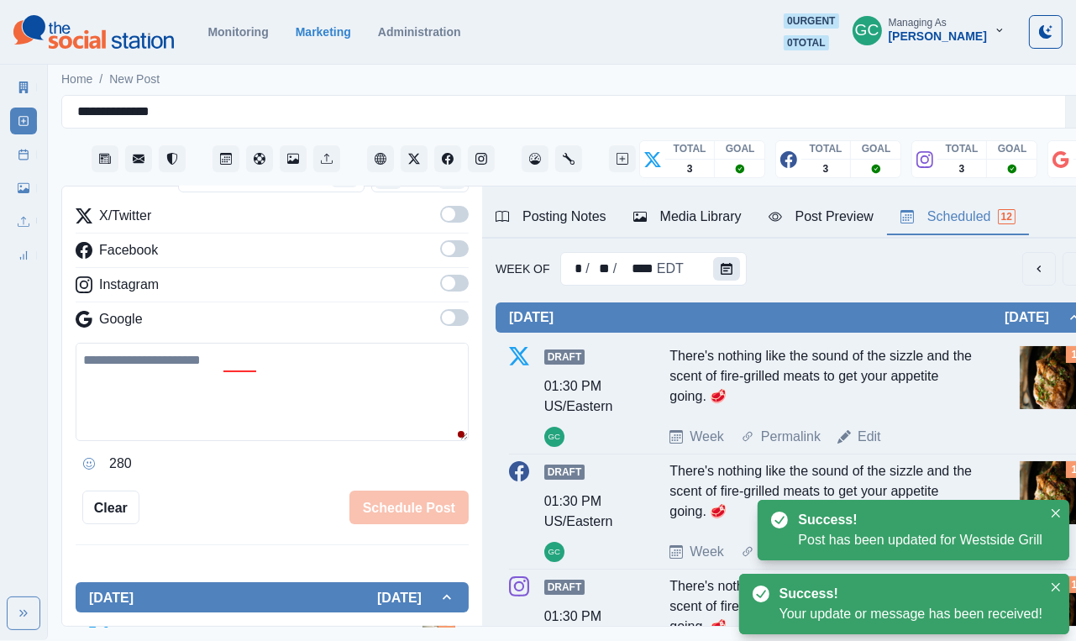
scroll to position [-1, 0]
click at [722, 270] on icon "Calendar" at bounding box center [727, 269] width 12 height 12
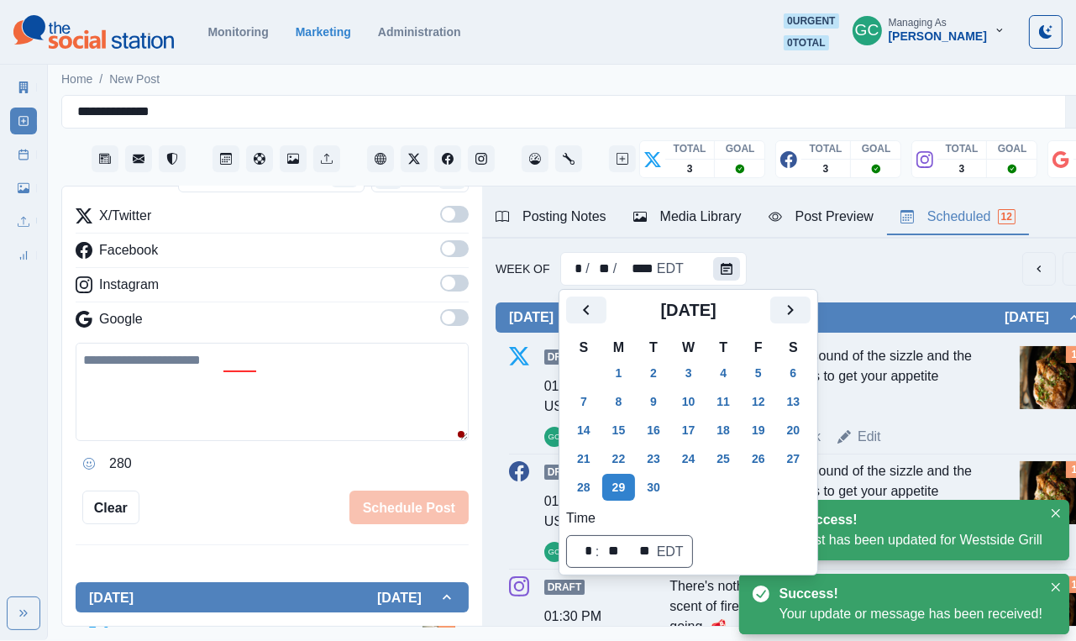
scroll to position [0, 0]
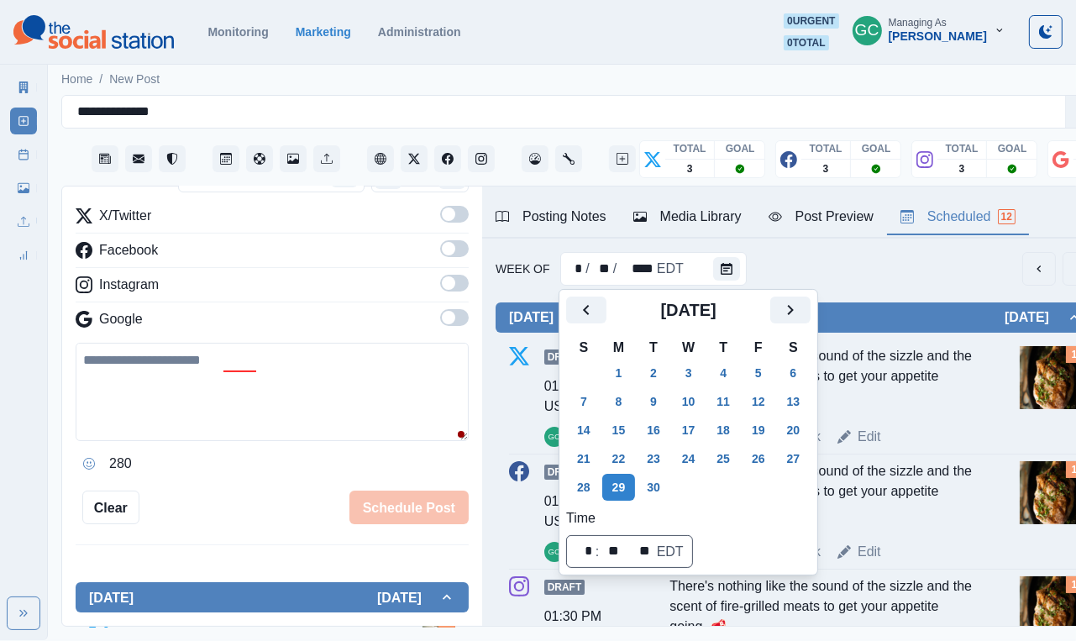
click at [339, 285] on div "Instagram" at bounding box center [272, 288] width 393 height 27
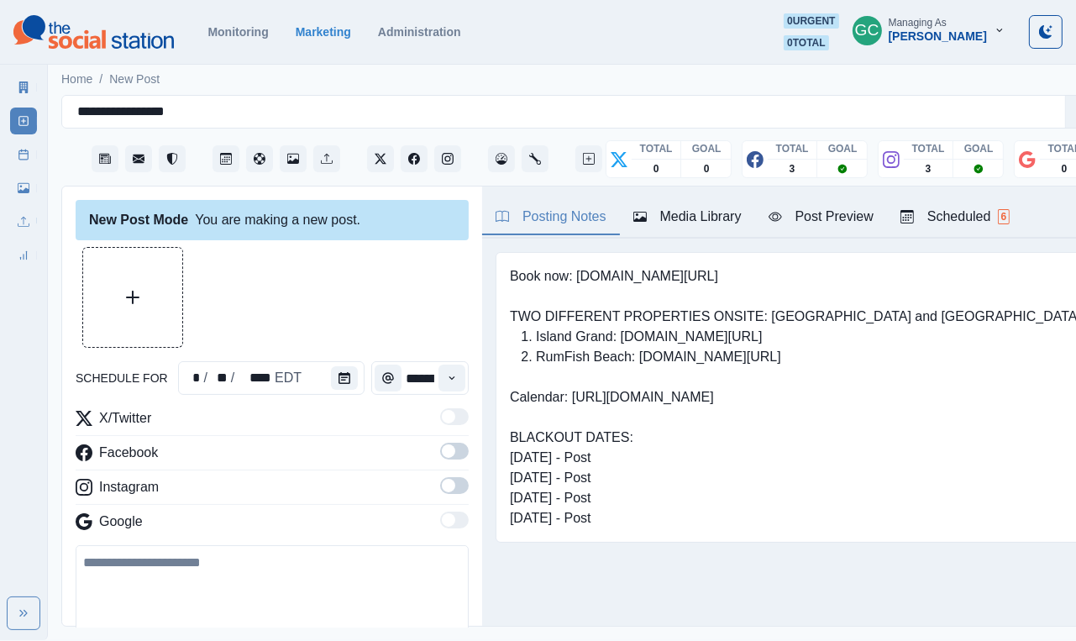
click at [936, 216] on div "Scheduled 6" at bounding box center [955, 217] width 109 height 20
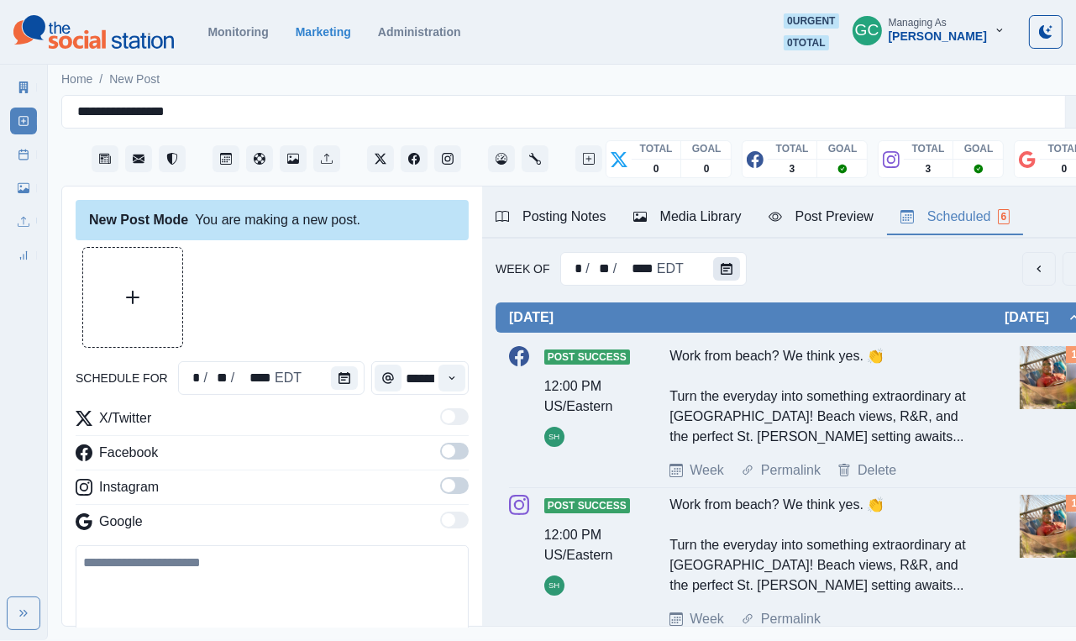
click at [726, 268] on icon "Calendar" at bounding box center [727, 269] width 12 height 12
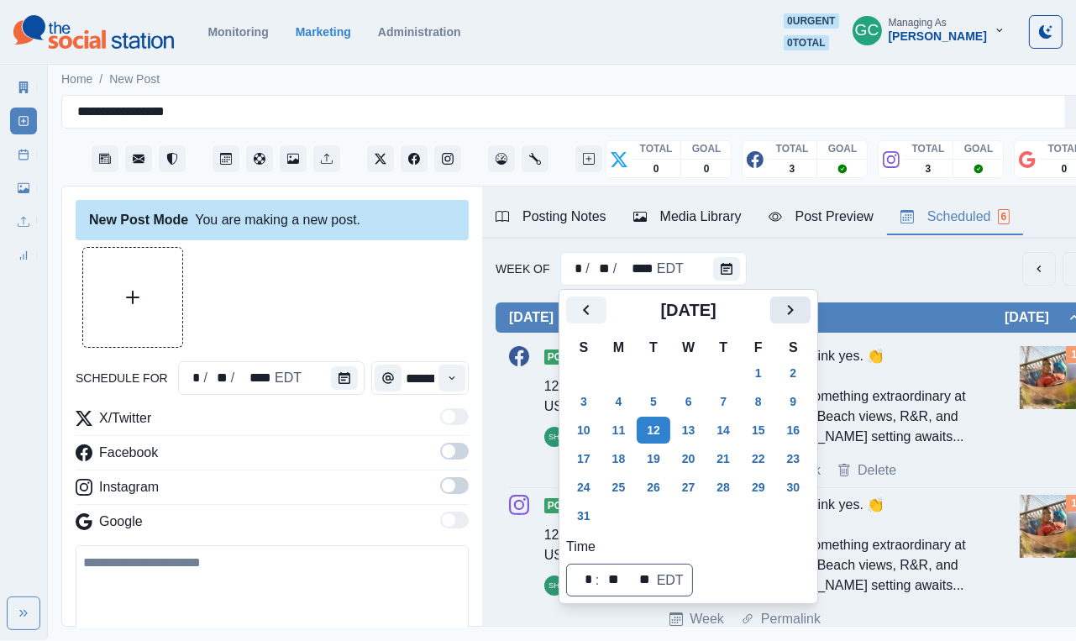
click at [801, 314] on icon "Next" at bounding box center [791, 310] width 20 height 20
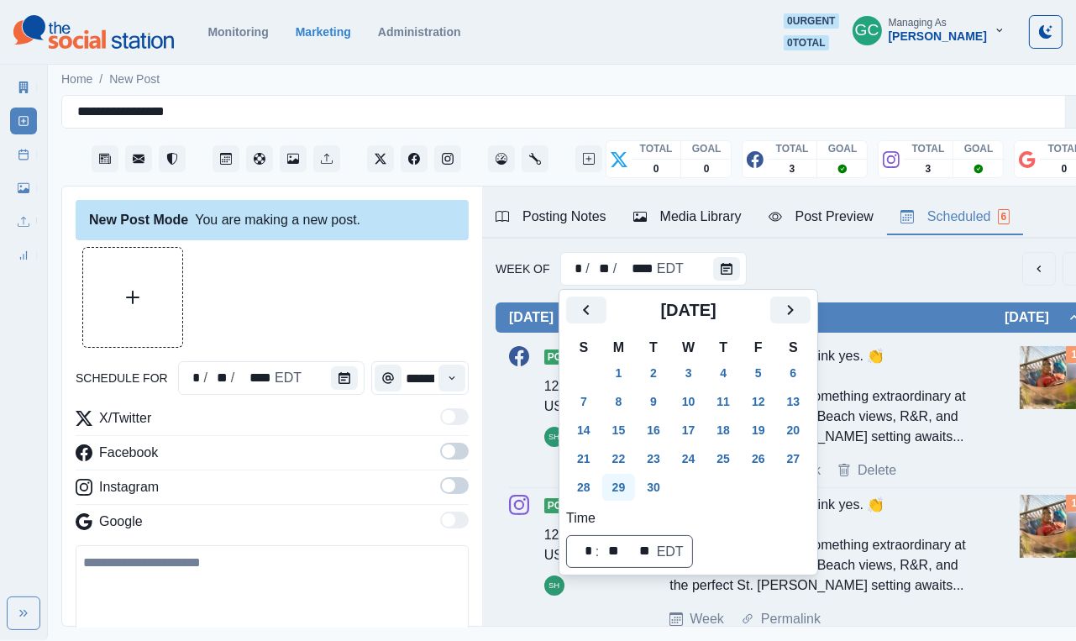
click at [611, 476] on button "29" at bounding box center [619, 487] width 34 height 27
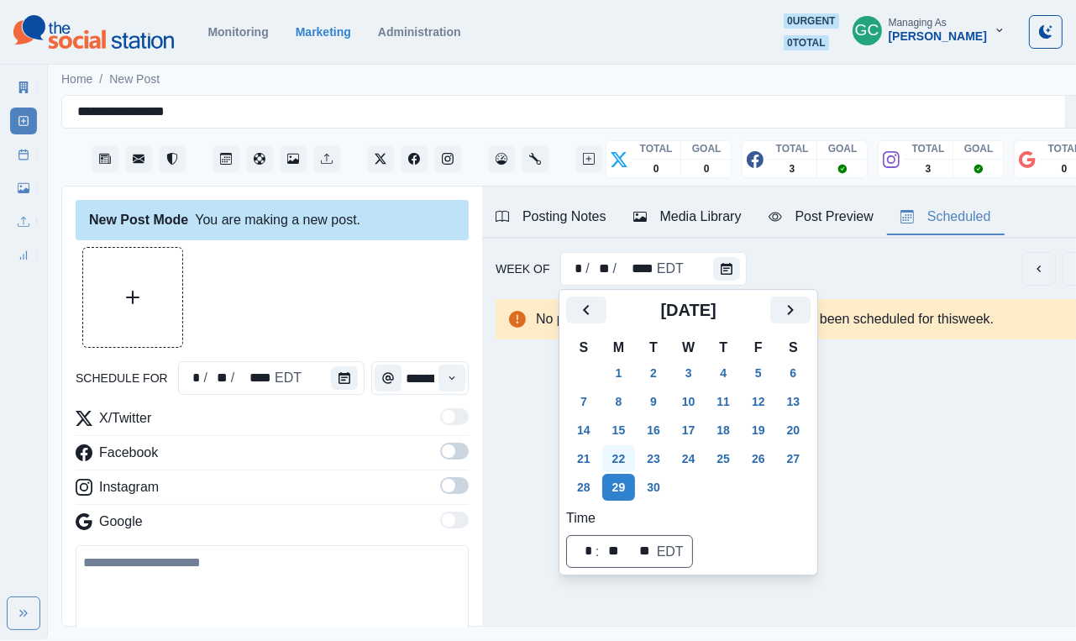
click at [613, 461] on button "22" at bounding box center [619, 458] width 34 height 27
click at [615, 424] on button "15" at bounding box center [619, 430] width 34 height 27
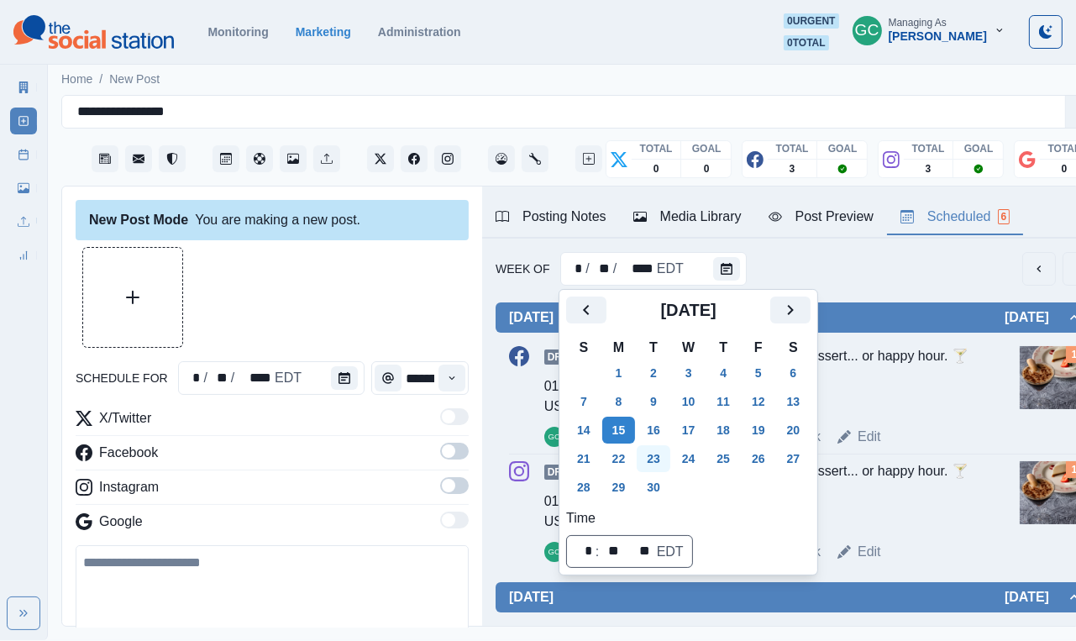
click at [658, 462] on button "23" at bounding box center [654, 458] width 34 height 27
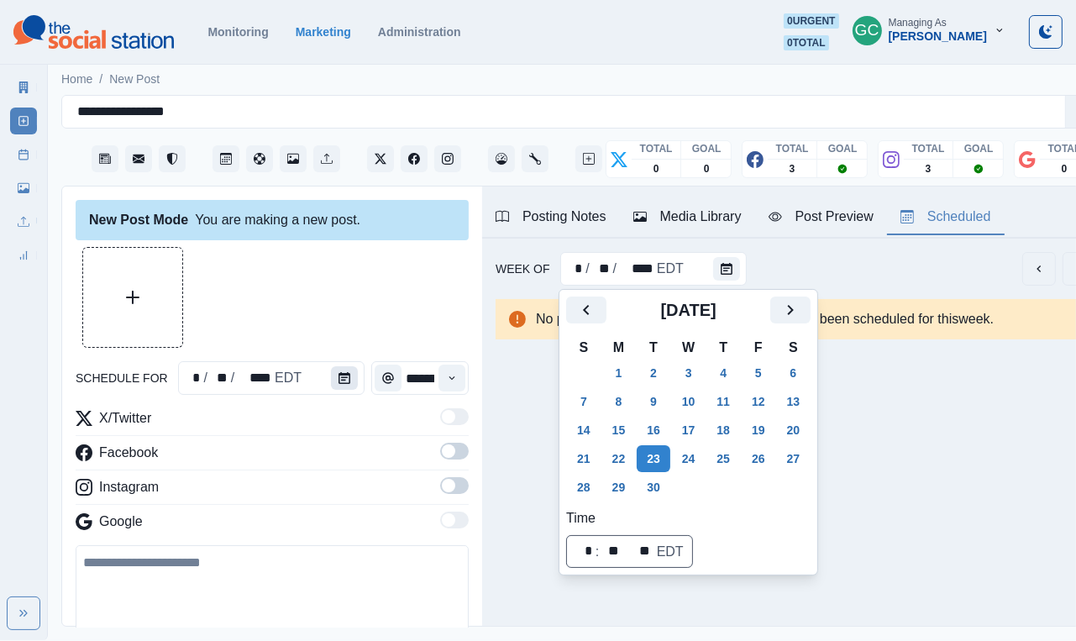
click at [334, 374] on button "Calendar" at bounding box center [344, 378] width 27 height 24
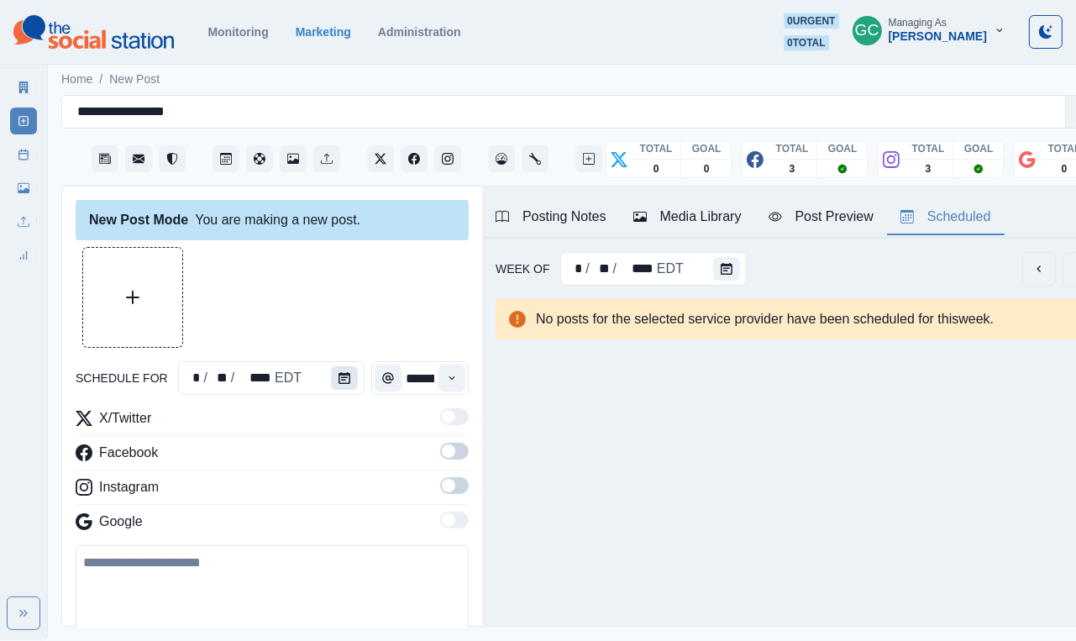
click at [334, 374] on button "Calendar" at bounding box center [344, 378] width 27 height 24
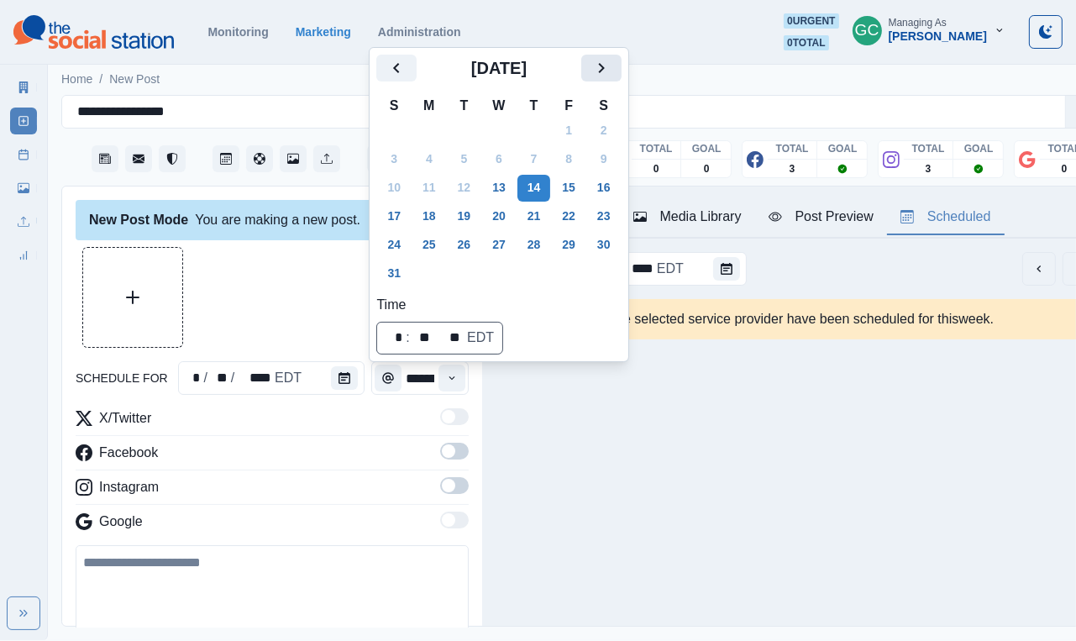
click at [612, 66] on icon "Next" at bounding box center [602, 68] width 20 height 20
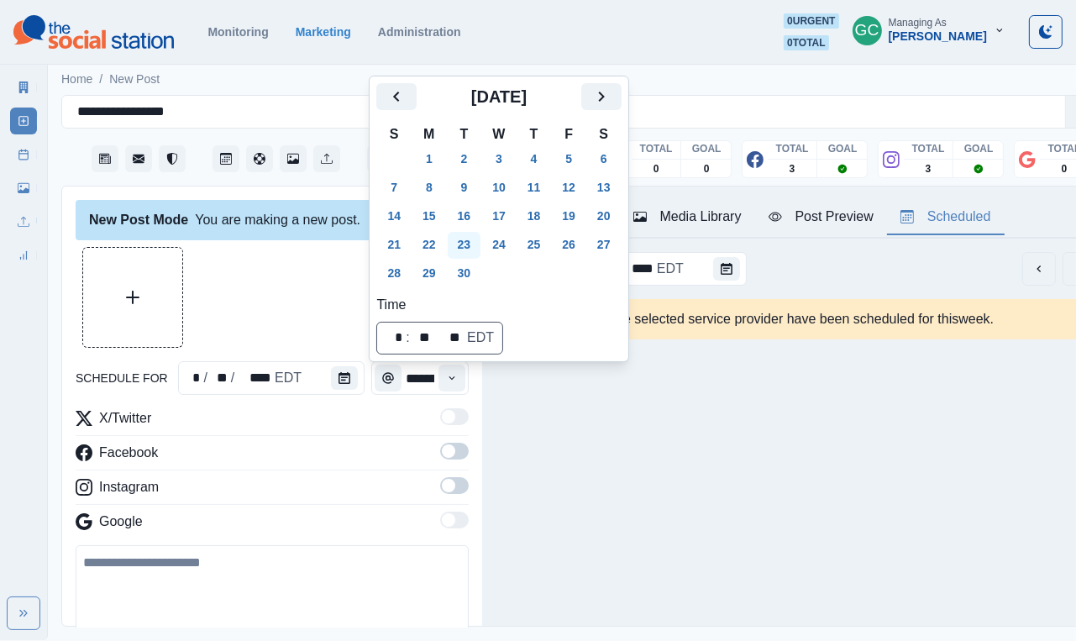
click at [473, 245] on button "23" at bounding box center [465, 245] width 34 height 27
click at [460, 371] on button "Time" at bounding box center [452, 378] width 27 height 27
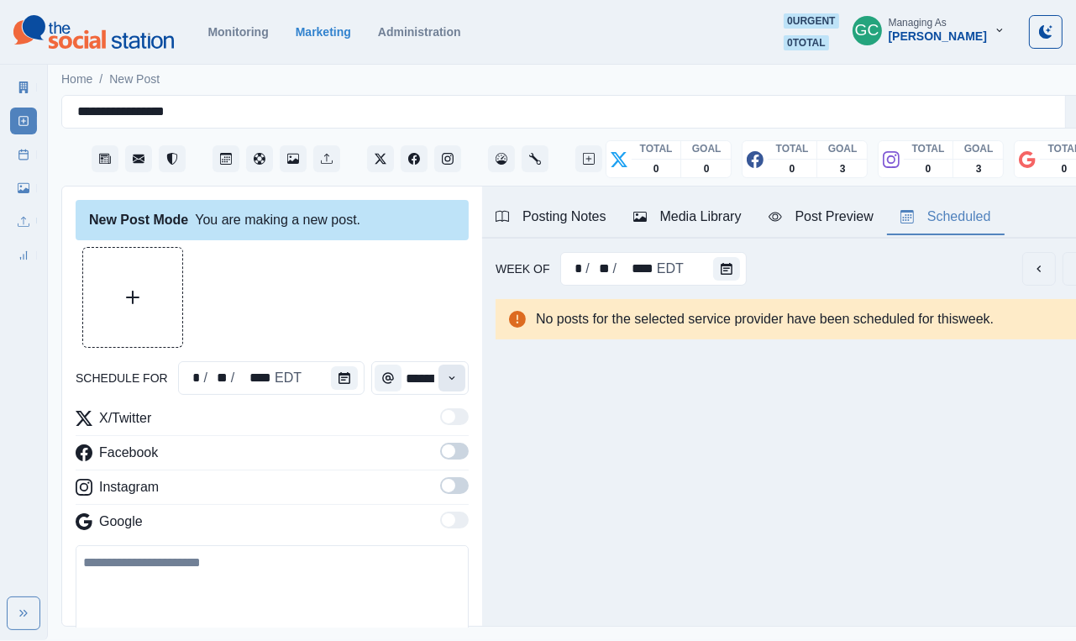
click at [460, 371] on button "Time" at bounding box center [452, 378] width 27 height 27
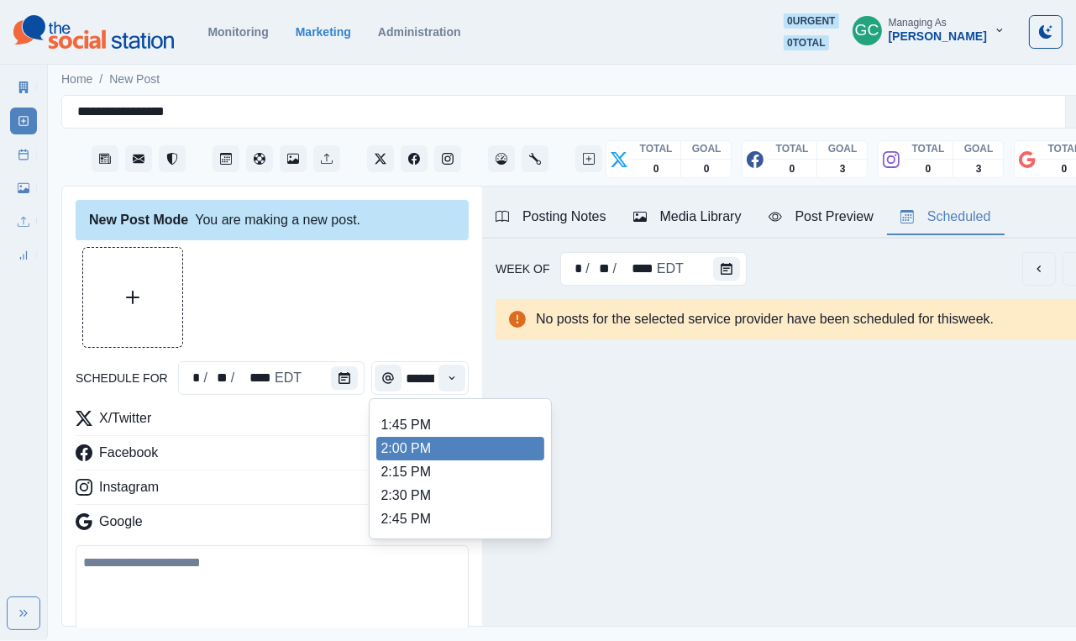
click at [422, 460] on li "2:00 PM" at bounding box center [460, 449] width 168 height 24
type input "*******"
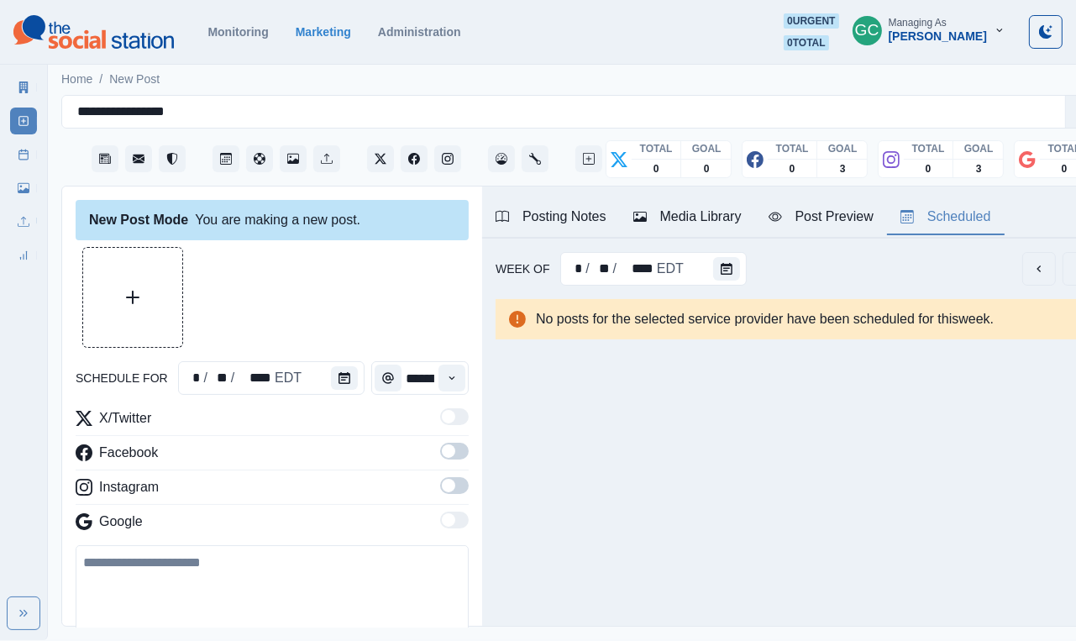
click at [461, 494] on span at bounding box center [454, 485] width 29 height 17
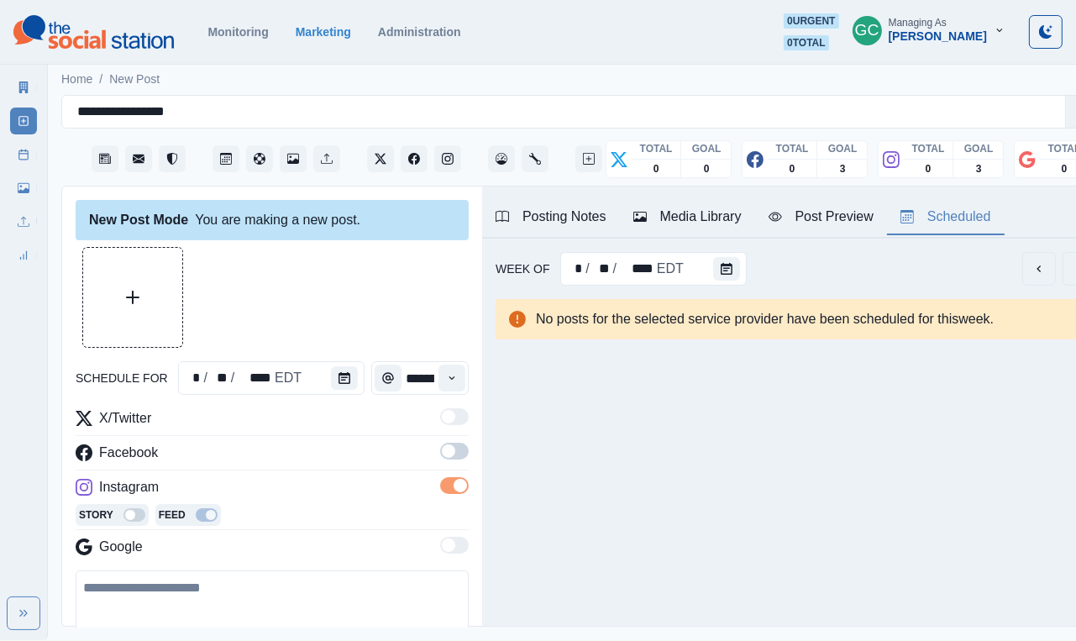
click at [461, 456] on span at bounding box center [454, 451] width 29 height 17
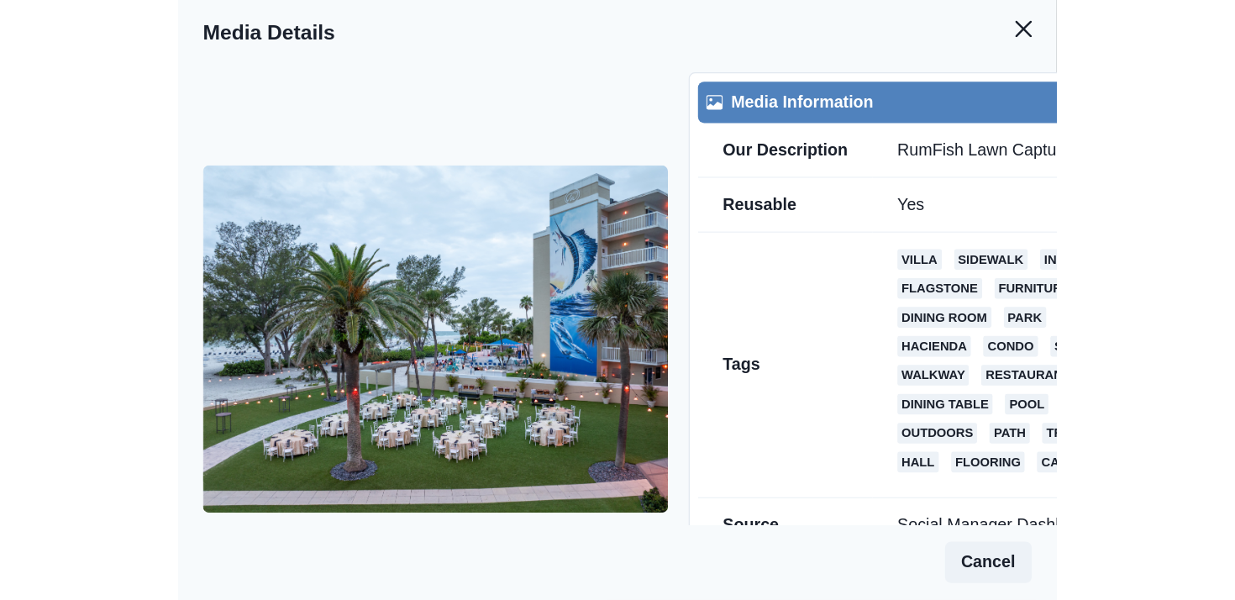
scroll to position [181, 0]
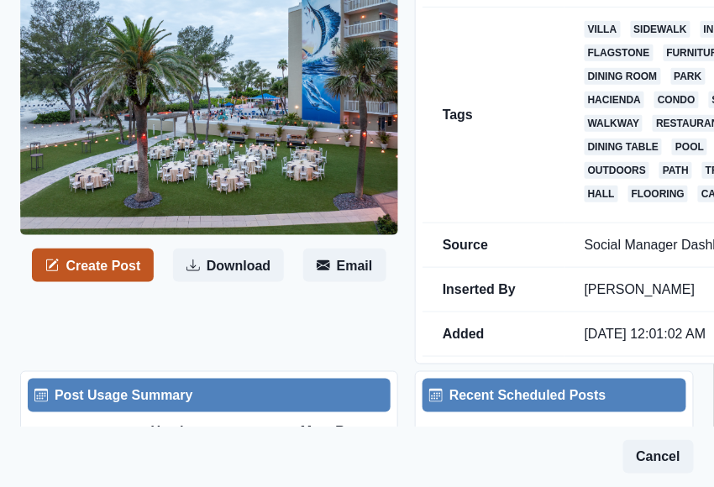
click at [118, 276] on button "Create Post" at bounding box center [93, 266] width 122 height 34
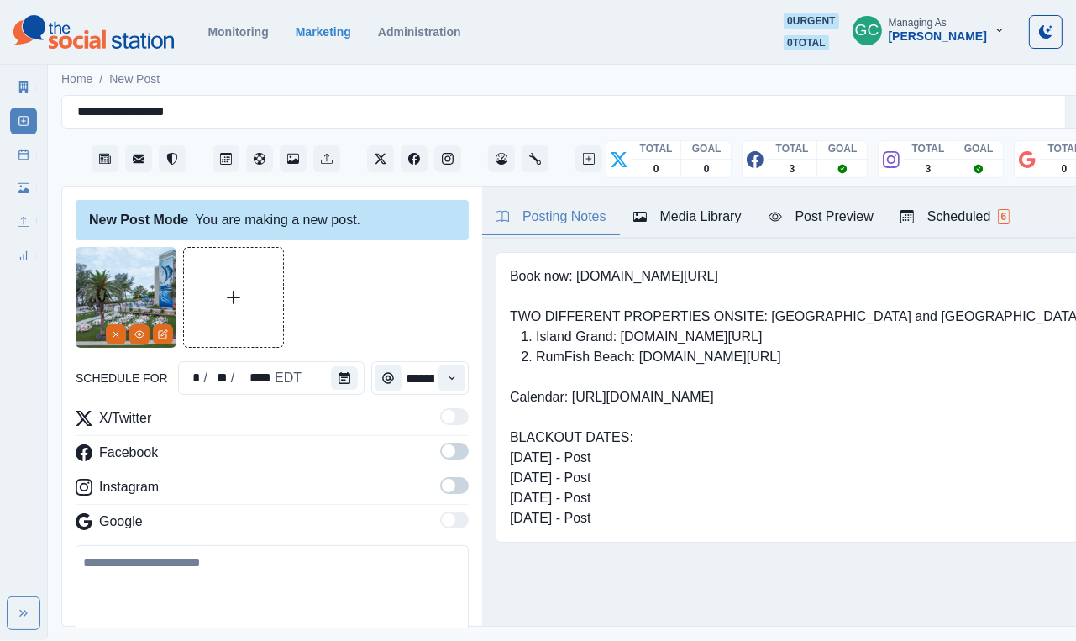
click at [709, 223] on div "Media Library" at bounding box center [688, 217] width 108 height 20
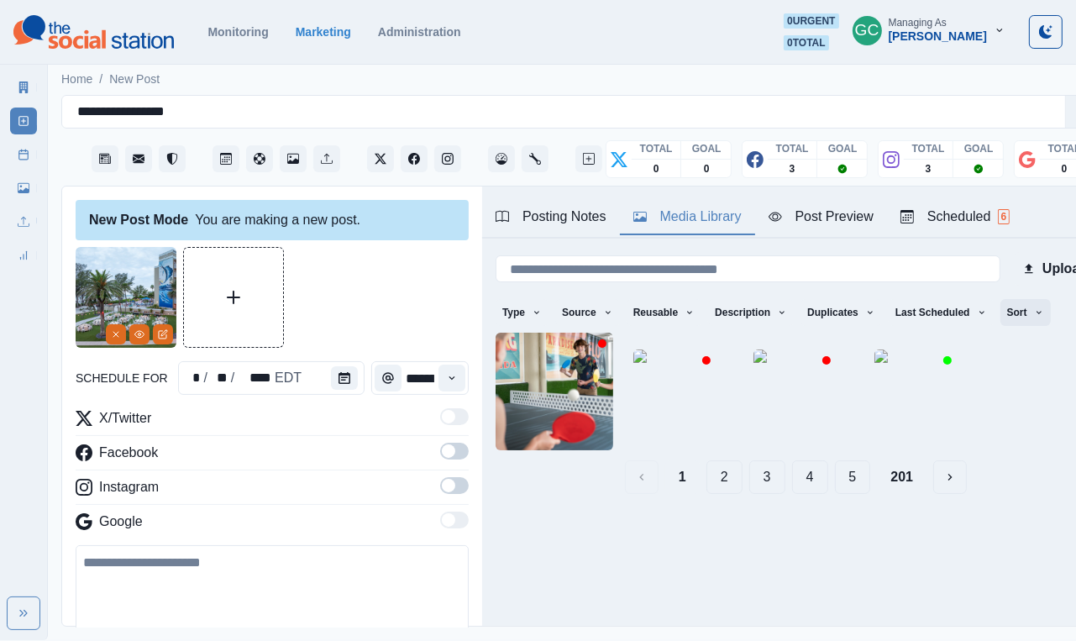
click at [713, 310] on button "Sort" at bounding box center [1026, 312] width 50 height 27
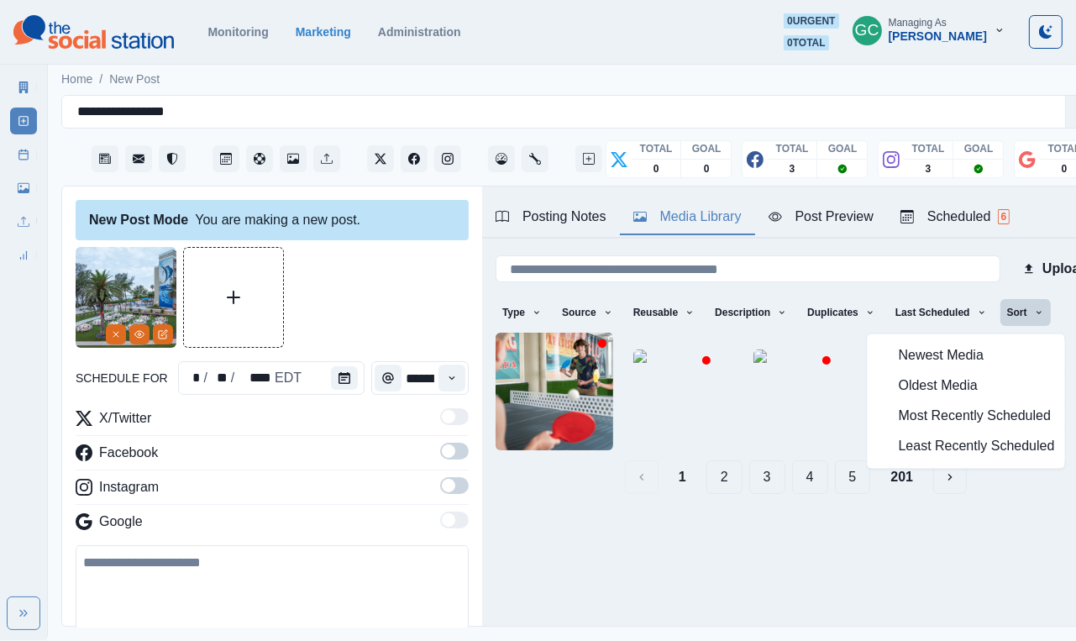
click at [713, 450] on span "Least Recently Scheduled" at bounding box center [977, 447] width 156 height 20
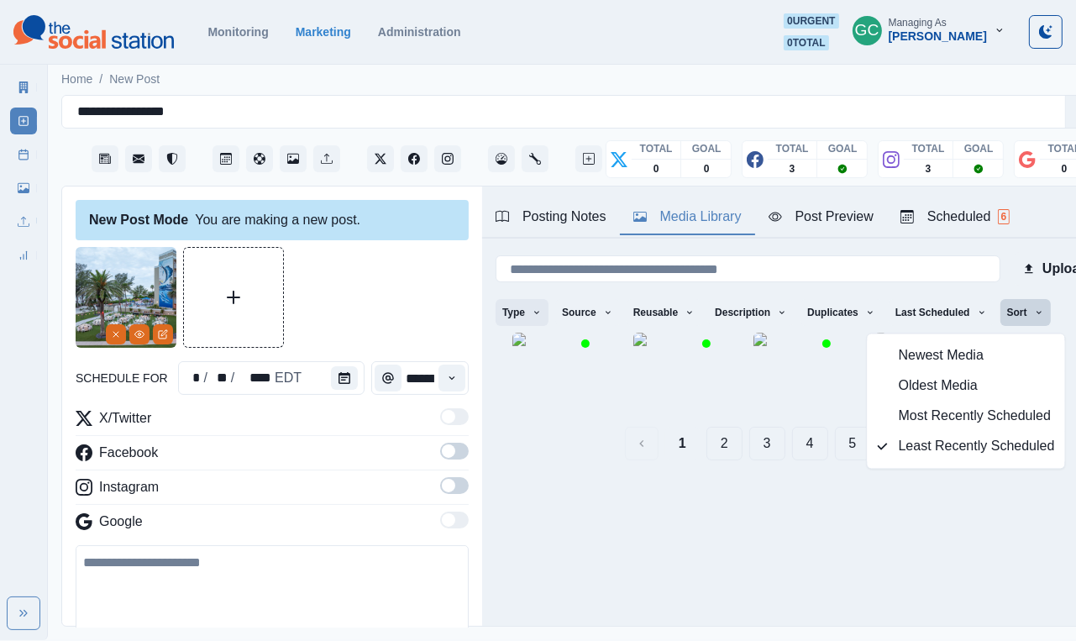
click at [523, 314] on button "Type" at bounding box center [522, 312] width 53 height 27
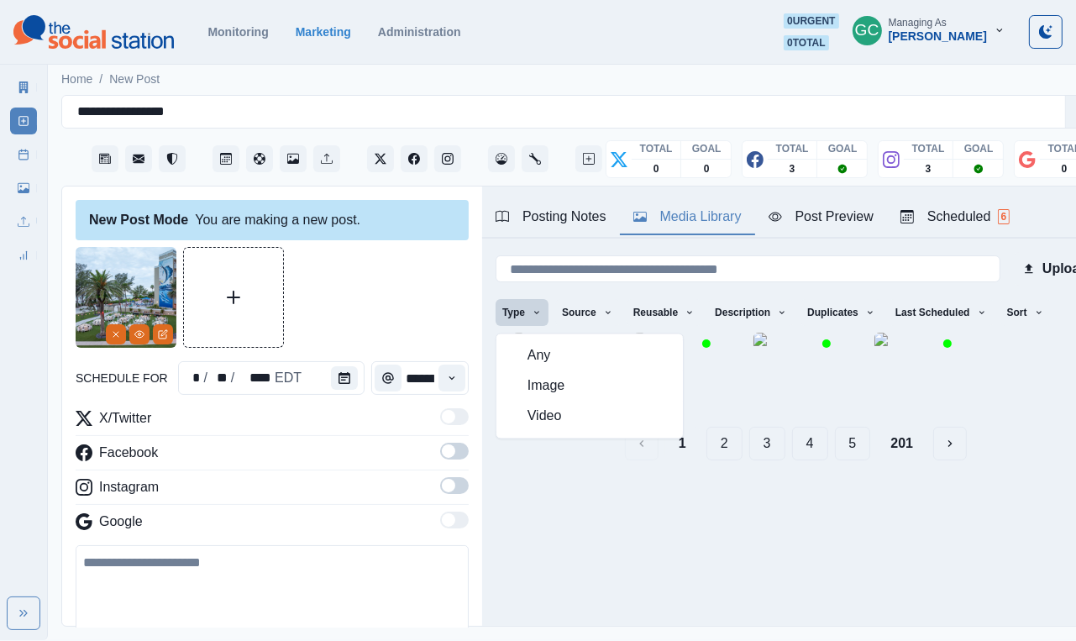
click at [525, 356] on button "Any" at bounding box center [590, 356] width 187 height 30
click at [585, 318] on button "Source" at bounding box center [587, 312] width 65 height 27
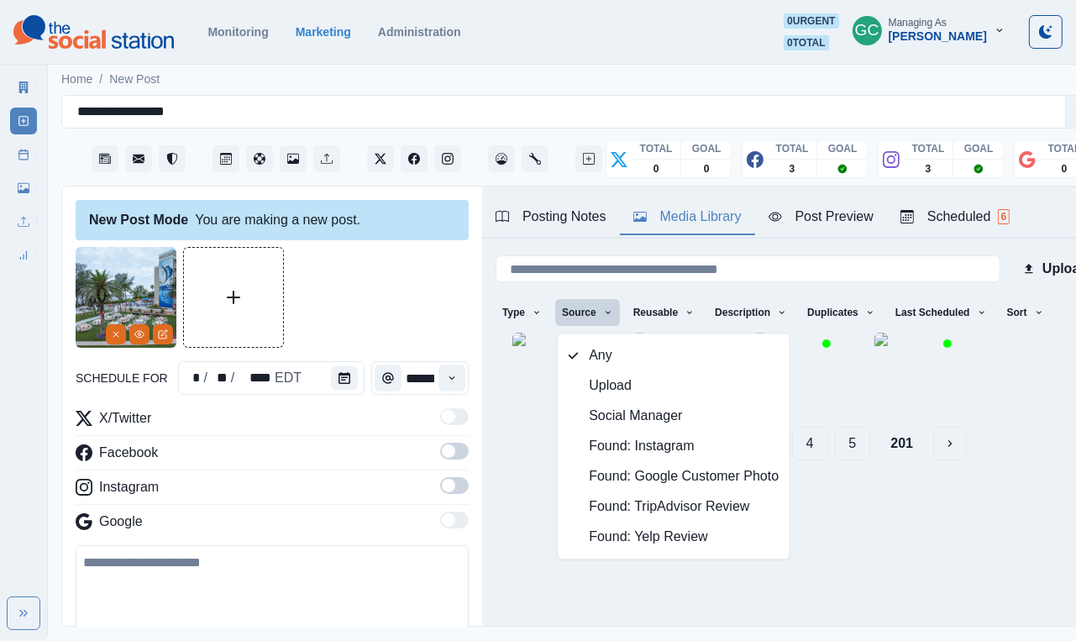
click at [612, 350] on span "Any" at bounding box center [684, 356] width 190 height 20
click at [684, 306] on button "Reusable" at bounding box center [664, 312] width 75 height 27
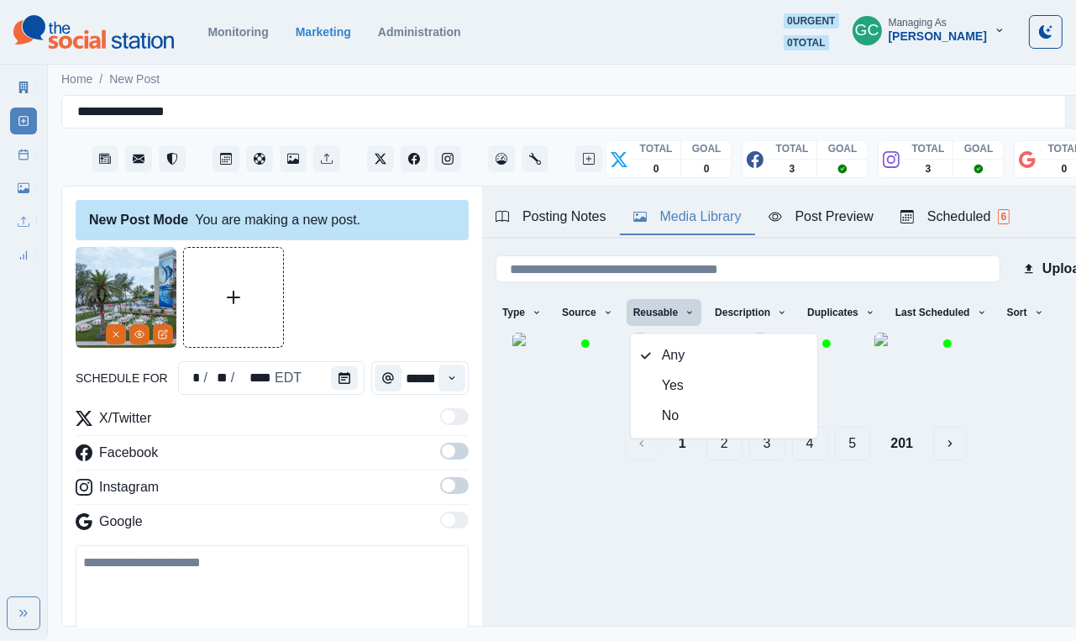
click at [713, 338] on div "Any Yes No" at bounding box center [724, 387] width 188 height 106
click at [713, 308] on button "Description" at bounding box center [751, 312] width 86 height 27
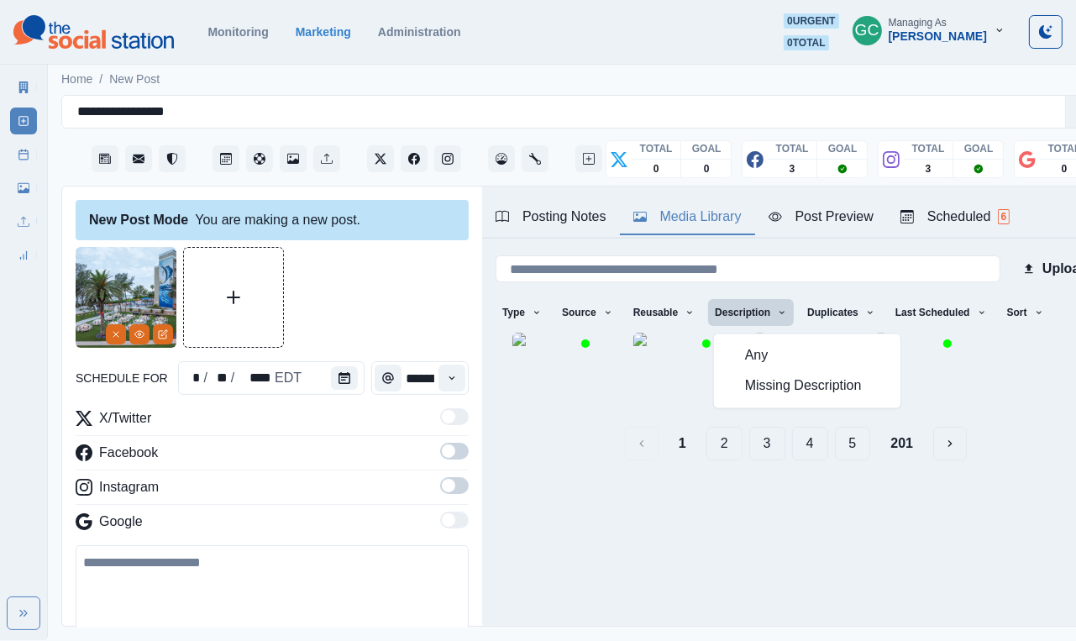
click at [713, 350] on span "Any" at bounding box center [817, 356] width 145 height 20
click at [713, 305] on button "Duplicates" at bounding box center [842, 312] width 82 height 27
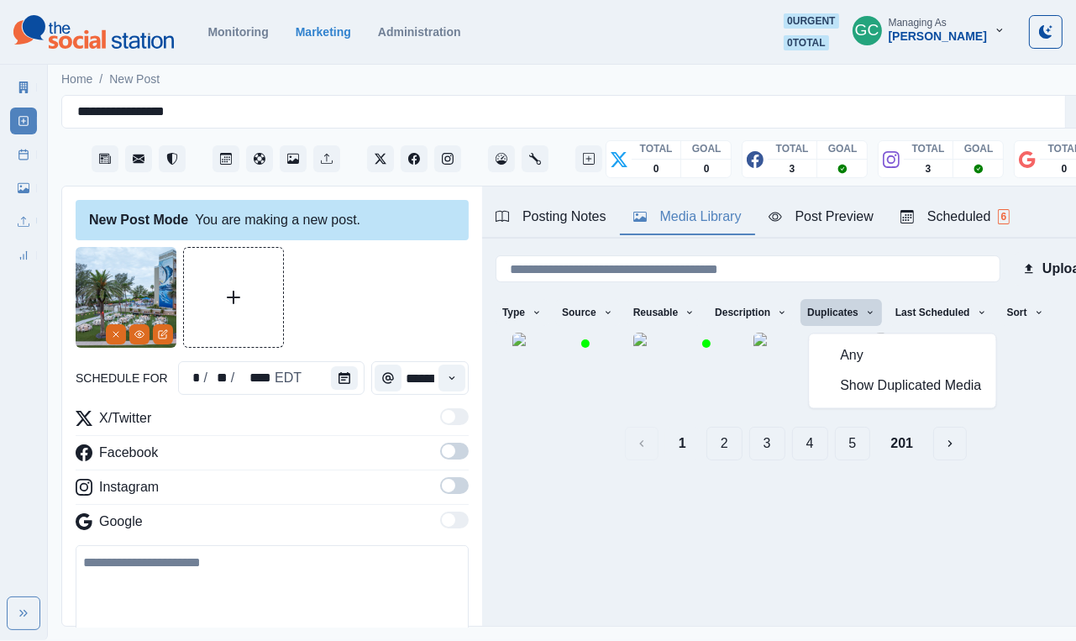
click at [713, 348] on button "Any" at bounding box center [903, 356] width 187 height 30
click at [713, 316] on button "Last Scheduled" at bounding box center [941, 312] width 105 height 27
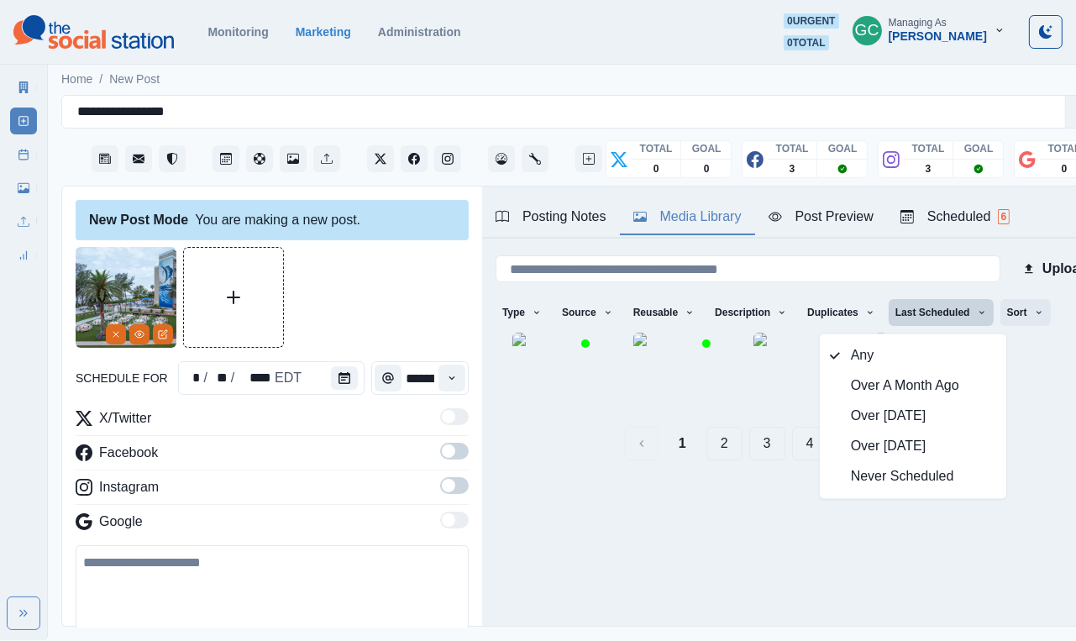
click at [713, 321] on button "Sort" at bounding box center [1026, 312] width 50 height 27
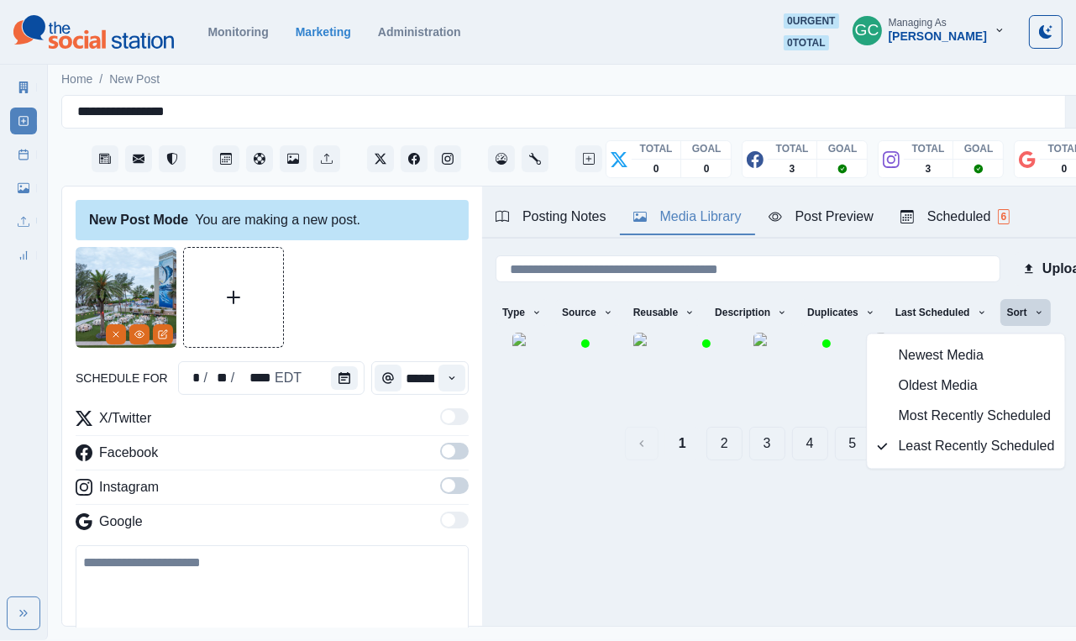
click at [713, 418] on span "Most Recently Scheduled" at bounding box center [977, 417] width 156 height 20
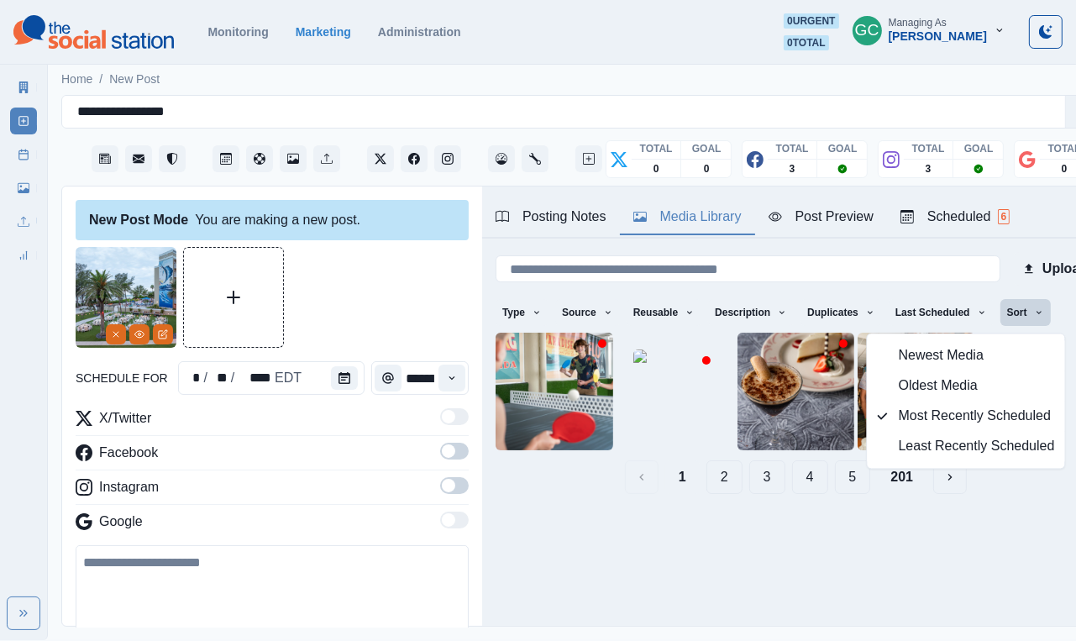
click at [713, 480] on button "3" at bounding box center [767, 477] width 36 height 34
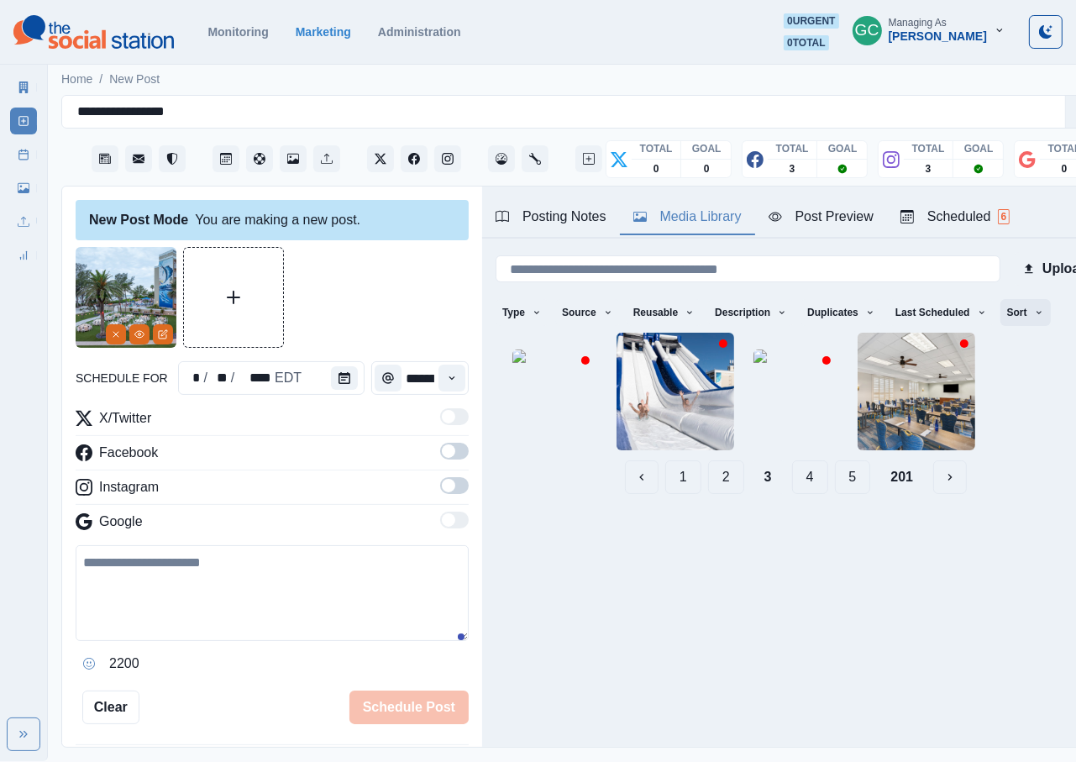
click at [713, 318] on button "Sort" at bounding box center [1026, 312] width 50 height 27
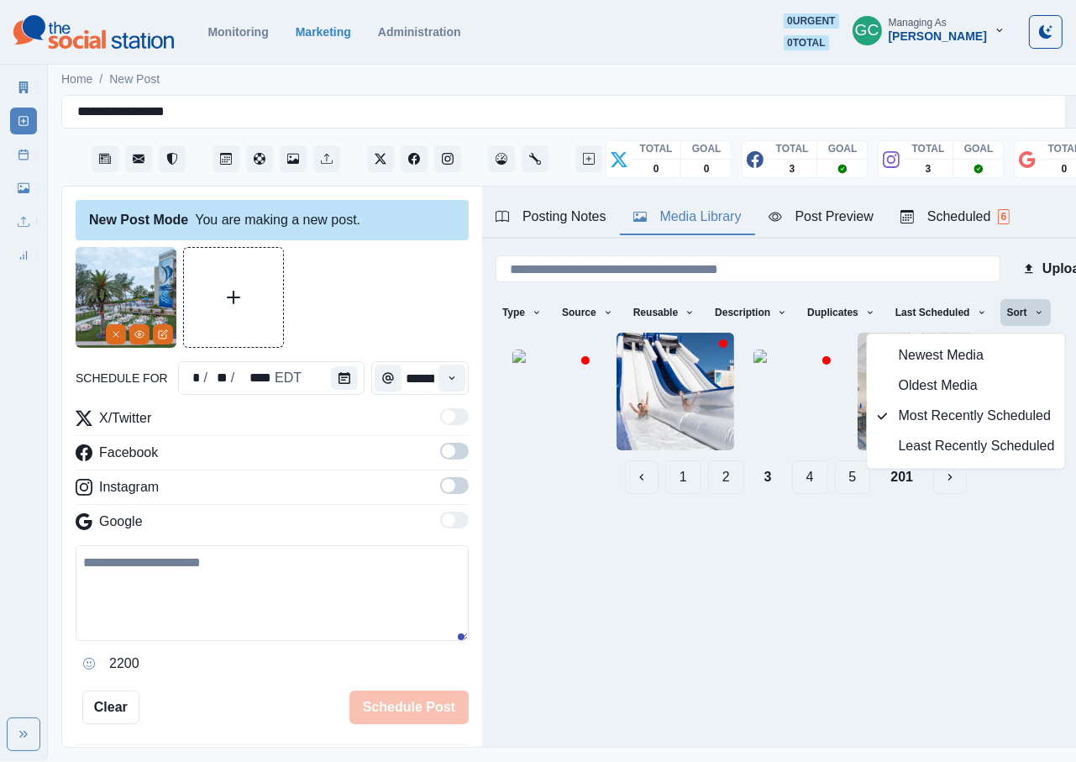
click at [713, 450] on span "Least Recently Scheduled" at bounding box center [977, 447] width 156 height 20
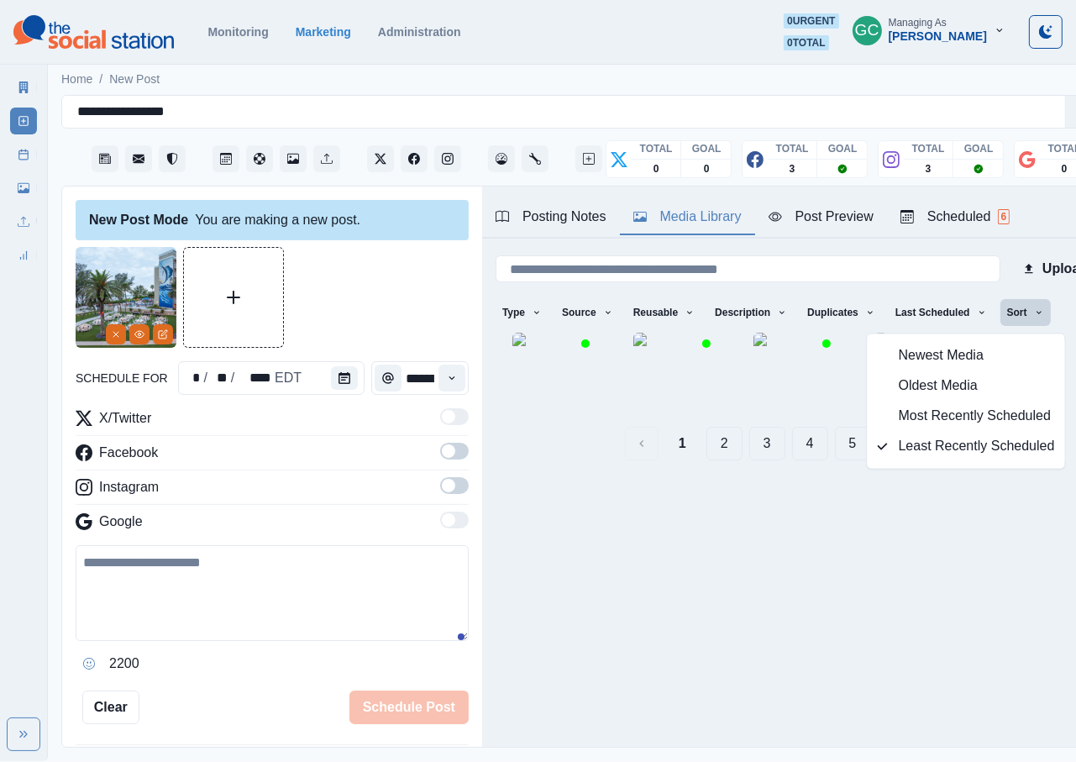
click at [713, 460] on button "5" at bounding box center [853, 444] width 36 height 34
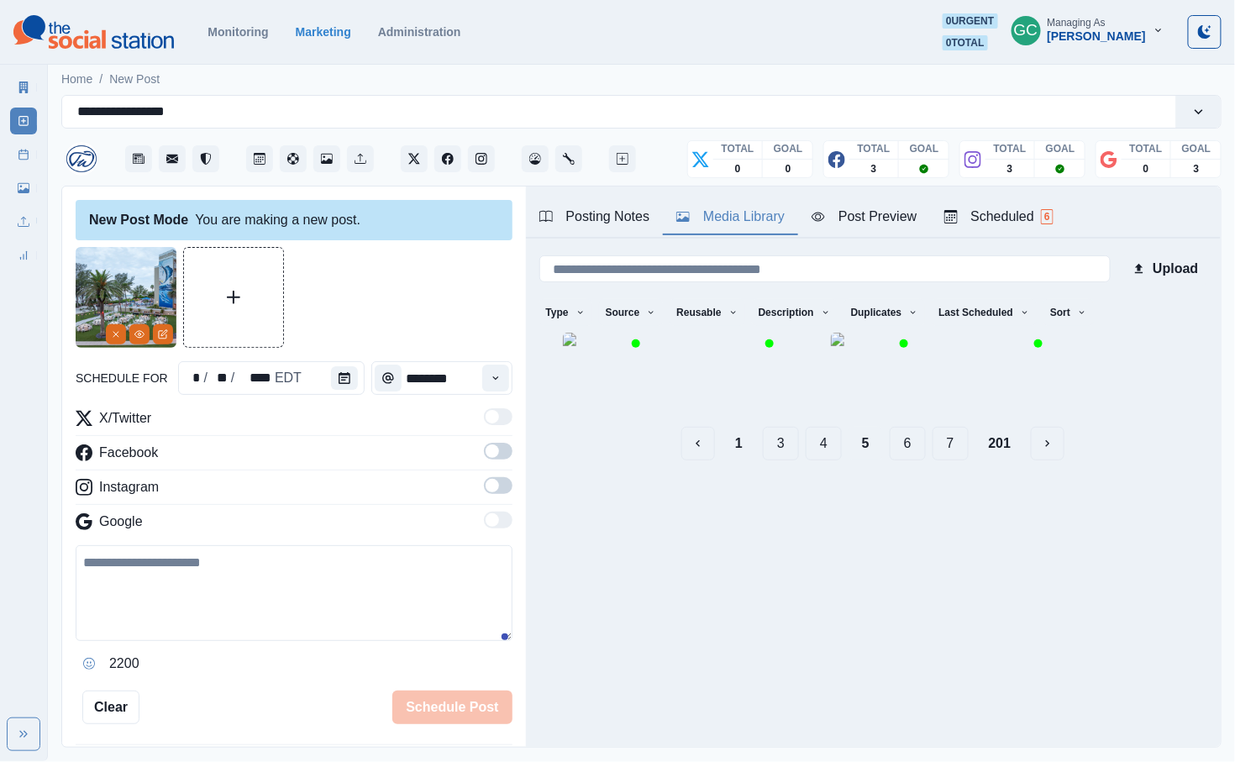
click at [713, 460] on button "6" at bounding box center [908, 444] width 36 height 34
click at [713, 460] on button "1" at bounding box center [739, 444] width 34 height 34
click at [713, 460] on button "3" at bounding box center [844, 444] width 36 height 34
click at [713, 460] on button "1" at bounding box center [761, 444] width 36 height 34
click at [713, 276] on input at bounding box center [824, 268] width 571 height 27
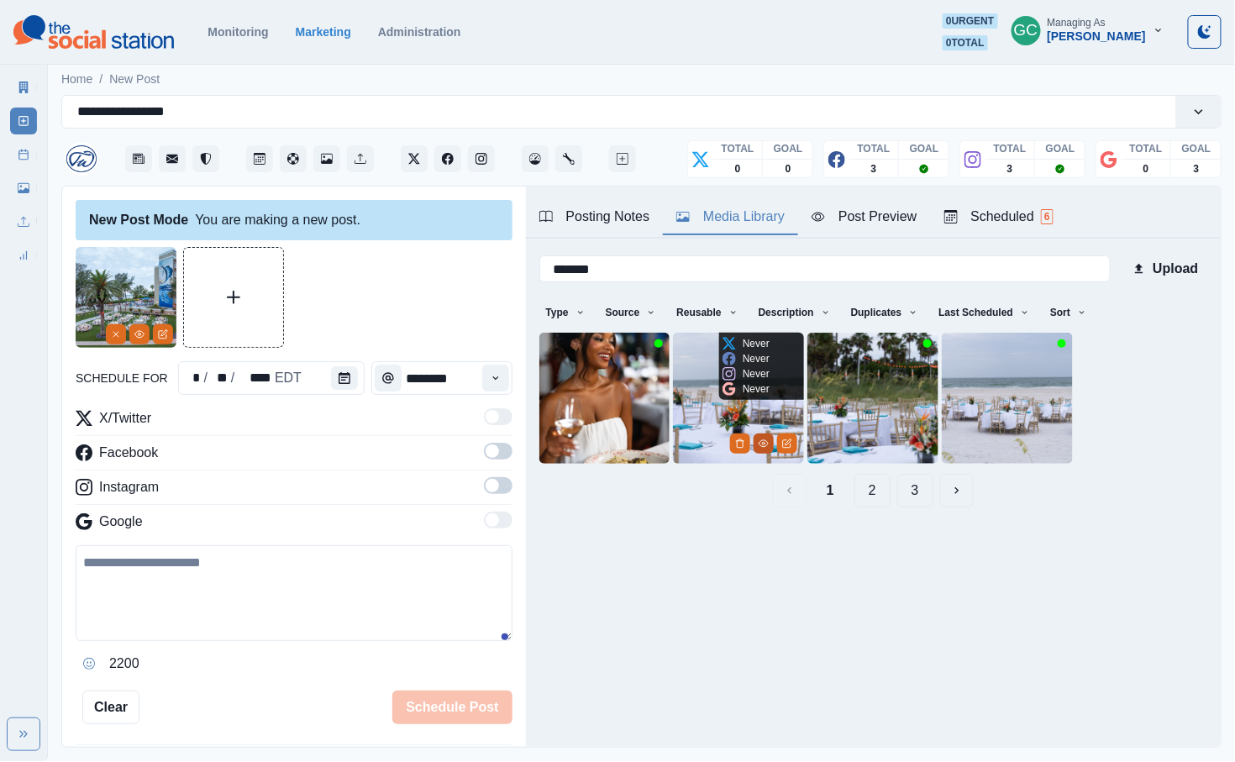
click at [713, 444] on circle "View Media" at bounding box center [764, 443] width 3 height 3
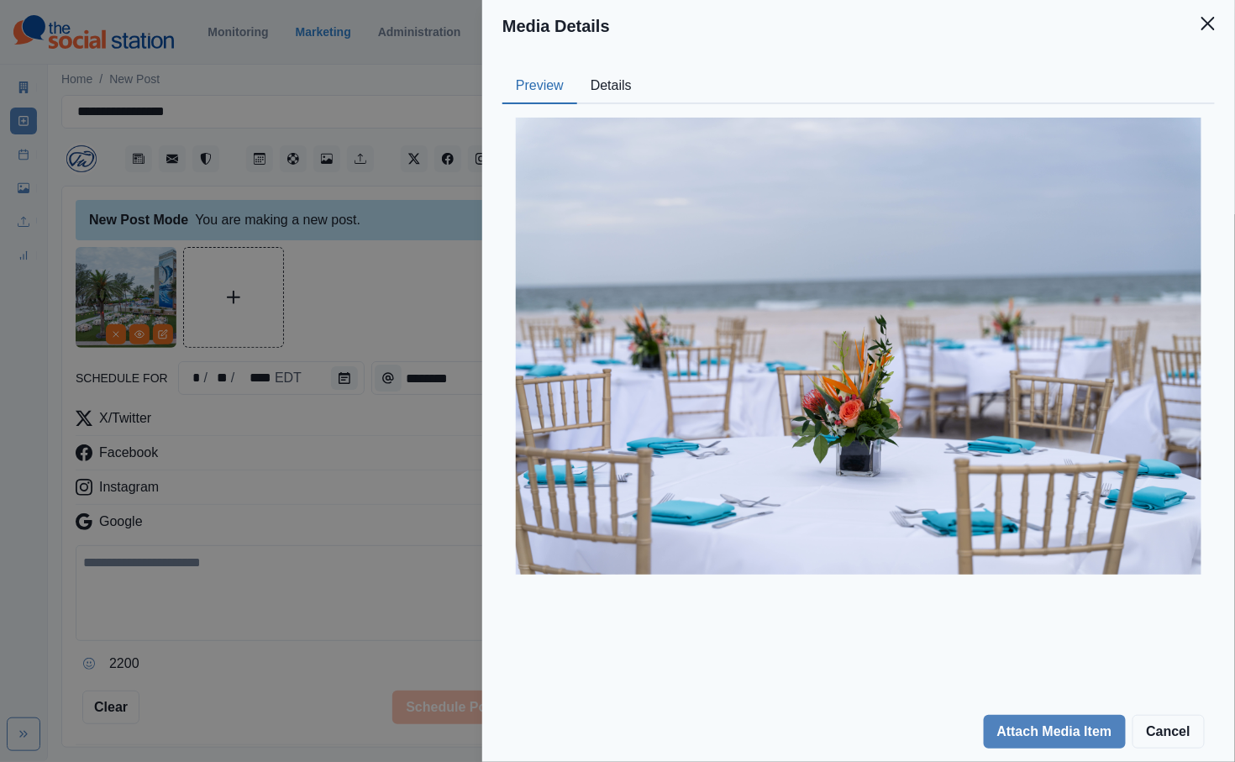
click at [618, 96] on button "Details" at bounding box center [611, 86] width 68 height 35
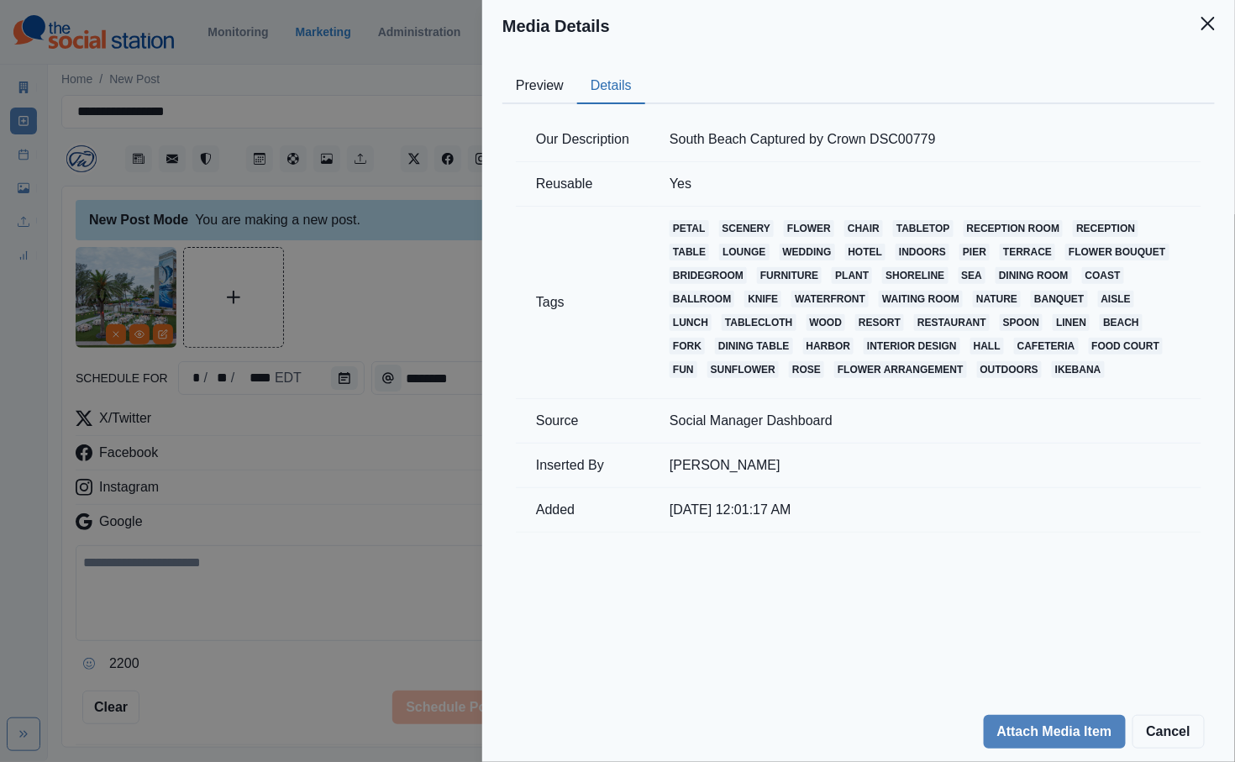
click at [536, 92] on button "Preview" at bounding box center [539, 86] width 75 height 35
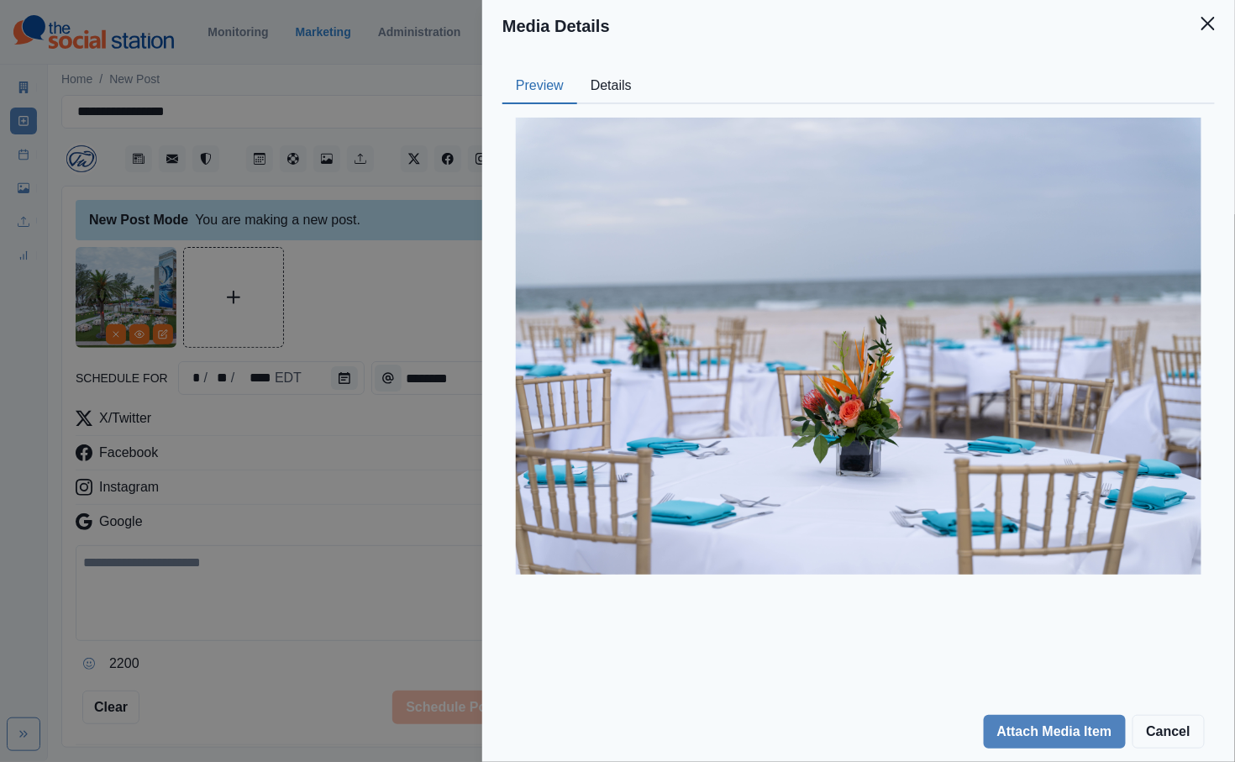
click at [416, 273] on div "Media Details Preview Details Our Description South Beach Captured by Crown DSC…" at bounding box center [617, 381] width 1235 height 762
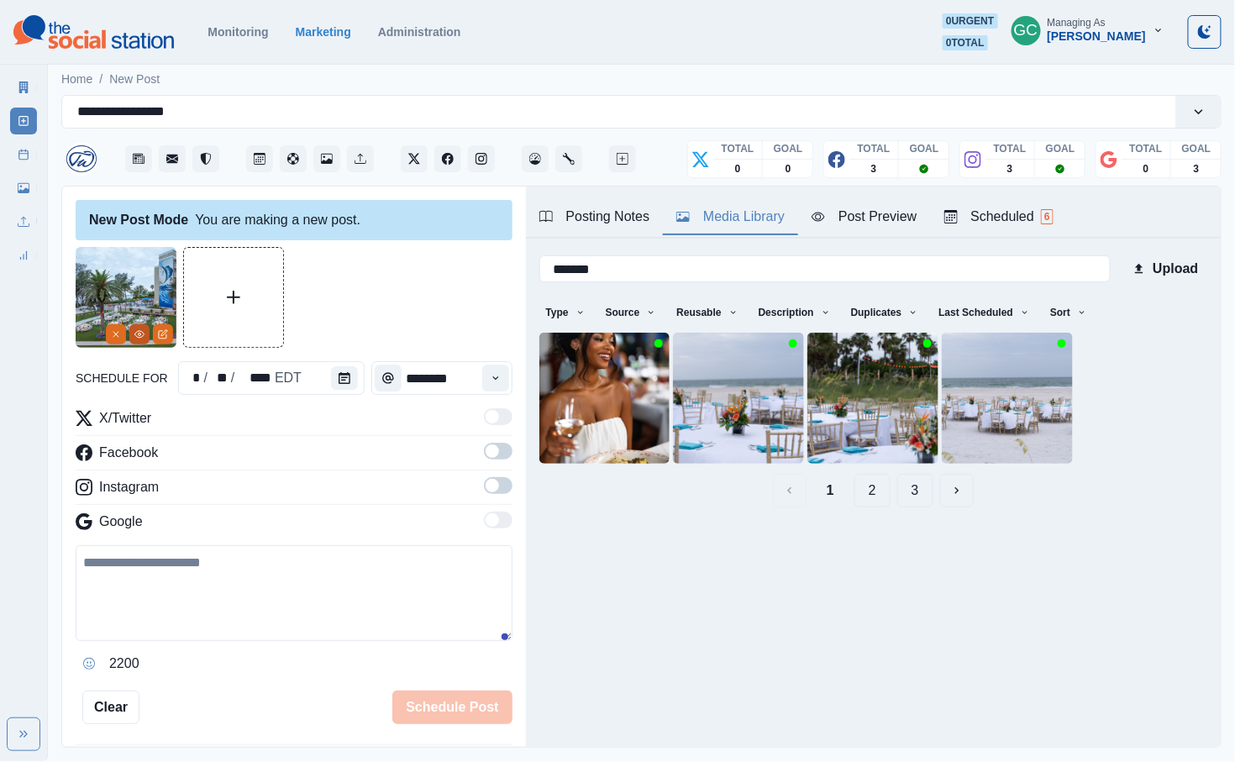
click at [135, 339] on icon "View Media" at bounding box center [139, 334] width 10 height 10
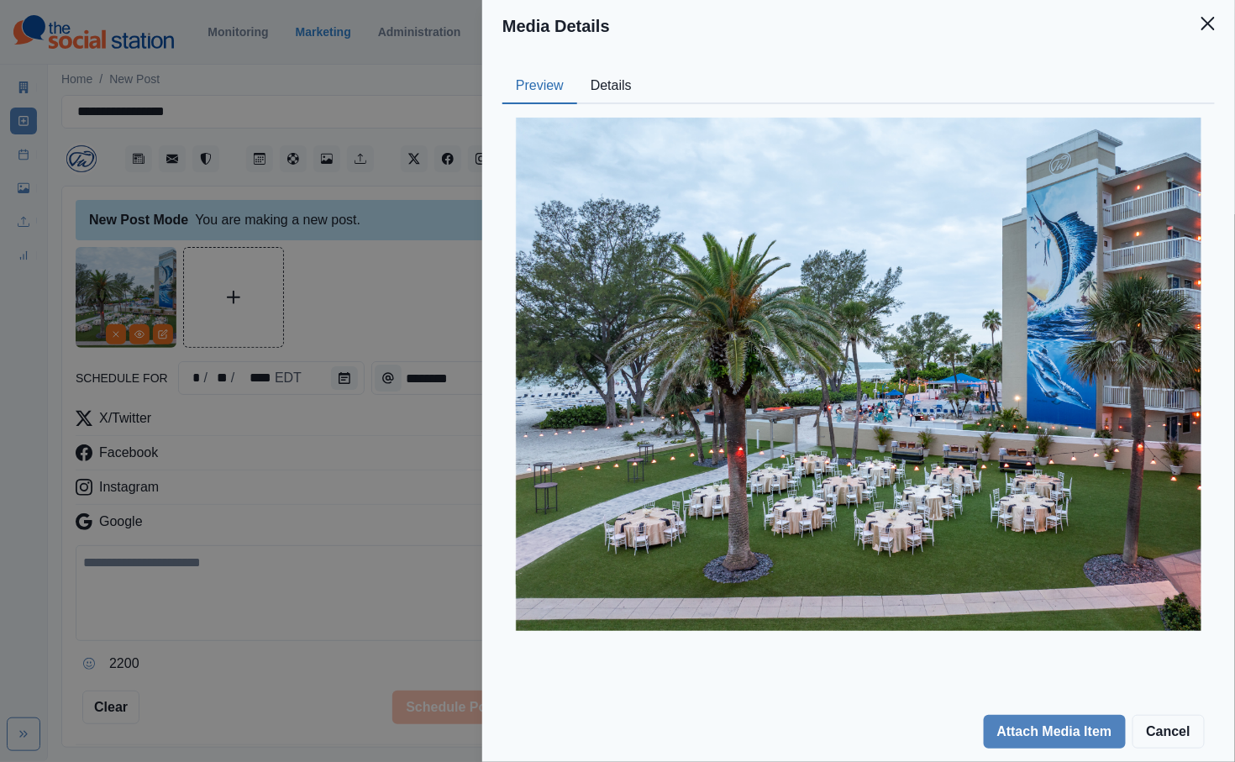
click at [317, 466] on div "Media Details Preview Details Our Description RumFish Lawn Captured by Crown DJ…" at bounding box center [617, 381] width 1235 height 762
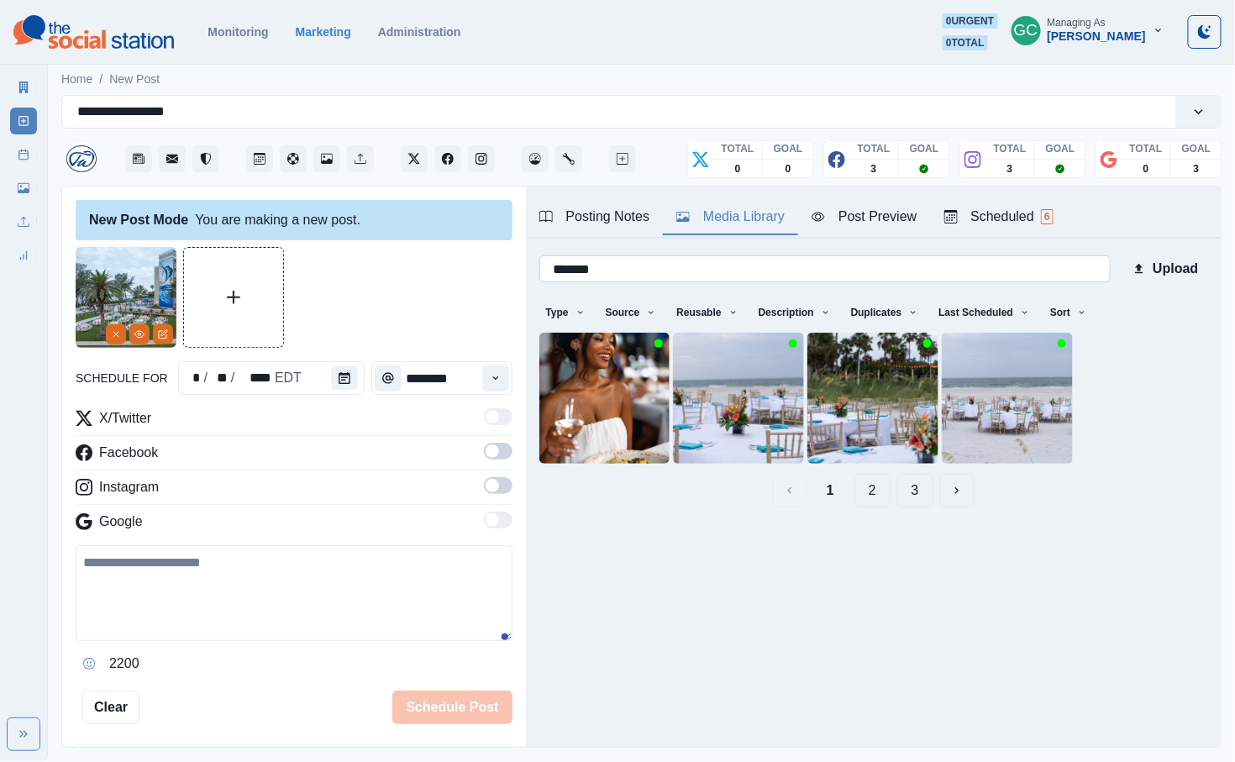
click at [713, 273] on input "*******" at bounding box center [824, 268] width 571 height 27
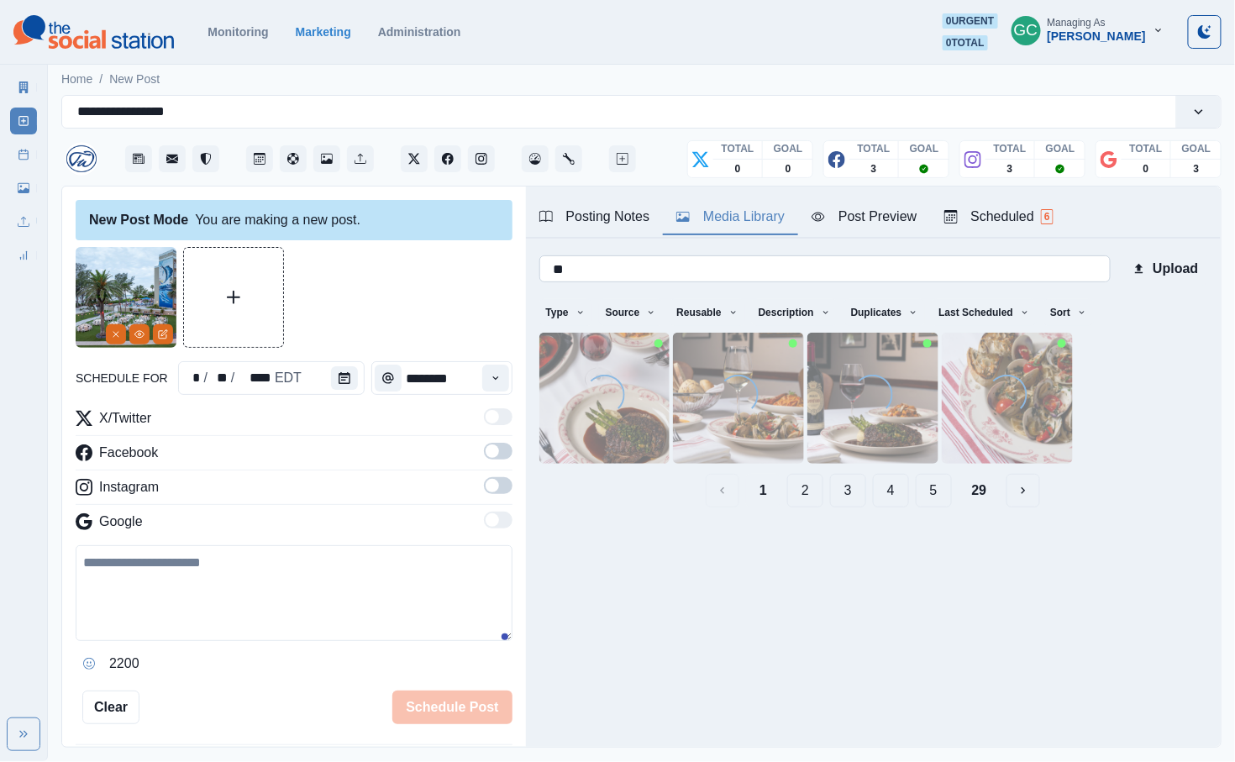
type input "*"
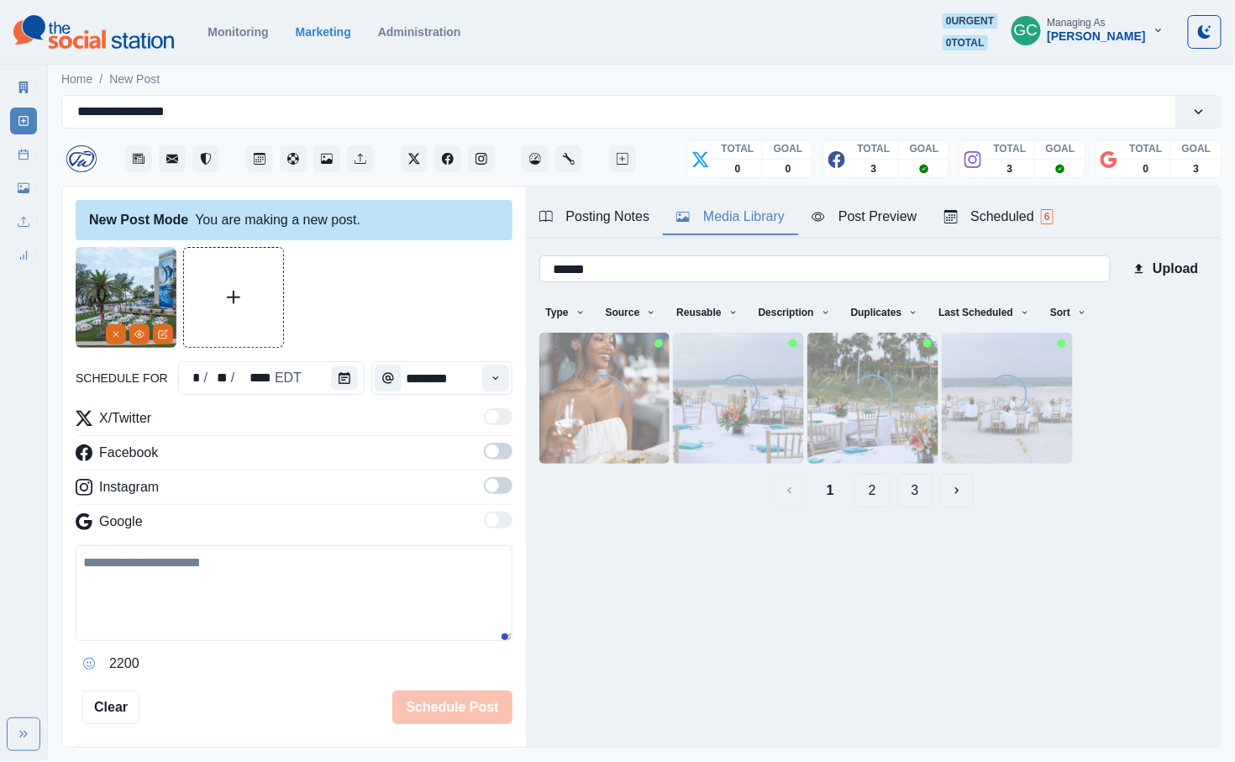
type input "*******"
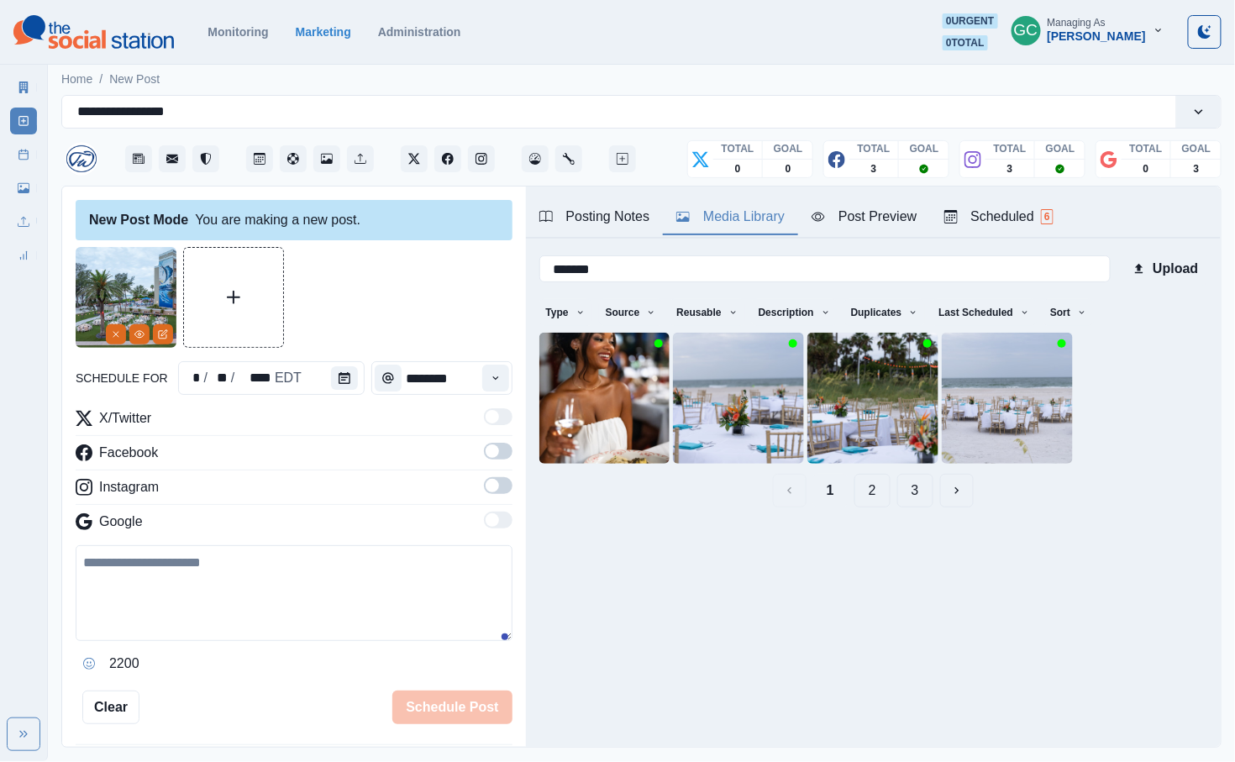
click at [713, 486] on button "2" at bounding box center [872, 491] width 36 height 34
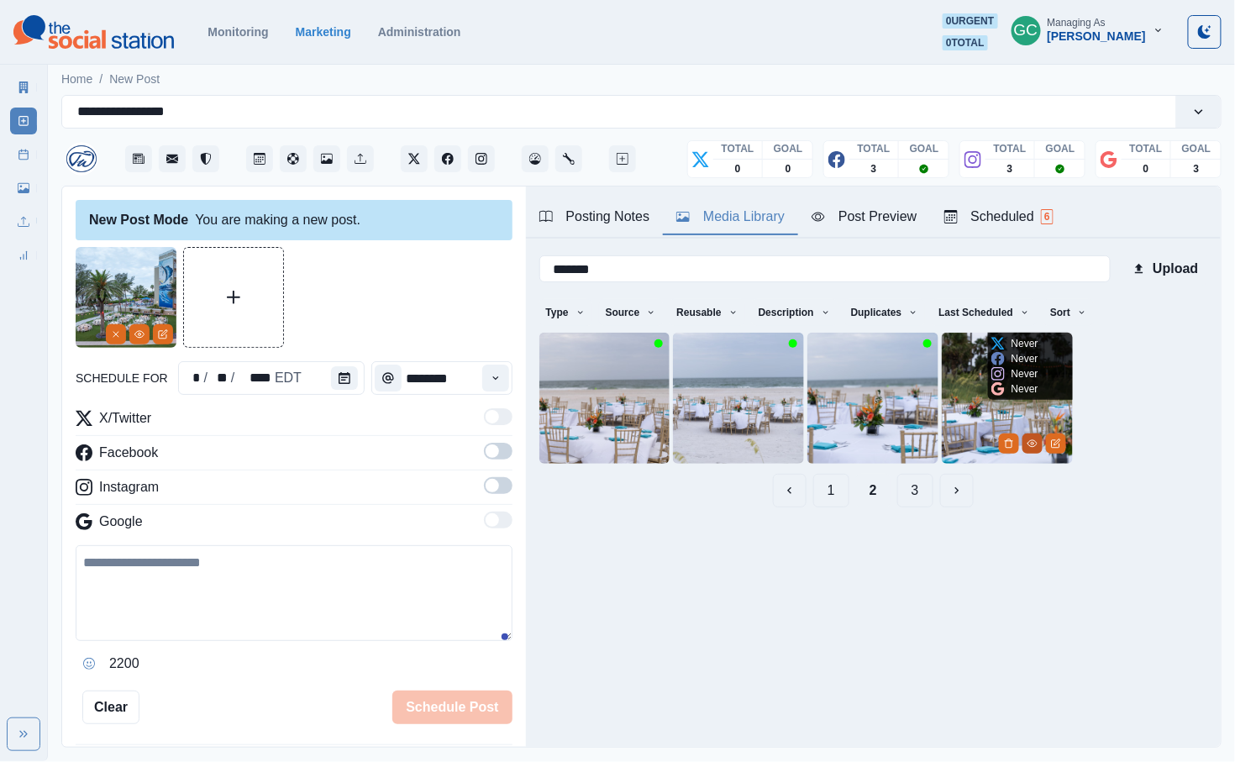
click at [713, 439] on button "View Media" at bounding box center [1033, 444] width 20 height 20
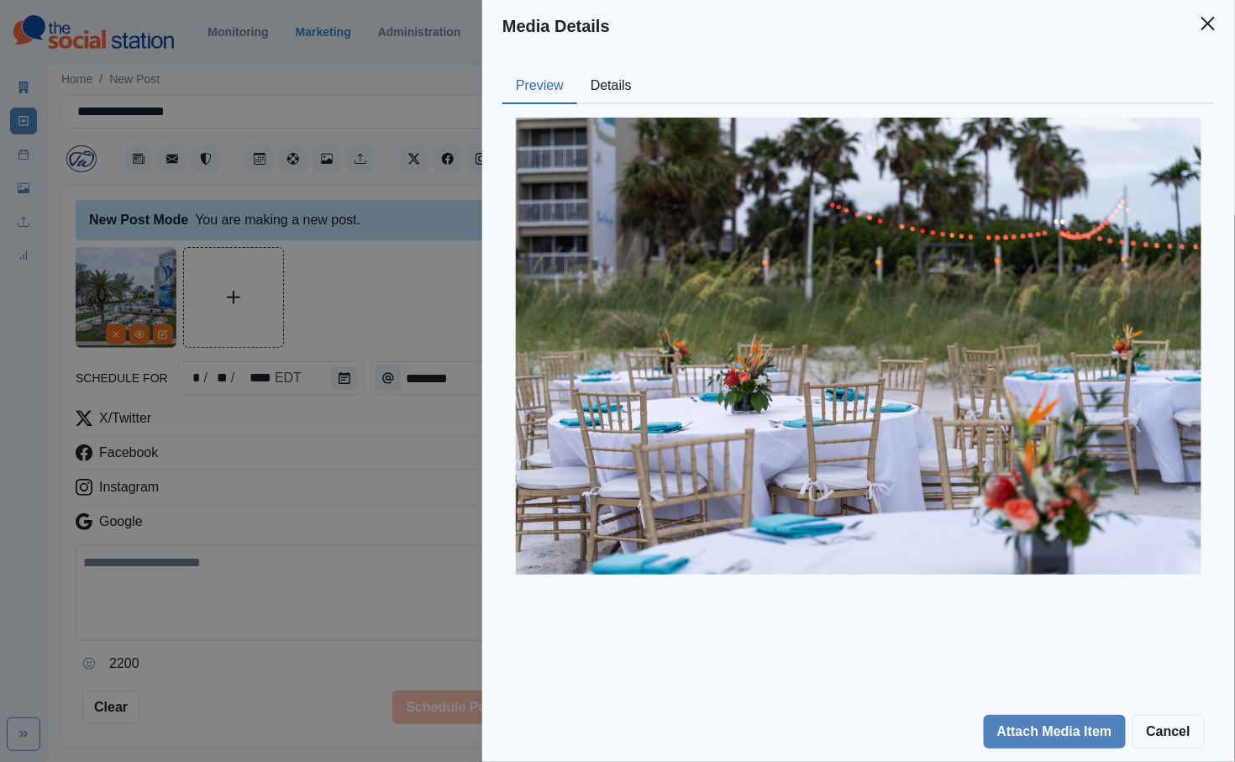
click at [602, 87] on button "Details" at bounding box center [611, 86] width 68 height 35
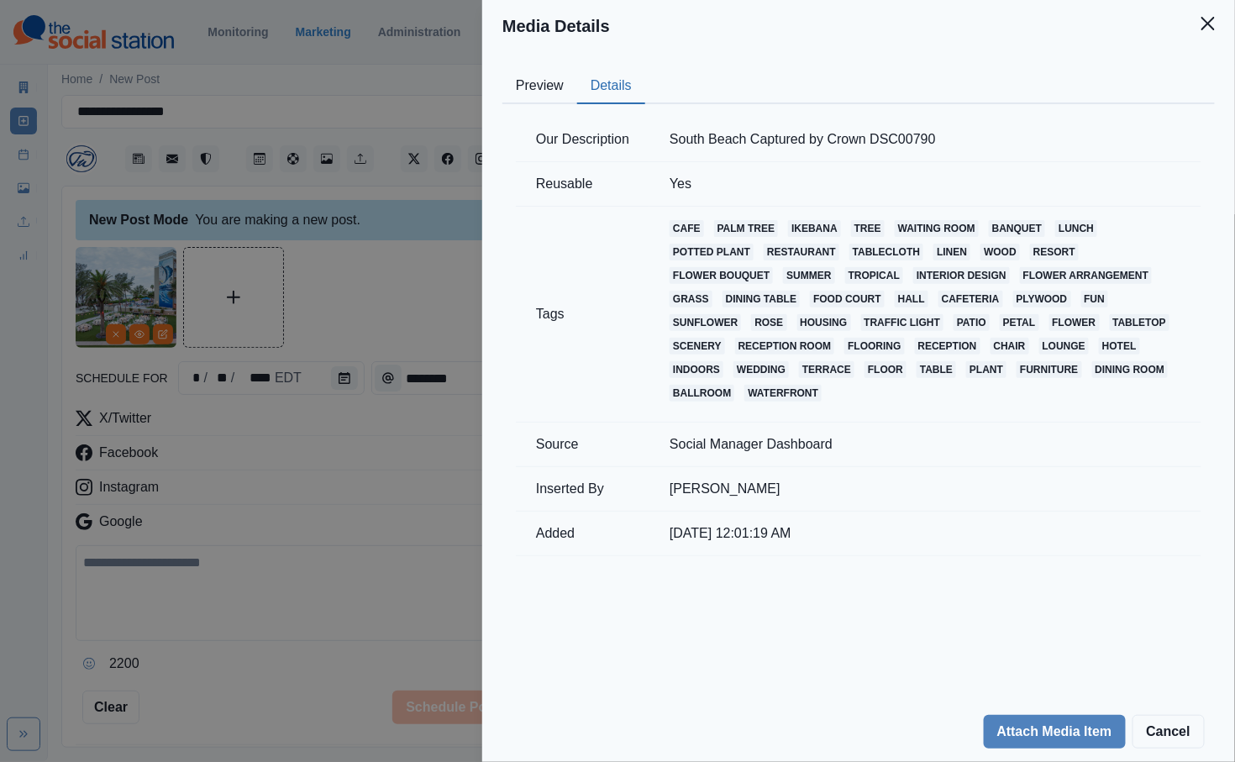
click at [541, 87] on button "Preview" at bounding box center [539, 86] width 75 height 35
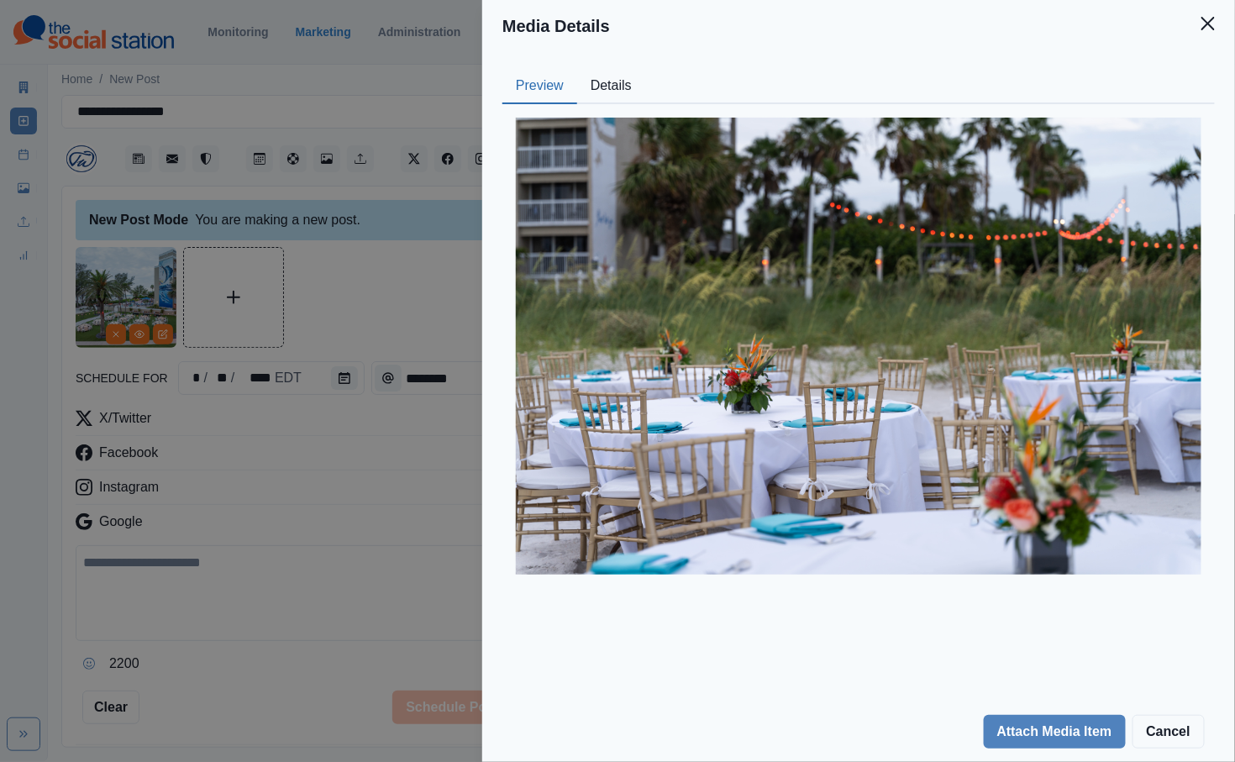
click at [434, 266] on div "Media Details Preview Details Our Description South Beach Captured by Crown DSC…" at bounding box center [617, 381] width 1235 height 762
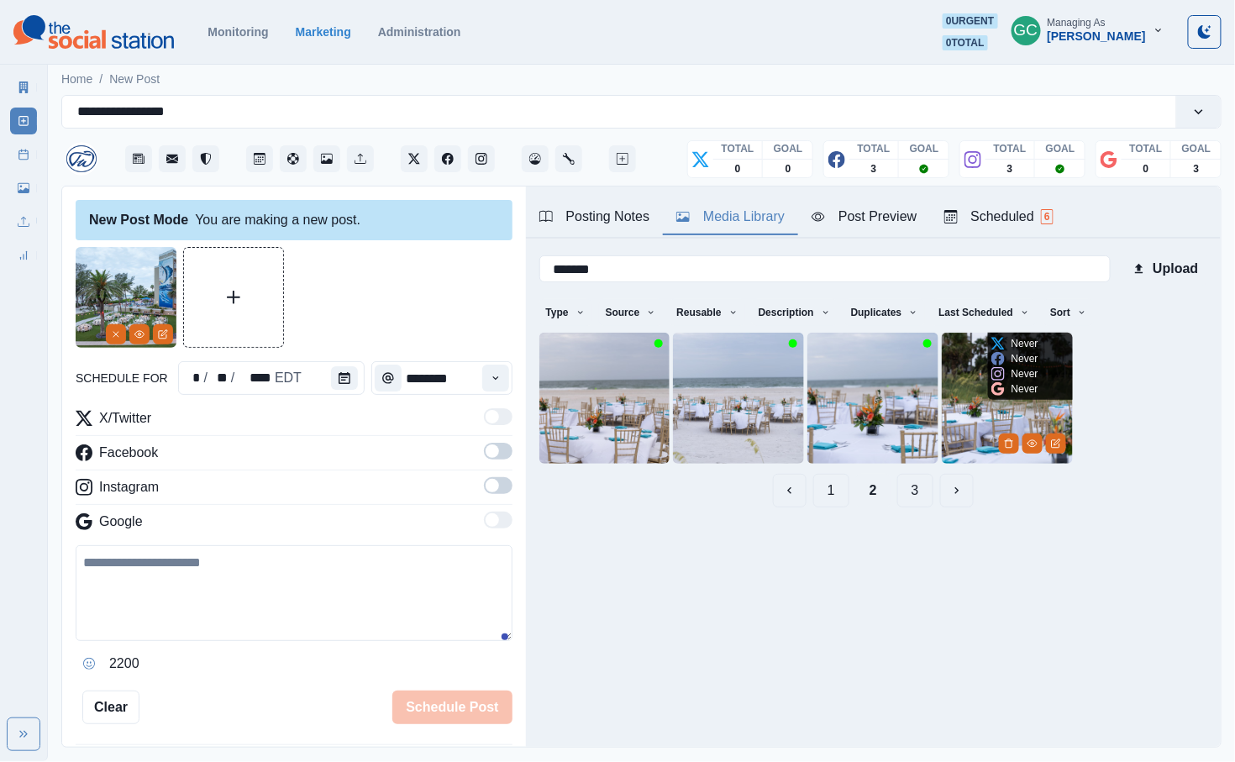
click at [713, 421] on img at bounding box center [1007, 398] width 131 height 131
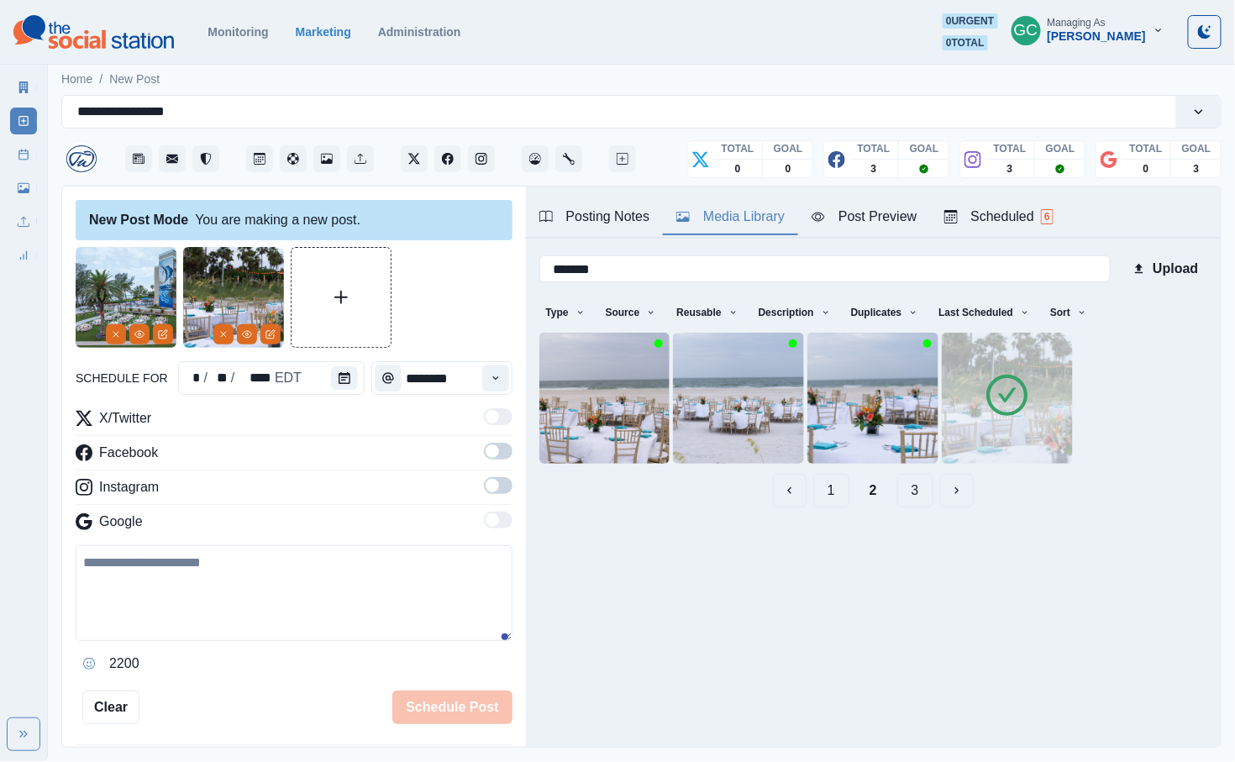
click at [713, 486] on button "3" at bounding box center [915, 491] width 36 height 34
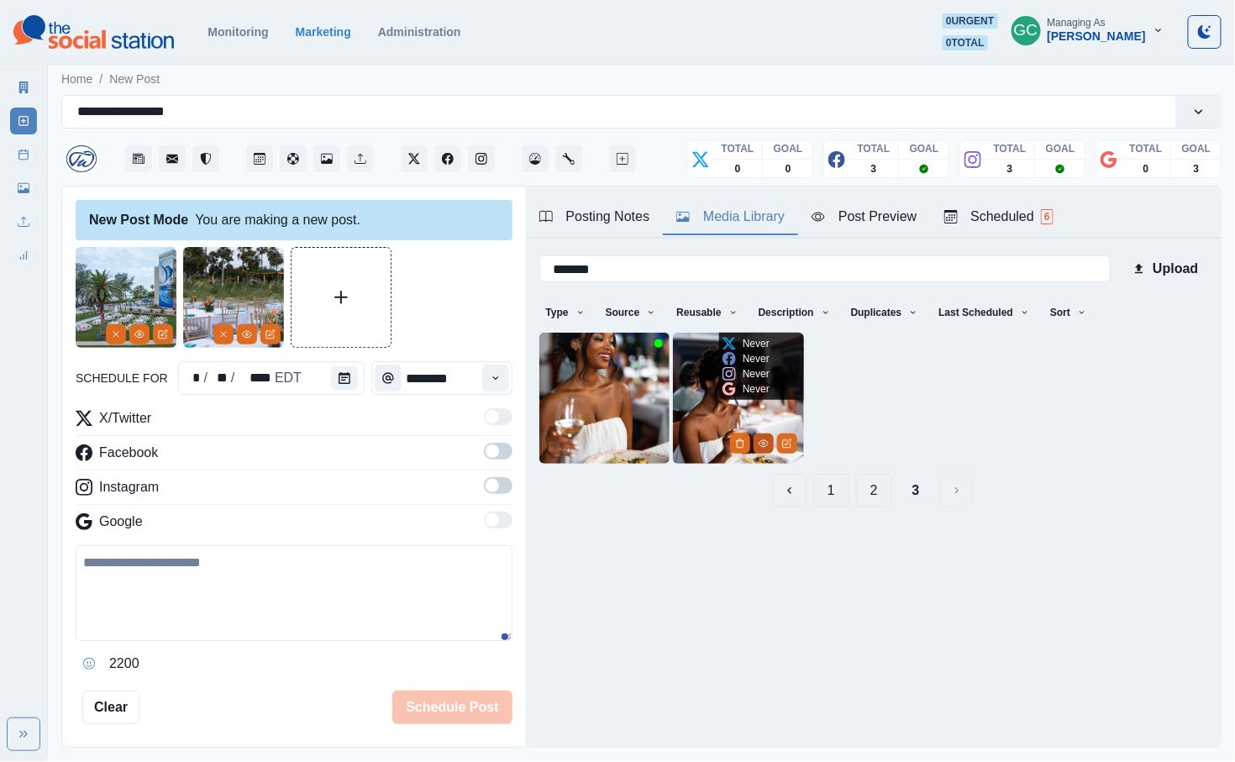
click at [713, 445] on icon "View Media" at bounding box center [764, 444] width 10 height 10
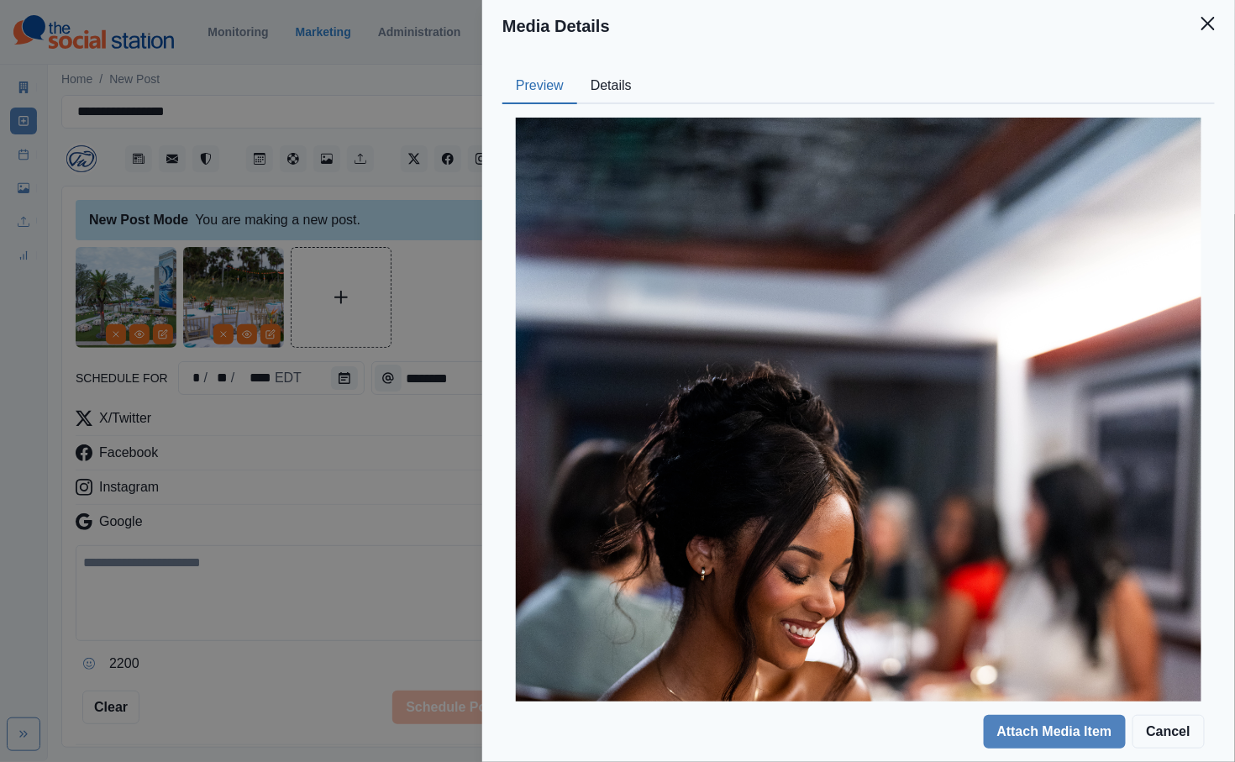
click at [613, 88] on button "Details" at bounding box center [611, 86] width 68 height 35
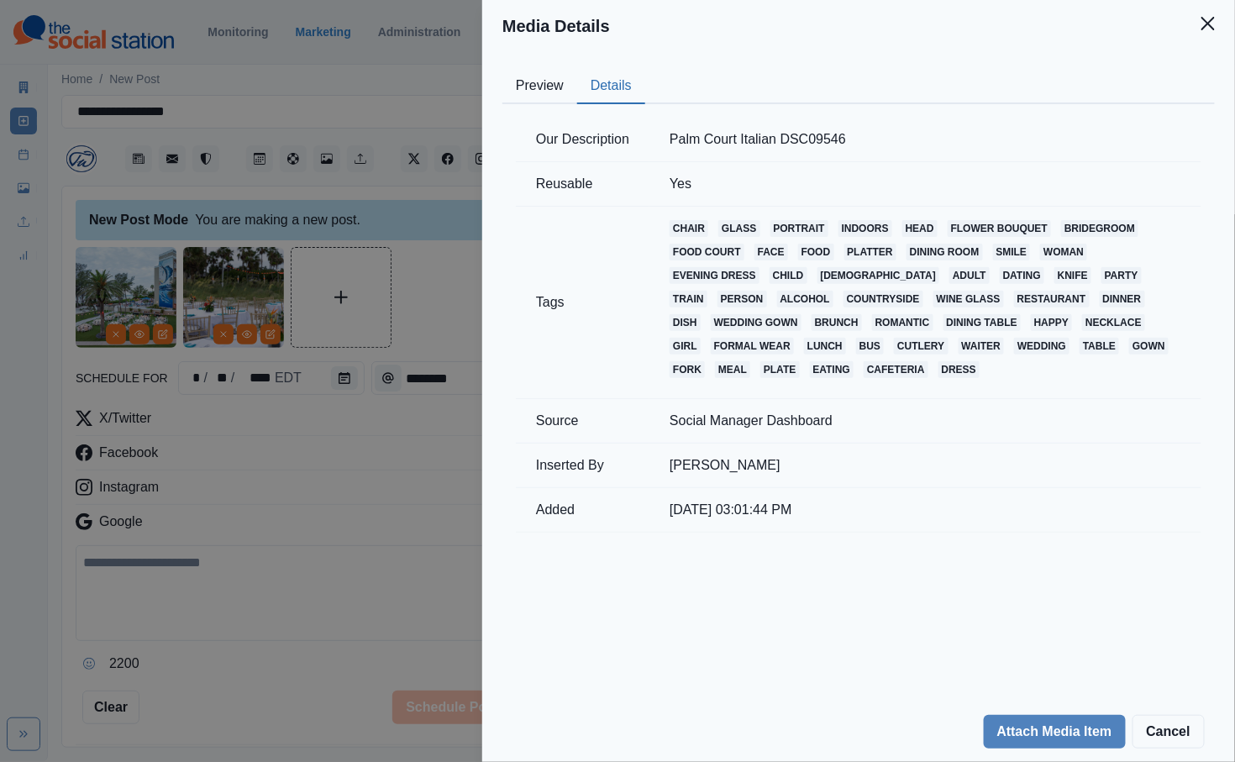
click at [533, 96] on button "Preview" at bounding box center [539, 86] width 75 height 35
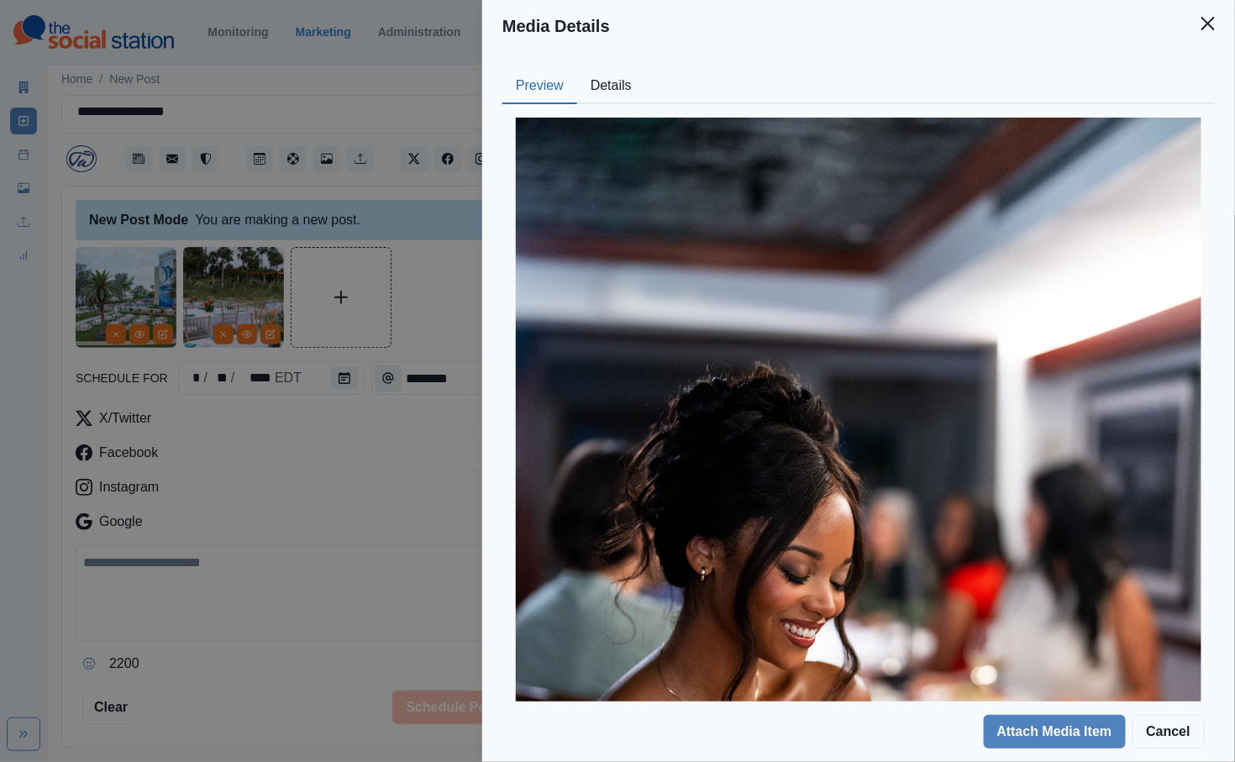
click at [392, 441] on div "Media Details Preview Details Our Description Palm Court Italian DSC09546 Reusa…" at bounding box center [617, 381] width 1235 height 762
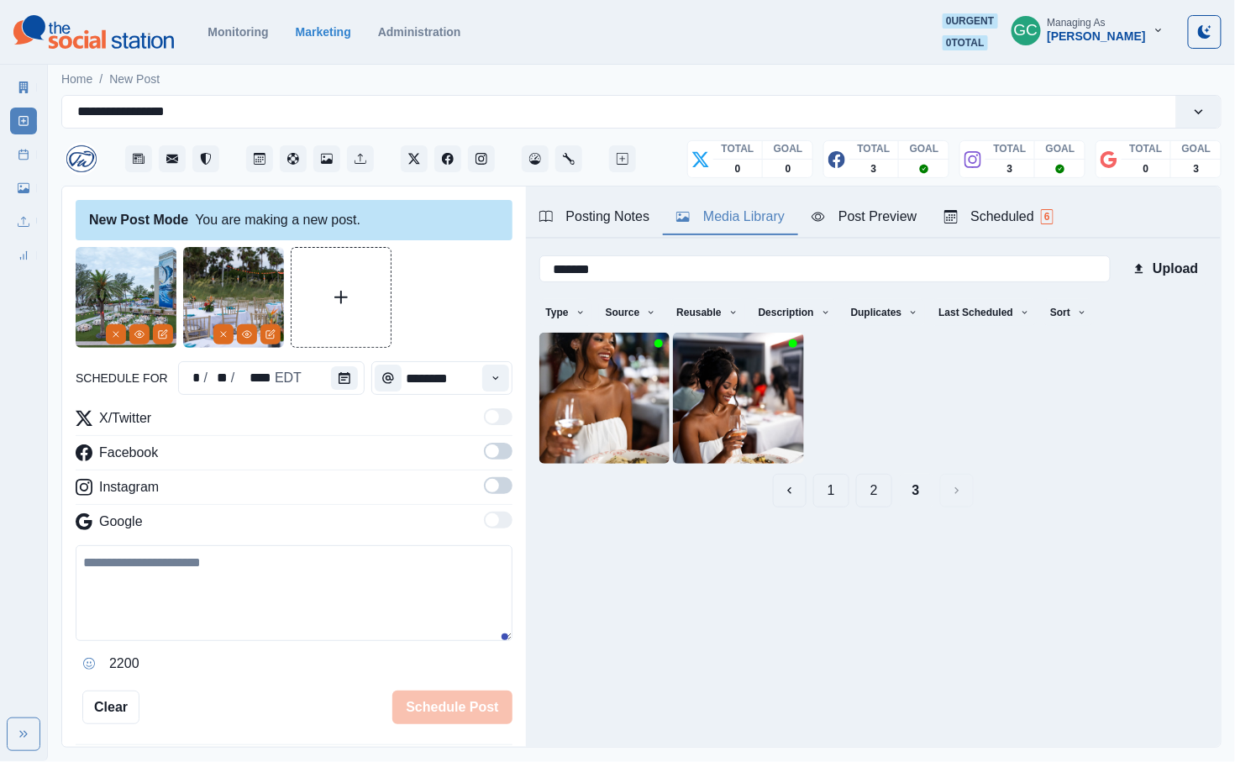
click at [713, 486] on button "1" at bounding box center [831, 491] width 36 height 34
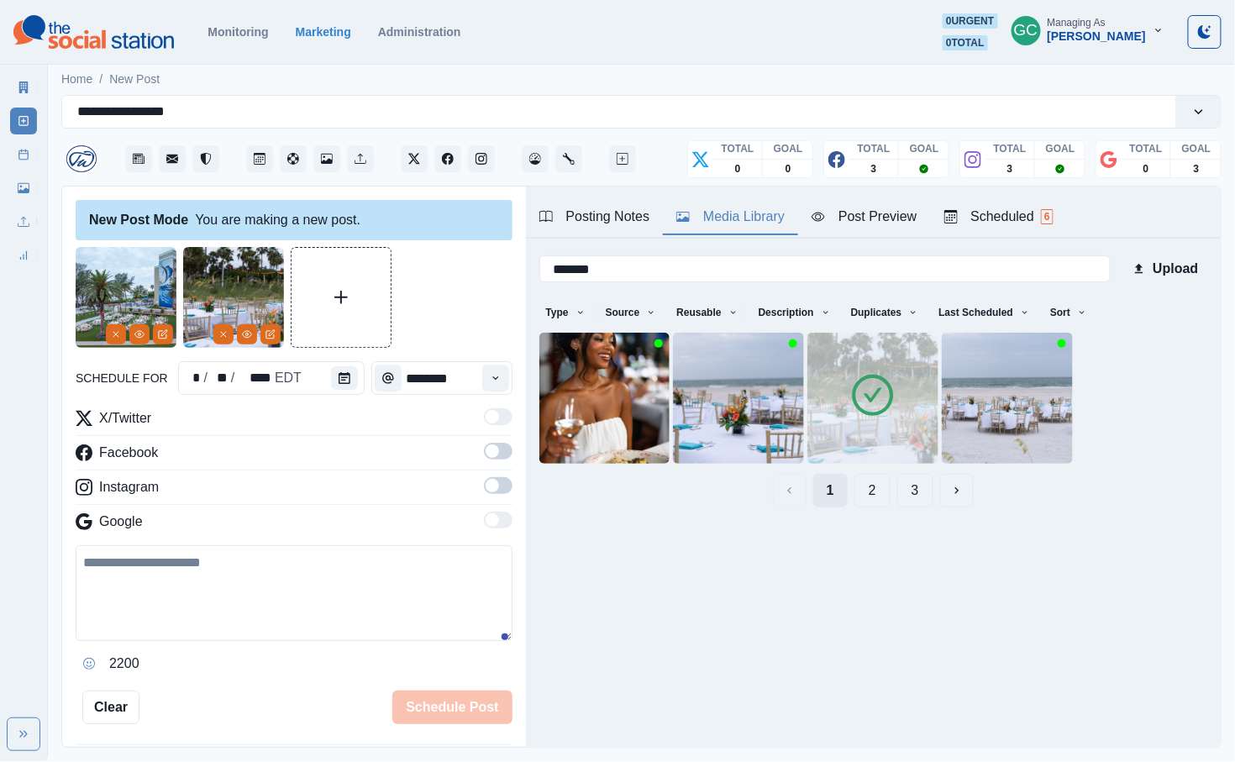
click at [713, 486] on button "1" at bounding box center [830, 491] width 34 height 34
click at [713, 446] on icon "View Media" at bounding box center [1033, 444] width 10 height 10
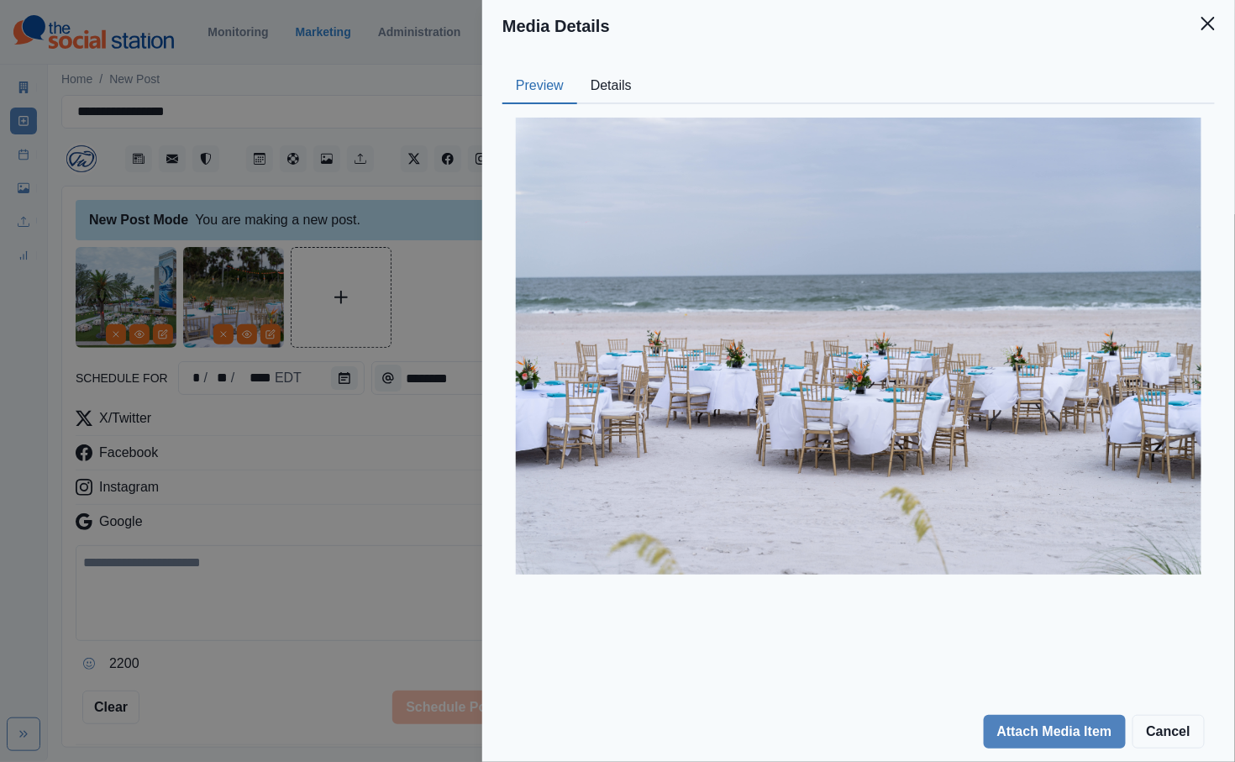
click at [379, 452] on div "Media Details Preview Details Our Description South Beach Captured by Crown DSC…" at bounding box center [617, 381] width 1235 height 762
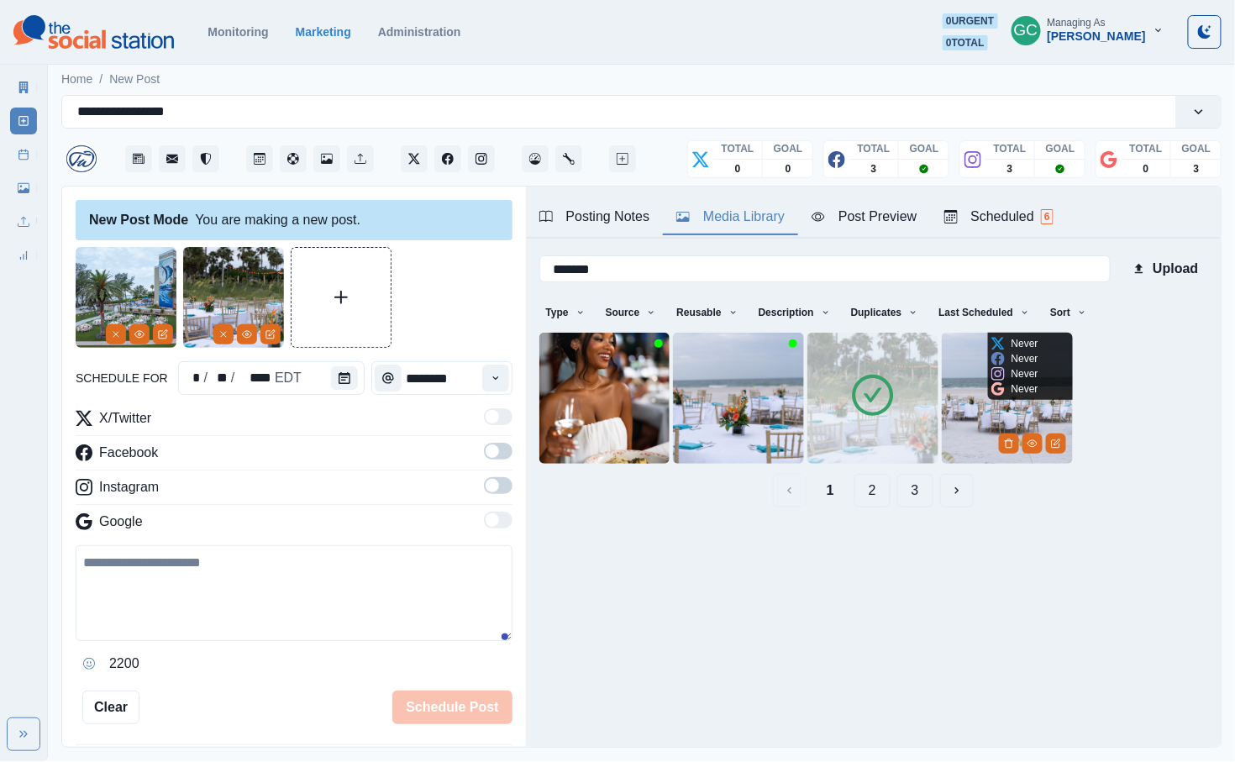
click at [713, 408] on img at bounding box center [1007, 398] width 131 height 131
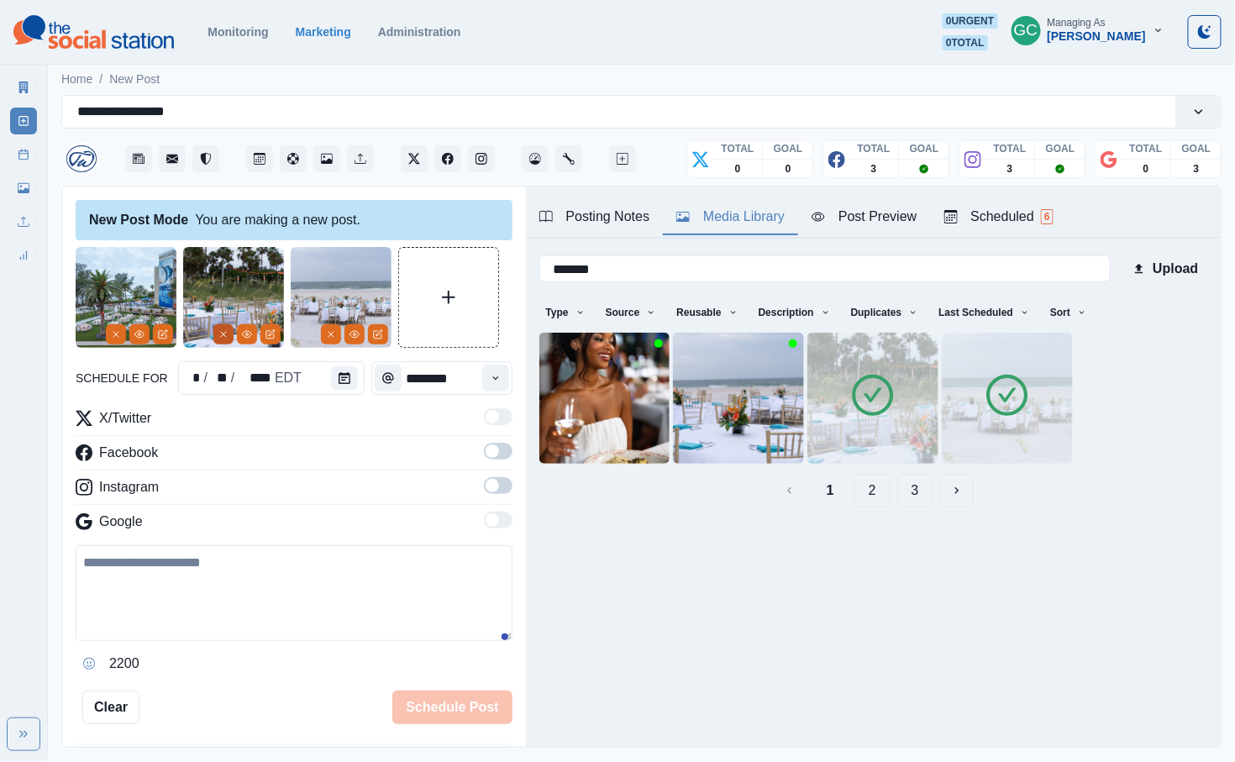
click at [226, 337] on icon "Remove" at bounding box center [223, 334] width 10 height 10
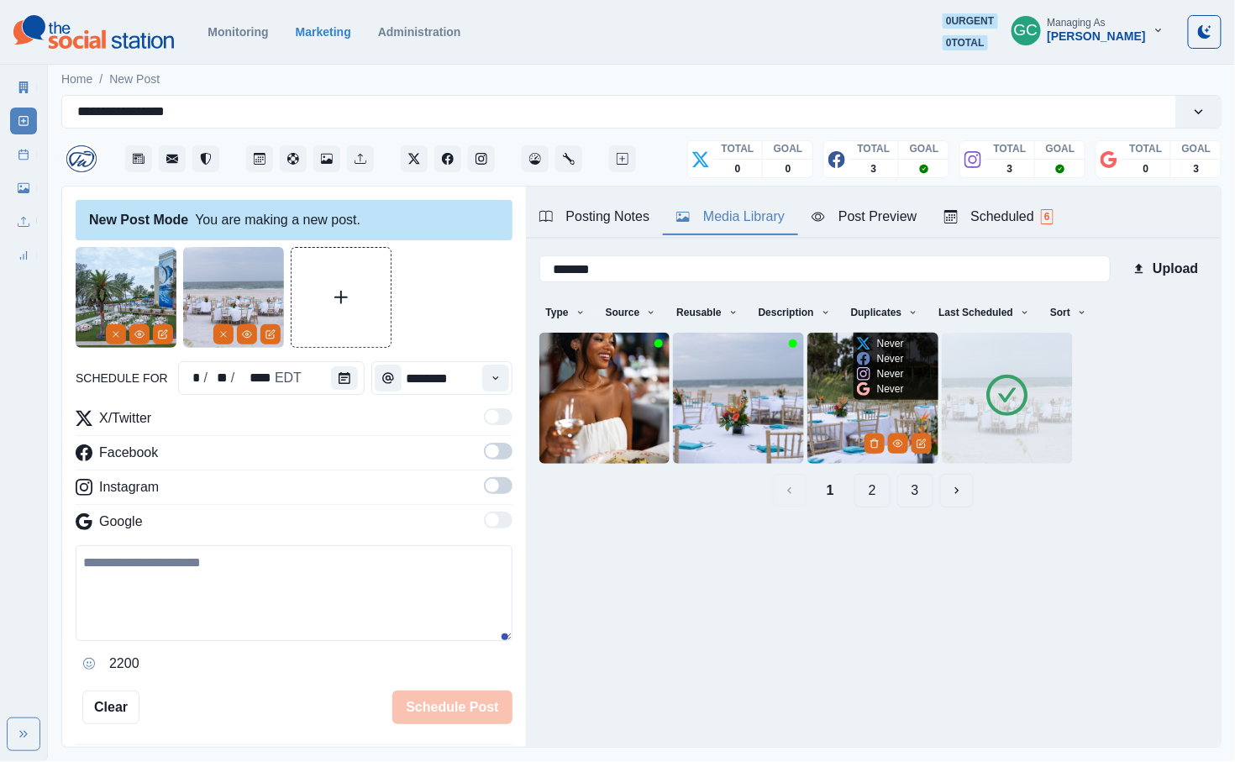
click at [713, 413] on img at bounding box center [872, 398] width 131 height 131
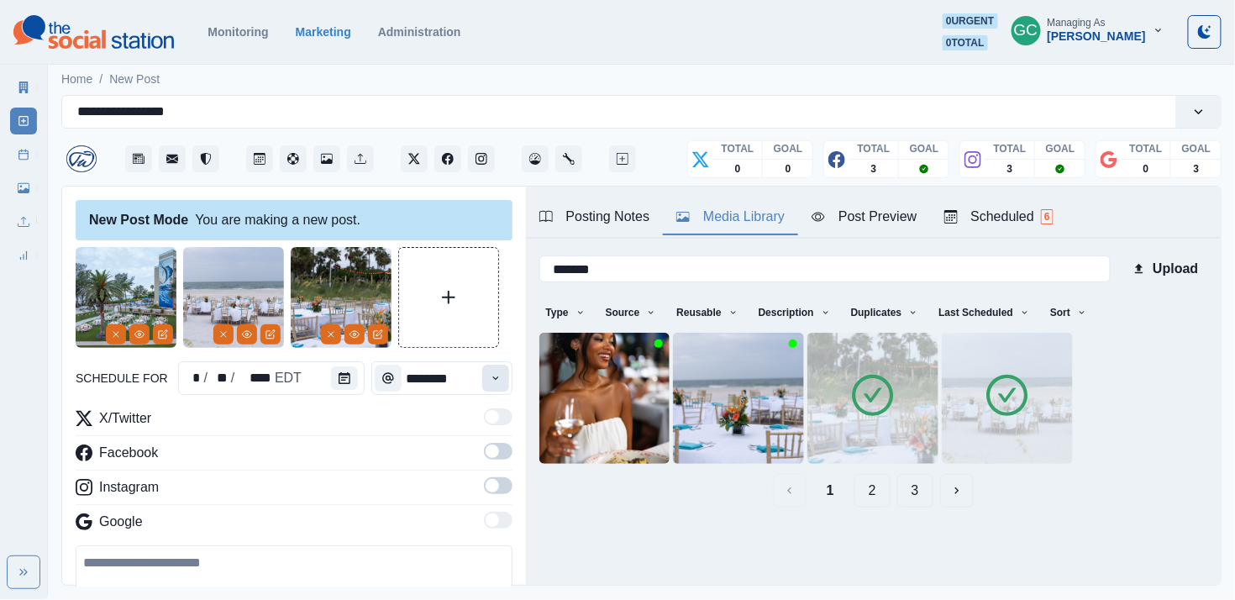
click at [500, 382] on icon "Time" at bounding box center [496, 378] width 12 height 12
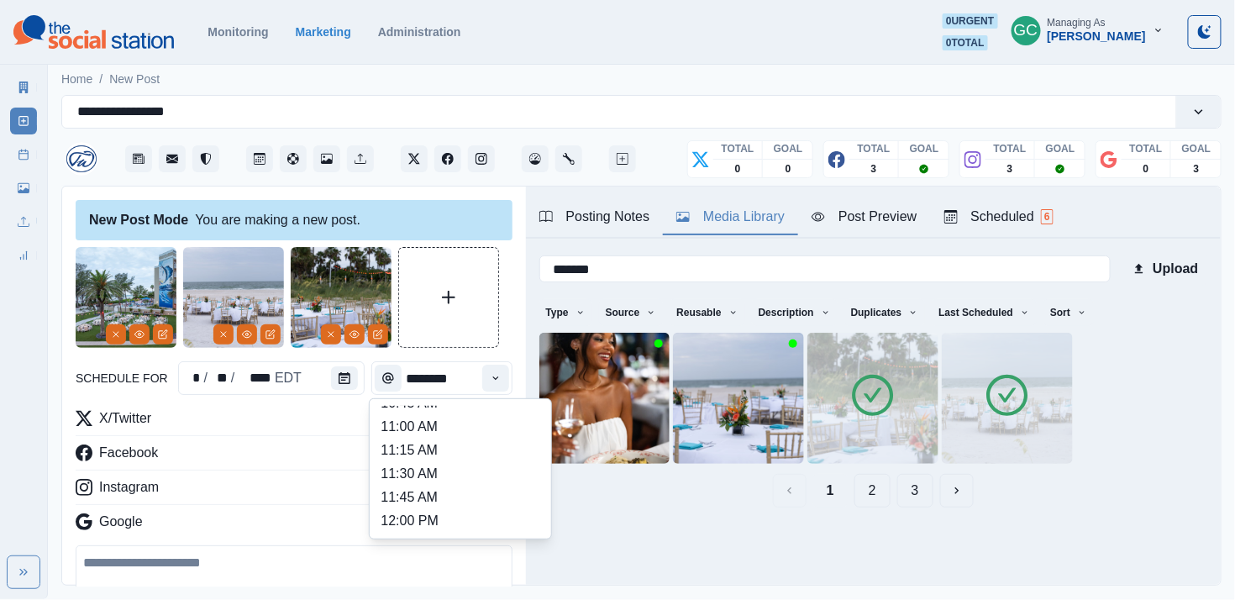
scroll to position [319, 0]
click at [440, 486] on li "12:00 PM" at bounding box center [460, 475] width 168 height 24
type input "********"
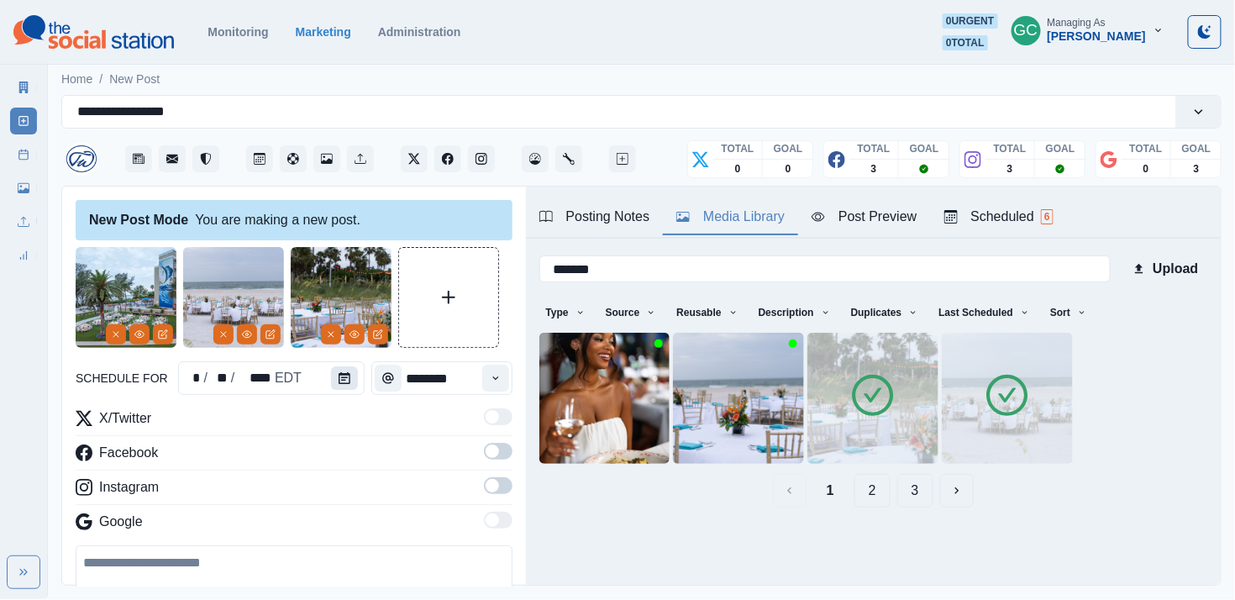
click at [345, 374] on icon "Calendar" at bounding box center [345, 378] width 12 height 12
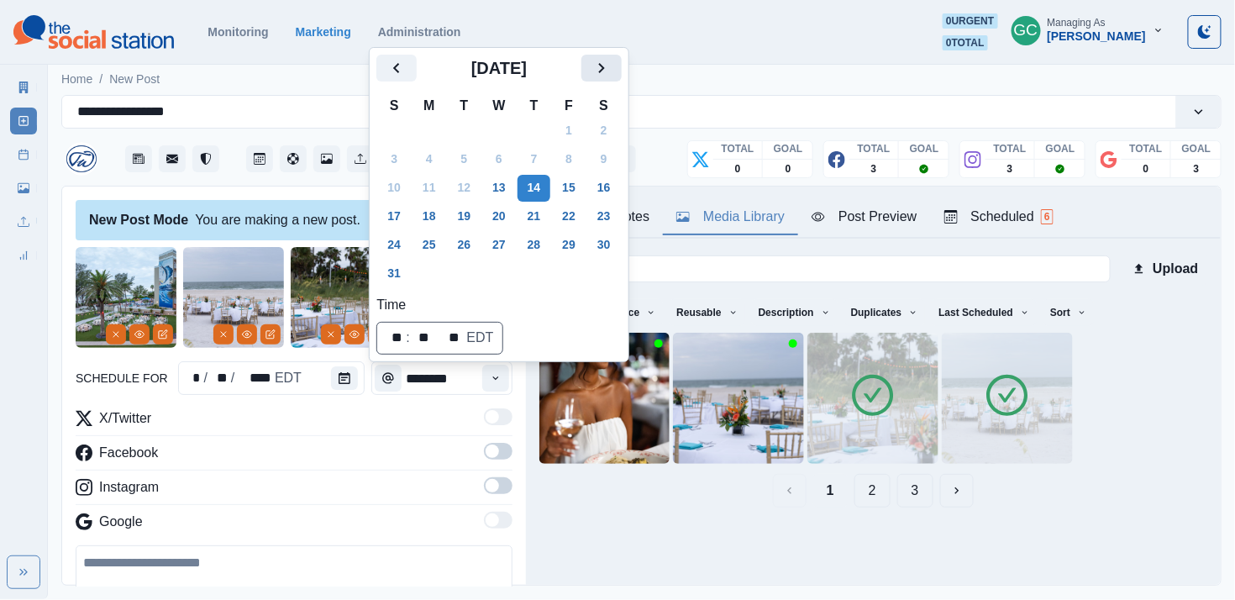
click at [612, 71] on icon "Next" at bounding box center [602, 68] width 20 height 20
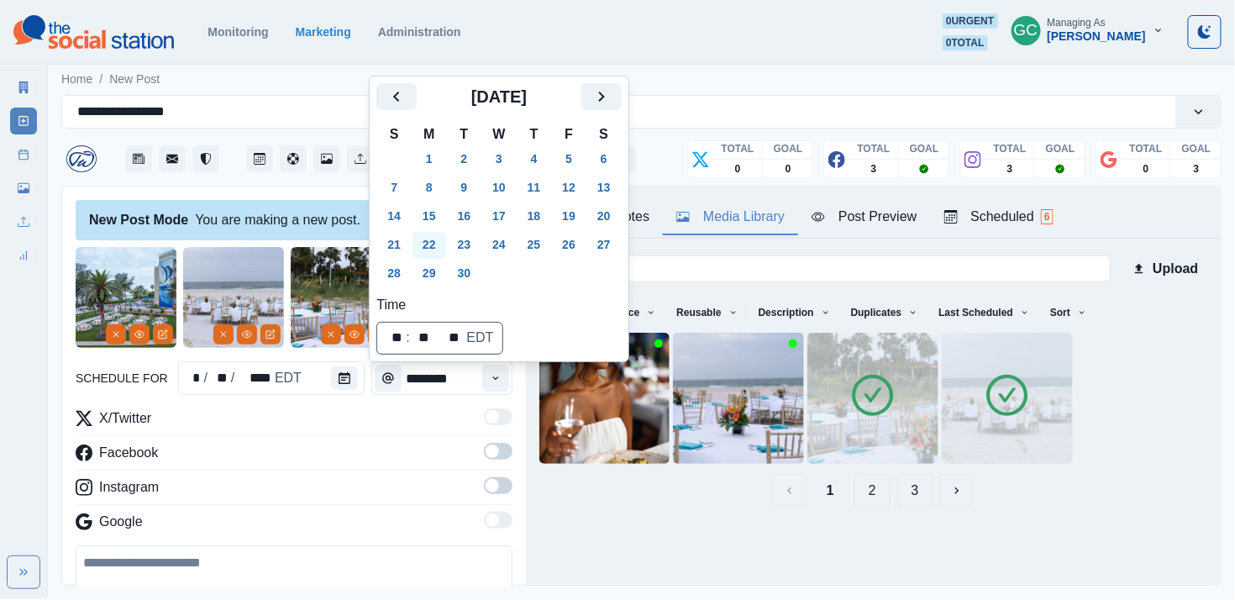
click at [429, 251] on button "22" at bounding box center [430, 245] width 34 height 27
click at [713, 225] on div "Scheduled 6" at bounding box center [998, 217] width 109 height 20
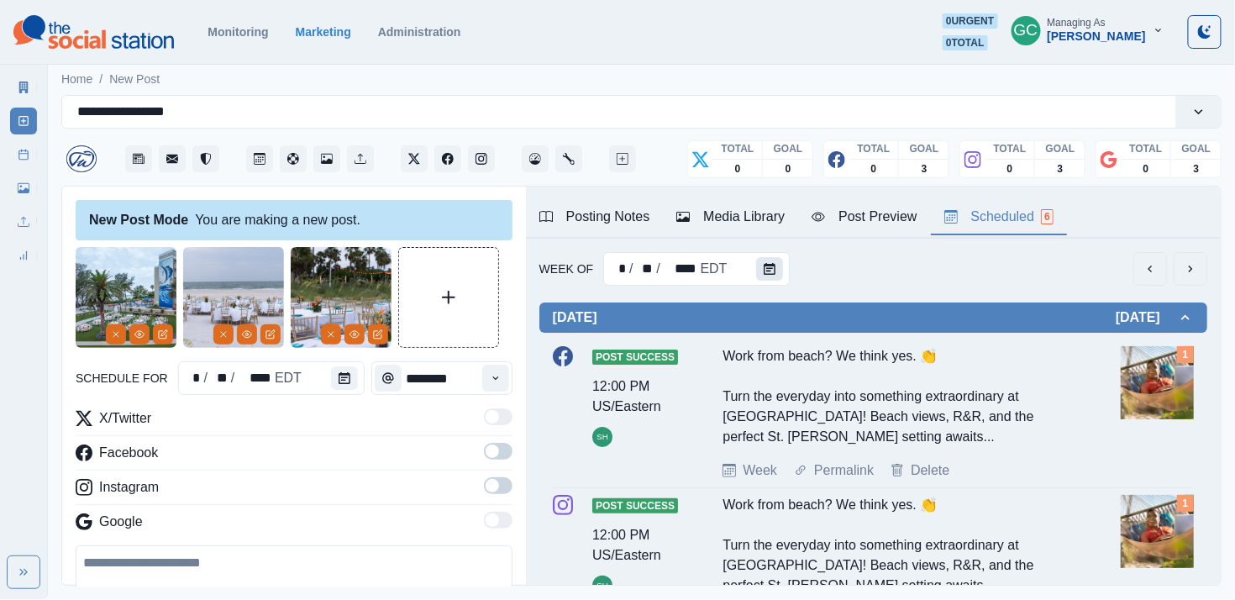
click at [713, 263] on icon "Calendar" at bounding box center [770, 269] width 12 height 12
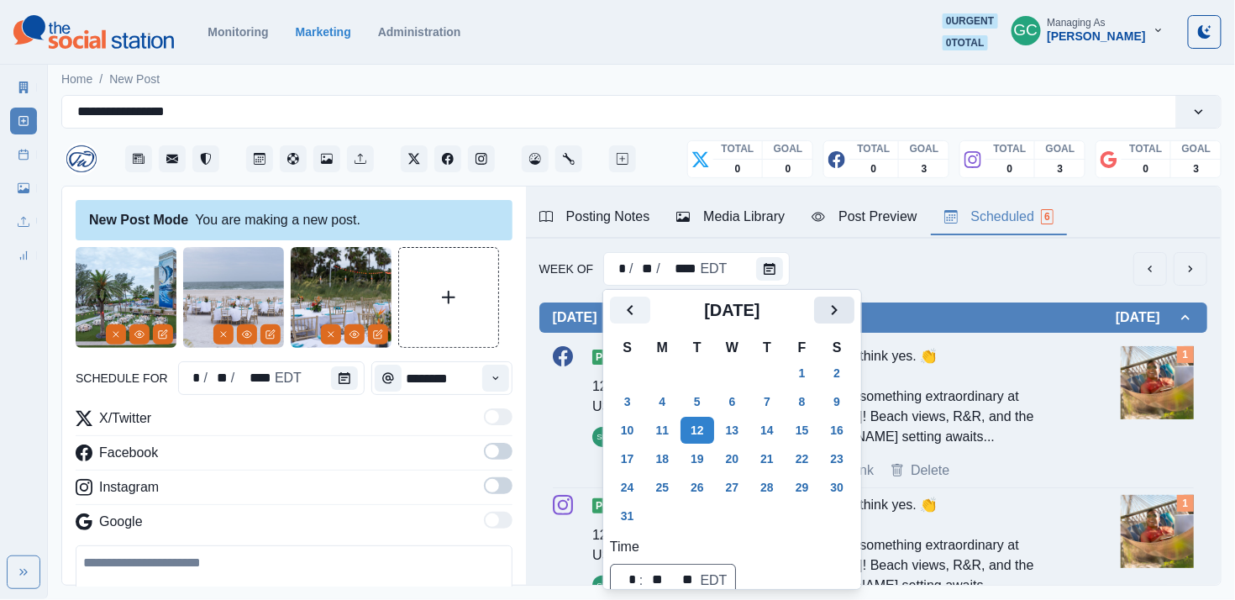
click at [713, 318] on icon "Next" at bounding box center [834, 310] width 20 height 20
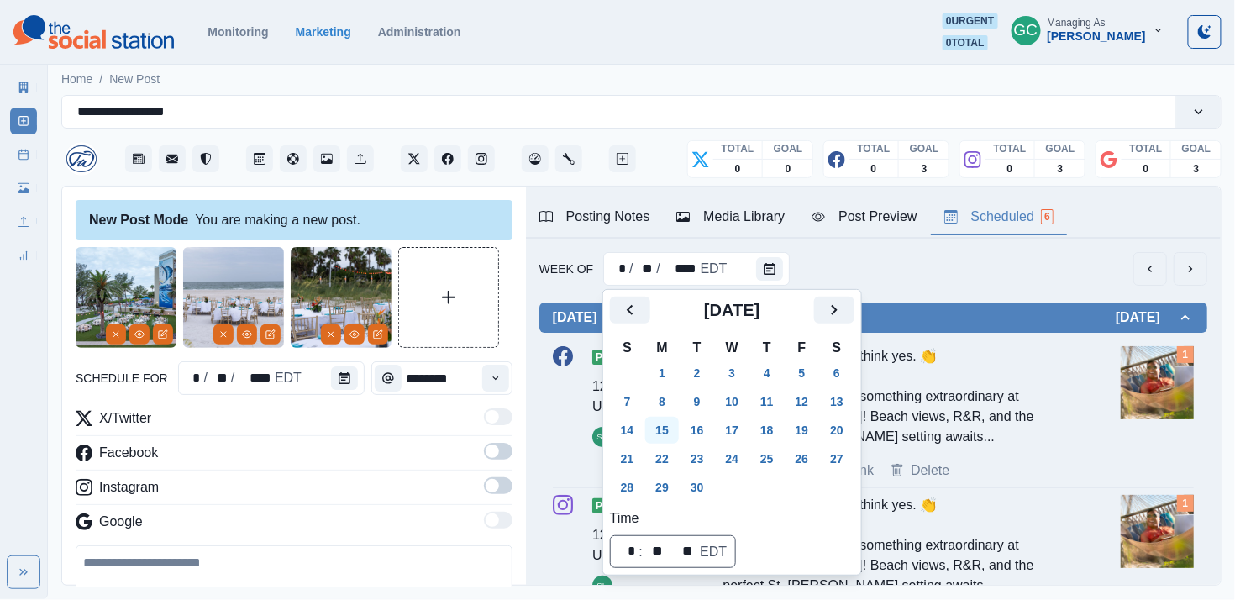
click at [670, 429] on button "15" at bounding box center [662, 430] width 34 height 27
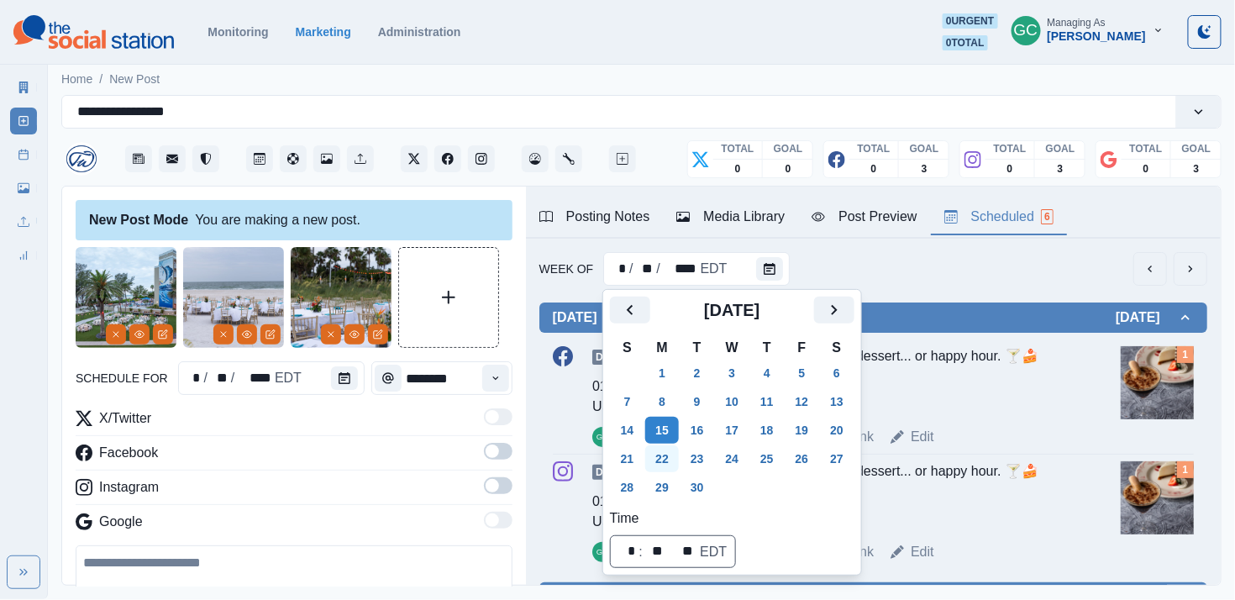
click at [665, 456] on button "22" at bounding box center [662, 458] width 34 height 27
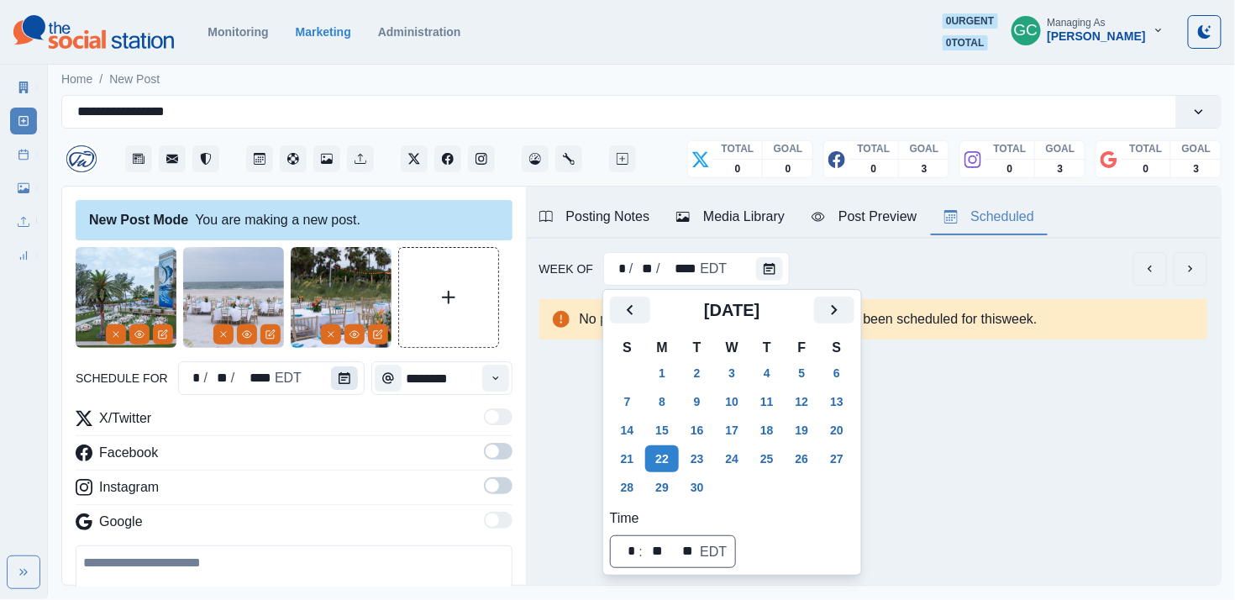
click at [339, 376] on icon "Calendar" at bounding box center [345, 378] width 12 height 12
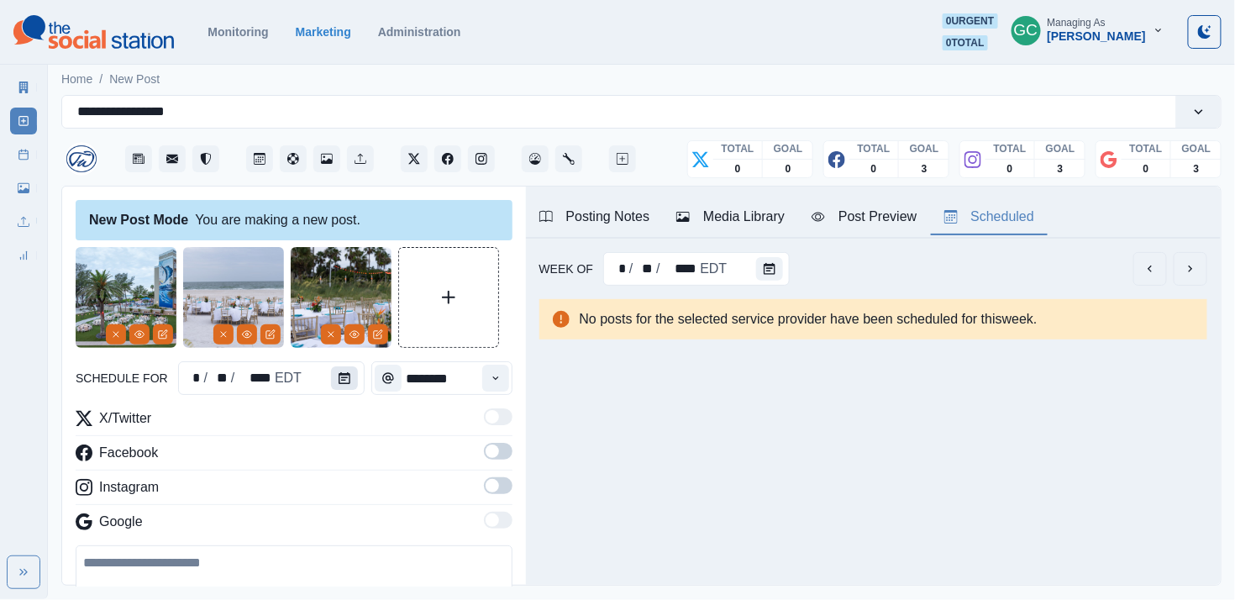
click at [339, 376] on icon "Calendar" at bounding box center [345, 378] width 12 height 12
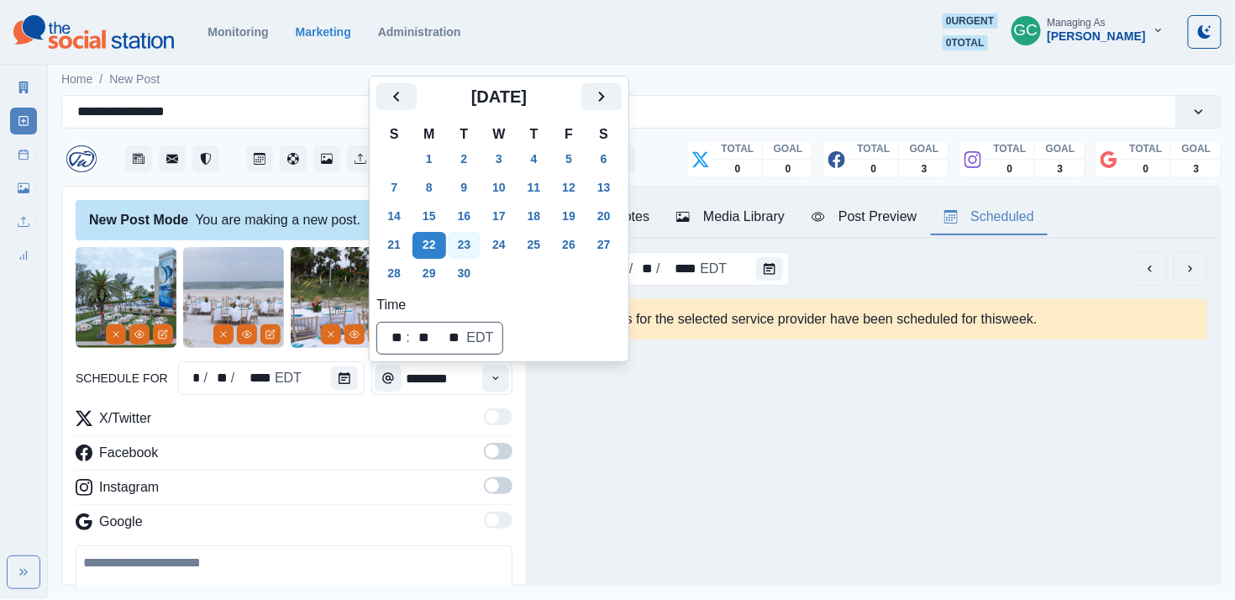
click at [452, 253] on button "23" at bounding box center [465, 245] width 34 height 27
click at [428, 486] on div "Instagram" at bounding box center [294, 490] width 437 height 27
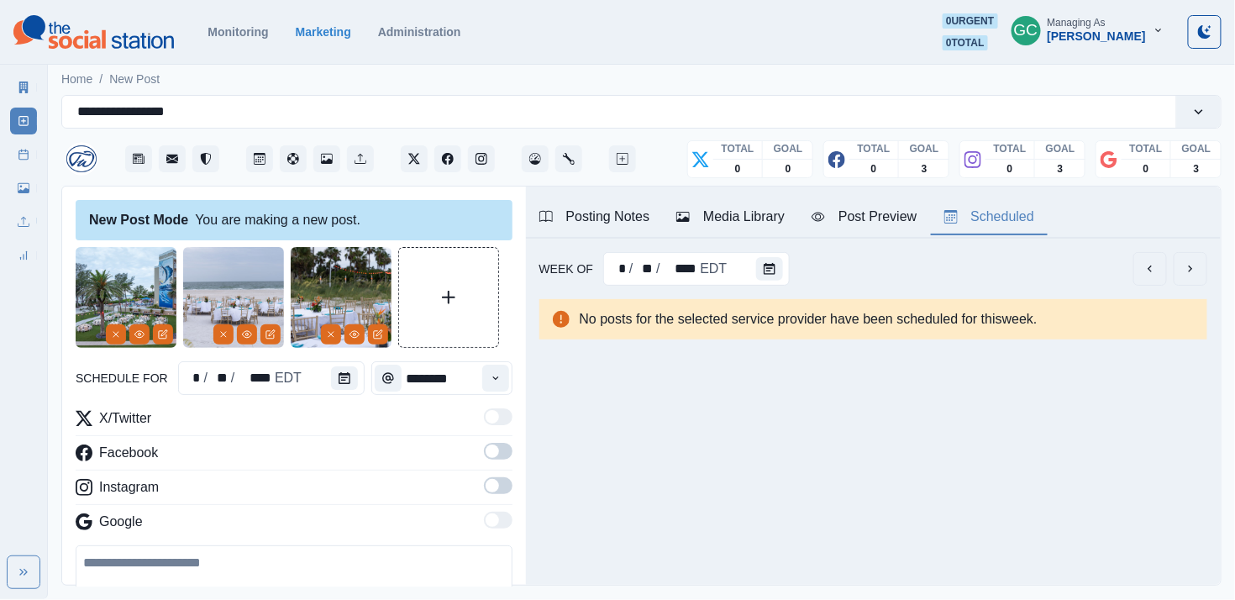
click at [492, 486] on label at bounding box center [498, 490] width 29 height 27
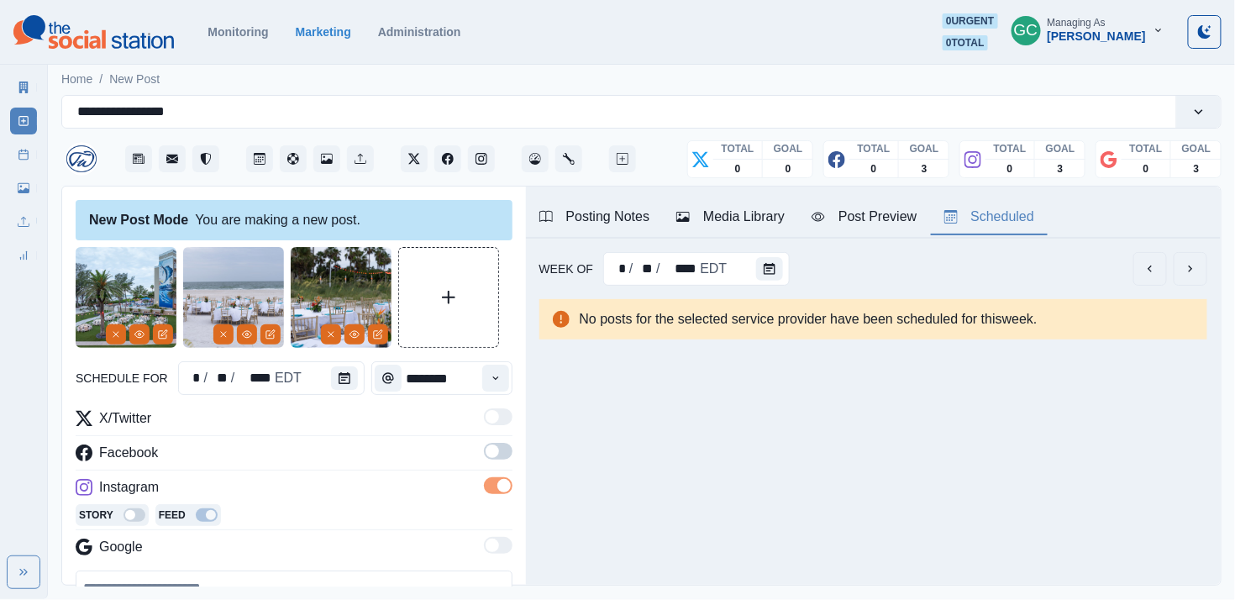
click at [501, 440] on div "X/Twitter Facebook Instagram Story Feed Google" at bounding box center [294, 485] width 437 height 155
click at [501, 451] on span at bounding box center [498, 451] width 29 height 17
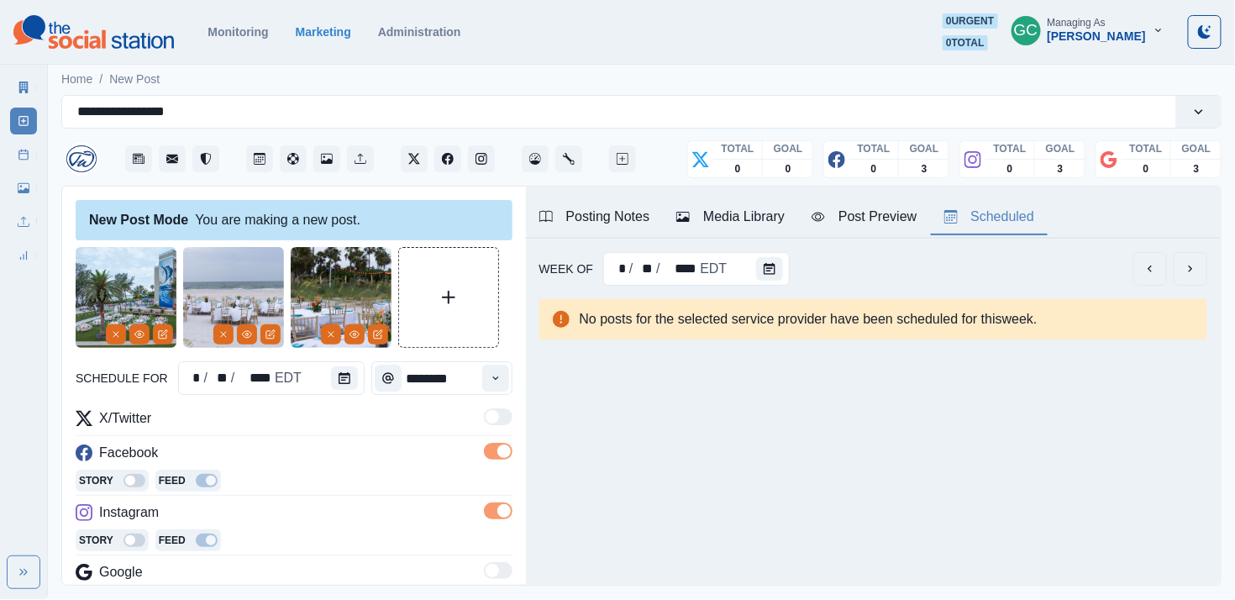
click at [621, 222] on div "Posting Notes" at bounding box center [594, 217] width 111 height 20
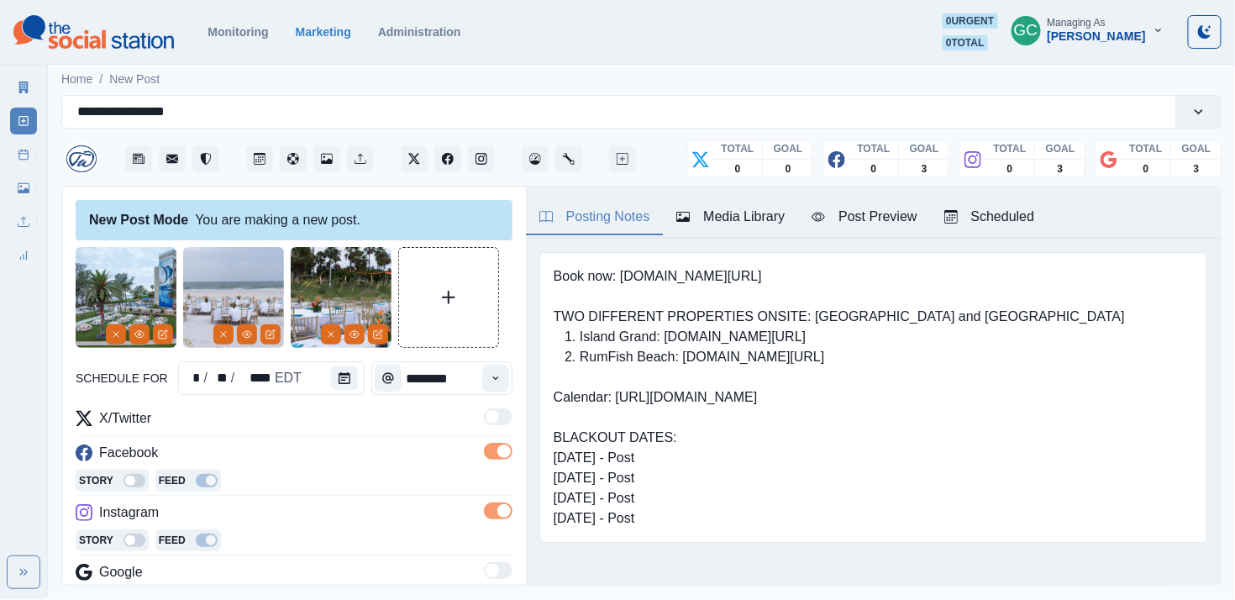
click at [642, 276] on pre "Book now: www.bit.ly/3RcunTM TWO DIFFERENT PROPERTIES ONSITE: RumFish Beach and…" at bounding box center [839, 397] width 571 height 262
drag, startPoint x: 624, startPoint y: 276, endPoint x: 869, endPoint y: 276, distance: 244.5
click at [713, 276] on pre "Book now: www.bit.ly/3RcunTM TWO DIFFERENT PROPERTIES ONSITE: RumFish Beach and…" at bounding box center [839, 397] width 571 height 262
copy pre "www.bit.ly/3RcunTM"
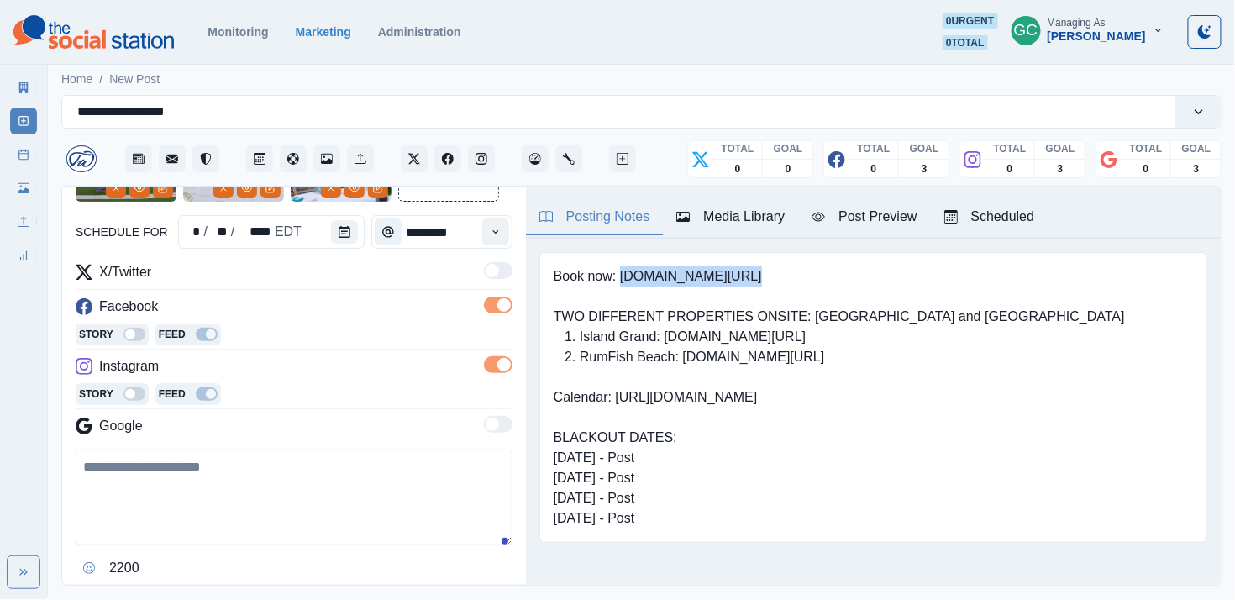
scroll to position [170, 0]
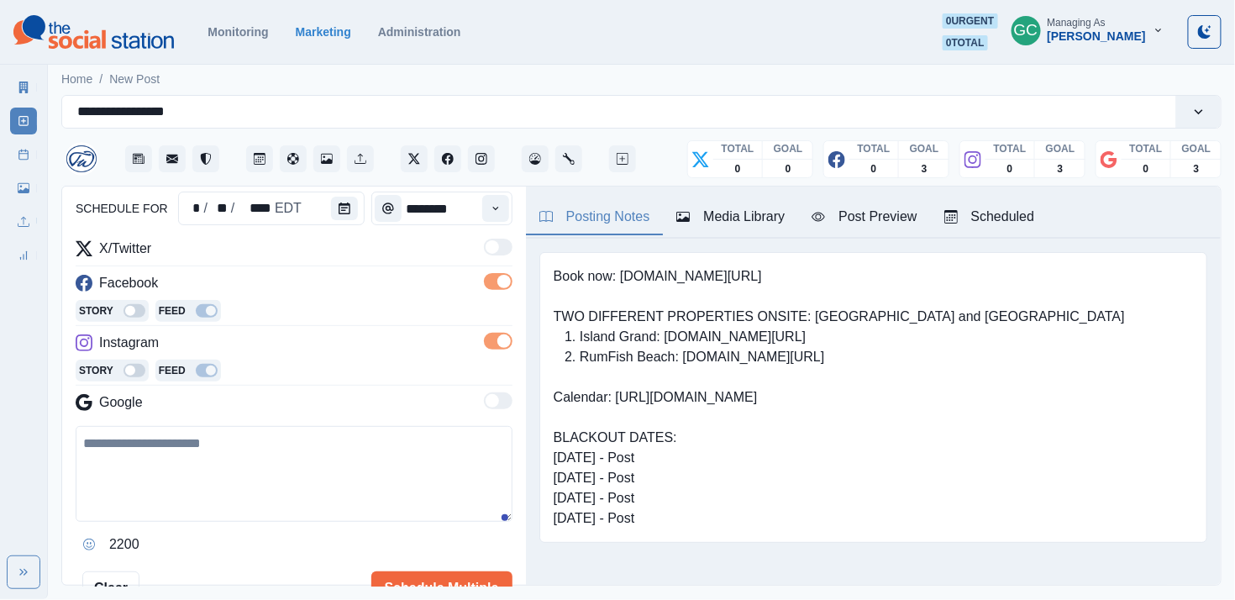
click at [264, 472] on textarea at bounding box center [294, 474] width 437 height 96
paste textarea "**********"
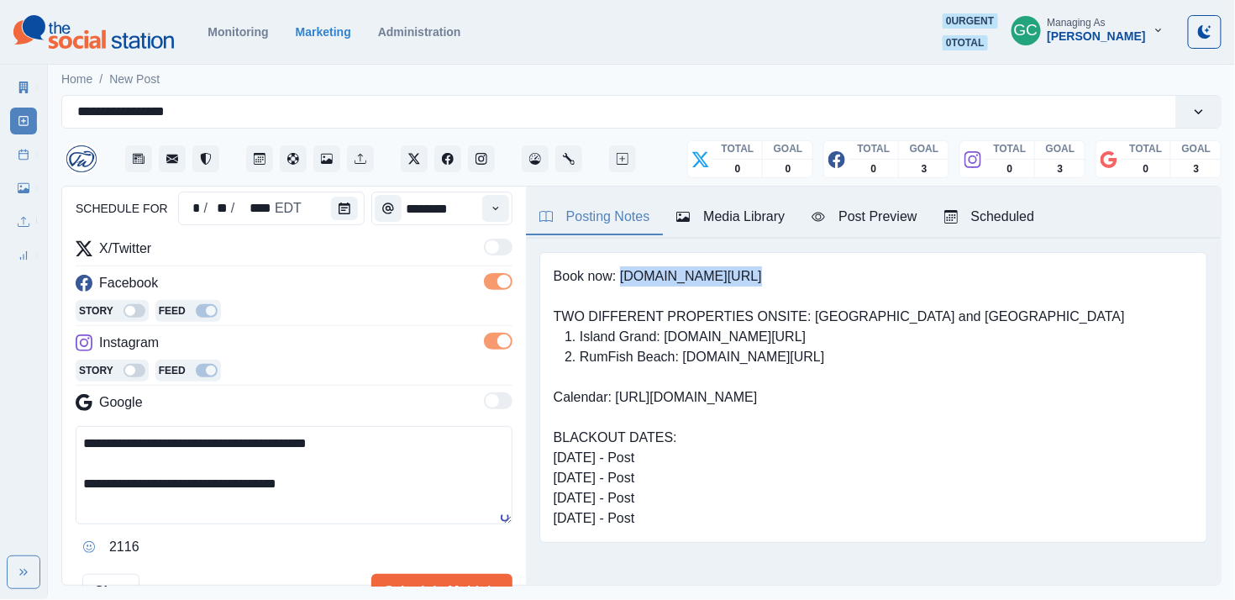
drag, startPoint x: 623, startPoint y: 277, endPoint x: 832, endPoint y: 277, distance: 208.4
click at [713, 277] on pre "Book now: www.bit.ly/3RcunTM TWO DIFFERENT PROPERTIES ONSITE: RumFish Beach and…" at bounding box center [839, 397] width 571 height 262
copy pre "www.bit.ly/3RcunTM"
click at [376, 486] on textarea "**********" at bounding box center [294, 475] width 437 height 98
paste textarea "**********"
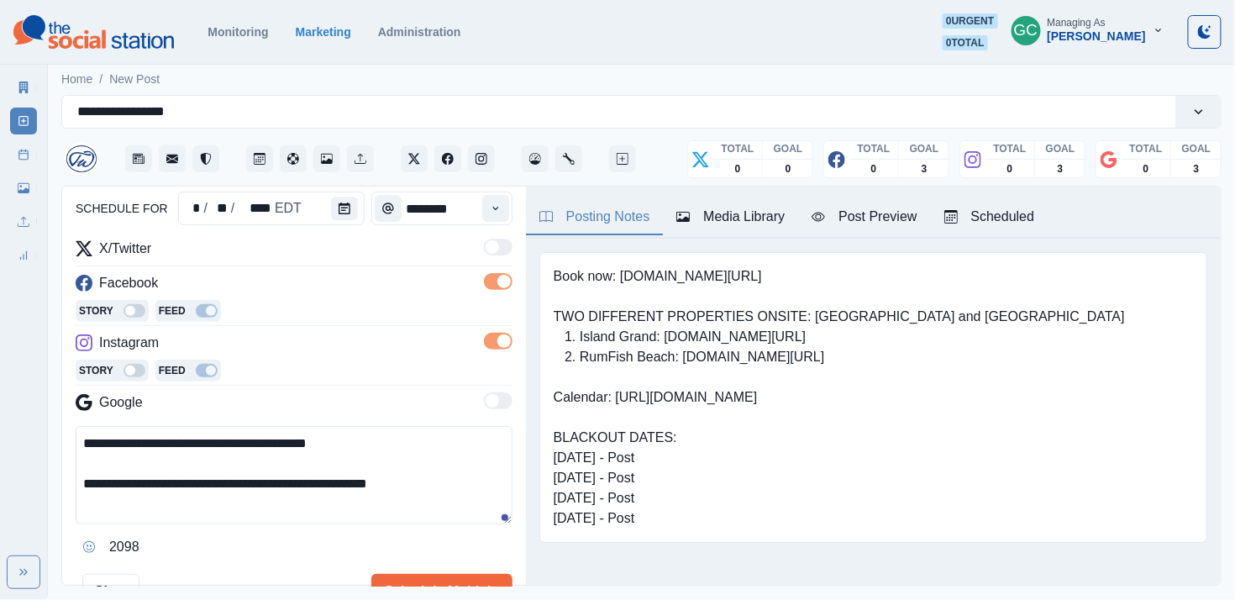
click at [369, 464] on textarea "**********" at bounding box center [294, 475] width 437 height 98
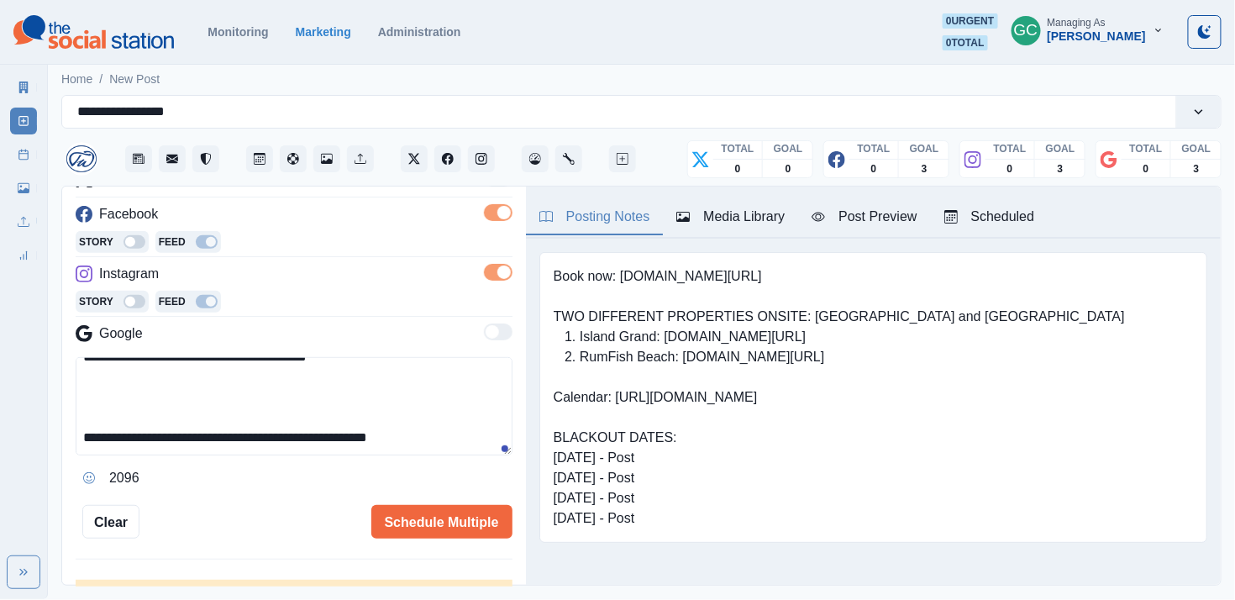
scroll to position [20, 0]
drag, startPoint x: 189, startPoint y: 439, endPoint x: 27, endPoint y: 439, distance: 162.2
click at [27, 439] on div "**********" at bounding box center [617, 299] width 1235 height 599
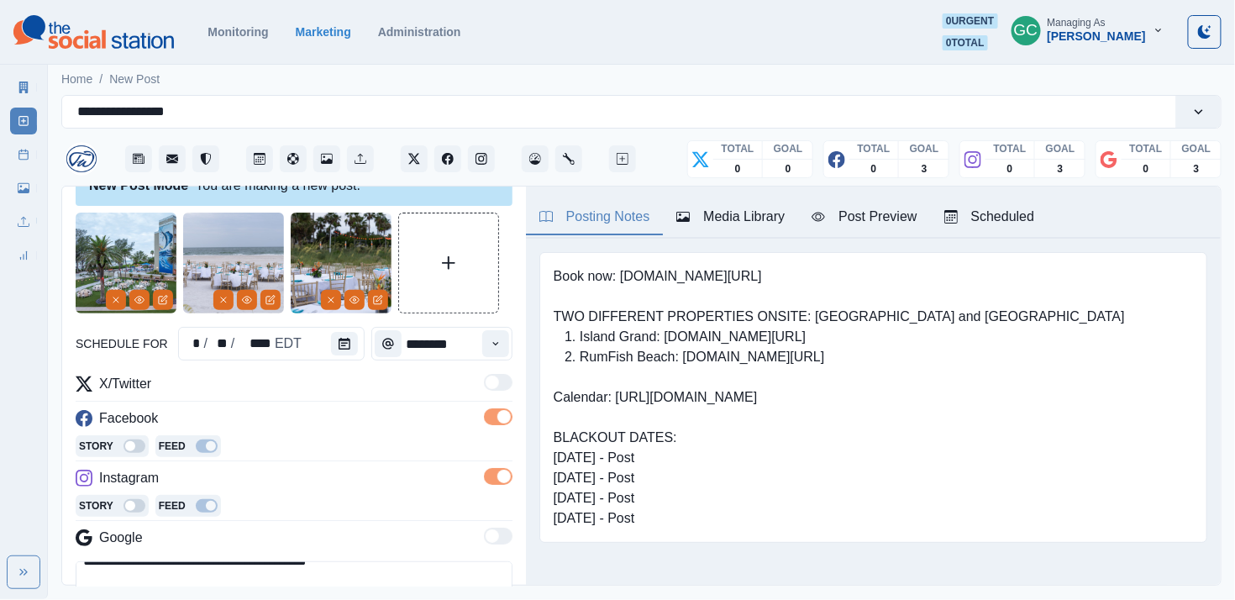
scroll to position [36, 0]
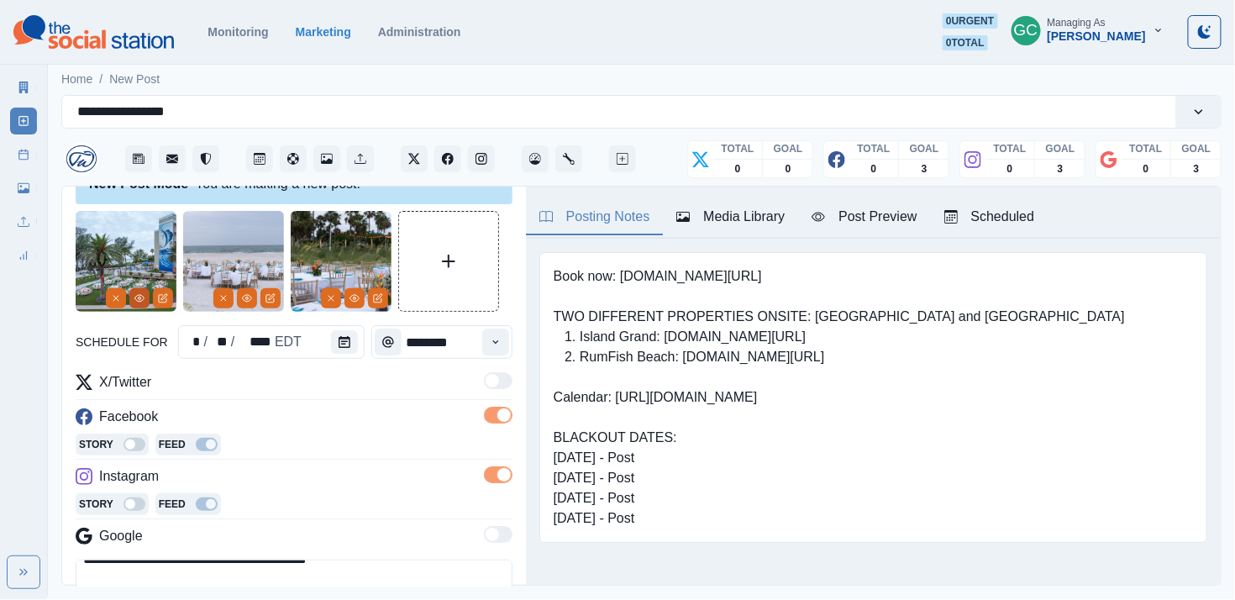
click at [145, 292] on button "View Media" at bounding box center [139, 298] width 20 height 20
click at [139, 299] on circle "View Media" at bounding box center [140, 298] width 3 height 3
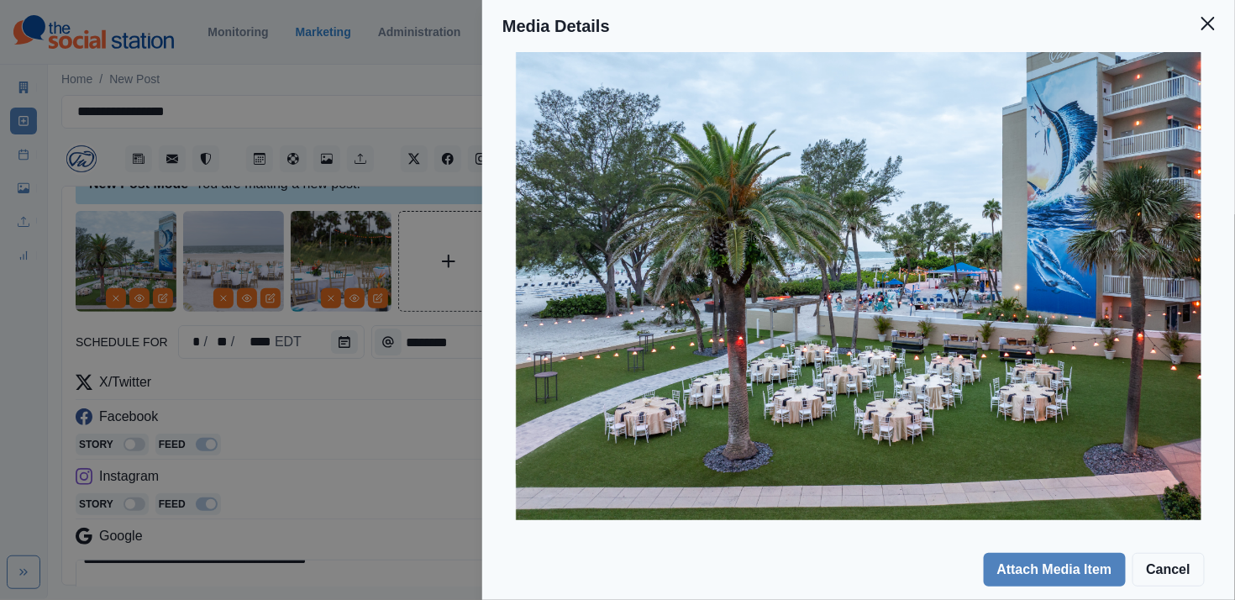
scroll to position [110, 0]
drag, startPoint x: 560, startPoint y: 590, endPoint x: 372, endPoint y: 314, distance: 333.7
click at [372, 314] on div "Media Details Preview Details Our Description RumFish Lawn Captured by Crown DJ…" at bounding box center [617, 300] width 1235 height 600
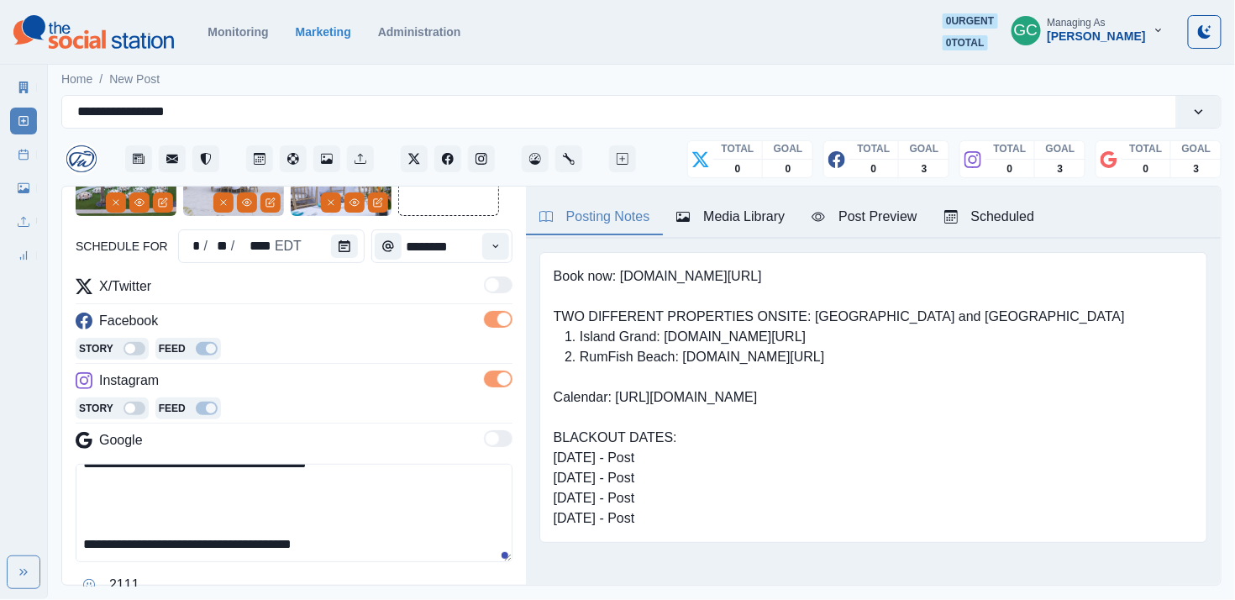
scroll to position [155, 0]
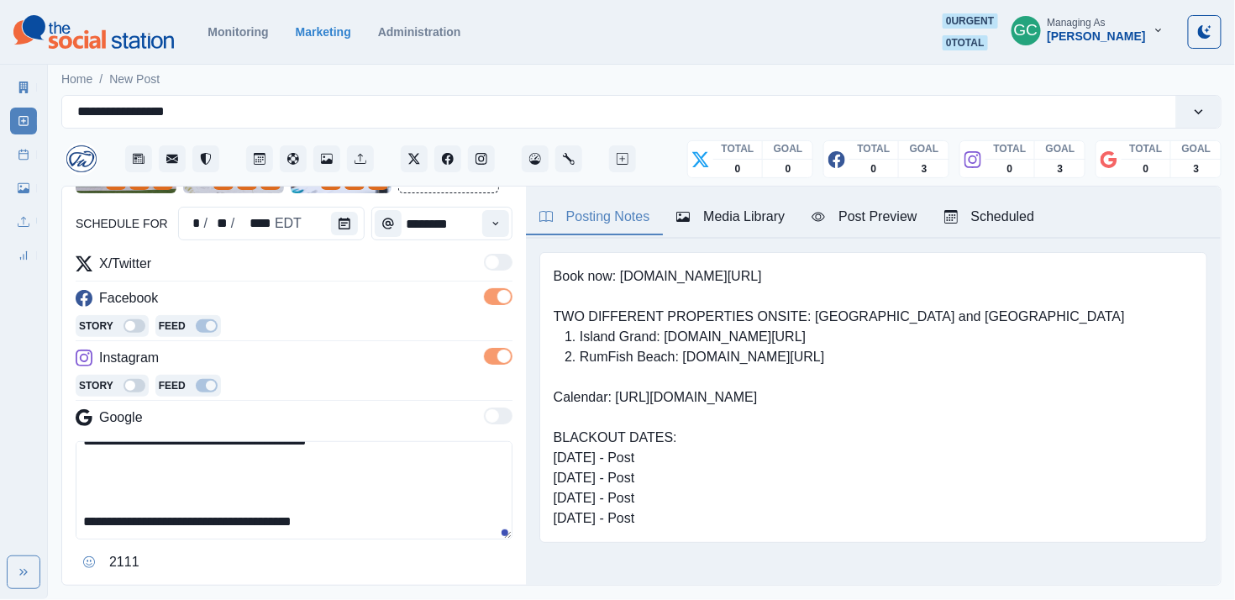
click at [250, 479] on textarea "**********" at bounding box center [294, 490] width 437 height 98
paste textarea "**********"
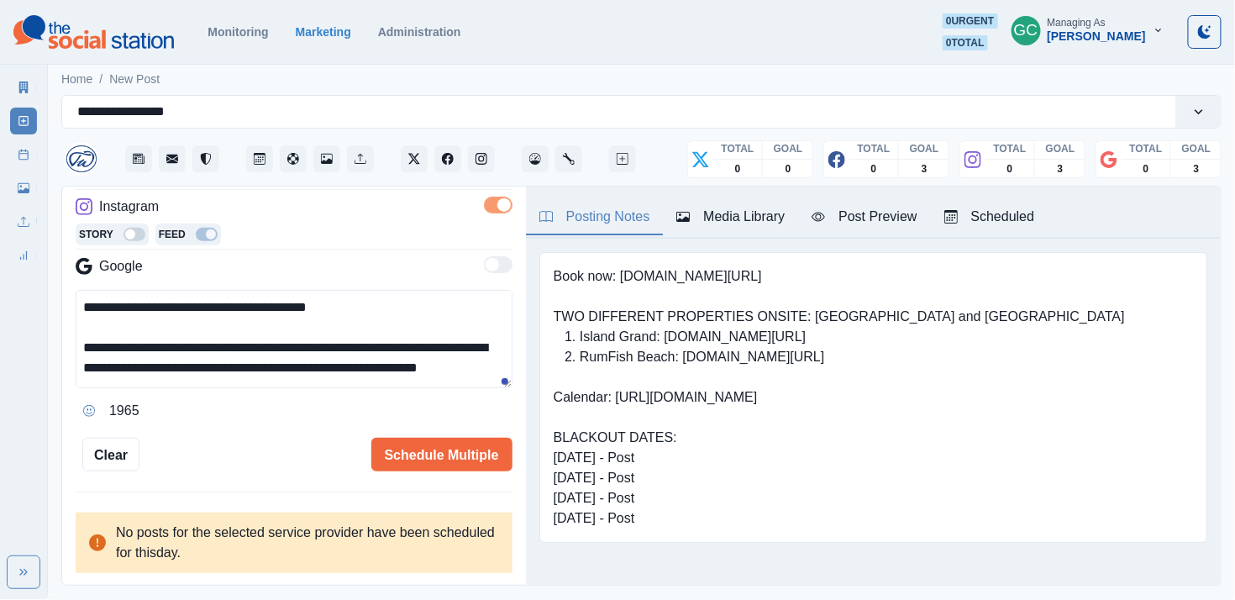
scroll to position [310, 0]
type textarea "**********"
click at [460, 450] on button "Schedule Multiple" at bounding box center [441, 455] width 141 height 34
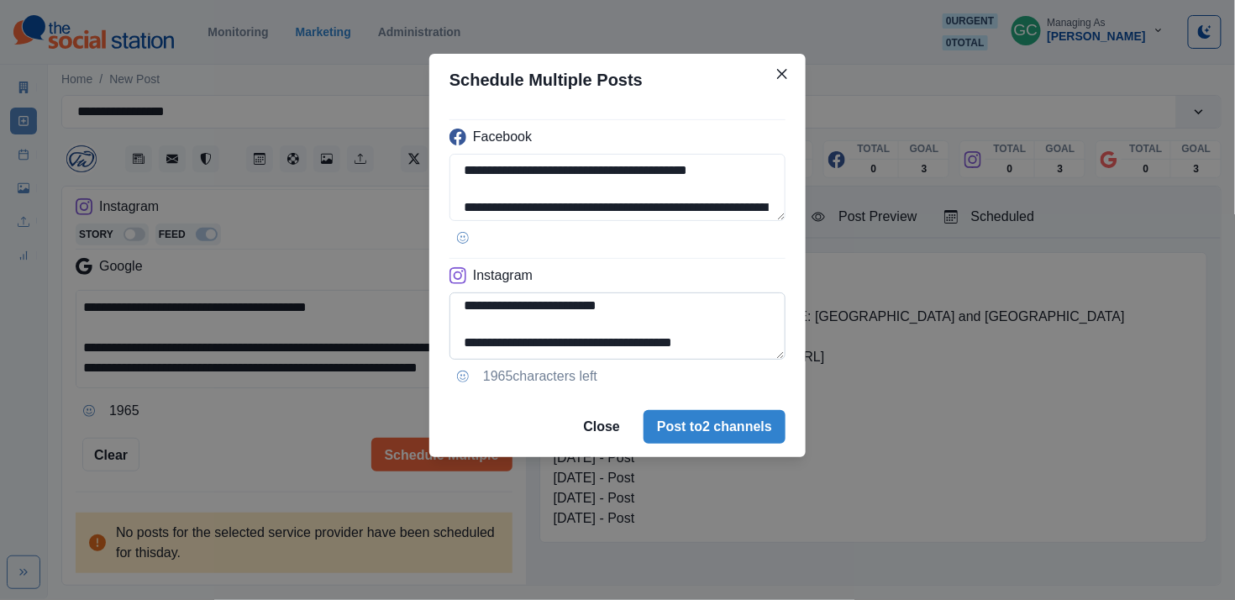
scroll to position [98, 0]
drag, startPoint x: 596, startPoint y: 339, endPoint x: 645, endPoint y: 391, distance: 71.3
click at [645, 391] on div "**********" at bounding box center [617, 251] width 376 height 291
type textarea "**********"
click at [713, 424] on button "Post to 2 channels" at bounding box center [715, 427] width 142 height 34
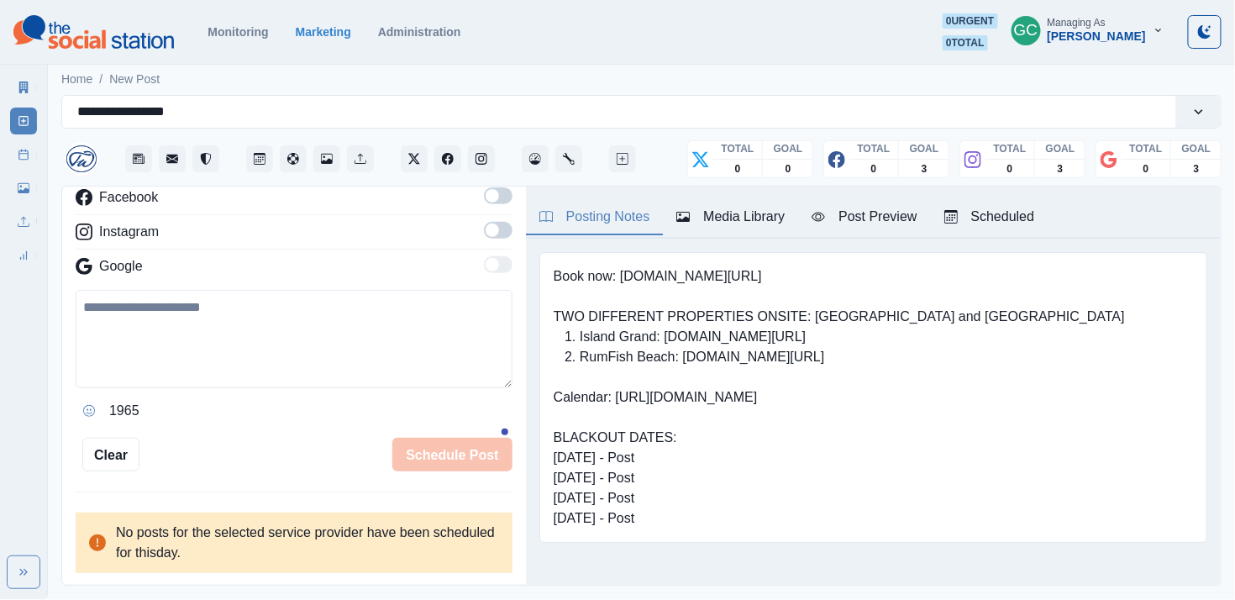
scroll to position [198, 0]
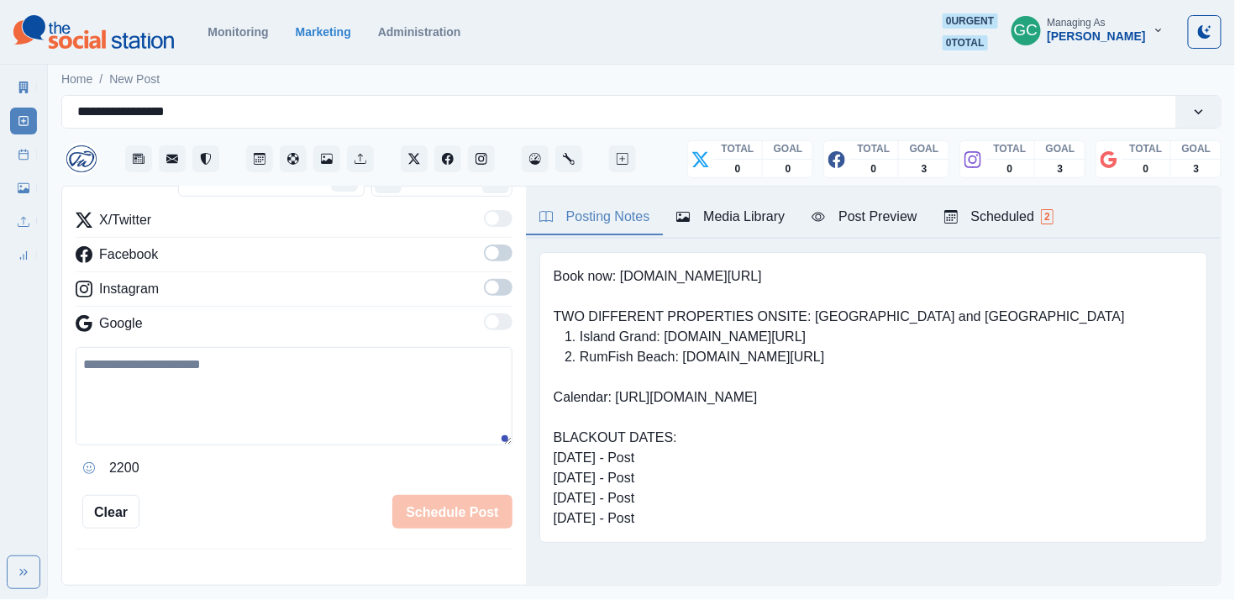
click at [713, 212] on div "Scheduled 2" at bounding box center [998, 217] width 109 height 20
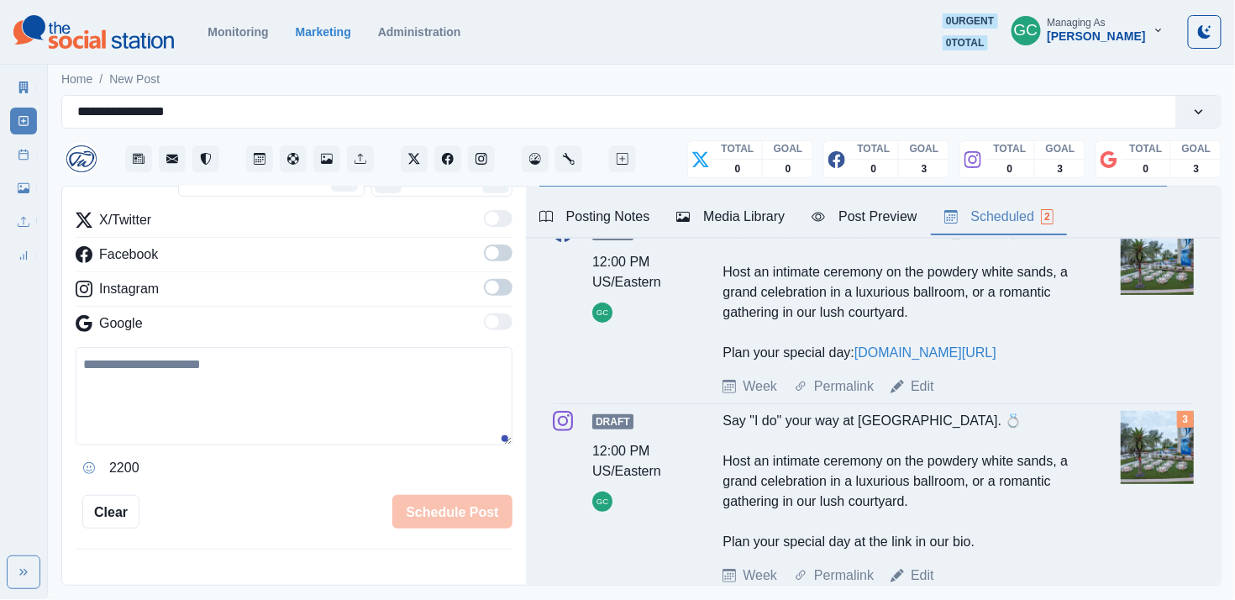
scroll to position [166, 0]
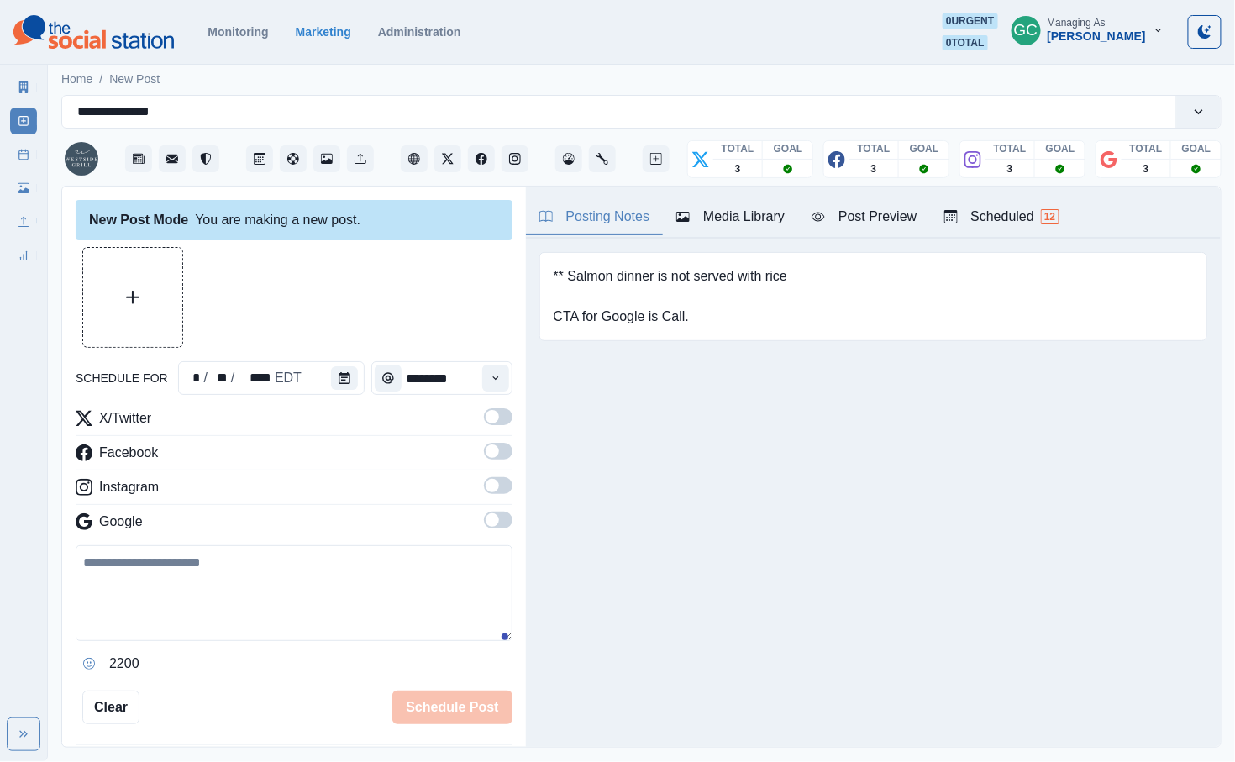
click at [785, 219] on div "Media Library" at bounding box center [730, 217] width 108 height 20
